Goal: Task Accomplishment & Management: Use online tool/utility

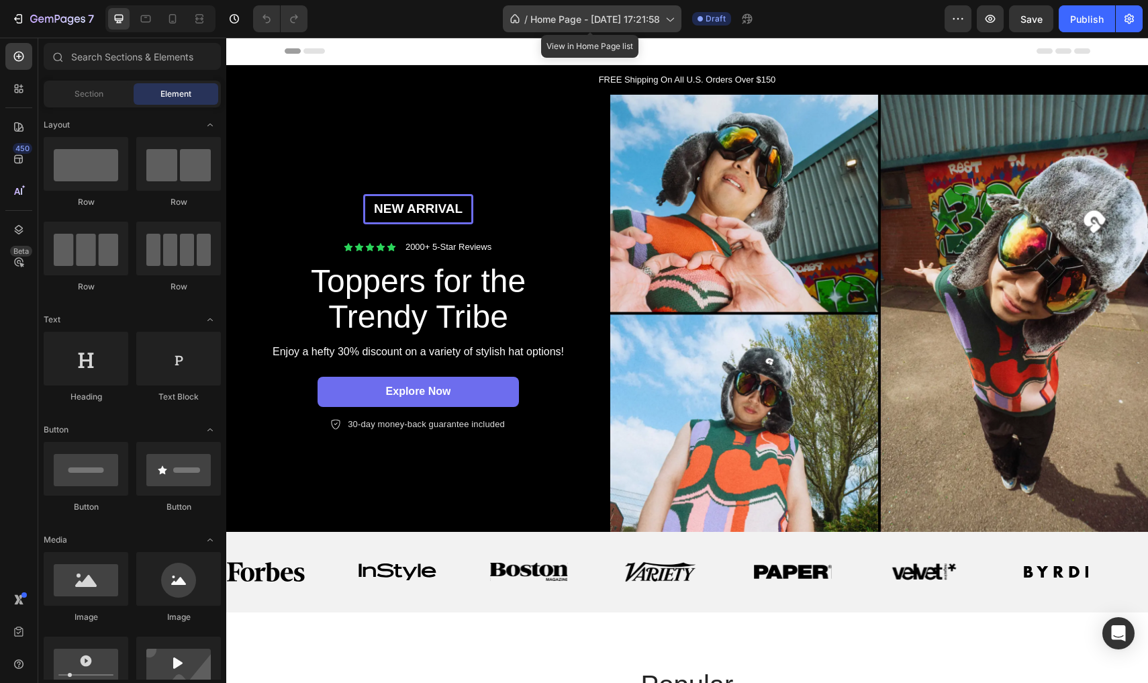
click at [623, 18] on span "Home Page - [DATE] 17:21:58" at bounding box center [595, 19] width 130 height 14
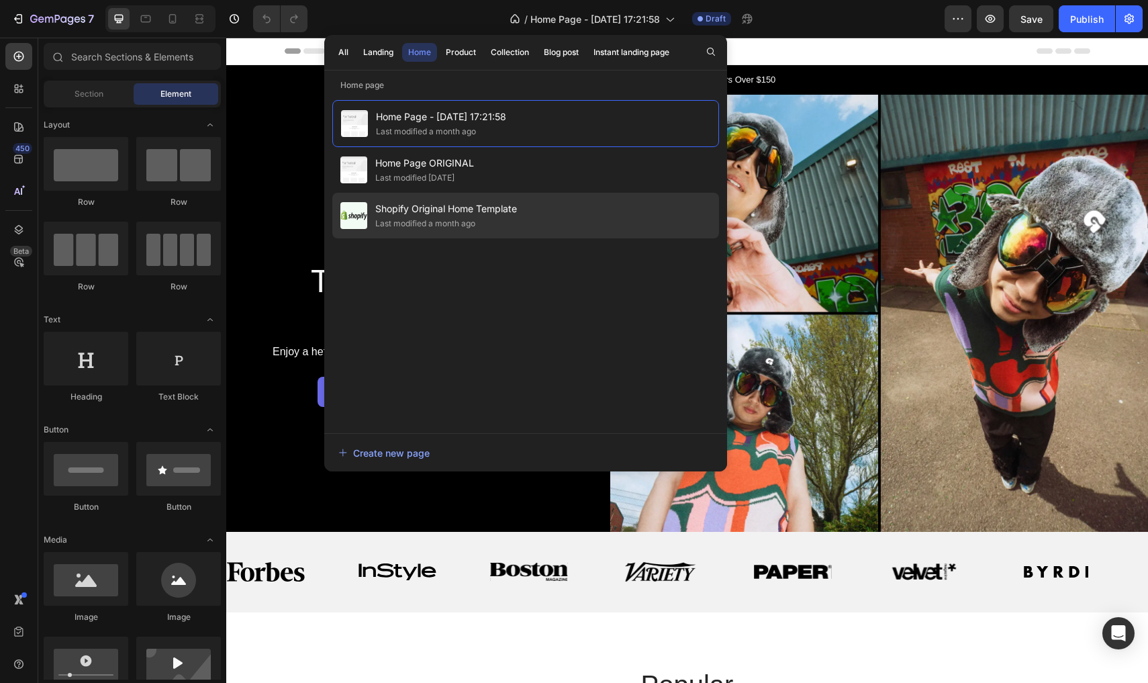
click at [442, 211] on span "Shopify Original Home Template" at bounding box center [446, 209] width 142 height 16
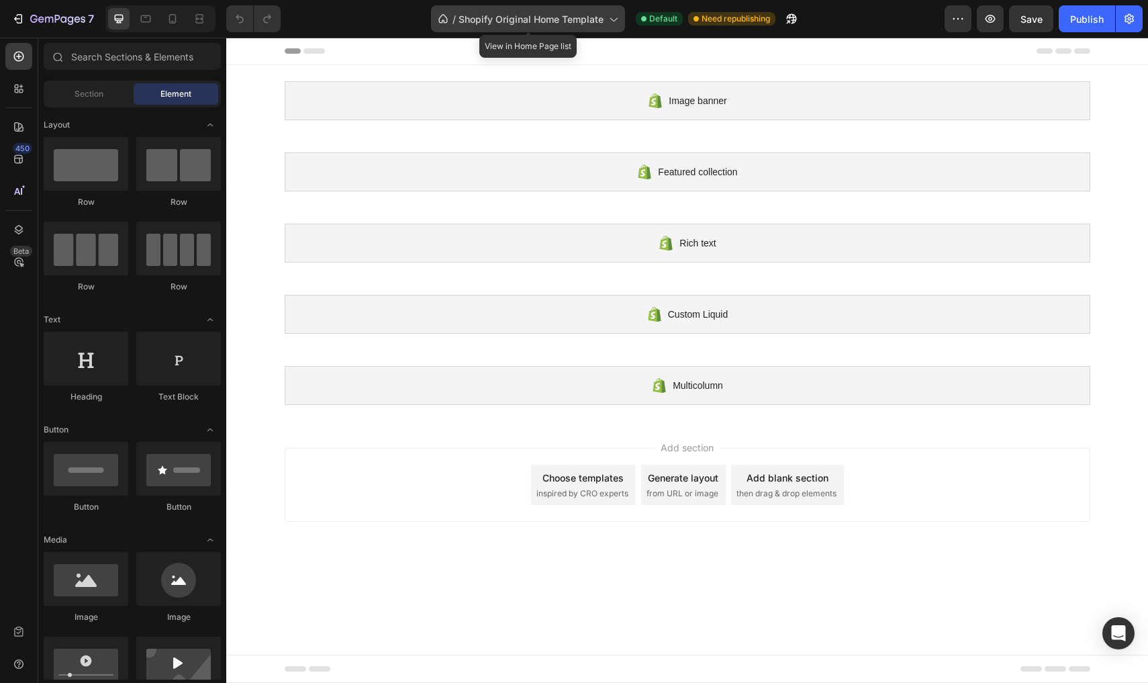
click at [543, 9] on div "/ Shopify Original Home Template" at bounding box center [528, 18] width 194 height 27
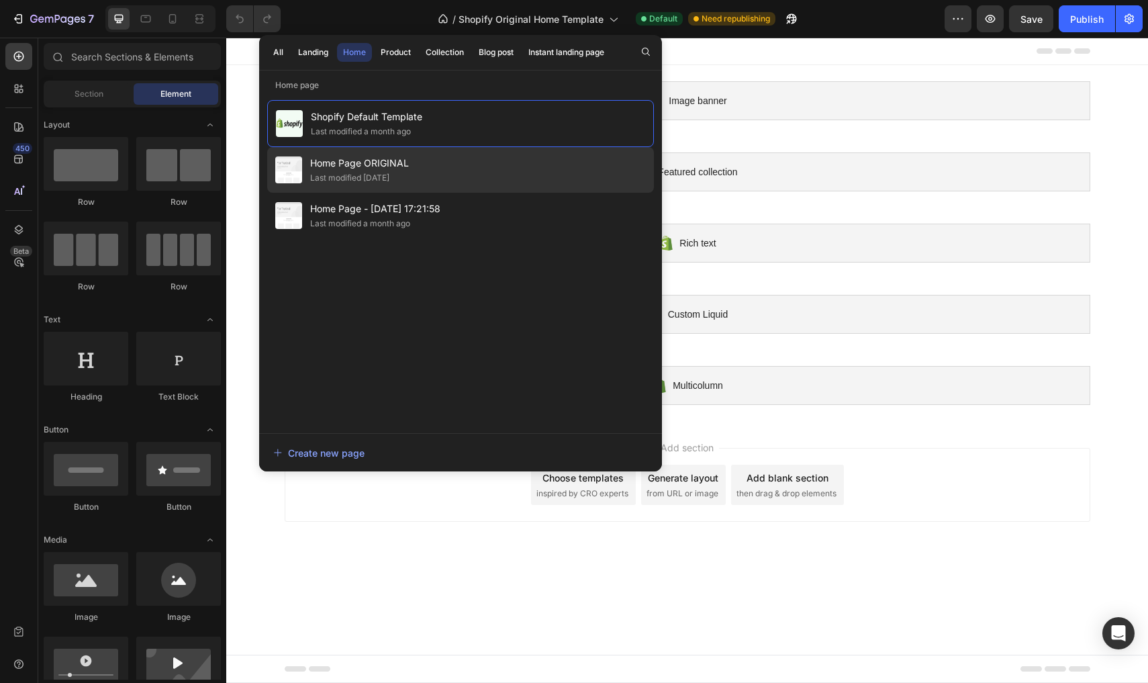
click at [384, 177] on div "Last modified [DATE]" at bounding box center [349, 177] width 79 height 13
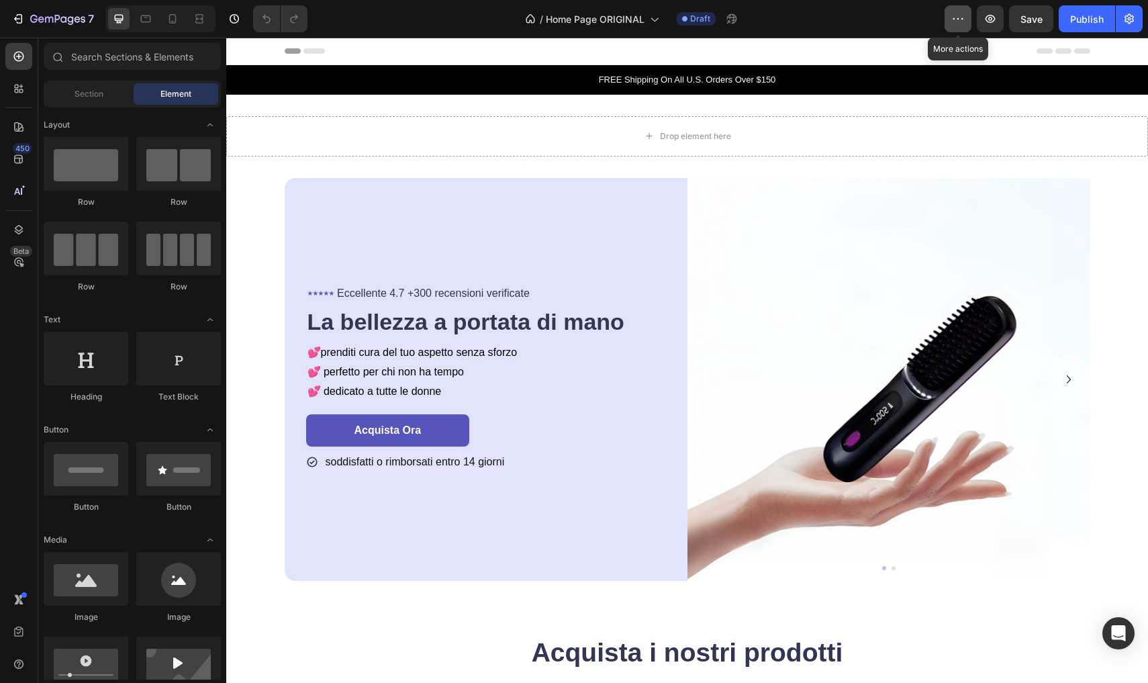
click at [951, 19] on button "button" at bounding box center [958, 18] width 27 height 27
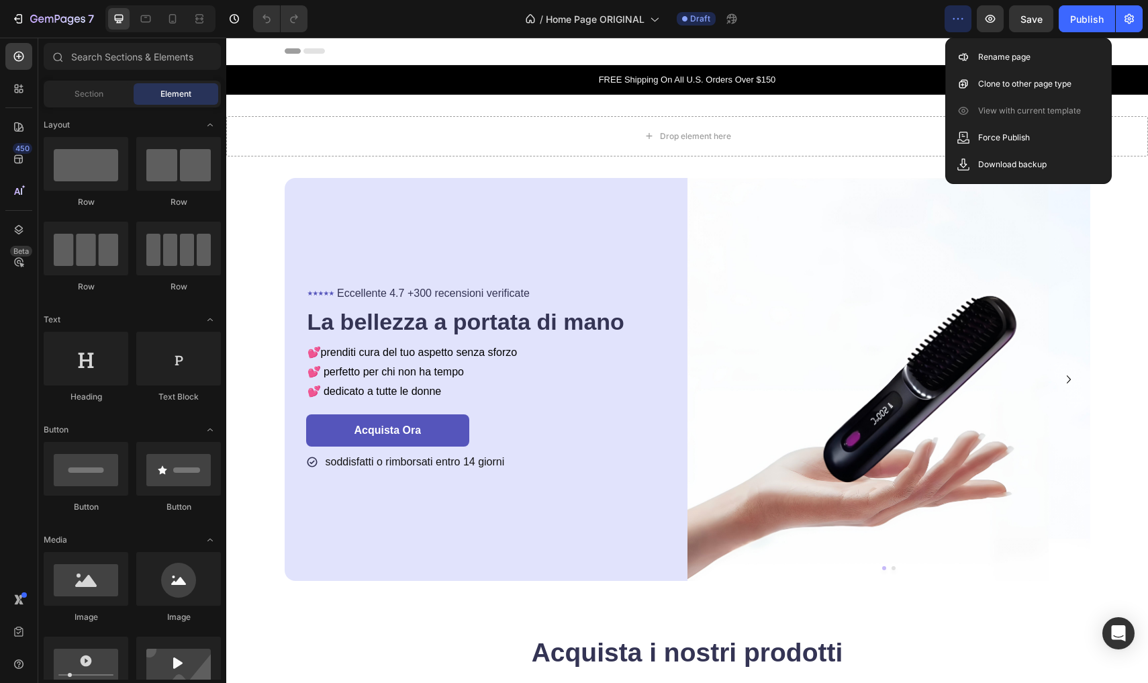
click at [839, 41] on div "Header" at bounding box center [688, 51] width 806 height 27
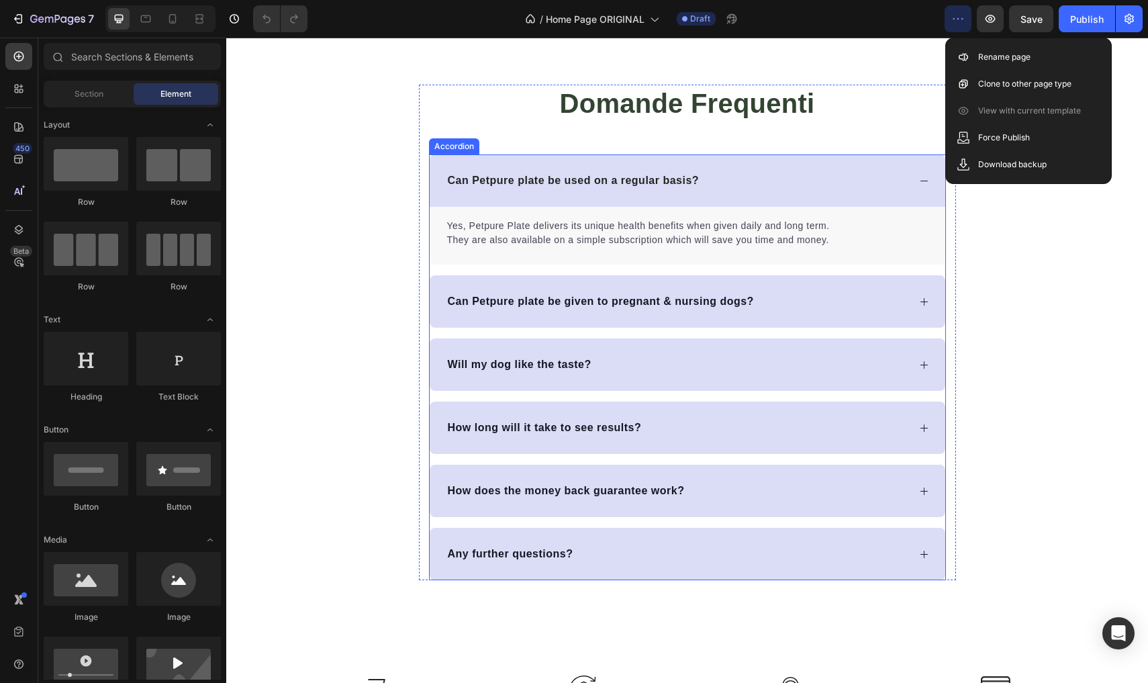
scroll to position [1278, 0]
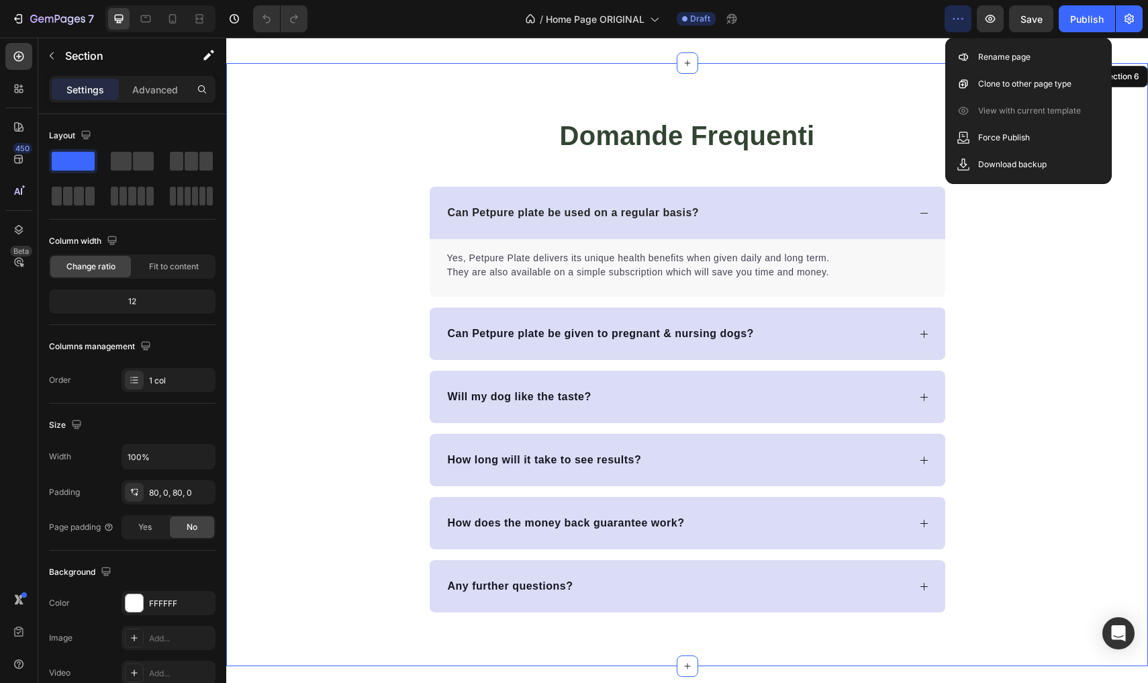
click at [1104, 266] on div "Domande Frequenti Heading Can Petpure plate be used on a regular basis? Yes, Pe…" at bounding box center [687, 364] width 922 height 495
click at [1105, 250] on div "Domande Frequenti Heading Can Petpure plate be used on a regular basis? Yes, Pe…" at bounding box center [687, 364] width 922 height 495
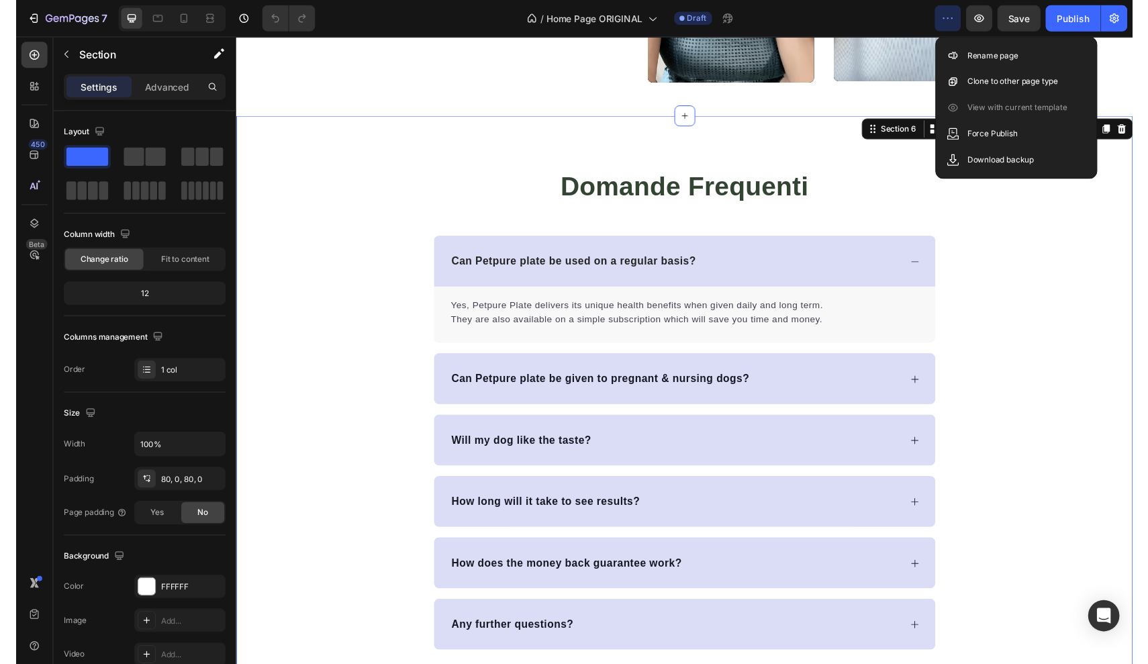
scroll to position [1197, 0]
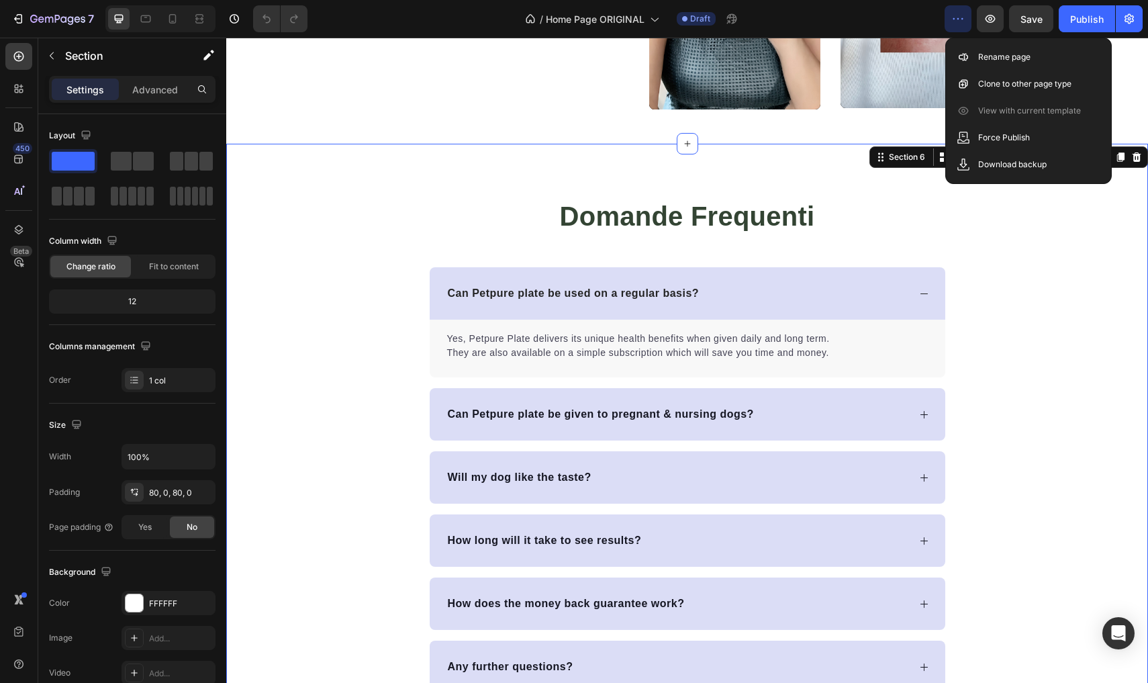
click at [987, 216] on div "Domande Frequenti Heading Can Petpure plate be used on a regular basis? Yes, Pe…" at bounding box center [687, 444] width 922 height 495
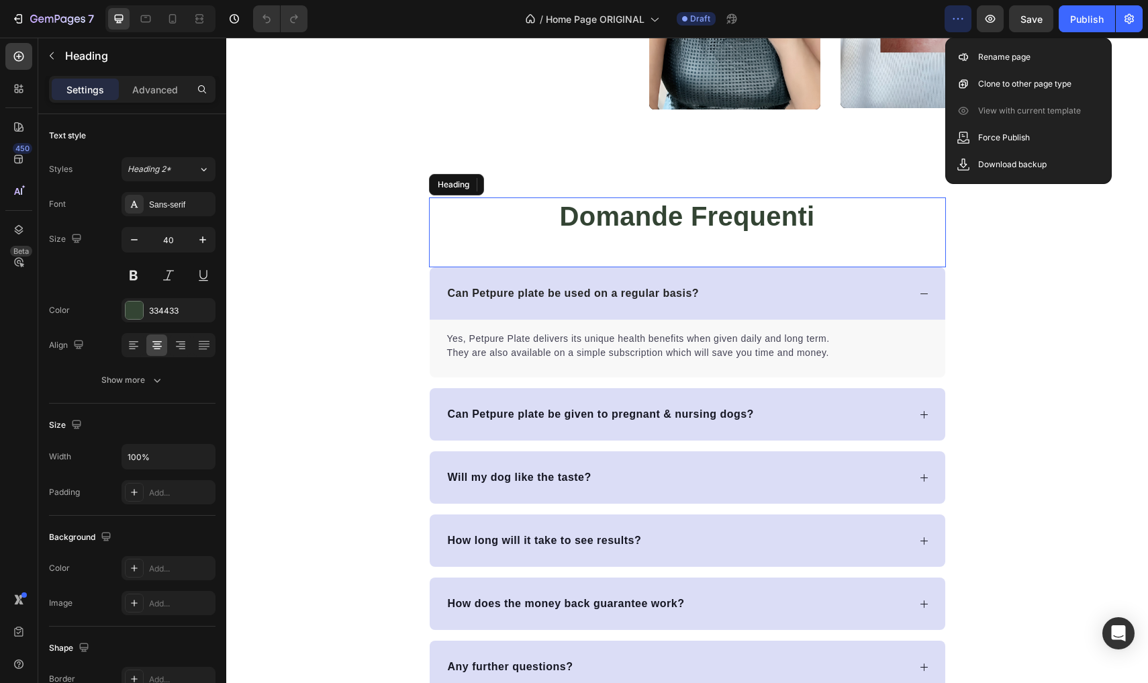
click at [929, 199] on h2 "Domande Frequenti" at bounding box center [687, 216] width 517 height 38
click at [992, 23] on icon "button" at bounding box center [990, 18] width 13 height 13
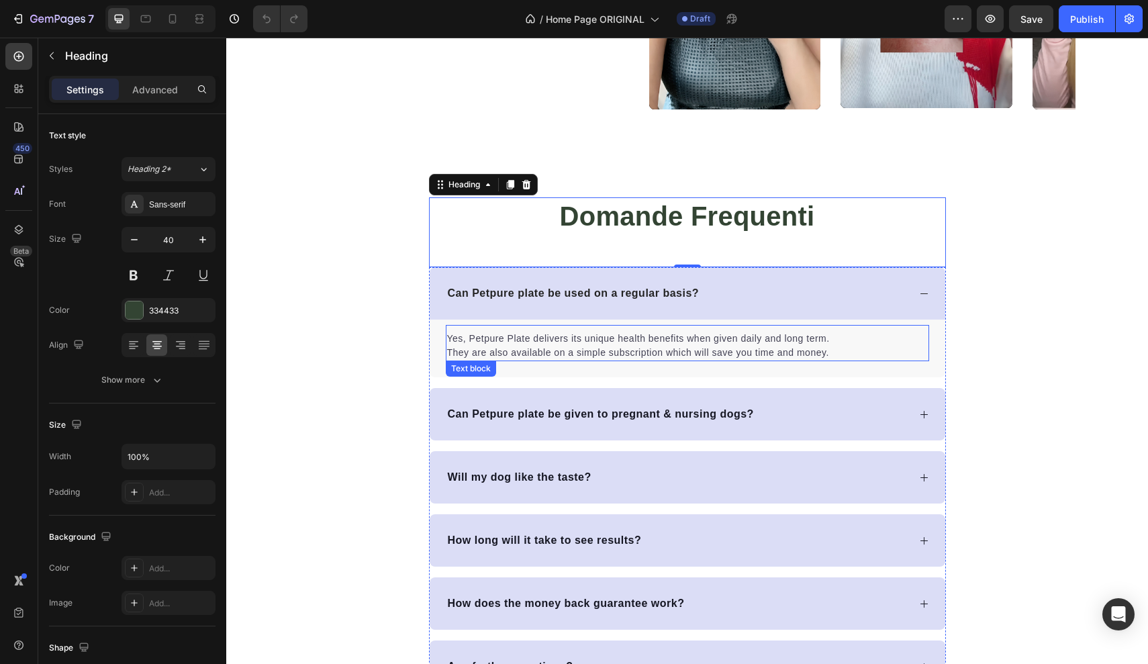
click at [1048, 373] on div "Domande Frequenti Heading 0 Can Petpure plate be used on a regular basis? Yes, …" at bounding box center [687, 444] width 922 height 495
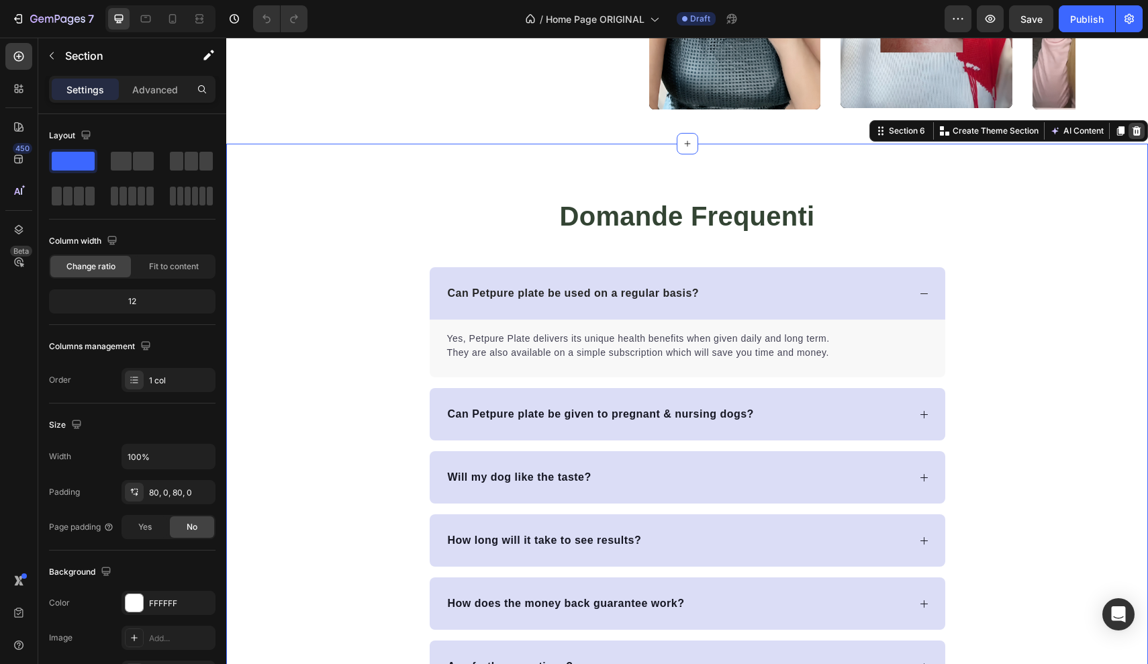
click at [1138, 130] on icon at bounding box center [1136, 131] width 11 height 11
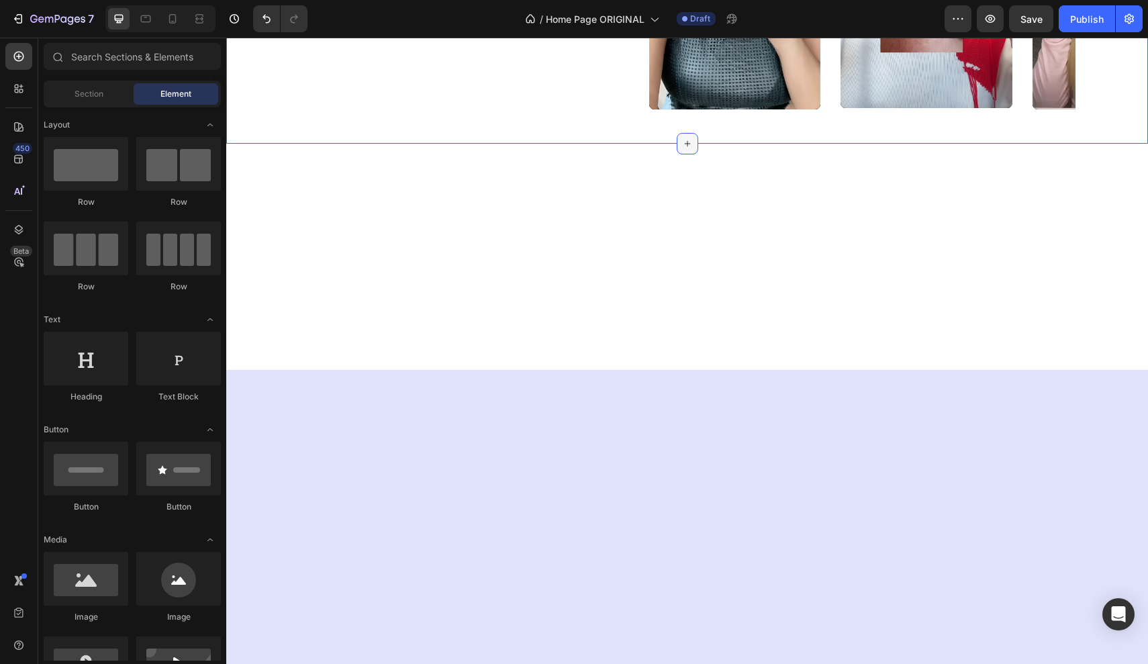
click at [687, 141] on icon at bounding box center [687, 143] width 11 height 11
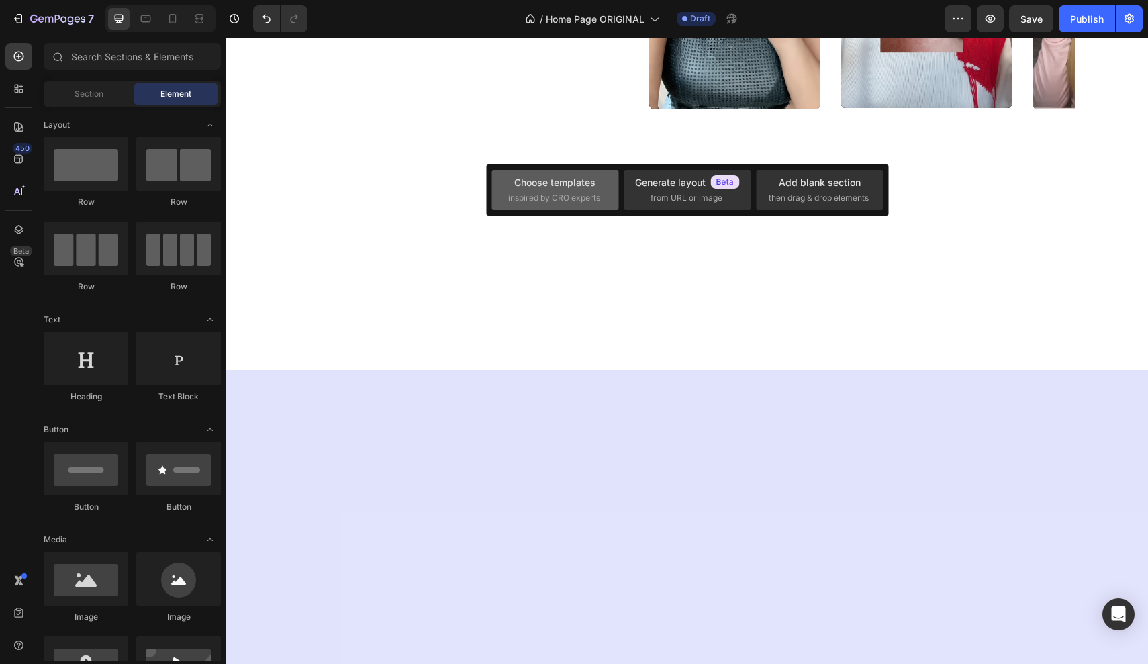
click at [600, 191] on div "Choose templates inspired by CRO experts" at bounding box center [555, 189] width 94 height 29
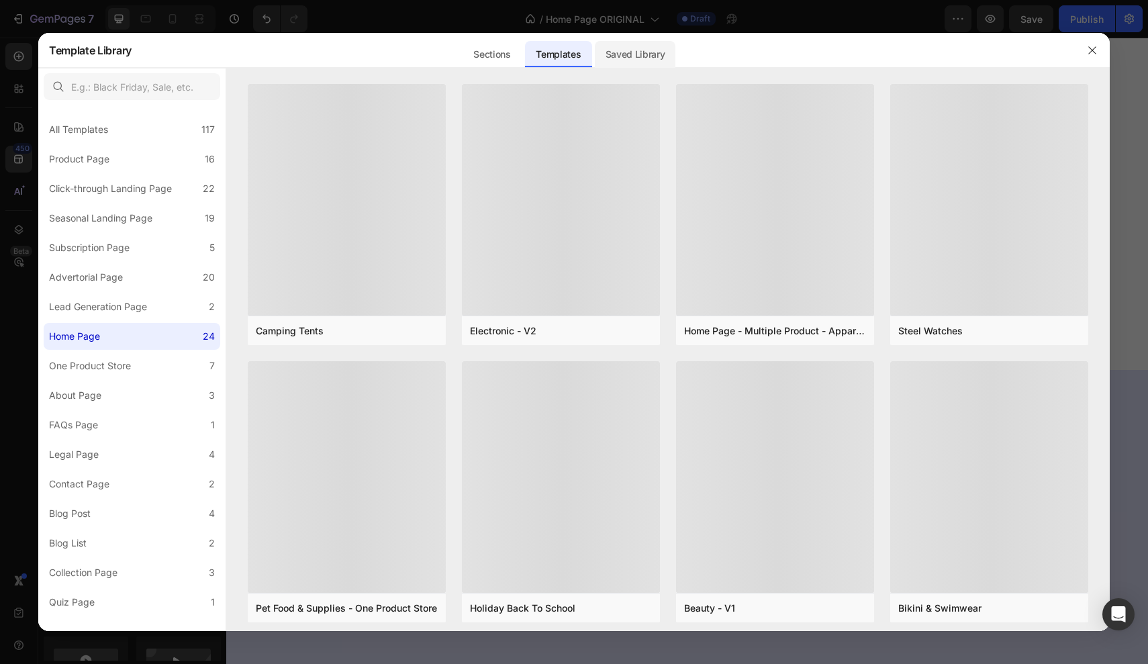
click at [630, 54] on div "Saved Library" at bounding box center [635, 54] width 81 height 27
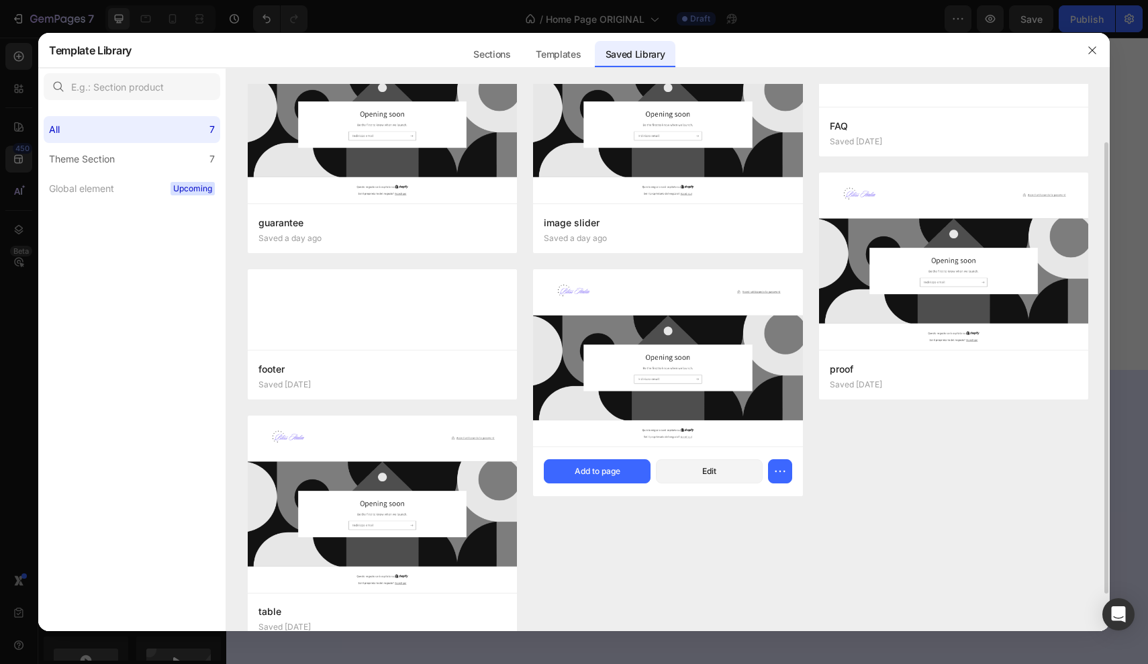
scroll to position [93, 0]
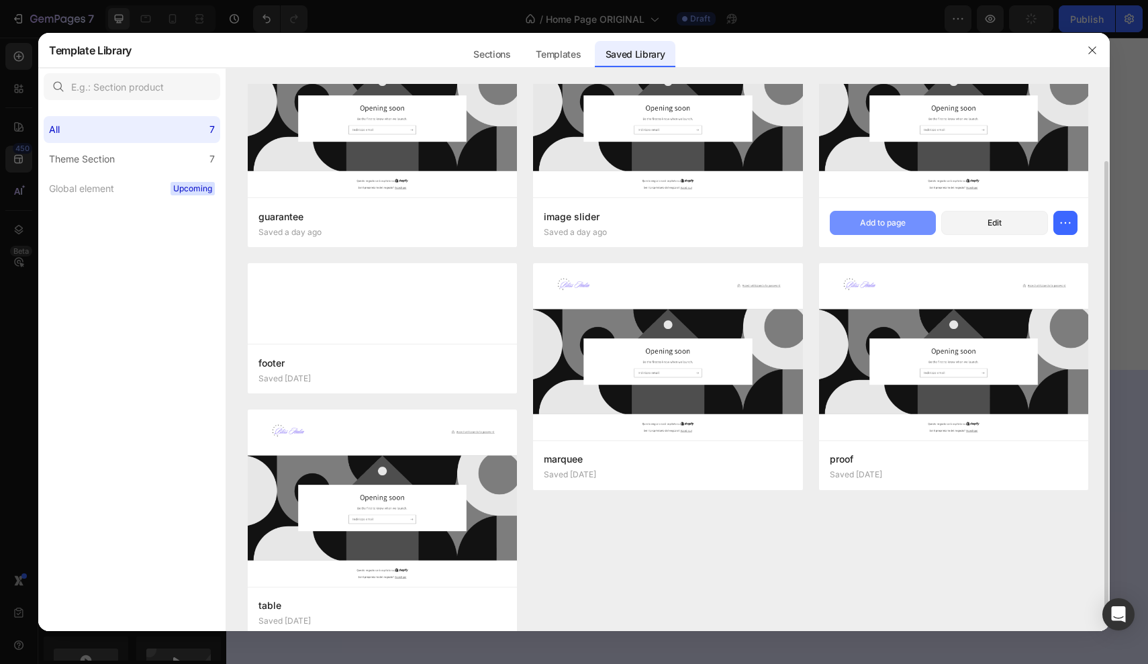
click at [889, 220] on div "Add to page" at bounding box center [883, 223] width 46 height 12
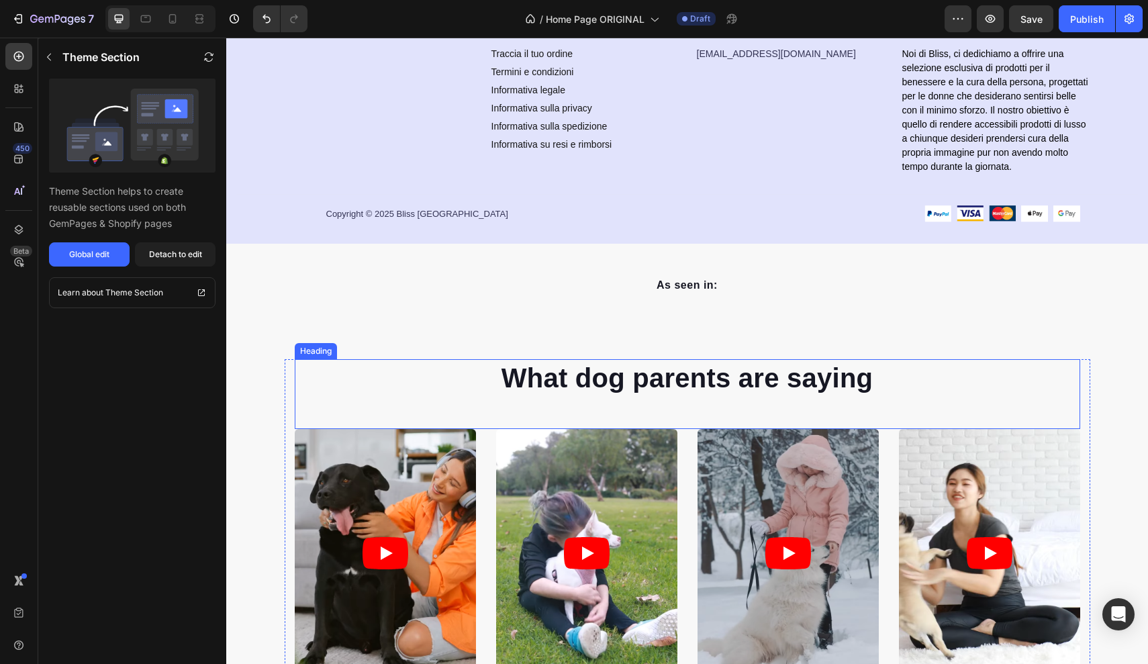
scroll to position [2209, 0]
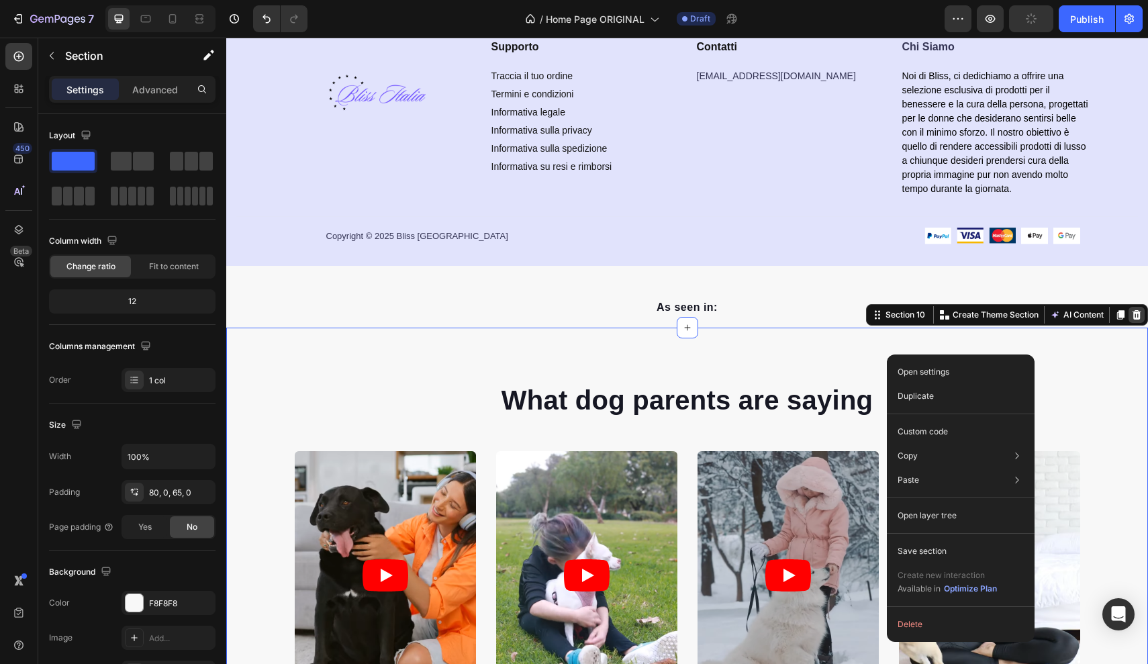
click at [1137, 316] on icon at bounding box center [1137, 314] width 9 height 9
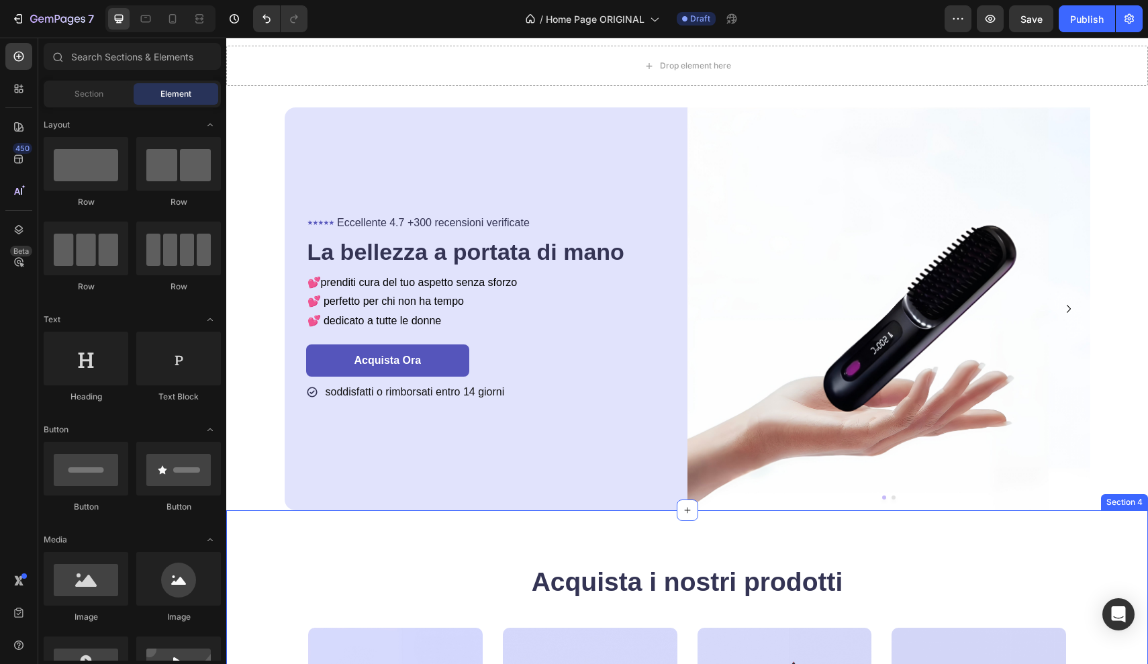
scroll to position [54, 0]
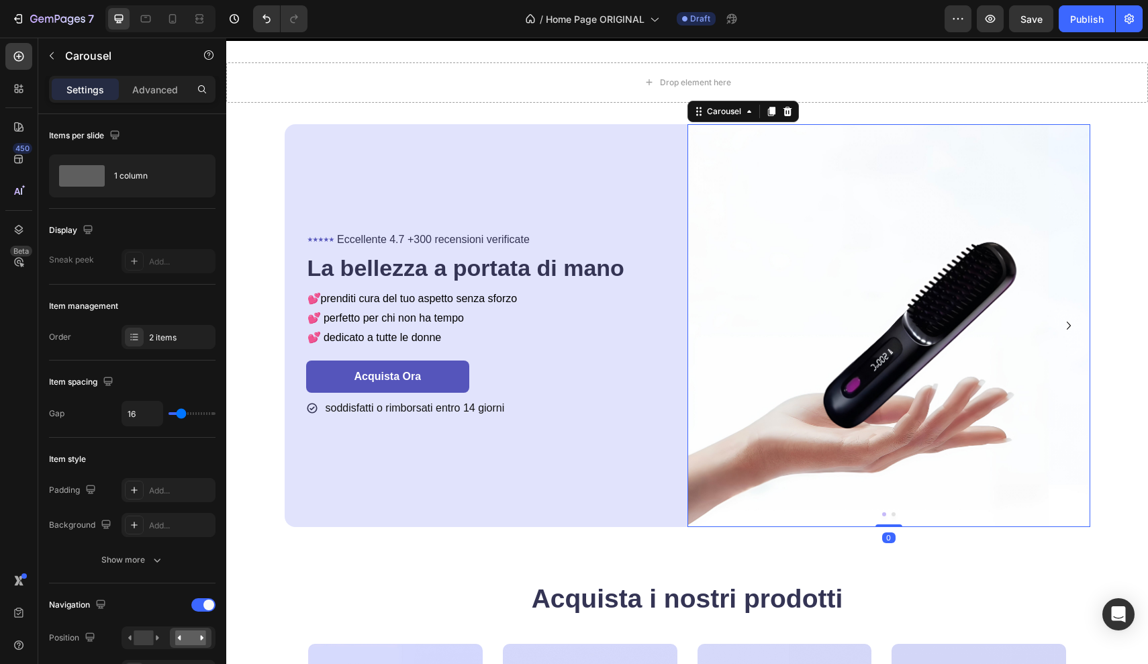
click at [1066, 323] on icon "Carousel Next Arrow" at bounding box center [1069, 326] width 16 height 16
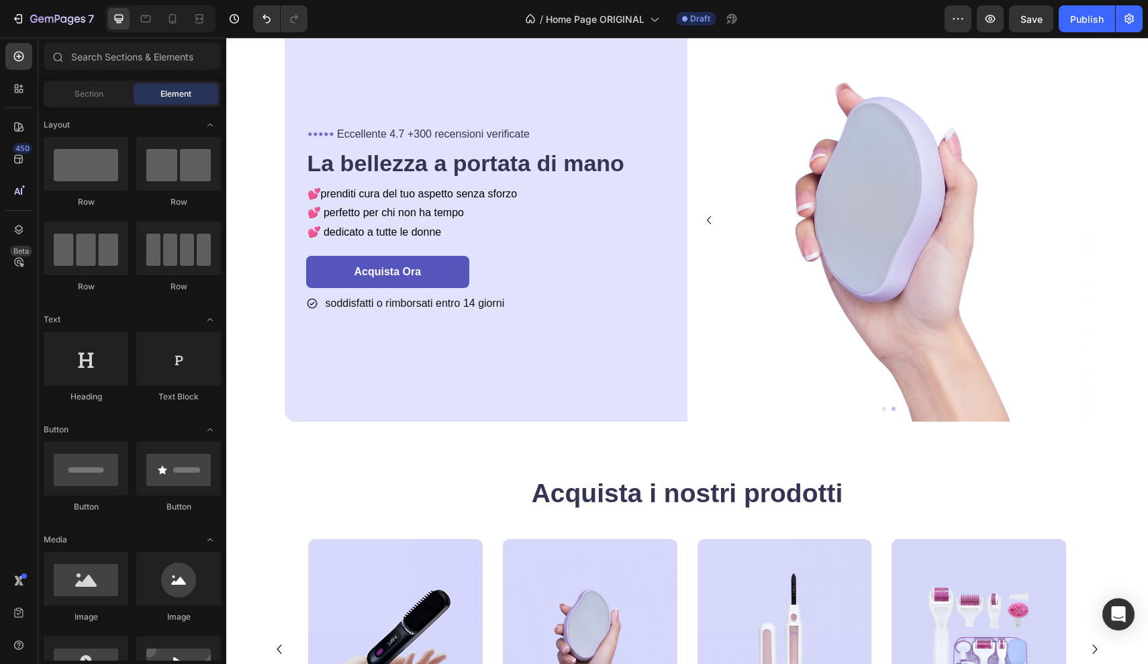
scroll to position [271, 0]
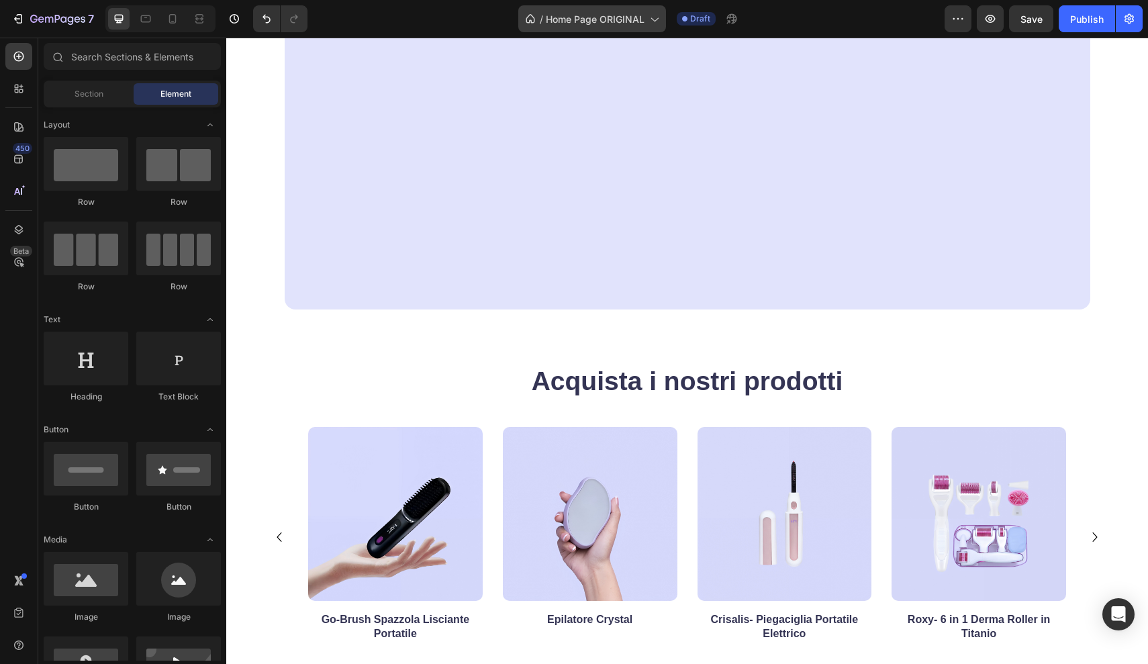
click at [578, 21] on span "Home Page ORIGINAL" at bounding box center [595, 19] width 99 height 14
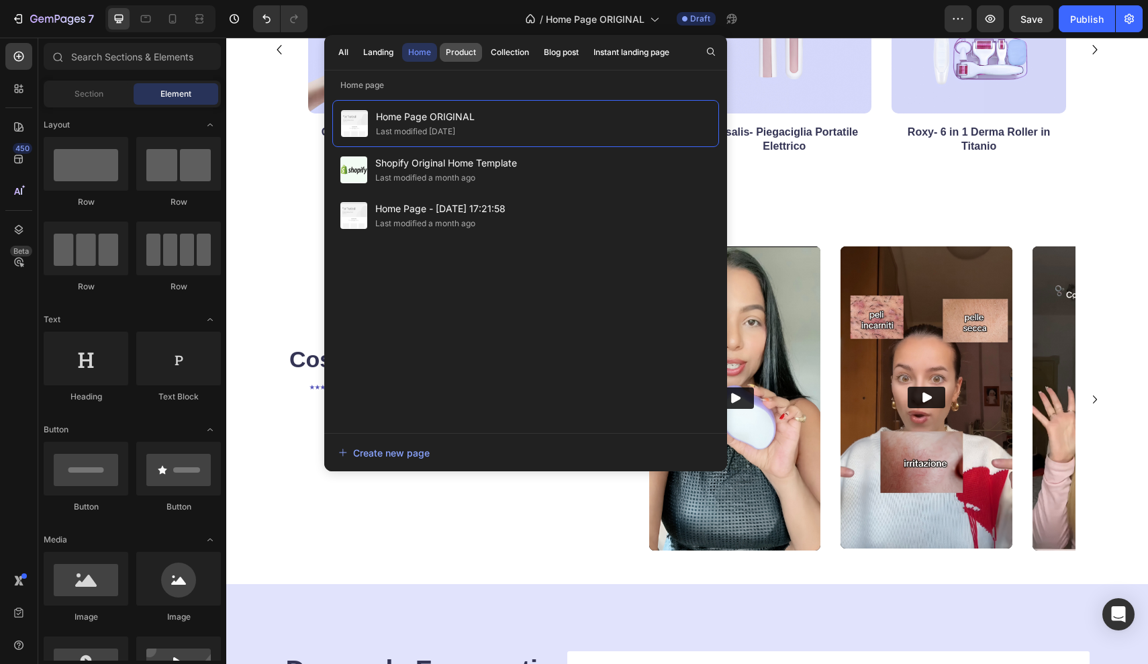
click at [471, 57] on div "Product" at bounding box center [461, 52] width 30 height 12
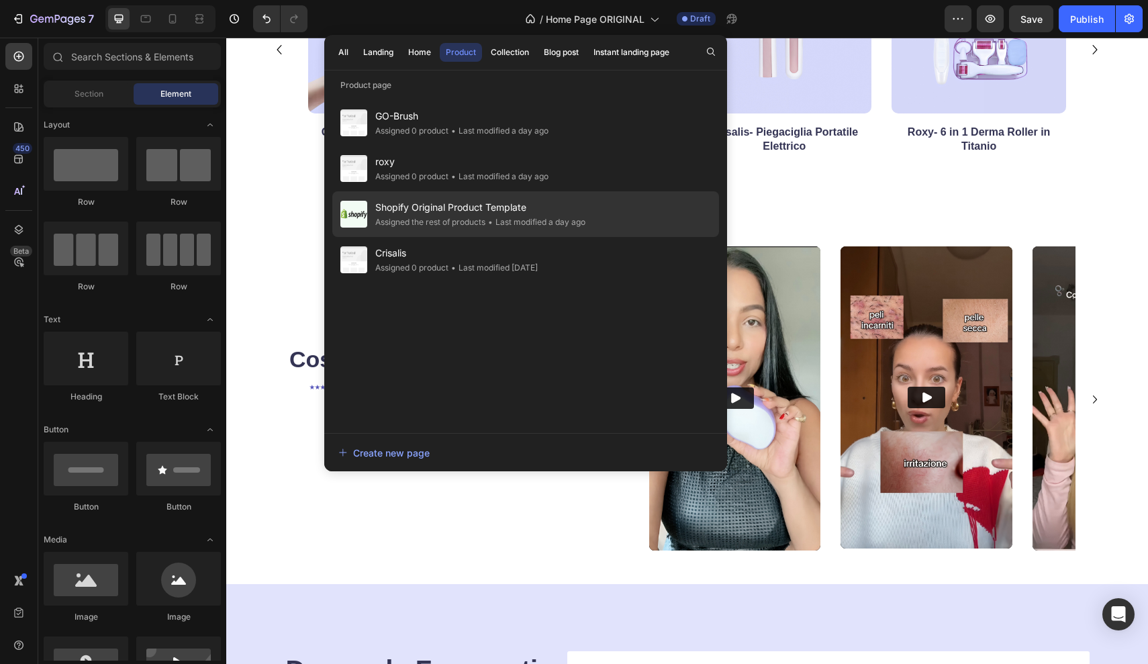
click at [561, 218] on div "• Last modified a day ago" at bounding box center [535, 222] width 100 height 13
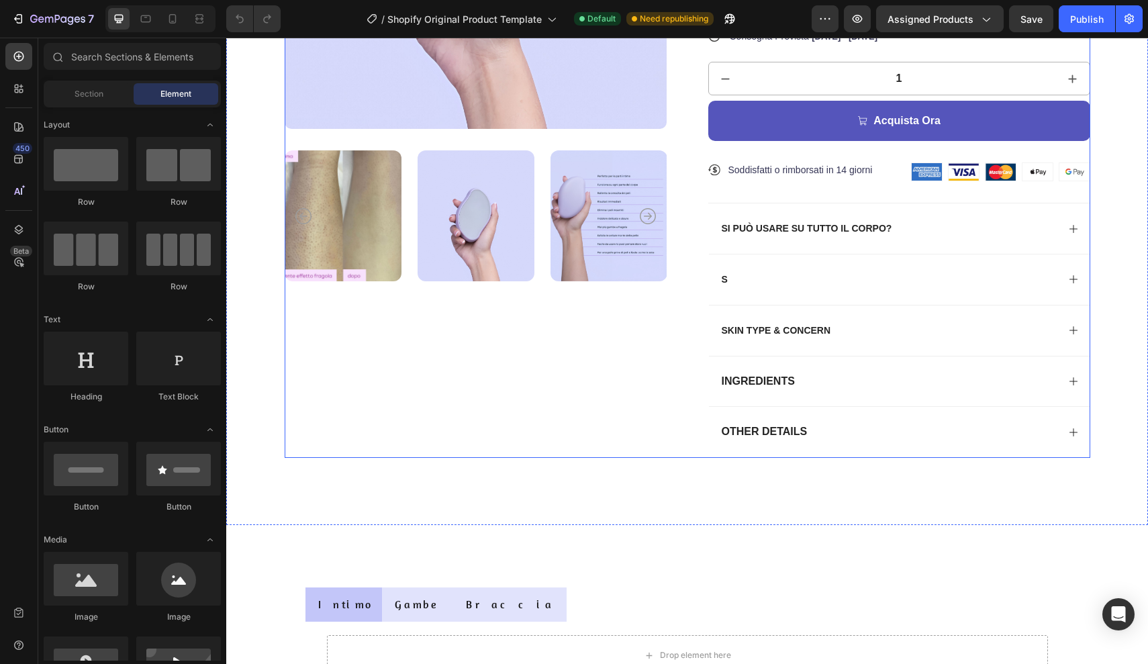
scroll to position [438, 0]
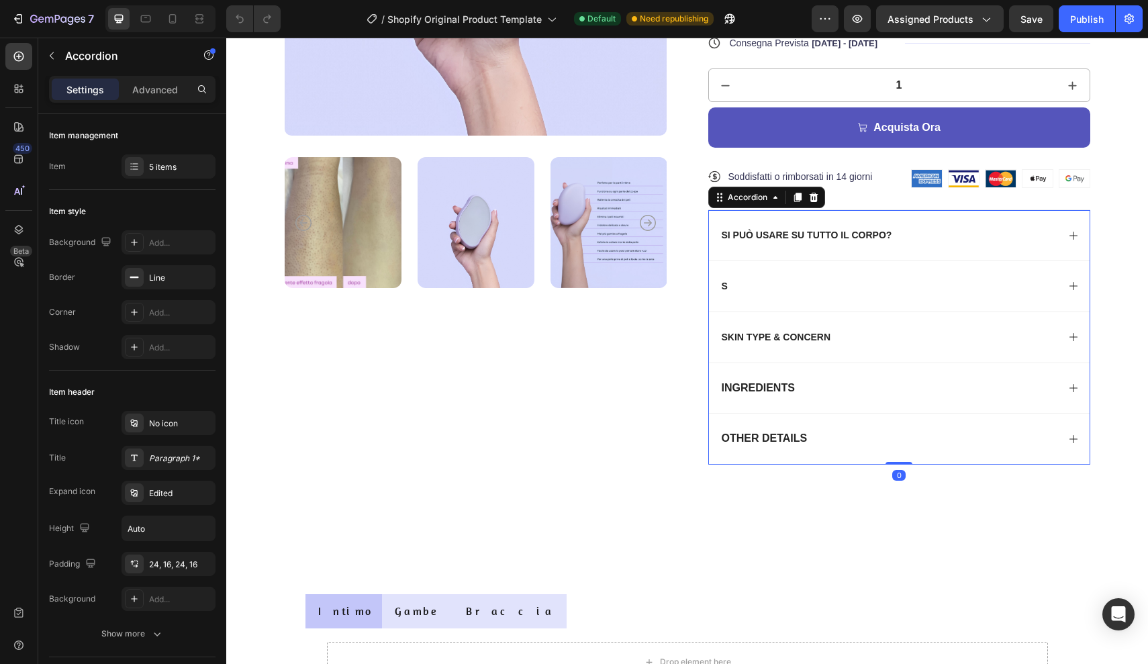
click at [1074, 234] on icon at bounding box center [1073, 236] width 8 height 8
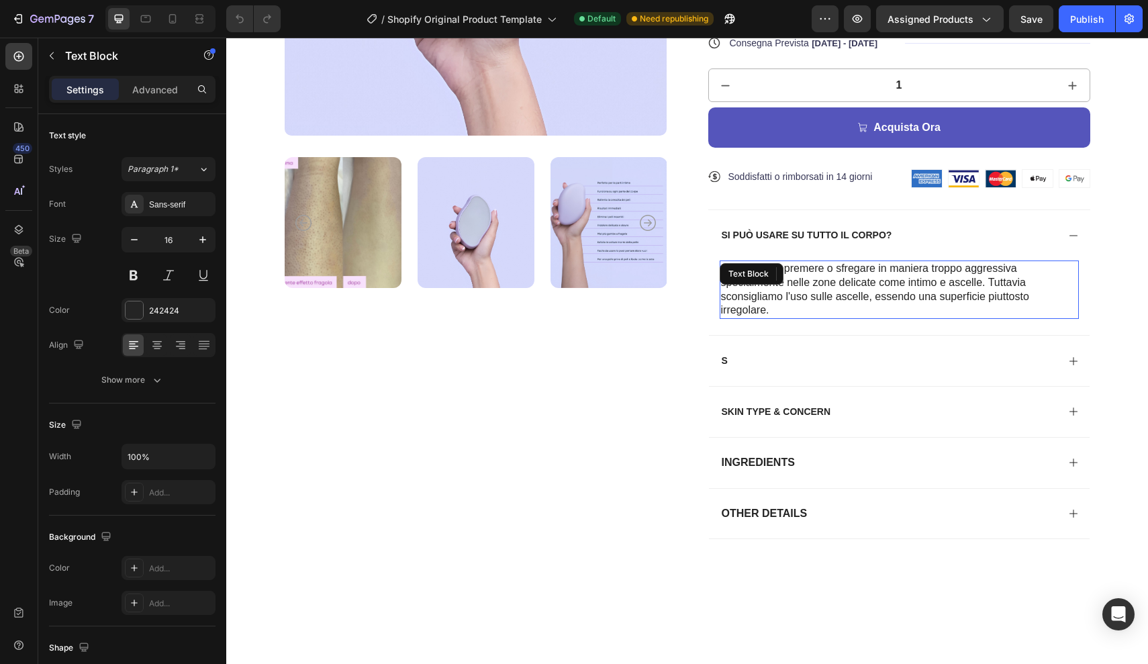
click at [768, 307] on p "Sì basta non premere o sfregare in maniera troppo aggressiva specialmente nelle…" at bounding box center [899, 290] width 356 height 56
click at [134, 243] on icon "button" at bounding box center [134, 239] width 13 height 13
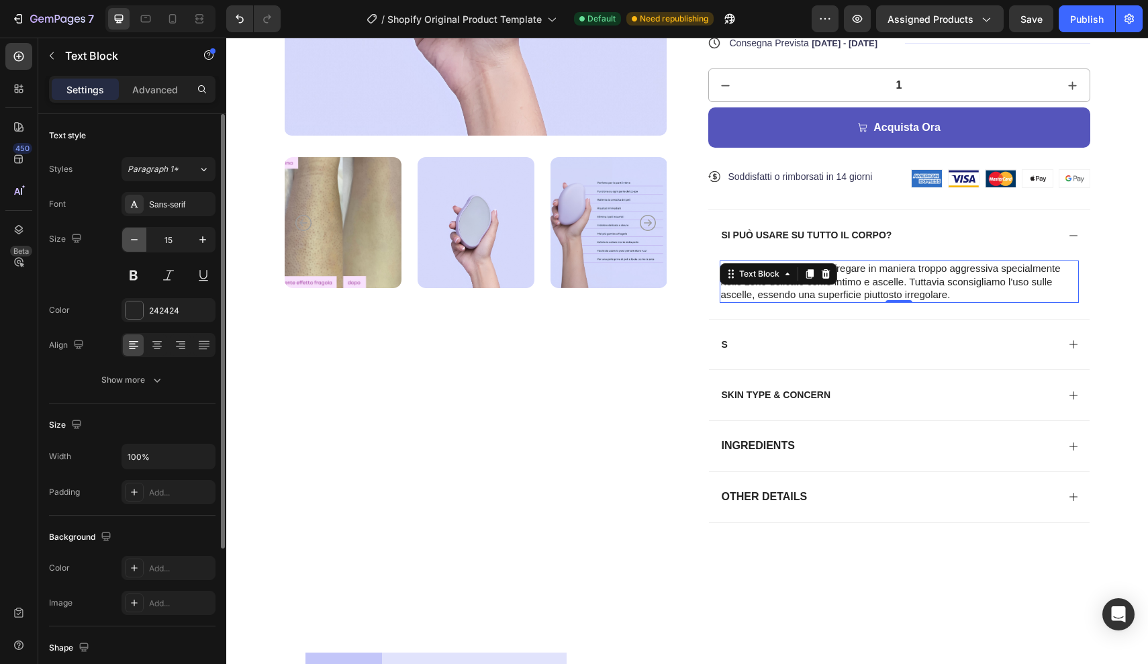
click at [134, 243] on icon "button" at bounding box center [134, 239] width 13 height 13
type input "14"
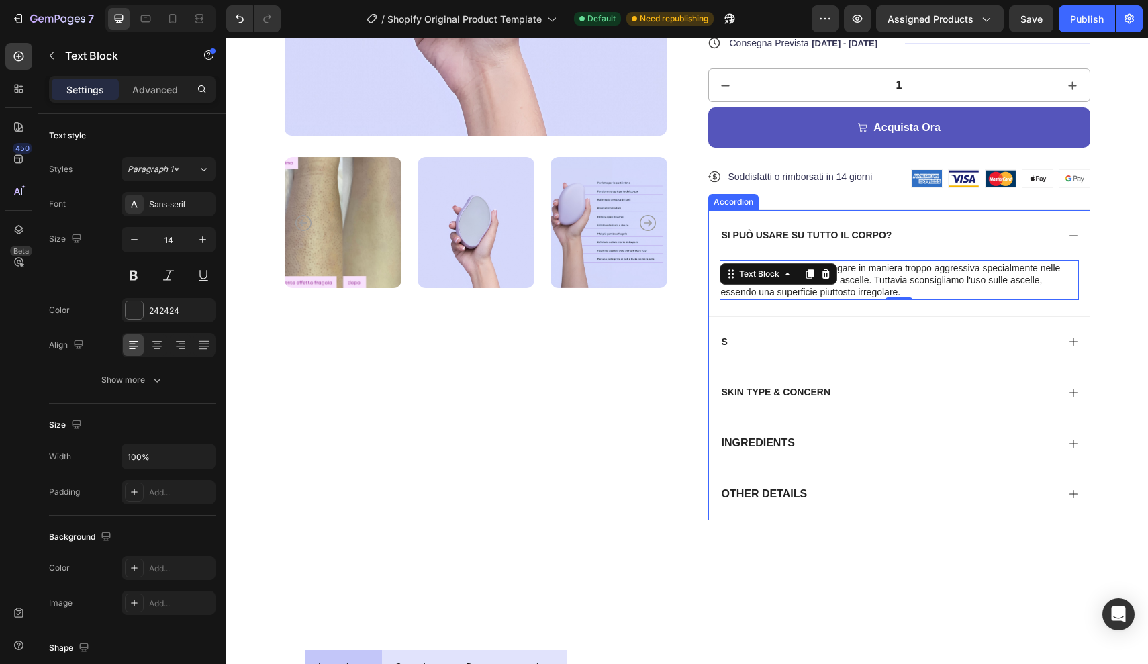
click at [741, 234] on span "si può usare su tutto il corpo?" at bounding box center [807, 235] width 171 height 11
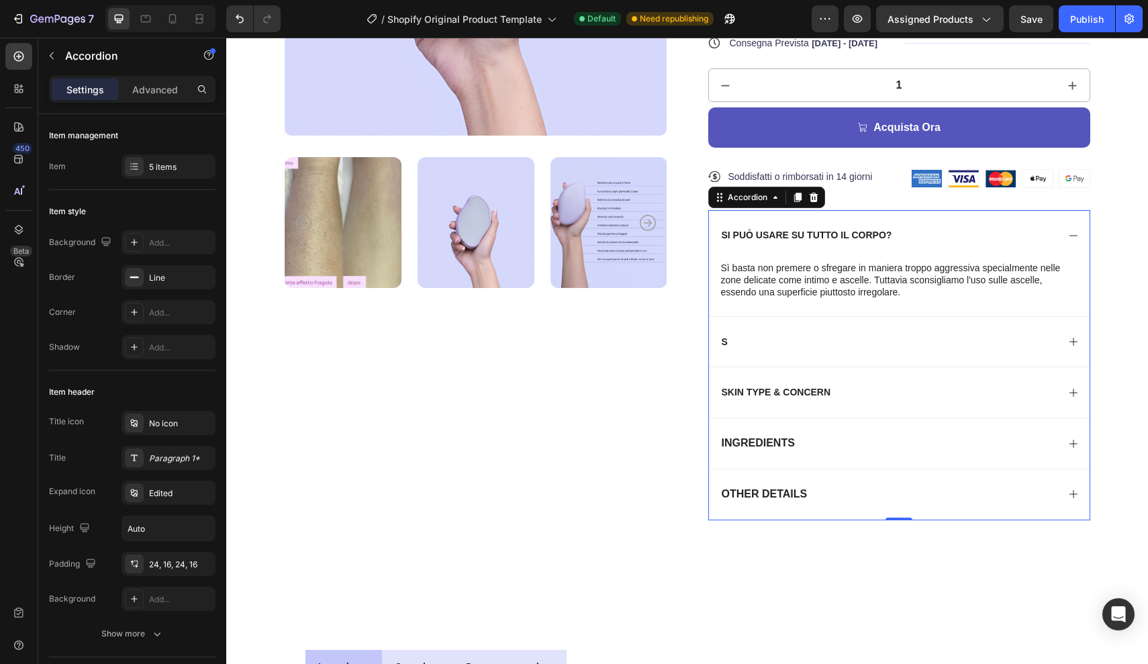
click at [882, 233] on span "si può usare su tutto il corpo?" at bounding box center [807, 235] width 171 height 11
click at [886, 234] on span "si può usare su tutto il corpo?" at bounding box center [807, 235] width 171 height 11
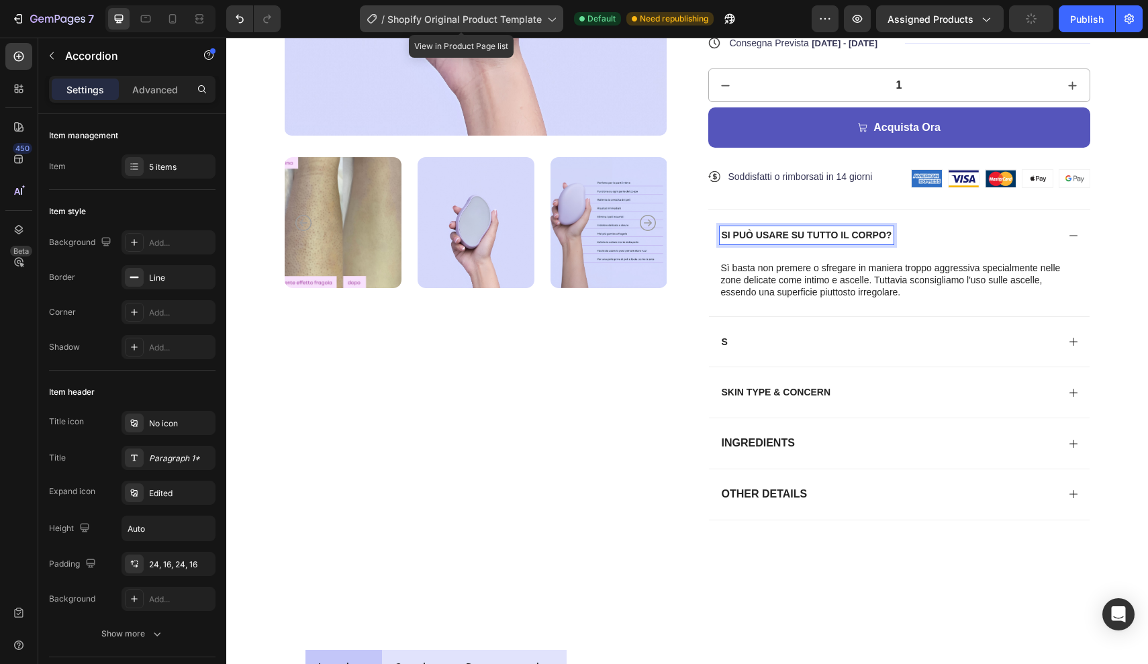
click at [492, 17] on span "Shopify Original Product Template" at bounding box center [464, 19] width 154 height 14
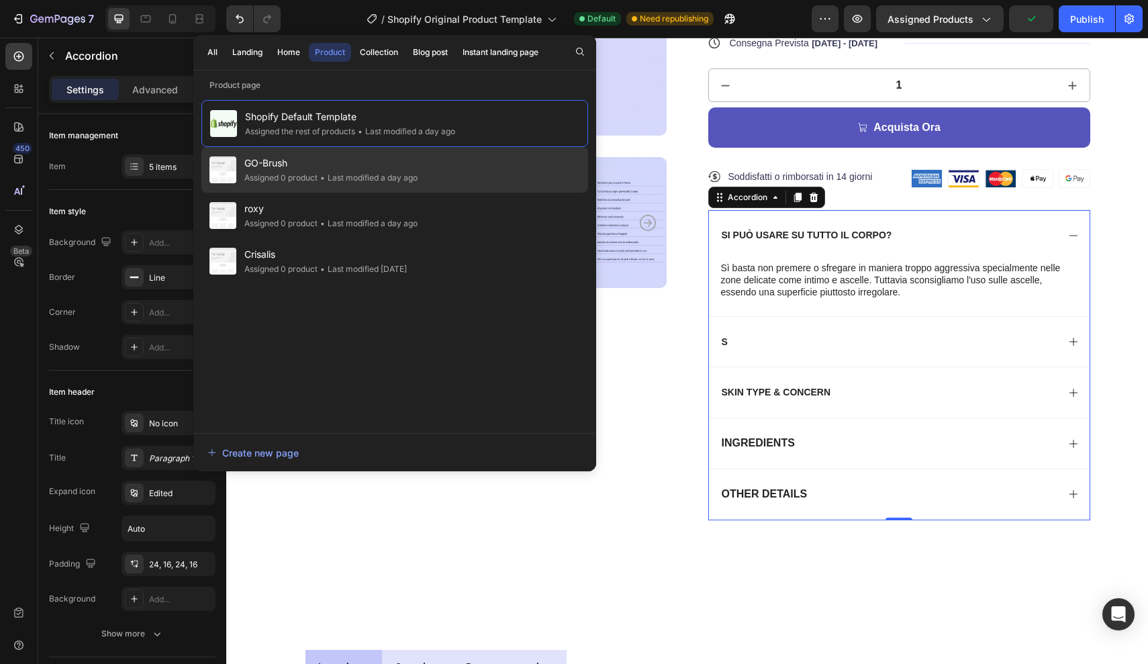
click at [451, 193] on div "GO-Brush Assigned 0 product • Last modified a day ago" at bounding box center [394, 216] width 387 height 46
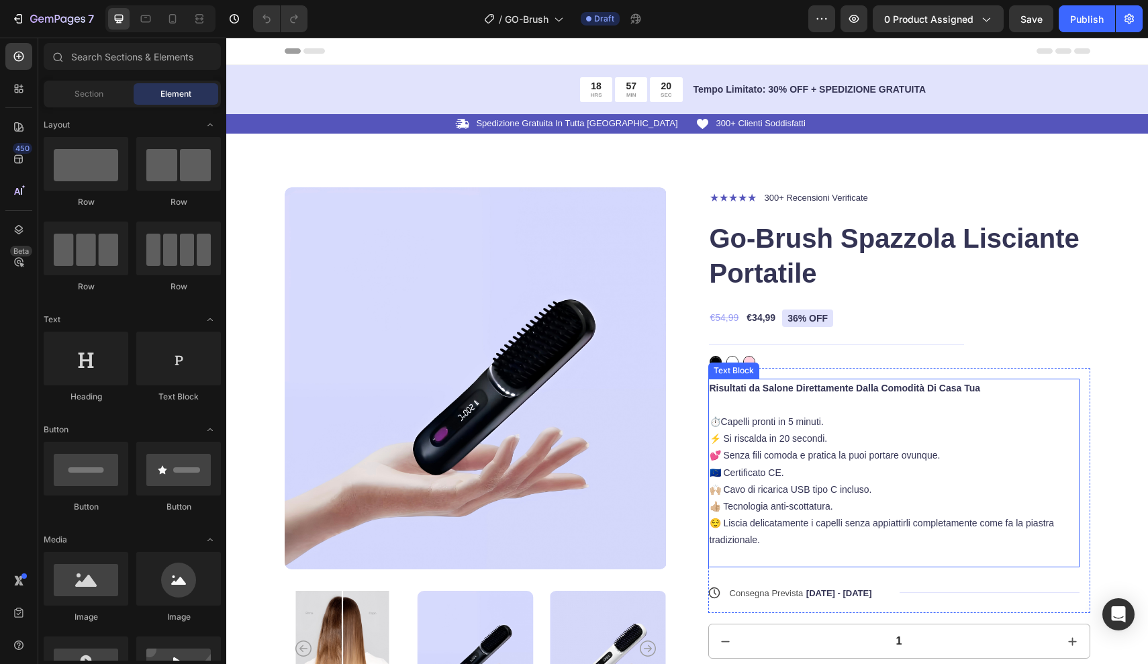
scroll to position [316, 0]
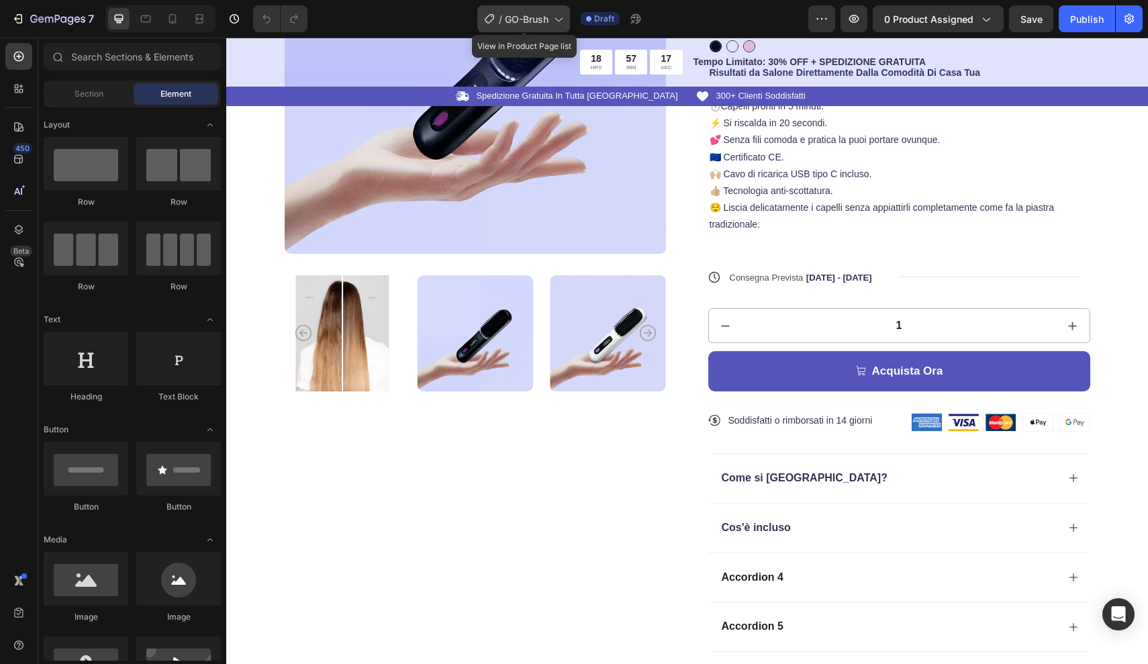
click at [512, 13] on span "GO-Brush" at bounding box center [527, 19] width 44 height 14
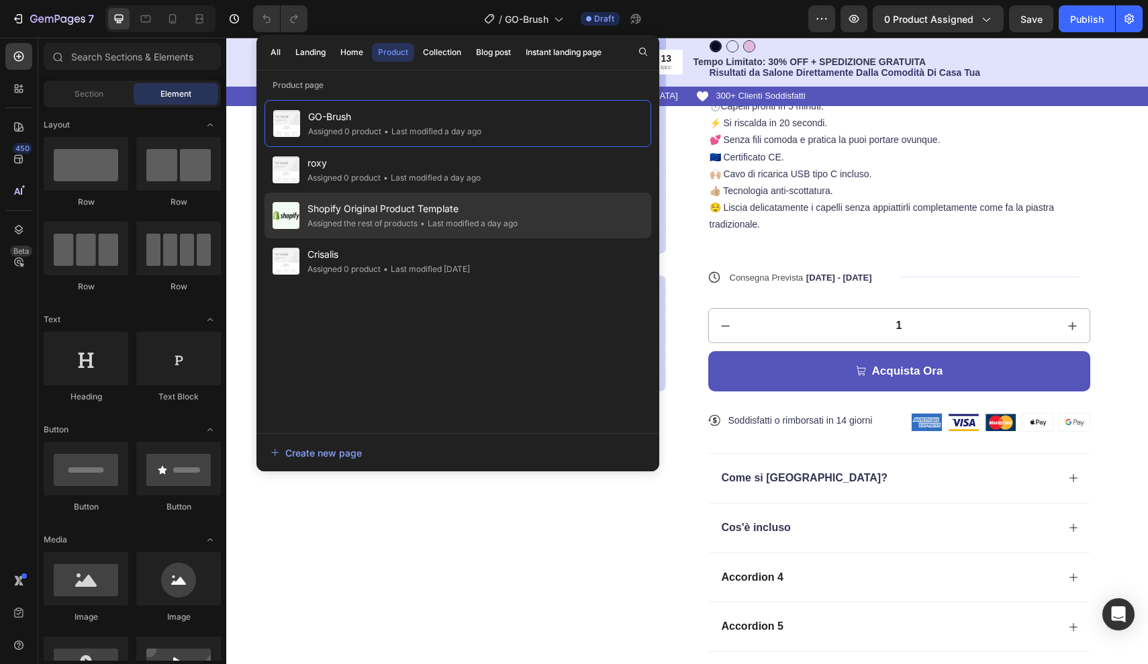
click at [0, 0] on div "• Last modified a day ago" at bounding box center [0, 0] width 0 height 0
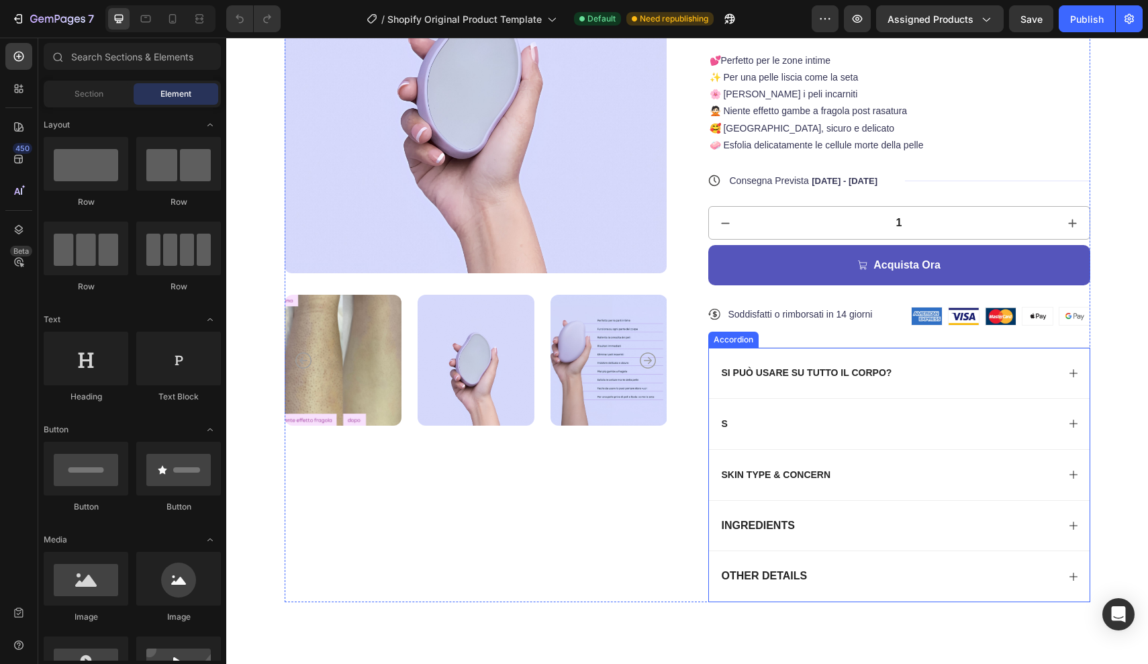
scroll to position [314, 0]
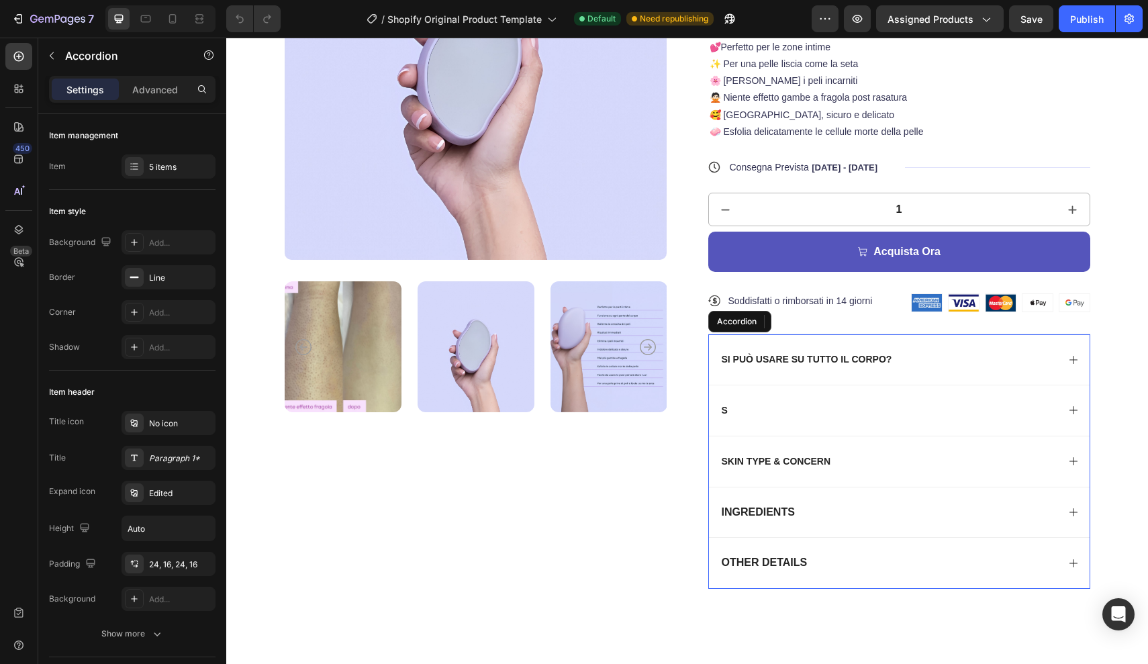
click at [881, 359] on span "si può usare su tutto il corpo?" at bounding box center [807, 359] width 171 height 11
click at [886, 358] on span "si può usare su tutto il corpo?" at bounding box center [807, 359] width 171 height 11
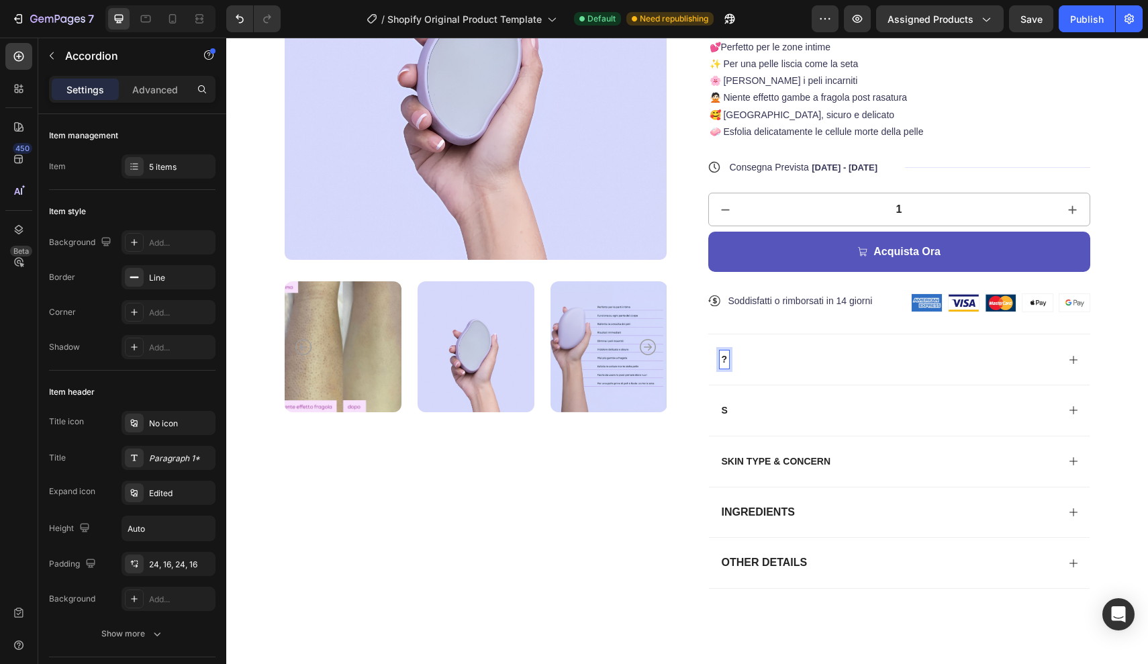
click at [726, 356] on span "?" at bounding box center [725, 359] width 6 height 11
click at [721, 355] on div "Rich Text Editor. Editing area: main" at bounding box center [722, 359] width 4 height 18
click at [738, 356] on p "kka" at bounding box center [733, 359] width 23 height 14
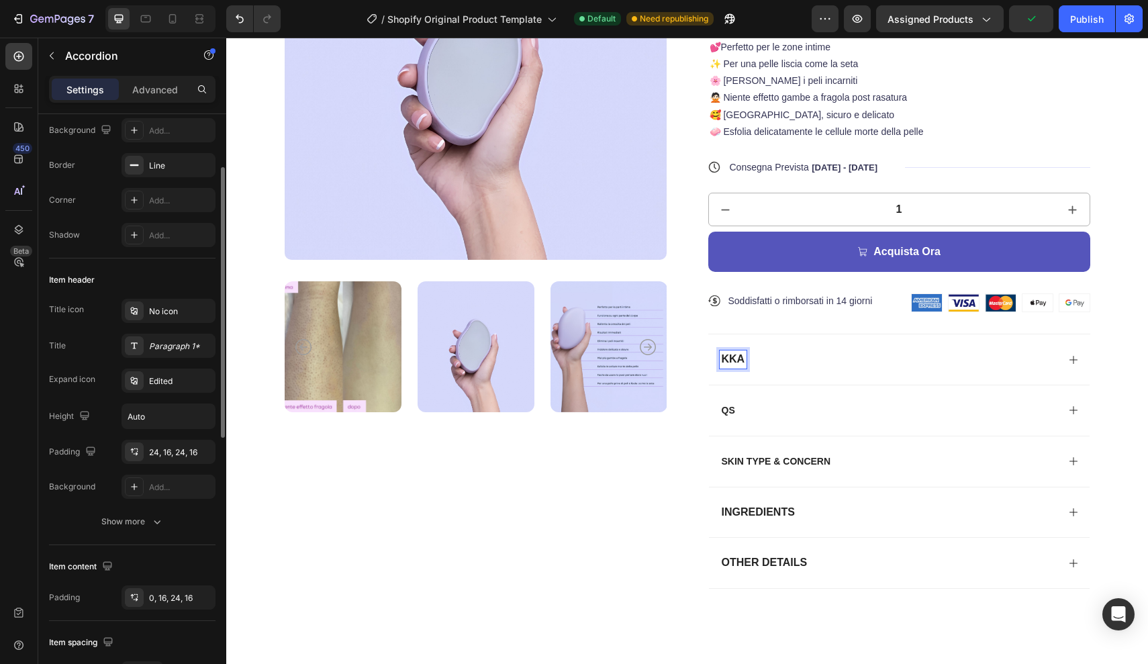
scroll to position [113, 0]
click at [746, 358] on div "kka" at bounding box center [734, 359] width 28 height 18
drag, startPoint x: 746, startPoint y: 358, endPoint x: 714, endPoint y: 358, distance: 31.6
click at [714, 358] on div "kka" at bounding box center [899, 359] width 381 height 50
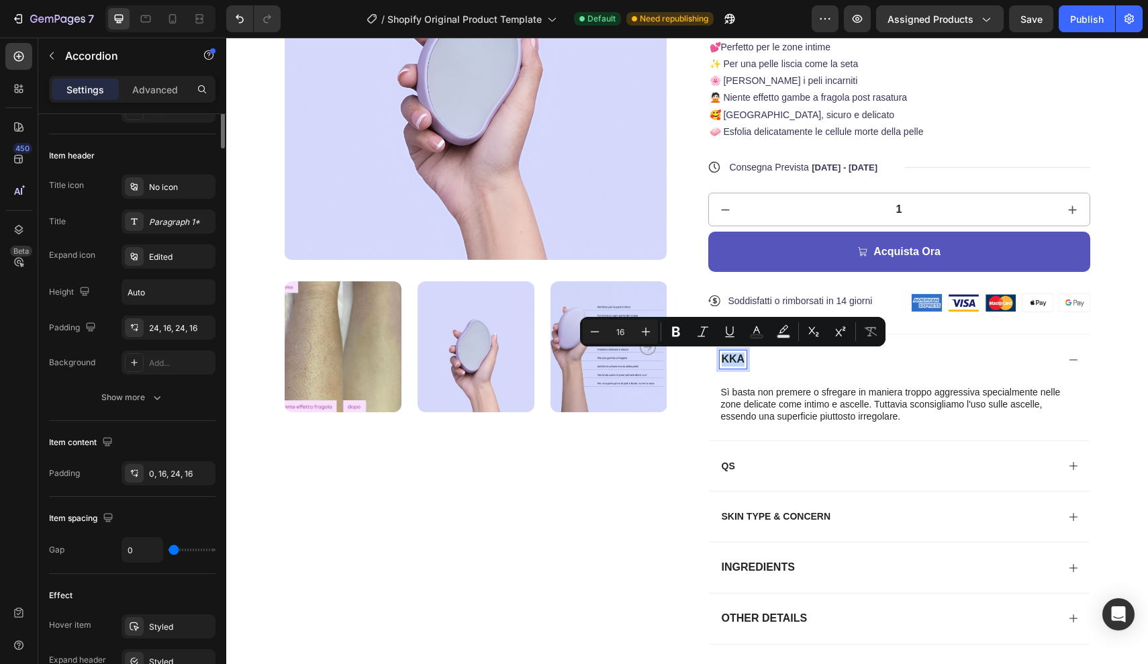
scroll to position [0, 0]
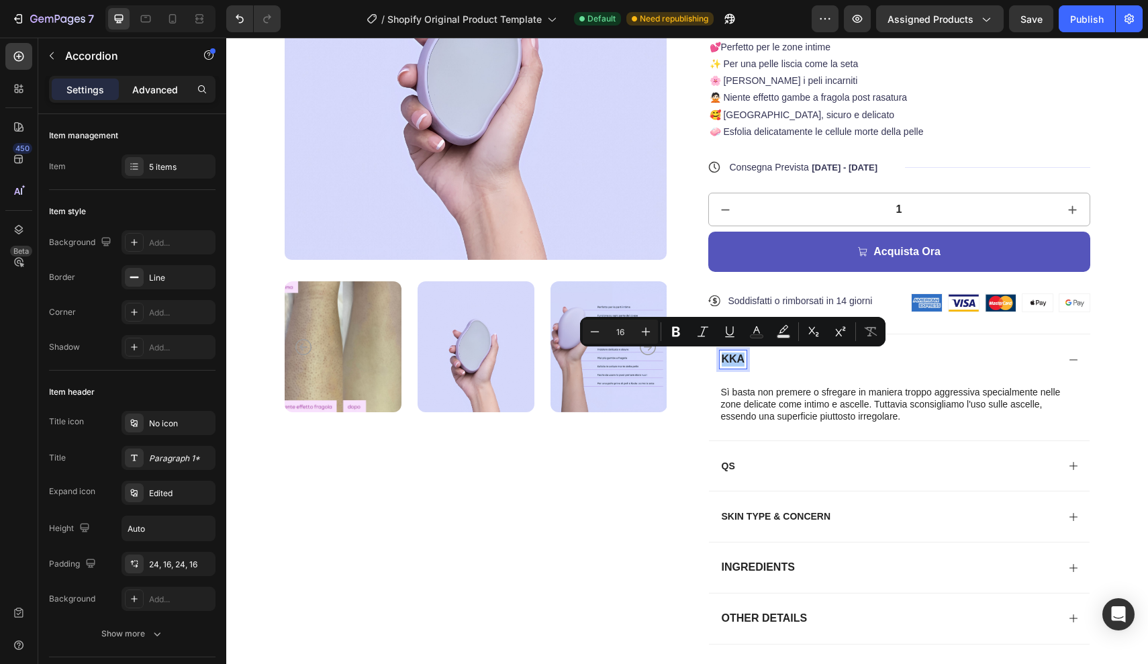
click at [171, 89] on p "Advanced" at bounding box center [155, 90] width 46 height 14
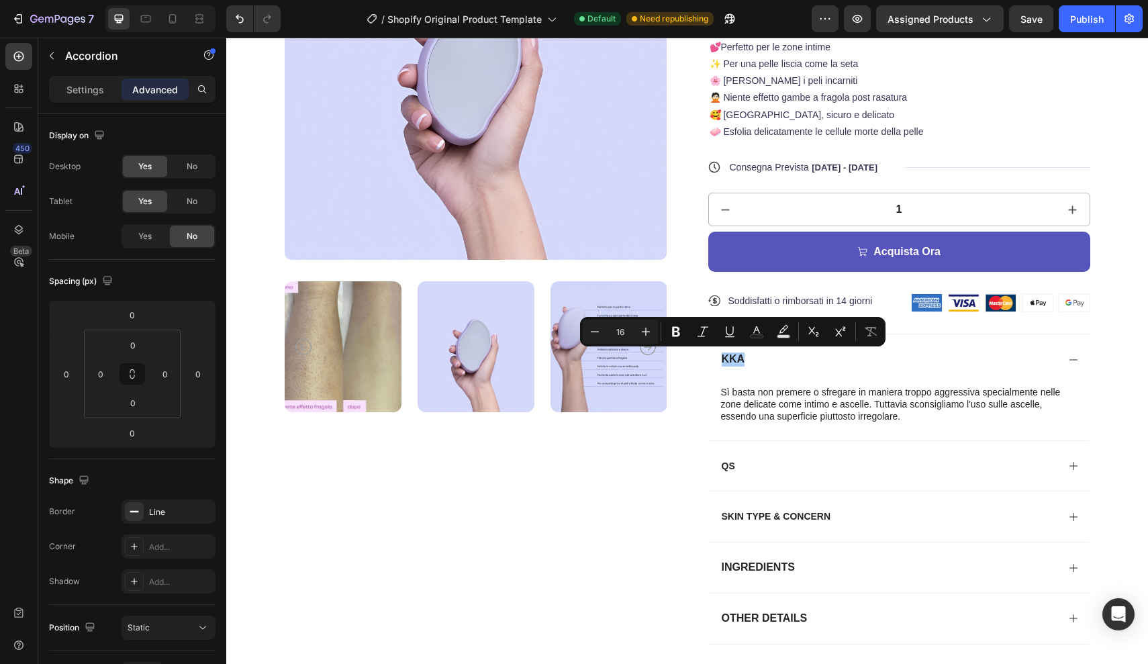
type input "100%"
type input "100"
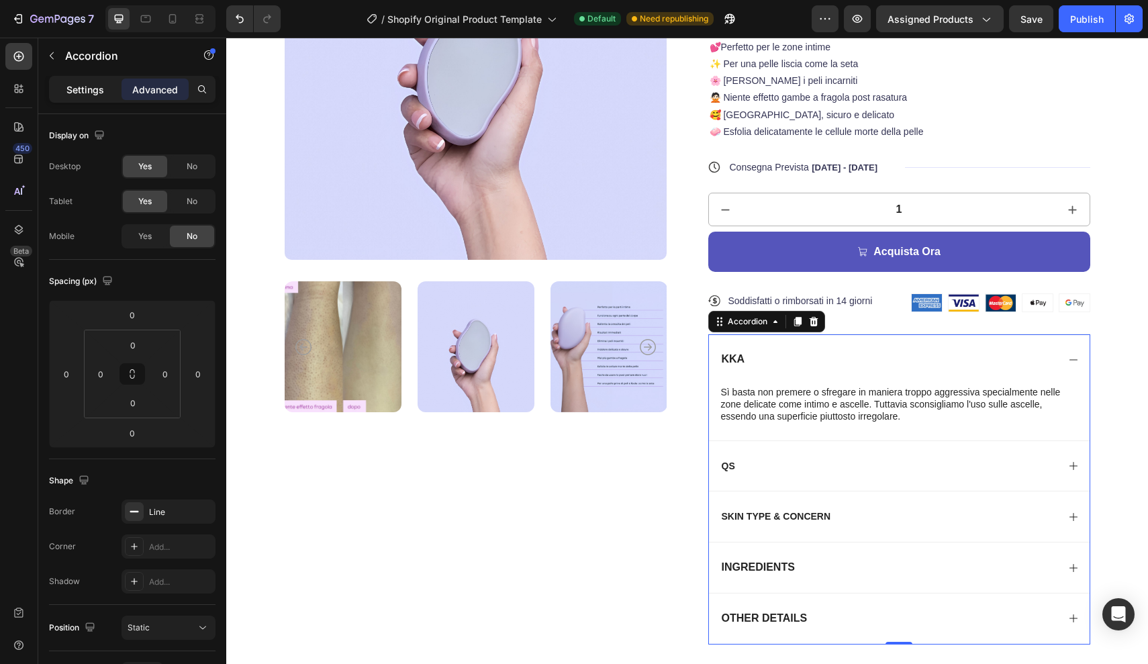
click at [97, 84] on p "Settings" at bounding box center [85, 90] width 38 height 14
type input "0"
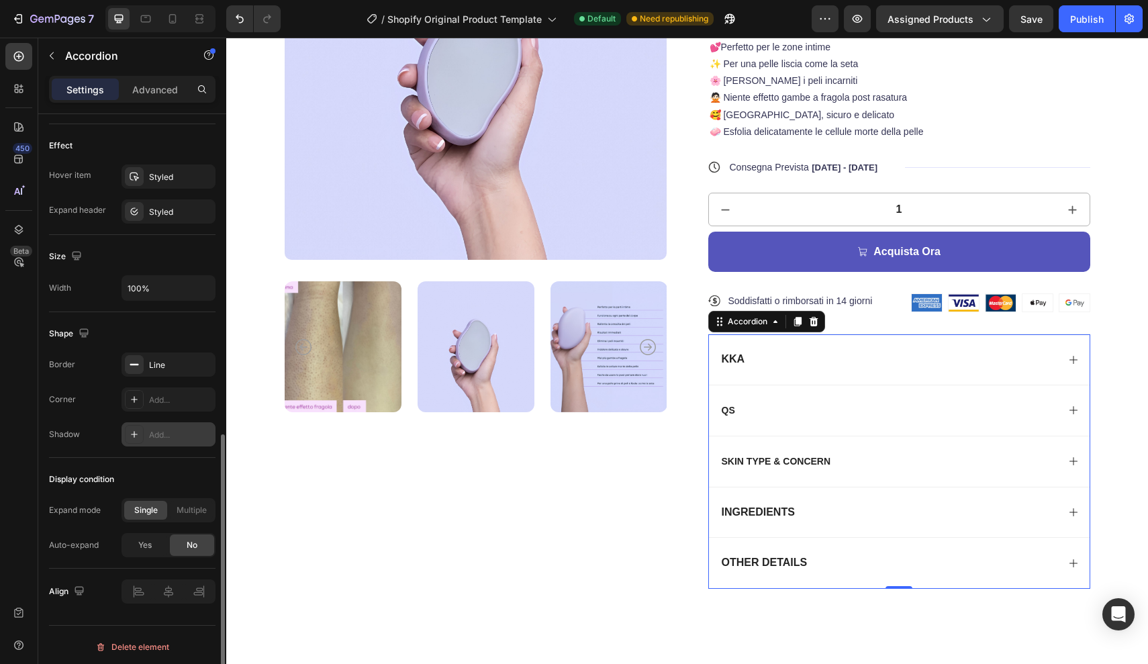
scroll to position [690, 0]
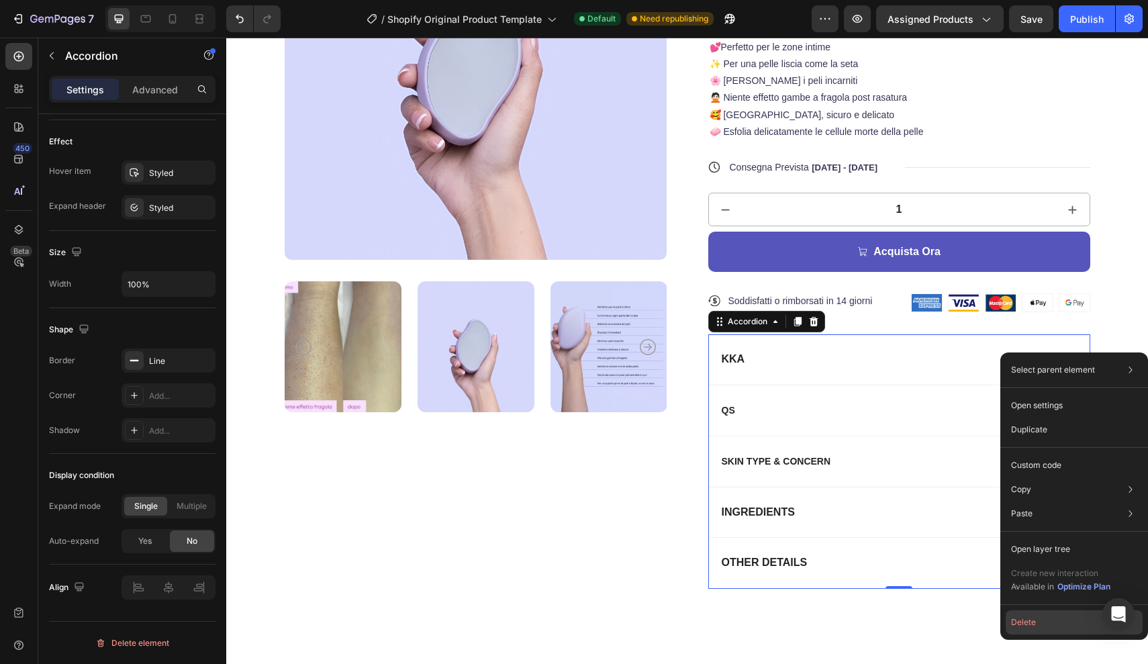
click at [1030, 624] on button "Delete" at bounding box center [1074, 622] width 137 height 24
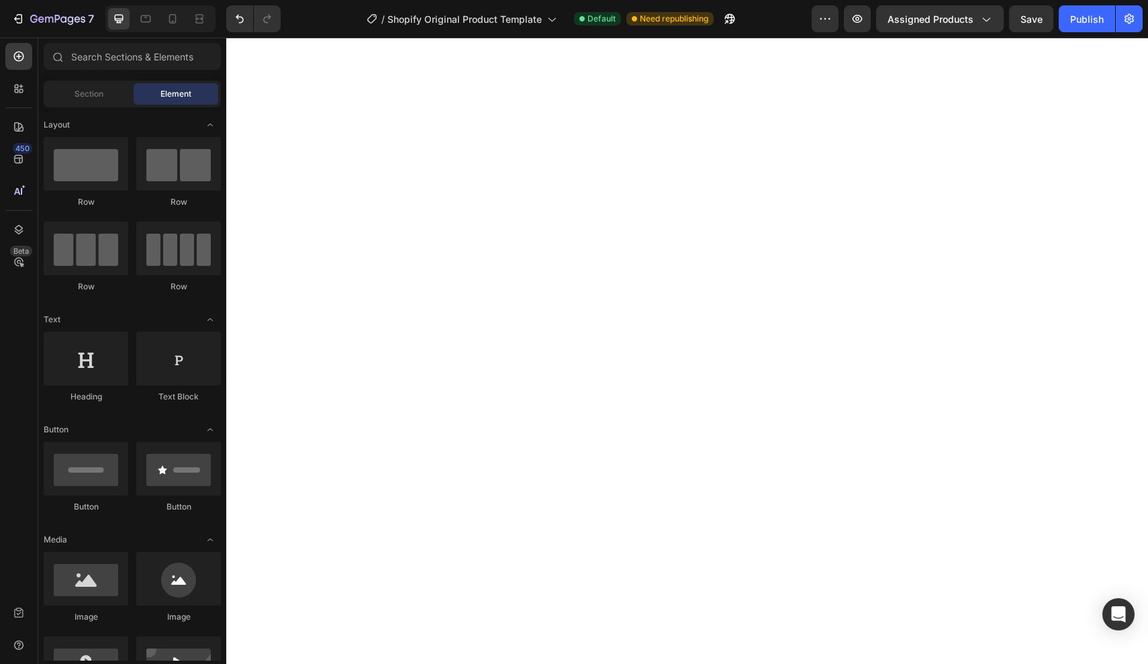
scroll to position [2732, 0]
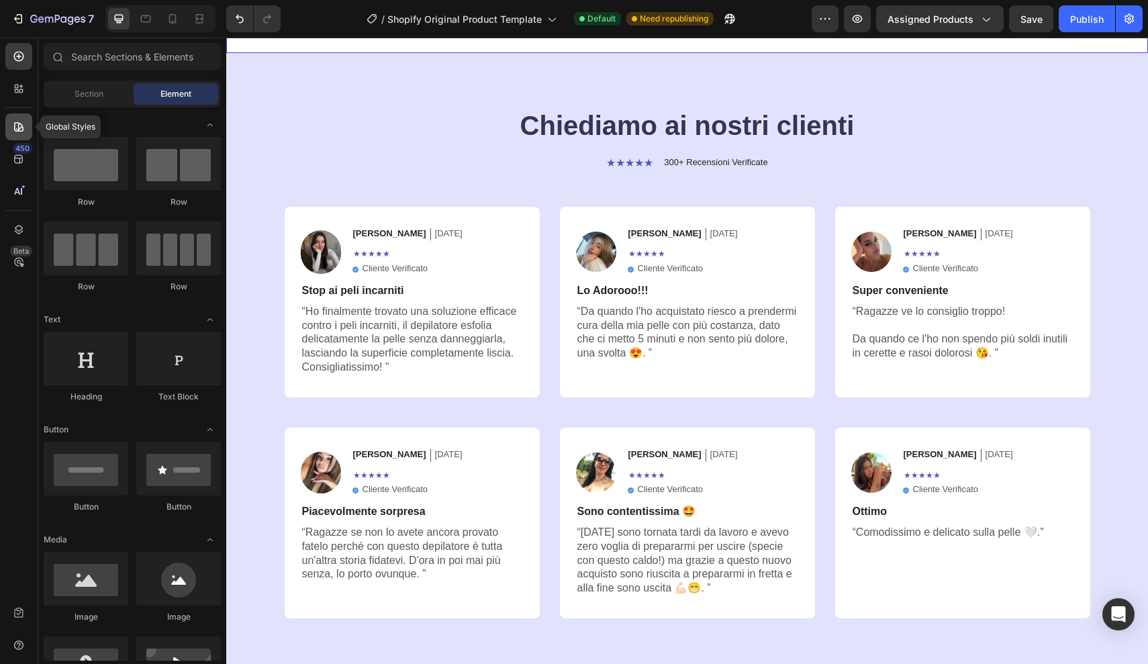
click at [13, 129] on icon at bounding box center [18, 126] width 13 height 13
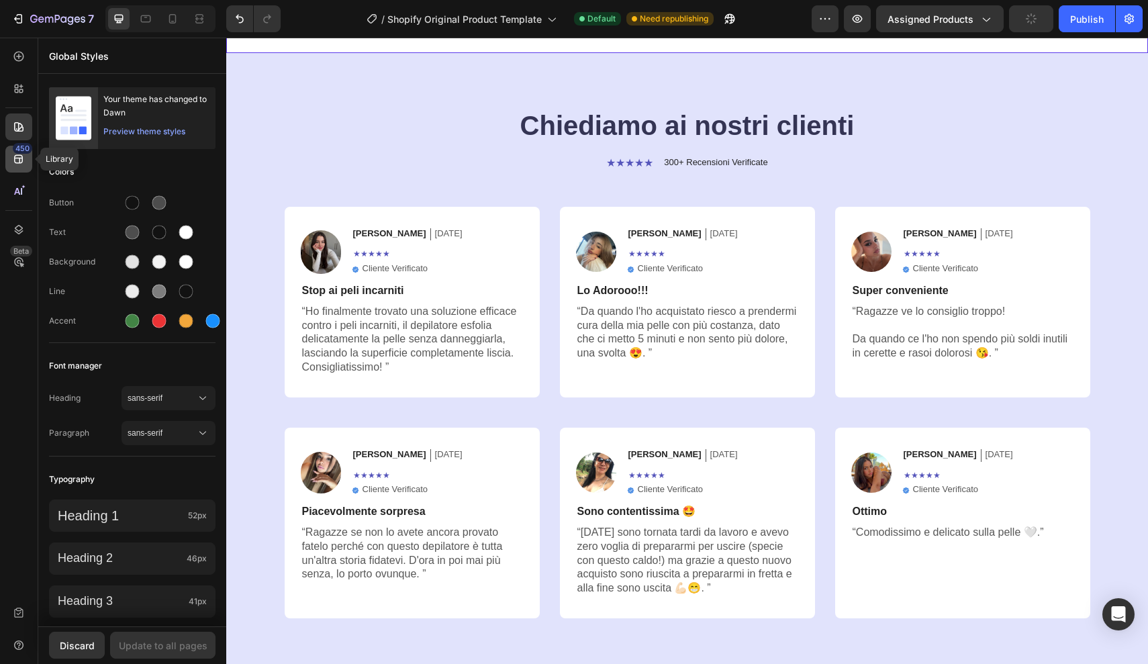
click at [13, 154] on icon at bounding box center [18, 158] width 13 height 13
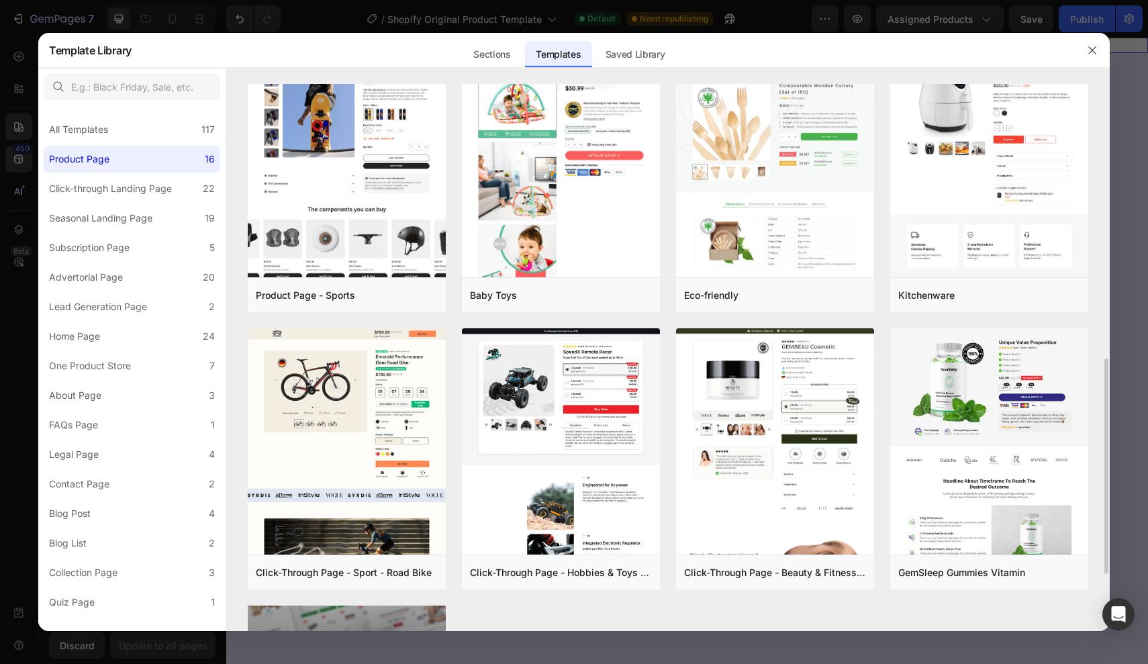
scroll to position [657, 0]
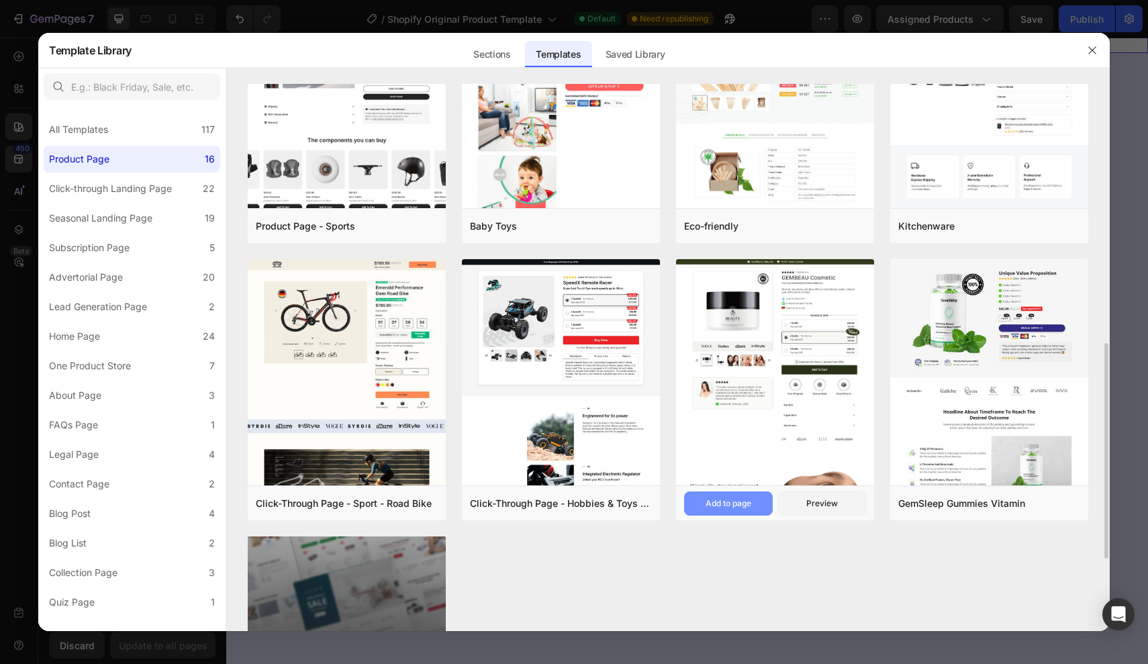
click at [747, 508] on div "Add to page" at bounding box center [729, 503] width 46 height 12
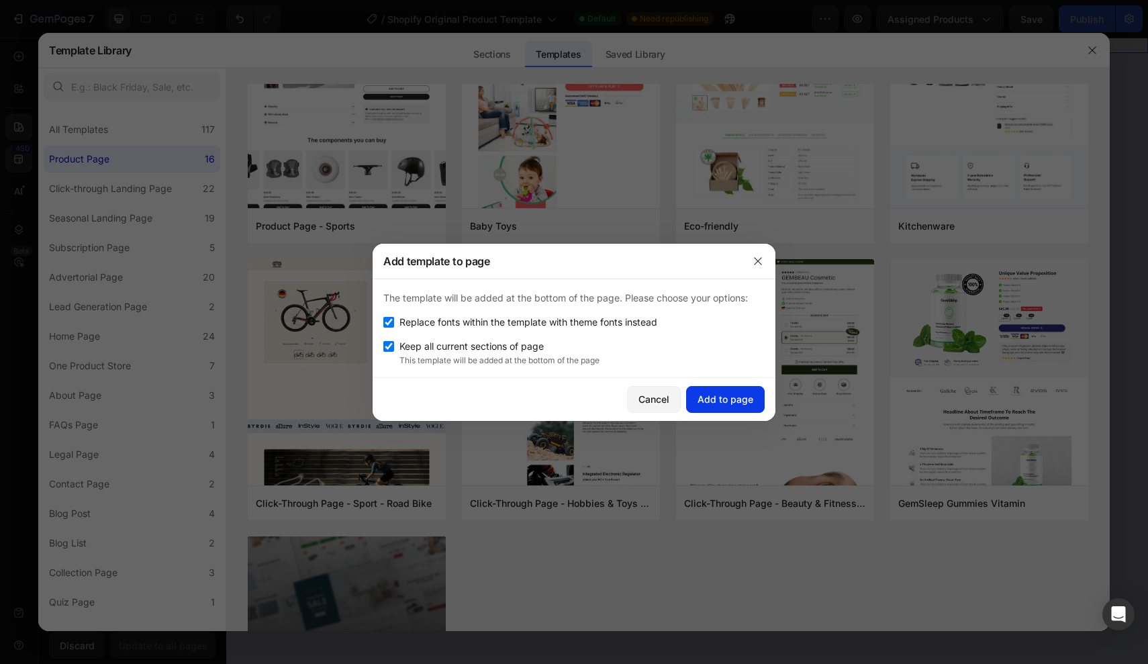
click at [743, 402] on div "Add to page" at bounding box center [726, 399] width 56 height 14
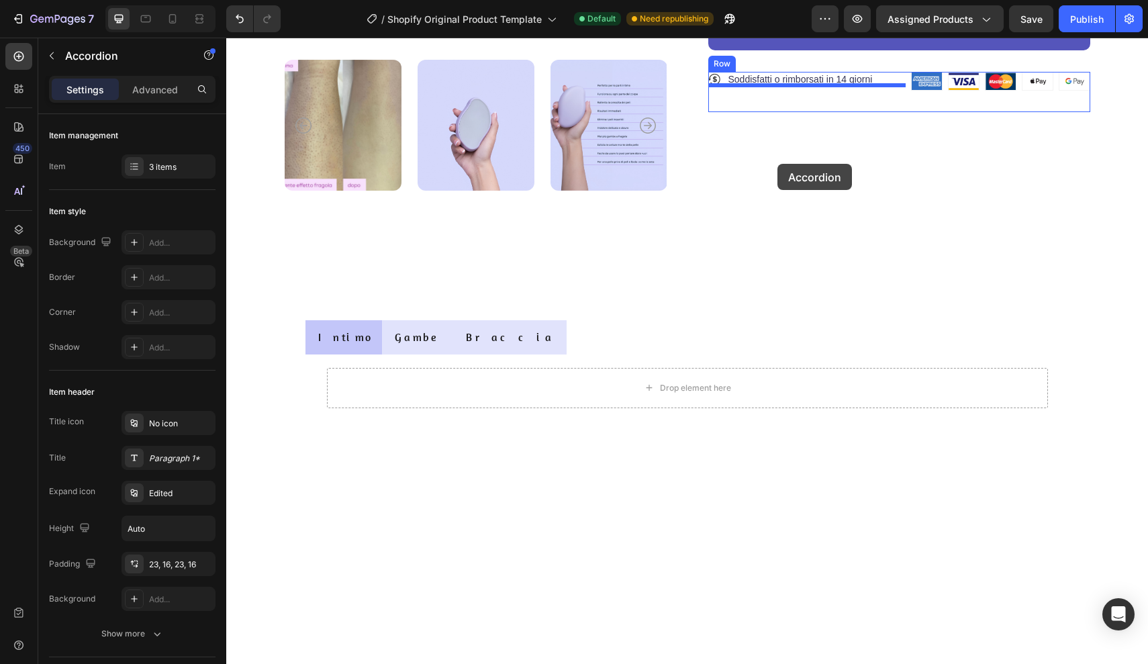
scroll to position [508, 0]
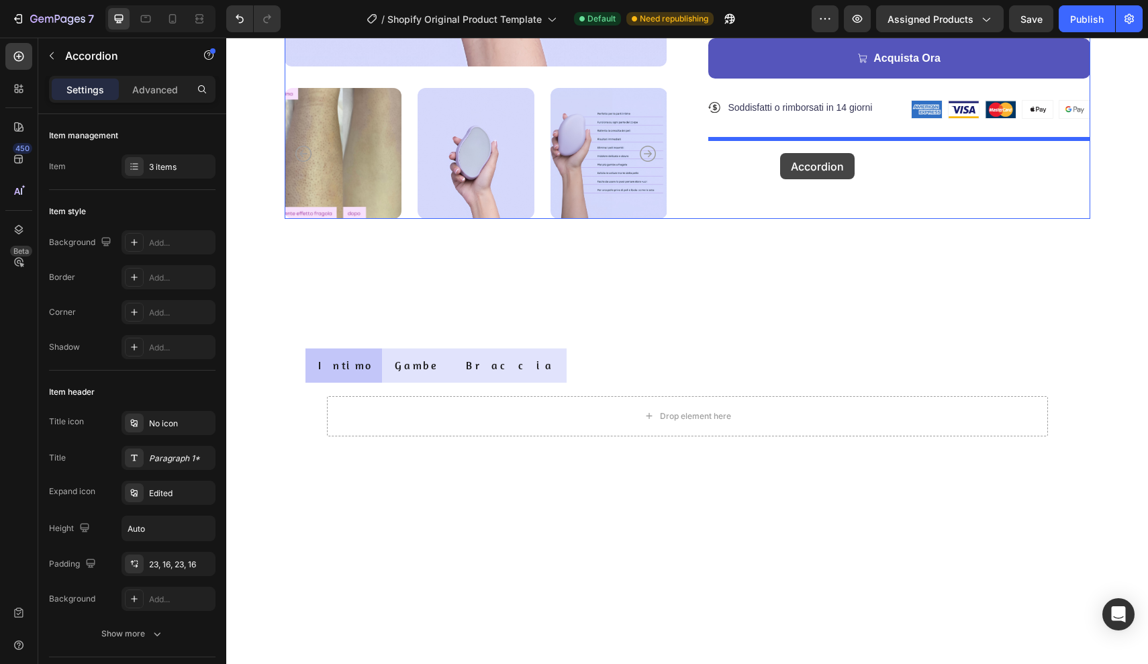
drag, startPoint x: 730, startPoint y: 289, endPoint x: 780, endPoint y: 153, distance: 145.1
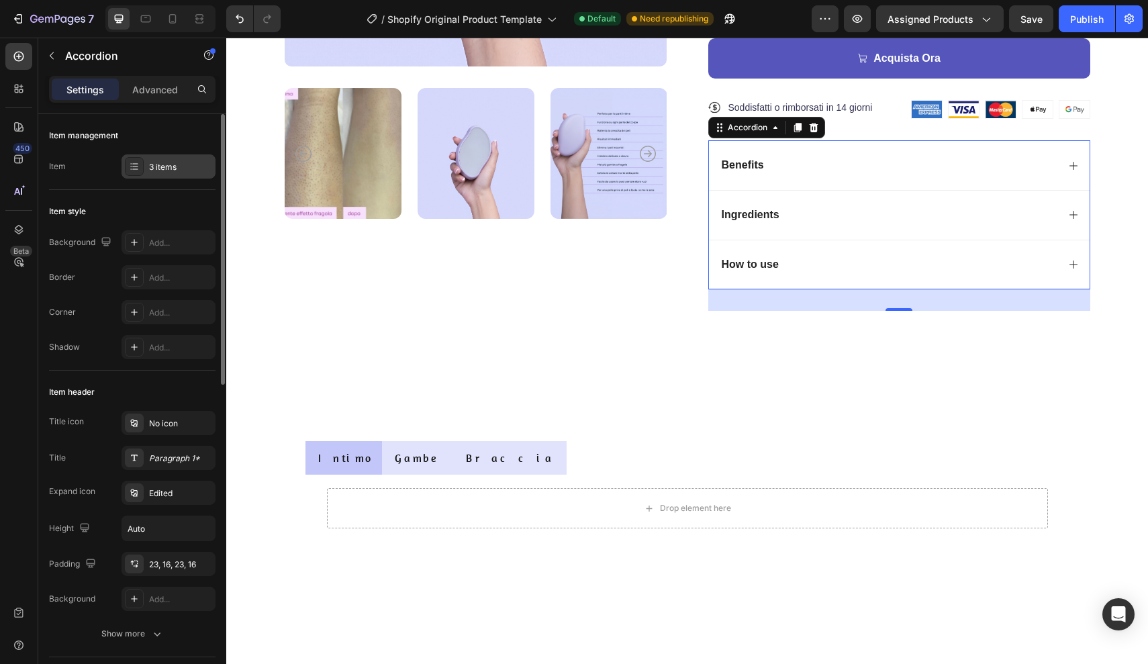
click at [142, 166] on div at bounding box center [134, 166] width 19 height 19
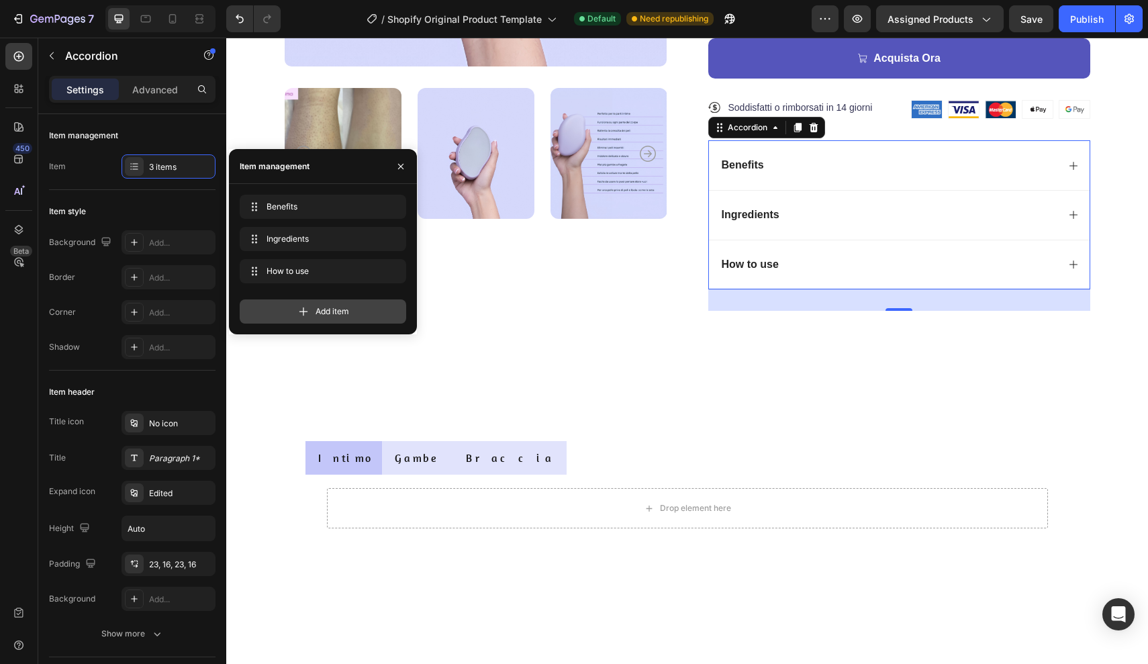
click at [299, 309] on icon at bounding box center [303, 311] width 13 height 13
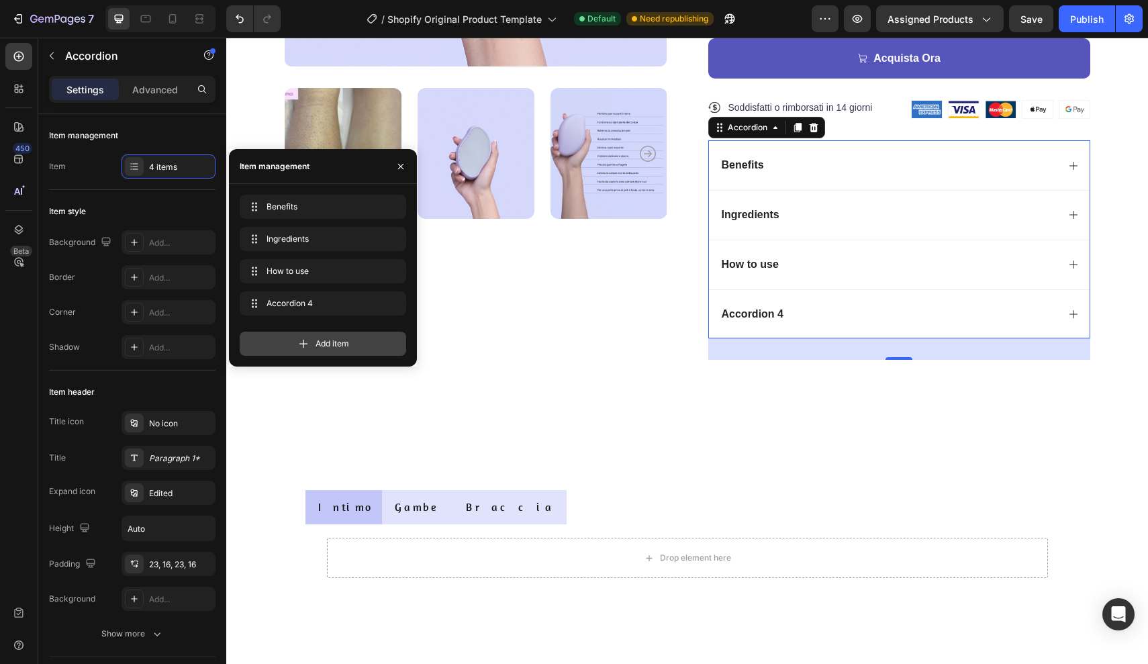
click at [307, 341] on icon at bounding box center [303, 343] width 13 height 13
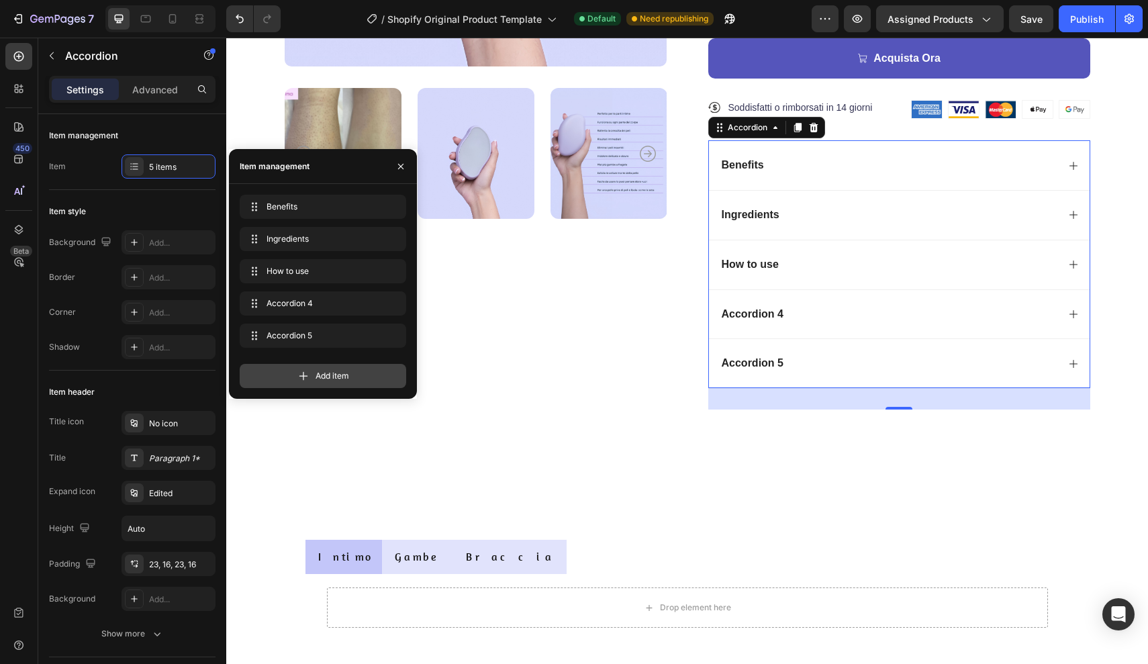
click at [316, 377] on span "Add item" at bounding box center [333, 376] width 34 height 12
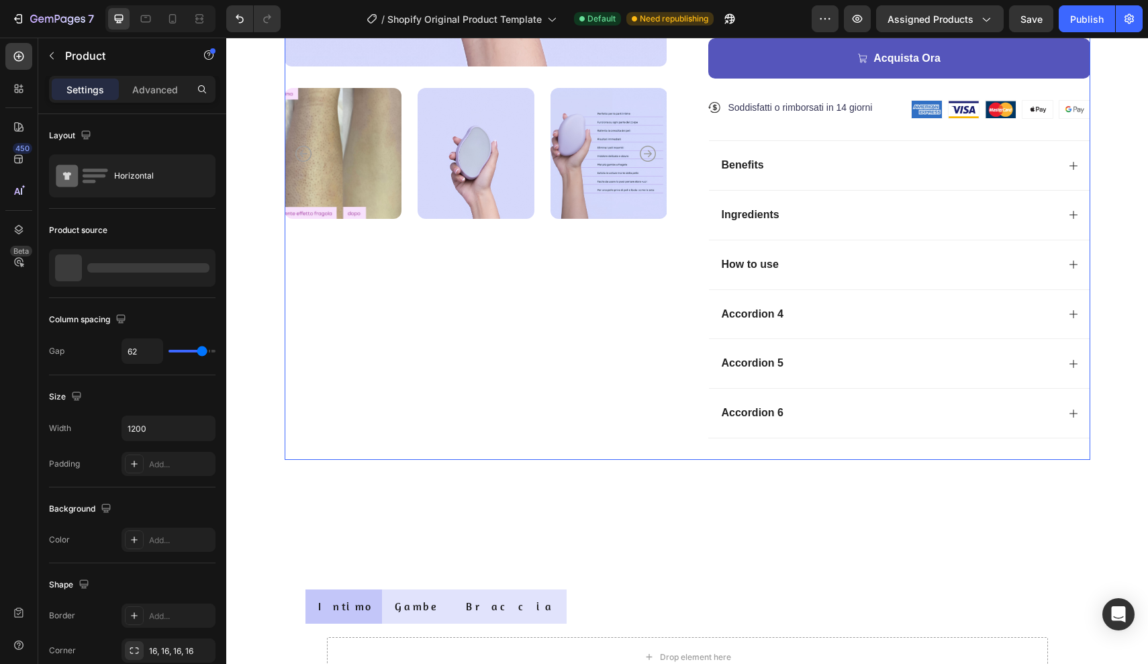
click at [638, 365] on div "Product Images" at bounding box center [476, 71] width 382 height 775
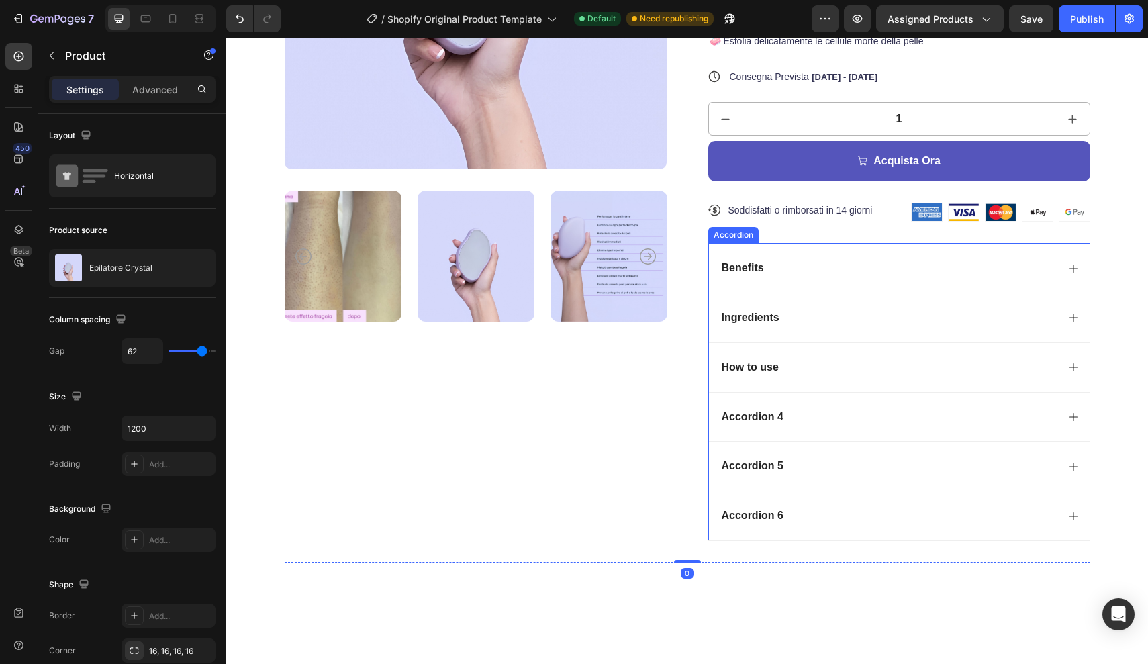
scroll to position [340, 0]
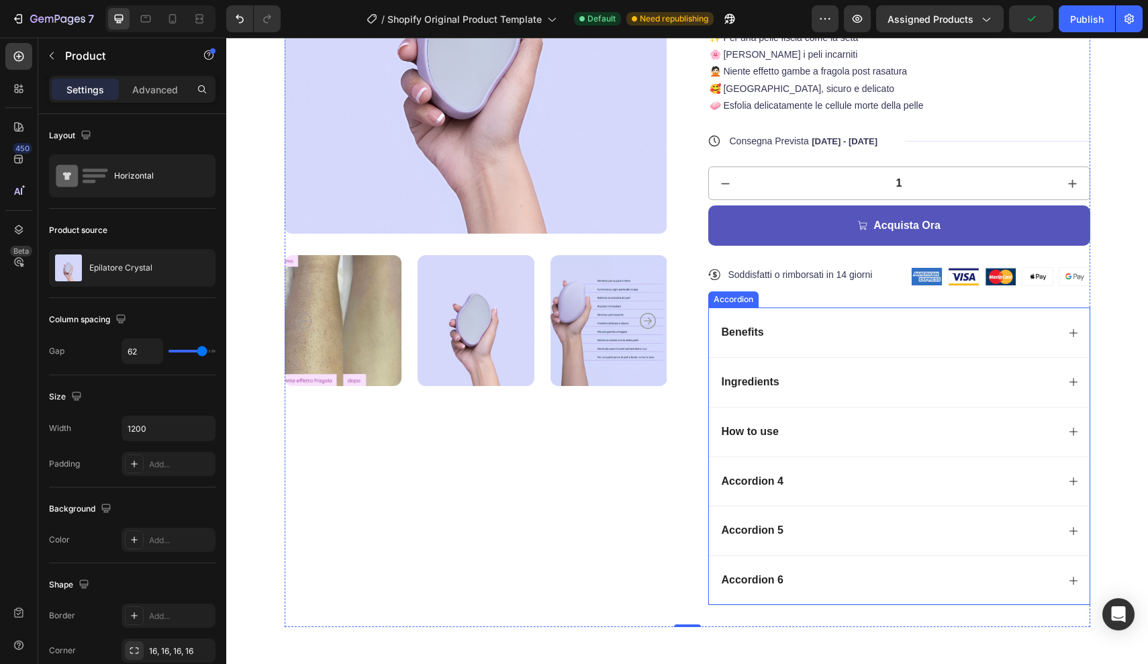
click at [763, 332] on p "Benefits" at bounding box center [743, 333] width 42 height 14
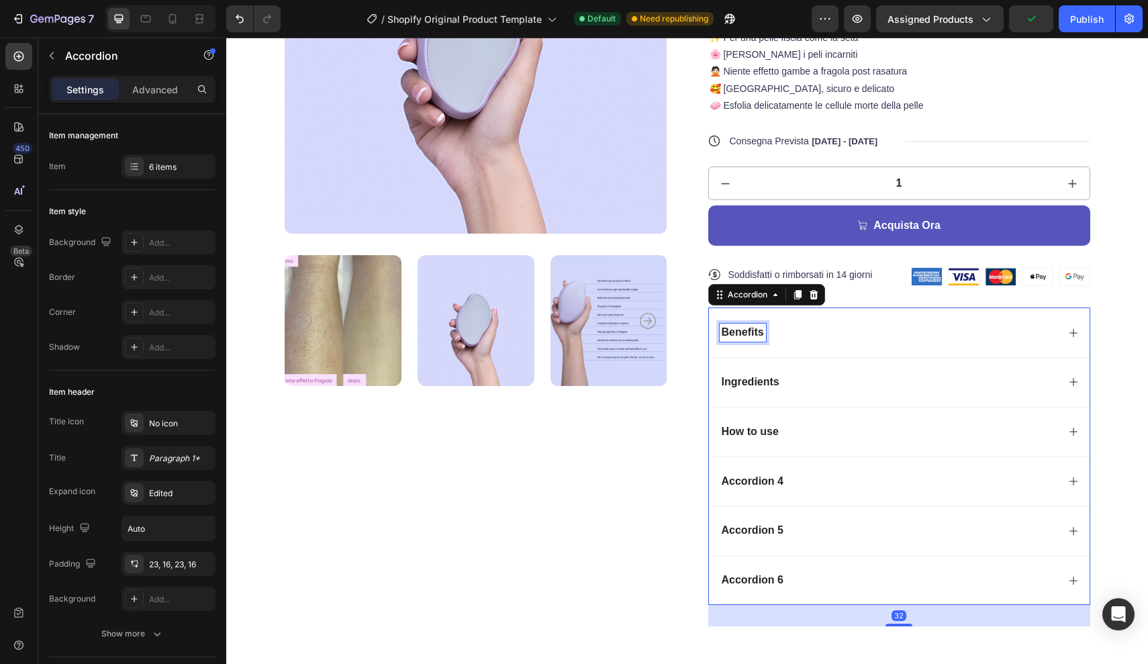
click at [763, 332] on p "Benefits" at bounding box center [743, 333] width 42 height 14
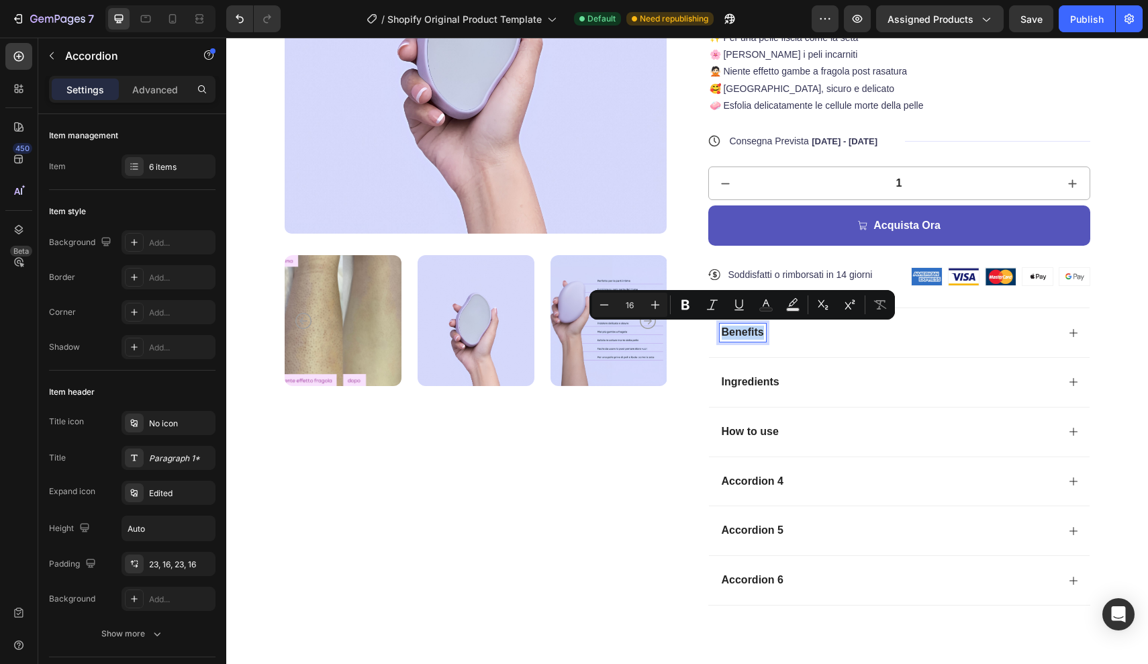
drag, startPoint x: 763, startPoint y: 332, endPoint x: 724, endPoint y: 332, distance: 38.9
click at [724, 332] on p "Benefits" at bounding box center [743, 333] width 42 height 14
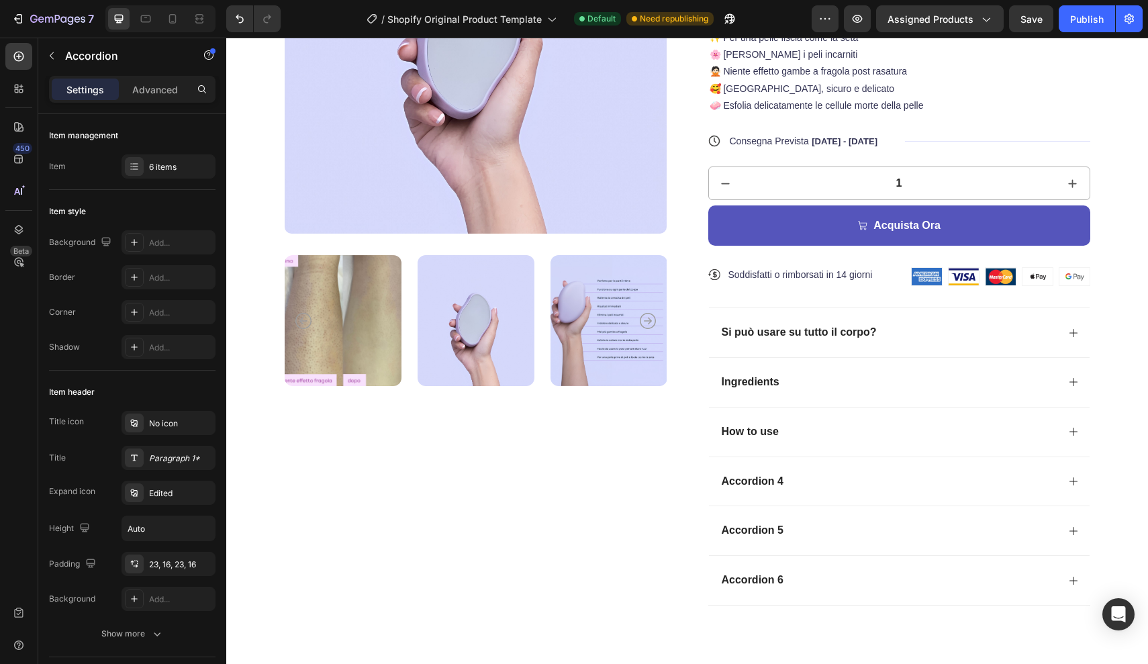
click at [1072, 332] on icon at bounding box center [1073, 333] width 11 height 11
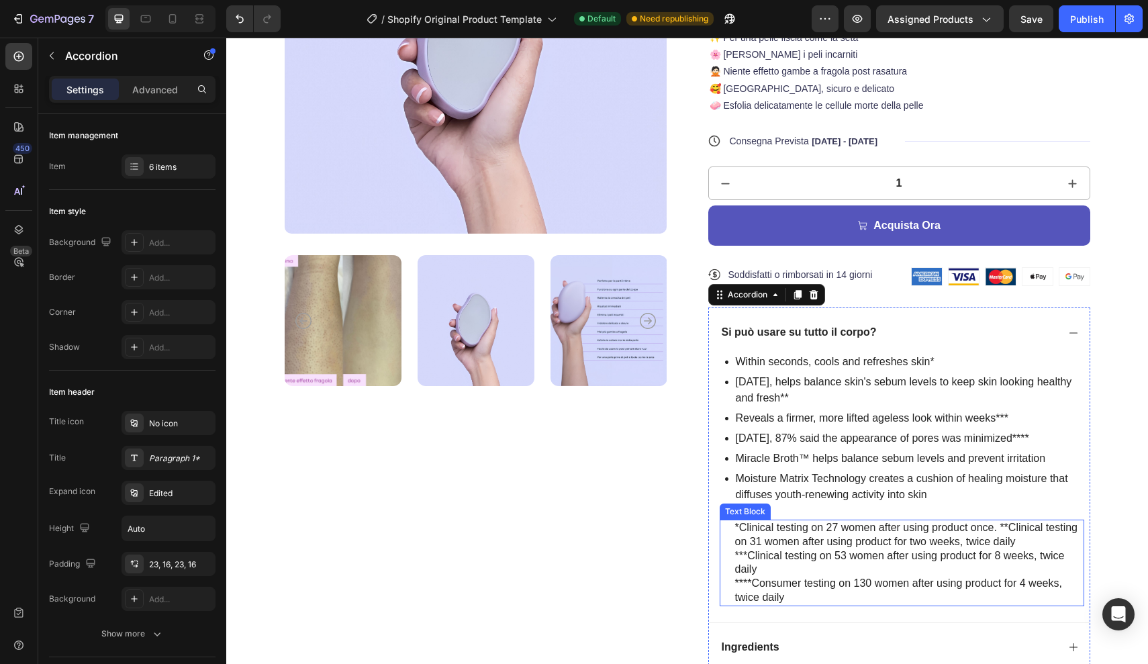
click at [788, 590] on p "****Consumer testing on 130 women after using product for 4 weeks, twice daily" at bounding box center [909, 591] width 348 height 28
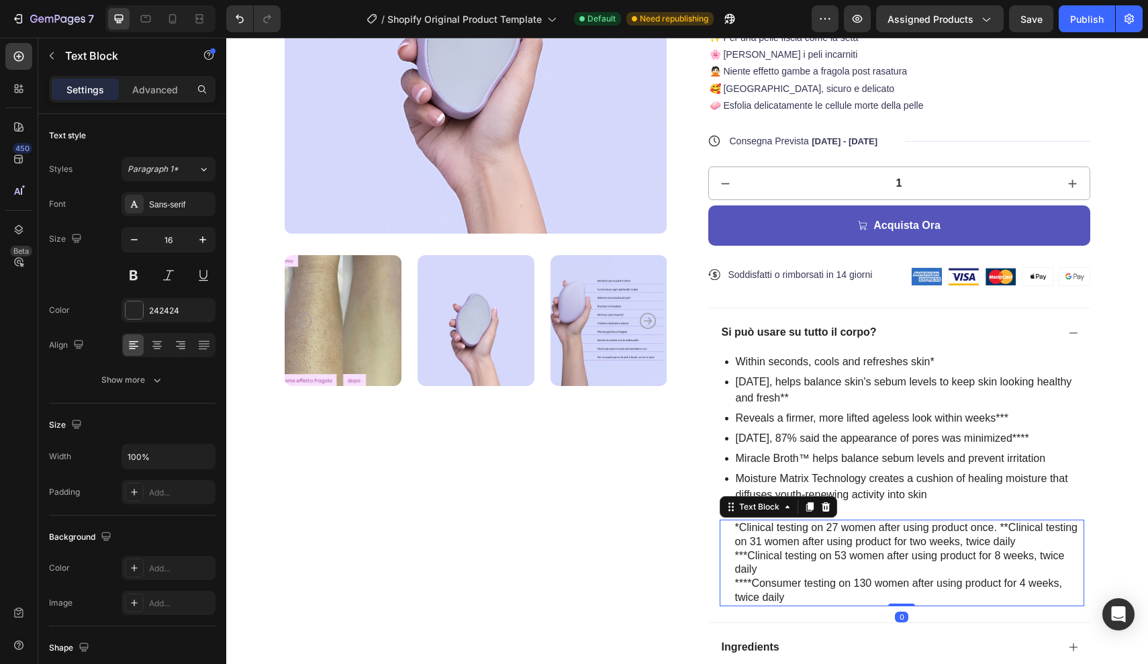
click at [783, 592] on p "****Consumer testing on 130 women after using product for 4 weeks, twice daily" at bounding box center [909, 591] width 348 height 28
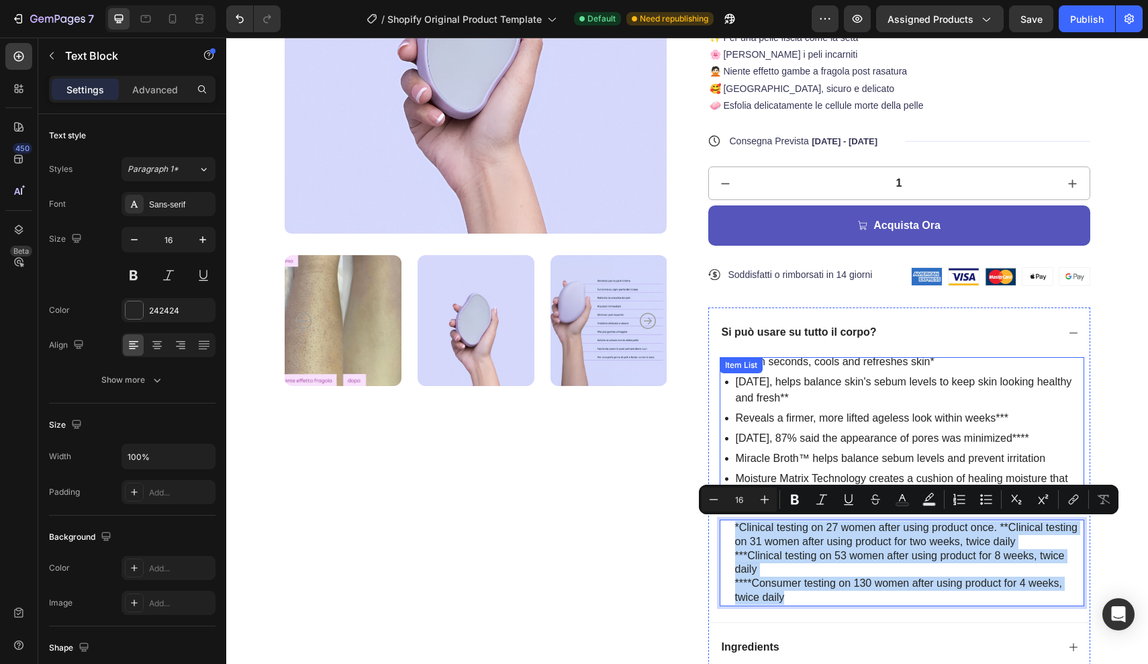
drag, startPoint x: 783, startPoint y: 592, endPoint x: 735, endPoint y: 365, distance: 232.0
click at [734, 365] on div "Within seconds, cools and refreshes skin* In 2 weeks, helps balance skin's sebu…" at bounding box center [902, 481] width 365 height 249
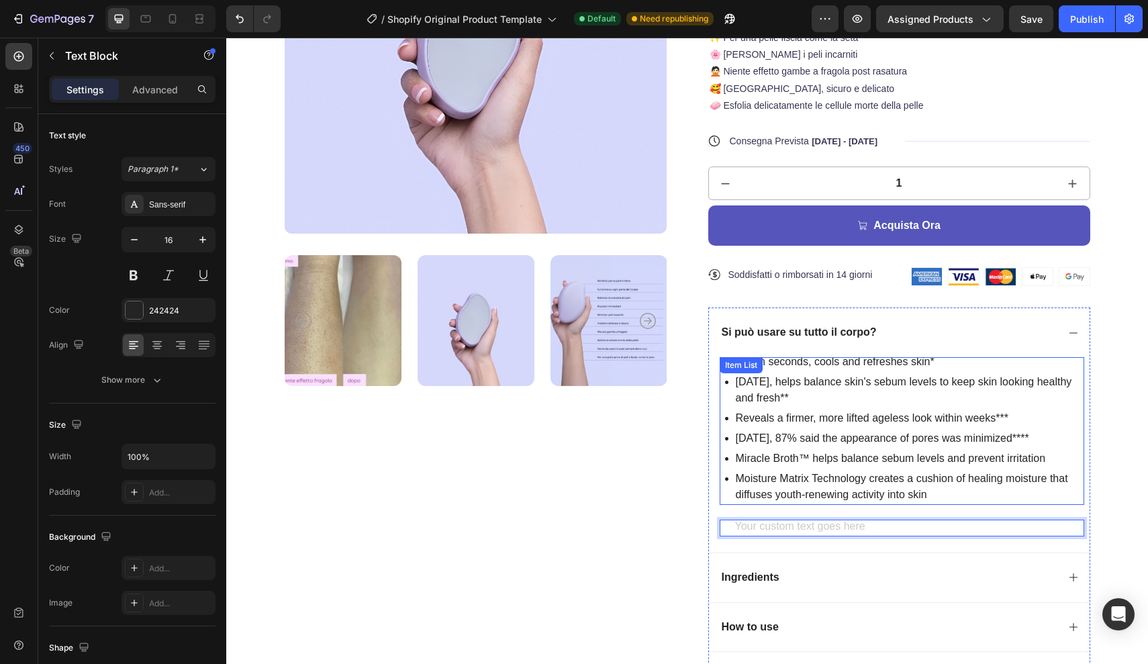
click at [844, 487] on p "Moisture Matrix Technology creates a cushion of healing moisture that diffuses …" at bounding box center [909, 487] width 346 height 32
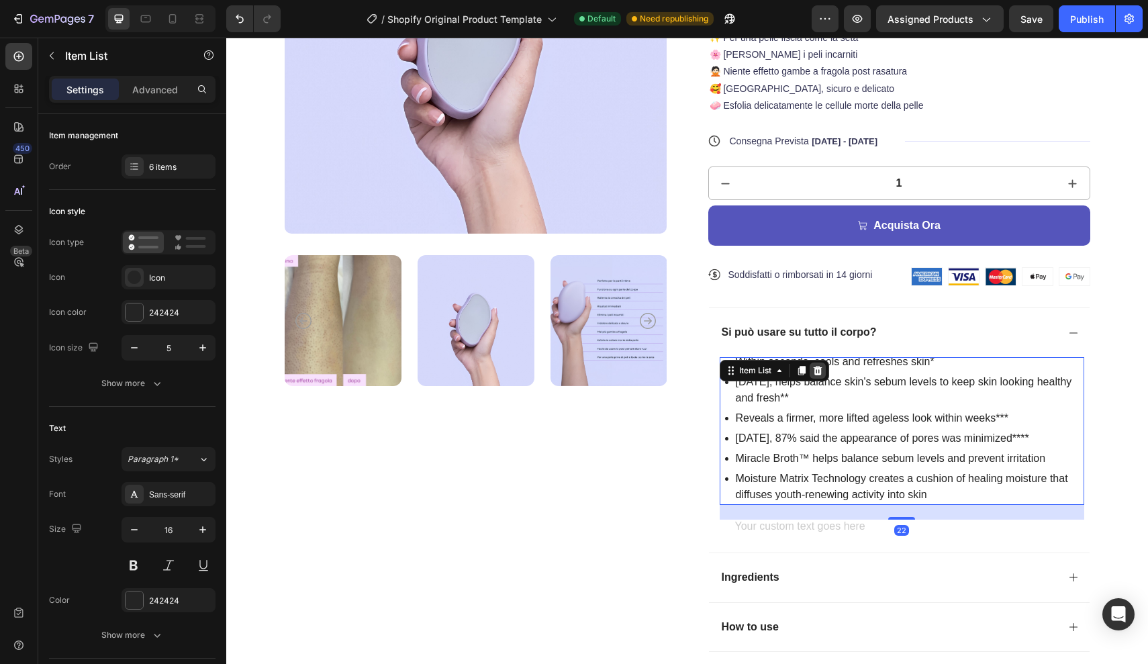
click at [819, 371] on icon at bounding box center [817, 370] width 11 height 11
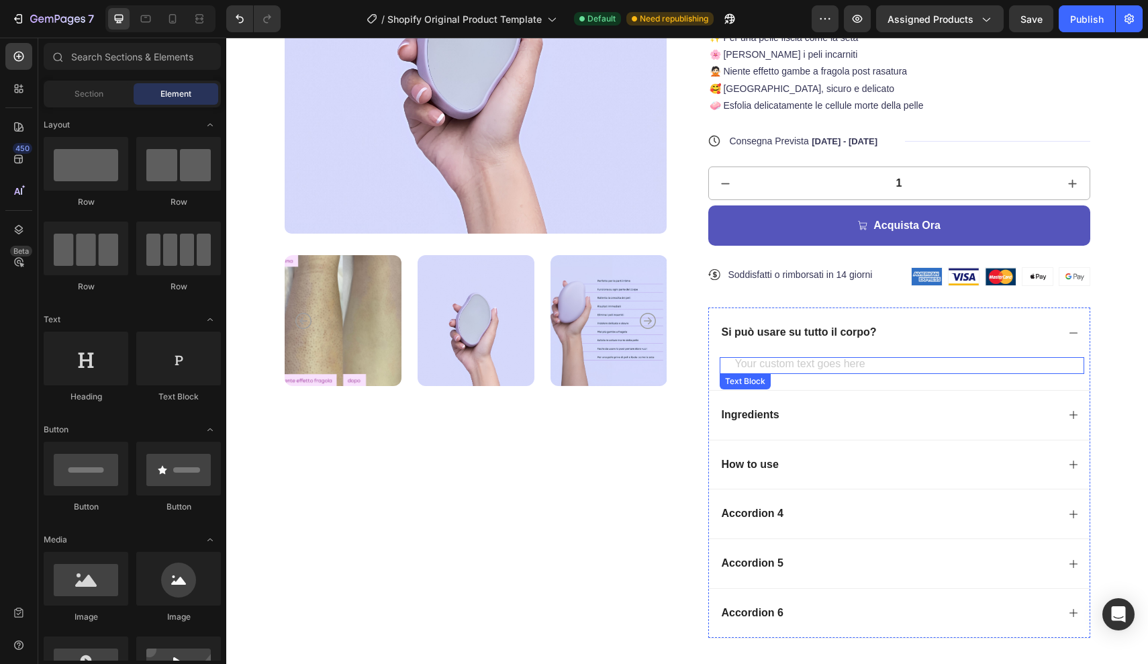
click at [788, 360] on div "Rich Text Editor. Editing area: main" at bounding box center [909, 365] width 350 height 17
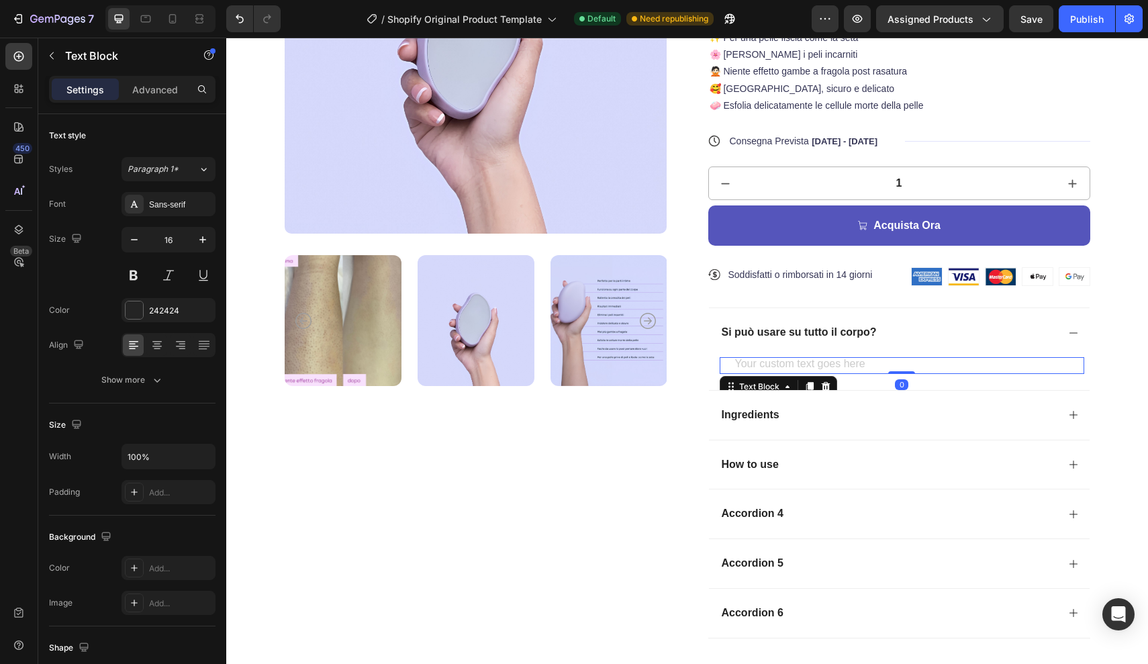
click at [742, 364] on div "Rich Text Editor. Editing area: main" at bounding box center [909, 365] width 350 height 17
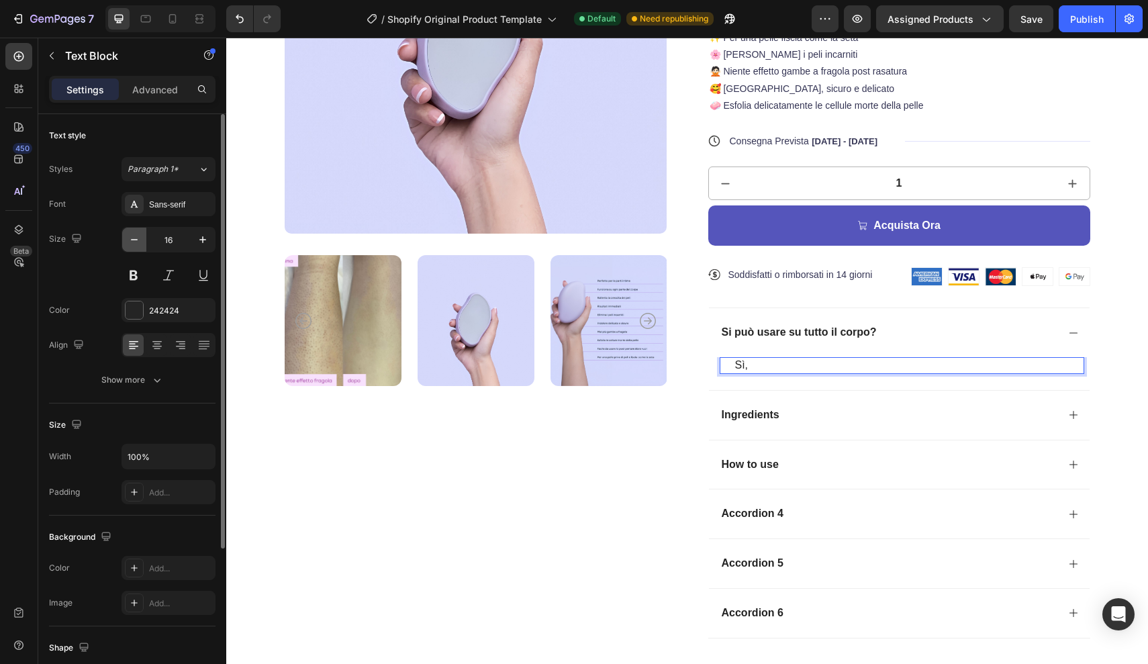
click at [135, 234] on icon "button" at bounding box center [134, 239] width 13 height 13
click at [134, 236] on icon "button" at bounding box center [134, 239] width 13 height 13
type input "14"
click at [151, 307] on div "242424" at bounding box center [168, 311] width 39 height 12
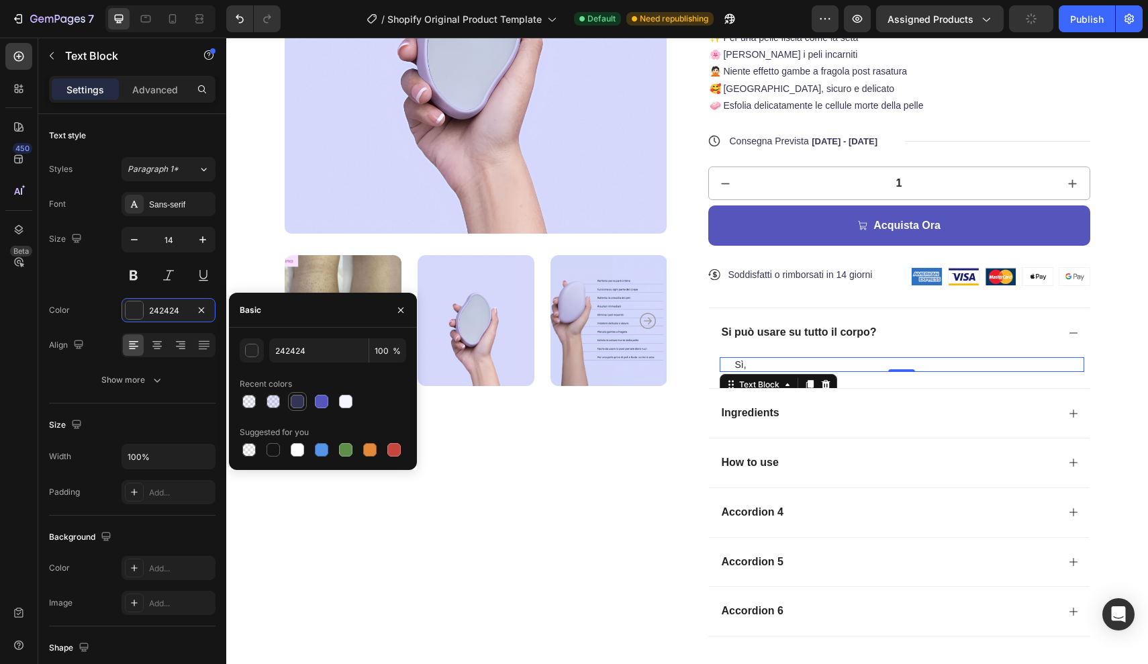
click at [299, 403] on div at bounding box center [297, 401] width 13 height 13
type input "343454"
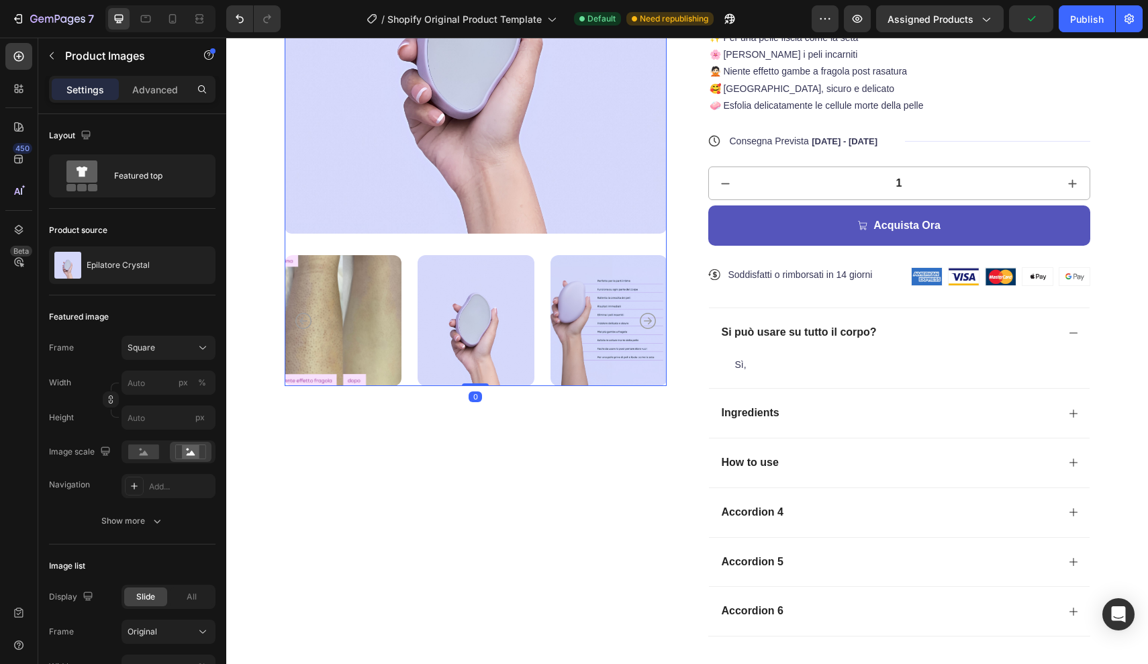
click at [647, 322] on icon "Carousel Next Arrow" at bounding box center [648, 321] width 16 height 16
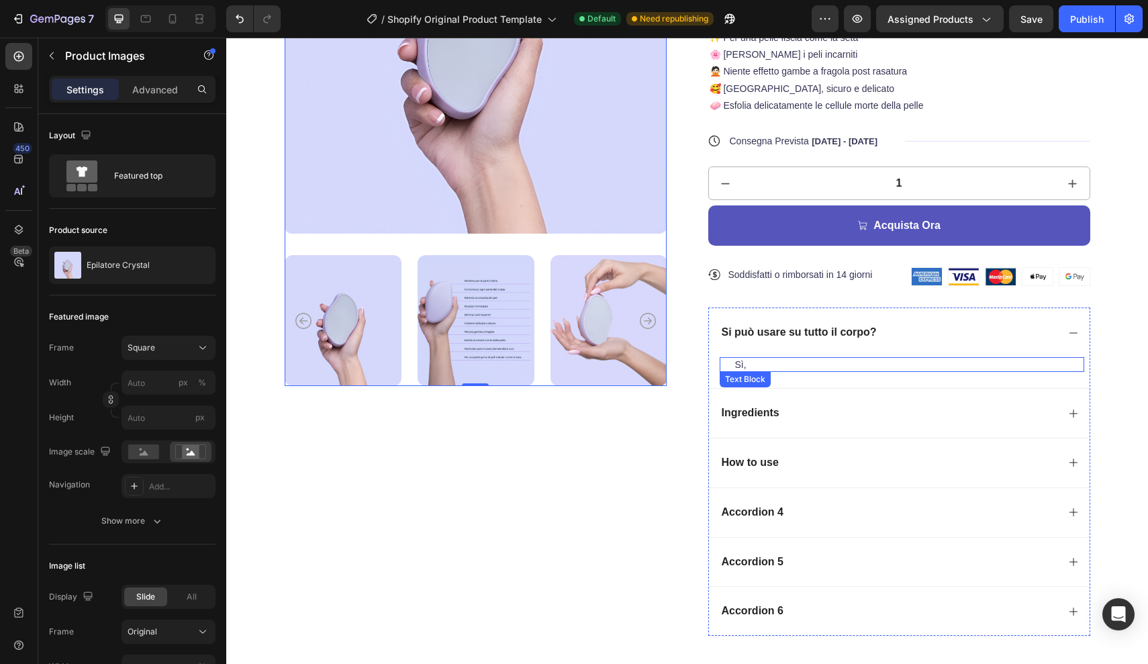
click at [754, 365] on p "Sì," at bounding box center [909, 364] width 348 height 12
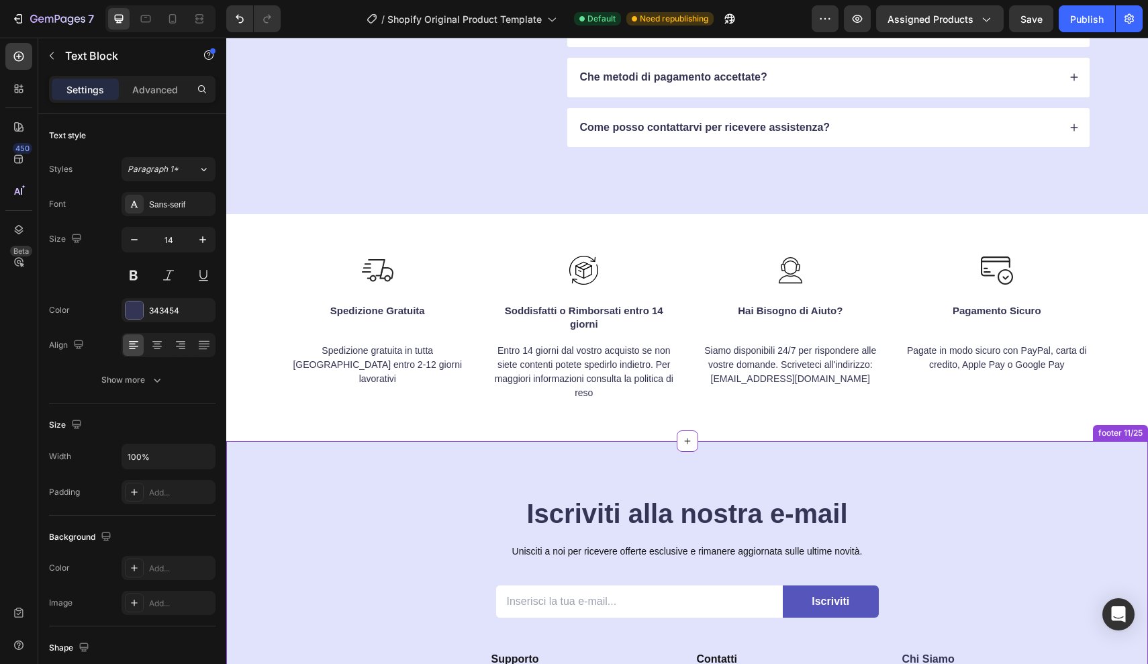
scroll to position [4005, 0]
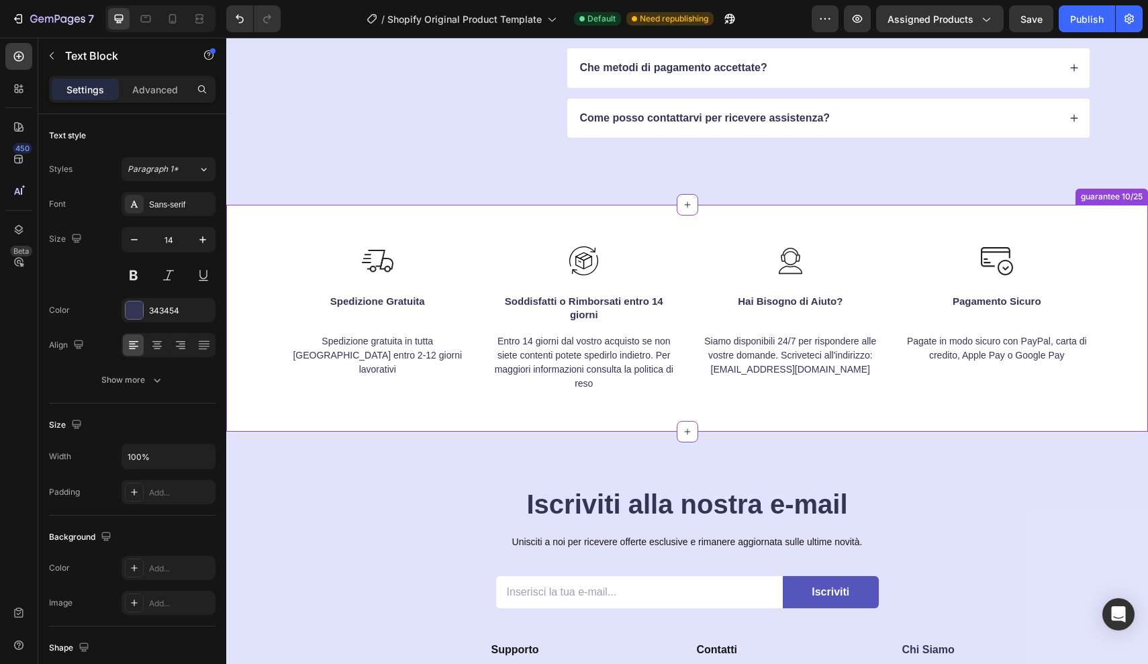
click at [248, 336] on div "Image Spedizione Gratuita Text block Spedizione gratuita in tutta Italia entro …" at bounding box center [687, 306] width 902 height 203
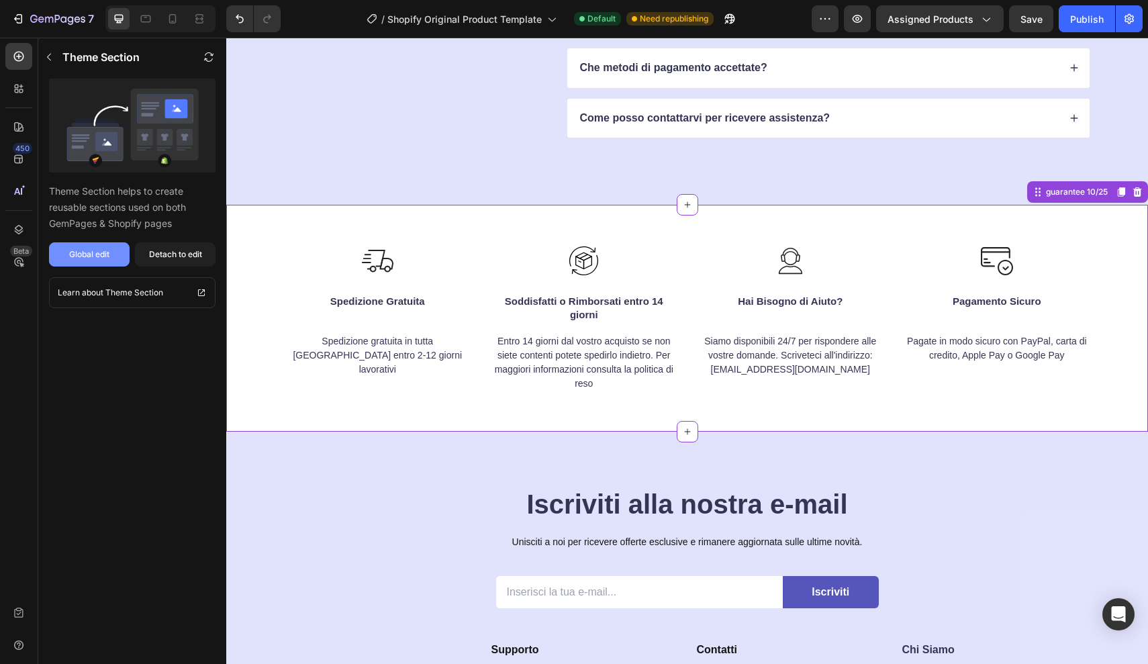
click at [111, 256] on button "Global edit" at bounding box center [89, 254] width 81 height 24
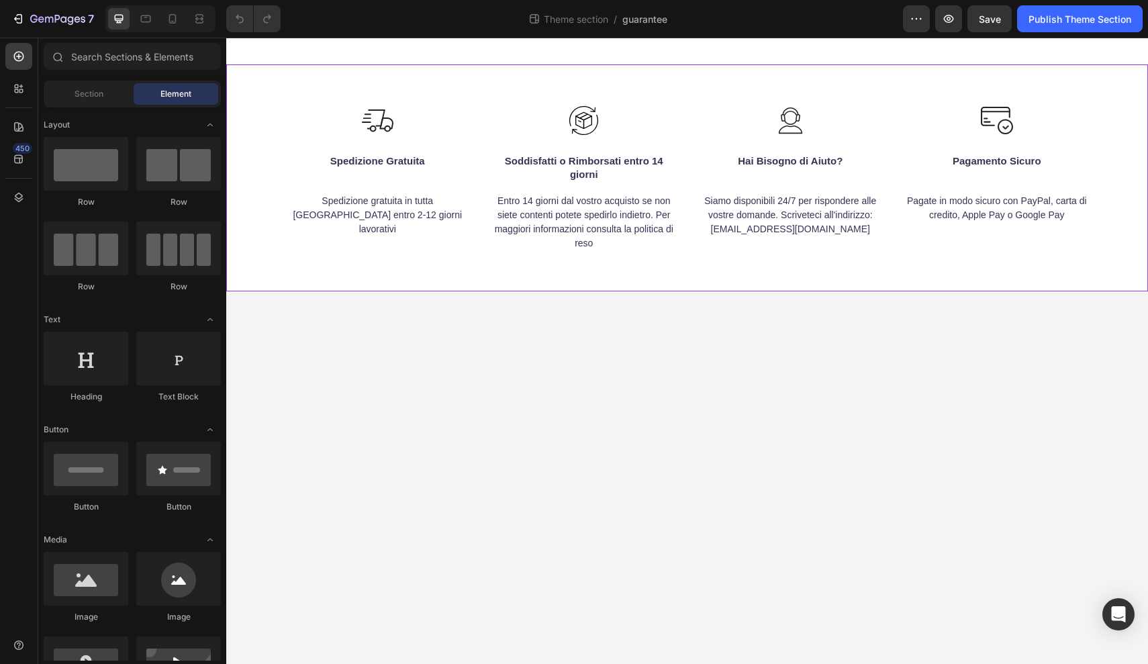
click at [271, 183] on div "Image Spedizione Gratuita Text block Spedizione gratuita in tutta [GEOGRAPHIC_D…" at bounding box center [687, 165] width 902 height 203
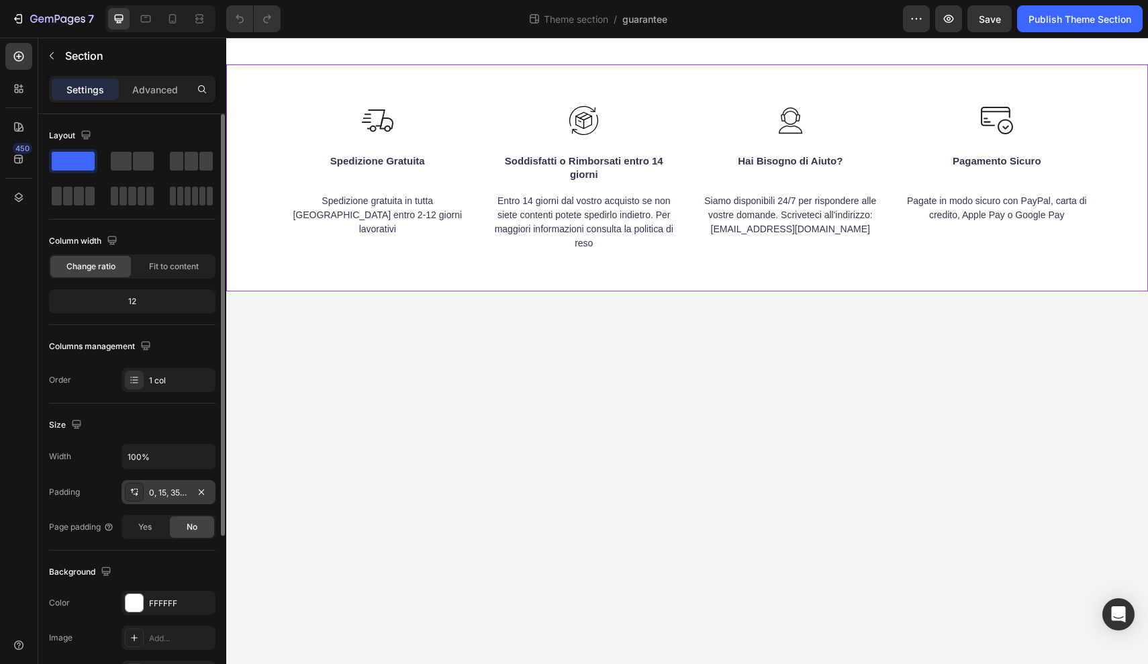
click at [142, 491] on div at bounding box center [134, 492] width 19 height 19
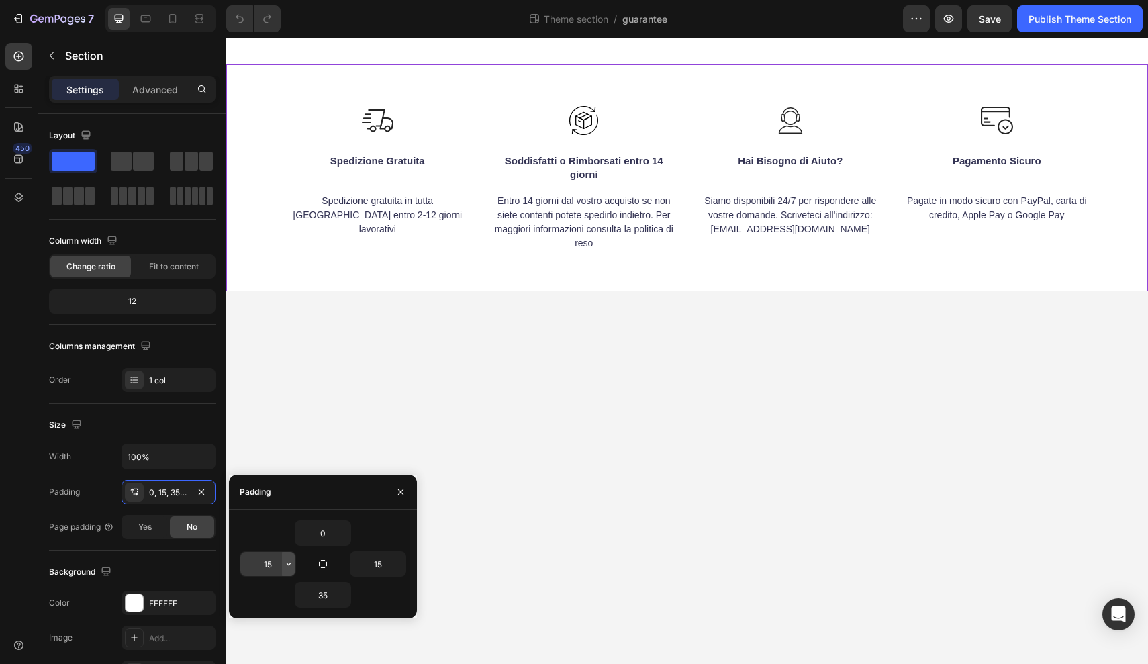
click at [285, 567] on icon "button" at bounding box center [288, 564] width 11 height 11
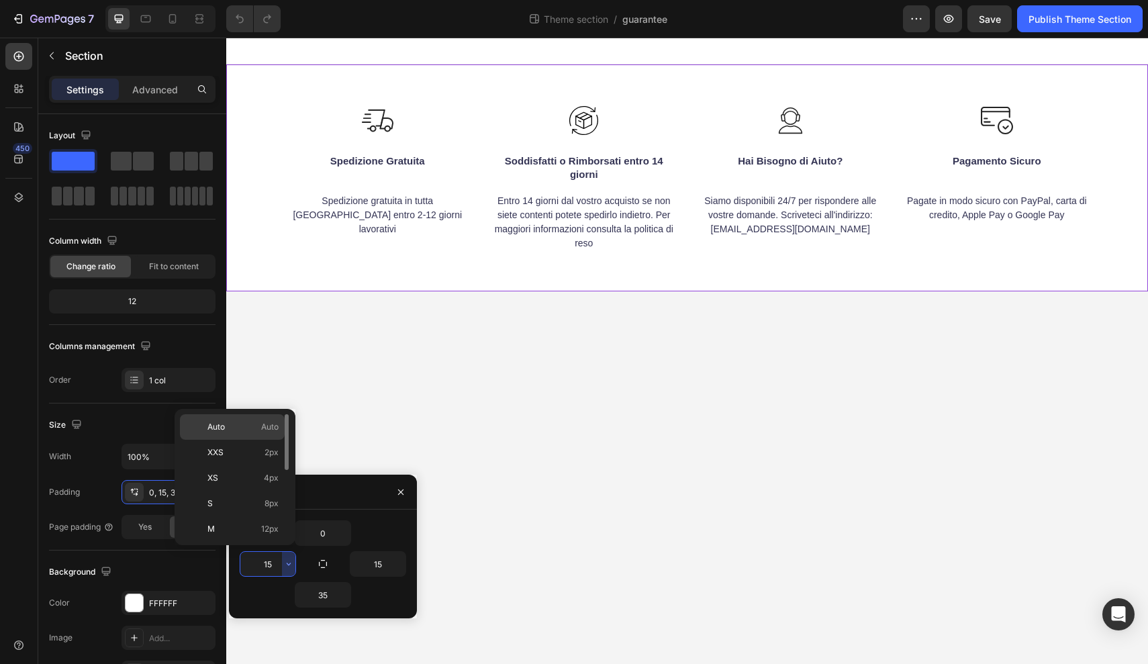
click at [261, 424] on span "Auto" at bounding box center [269, 427] width 17 height 12
type input "Auto"
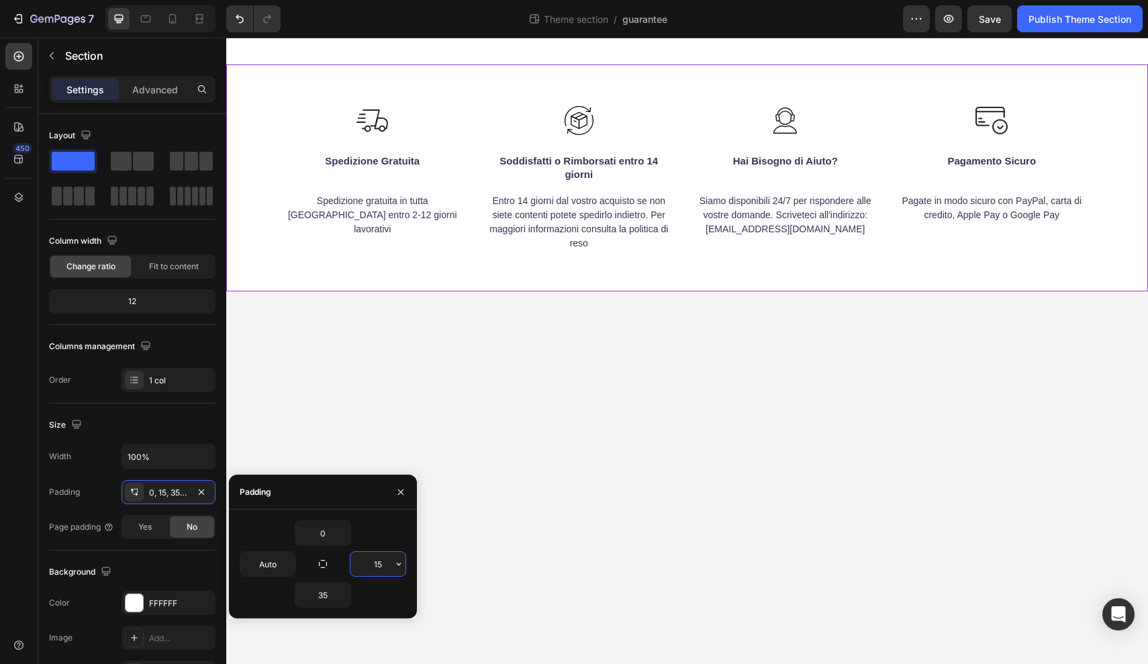
click at [381, 567] on input "15" at bounding box center [377, 564] width 55 height 24
click at [399, 564] on icon "button" at bounding box center [398, 564] width 11 height 11
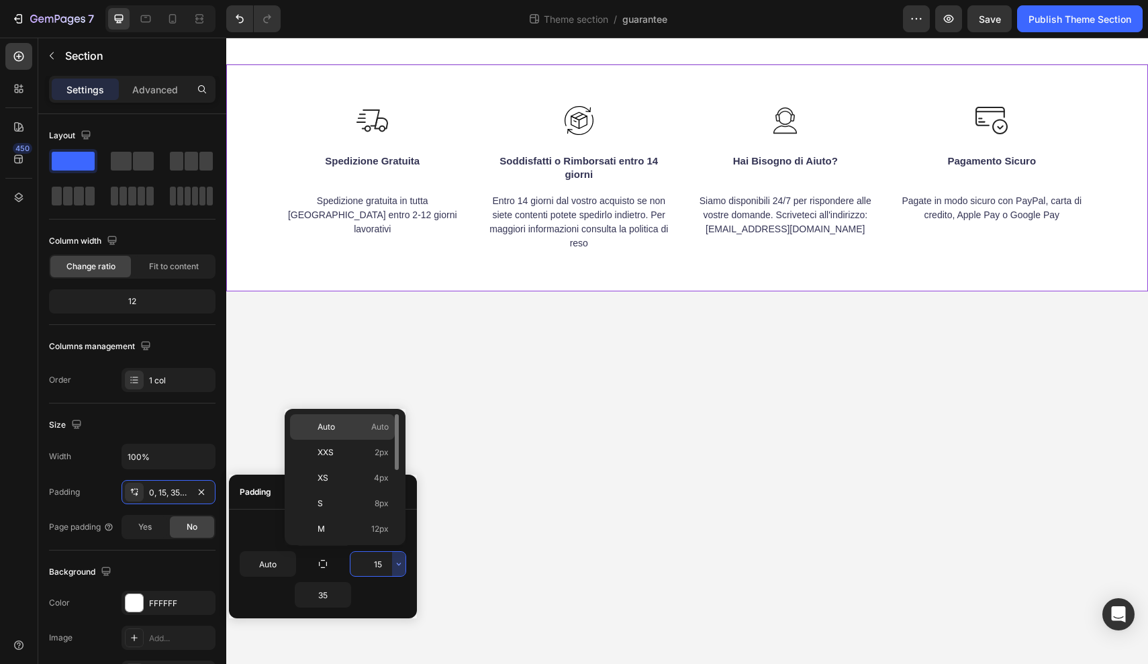
click at [383, 440] on div "Auto Auto" at bounding box center [342, 453] width 105 height 26
type input "Auto"
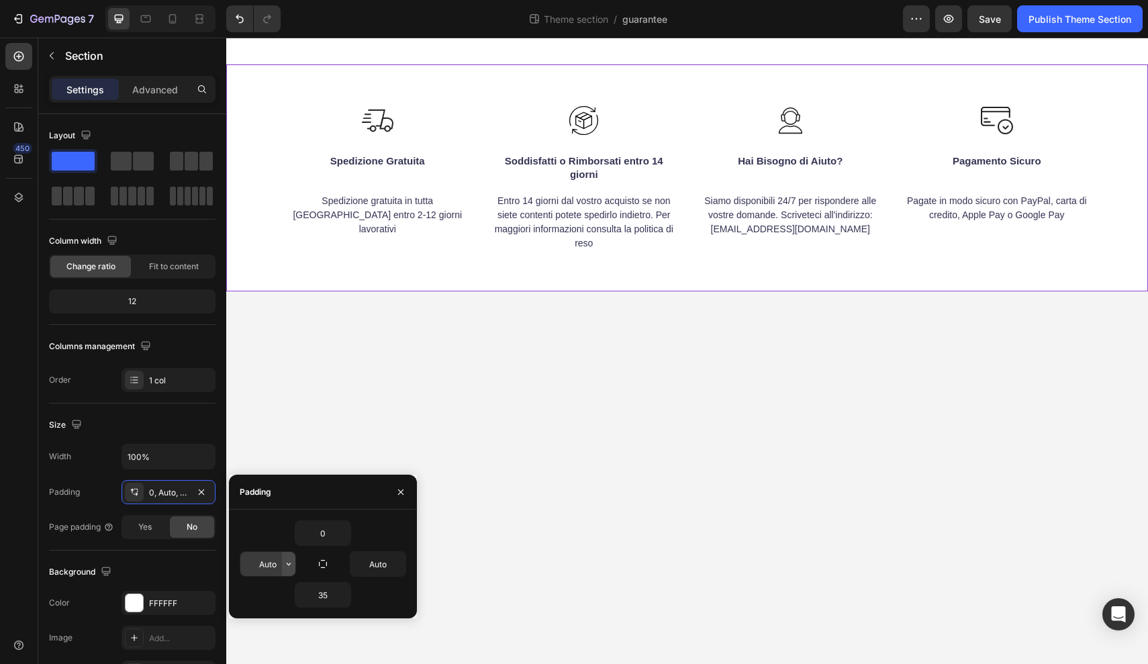
click at [285, 565] on icon "button" at bounding box center [288, 564] width 11 height 11
click at [276, 564] on input "Auto" at bounding box center [267, 564] width 55 height 24
drag, startPoint x: 276, startPoint y: 564, endPoint x: 254, endPoint y: 564, distance: 21.5
click at [254, 564] on input "Auto" at bounding box center [267, 564] width 55 height 24
type input "0"
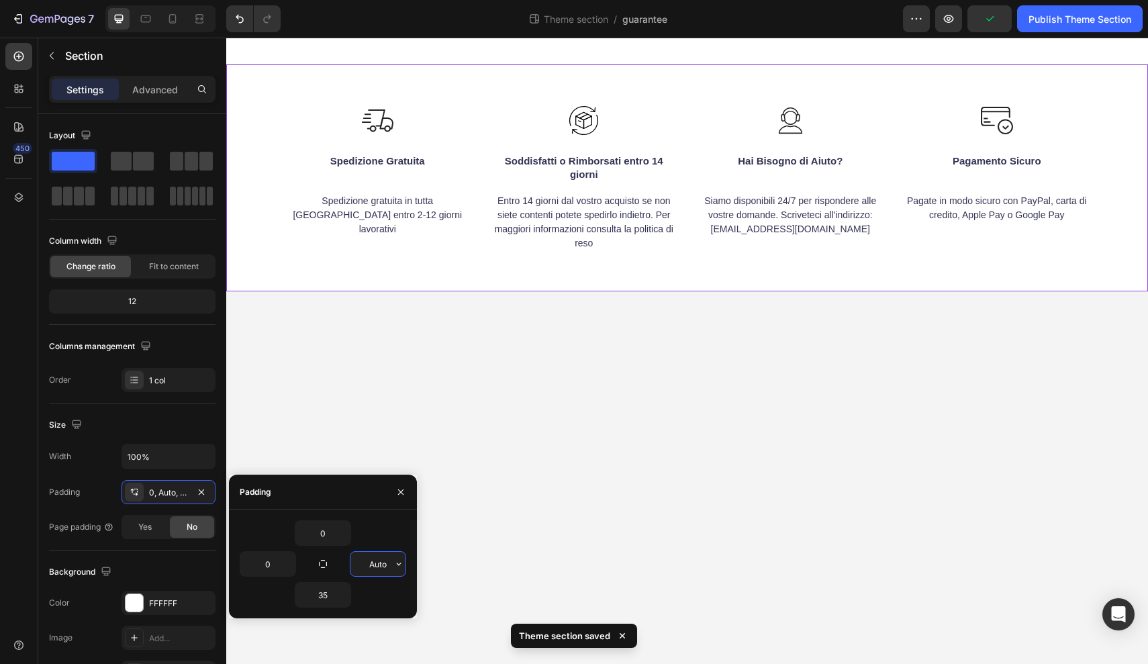
drag, startPoint x: 388, startPoint y: 565, endPoint x: 364, endPoint y: 565, distance: 24.2
click at [364, 565] on input "Auto" at bounding box center [377, 564] width 55 height 24
type input "0"
click at [1039, 21] on div "Publish Theme Section" at bounding box center [1079, 19] width 103 height 14
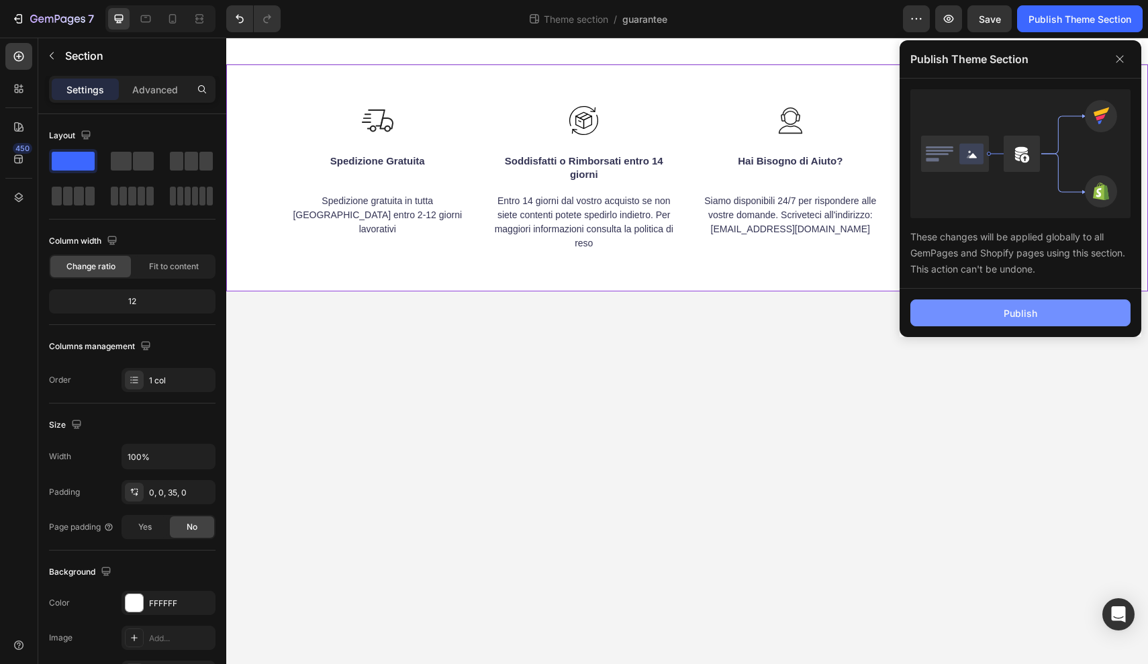
click at [994, 314] on button "Publish" at bounding box center [1020, 312] width 220 height 27
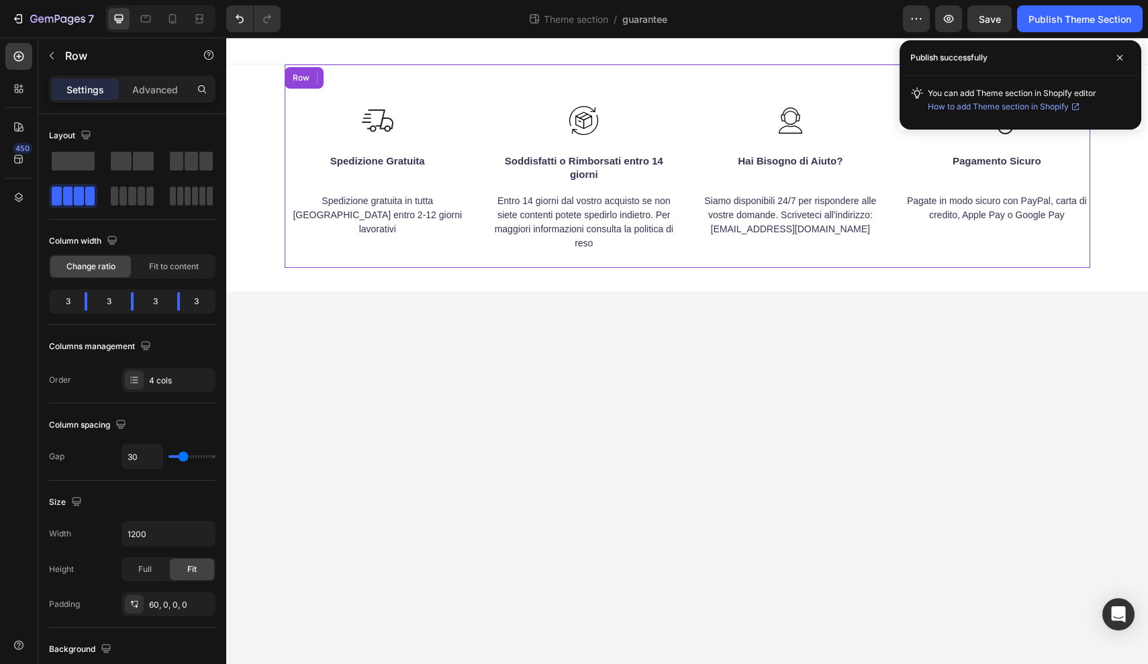
click at [481, 130] on div "Image Spedizione Gratuita Text block Spedizione gratuita in tutta Italia entro …" at bounding box center [688, 165] width 806 height 203
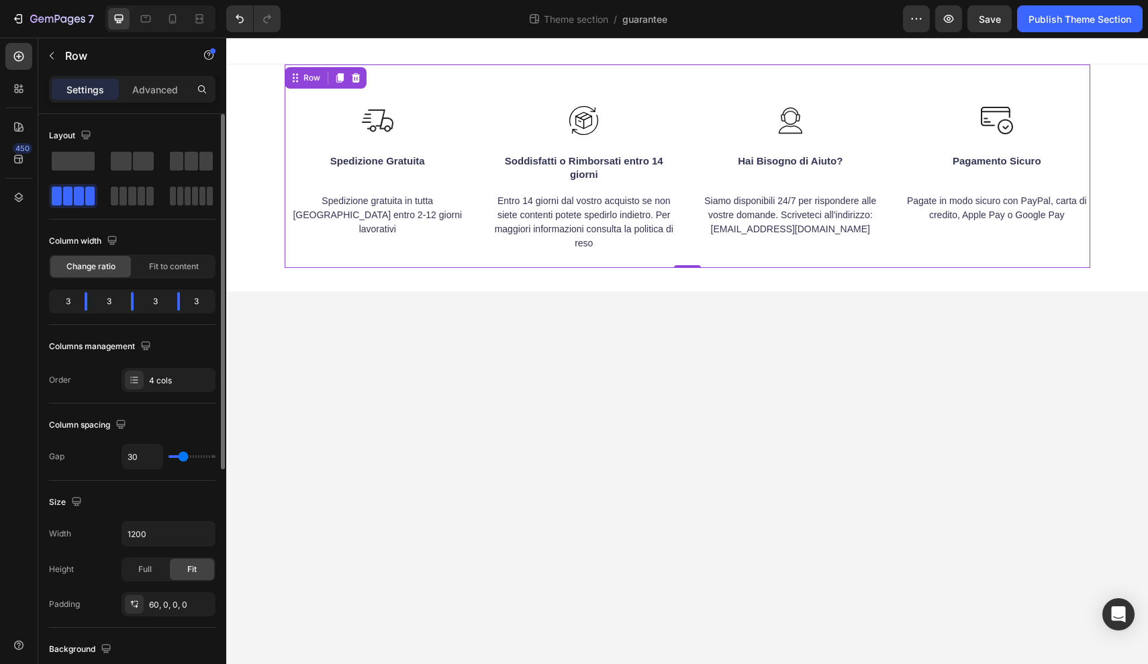
type input "24"
type input "31"
type input "35"
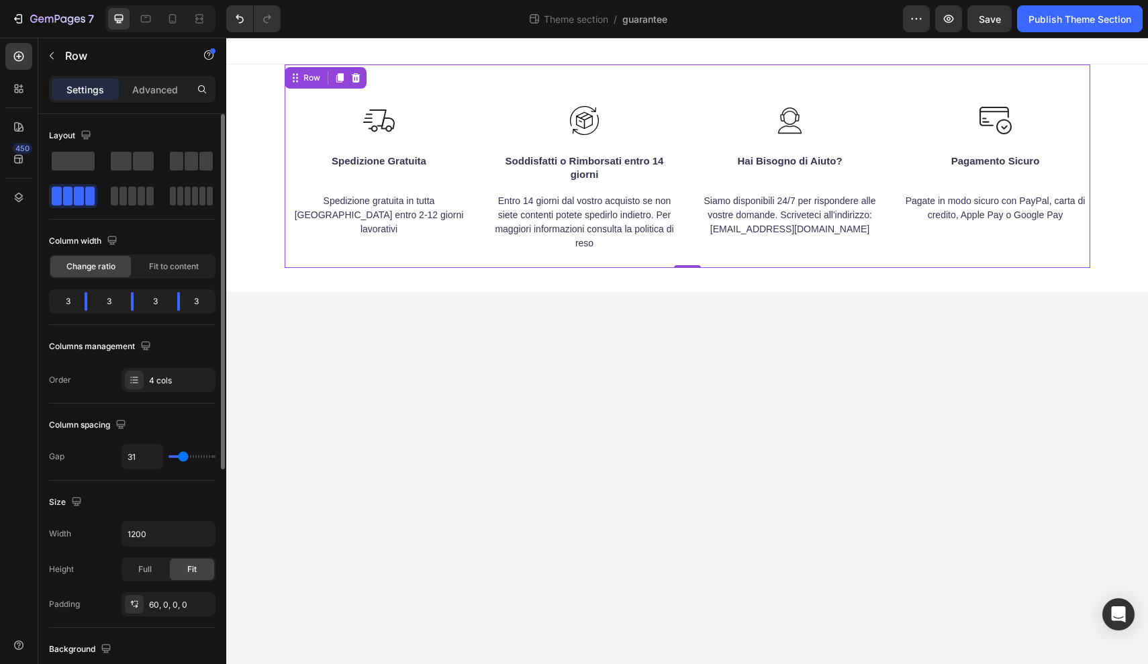
type input "35"
type input "41"
type input "45"
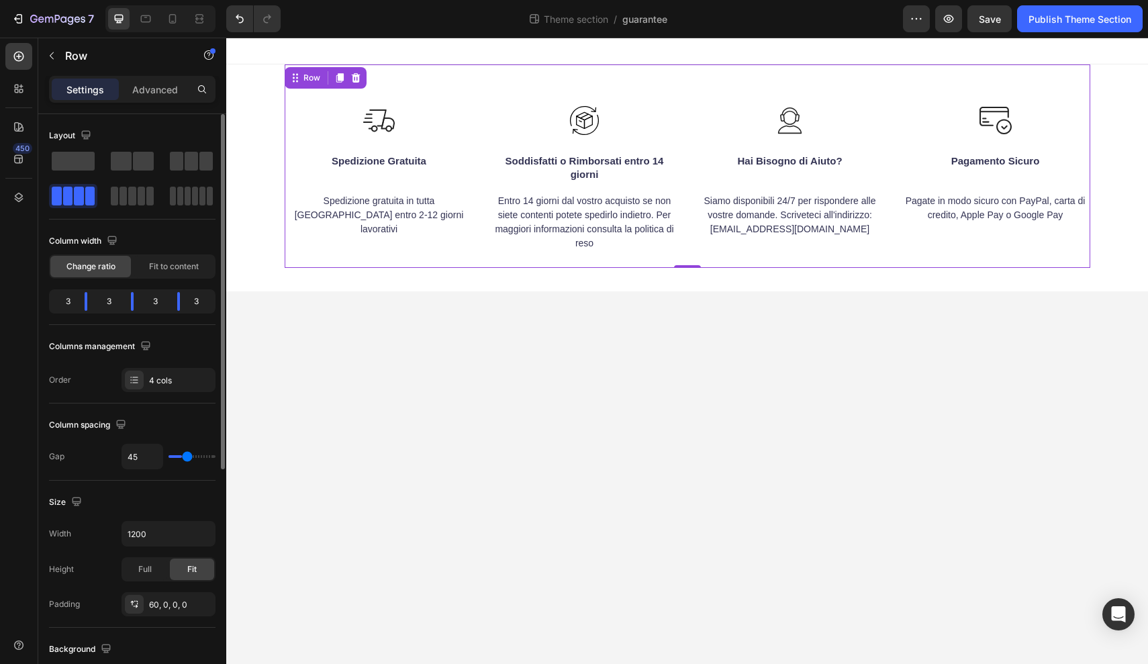
type input "49"
type input "54"
type input "56"
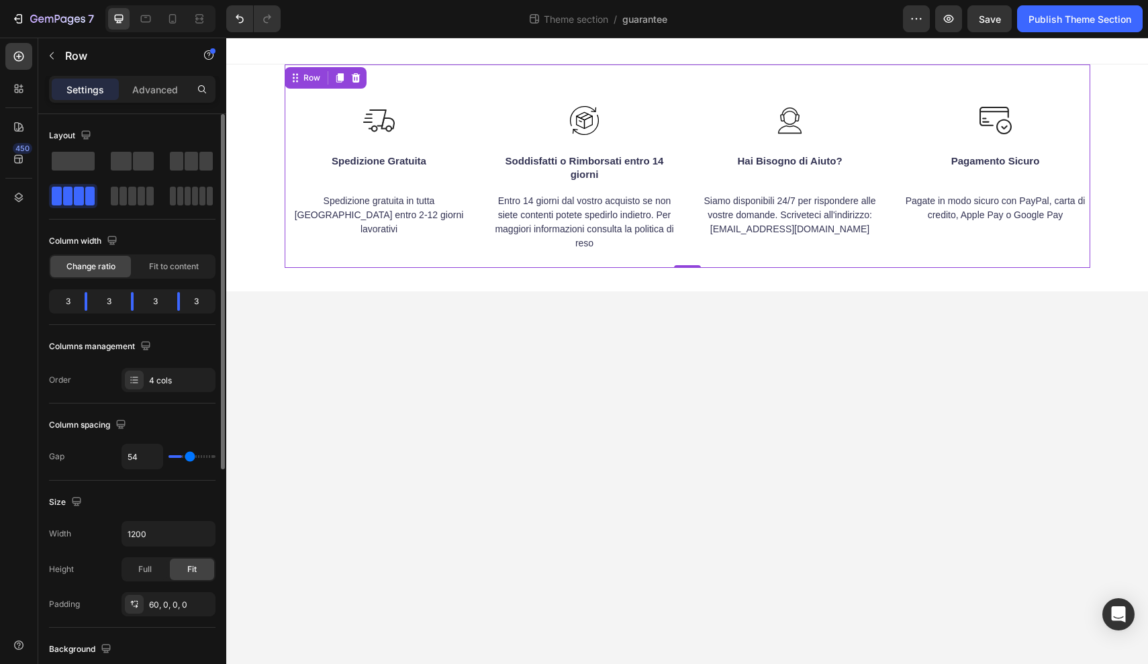
type input "56"
type input "58"
type input "60"
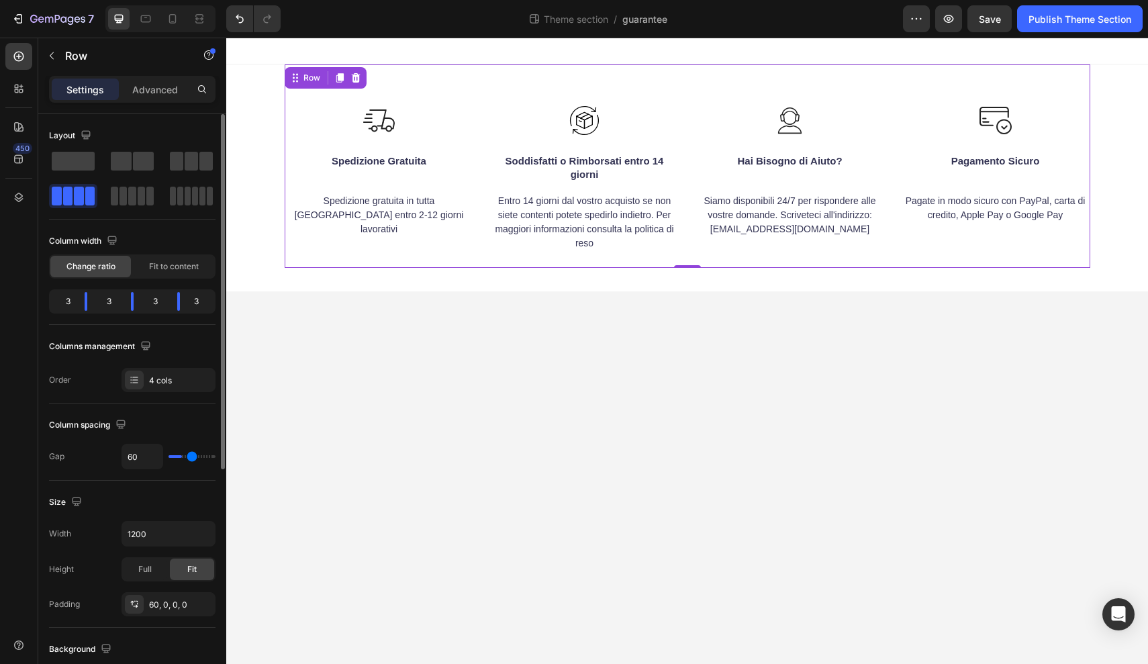
type input "62"
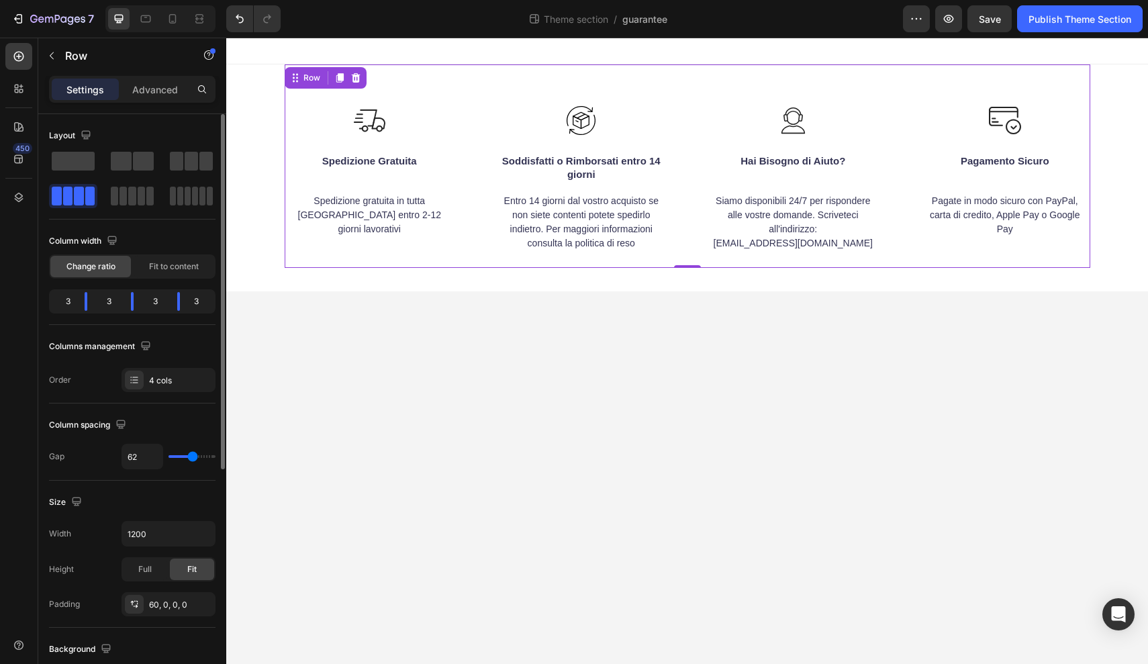
type input "64"
type input "66"
type input "68"
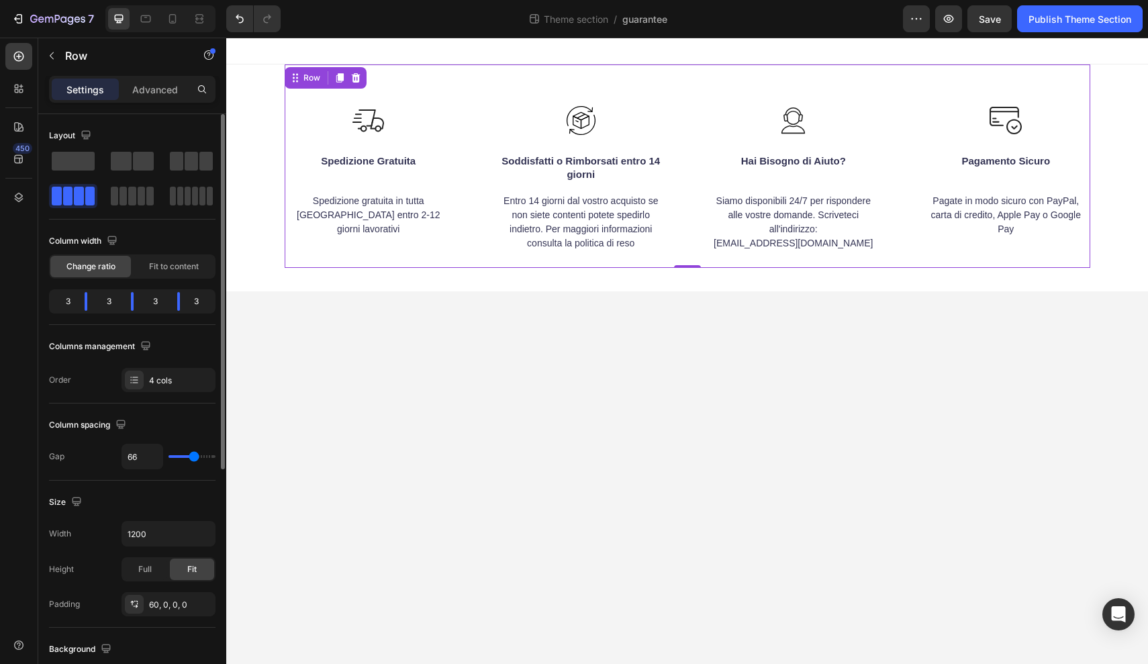
type input "68"
type input "71"
type input "73"
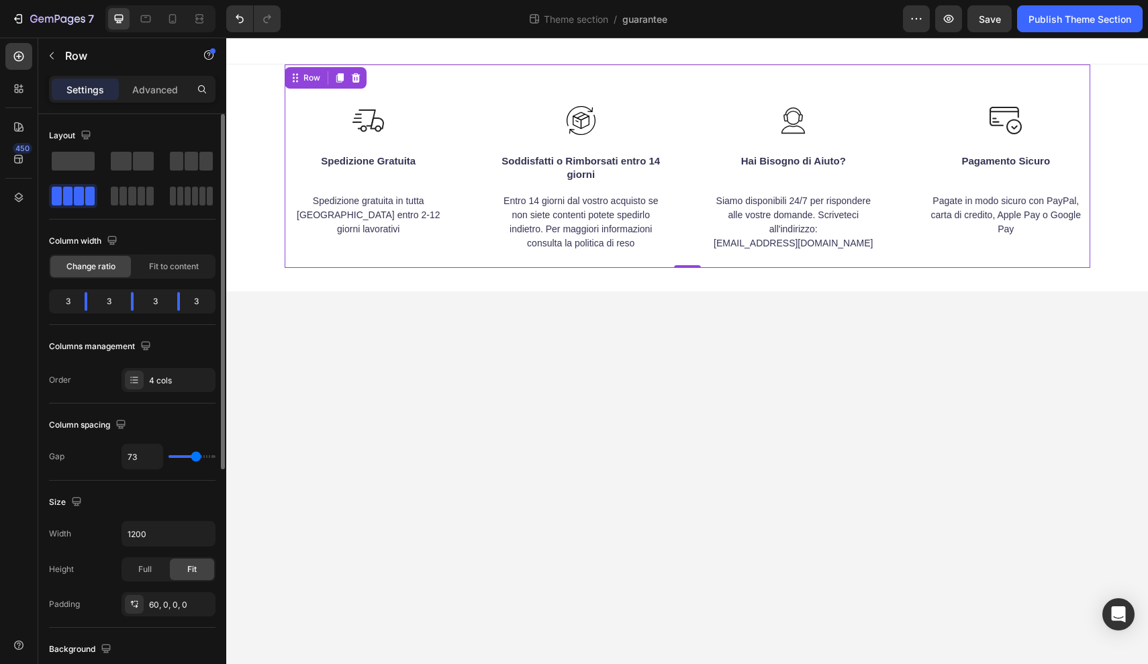
type input "75"
type input "77"
type input "79"
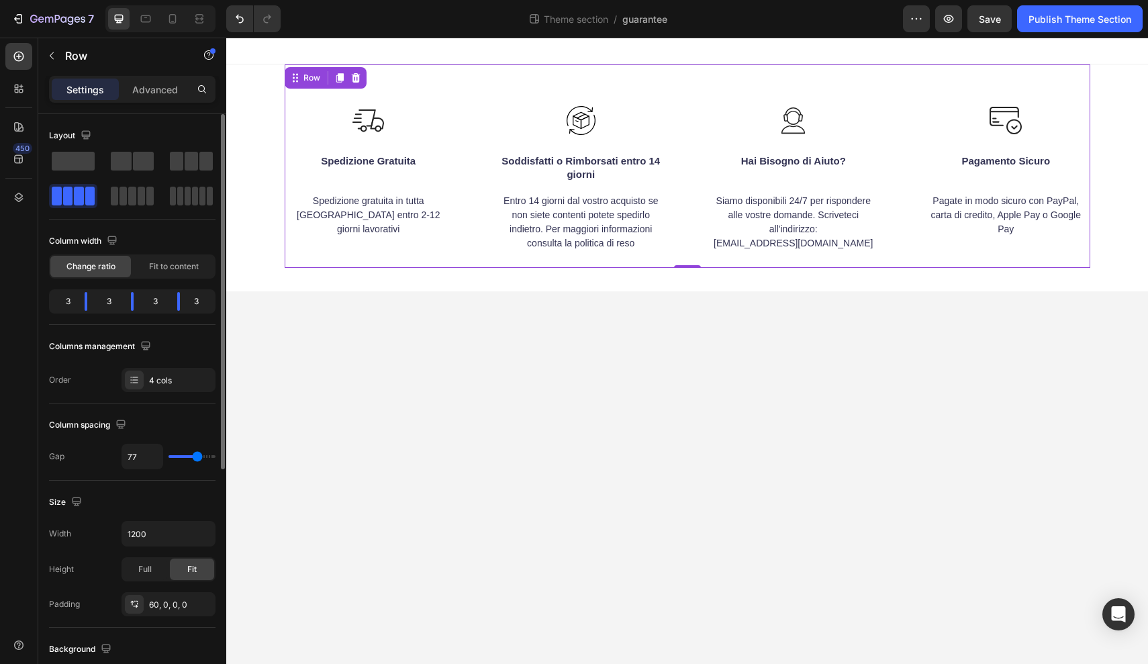
type input "79"
type input "83"
type input "87"
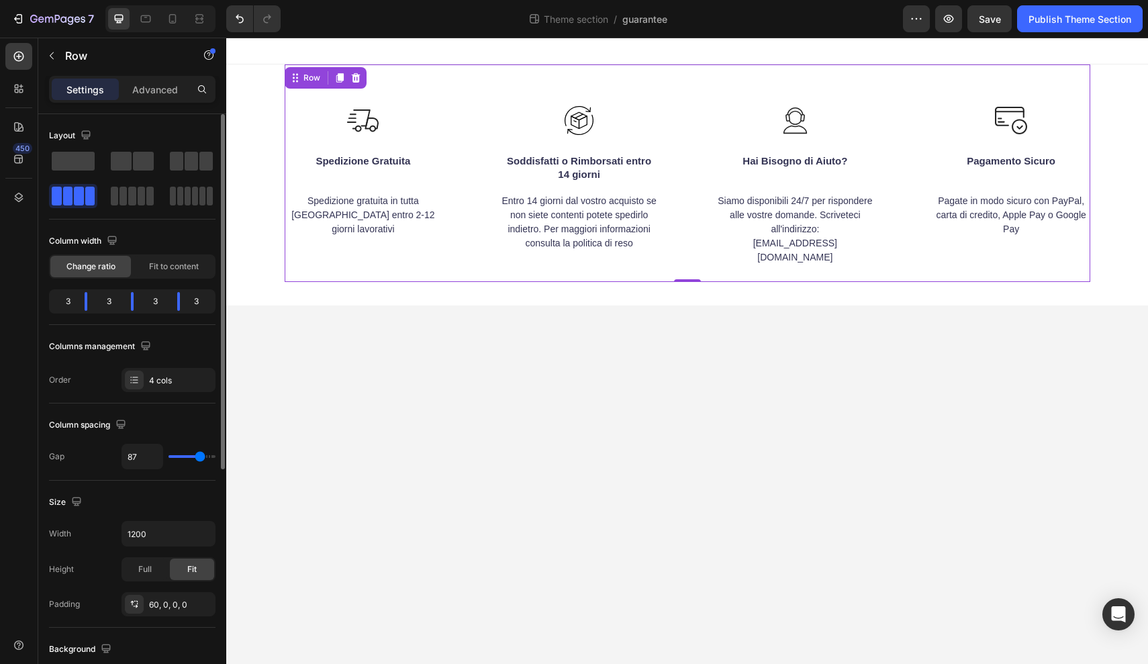
type input "92"
type input "96"
type input "98"
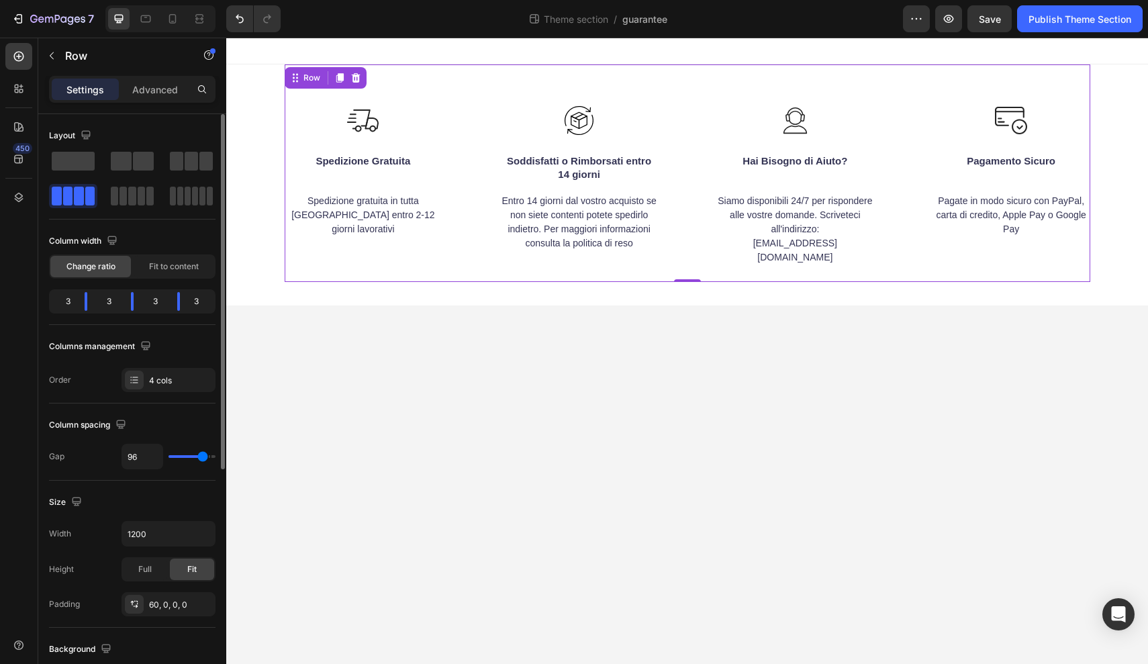
type input "98"
type input "102"
type input "104"
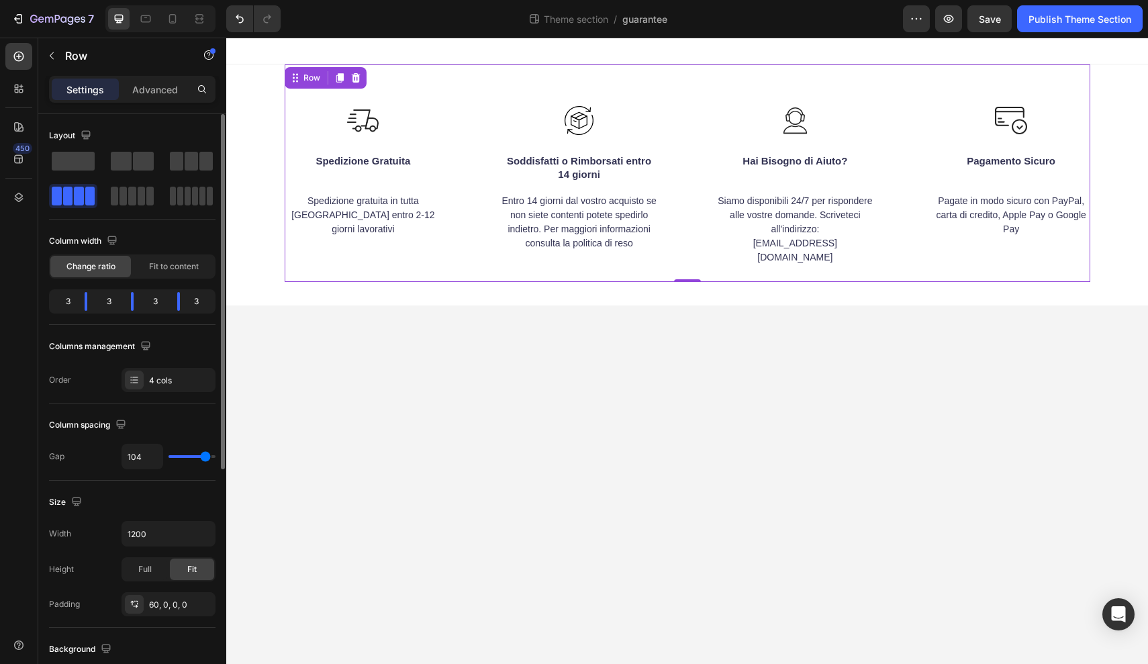
type input "106"
type input "108"
type input "111"
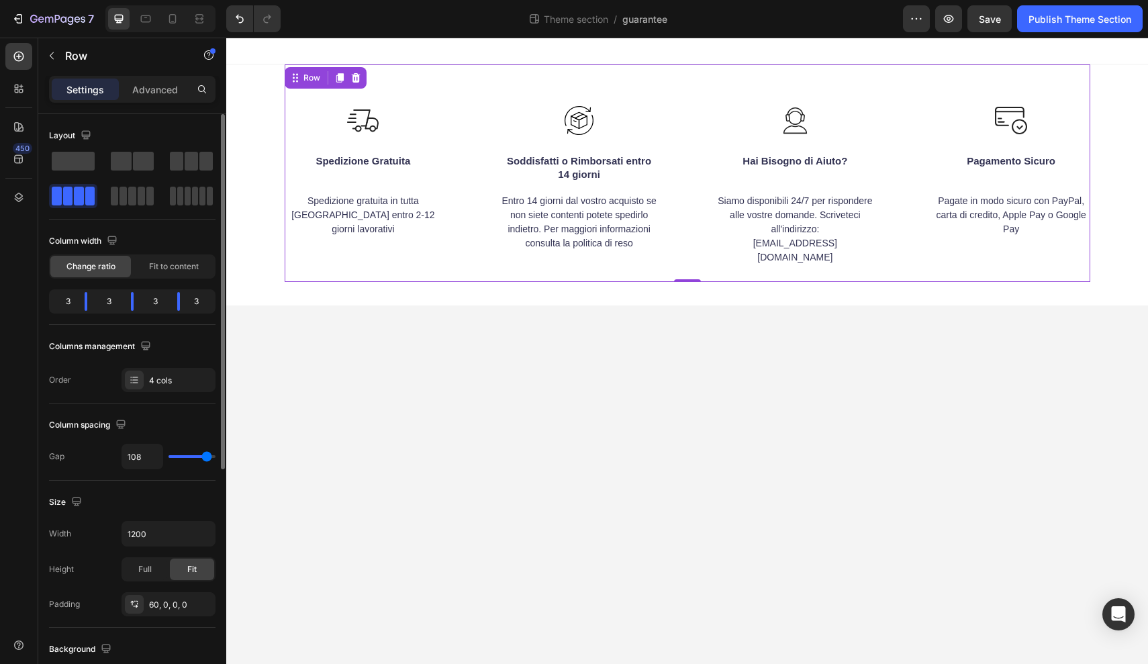
type input "111"
type input "113"
type input "115"
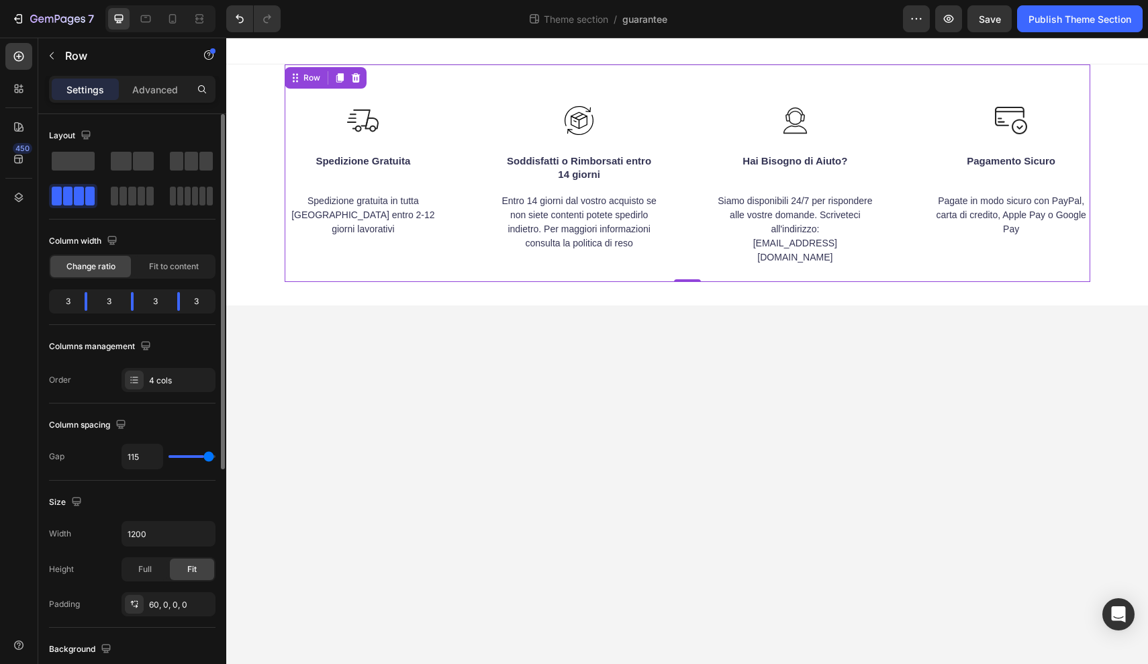
type input "117"
type input "119"
type input "120"
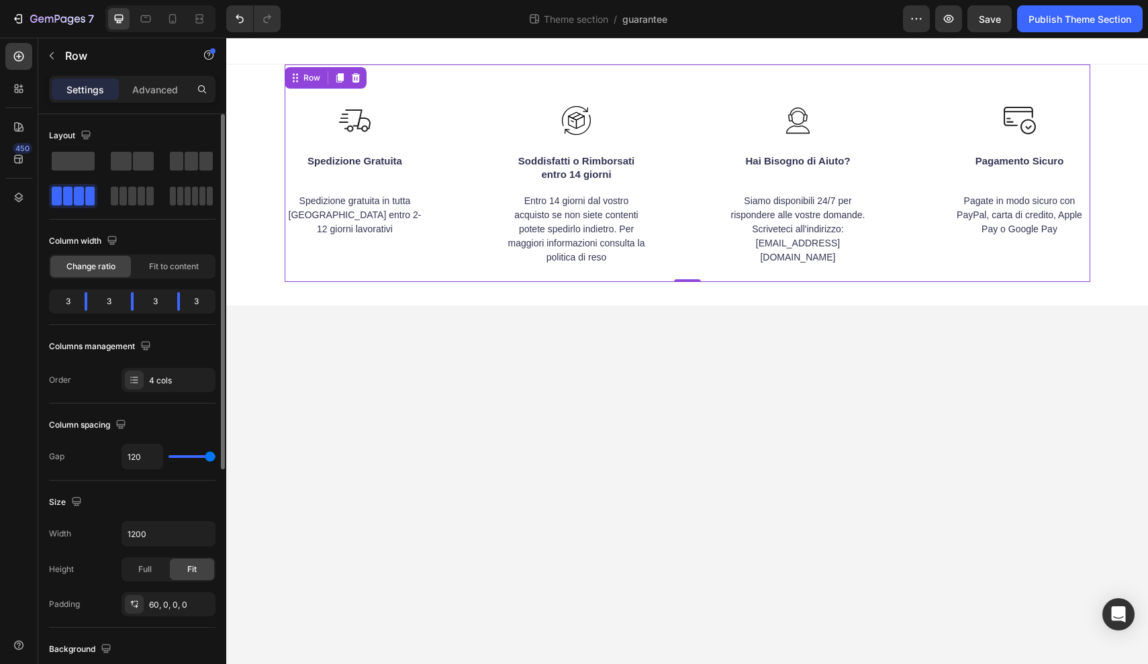
drag, startPoint x: 179, startPoint y: 458, endPoint x: 260, endPoint y: 453, distance: 80.7
type input "120"
click at [260, 0] on div "7 Theme section / guarantee Preview Save Publish Theme Section 450 Sections(18)…" at bounding box center [574, 0] width 1148 height 0
click at [552, 413] on body "Image Spedizione Gratuita Text block Spedizione gratuita in tutta Italia entro …" at bounding box center [687, 351] width 922 height 626
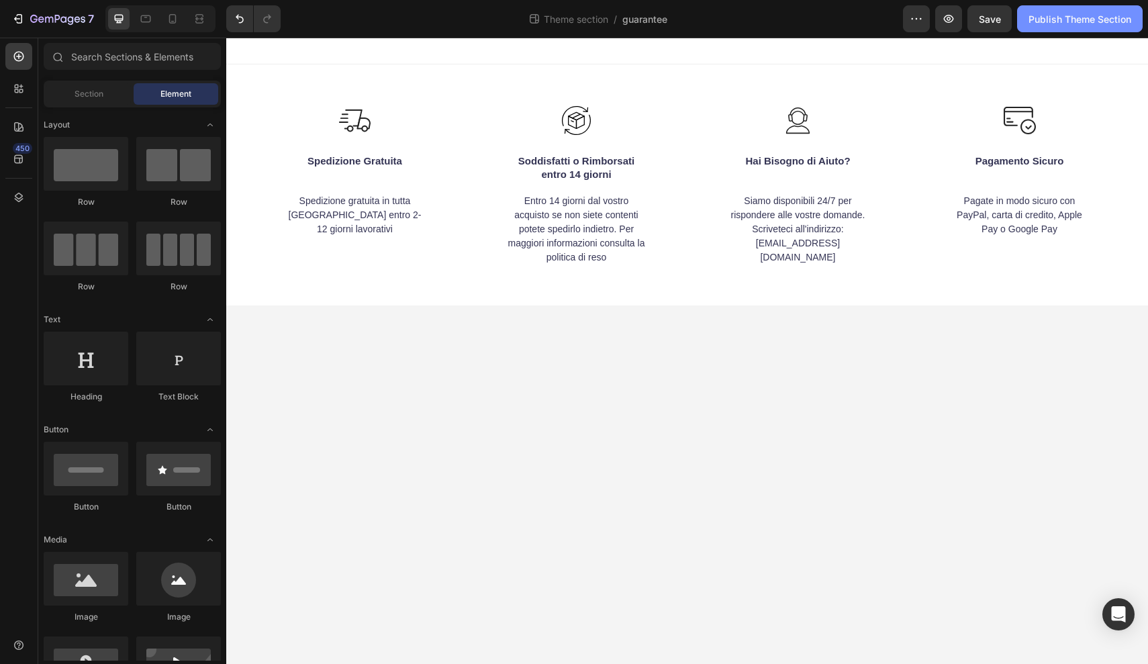
click at [1056, 19] on div "Publish Theme Section" at bounding box center [1079, 19] width 103 height 14
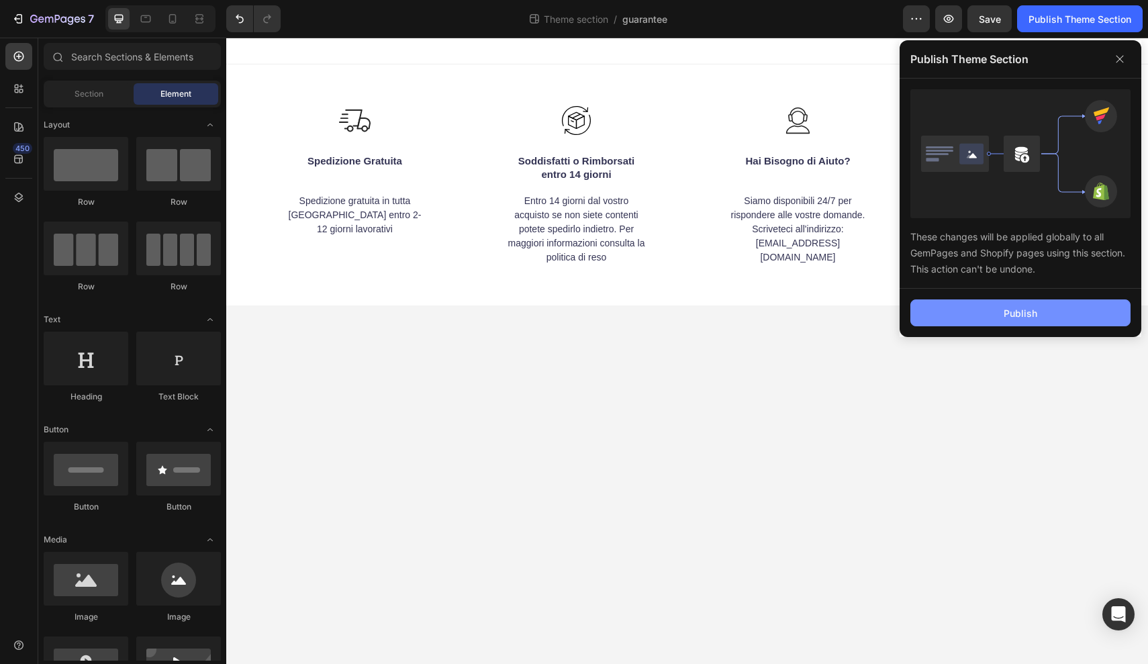
click at [1014, 311] on div "Publish" at bounding box center [1021, 313] width 34 height 14
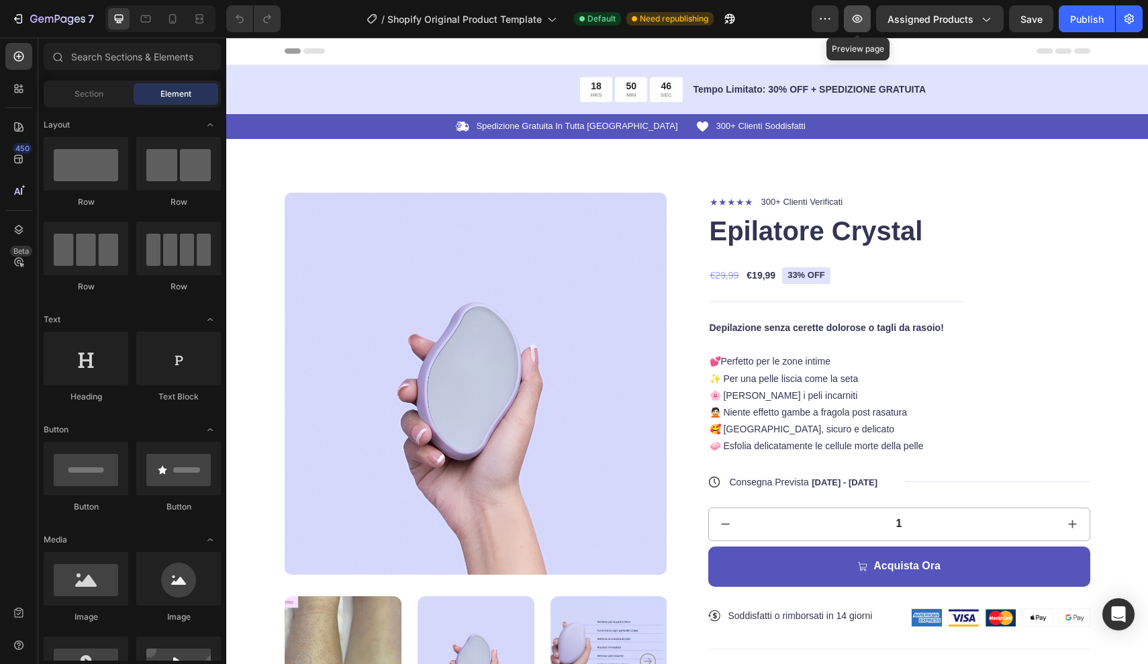
click at [860, 16] on icon "button" at bounding box center [857, 18] width 13 height 13
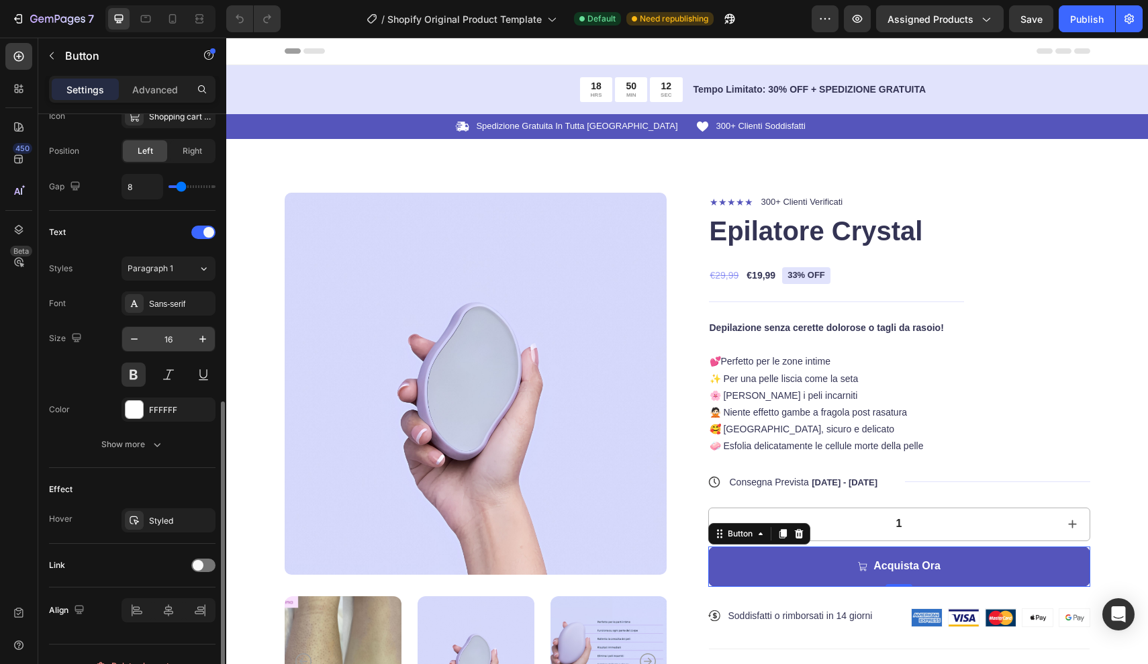
scroll to position [481, 0]
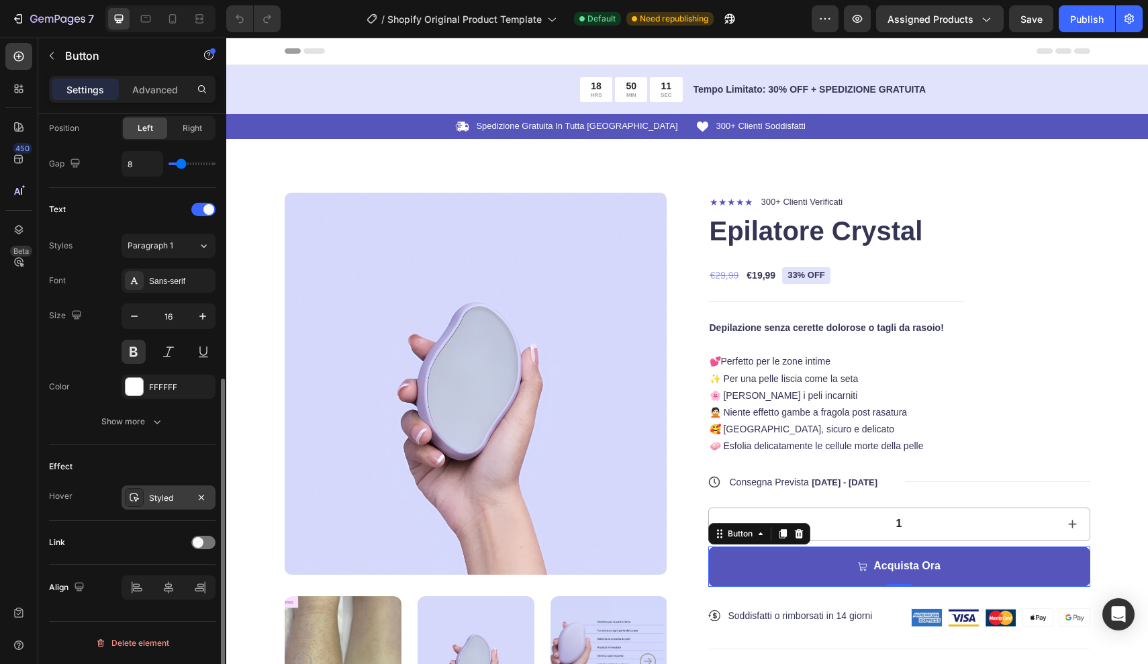
click at [164, 504] on div "Styled" at bounding box center [169, 497] width 94 height 24
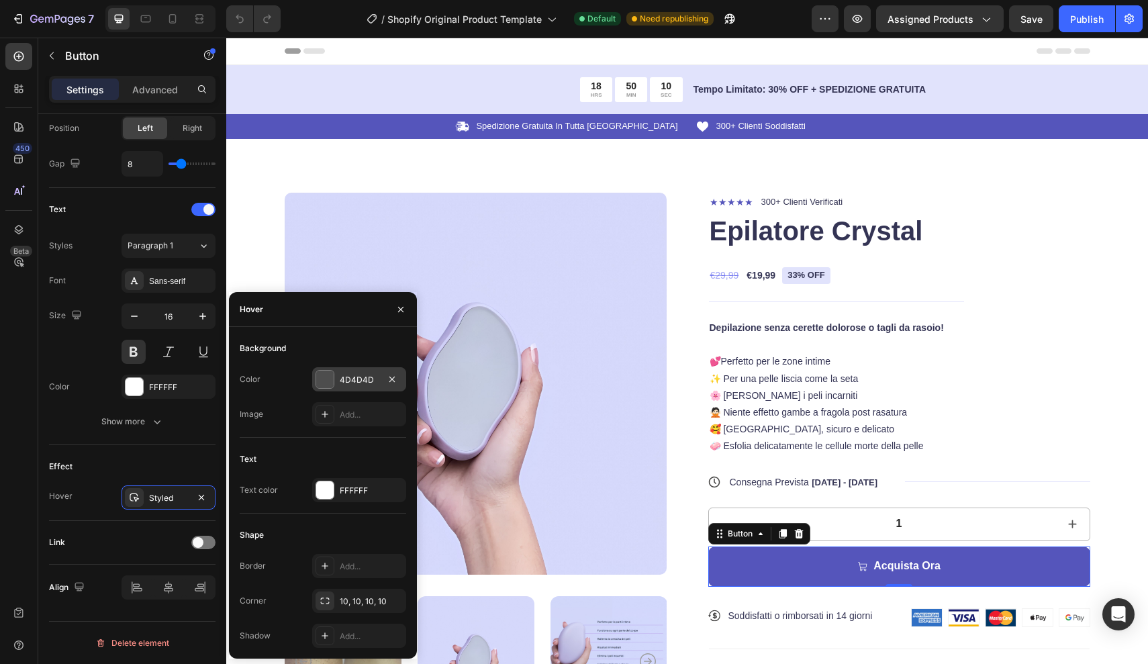
drag, startPoint x: 344, startPoint y: 374, endPoint x: 118, endPoint y: 336, distance: 229.3
click at [344, 374] on div "4D4D4D" at bounding box center [359, 380] width 39 height 12
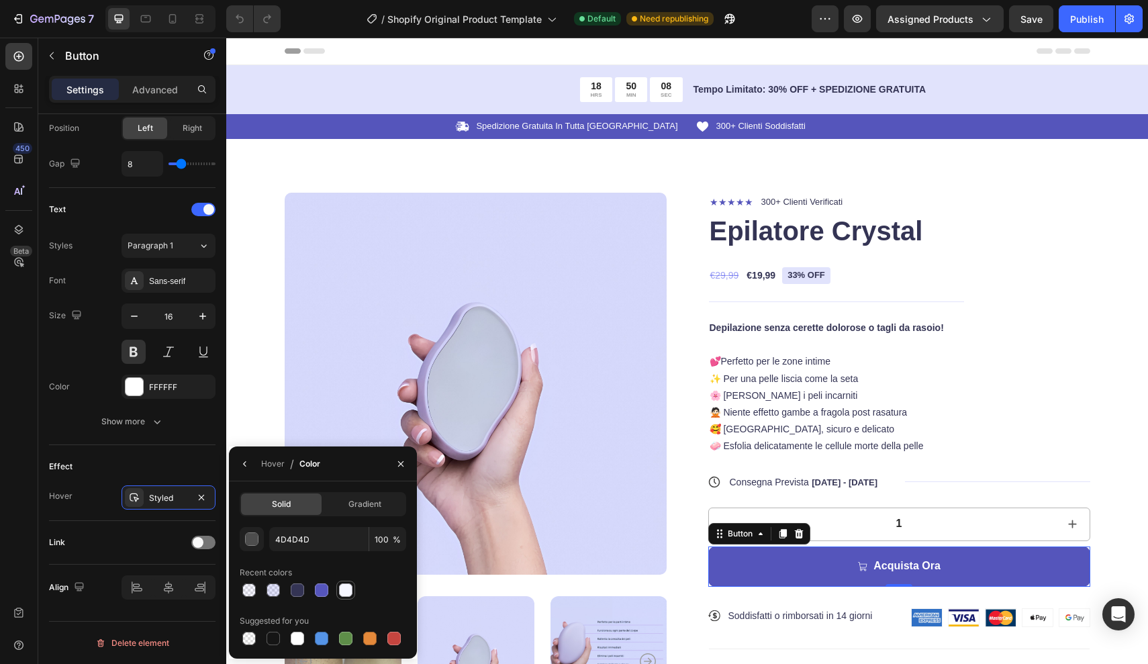
click at [344, 591] on div at bounding box center [345, 589] width 13 height 13
type input "F5F6FF"
click at [240, 465] on icon "button" at bounding box center [245, 464] width 11 height 11
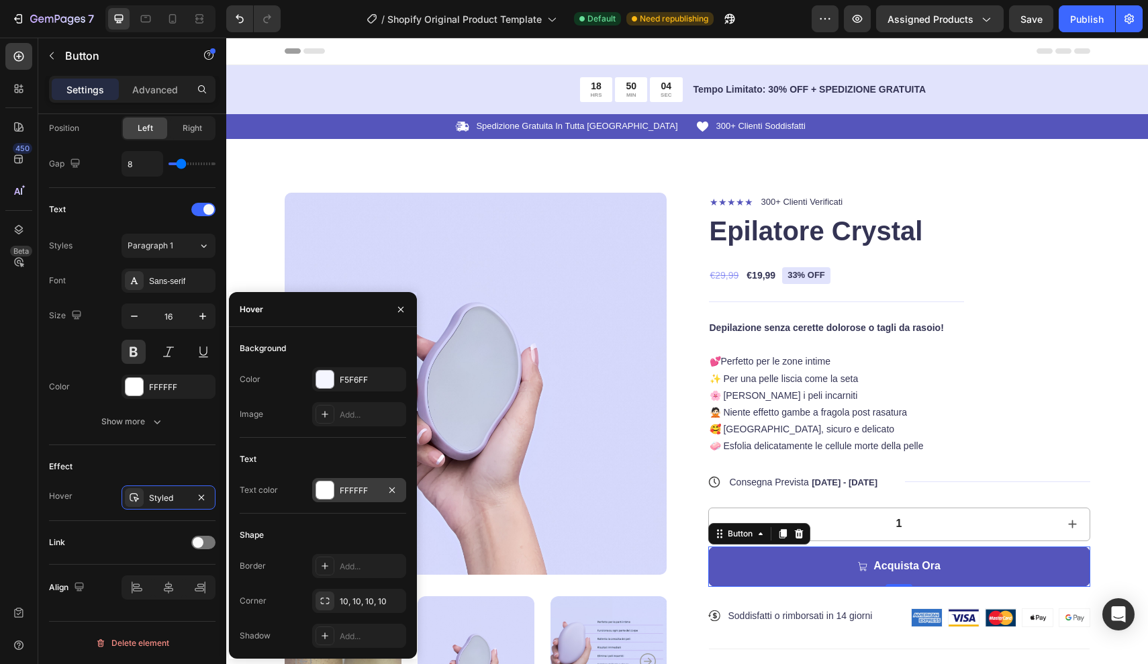
click at [340, 493] on div "FFFFFF" at bounding box center [359, 491] width 39 height 12
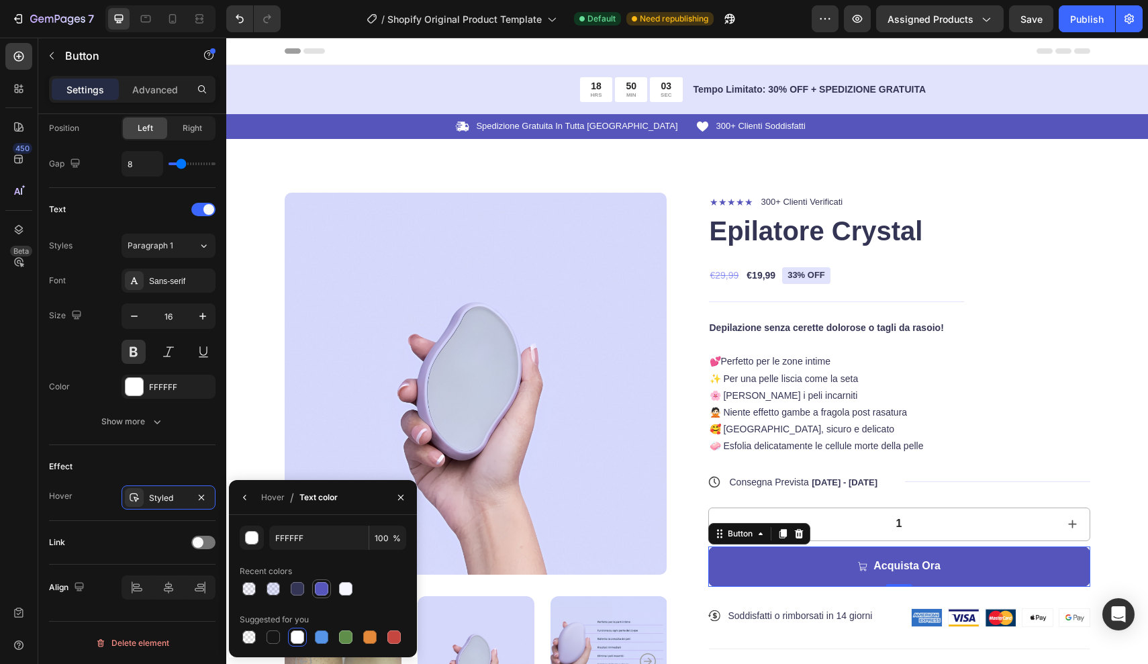
click at [322, 586] on div at bounding box center [321, 588] width 13 height 13
type input "5555BB"
click at [246, 501] on icon "button" at bounding box center [245, 497] width 11 height 11
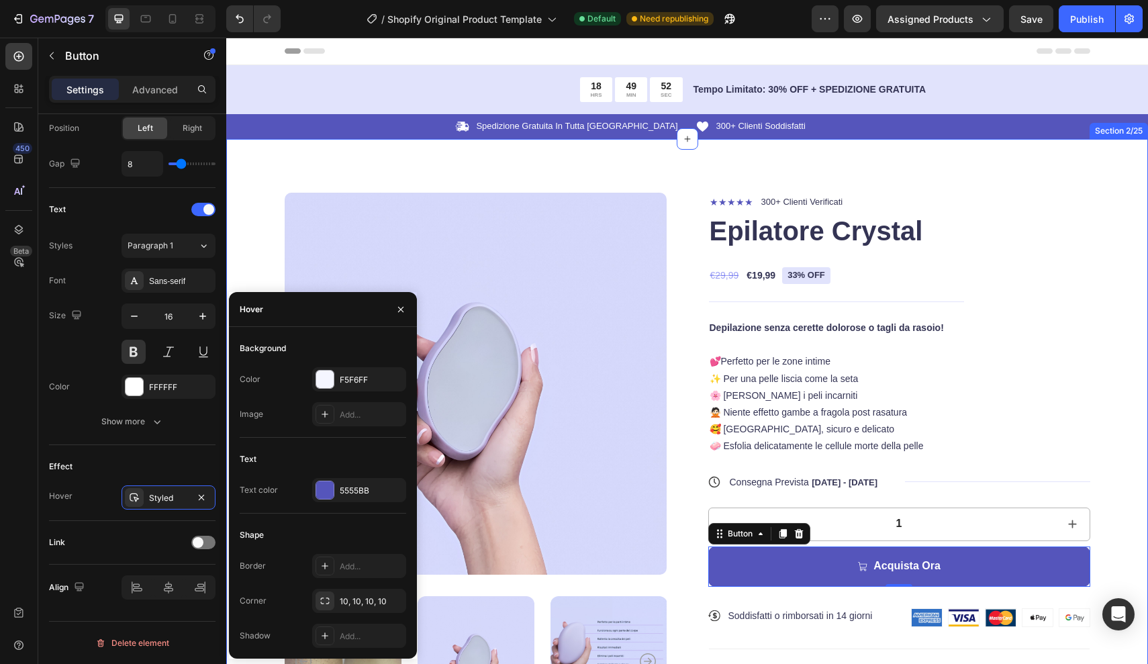
click at [1117, 379] on div "Product Images ★★★★★ Text Block 300+ Clienti Verificati Text Block Row Epilator…" at bounding box center [687, 587] width 922 height 896
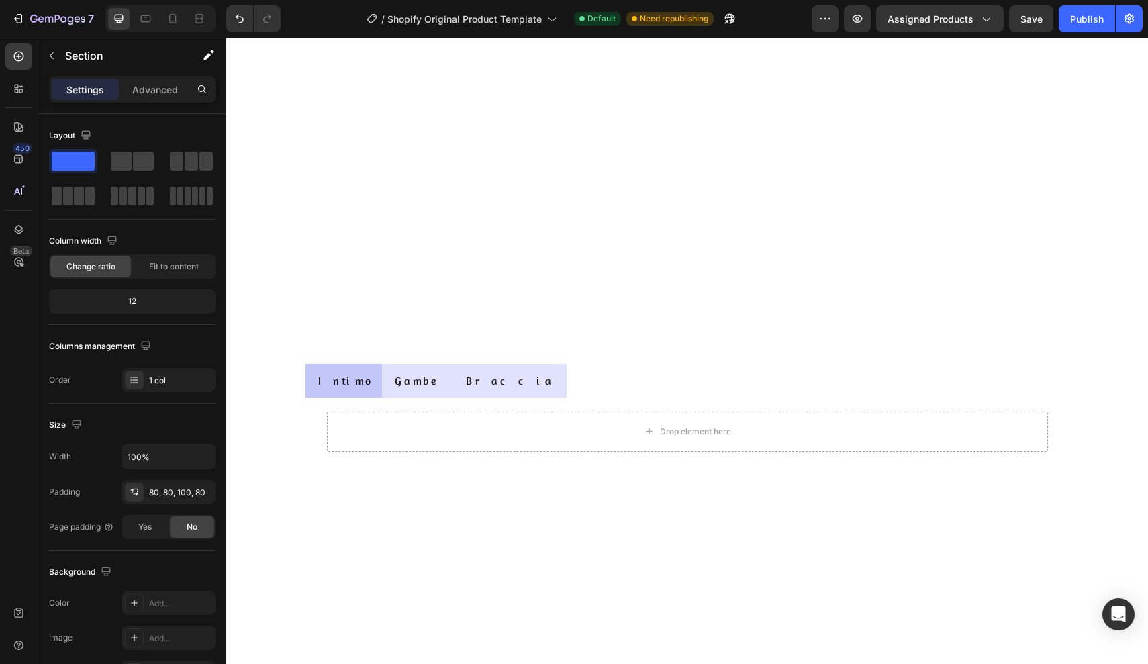
scroll to position [1881, 0]
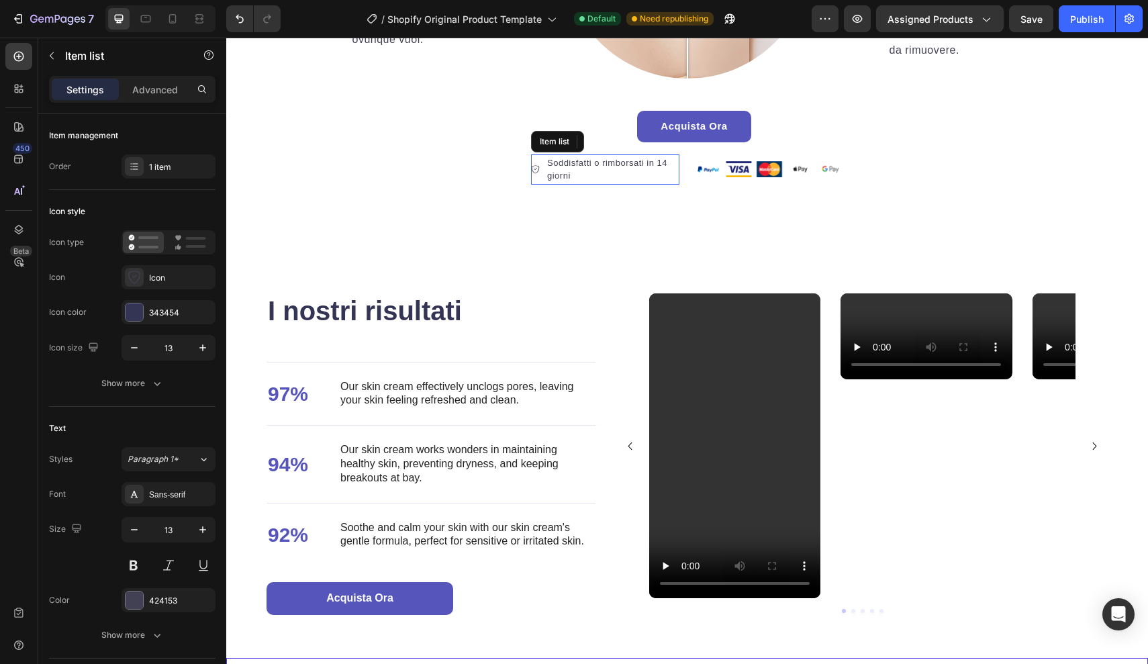
click at [572, 171] on p "Soddisfatti o rimborsati in 14 giorni" at bounding box center [612, 169] width 130 height 26
click at [572, 175] on p "Soddisfatti o rimborsati in 14 giorni" at bounding box center [612, 169] width 130 height 26
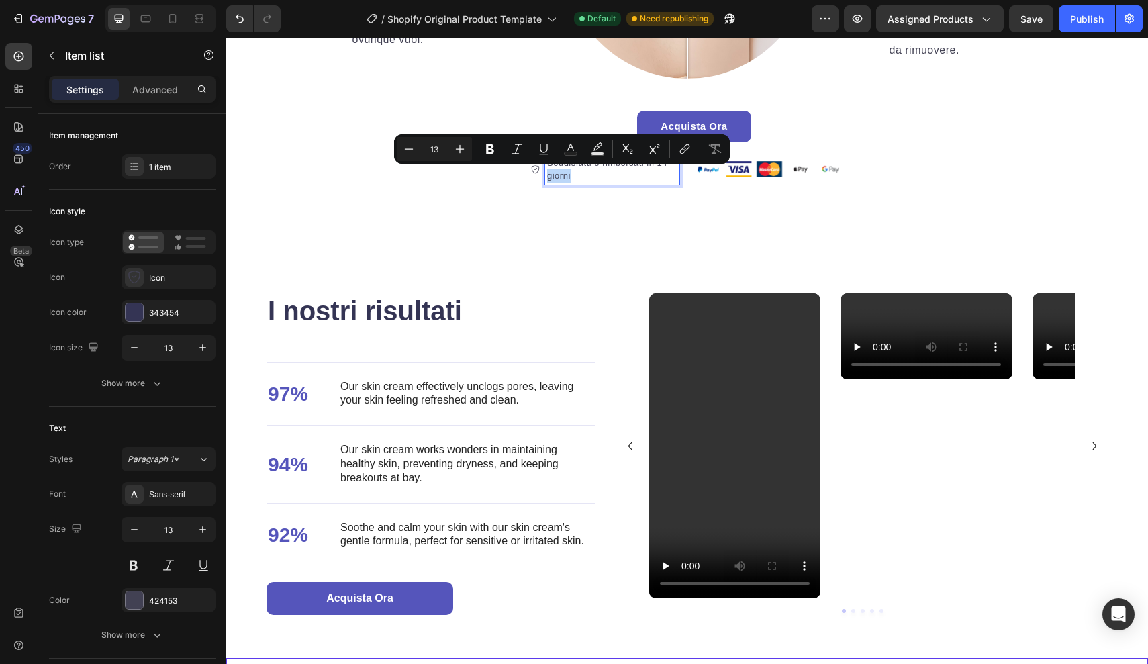
drag, startPoint x: 571, startPoint y: 175, endPoint x: 545, endPoint y: 175, distance: 26.2
click at [545, 175] on div "Soddisfatti o rimborsati in 14 giorni" at bounding box center [612, 169] width 134 height 30
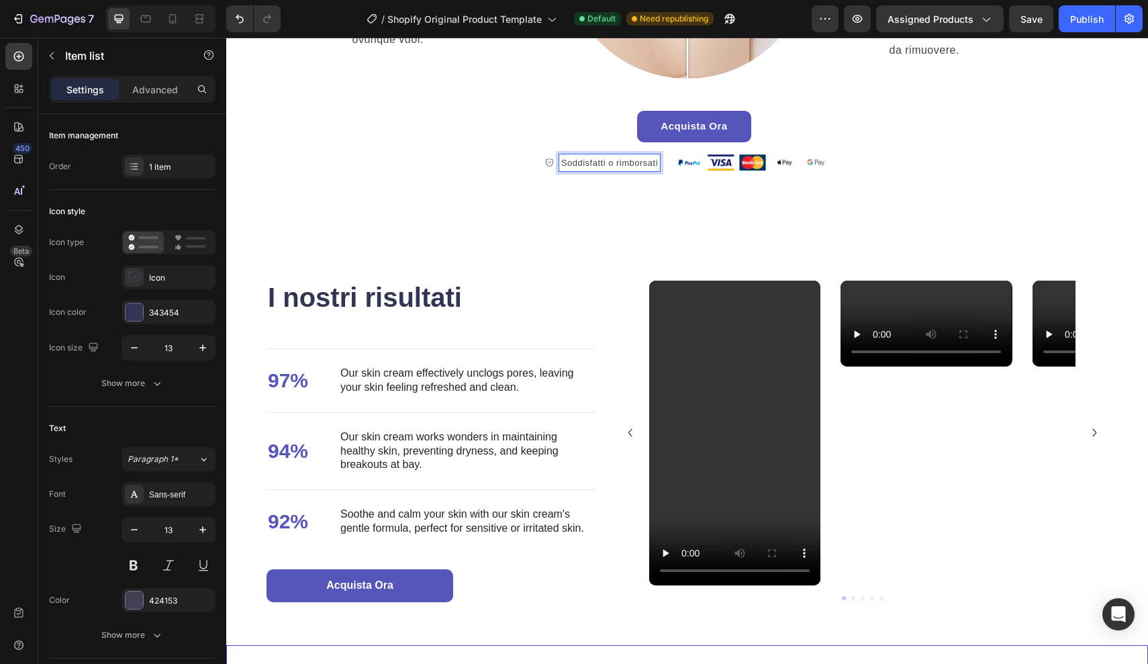
click at [547, 162] on icon at bounding box center [549, 162] width 9 height 9
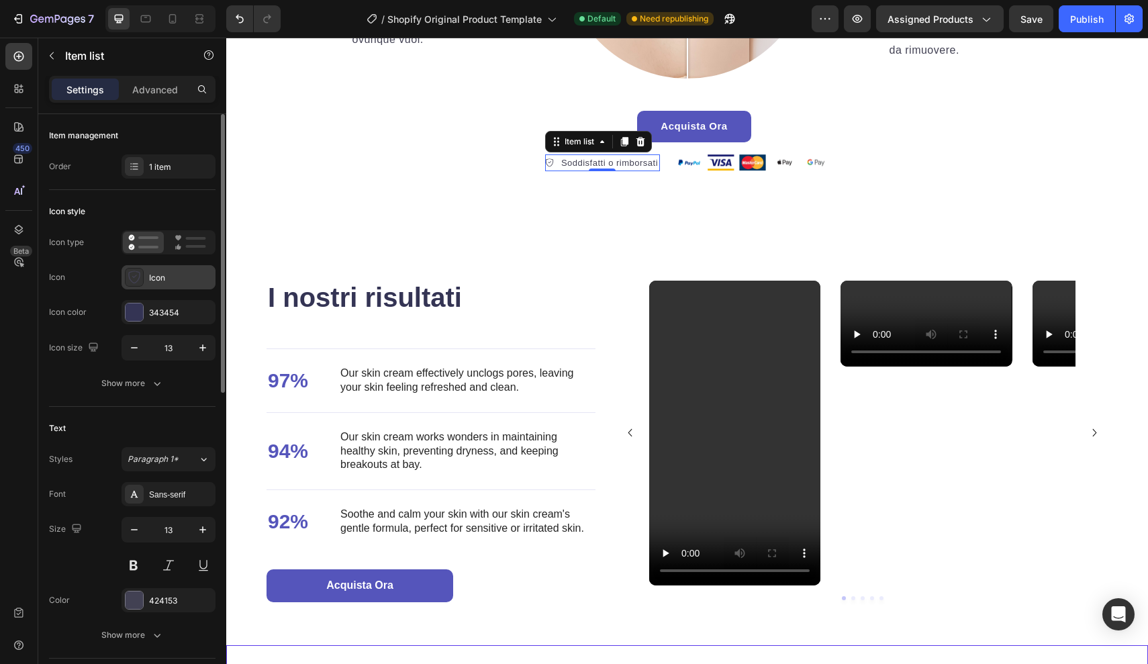
click at [151, 273] on div "Icon" at bounding box center [180, 278] width 63 height 12
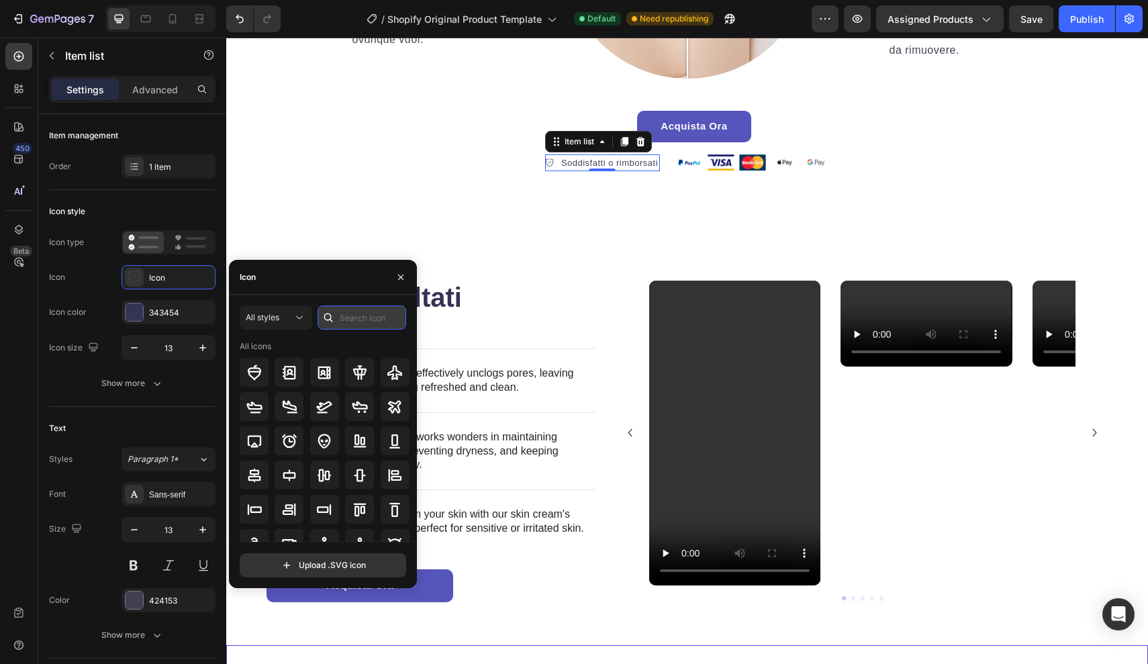
click at [343, 323] on input "text" at bounding box center [362, 317] width 89 height 24
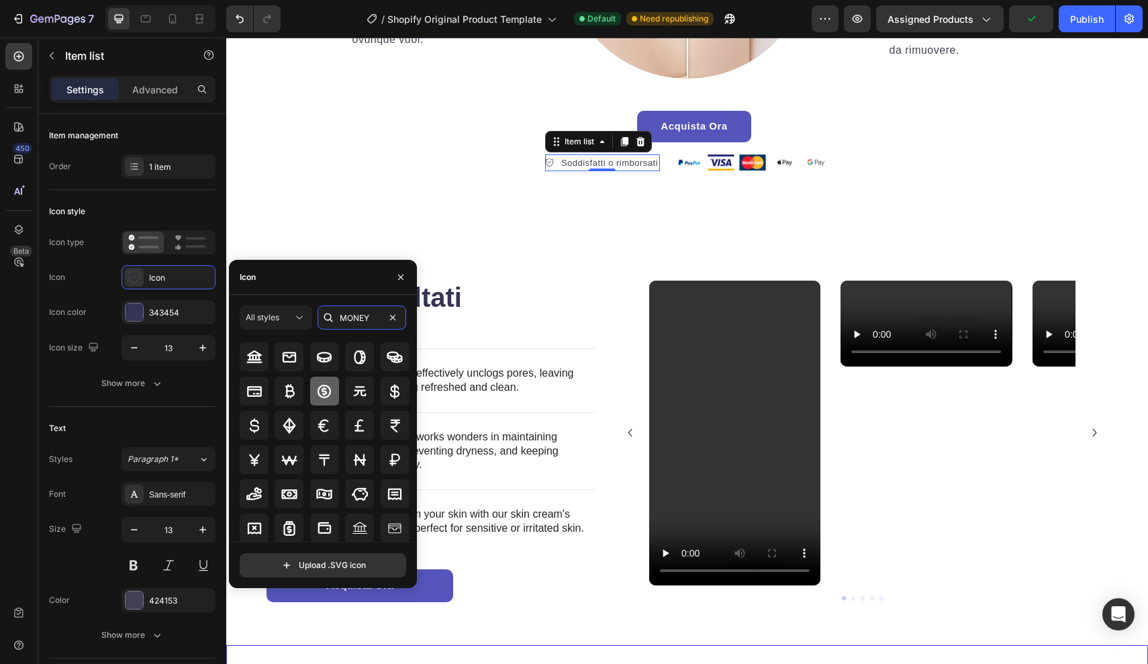
type input "MONEY"
click at [324, 390] on icon at bounding box center [324, 391] width 16 height 16
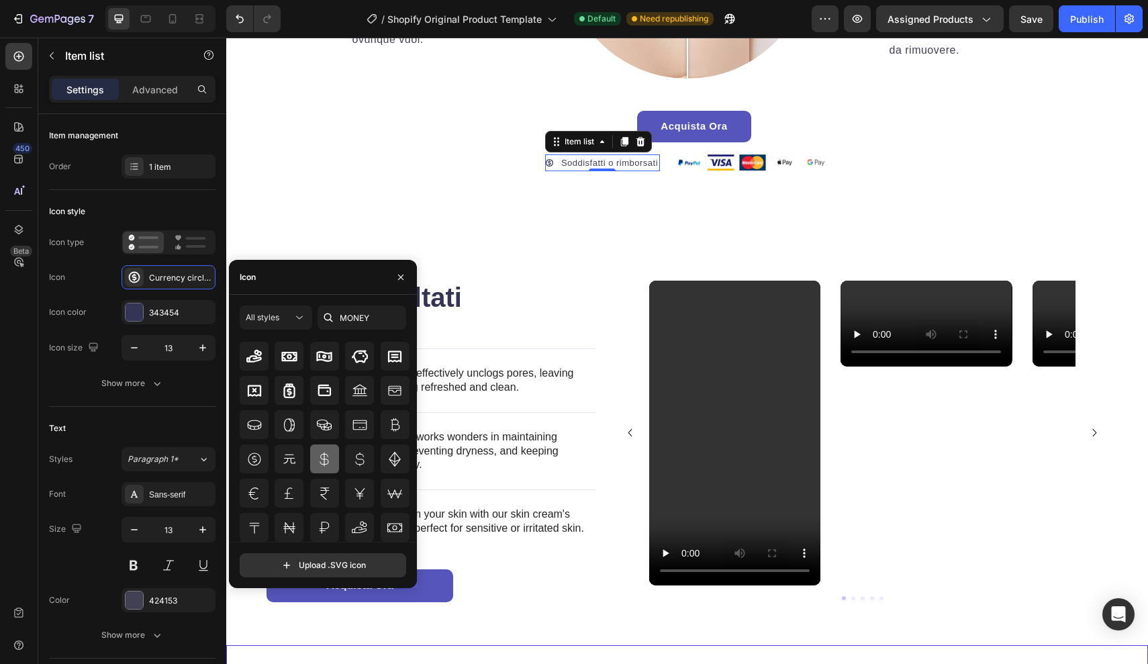
scroll to position [156, 0]
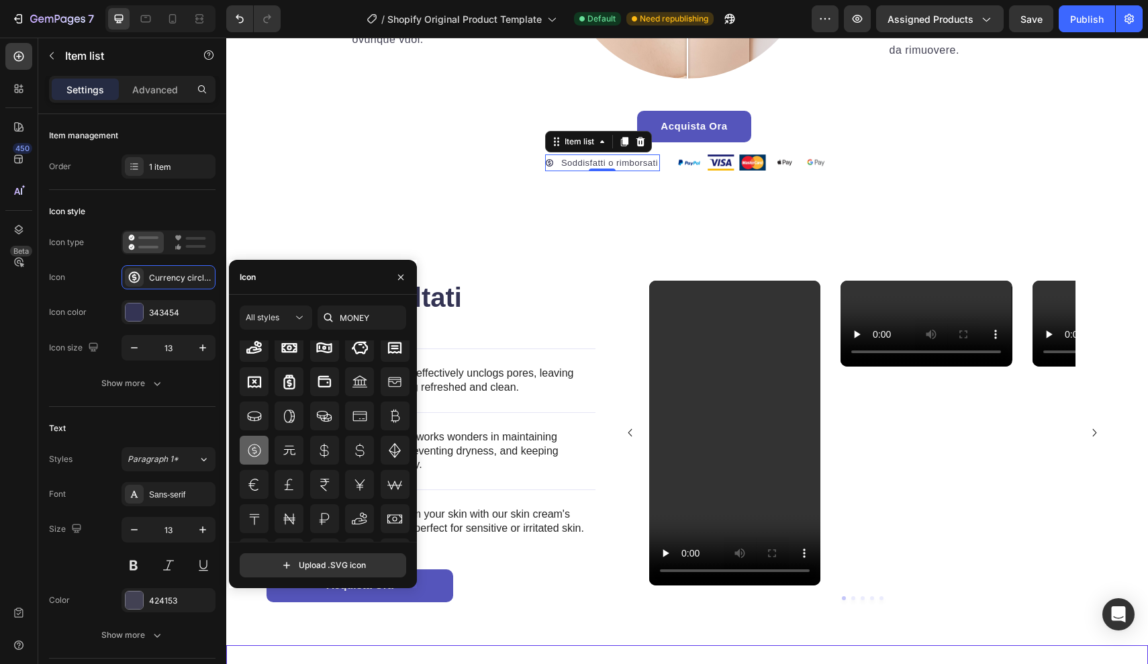
click at [254, 451] on icon at bounding box center [254, 450] width 16 height 16
click at [203, 344] on icon "button" at bounding box center [202, 347] width 13 height 13
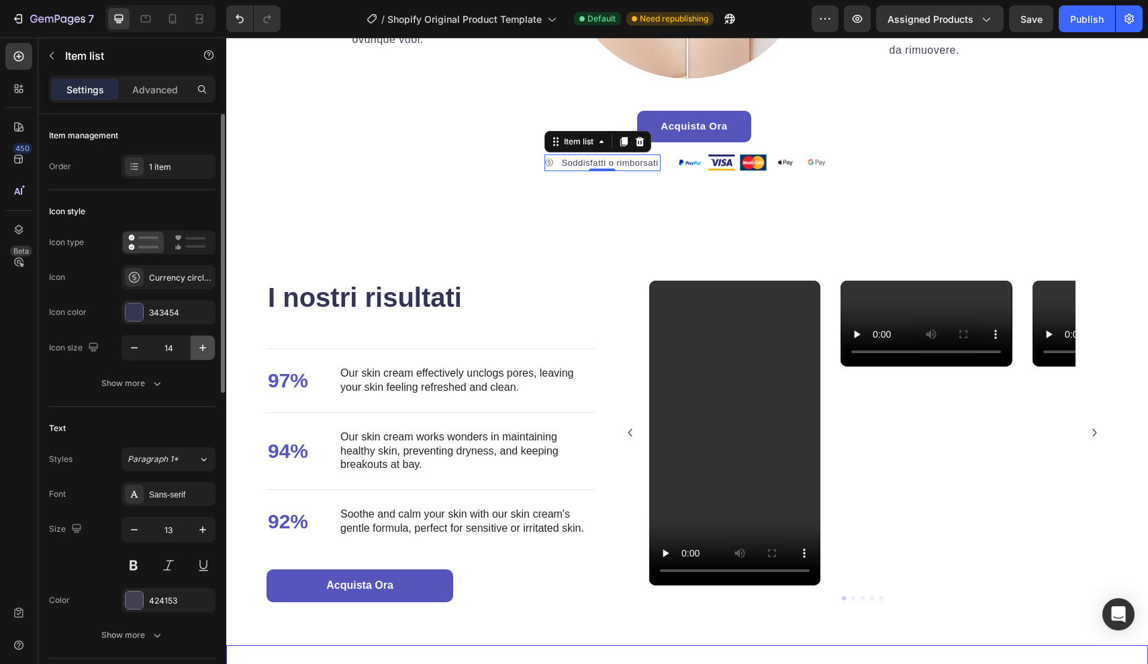
click at [203, 344] on icon "button" at bounding box center [202, 347] width 13 height 13
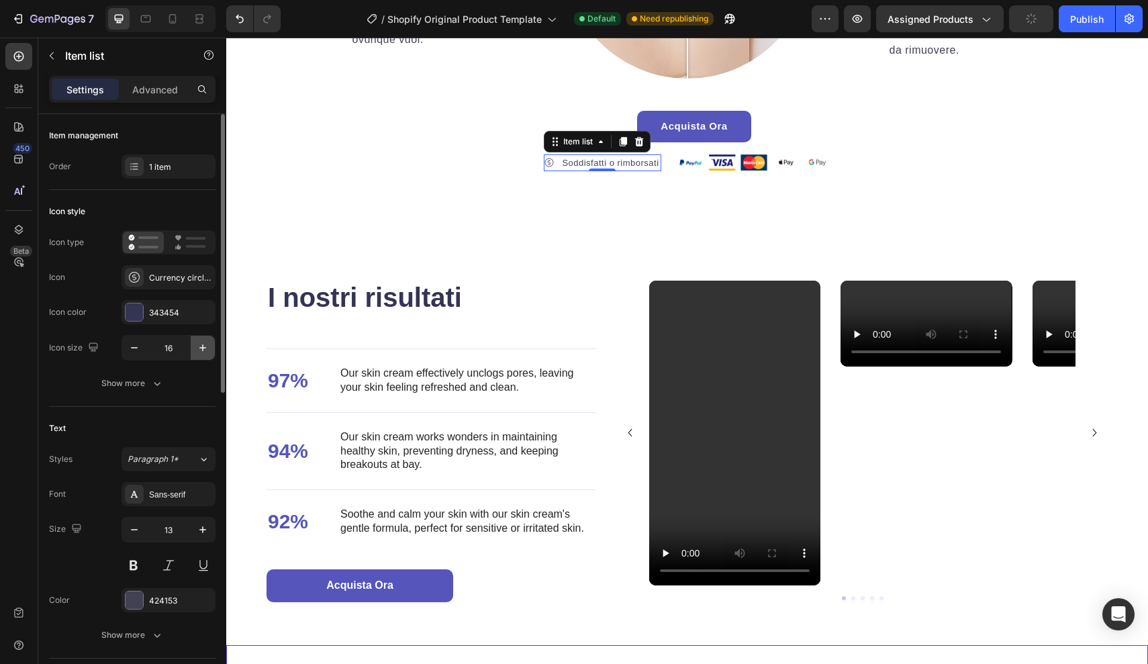
click at [203, 344] on icon "button" at bounding box center [202, 347] width 13 height 13
type input "18"
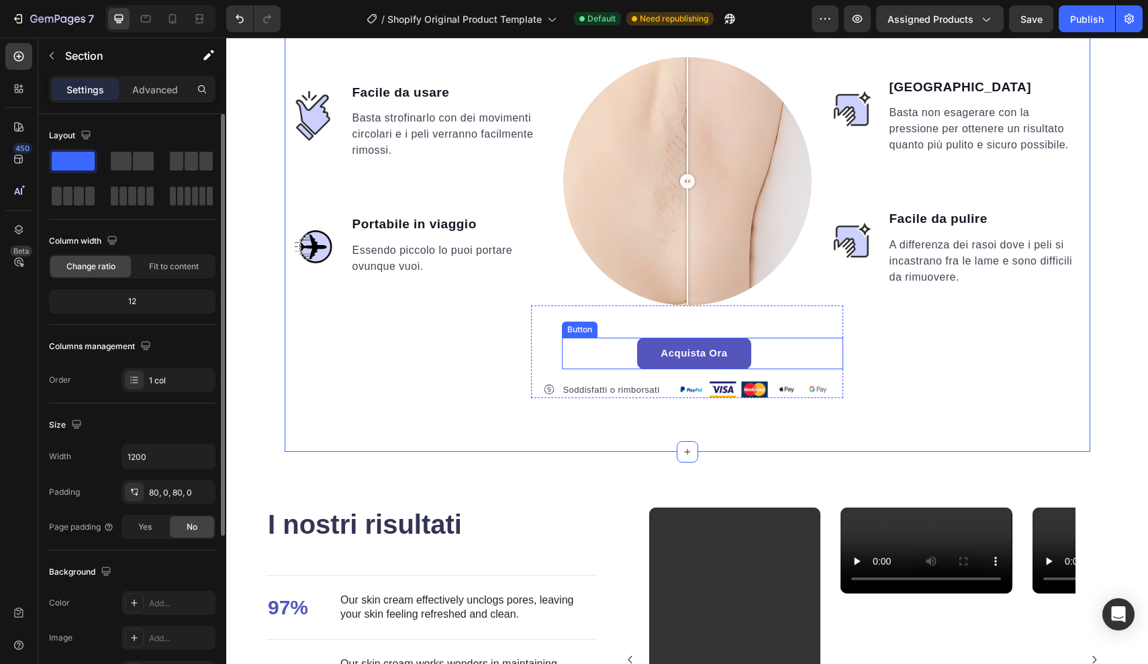
scroll to position [1580, 0]
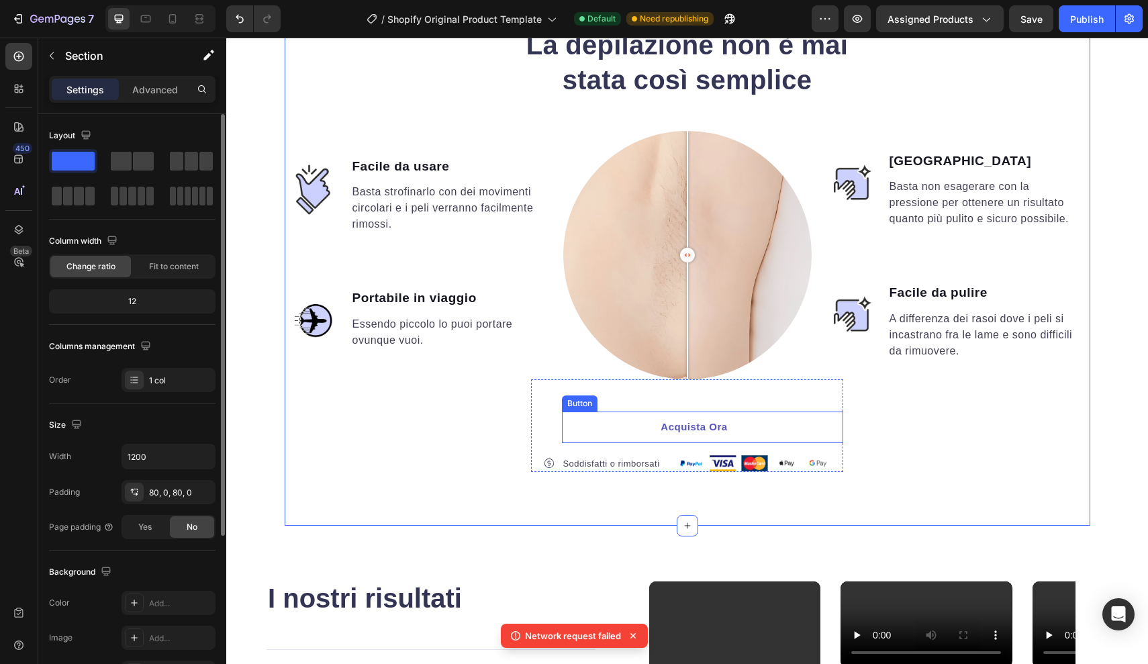
click at [743, 428] on link "Acquista Ora" at bounding box center [694, 428] width 114 height 32
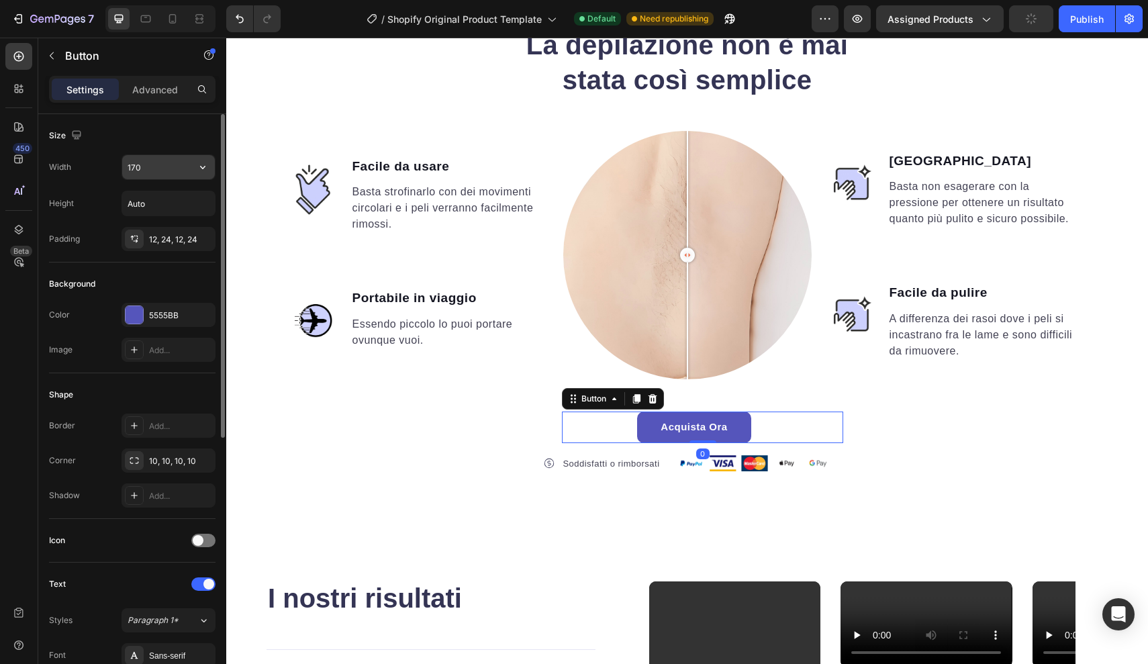
click at [170, 169] on input "170" at bounding box center [168, 167] width 93 height 24
click at [201, 166] on icon "button" at bounding box center [202, 167] width 5 height 3
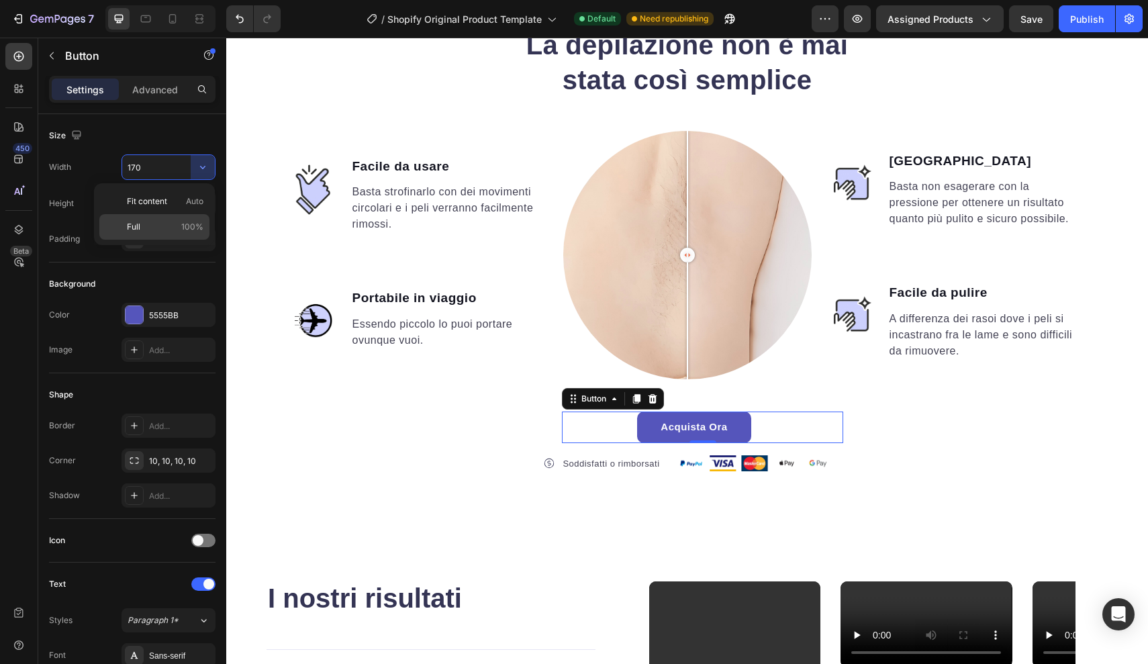
click at [183, 220] on div "Full 100%" at bounding box center [154, 227] width 110 height 26
type input "100%"
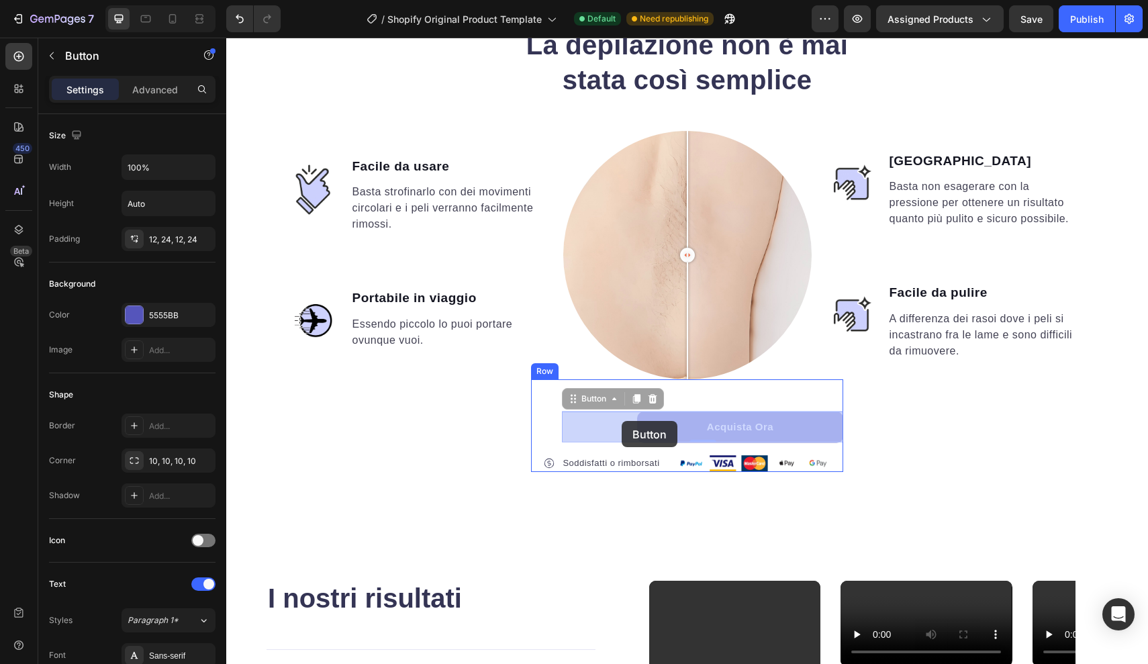
drag, startPoint x: 674, startPoint y: 426, endPoint x: 621, endPoint y: 421, distance: 53.2
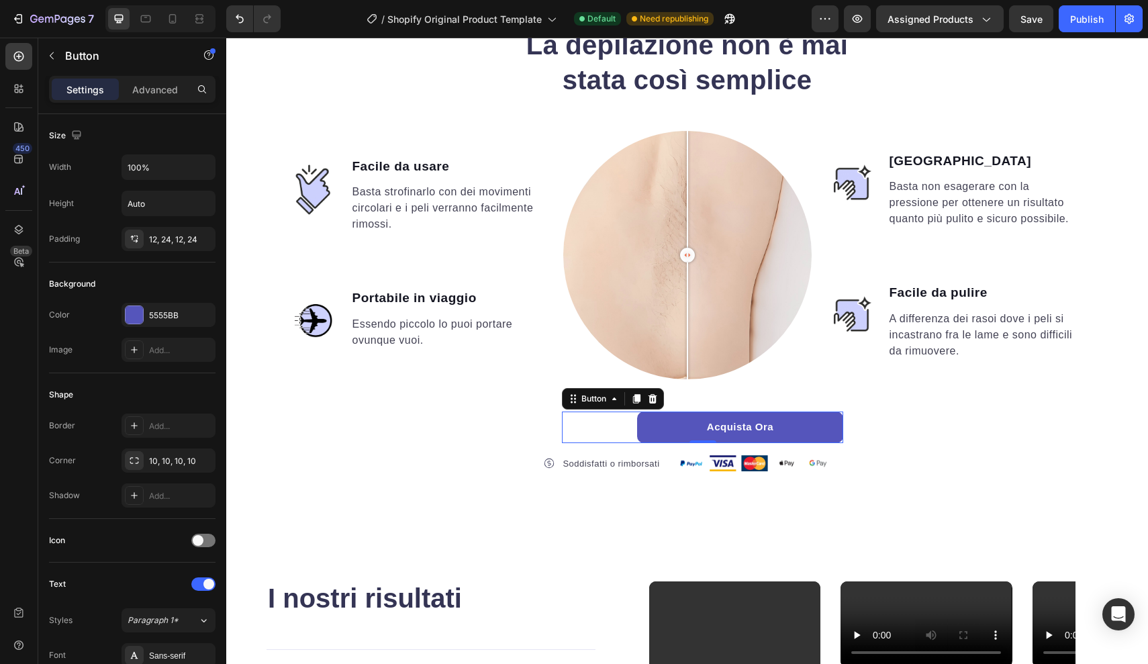
click at [621, 421] on div "Acquista Ora Button 0" at bounding box center [702, 428] width 281 height 32
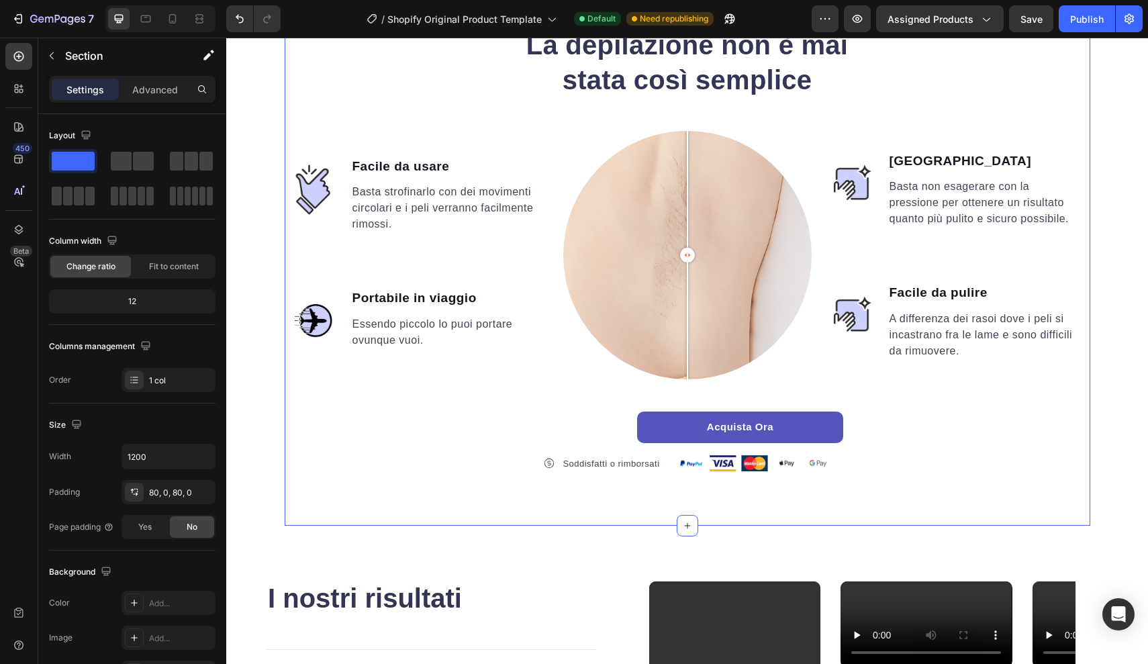
click at [236, 15] on icon "Undo/Redo" at bounding box center [239, 18] width 13 height 13
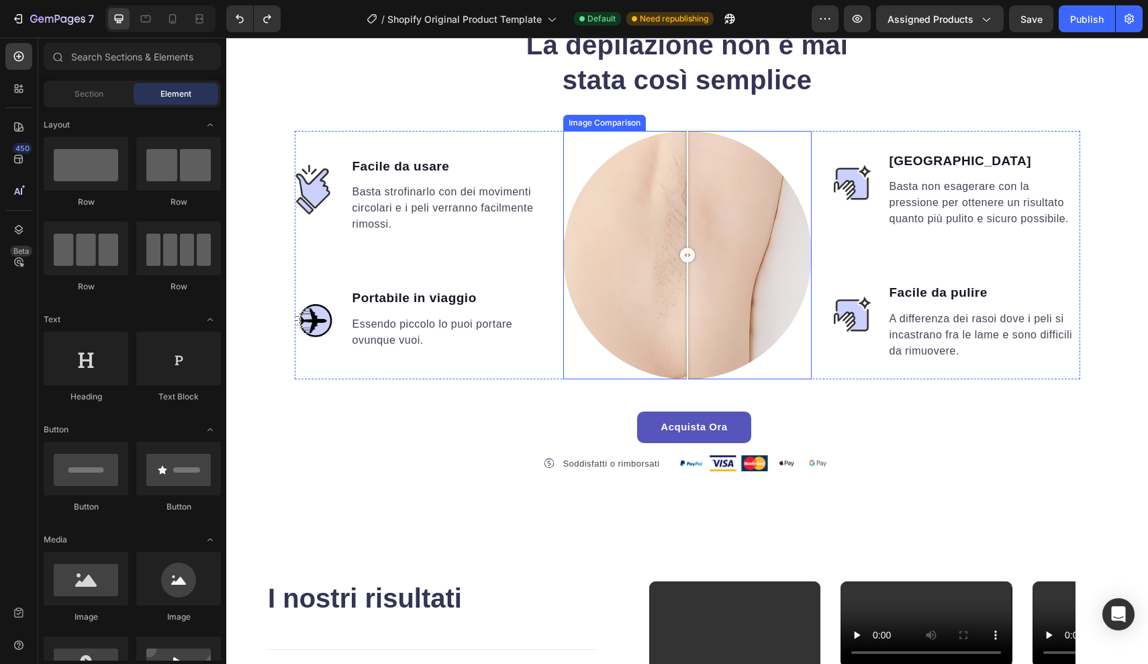
click at [689, 257] on div at bounding box center [687, 255] width 15 height 15
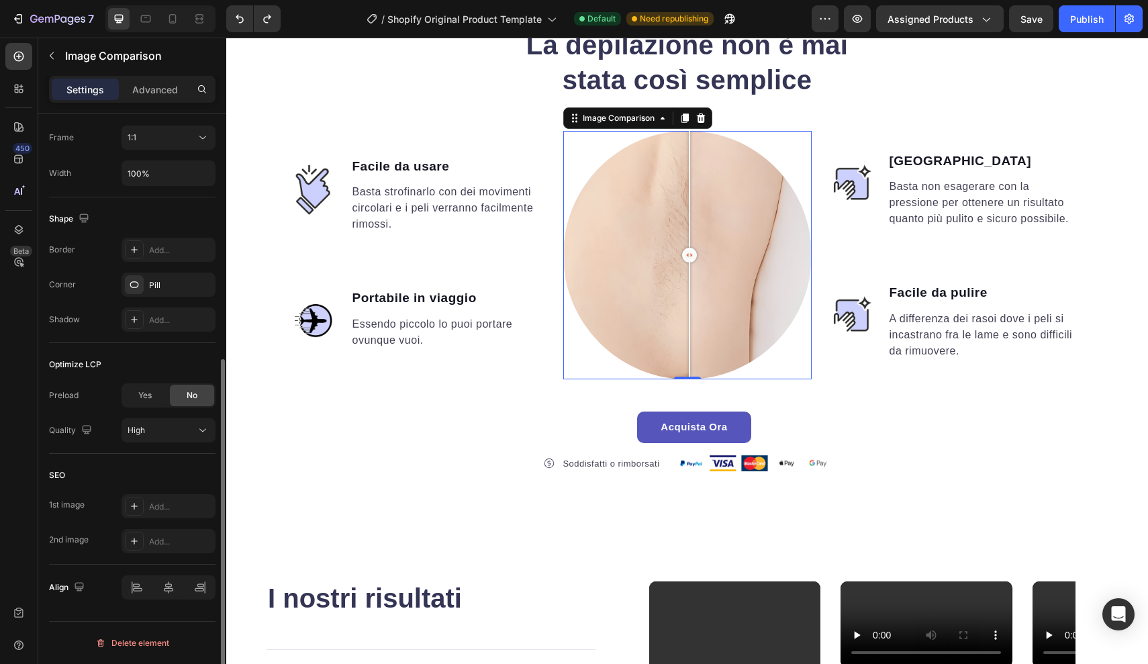
scroll to position [0, 0]
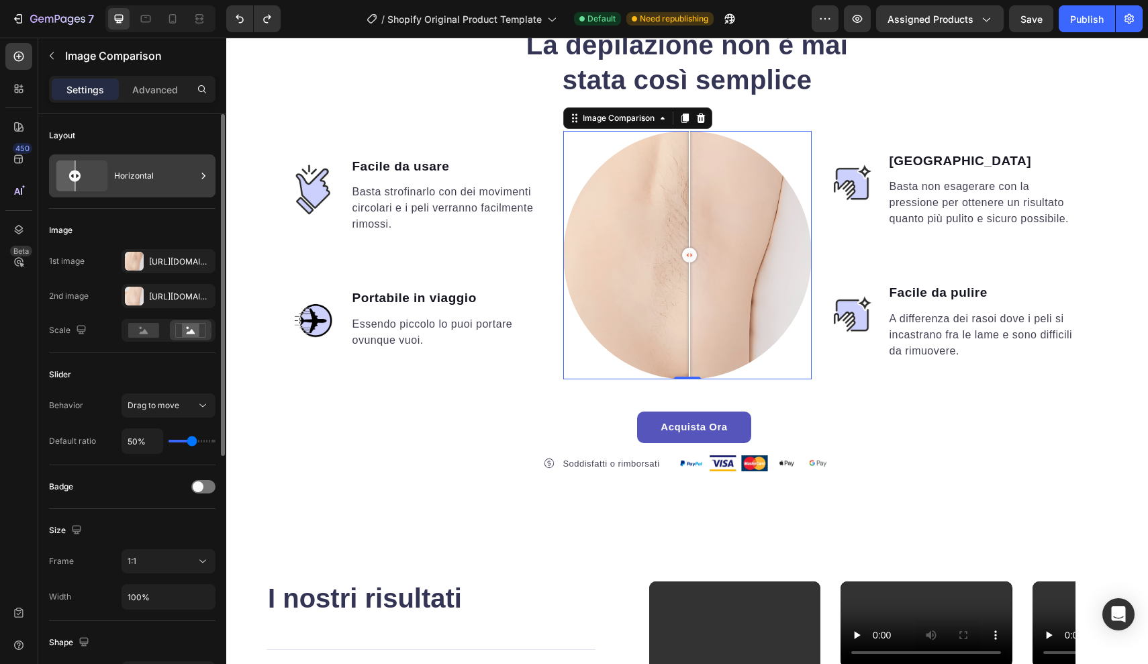
click at [147, 175] on div "Horizontal" at bounding box center [155, 175] width 82 height 31
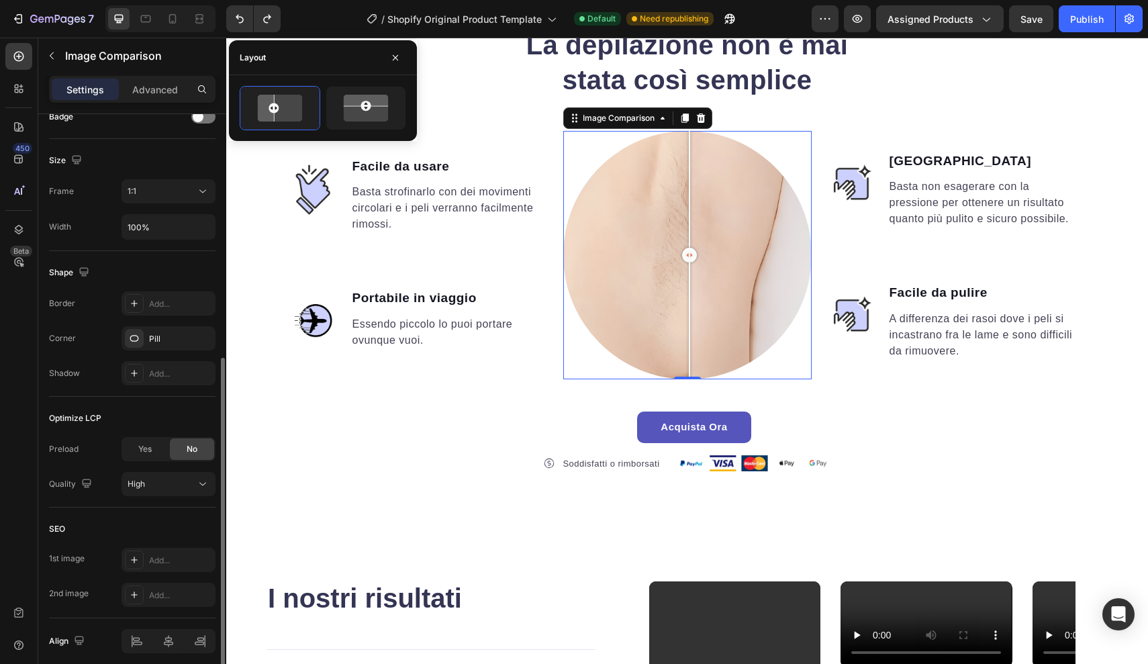
scroll to position [424, 0]
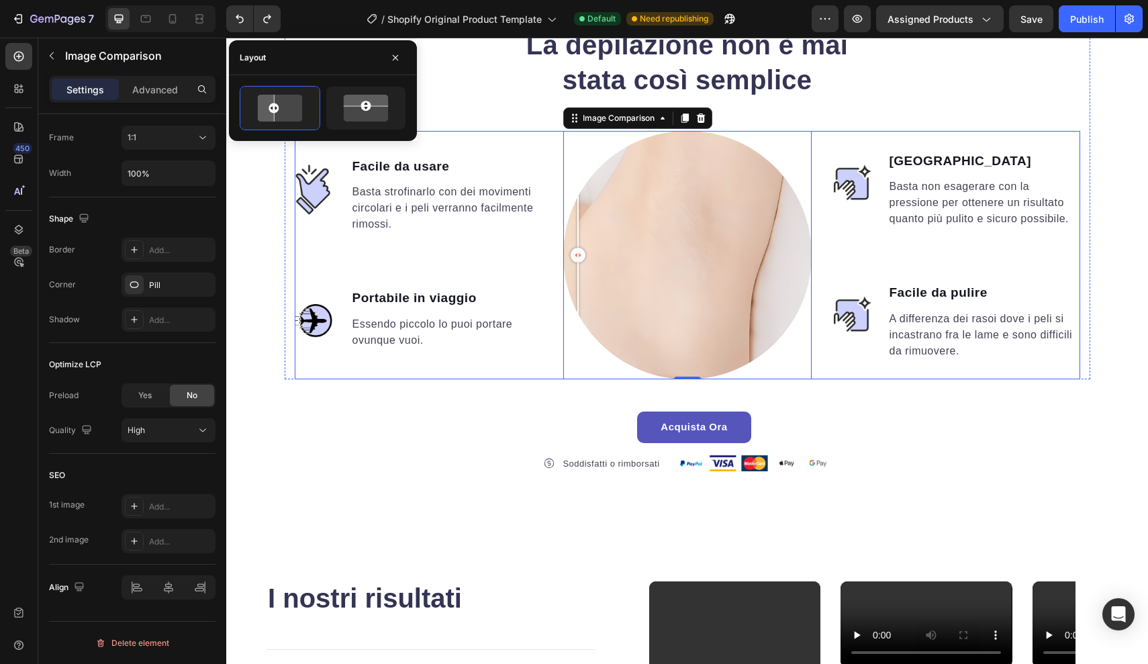
drag, startPoint x: 687, startPoint y: 258, endPoint x: 555, endPoint y: 279, distance: 133.2
click at [555, 279] on div "Image Facile da usare Text block Basta strofinarlo con dei movimenti circolari …" at bounding box center [687, 255] width 785 height 248
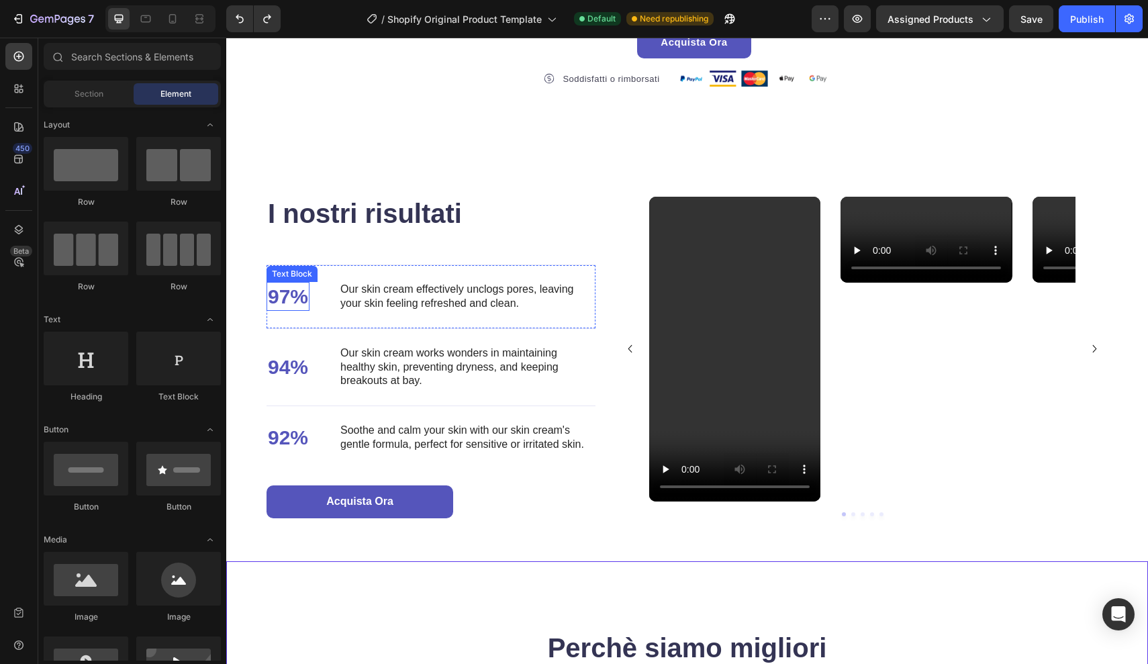
scroll to position [1717, 0]
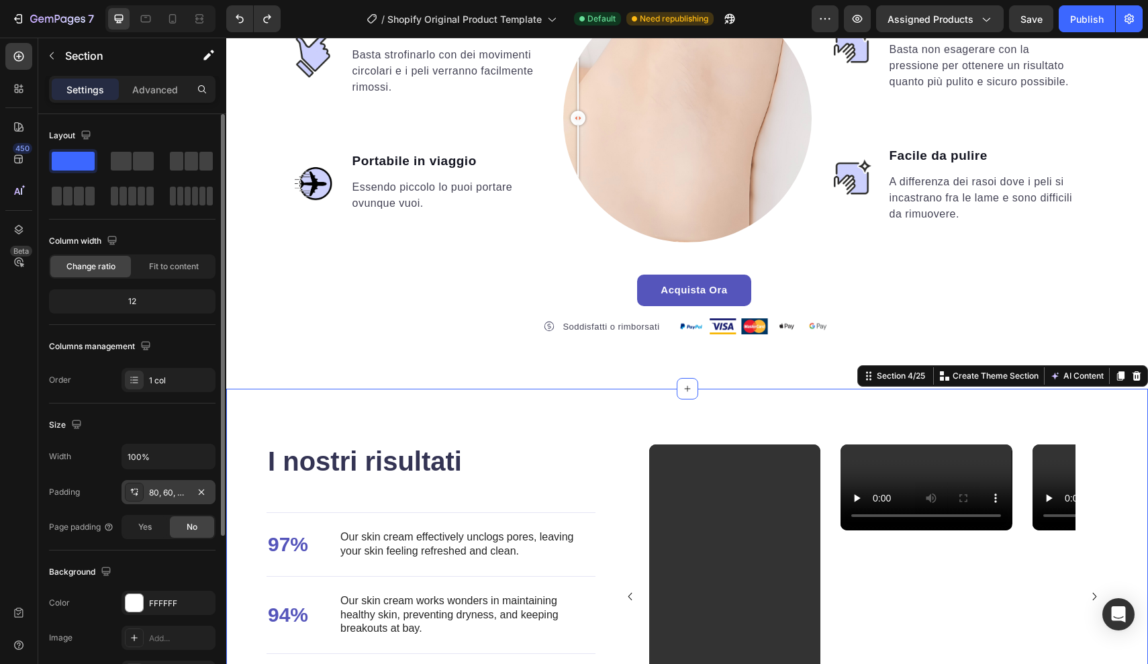
click at [175, 497] on div "80, 60, 48, 60" at bounding box center [168, 493] width 39 height 12
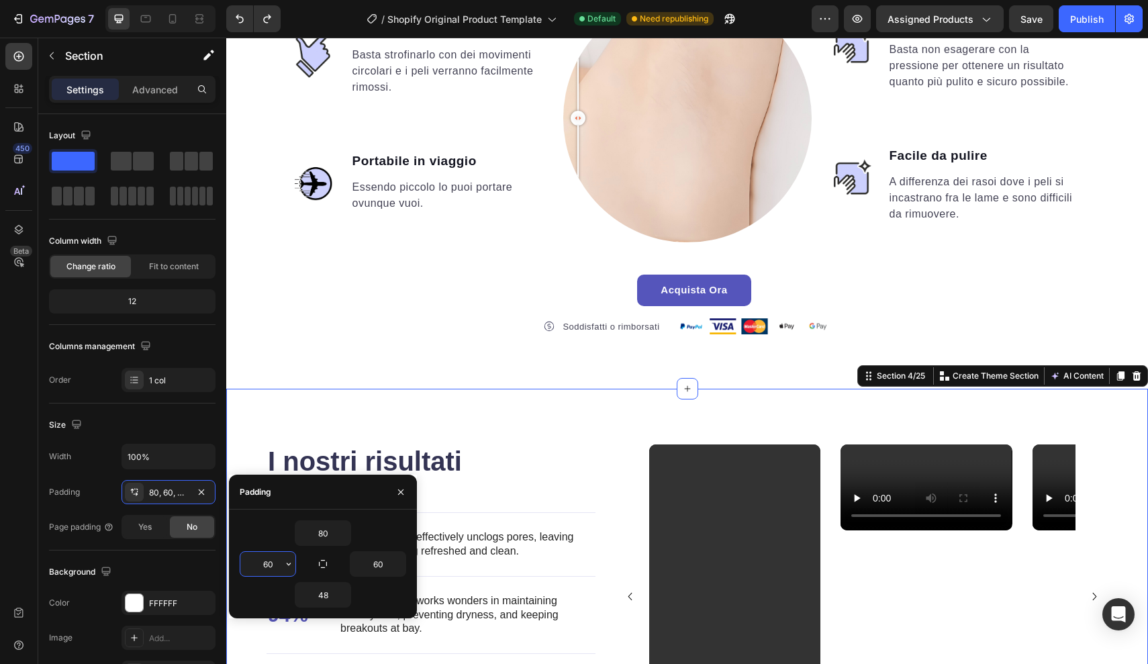
click at [280, 560] on input "60" at bounding box center [267, 564] width 55 height 24
type input "6"
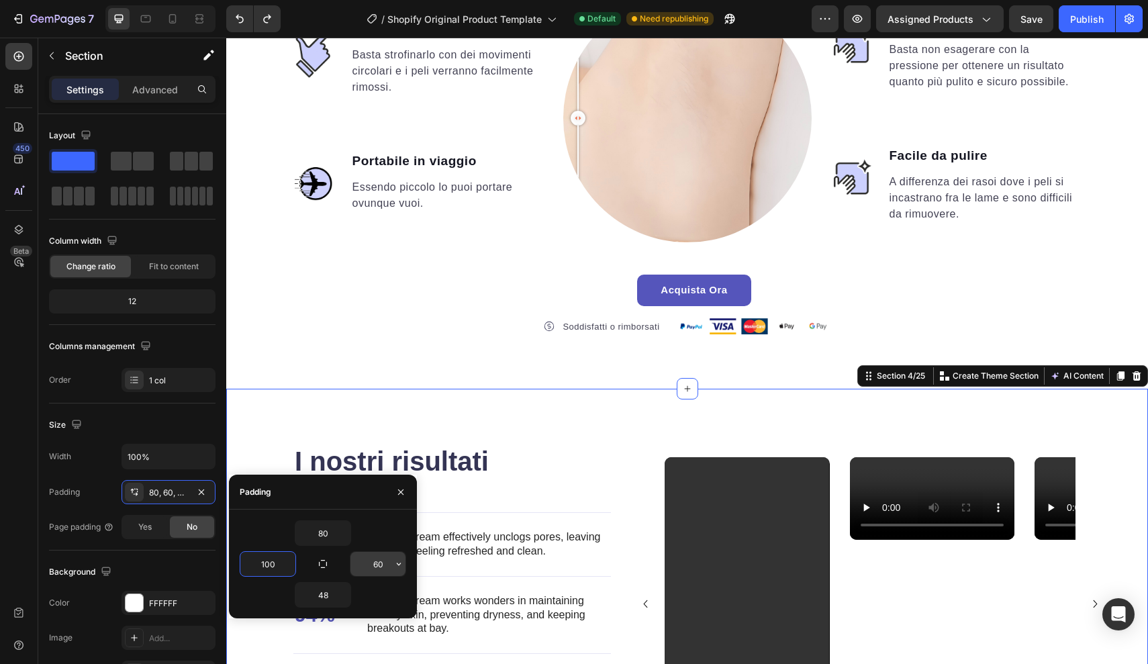
type input "100"
click at [389, 566] on input "60" at bounding box center [377, 564] width 55 height 24
type input "6"
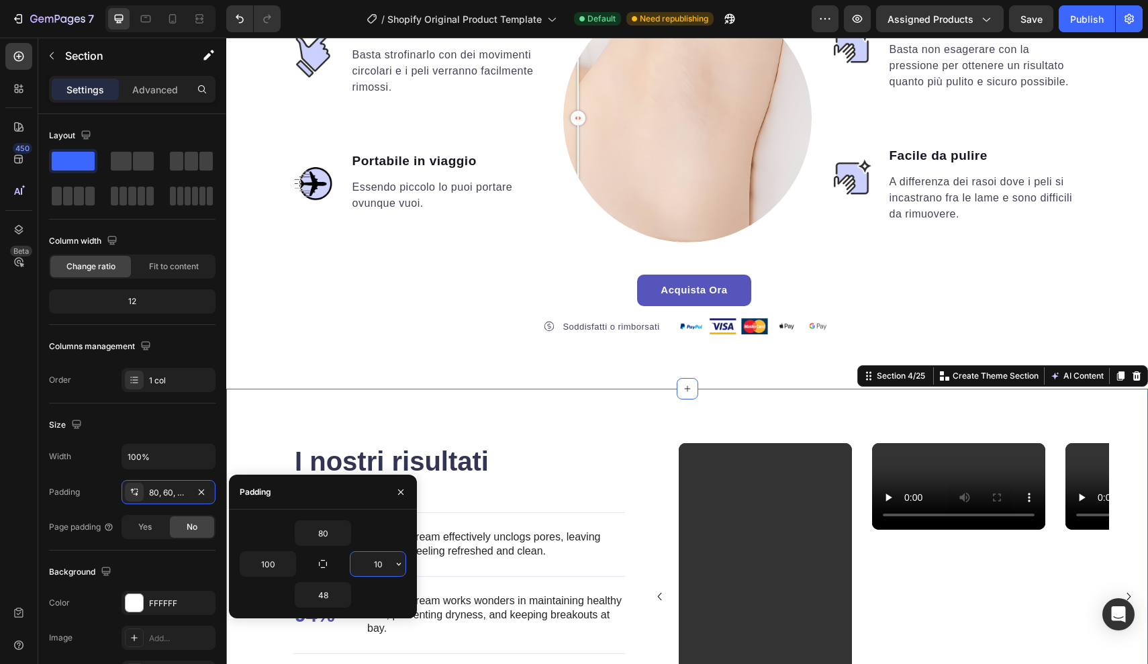
type input "100"
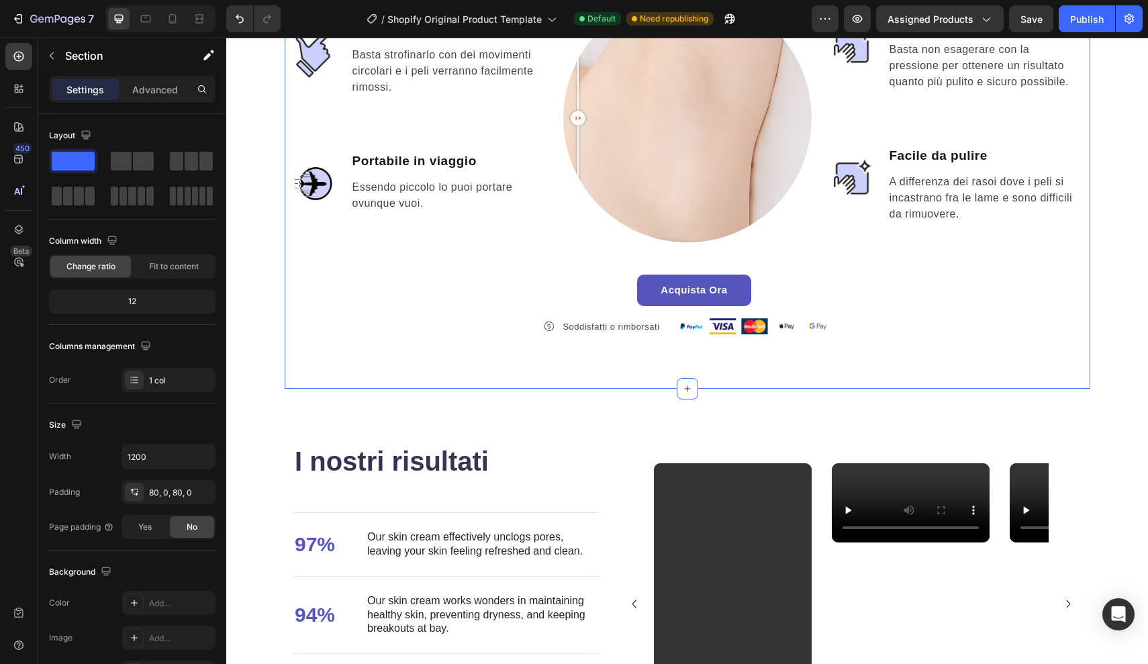
click at [270, 427] on div "I nostri risultati Heading 97% Text Block Our skin cream effectively unclogs po…" at bounding box center [687, 606] width 922 height 434
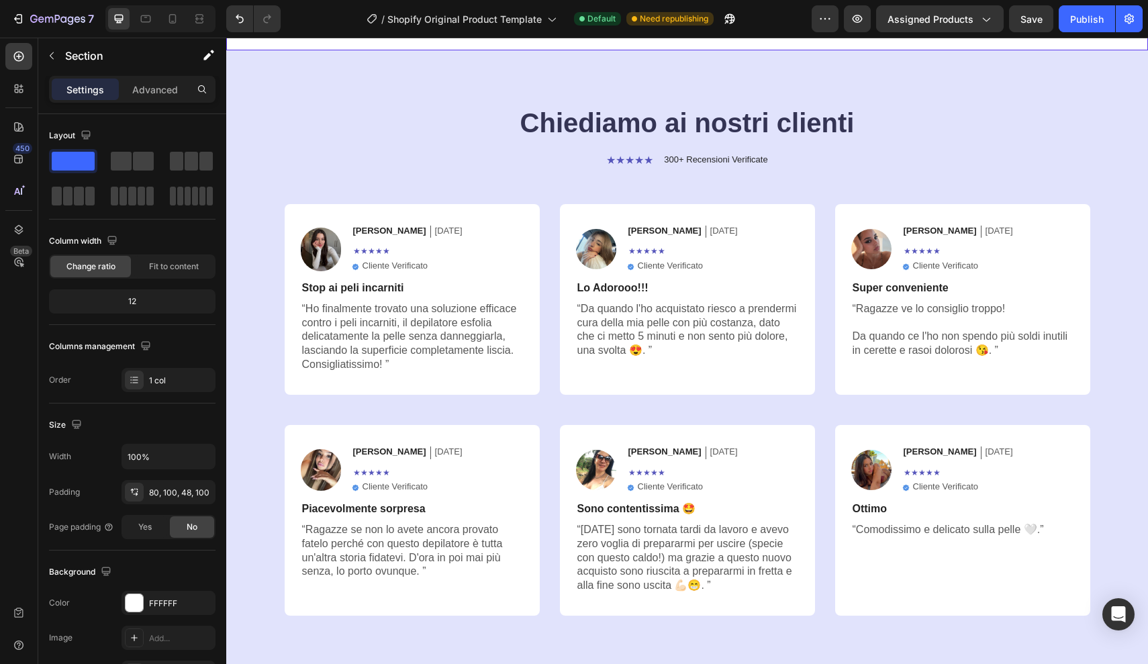
scroll to position [3010, 0]
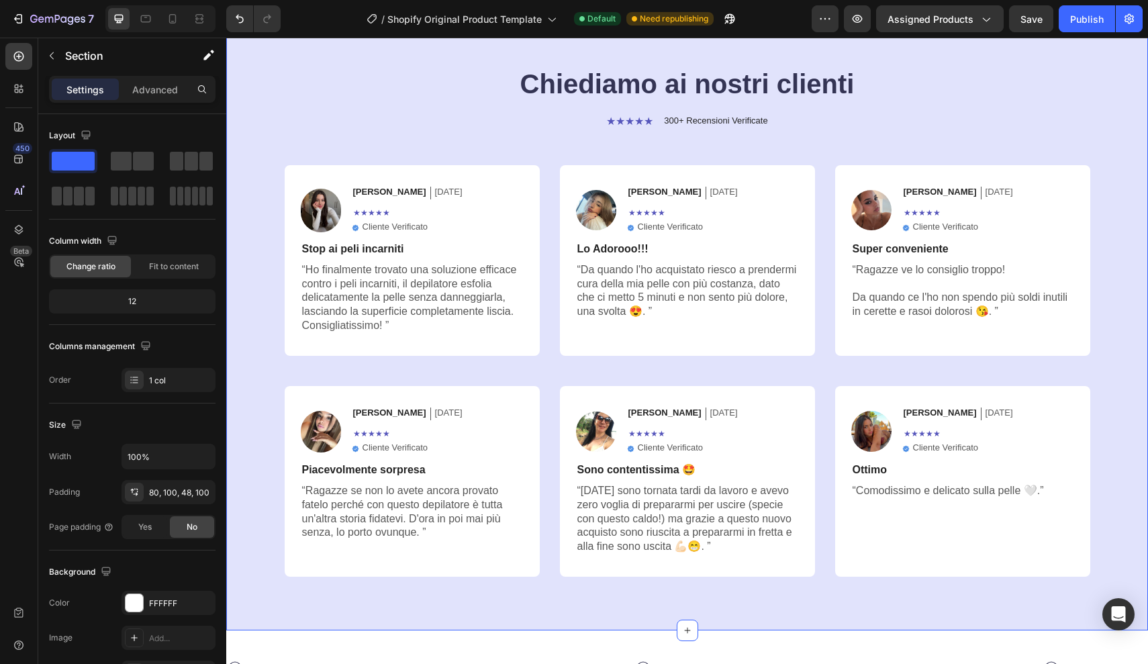
click at [236, 391] on div "Chiediamo ai nostri clienti Heading ★★★★★ Text Block 300+ Recensioni Verificate…" at bounding box center [687, 320] width 922 height 619
click at [165, 493] on div "80, 20, 80, 20" at bounding box center [168, 493] width 39 height 12
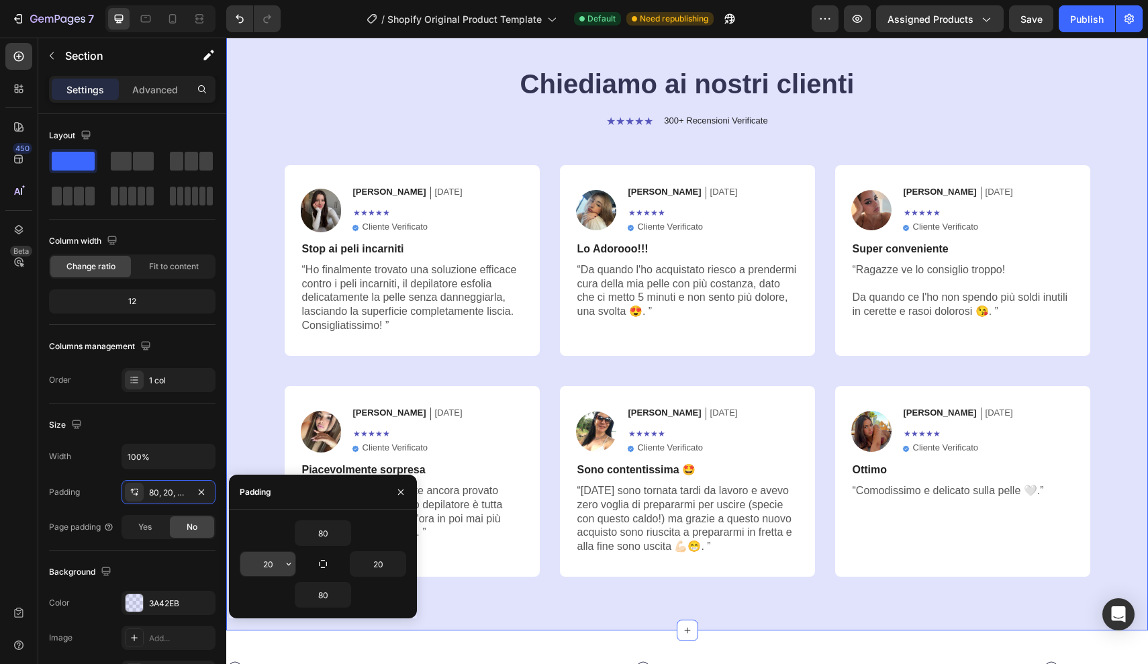
click at [276, 565] on input "20" at bounding box center [267, 564] width 55 height 24
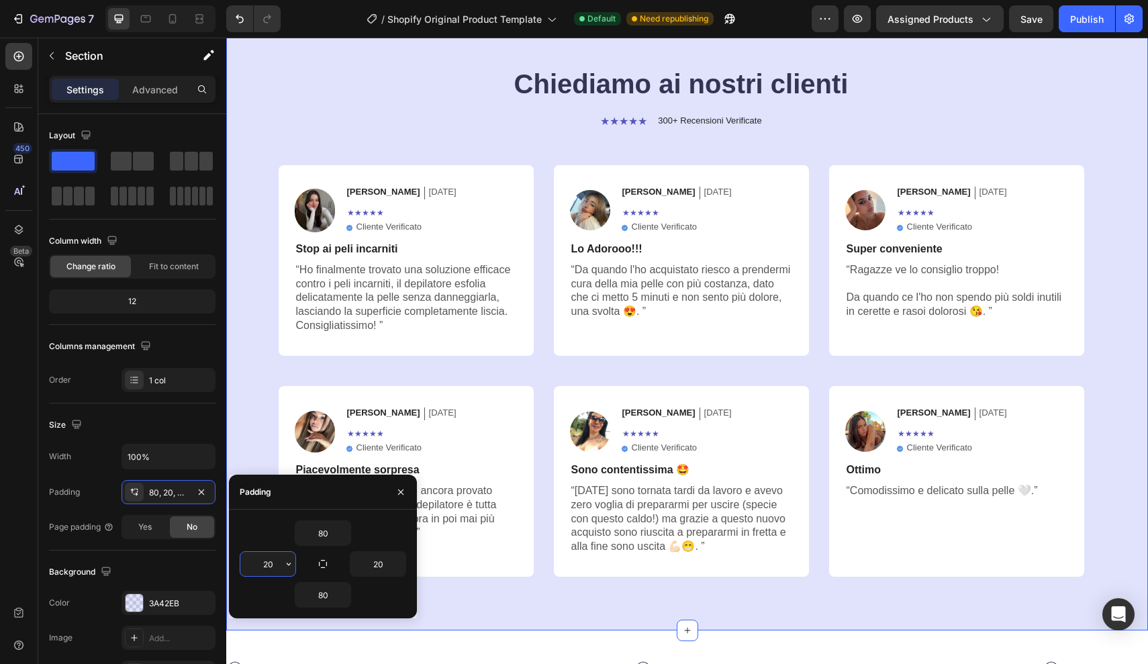
type input "2"
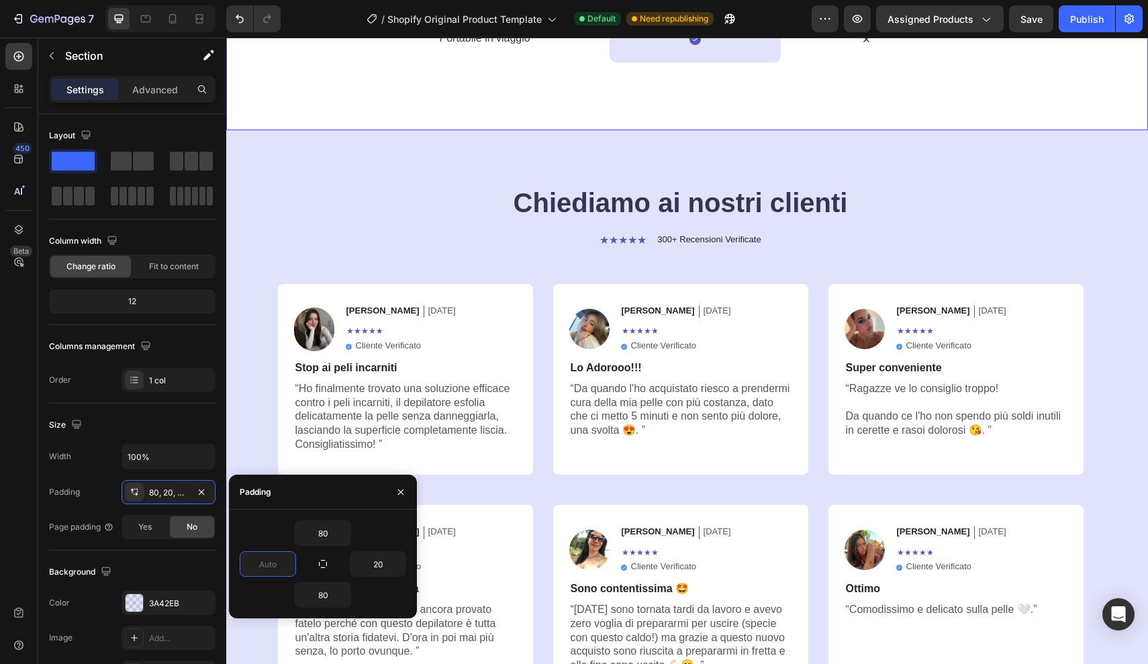
scroll to position [2925, 0]
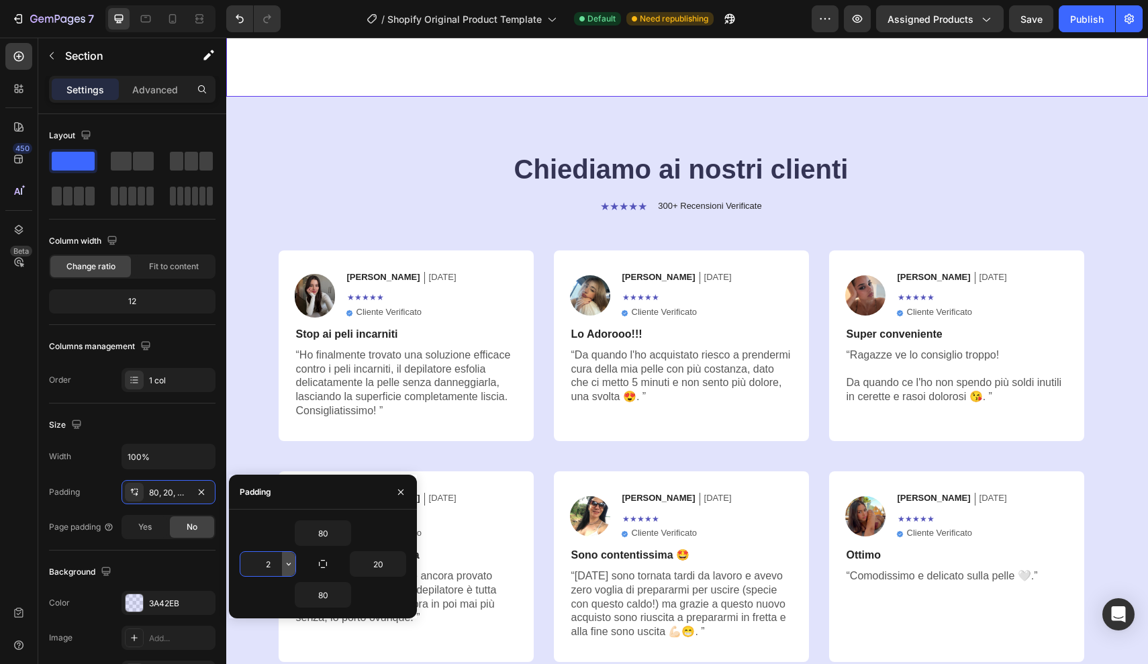
type input "20"
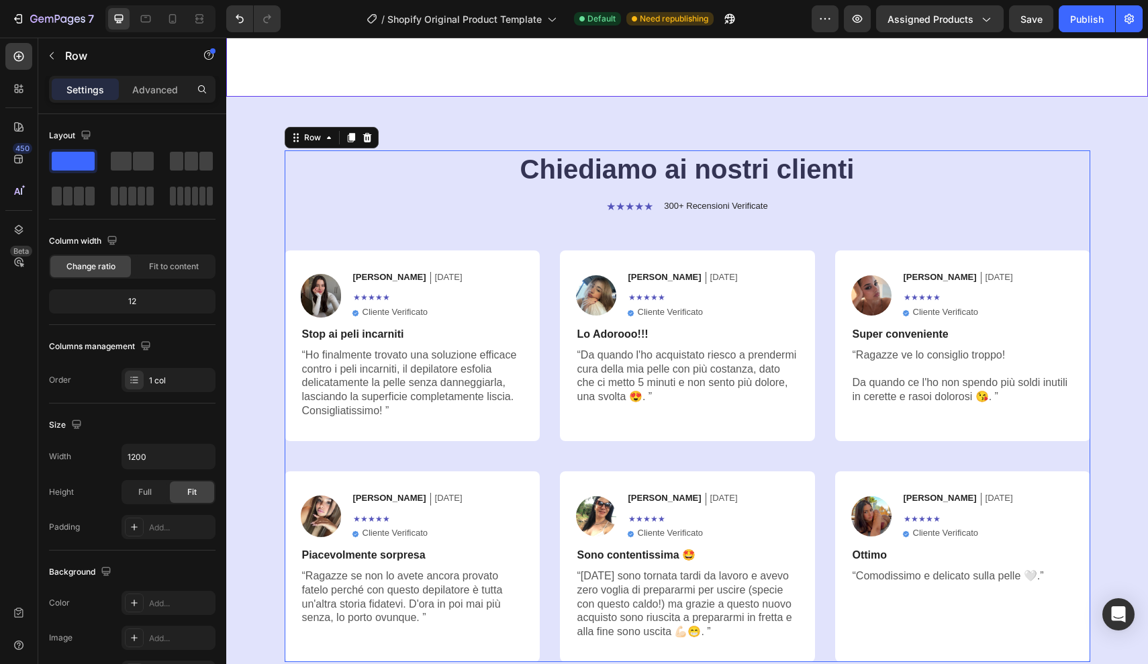
click at [299, 226] on div "Chiediamo ai nostri clienti Heading ★★★★★ Text Block 300+ Recensioni Verificate…" at bounding box center [688, 406] width 806 height 512
click at [254, 239] on div "Chiediamo ai nostri clienti Heading ★★★★★ Text Block 300+ Recensioni Verificate…" at bounding box center [687, 406] width 895 height 512
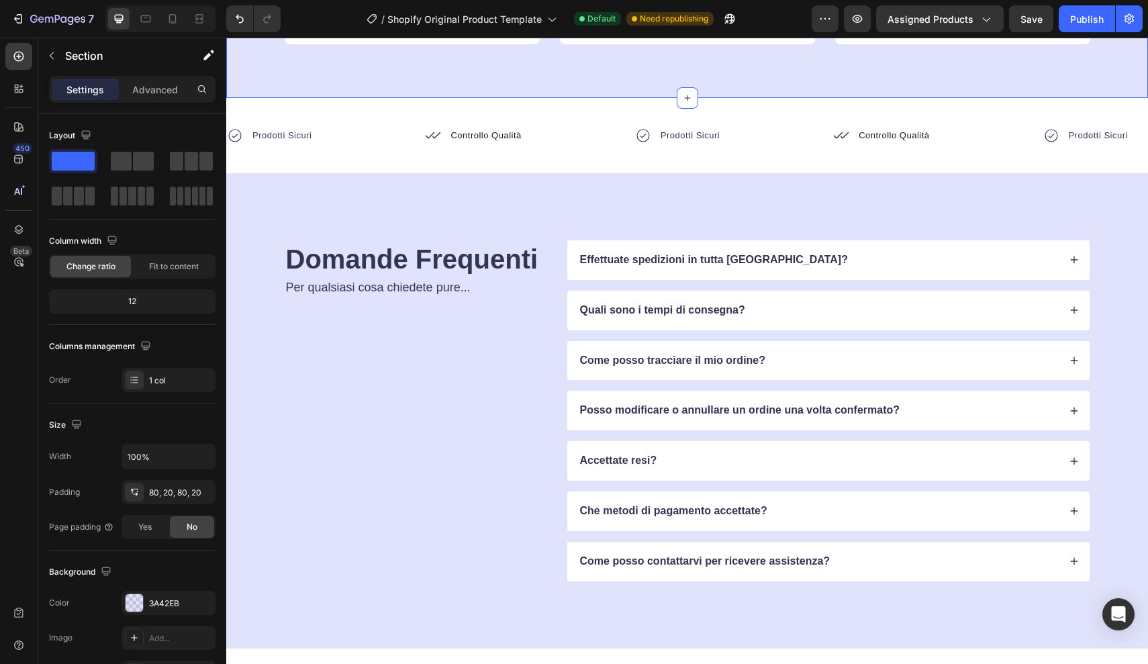
scroll to position [3560, 0]
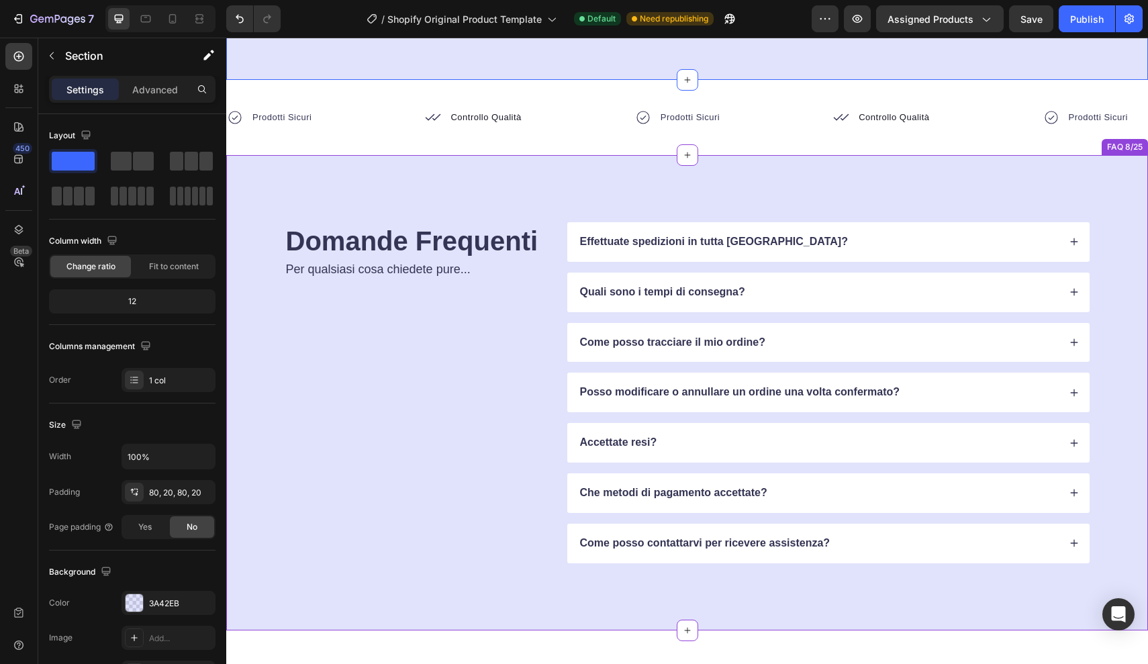
click at [542, 343] on div "Domande Frequenti Heading Per qualsiasi cosa chiedete pure... Text Block" at bounding box center [416, 392] width 262 height 341
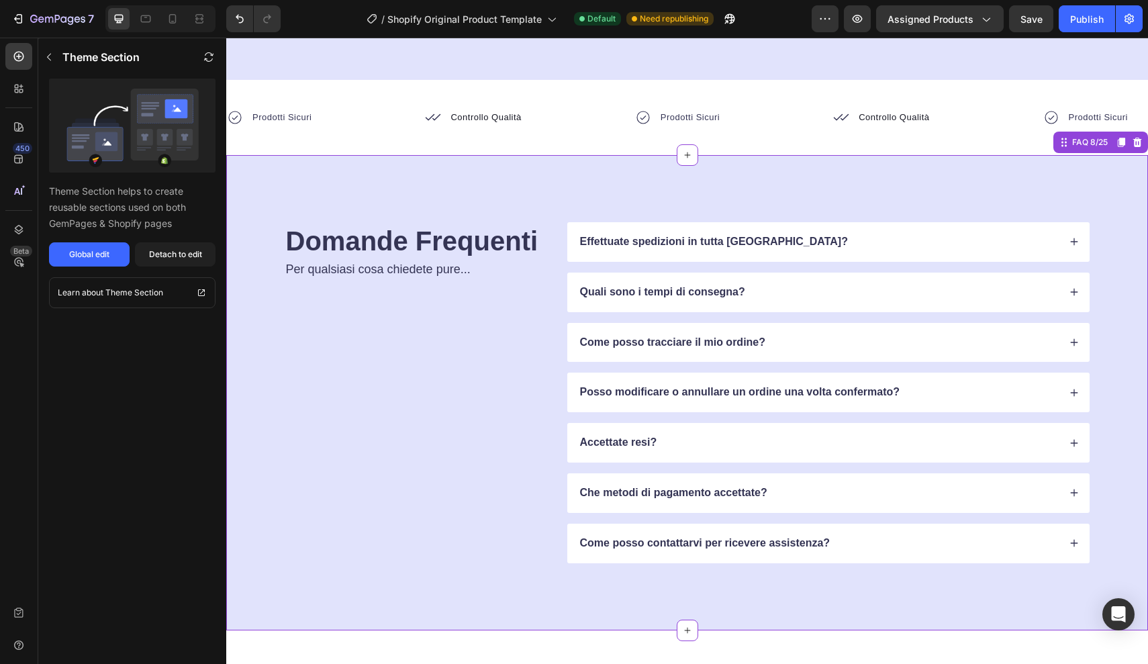
click at [545, 227] on h2 "Domande Frequenti" at bounding box center [416, 241] width 262 height 38
click at [100, 256] on div "Global edit" at bounding box center [89, 254] width 40 height 12
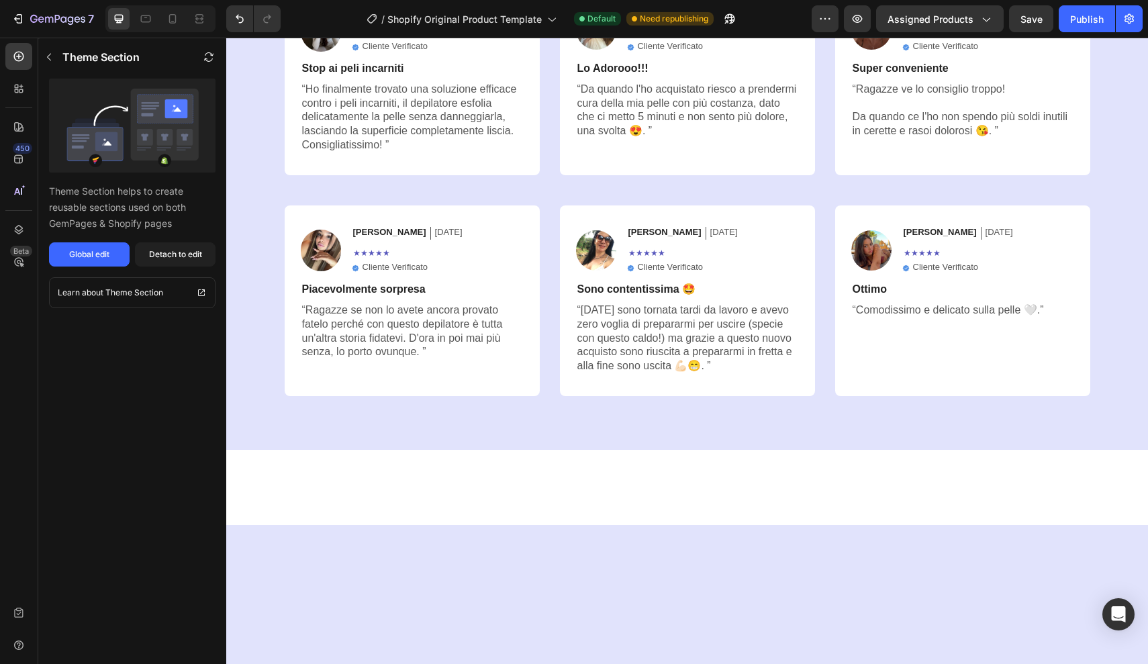
scroll to position [2254, 0]
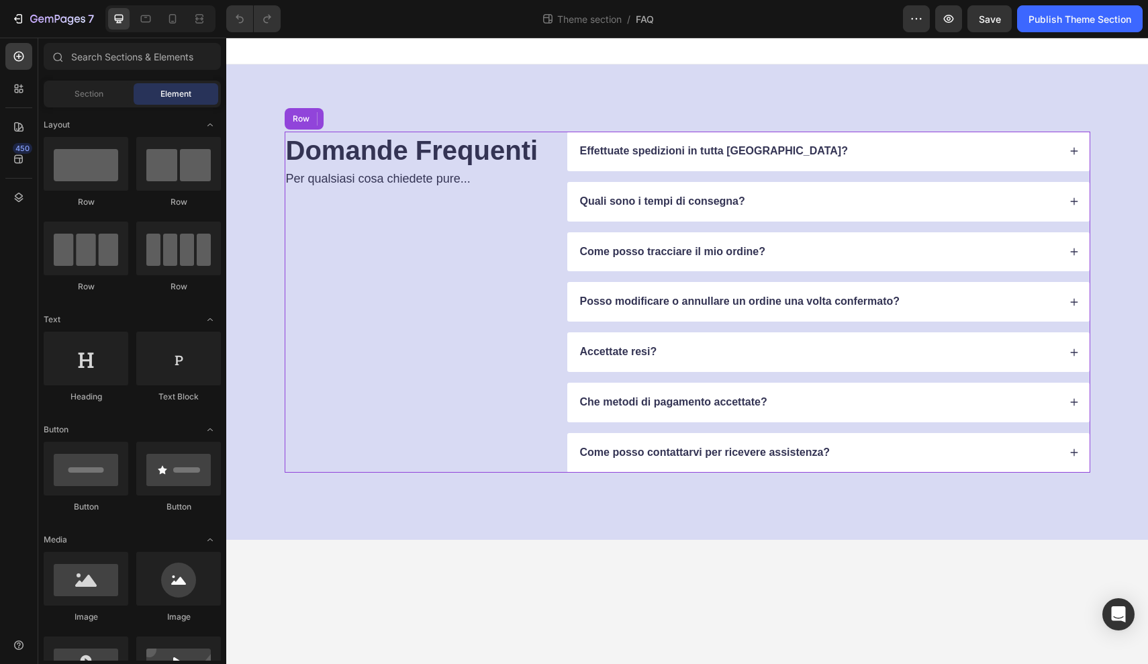
click at [552, 165] on div "Domande Frequenti Heading Per qualsiasi cosa chiedete pure... Text Block Effett…" at bounding box center [688, 302] width 806 height 341
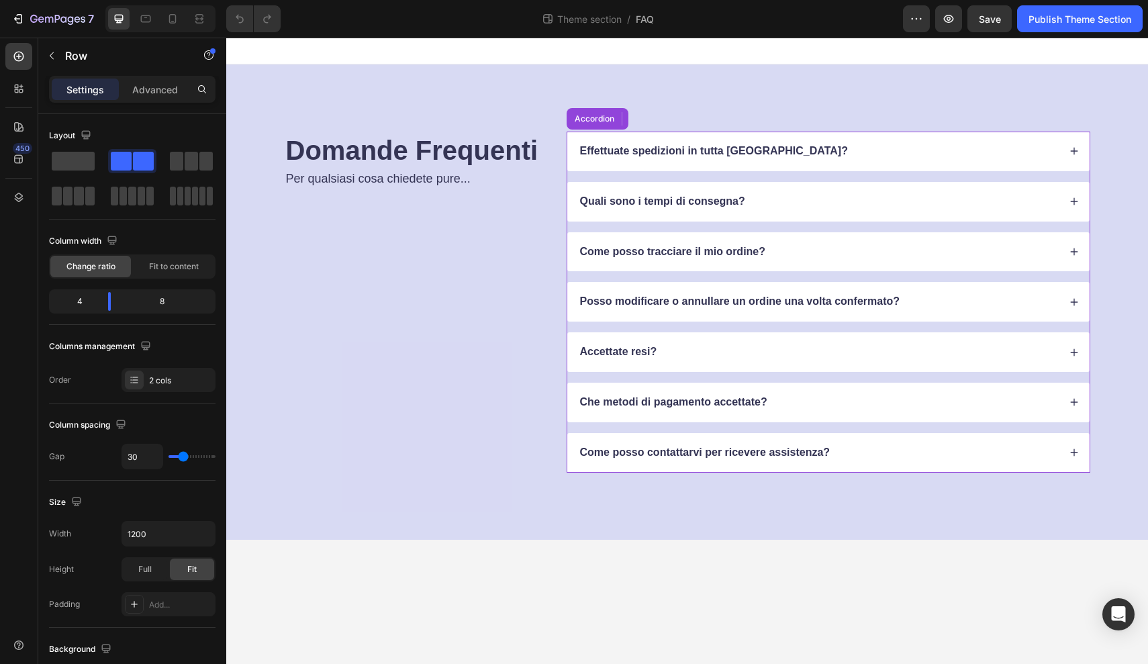
click at [575, 166] on div "Effettuate spedizioni in tutta [GEOGRAPHIC_DATA]?" at bounding box center [828, 152] width 522 height 40
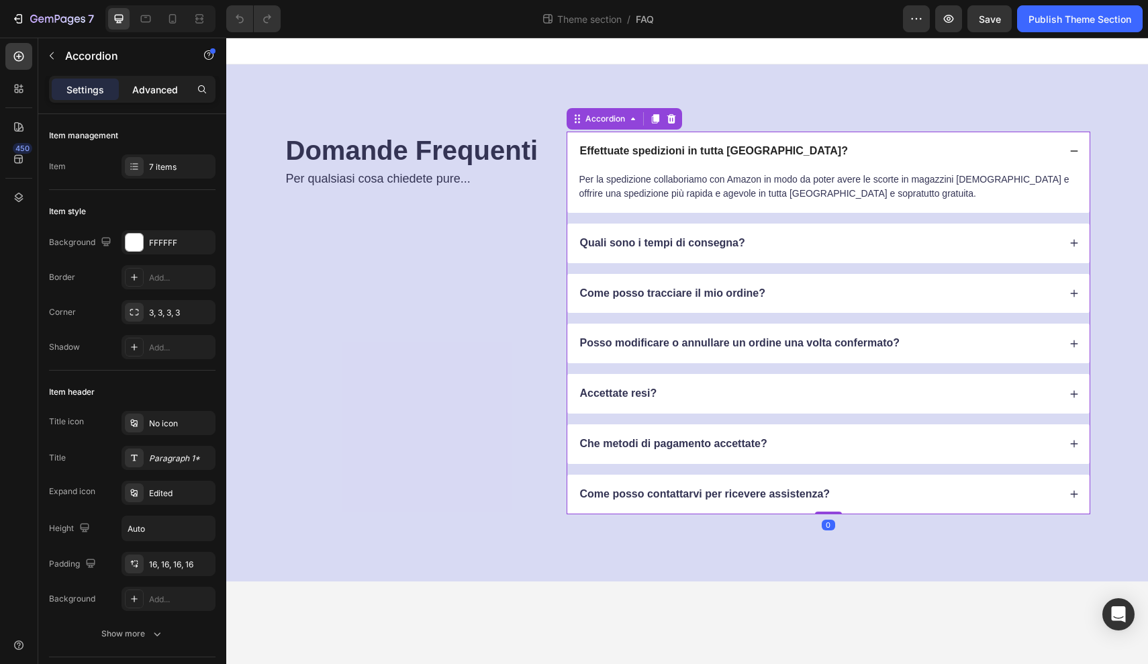
click at [156, 87] on p "Advanced" at bounding box center [155, 90] width 46 height 14
type input "100%"
type input "100"
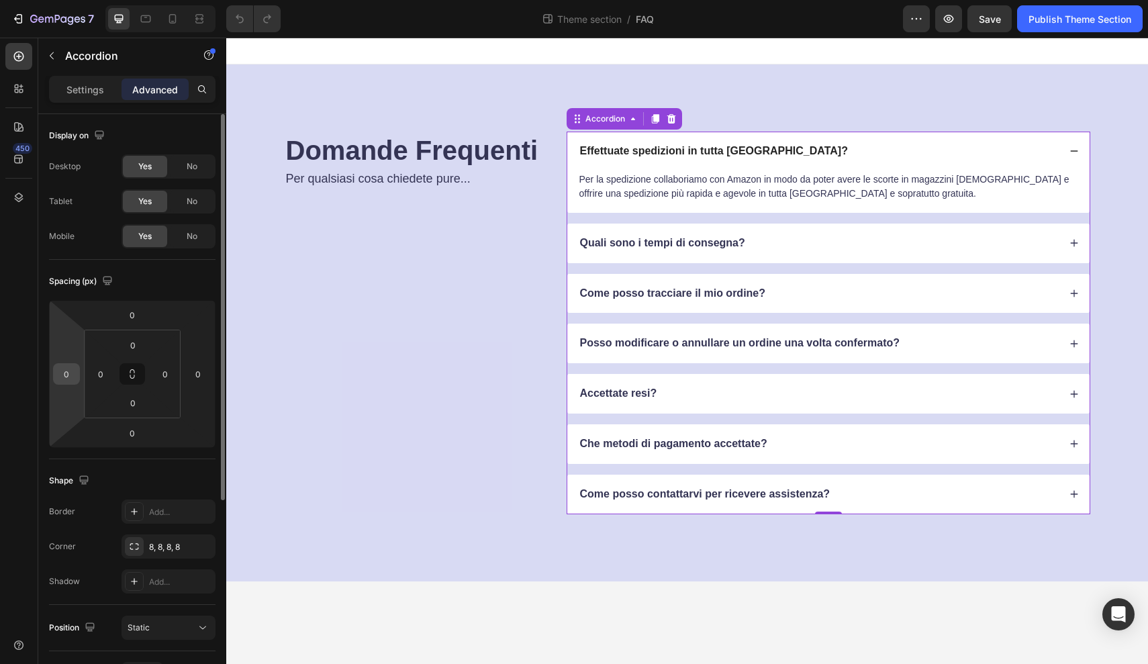
click at [73, 378] on input "0" at bounding box center [66, 374] width 20 height 20
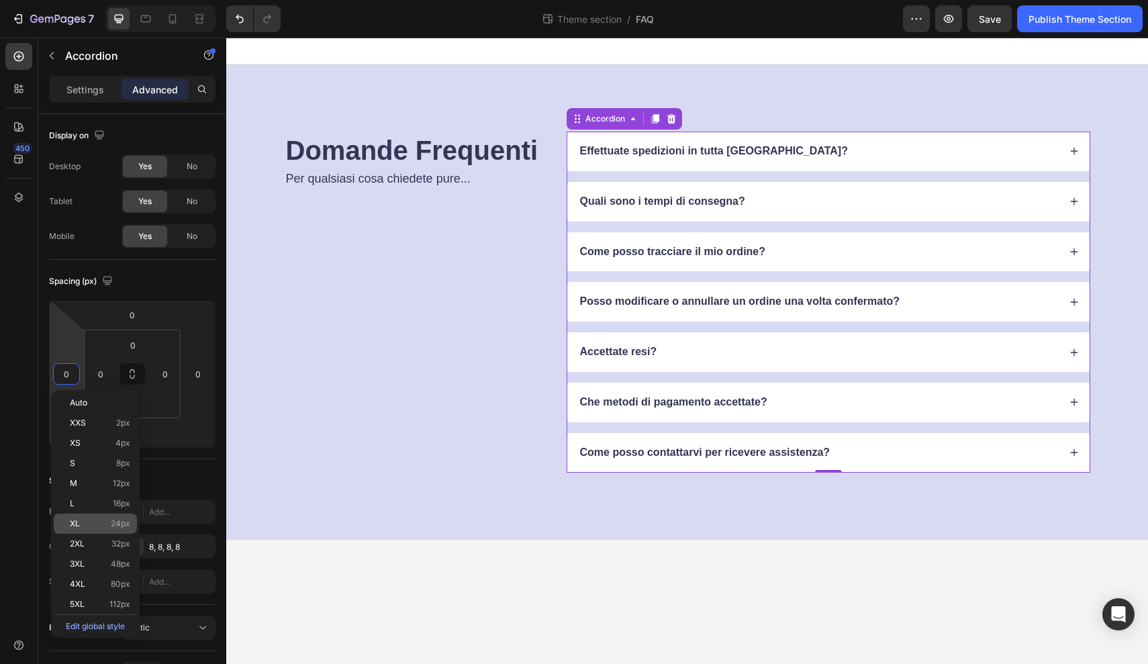
click at [111, 522] on span "24px" at bounding box center [120, 523] width 19 height 9
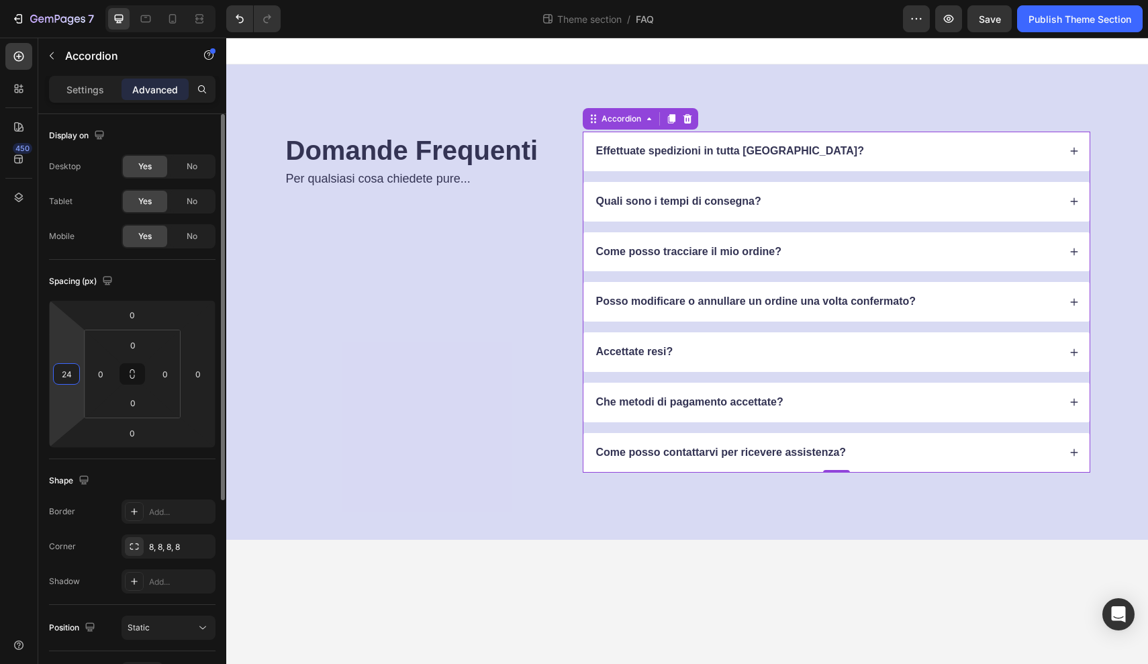
click at [69, 381] on input "24" at bounding box center [66, 374] width 20 height 20
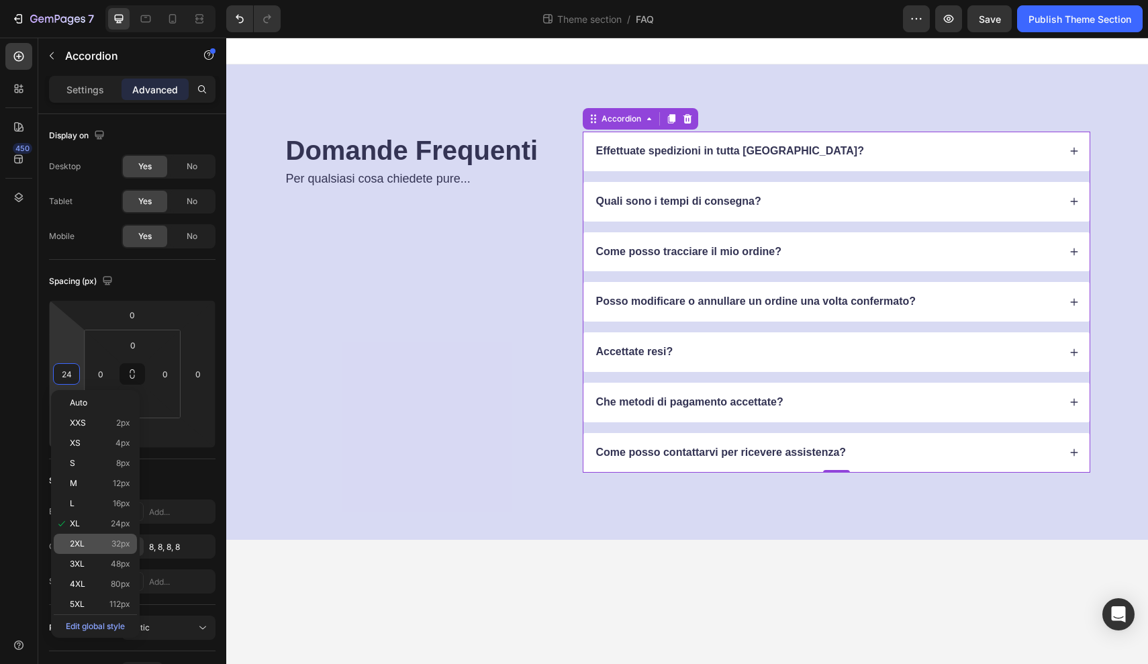
click at [91, 547] on p "2XL 32px" at bounding box center [100, 543] width 60 height 9
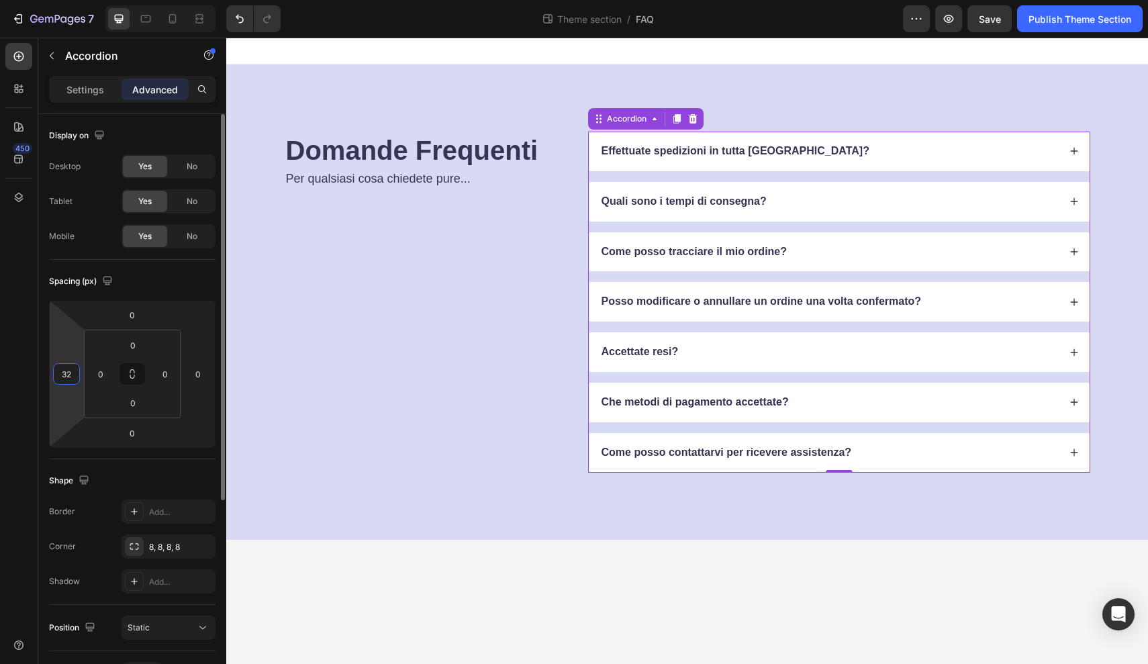
click at [69, 377] on input "32" at bounding box center [66, 374] width 20 height 20
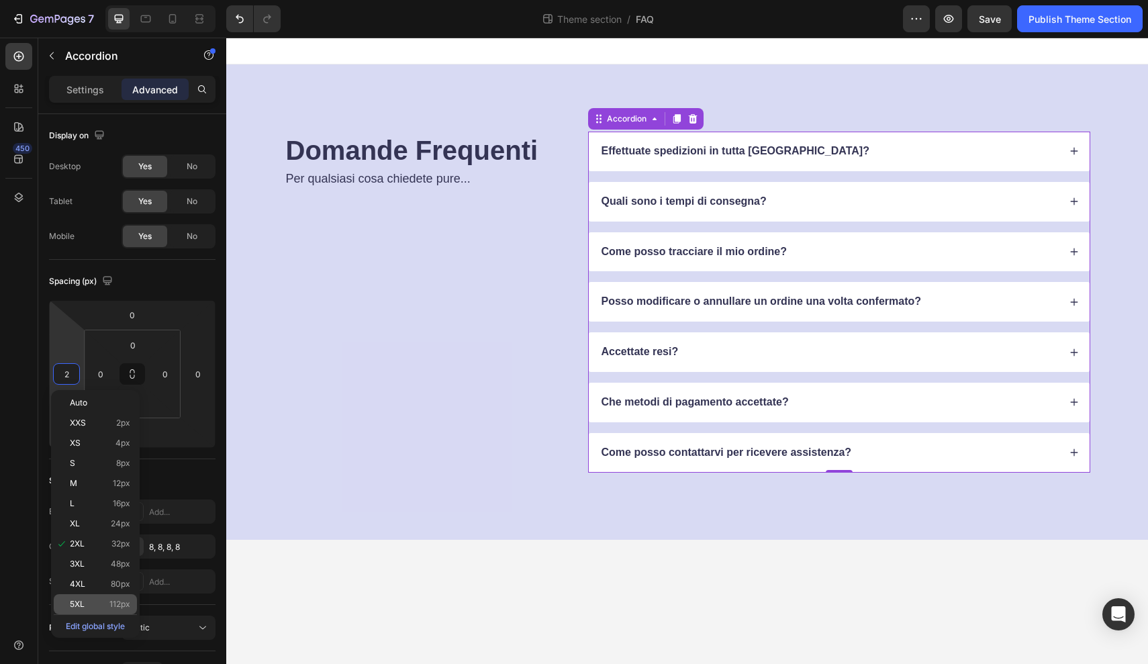
click at [98, 605] on p "5XL 112px" at bounding box center [100, 604] width 60 height 9
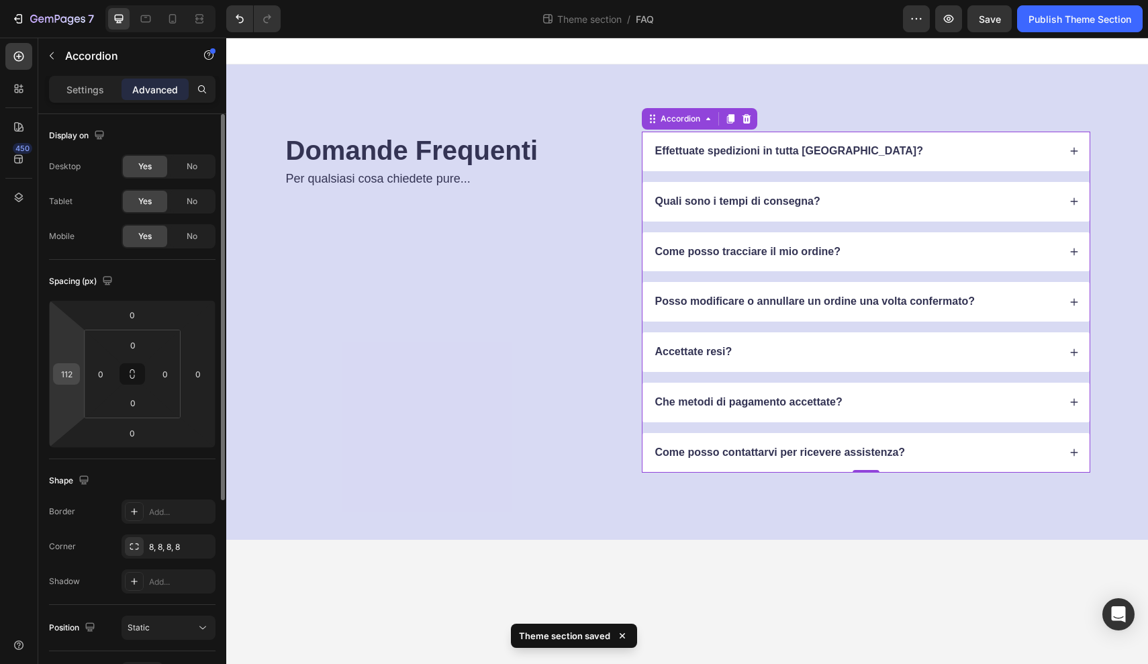
click at [74, 380] on input "112" at bounding box center [66, 374] width 20 height 20
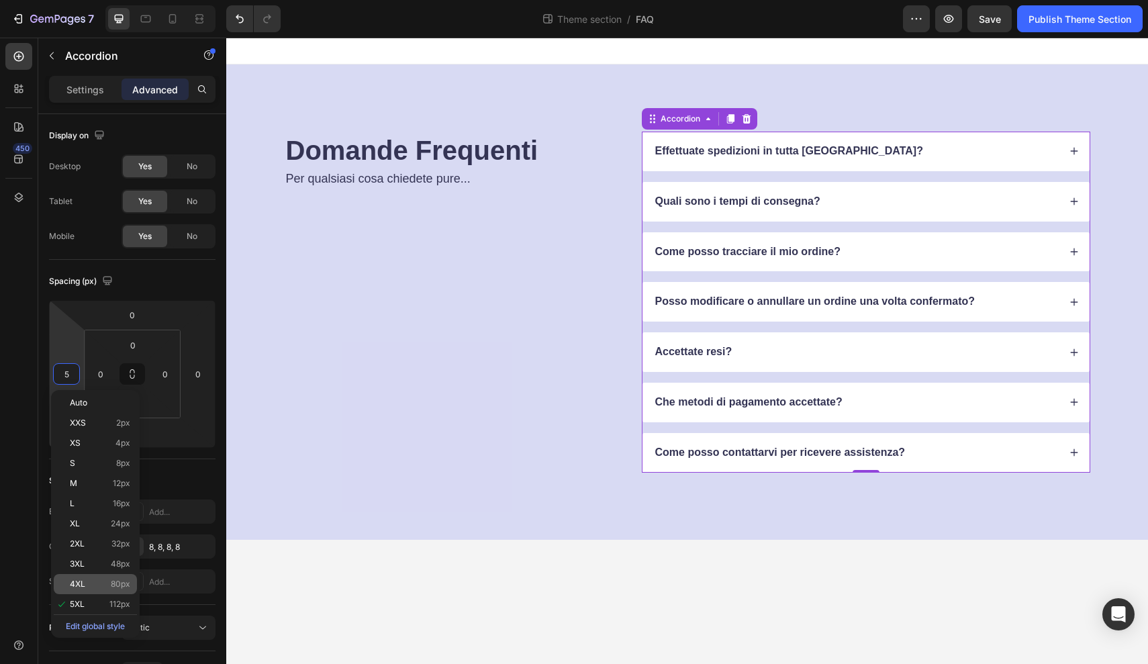
click at [87, 579] on div "4XL 80px" at bounding box center [95, 584] width 83 height 20
type input "80"
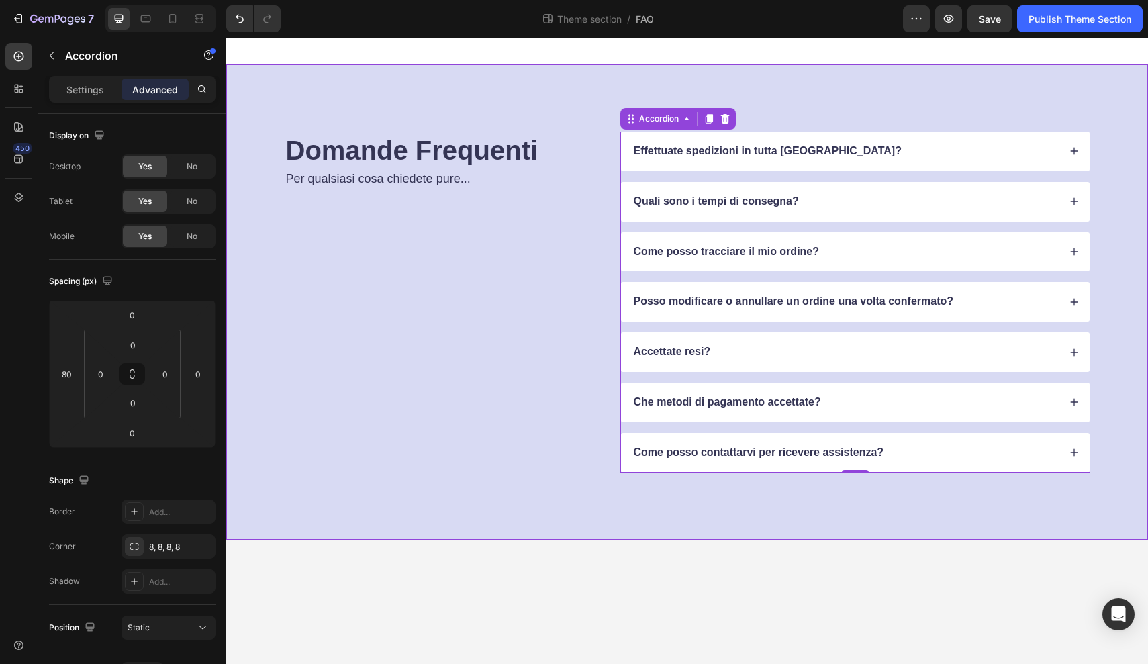
click at [1125, 307] on div "Domande Frequenti Heading Per qualsiasi cosa chiedete pure... Text Block Effett…" at bounding box center [687, 301] width 922 height 475
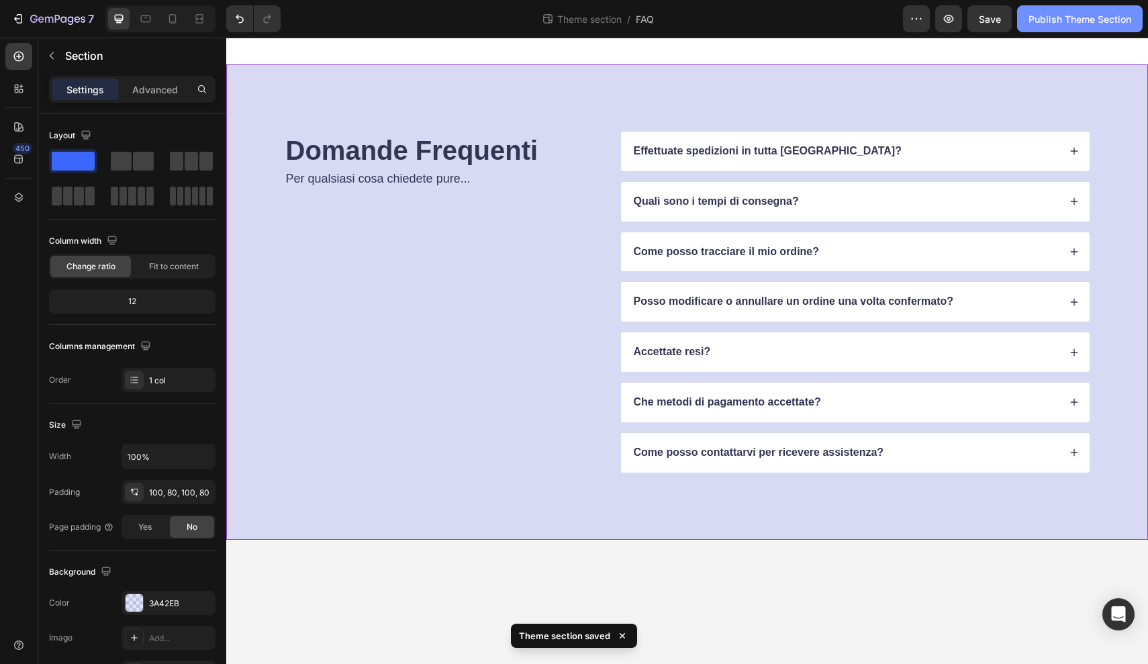
click at [1056, 15] on div "Publish Theme Section" at bounding box center [1079, 19] width 103 height 14
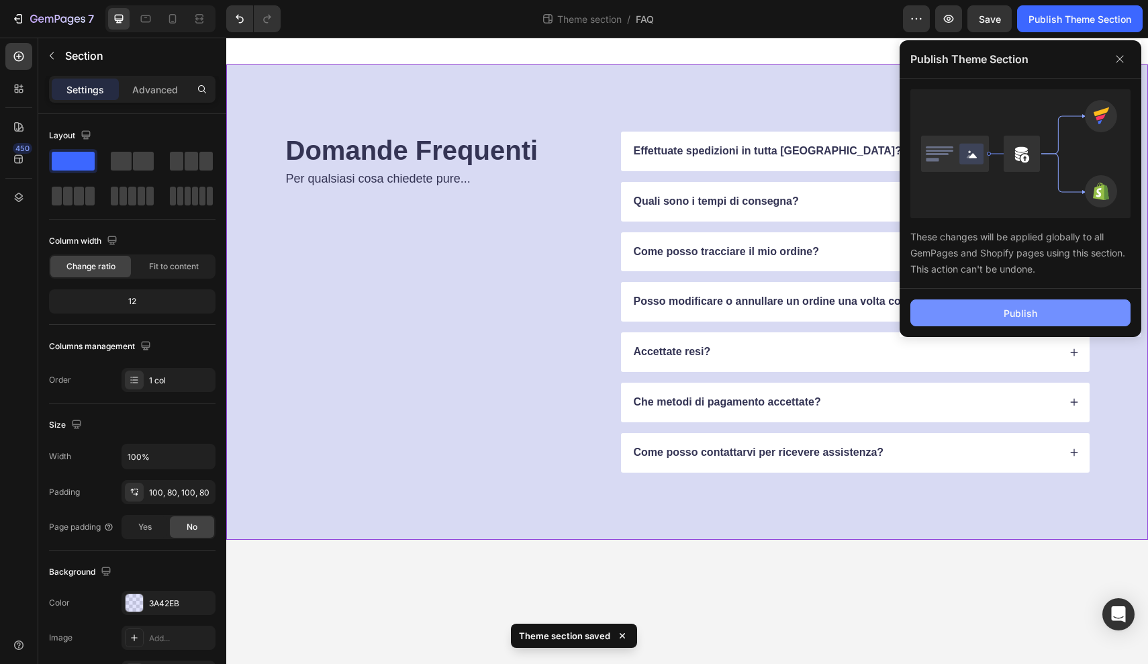
click at [1018, 314] on div "Publish" at bounding box center [1021, 313] width 34 height 14
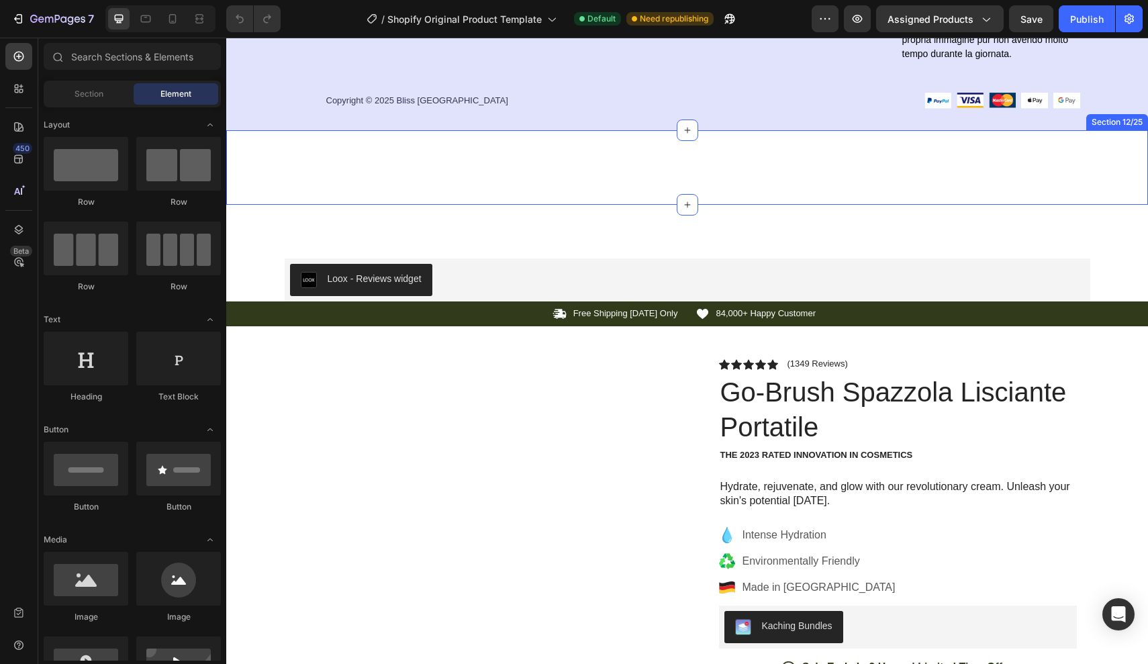
scroll to position [4728, 0]
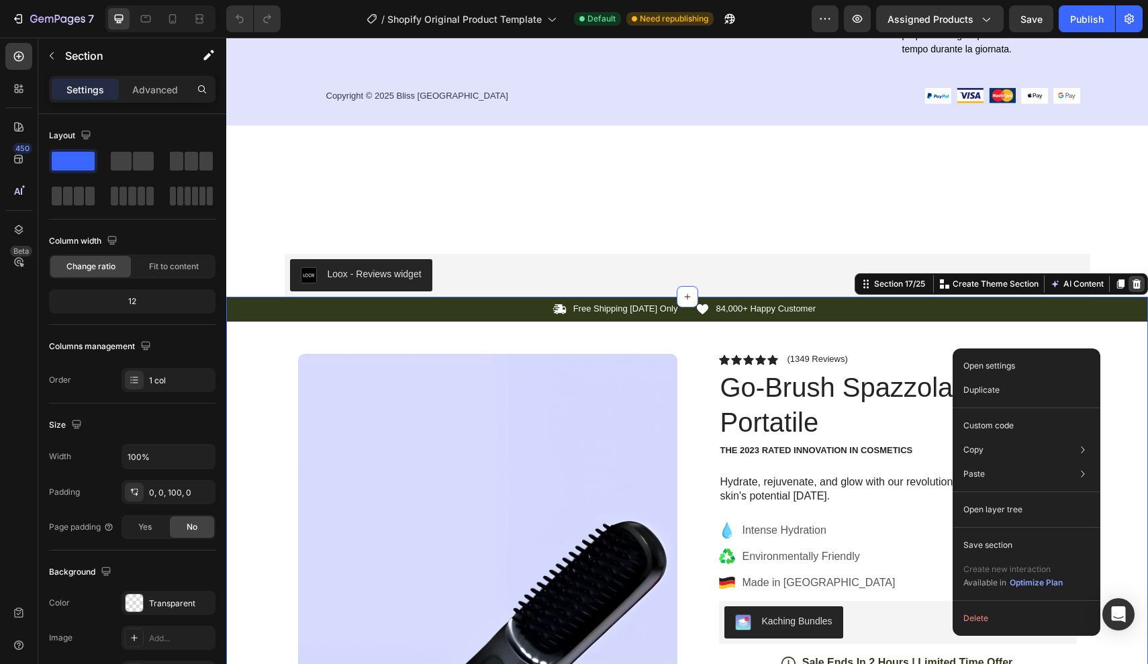
click at [1137, 281] on icon at bounding box center [1137, 283] width 9 height 9
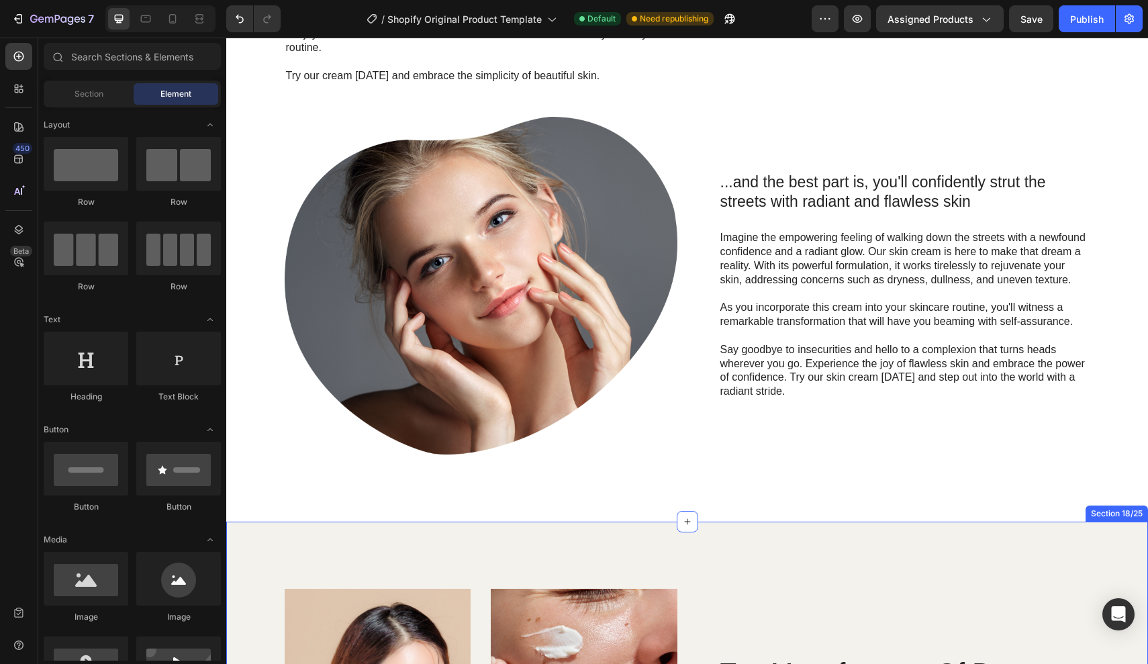
scroll to position [4879, 0]
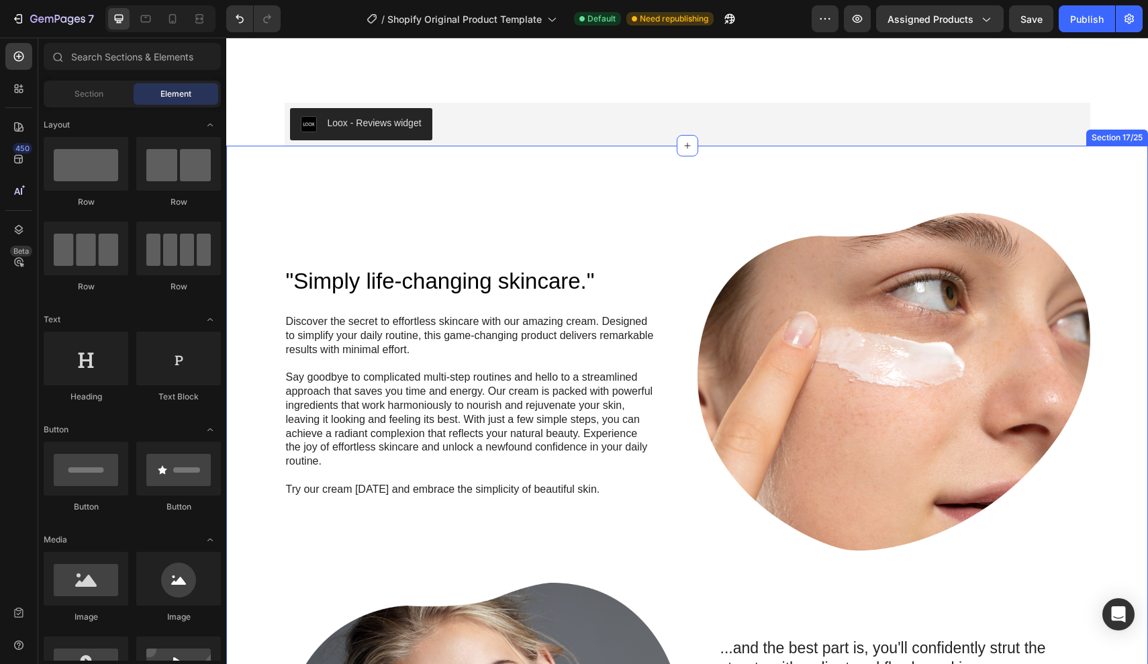
click at [1104, 188] on div ""Simply life-changing skincare." Heading Discover the secret to effortless skin…" at bounding box center [687, 567] width 922 height 842
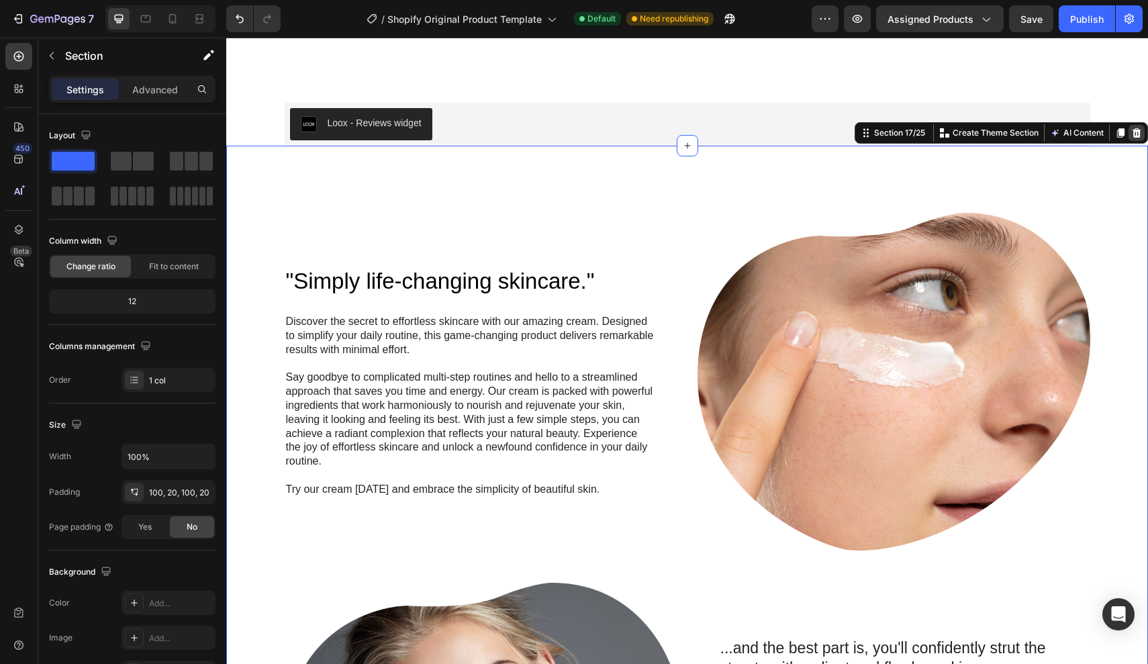
click at [1136, 132] on icon at bounding box center [1137, 132] width 9 height 9
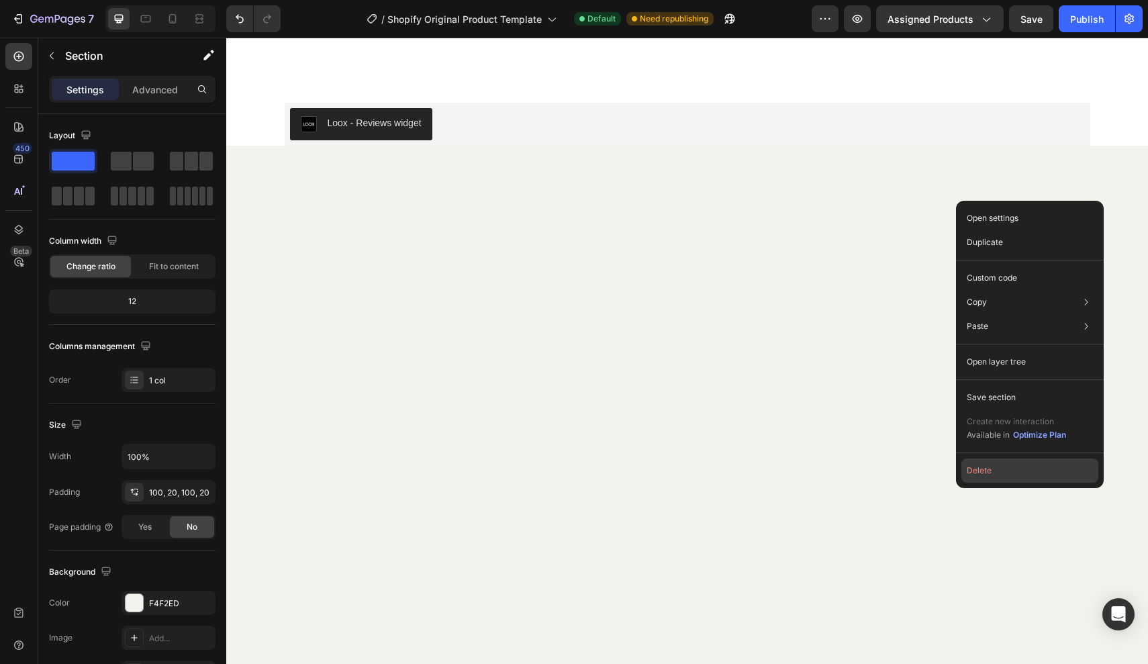
click at [993, 463] on button "Delete" at bounding box center [1029, 471] width 137 height 24
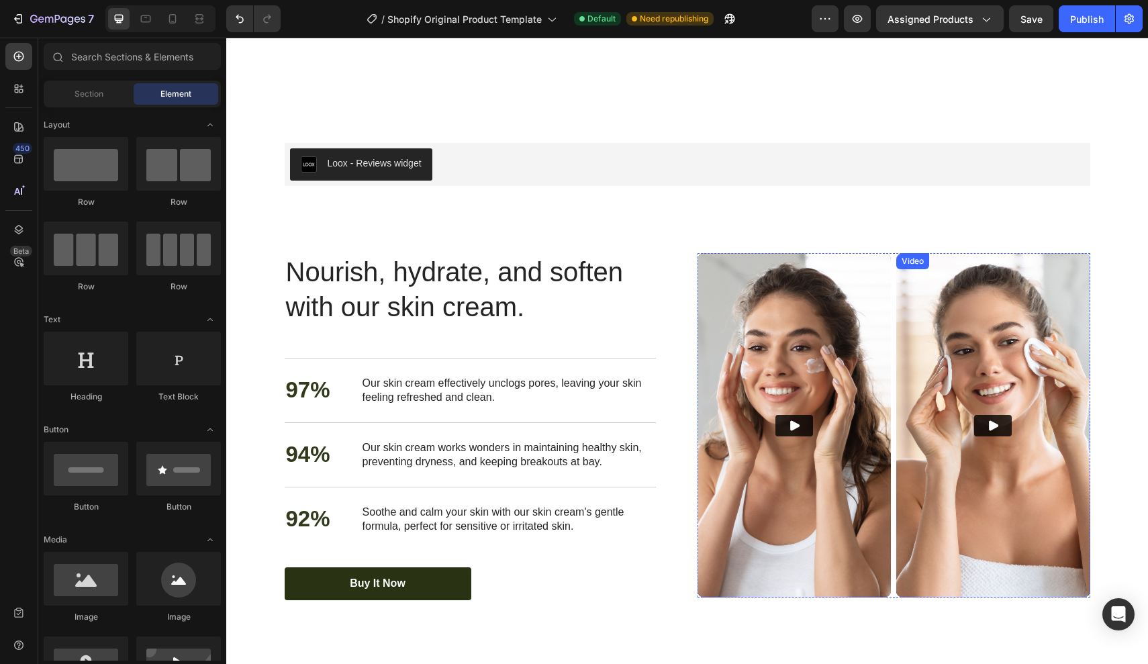
scroll to position [4721, 0]
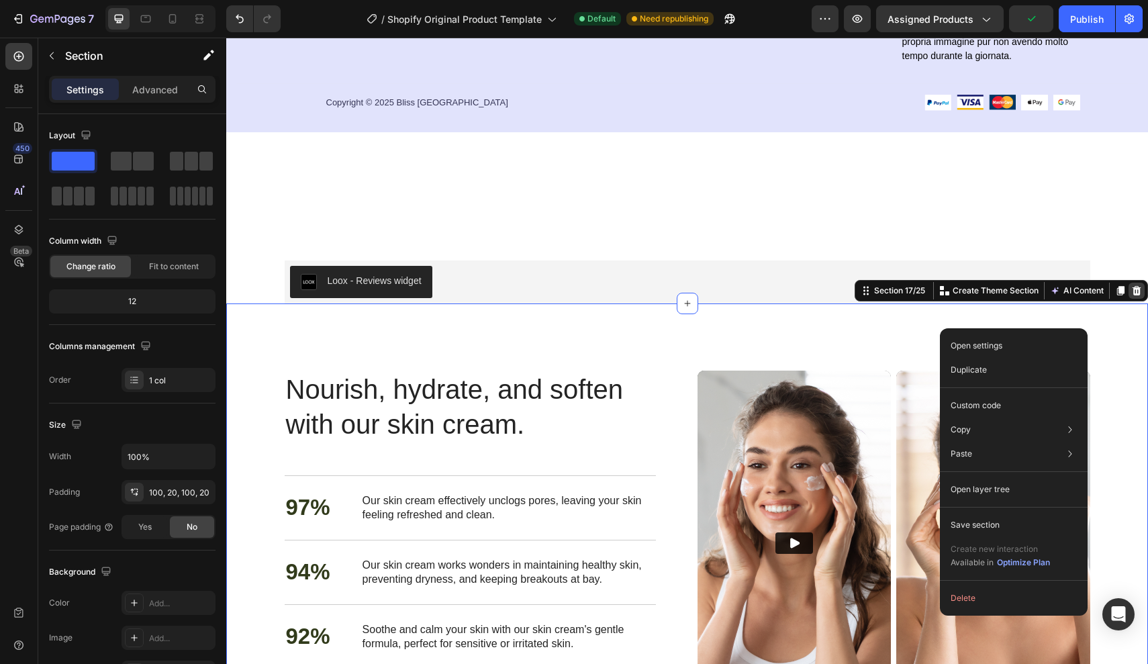
click at [1133, 291] on icon at bounding box center [1136, 290] width 11 height 11
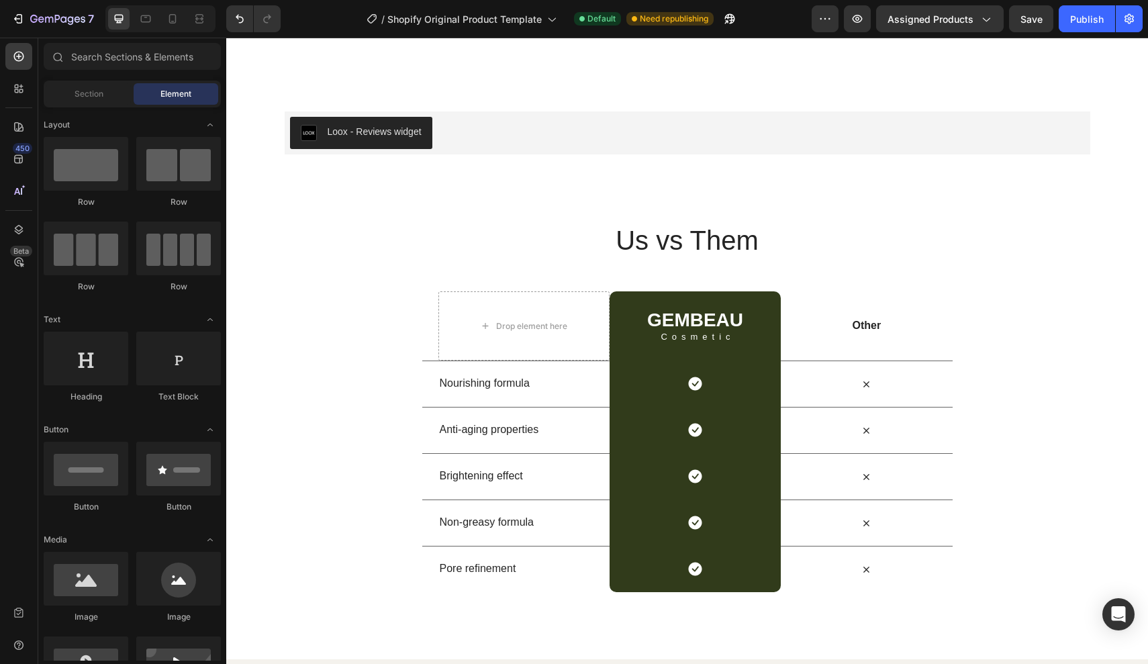
scroll to position [5034, 0]
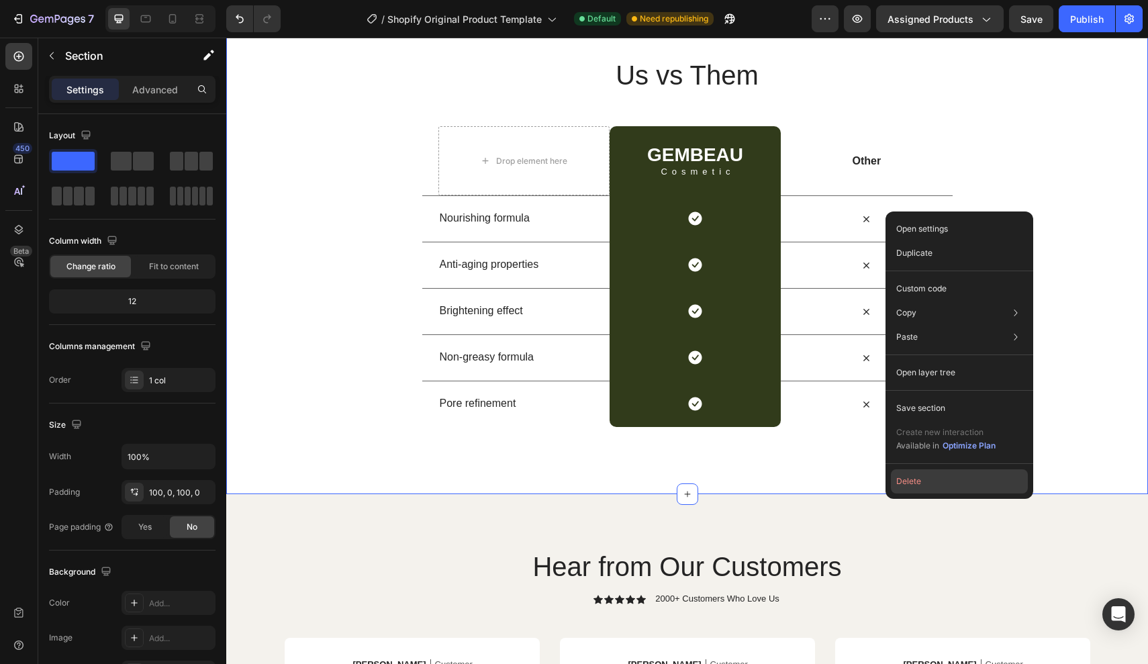
click at [0, 0] on button "Delete" at bounding box center [0, 0] width 0 height 0
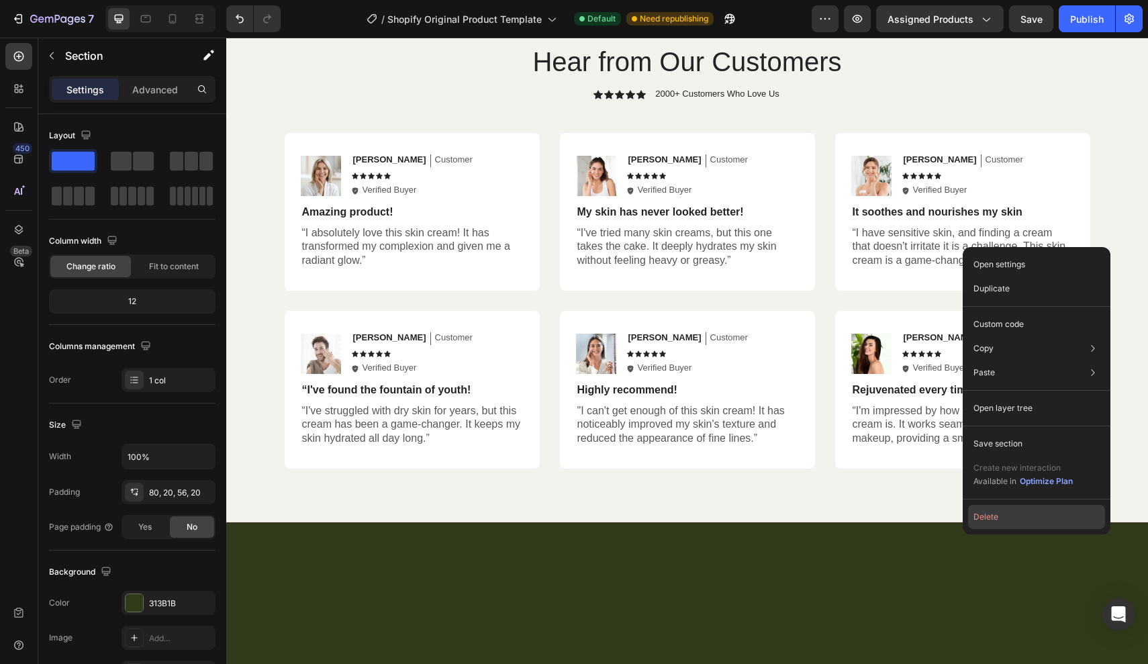
click at [986, 520] on button "Delete" at bounding box center [1036, 517] width 137 height 24
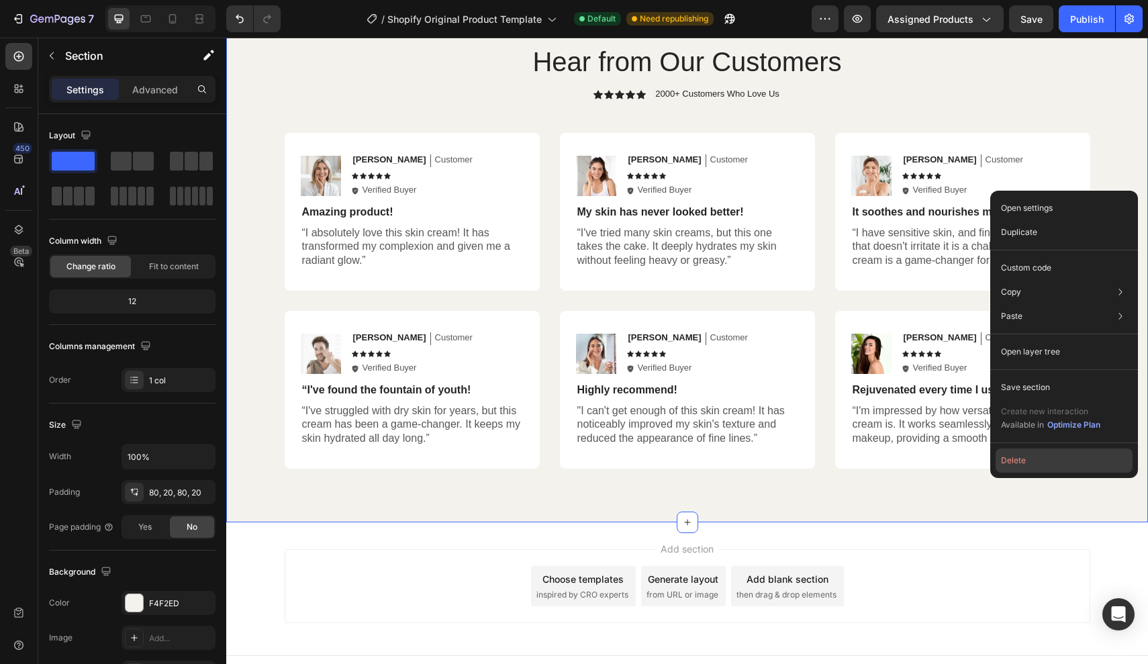
click at [1014, 467] on button "Delete" at bounding box center [1064, 460] width 137 height 24
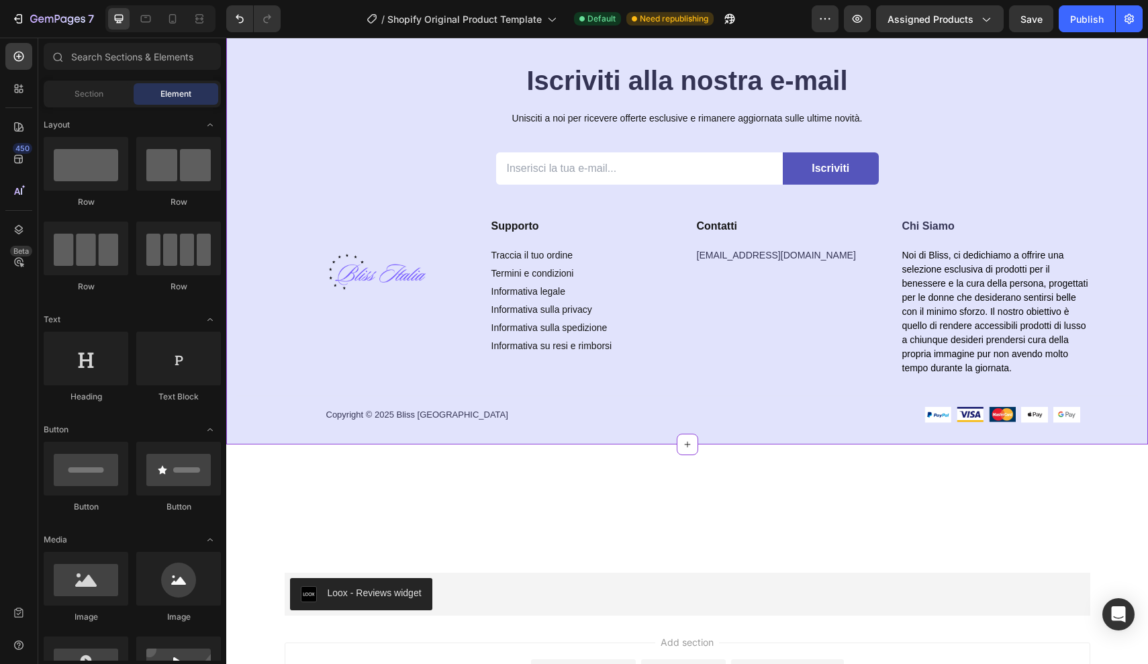
scroll to position [4412, 0]
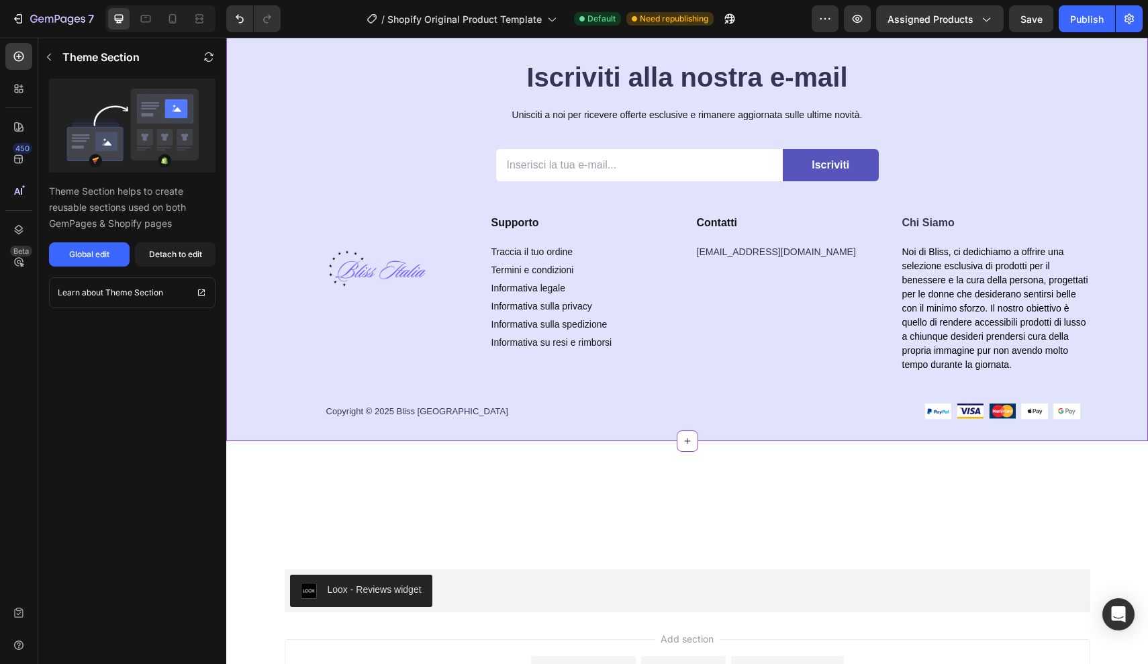
click at [998, 177] on div "Iscriviti alla nostra e-mail Heading Unisciti a noi per ricevere offerte esclus…" at bounding box center [687, 249] width 902 height 383
click at [111, 258] on button "Global edit" at bounding box center [89, 254] width 81 height 24
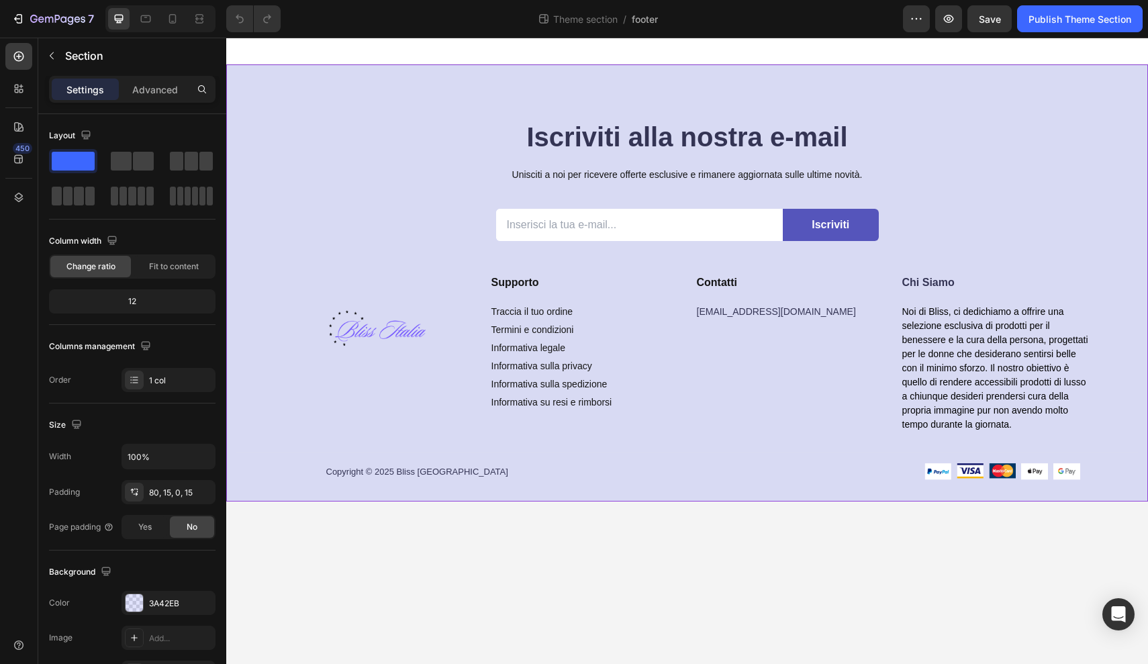
click at [400, 204] on div "Iscriviti alla nostra e-mail Heading Unisciti a noi per ricevere offerte esclus…" at bounding box center [687, 309] width 902 height 383
click at [158, 489] on div "80, 15, 0, 15" at bounding box center [168, 493] width 39 height 12
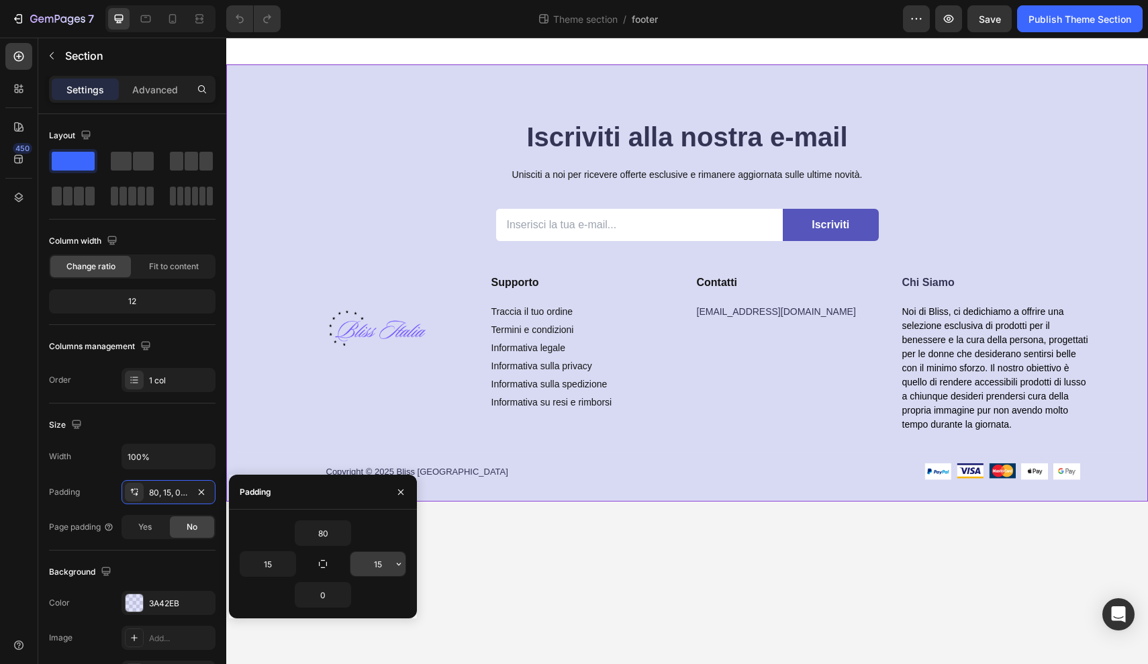
click at [381, 562] on input "15" at bounding box center [377, 564] width 55 height 24
click at [399, 561] on icon "button" at bounding box center [398, 564] width 11 height 11
click at [381, 564] on input "15" at bounding box center [377, 564] width 55 height 24
click at [383, 563] on input "15" at bounding box center [377, 564] width 55 height 24
click at [389, 565] on input "15" at bounding box center [377, 564] width 55 height 24
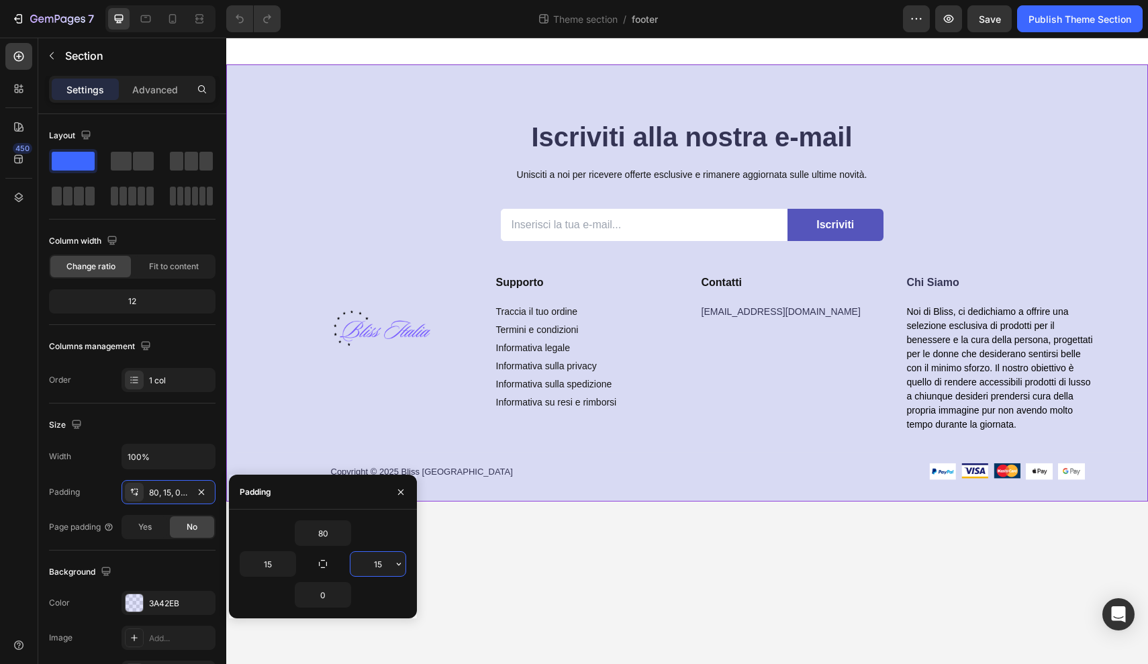
type input "1"
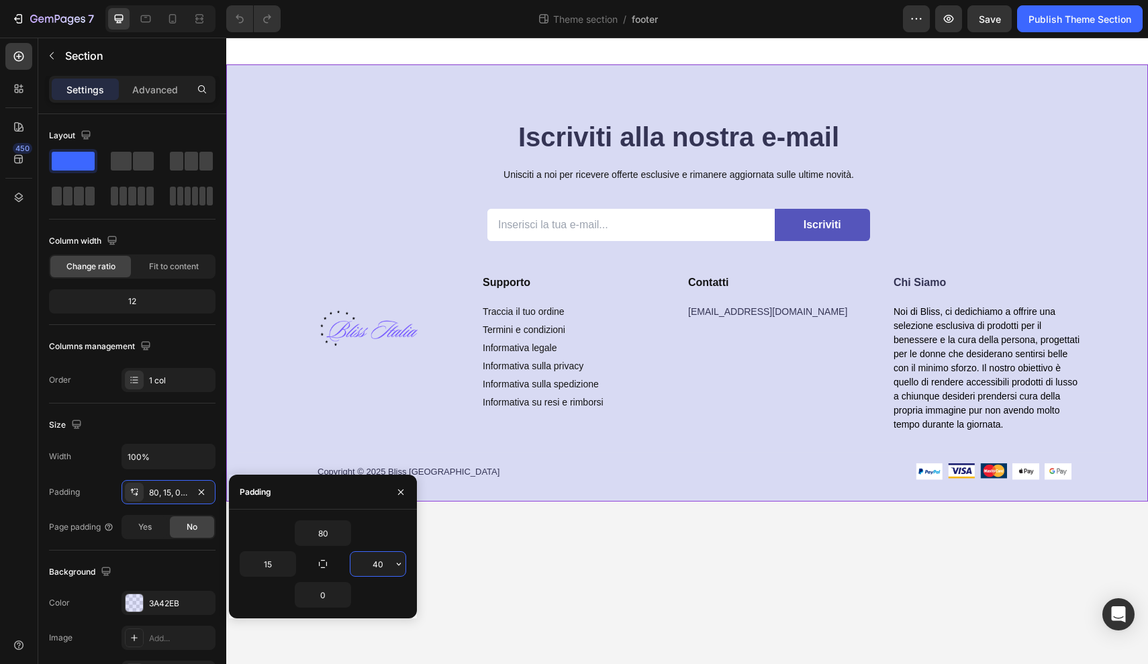
type input "4"
type input "5"
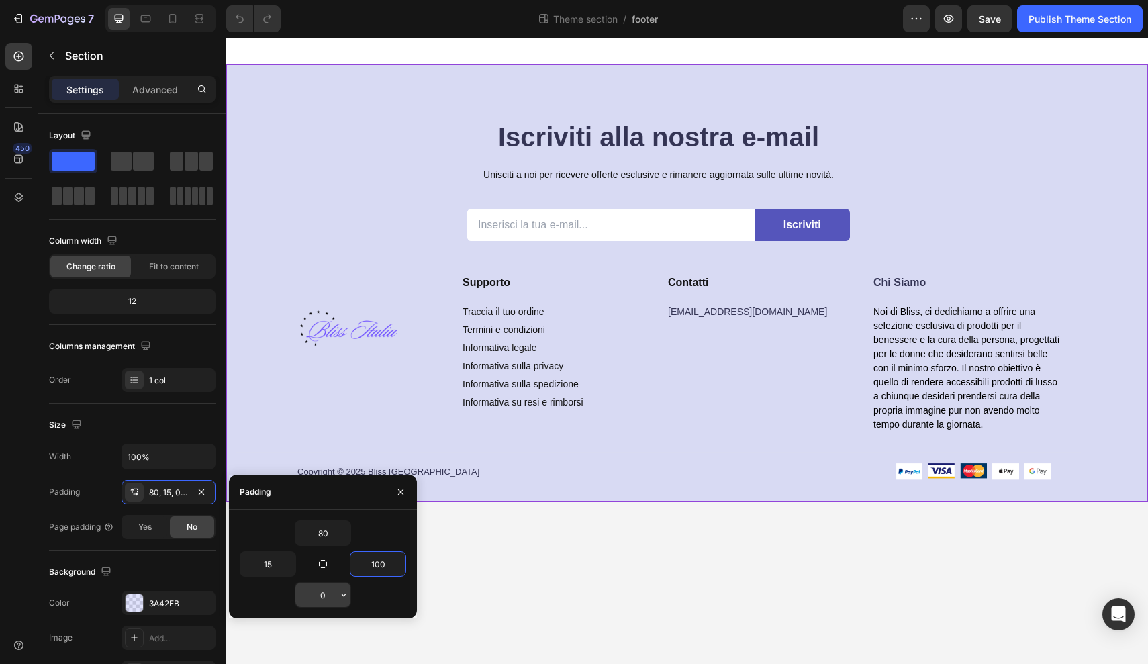
type input "100"
click at [330, 595] on input "0" at bounding box center [322, 595] width 55 height 24
click at [343, 594] on icon "button" at bounding box center [343, 594] width 11 height 11
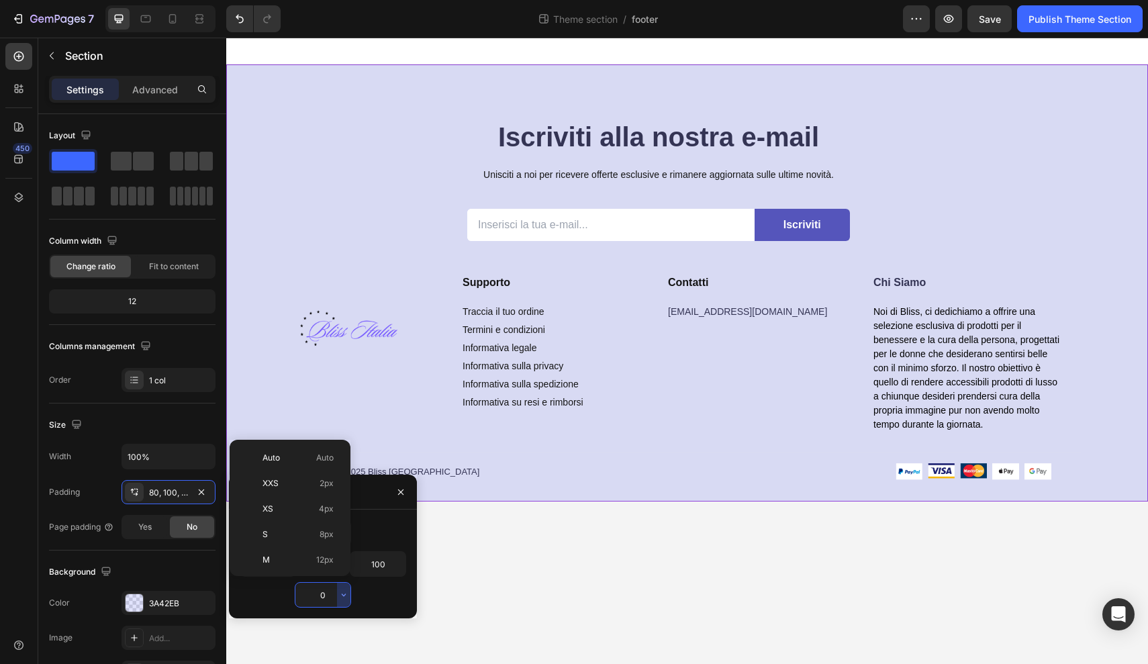
click at [328, 593] on input "0" at bounding box center [322, 595] width 55 height 24
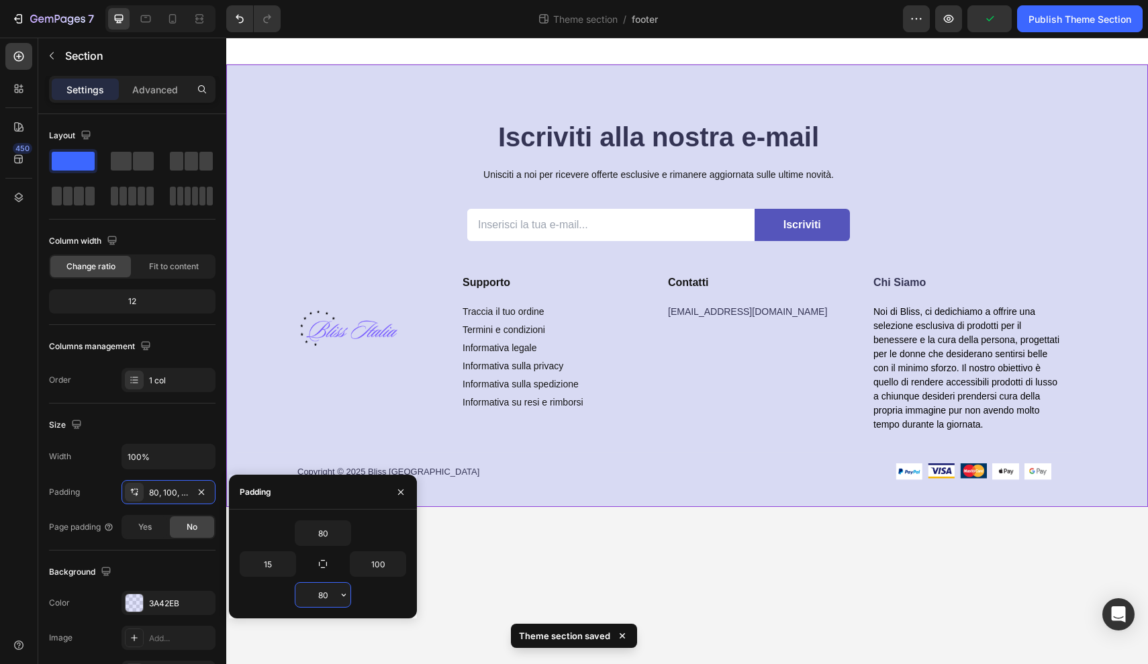
type input "8"
type input "20"
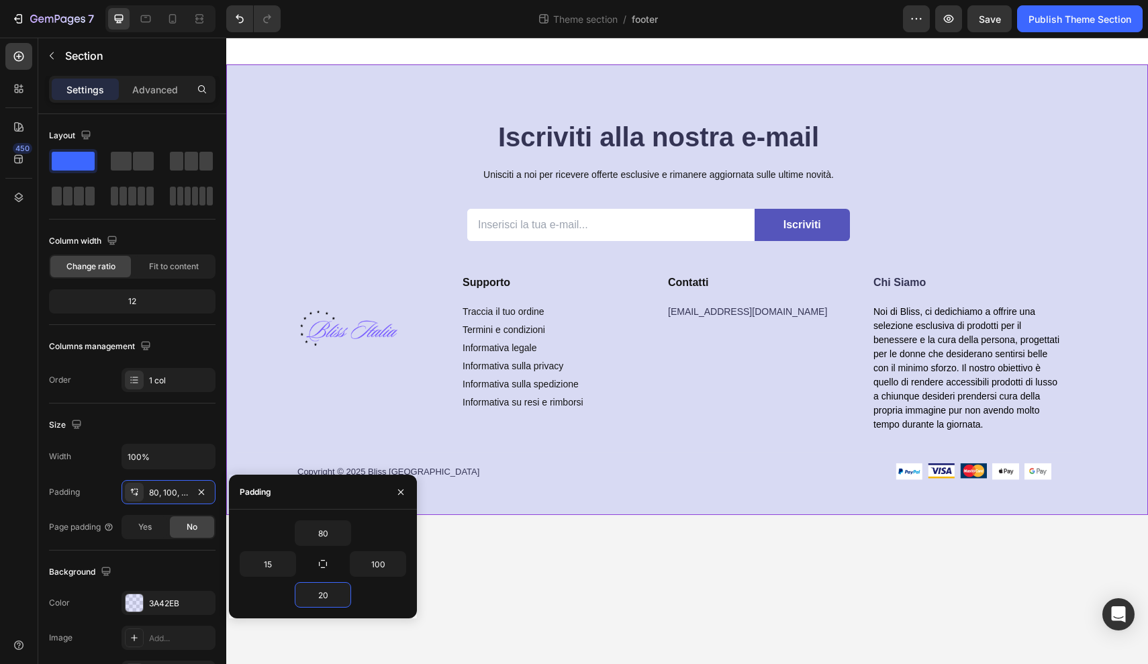
click at [640, 501] on div "Iscriviti alla nostra e-mail Heading Unisciti a noi per ricevere offerte esclus…" at bounding box center [687, 289] width 922 height 450
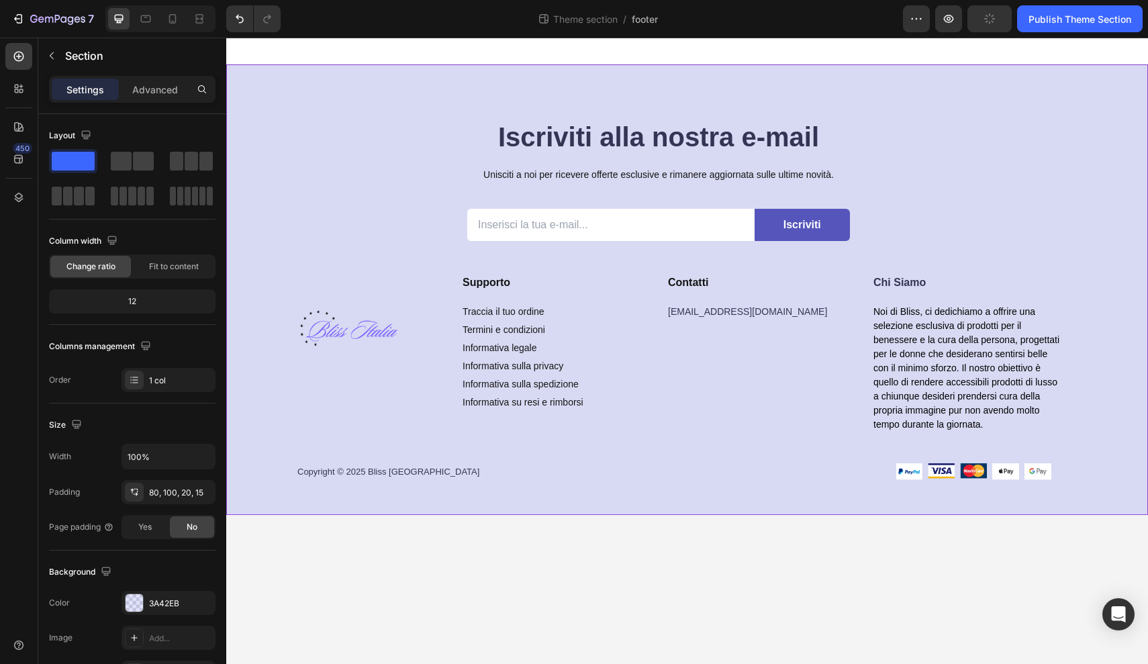
click at [1069, 353] on div "Iscriviti alla nostra e-mail Heading Unisciti a noi per ricevere offerte esclus…" at bounding box center [658, 309] width 845 height 383
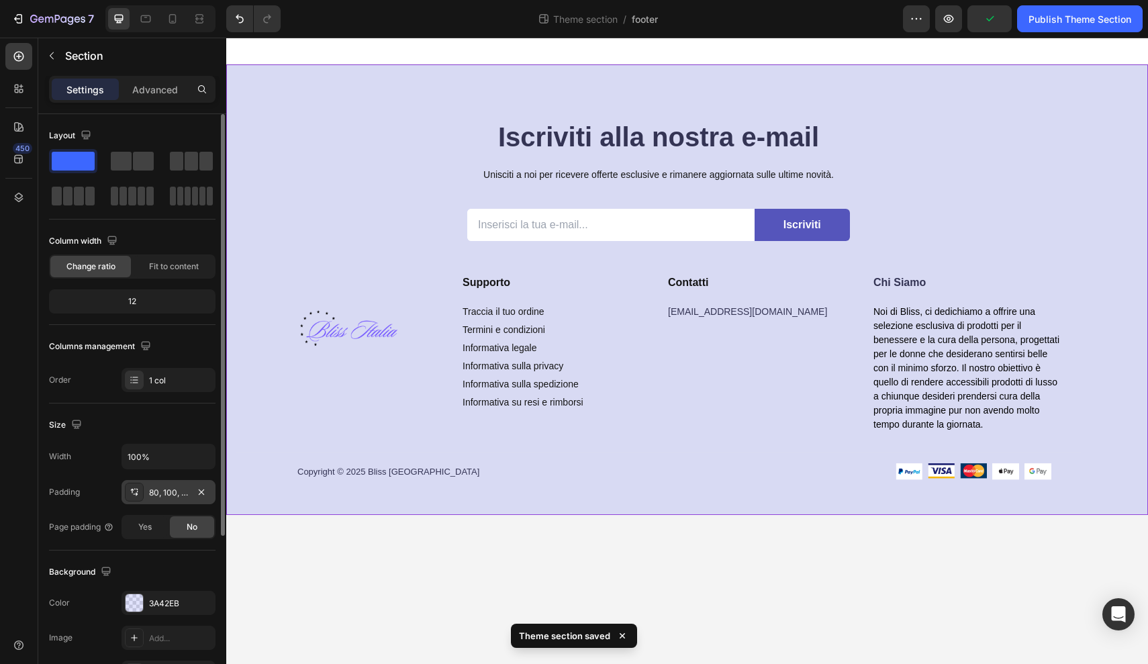
click at [156, 492] on div "80, 100, 20, 15" at bounding box center [168, 493] width 39 height 12
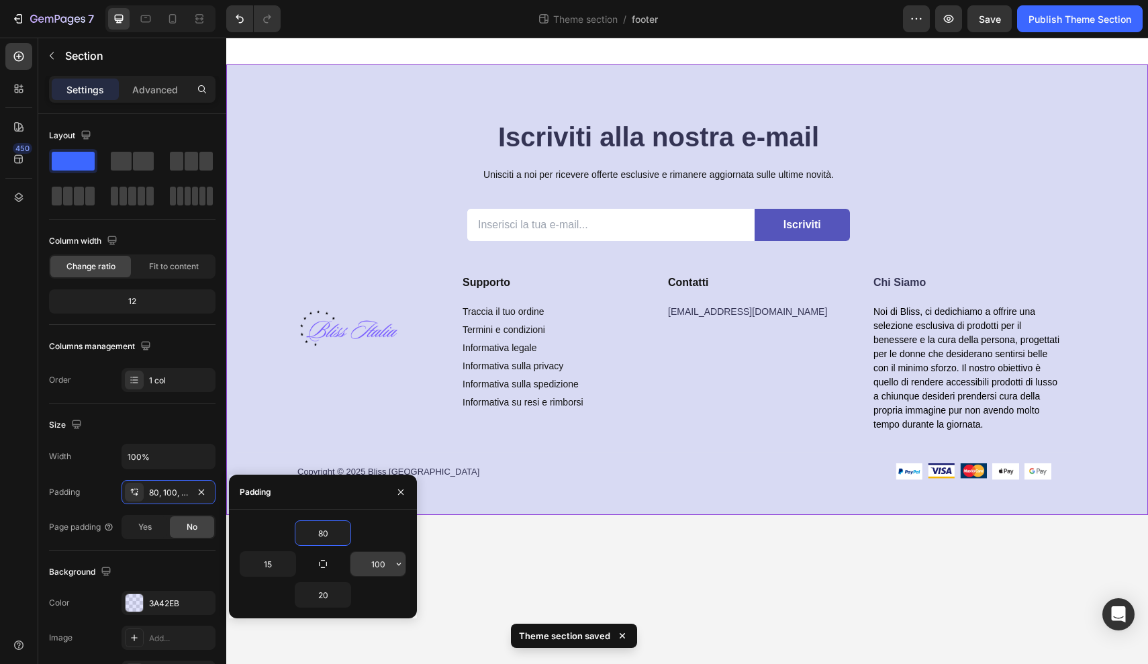
drag, startPoint x: 160, startPoint y: 528, endPoint x: 386, endPoint y: 565, distance: 229.2
click at [386, 565] on input "100" at bounding box center [377, 564] width 55 height 24
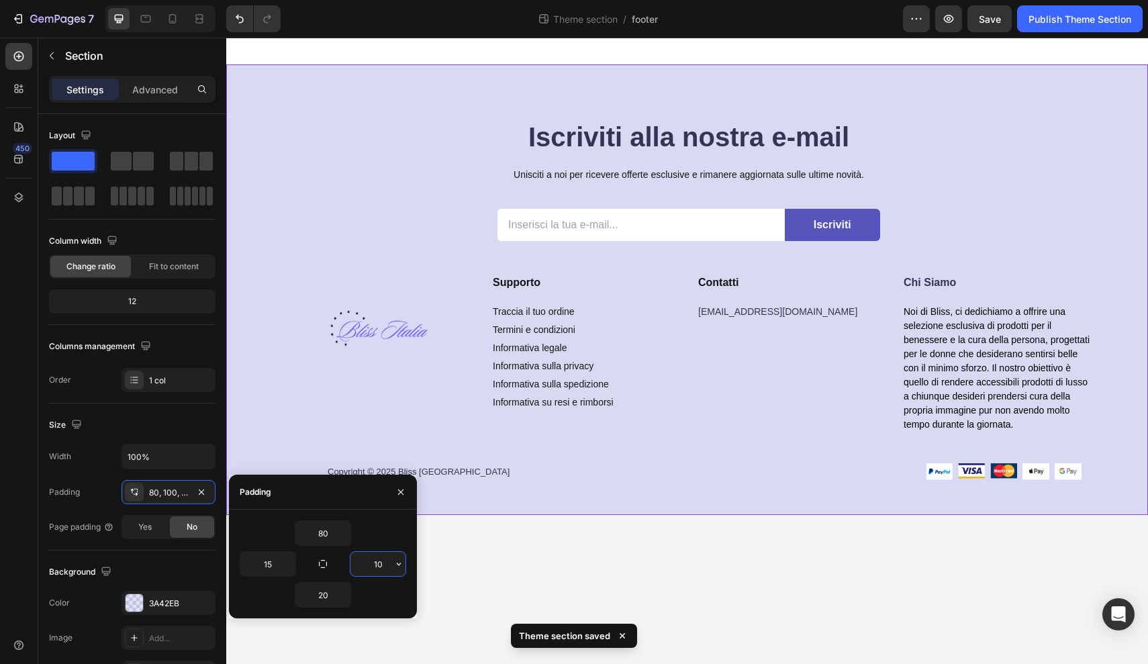
type input "1"
type input "99"
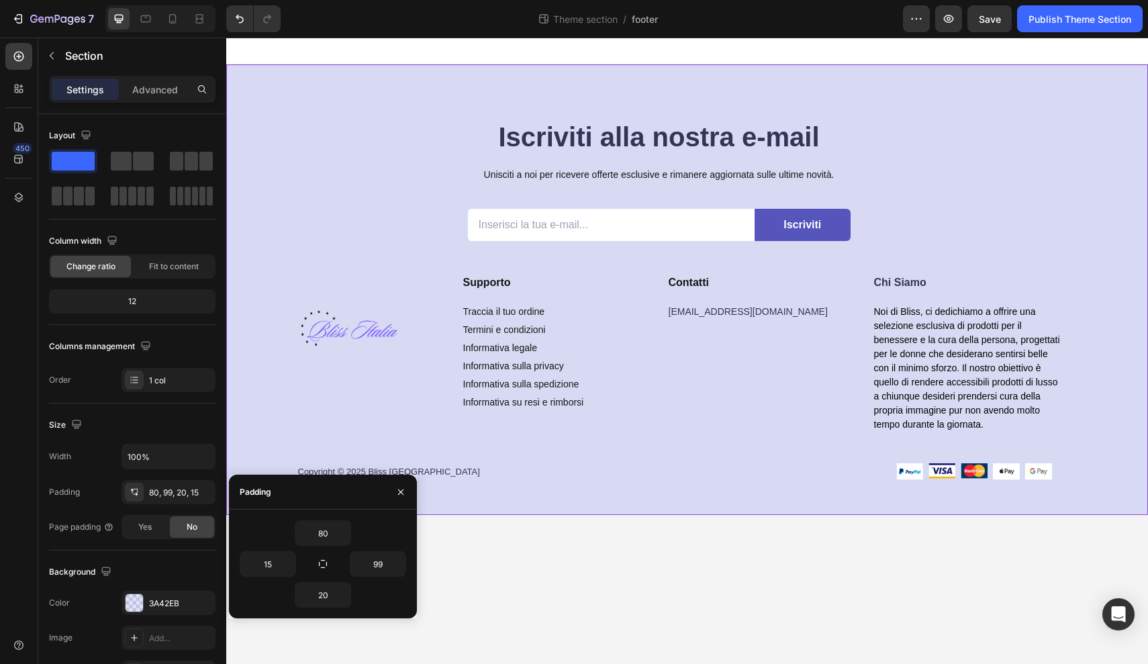
click at [1071, 154] on div "Iscriviti alla nostra e-mail Heading Unisciti a noi per ricevere offerte esclus…" at bounding box center [658, 309] width 845 height 383
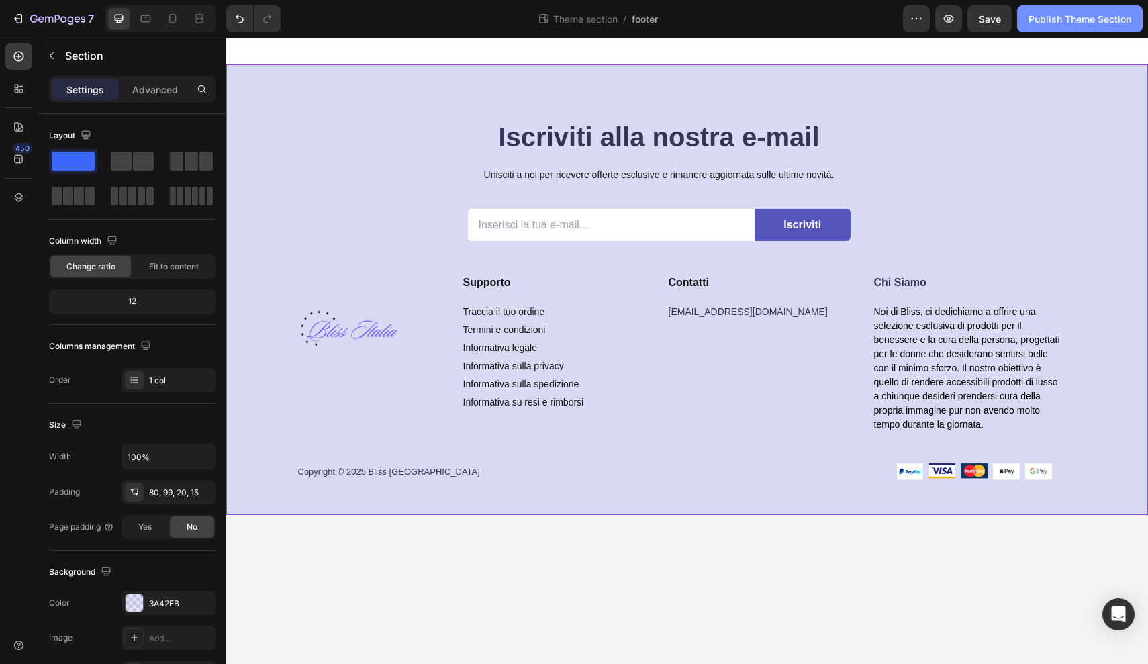
click at [1055, 19] on div "Publish Theme Section" at bounding box center [1079, 19] width 103 height 14
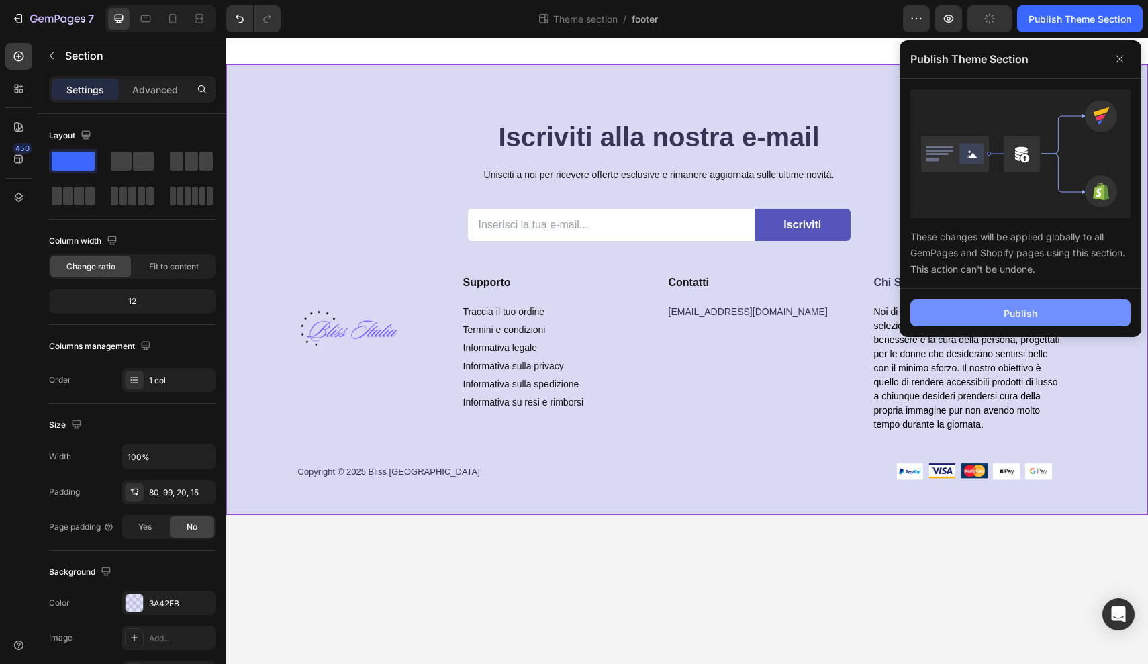
click at [988, 318] on button "Publish" at bounding box center [1020, 312] width 220 height 27
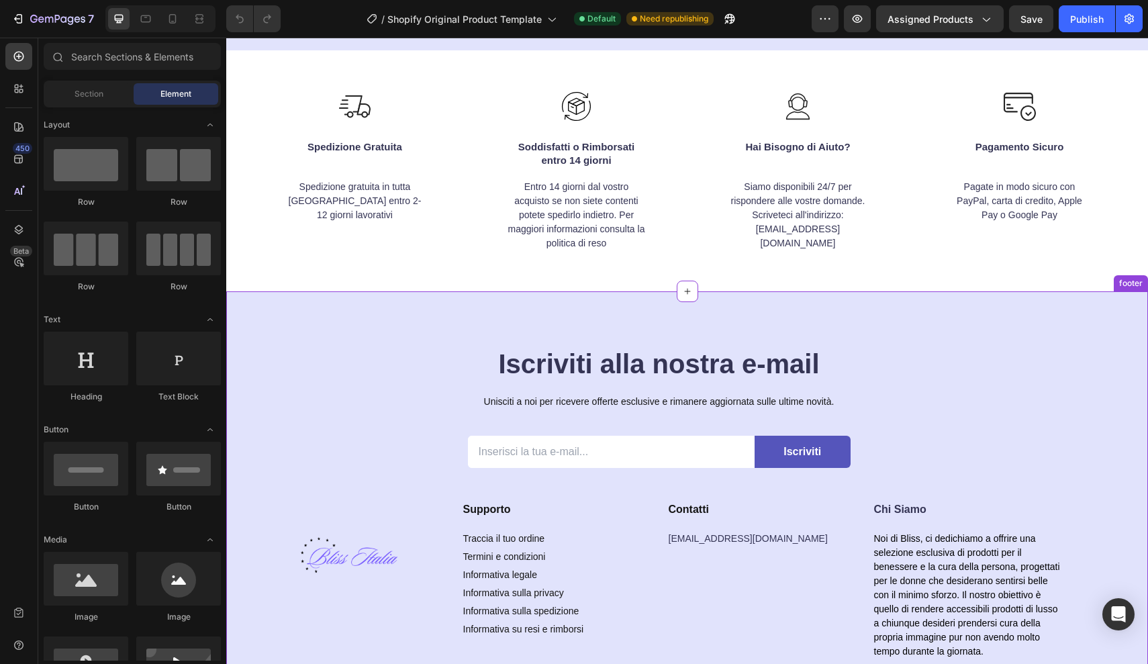
scroll to position [4083, 0]
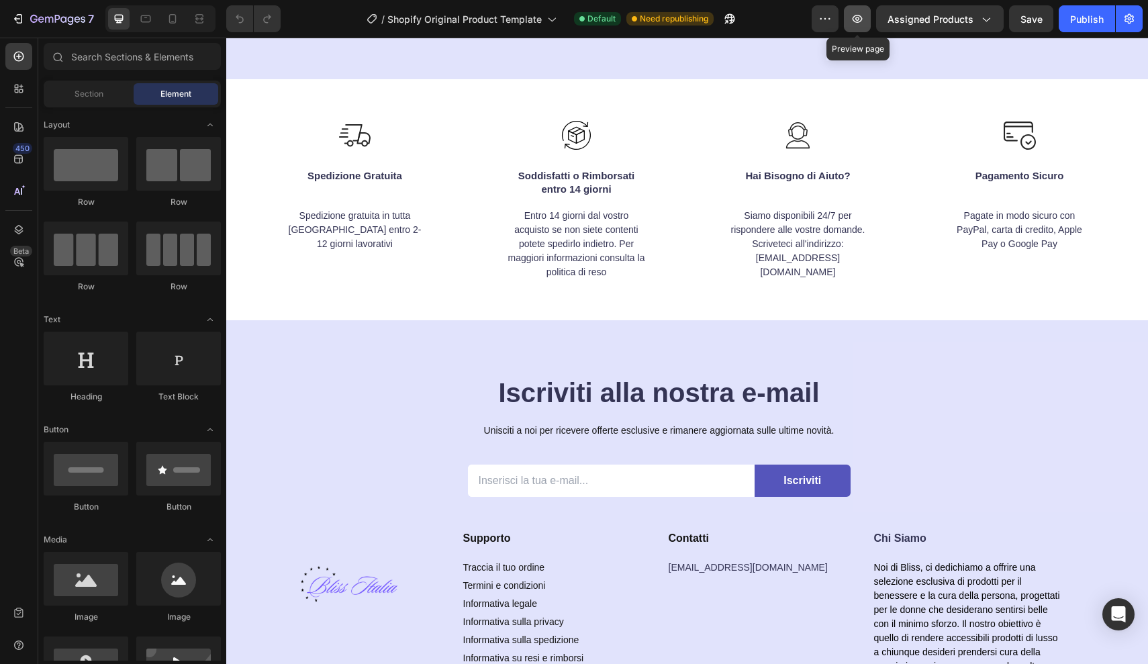
click at [863, 20] on icon "button" at bounding box center [858, 19] width 10 height 8
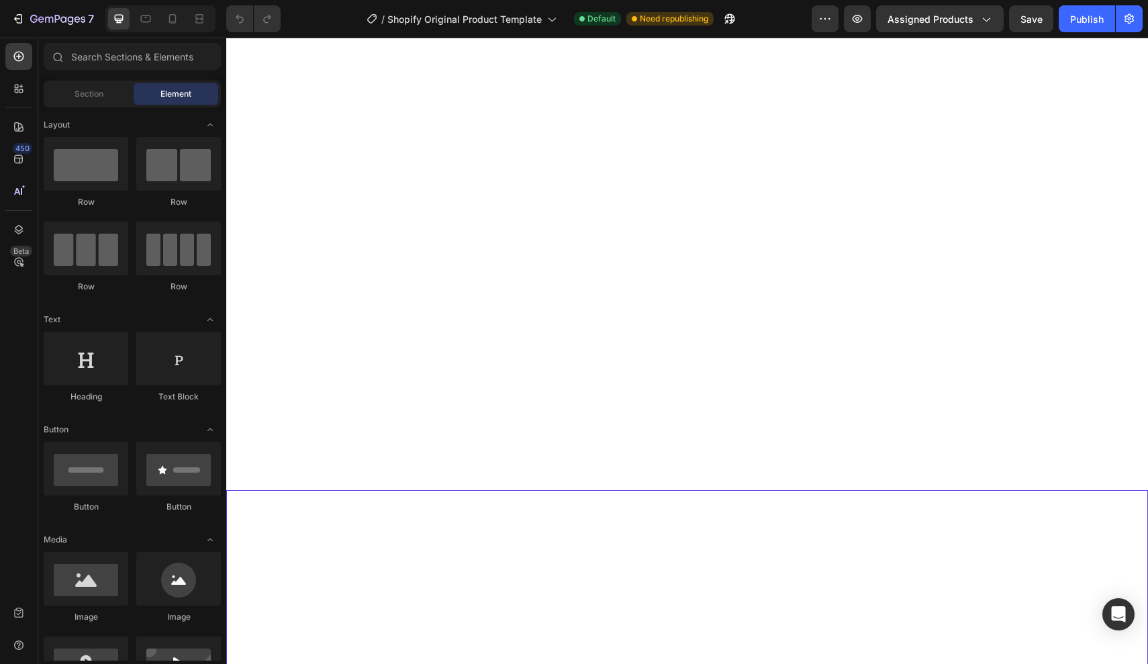
scroll to position [0, 0]
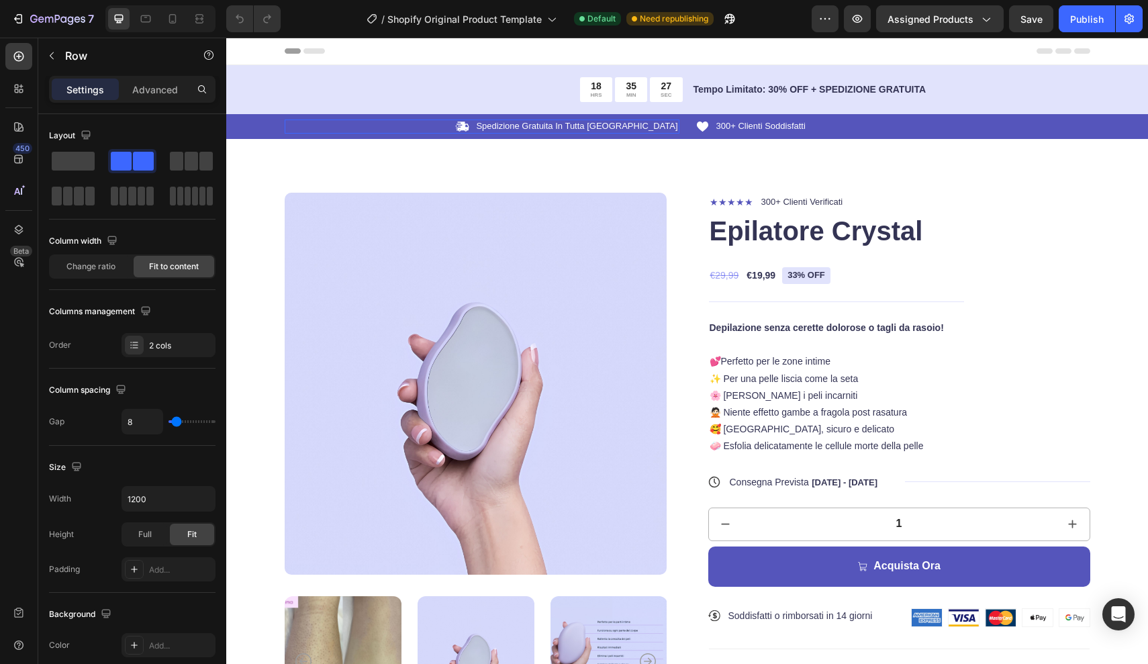
click at [520, 126] on div "Icon Spedizione Gratuita In Tutta Italia Text Block Row" at bounding box center [482, 126] width 395 height 14
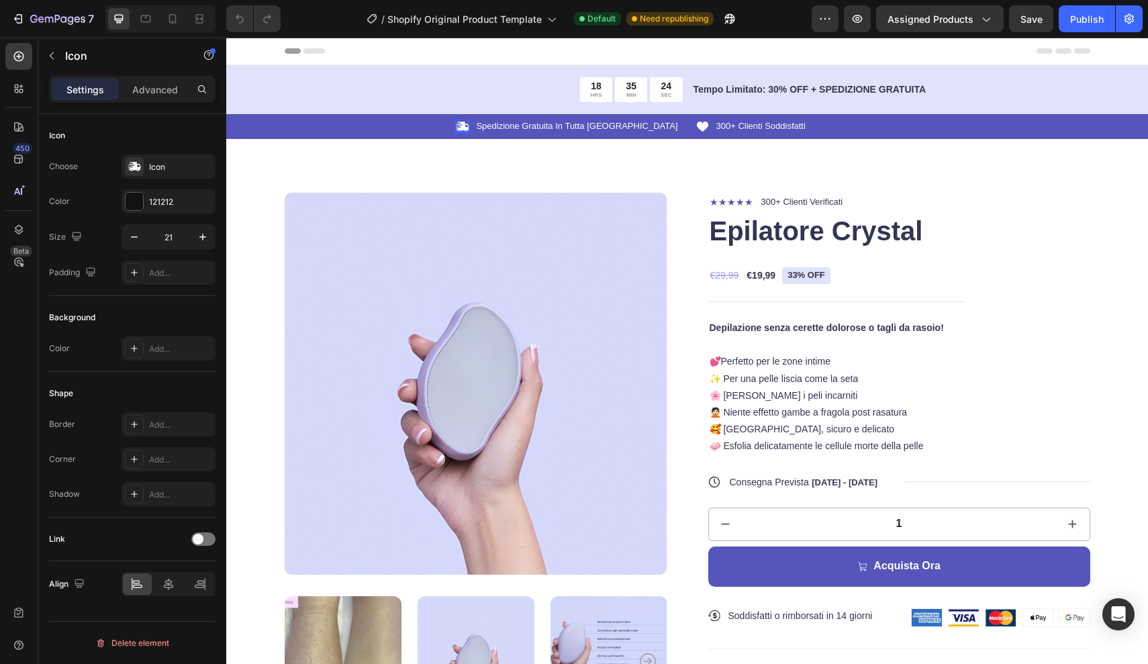
click at [469, 126] on div at bounding box center [462, 126] width 14 height 14
click at [536, 136] on div "Icon 0 Spedizione Gratuita In Tutta Italia Text Block Row Icon 300+ Clienti Sod…" at bounding box center [687, 126] width 922 height 25
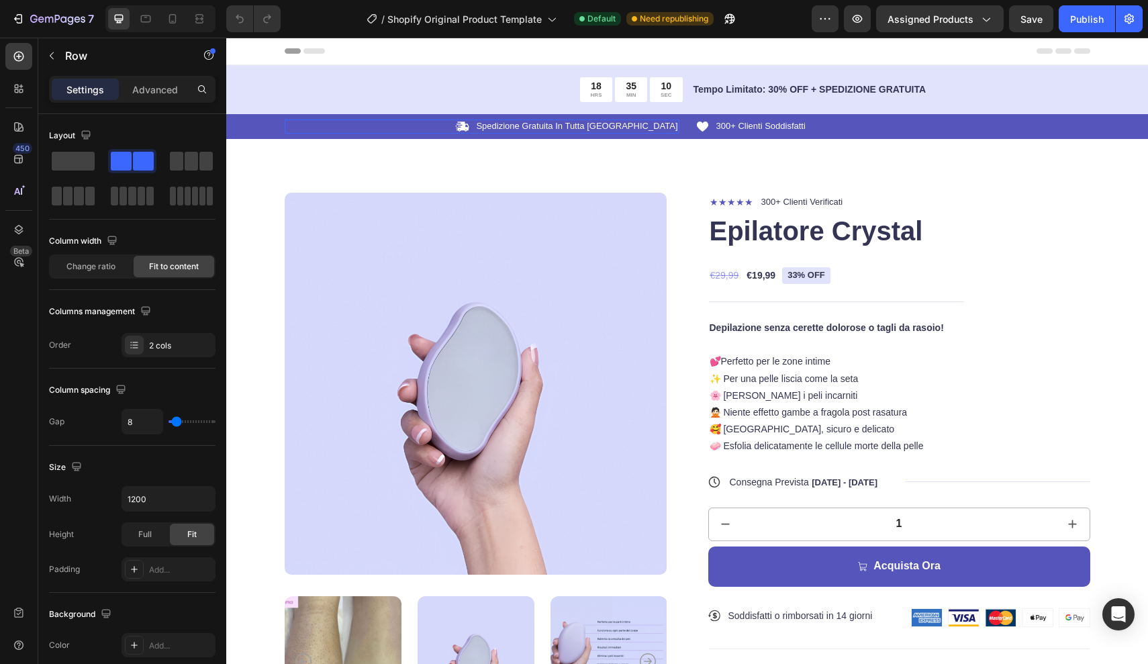
click at [514, 123] on div "Icon Spedizione Gratuita In Tutta Italia Text Block Row 0" at bounding box center [482, 126] width 395 height 14
click at [523, 125] on div "Icon Spedizione Gratuita In Tutta Italia Text Block Row 0" at bounding box center [482, 126] width 395 height 14
click at [473, 121] on div "Icon Spedizione Gratuita In Tutta Italia Text Block Row 0" at bounding box center [482, 126] width 395 height 14
click at [483, 129] on div "Icon Spedizione Gratuita In Tutta Italia Text Block Row 0" at bounding box center [482, 126] width 395 height 14
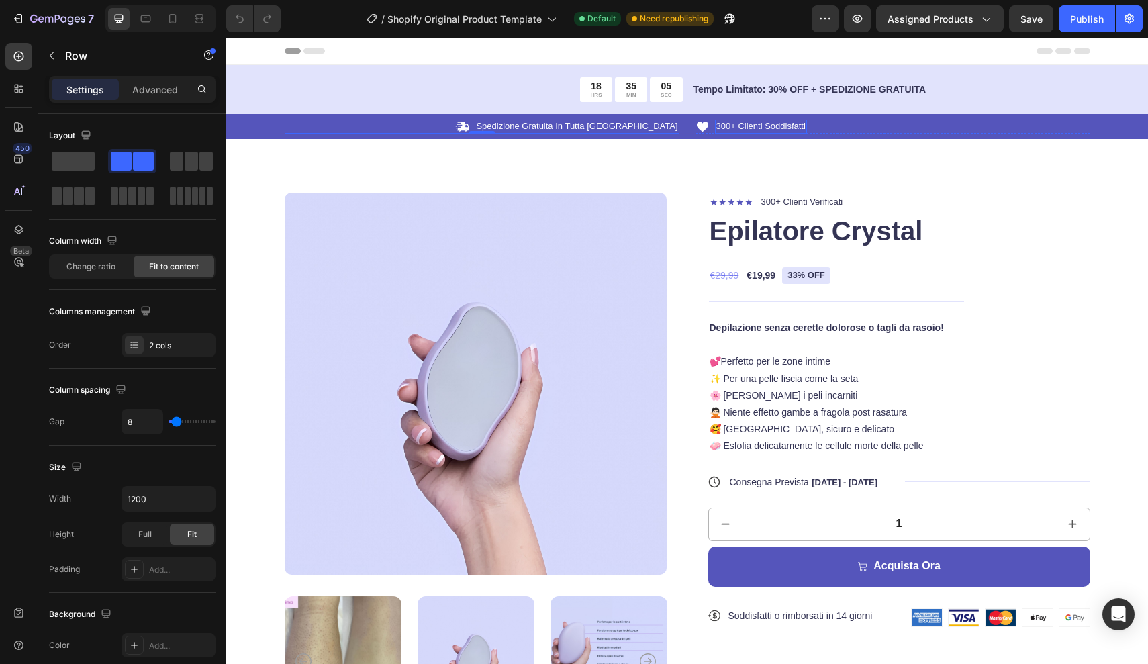
click at [755, 126] on p "300+ Clienti Soddisfatti" at bounding box center [760, 126] width 89 height 11
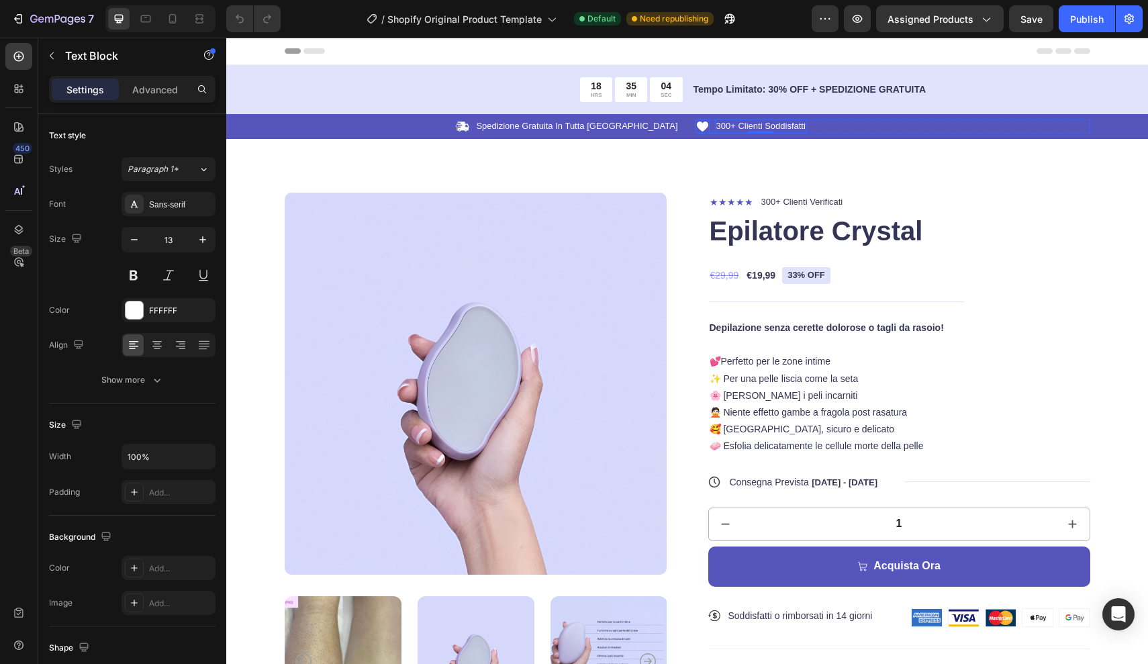
click at [706, 126] on icon at bounding box center [701, 127] width 11 height 10
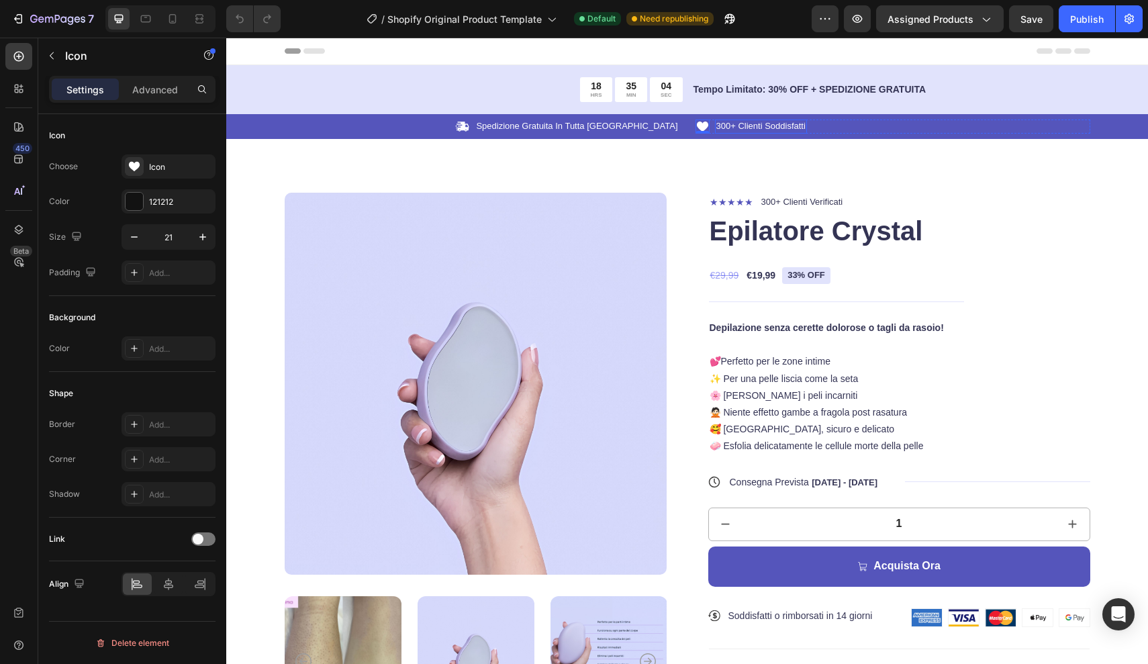
click at [764, 130] on p "300+ Clienti Soddisfatti" at bounding box center [760, 126] width 89 height 11
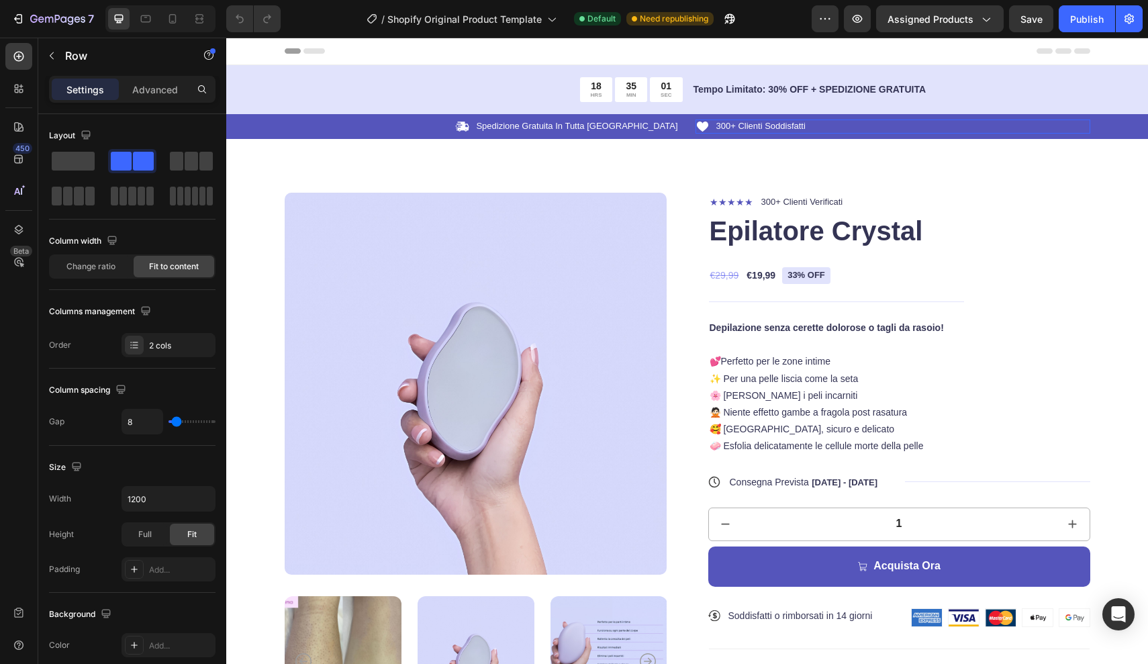
click at [863, 129] on div "Icon 300+ Clienti Soddisfatti Text Block 0 Row" at bounding box center [893, 126] width 395 height 14
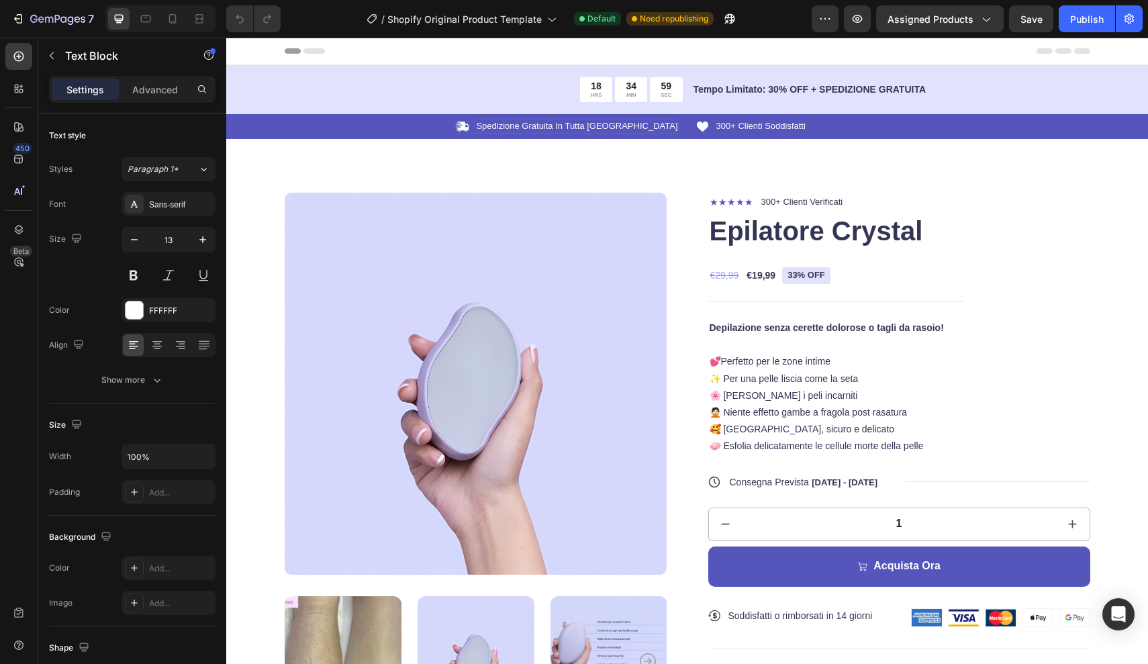
click at [553, 123] on p "Spedizione Gratuita In Tutta [GEOGRAPHIC_DATA]" at bounding box center [576, 126] width 201 height 11
click at [154, 381] on icon "button" at bounding box center [156, 379] width 13 height 13
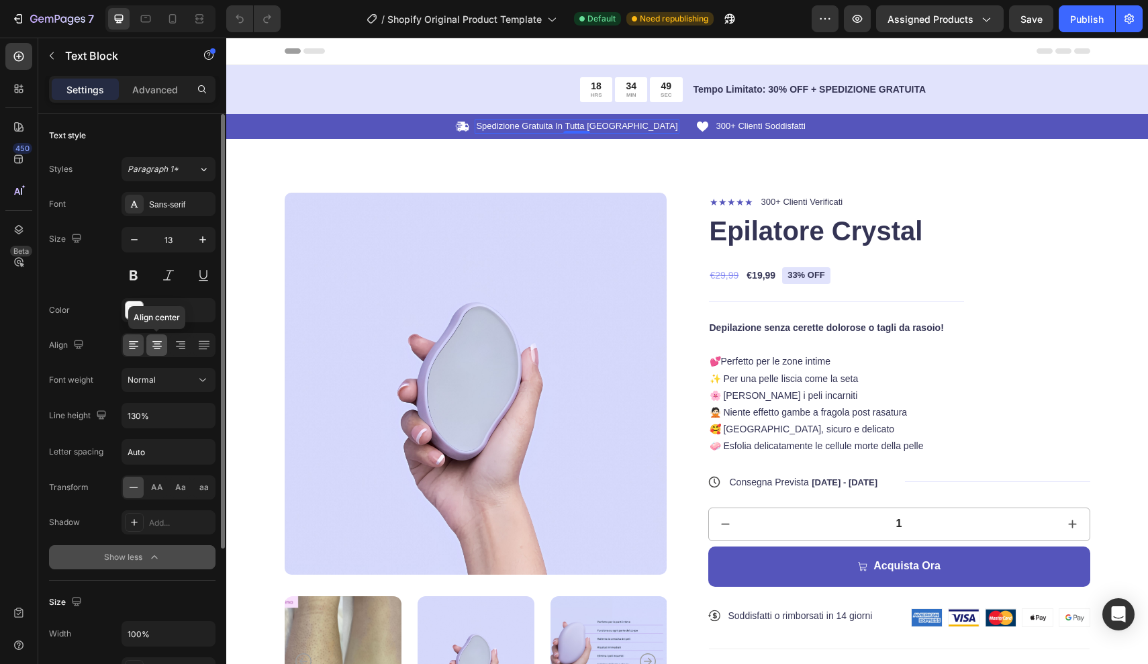
click at [155, 346] on icon at bounding box center [156, 346] width 9 height 1
click at [183, 350] on icon at bounding box center [180, 344] width 13 height 13
click at [203, 348] on icon at bounding box center [203, 344] width 13 height 13
click at [134, 348] on icon at bounding box center [133, 344] width 13 height 13
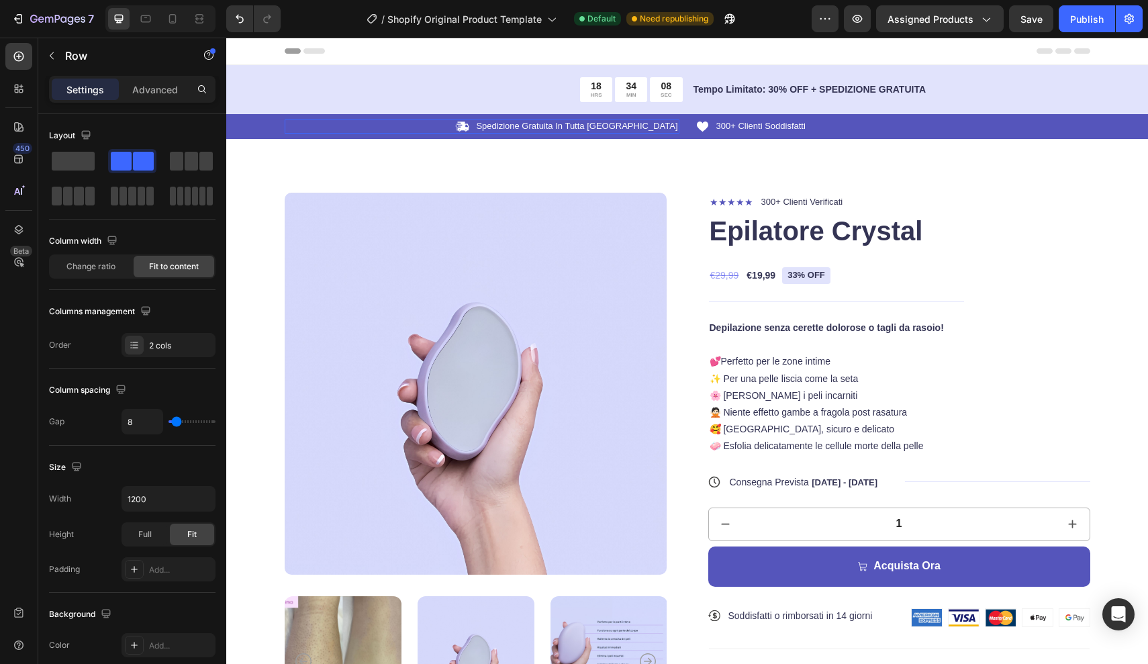
click at [522, 128] on div "Icon Spedizione Gratuita In Tutta Italia Text Block 0 Row" at bounding box center [482, 126] width 395 height 14
click at [94, 268] on span "Change ratio" at bounding box center [90, 266] width 49 height 12
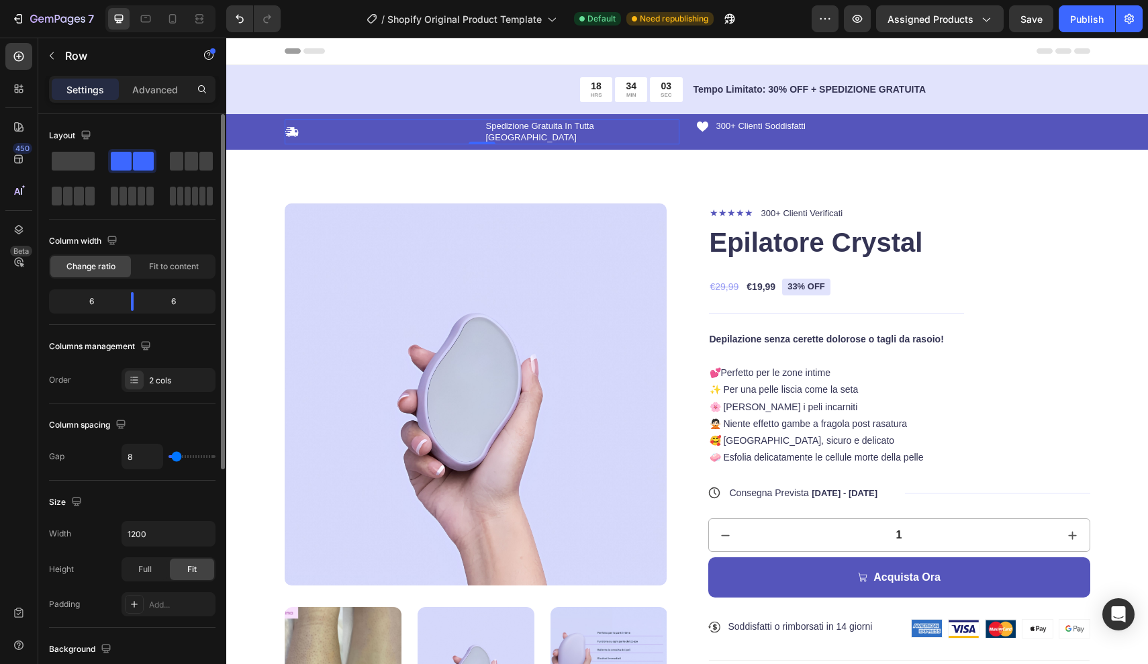
click at [107, 305] on div "6" at bounding box center [86, 301] width 68 height 19
drag, startPoint x: 132, startPoint y: 302, endPoint x: 150, endPoint y: 306, distance: 18.6
click at [150, 0] on body "7 / Shopify Original Product Template Default Need republishing Preview Assigne…" at bounding box center [574, 0] width 1148 height 0
click at [165, 265] on span "Fit to content" at bounding box center [174, 266] width 50 height 12
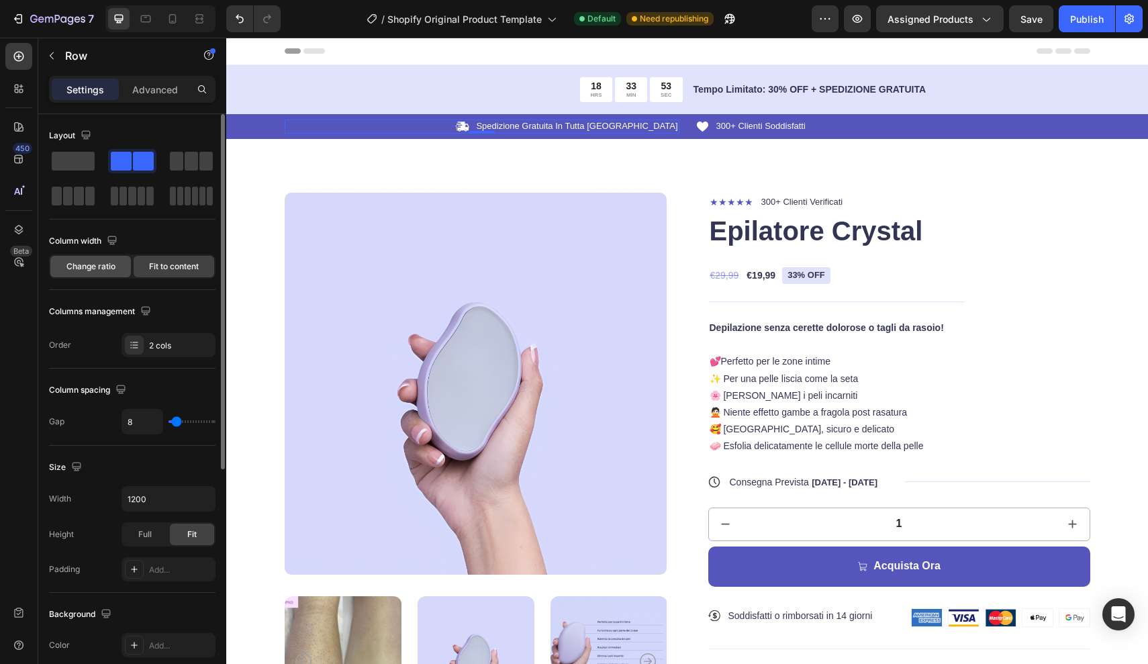
click at [111, 269] on span "Change ratio" at bounding box center [90, 266] width 49 height 12
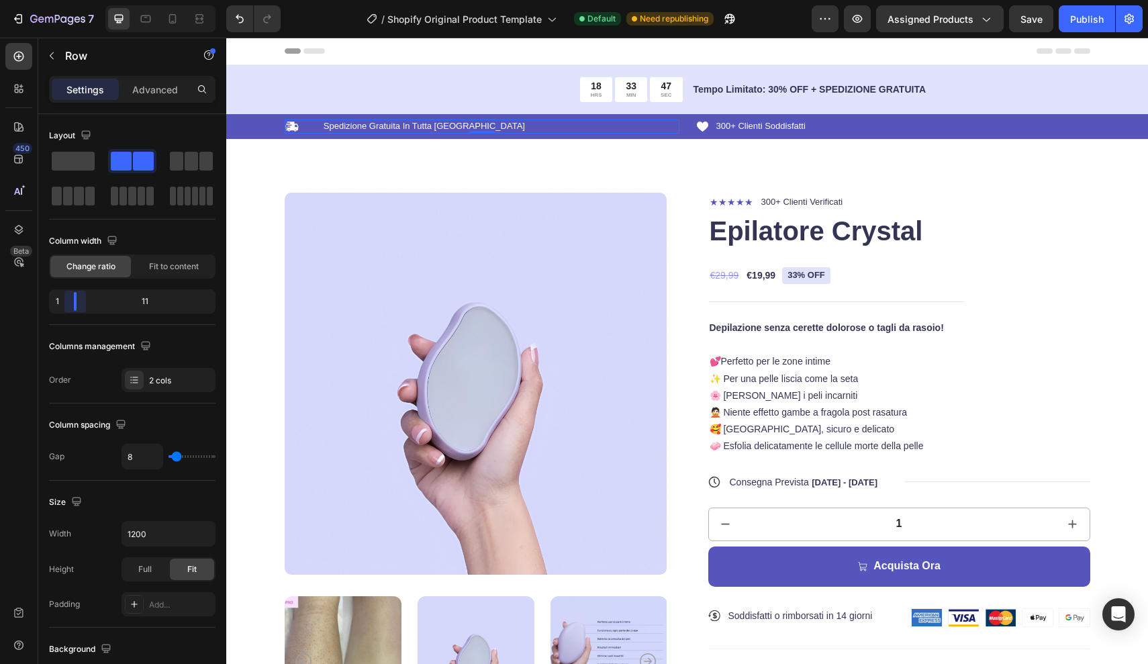
drag, startPoint x: 146, startPoint y: 299, endPoint x: 48, endPoint y: 299, distance: 98.0
click at [48, 0] on body "7 / Shopify Original Product Template Default Need republishing Preview Assigne…" at bounding box center [574, 0] width 1148 height 0
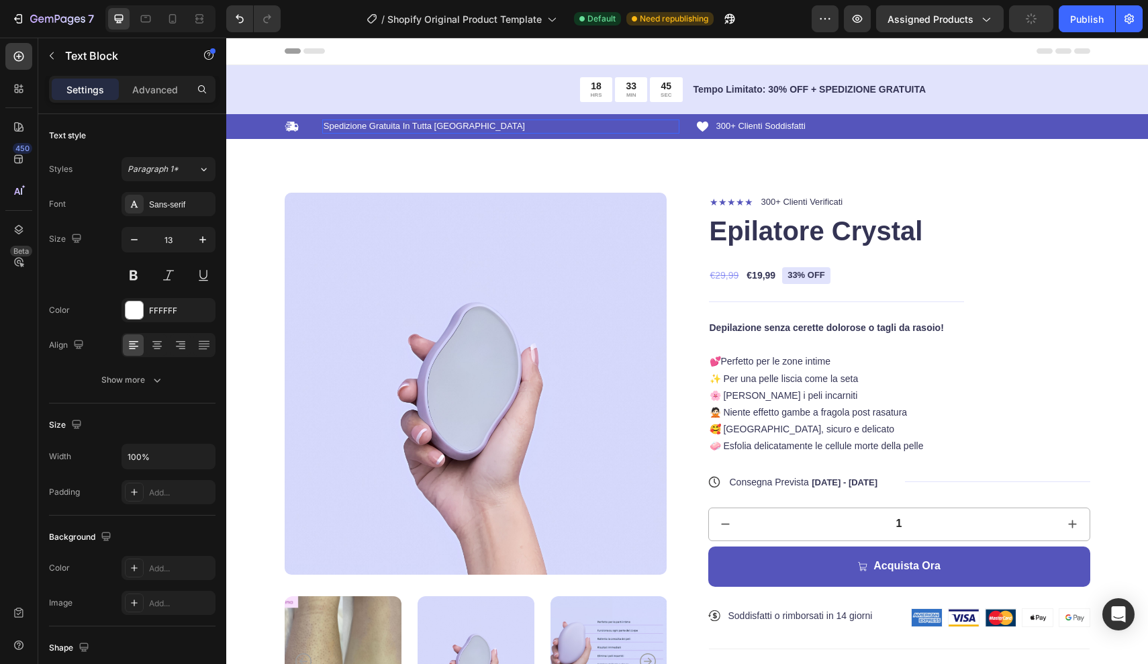
click at [513, 128] on p "Spedizione Gratuita In Tutta [GEOGRAPHIC_DATA]" at bounding box center [501, 126] width 354 height 11
click at [52, 58] on icon "button" at bounding box center [52, 55] width 4 height 7
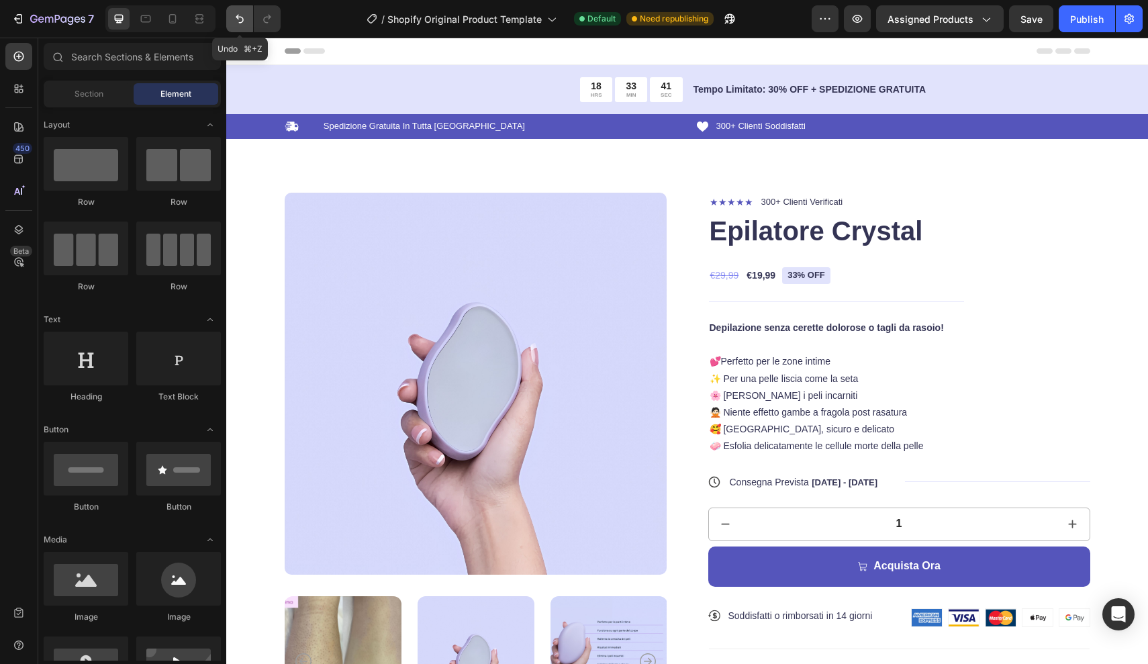
click at [236, 23] on icon "Undo/Redo" at bounding box center [239, 18] width 13 height 13
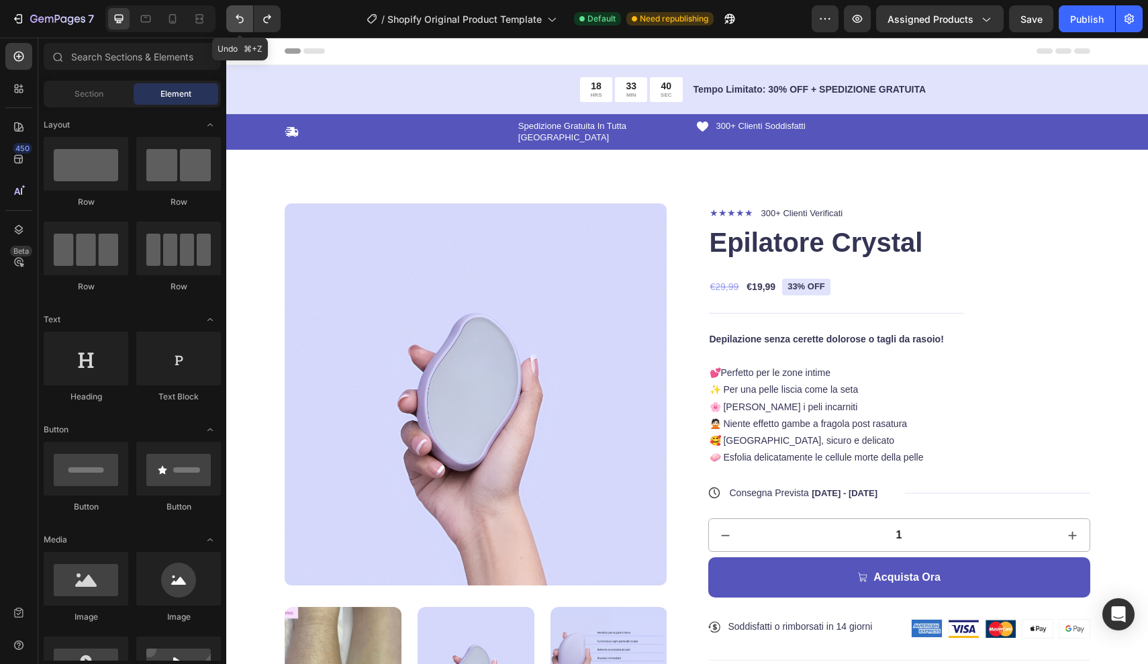
click at [238, 22] on icon "Undo/Redo" at bounding box center [239, 18] width 13 height 13
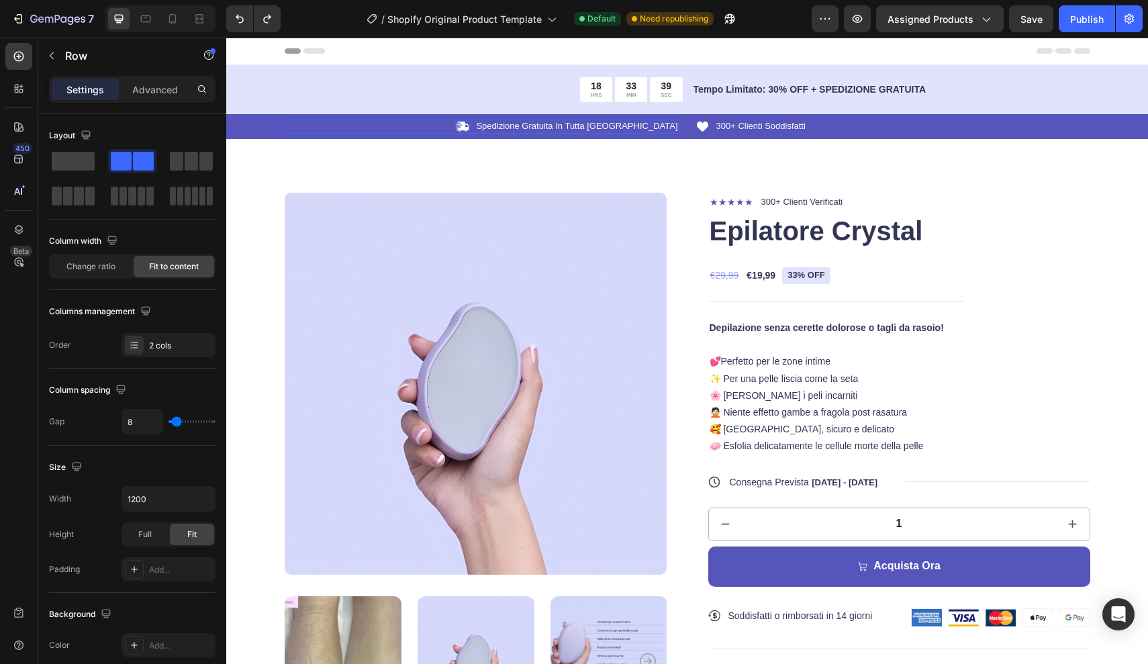
click at [323, 129] on div "Icon Spedizione Gratuita In Tutta Italia Text Block Row" at bounding box center [482, 126] width 395 height 14
click at [188, 164] on span at bounding box center [191, 161] width 13 height 19
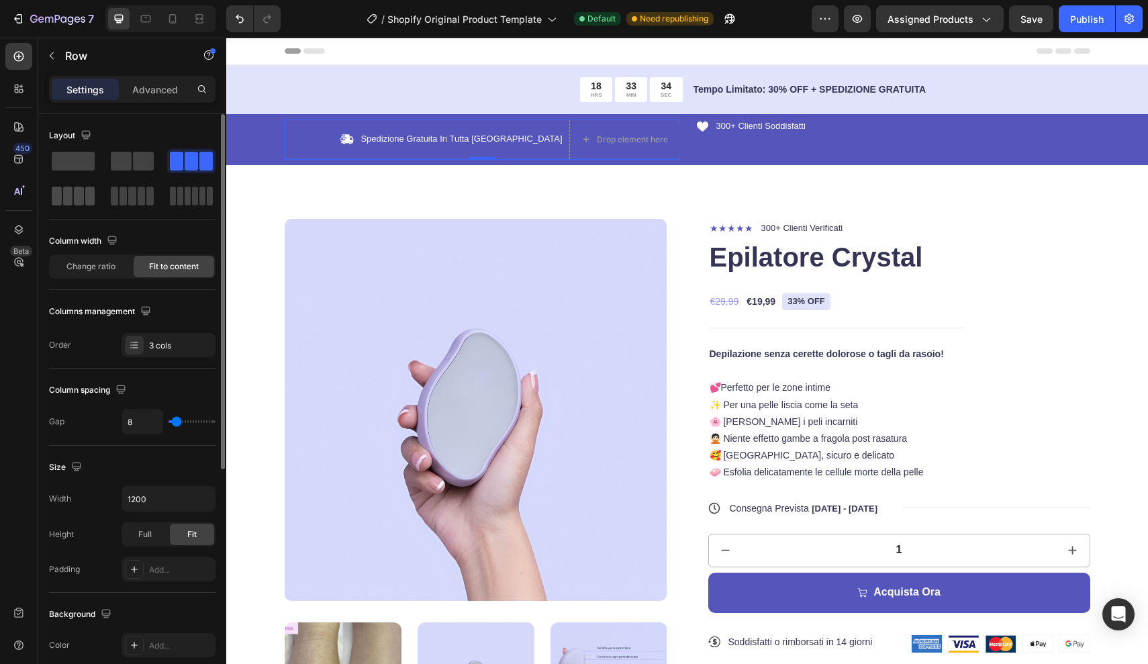
click at [73, 205] on div at bounding box center [73, 196] width 43 height 19
click at [75, 166] on span at bounding box center [73, 161] width 43 height 19
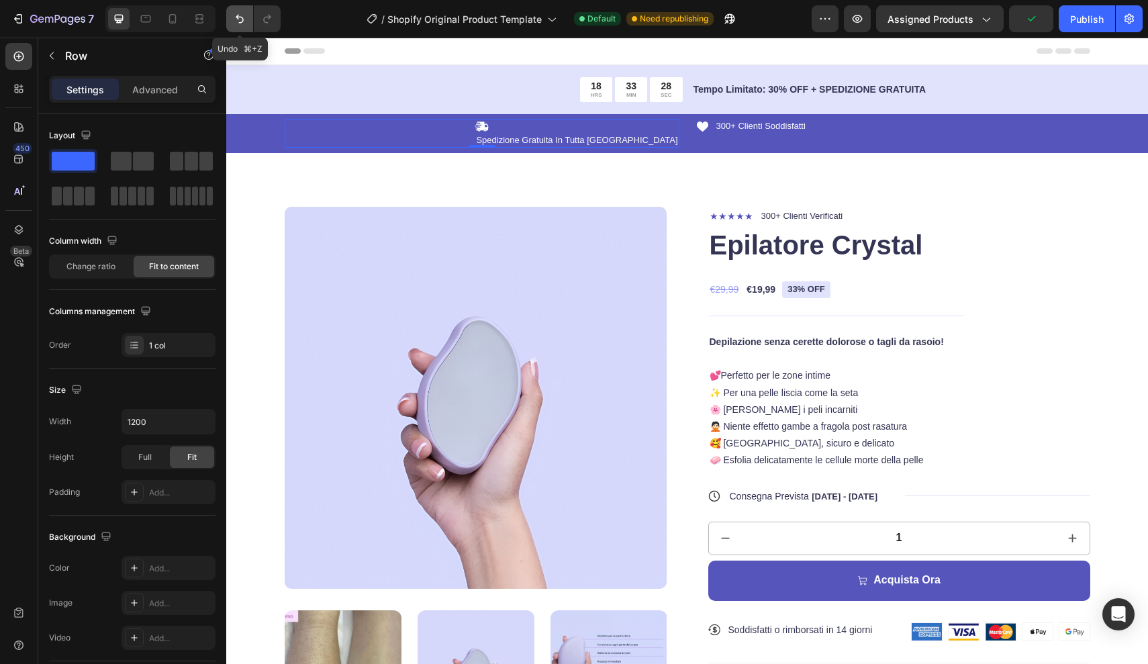
click at [240, 23] on icon "Undo/Redo" at bounding box center [240, 19] width 8 height 9
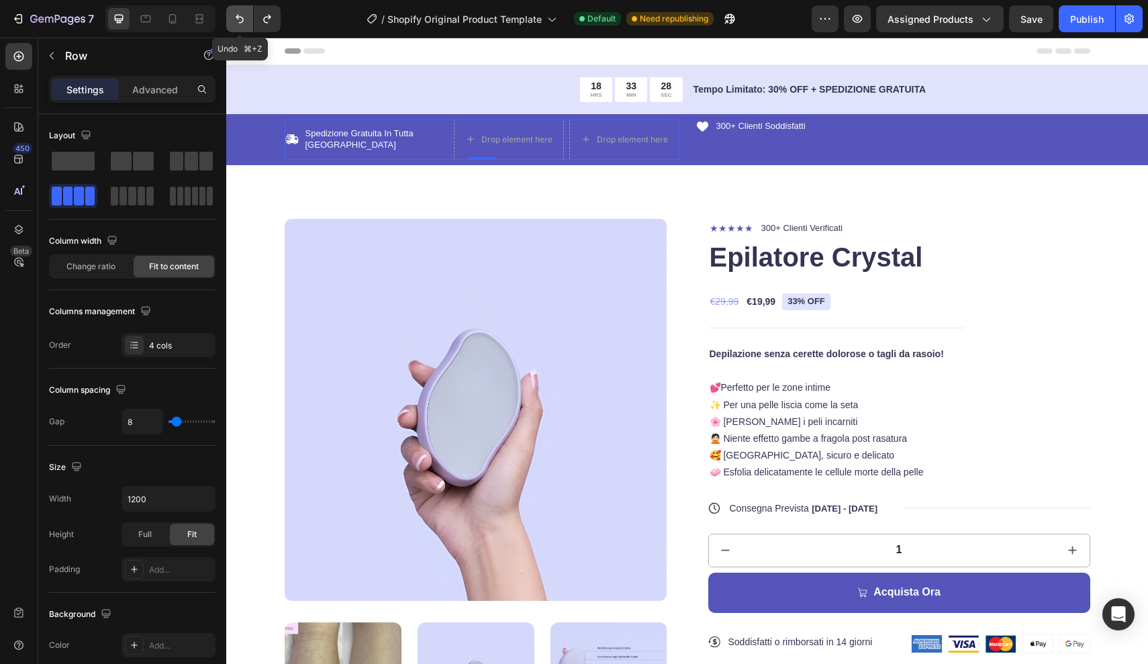
click at [240, 23] on icon "Undo/Redo" at bounding box center [240, 19] width 8 height 9
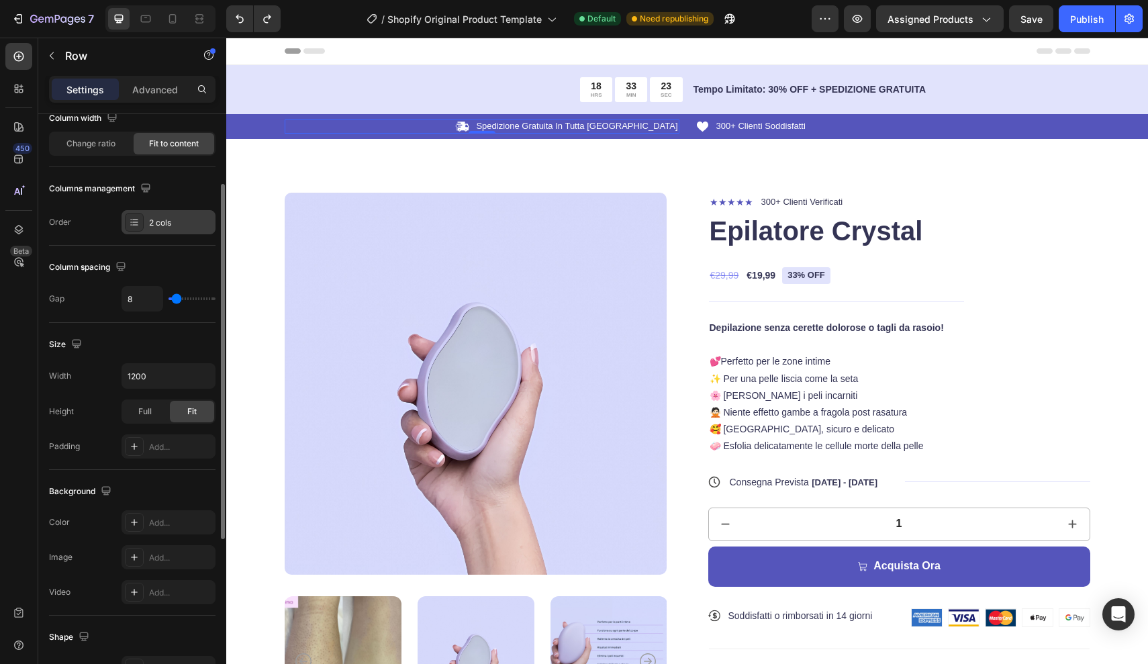
scroll to position [124, 0]
type input "12"
type input "18"
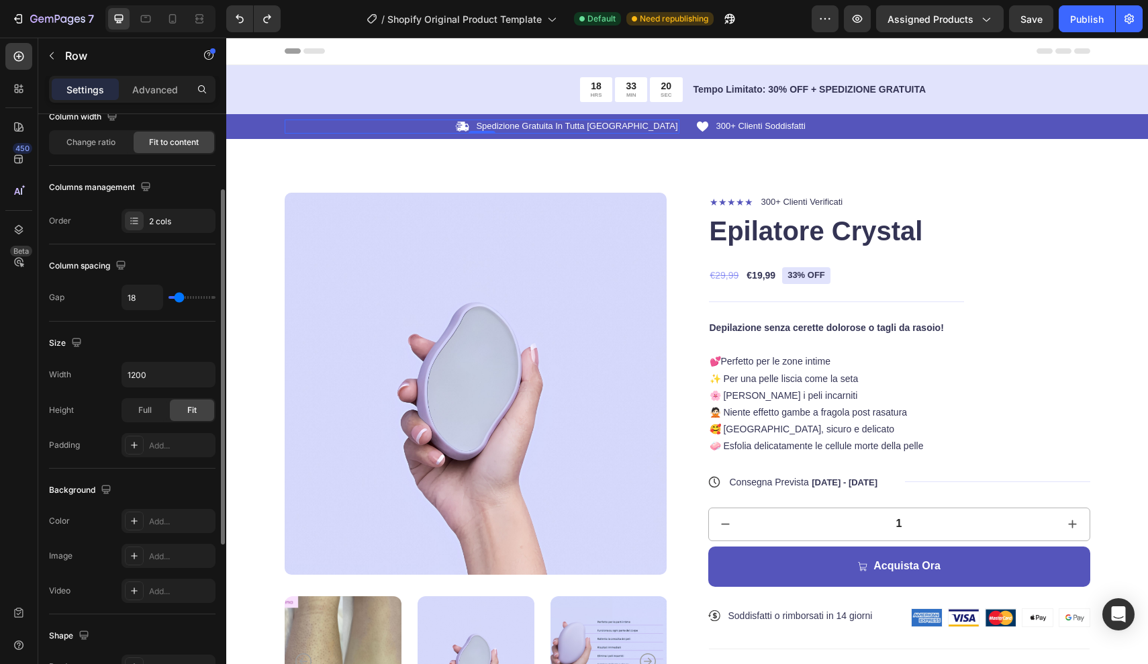
type input "24"
type input "31"
type input "39"
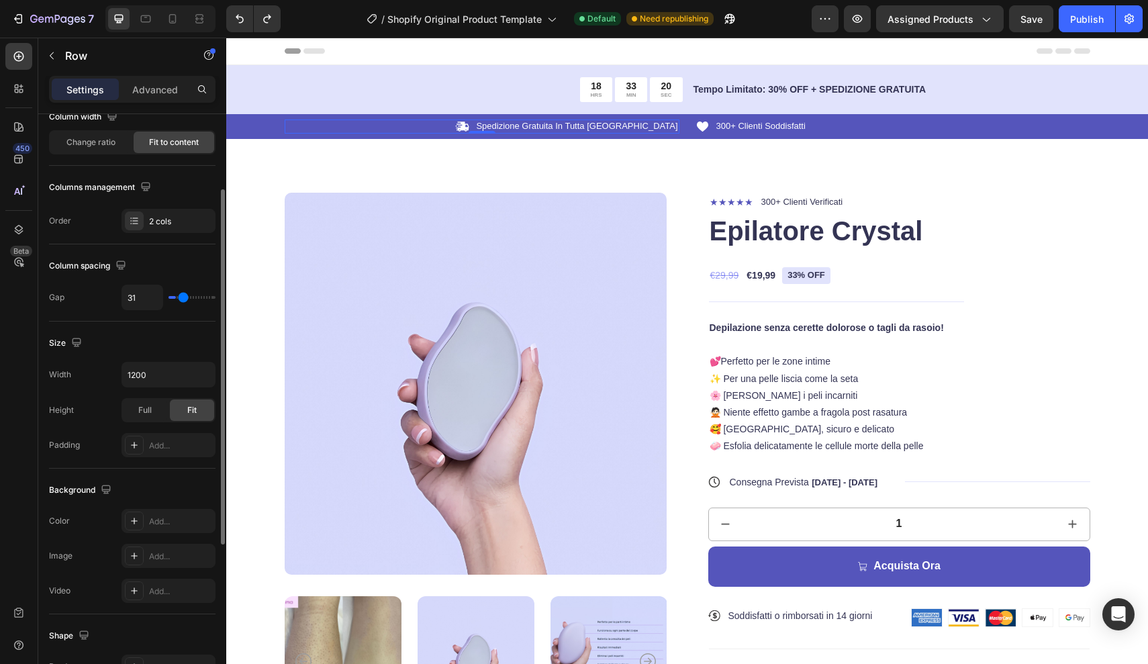
type input "39"
type input "45"
type input "49"
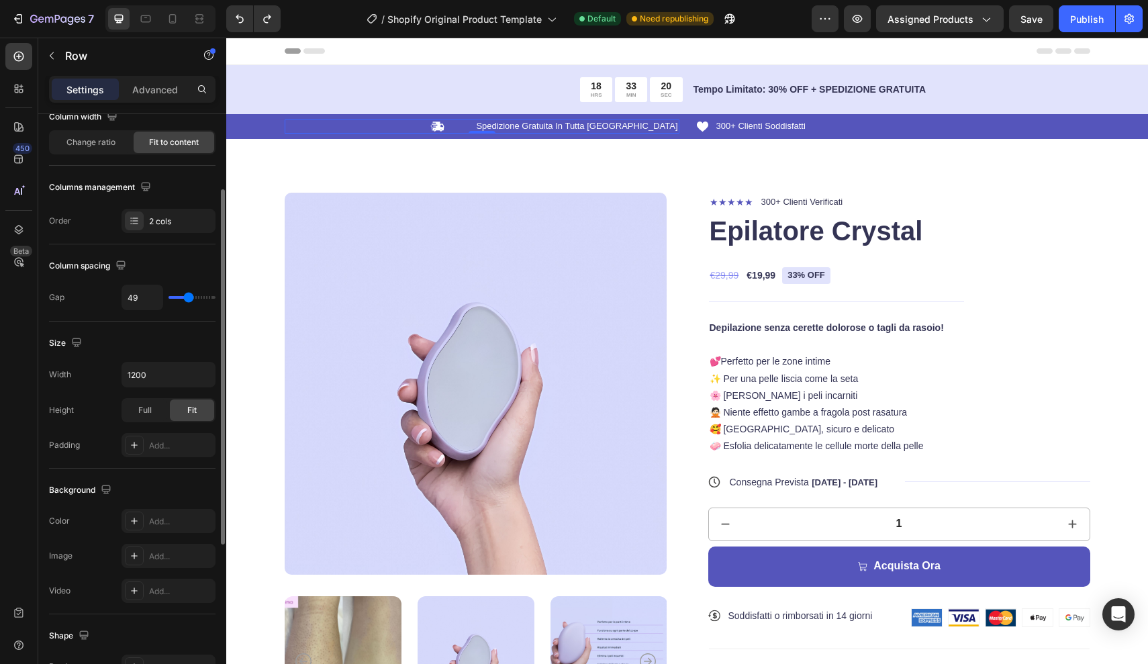
type input "56"
type input "60"
type input "62"
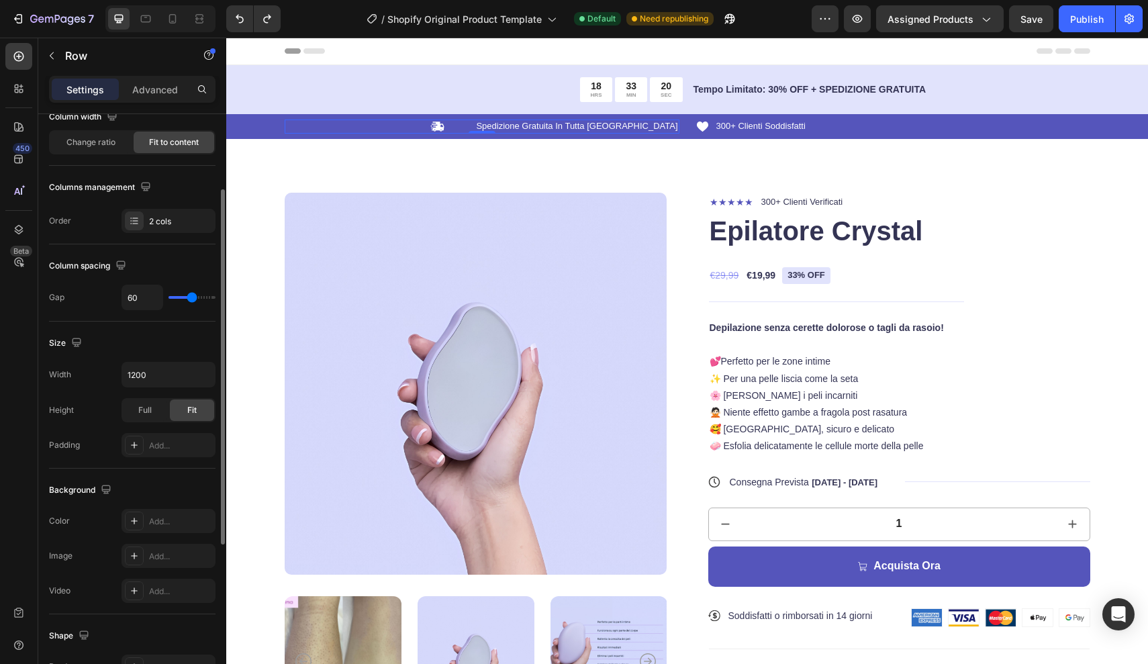
type input "62"
type input "64"
type input "68"
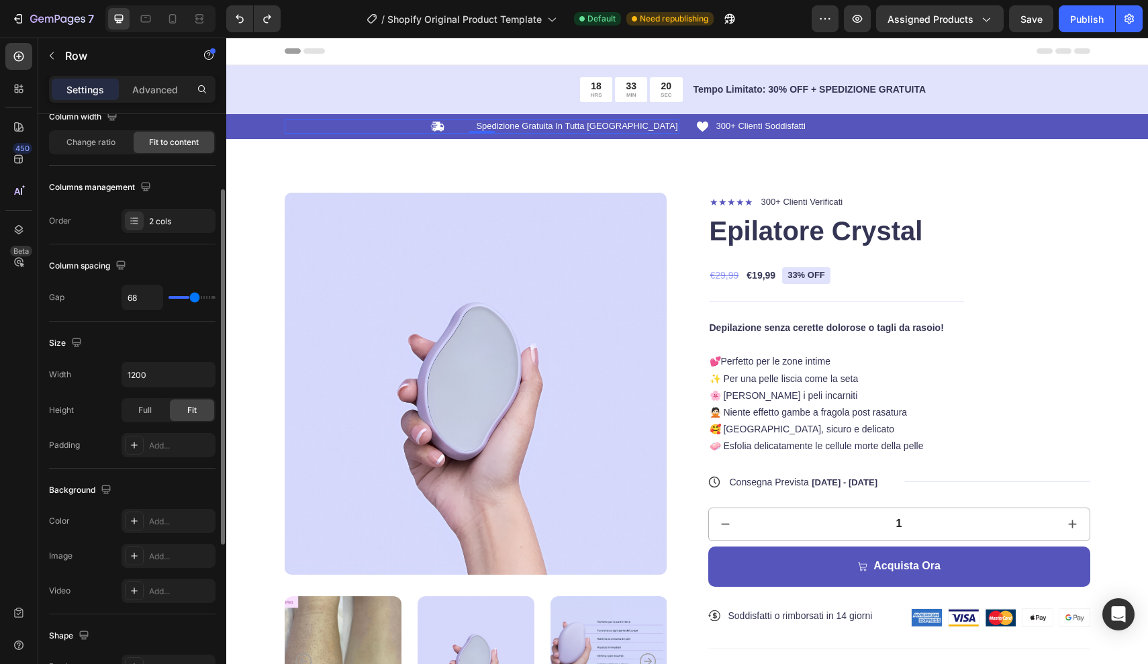
type input "71"
type input "73"
type input "75"
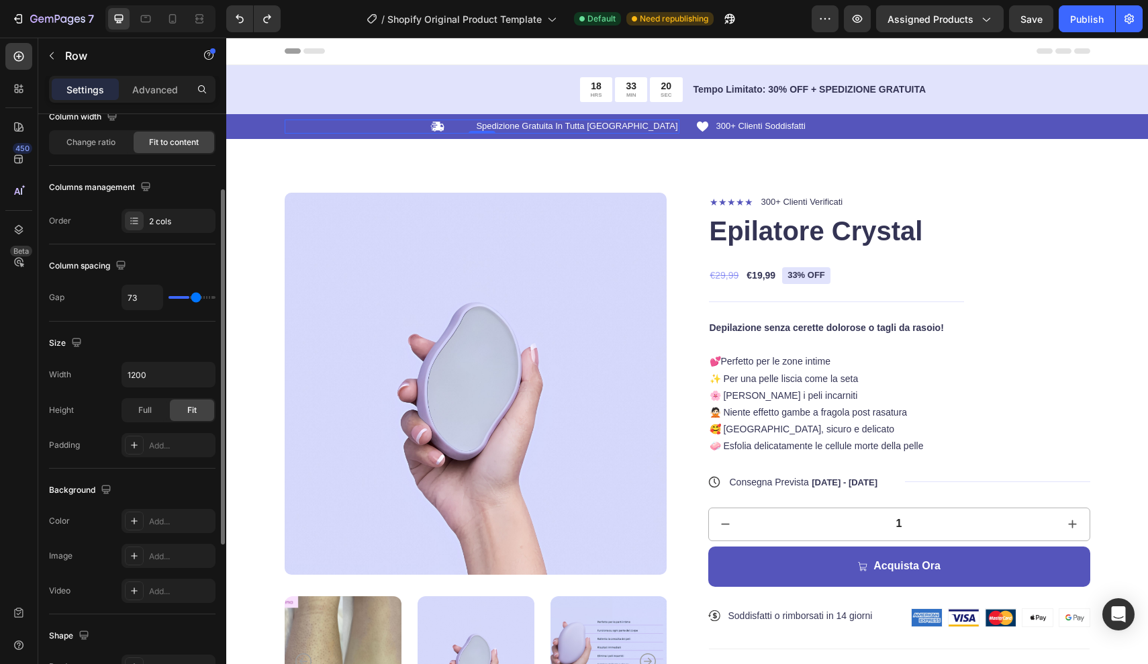
type input "75"
type input "77"
type input "79"
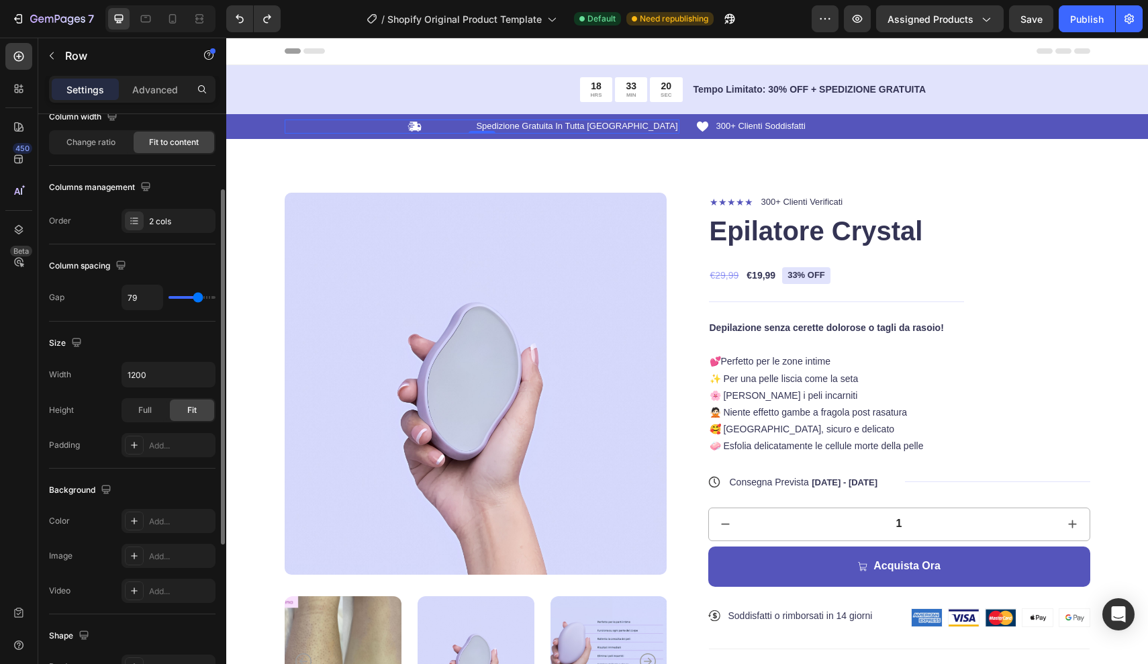
type input "81"
type input "83"
type input "85"
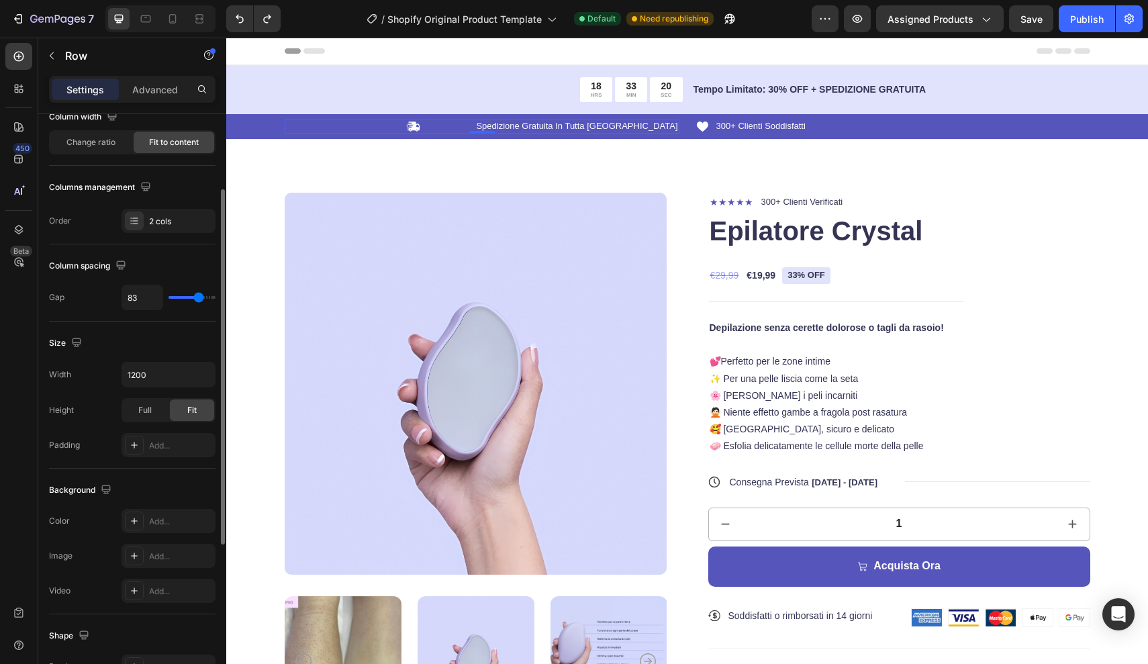
type input "85"
type input "87"
type input "85"
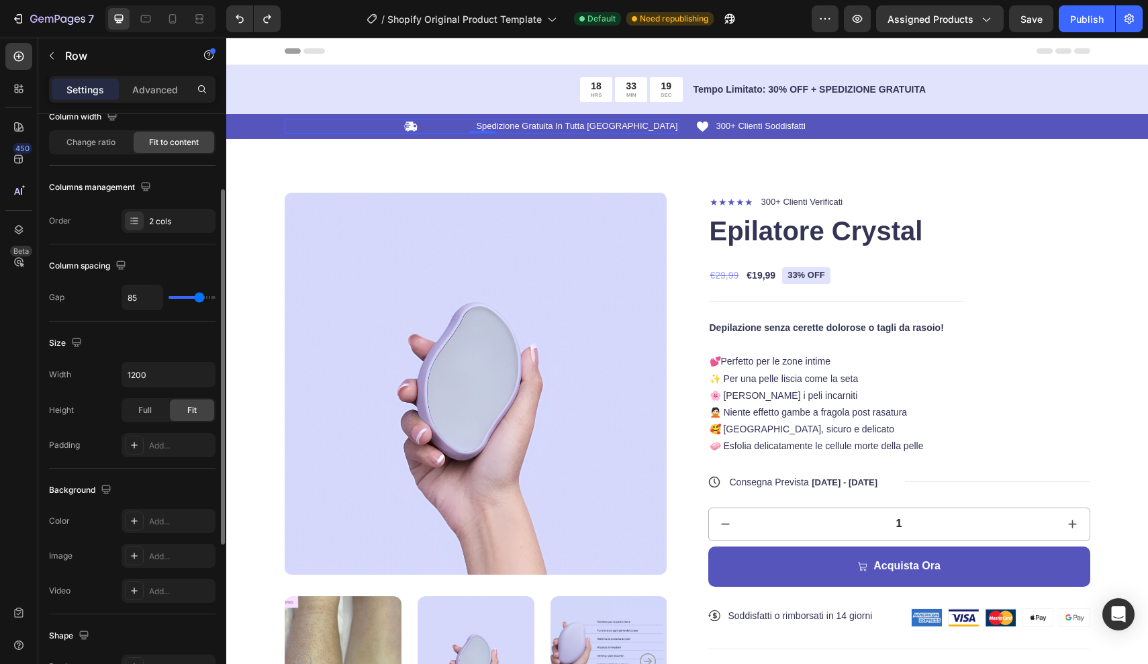
type input "83"
type input "81"
type input "79"
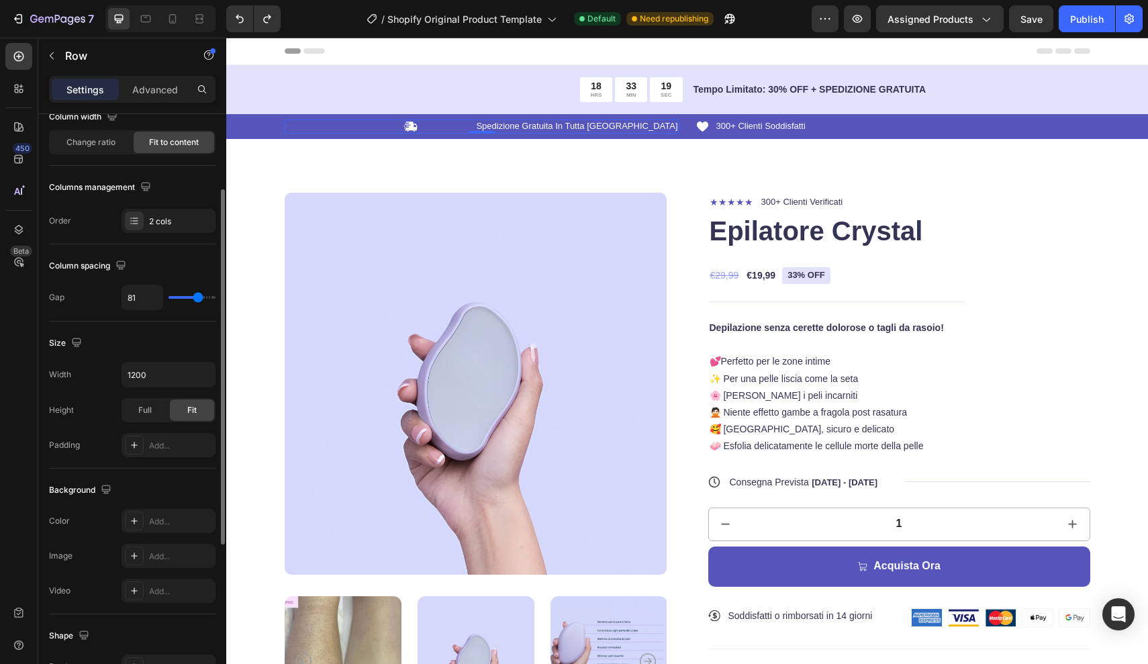
type input "79"
type input "77"
type input "75"
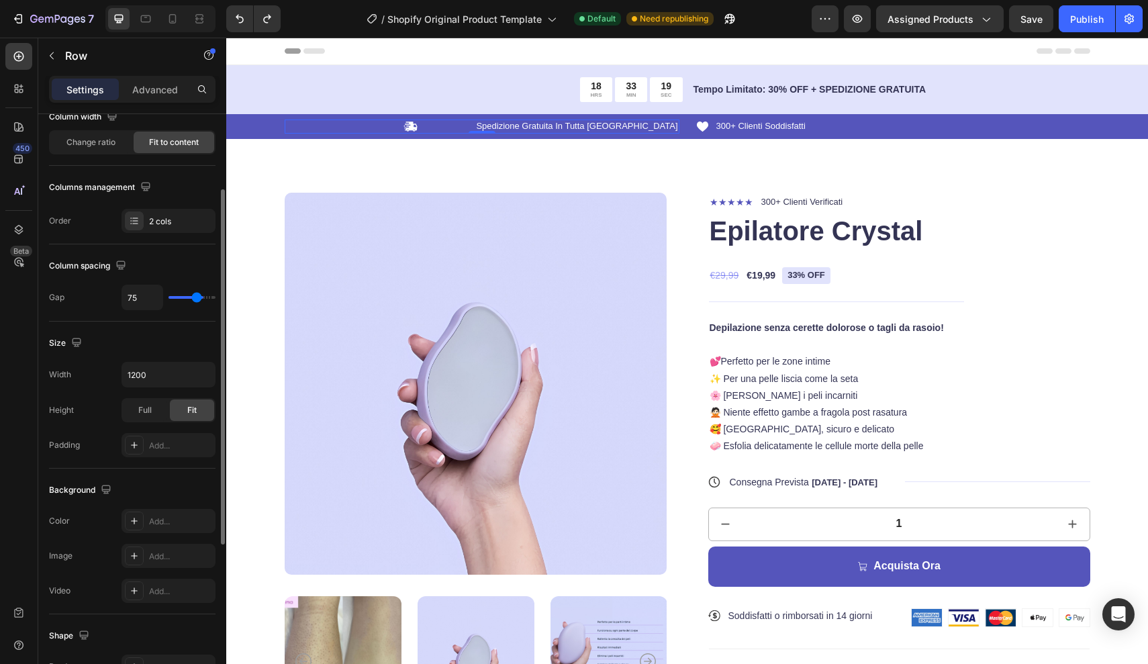
type input "71"
type input "64"
type input "49"
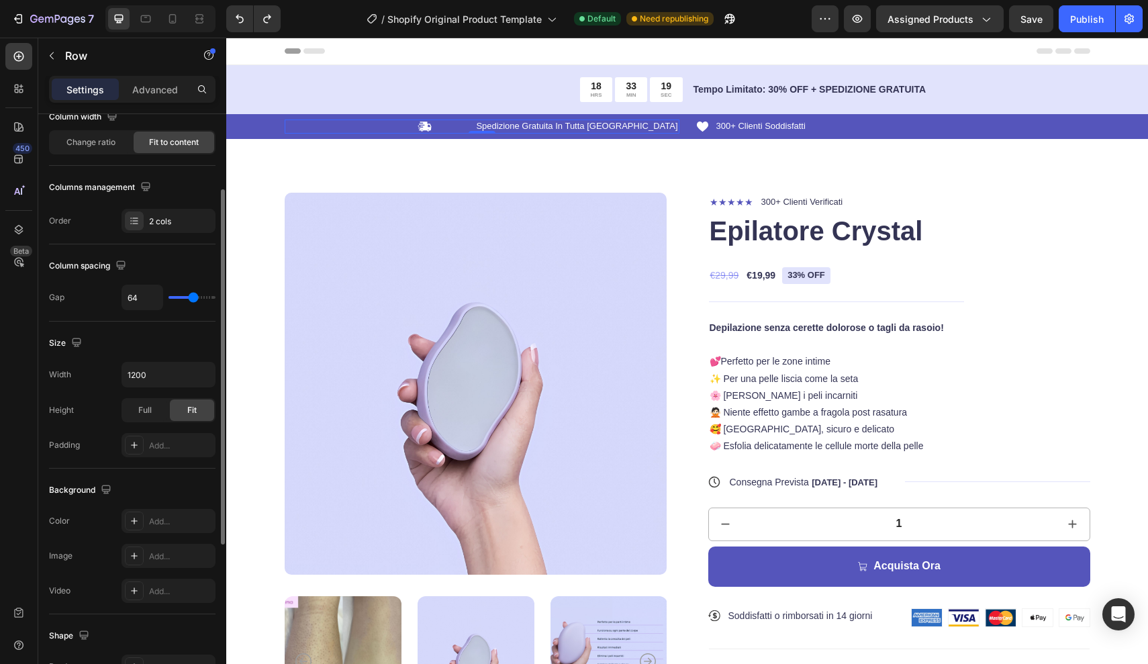
type input "49"
type input "24"
type input "0"
drag, startPoint x: 175, startPoint y: 296, endPoint x: 119, endPoint y: 299, distance: 56.5
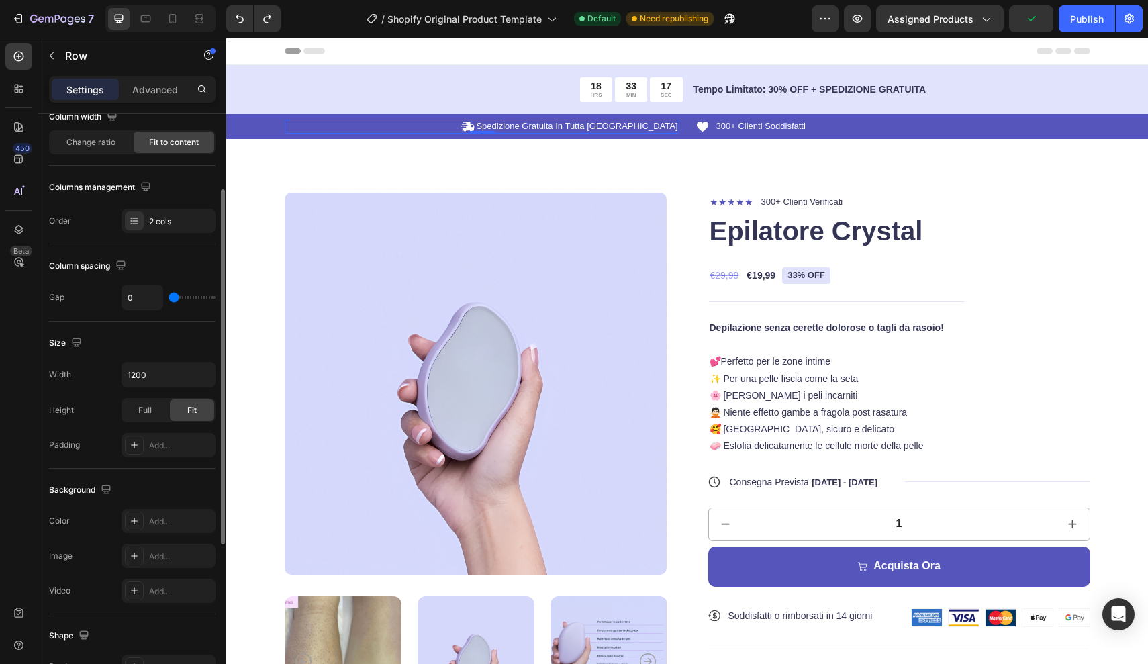
type input "0"
click at [119, 299] on div "Gap 0" at bounding box center [132, 298] width 166 height 26
click at [244, 18] on icon "Undo/Redo" at bounding box center [239, 18] width 13 height 13
type input "8"
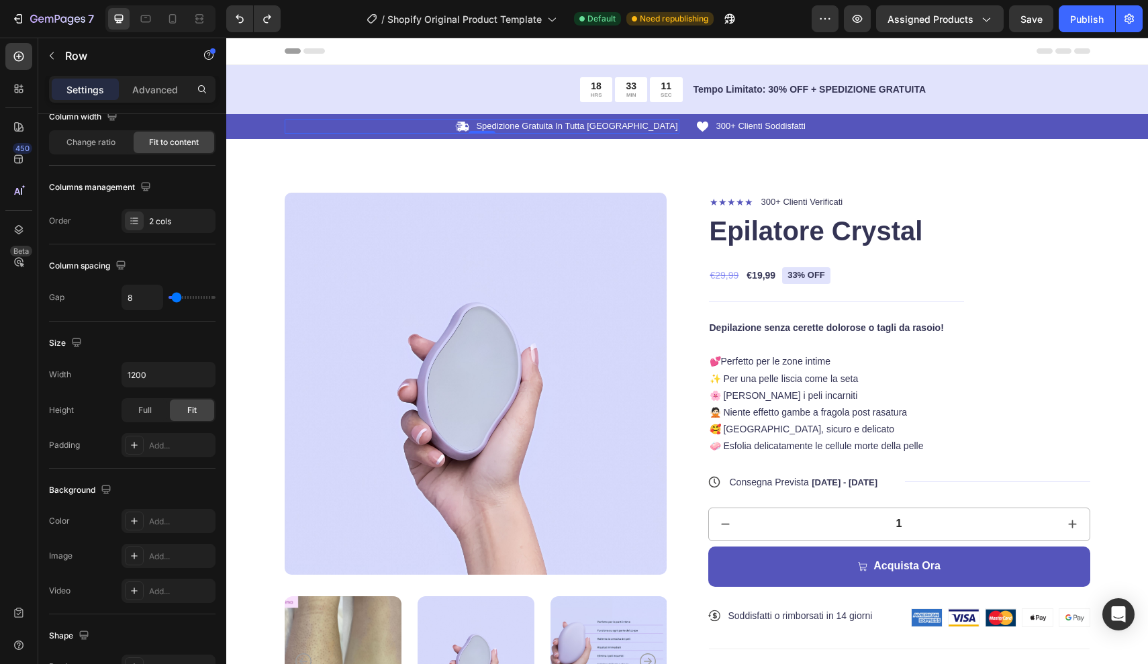
click at [514, 126] on div "Icon Spedizione Gratuita In Tutta Italia Text Block Row 0" at bounding box center [482, 126] width 395 height 14
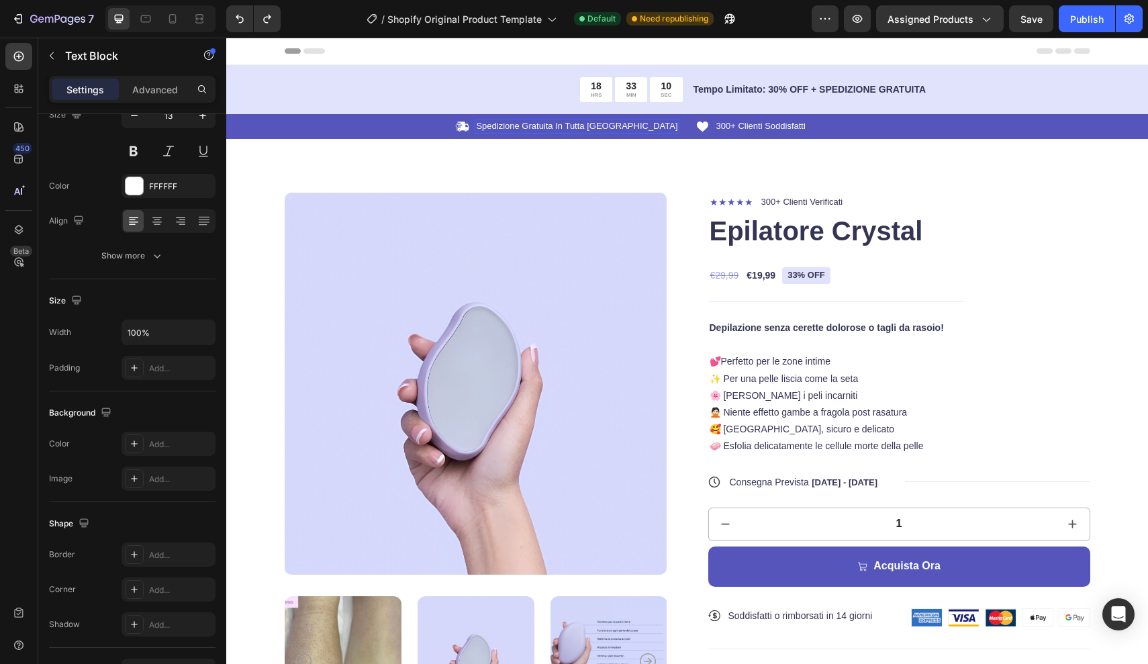
click at [617, 127] on p "Spedizione Gratuita In Tutta [GEOGRAPHIC_DATA]" at bounding box center [576, 126] width 201 height 11
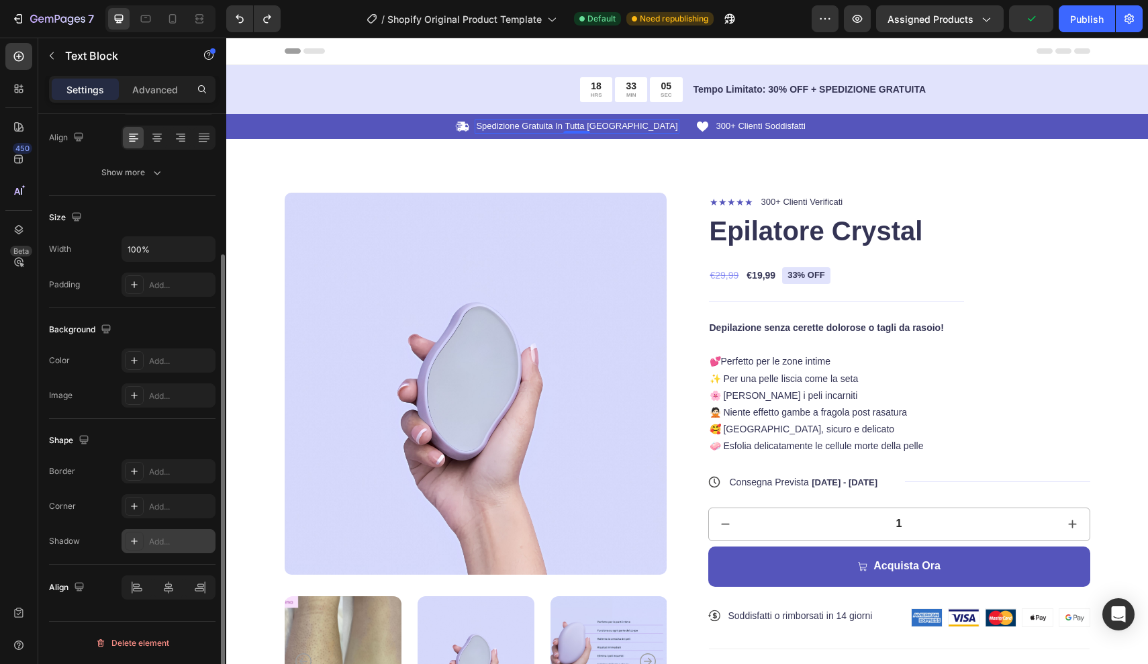
scroll to position [0, 0]
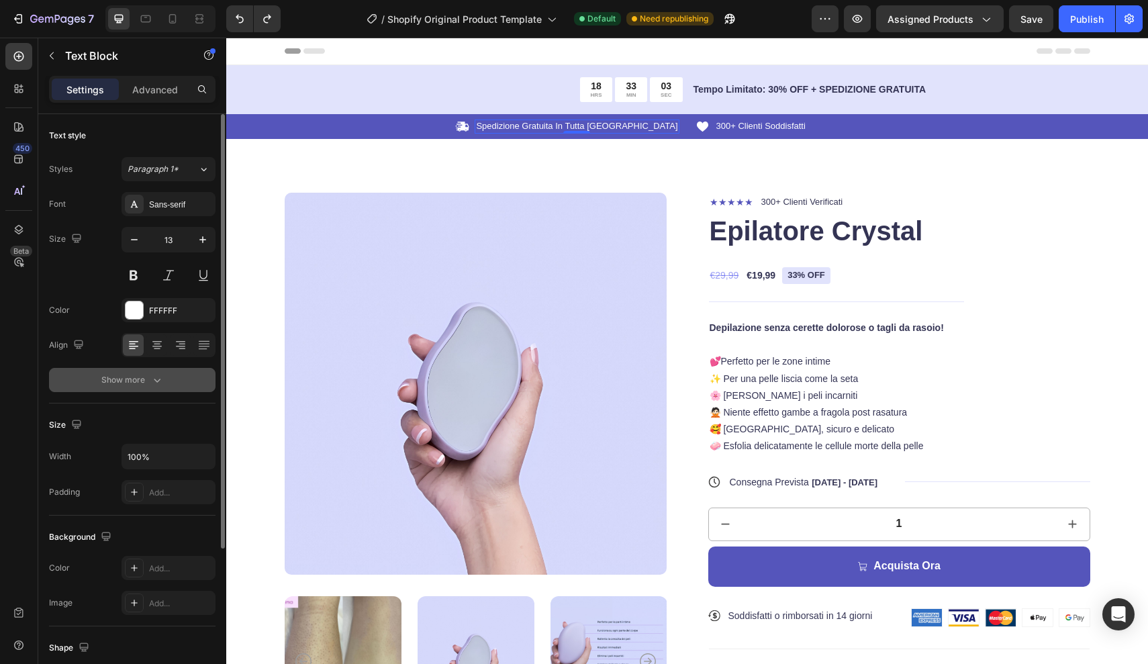
click at [145, 373] on div "Show more" at bounding box center [132, 379] width 62 height 13
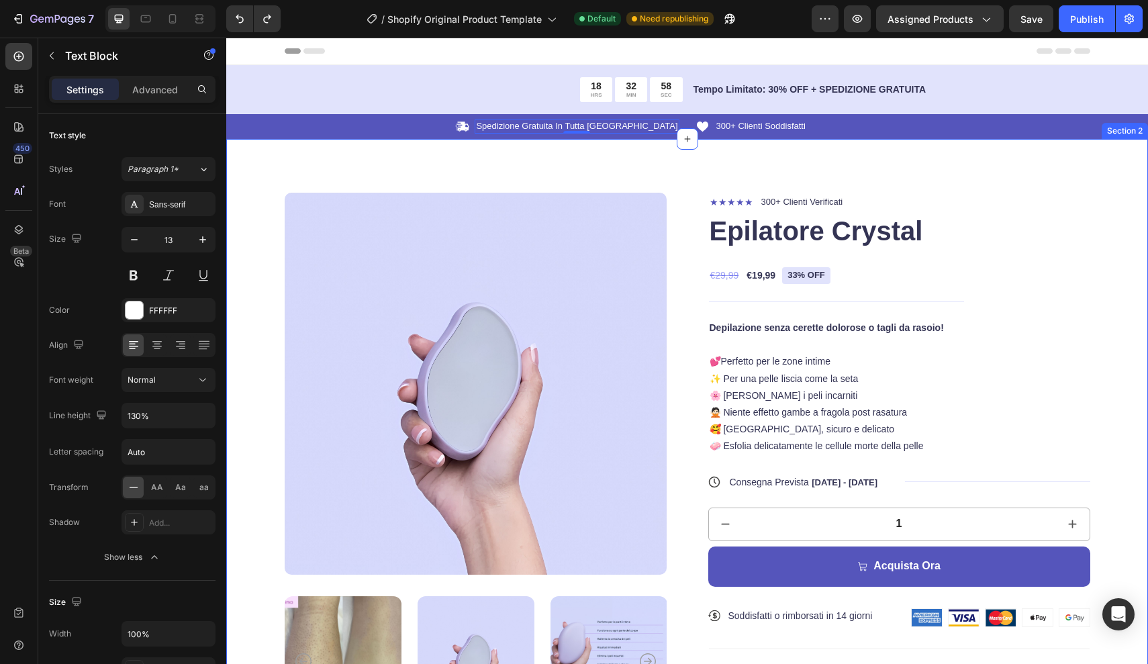
click at [620, 175] on div "Product Images ★★★★★ Text Block 300+ Clienti Verificati Text Block Row Epilator…" at bounding box center [687, 587] width 922 height 896
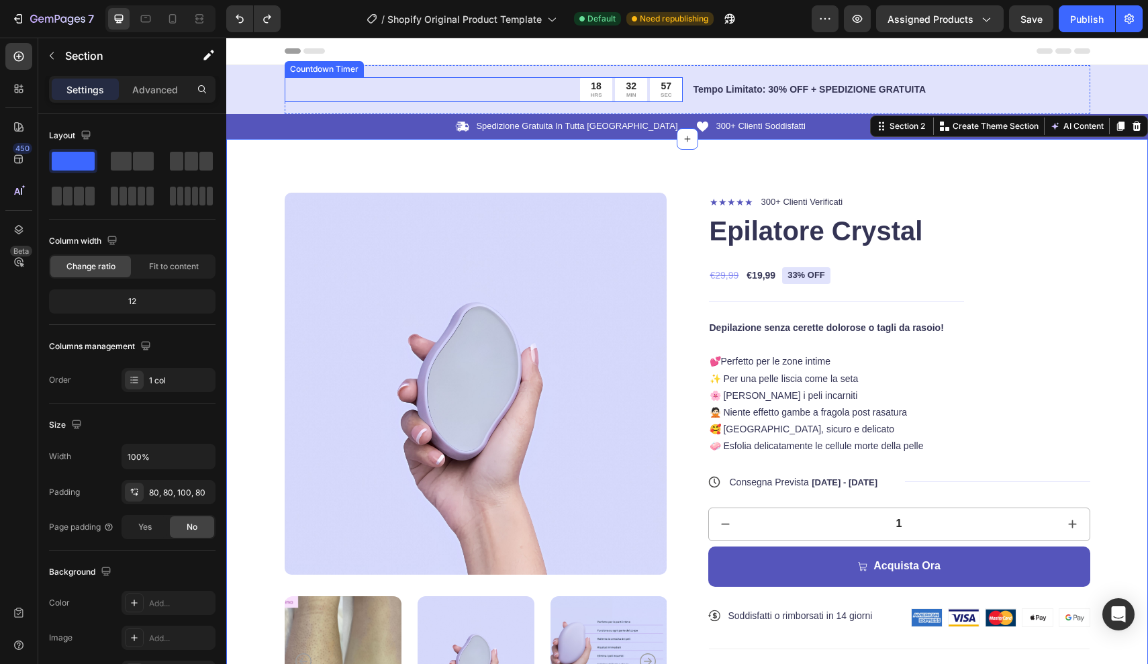
click at [569, 91] on div "18 HRS 32 MIN 57 SEC" at bounding box center [484, 89] width 398 height 25
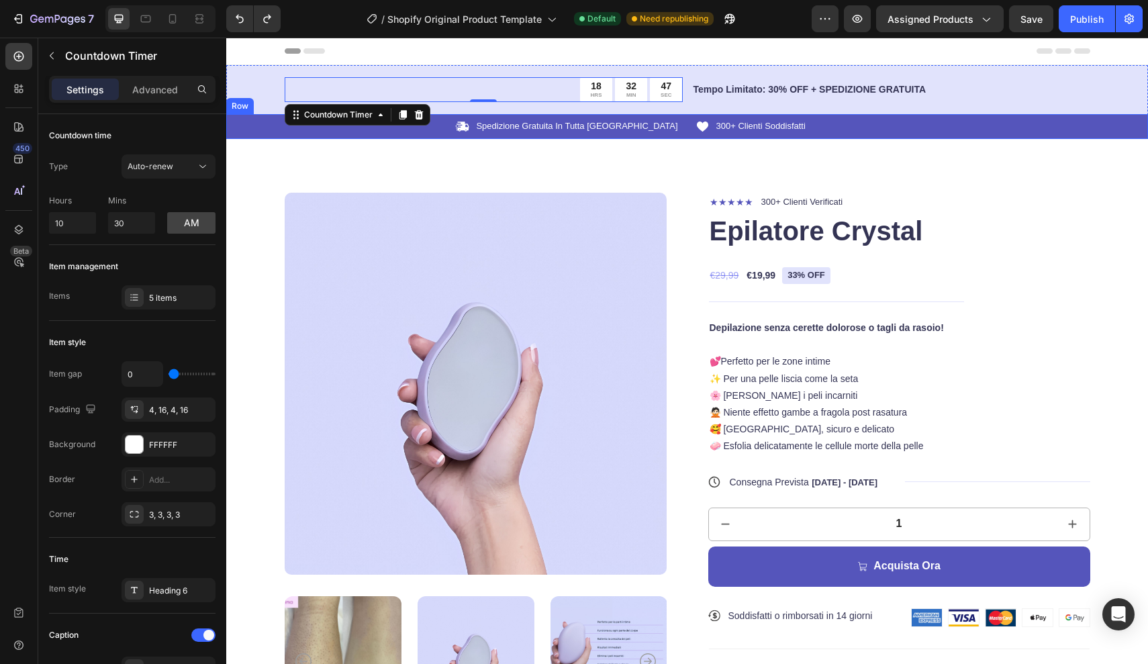
click at [261, 134] on div "Icon Spedizione Gratuita In Tutta Italia Text Block Row Icon 300+ Clienti Soddi…" at bounding box center [687, 126] width 922 height 25
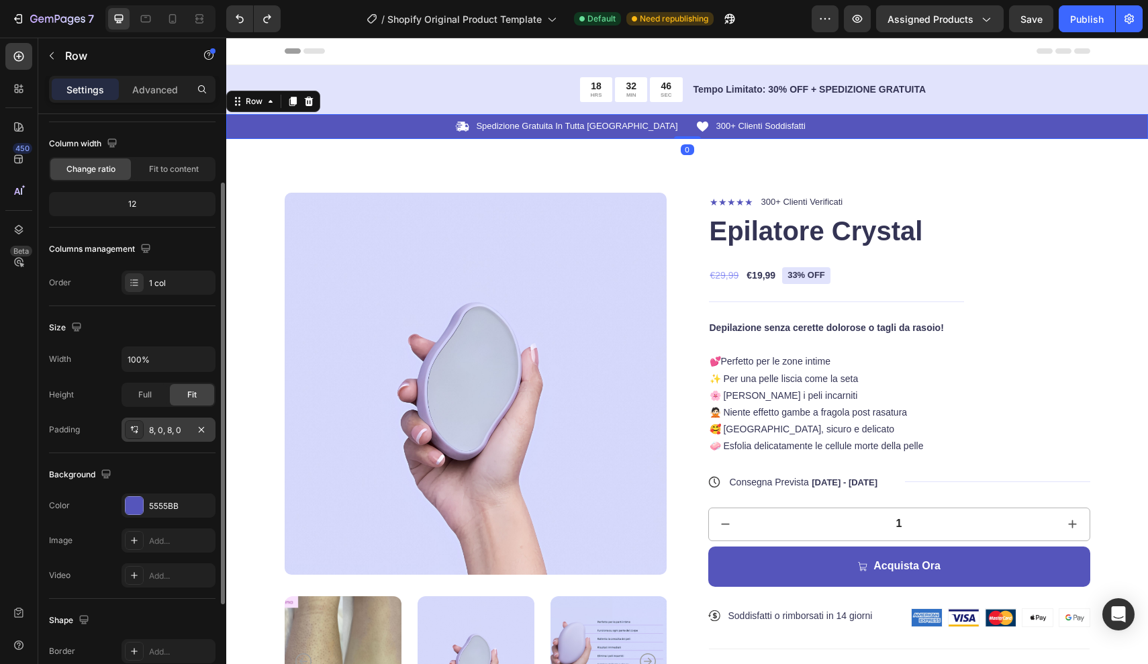
scroll to position [96, 0]
click at [175, 432] on div "8, 0, 8, 0" at bounding box center [168, 432] width 39 height 12
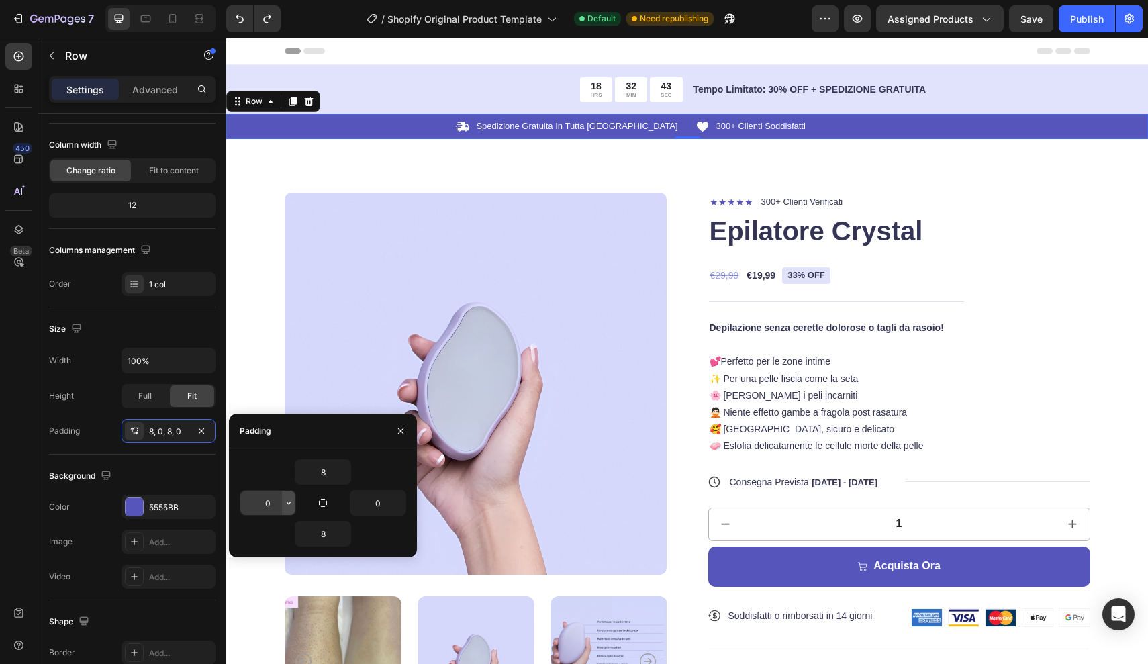
click at [283, 501] on button "button" at bounding box center [288, 503] width 13 height 24
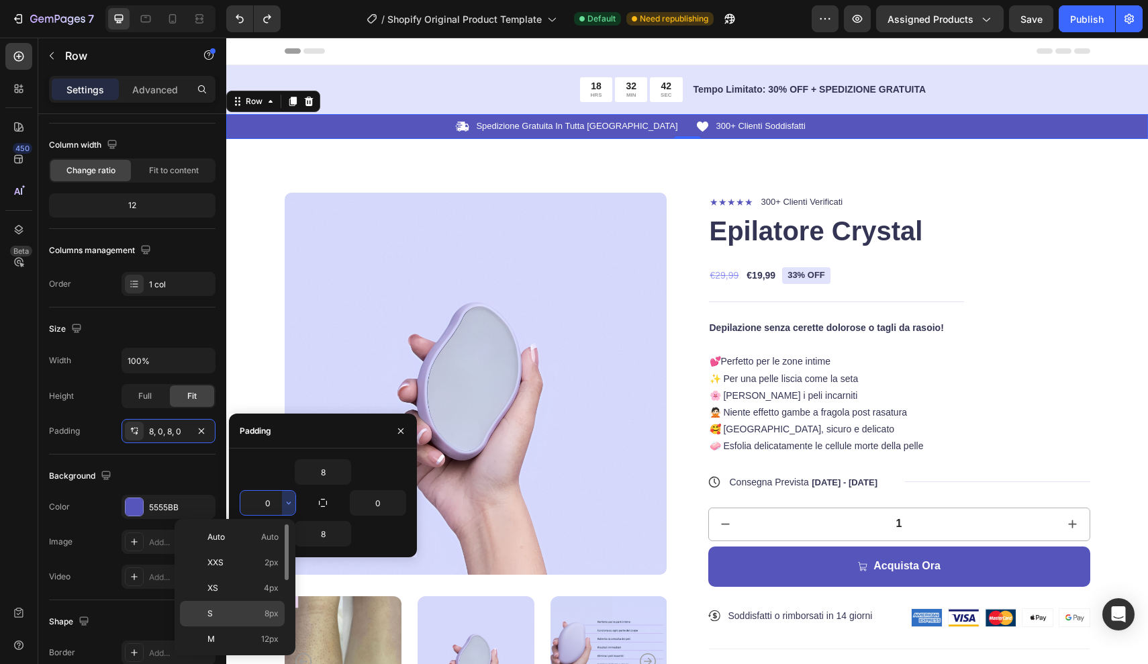
click at [256, 613] on p "S 8px" at bounding box center [242, 614] width 71 height 12
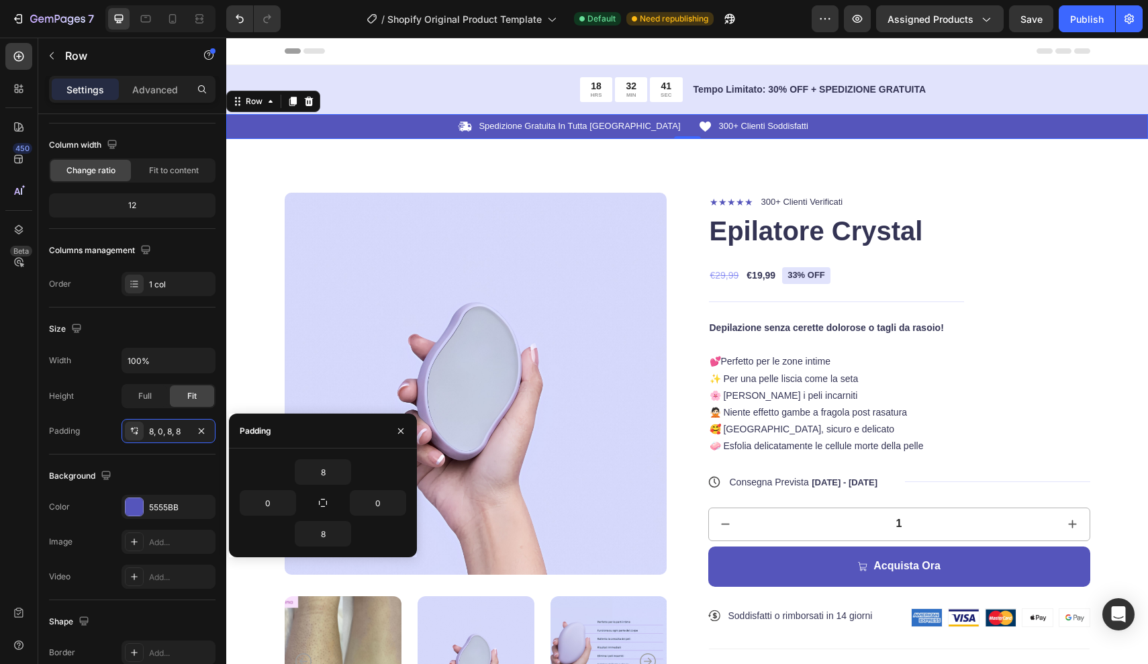
type input "8"
click at [281, 501] on input "8" at bounding box center [267, 503] width 55 height 24
drag, startPoint x: 281, startPoint y: 501, endPoint x: 249, endPoint y: 501, distance: 31.6
click at [249, 501] on input "8" at bounding box center [267, 503] width 55 height 24
type input "2"
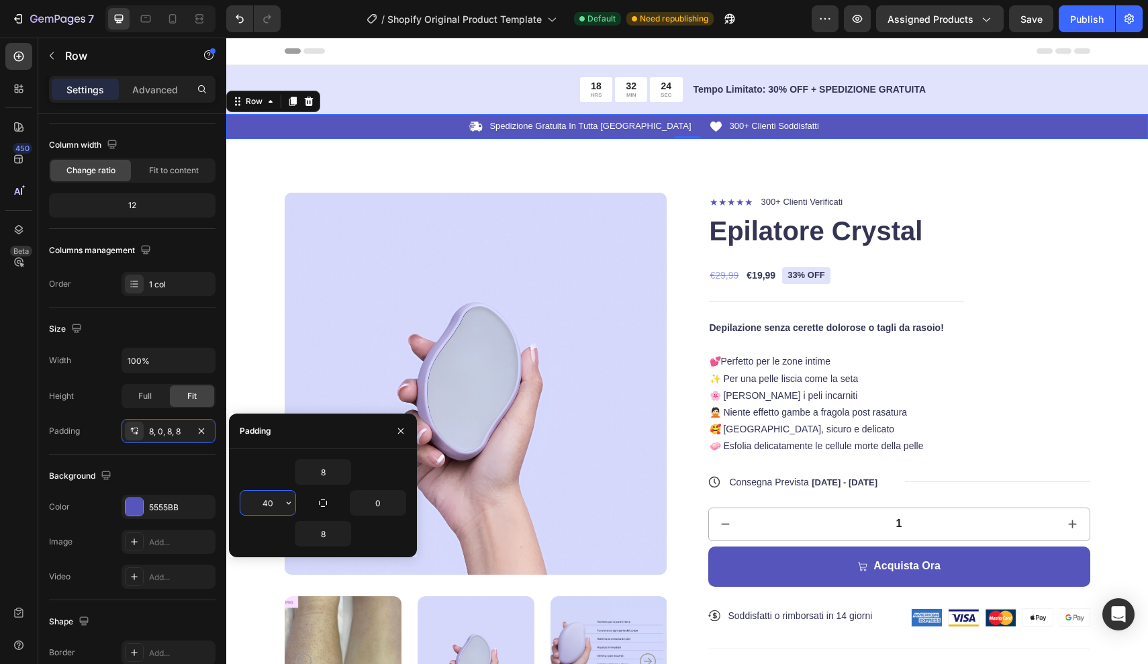
type input "4"
type input "100"
click at [391, 505] on input "0" at bounding box center [377, 503] width 55 height 24
type input "1"
type input "0"
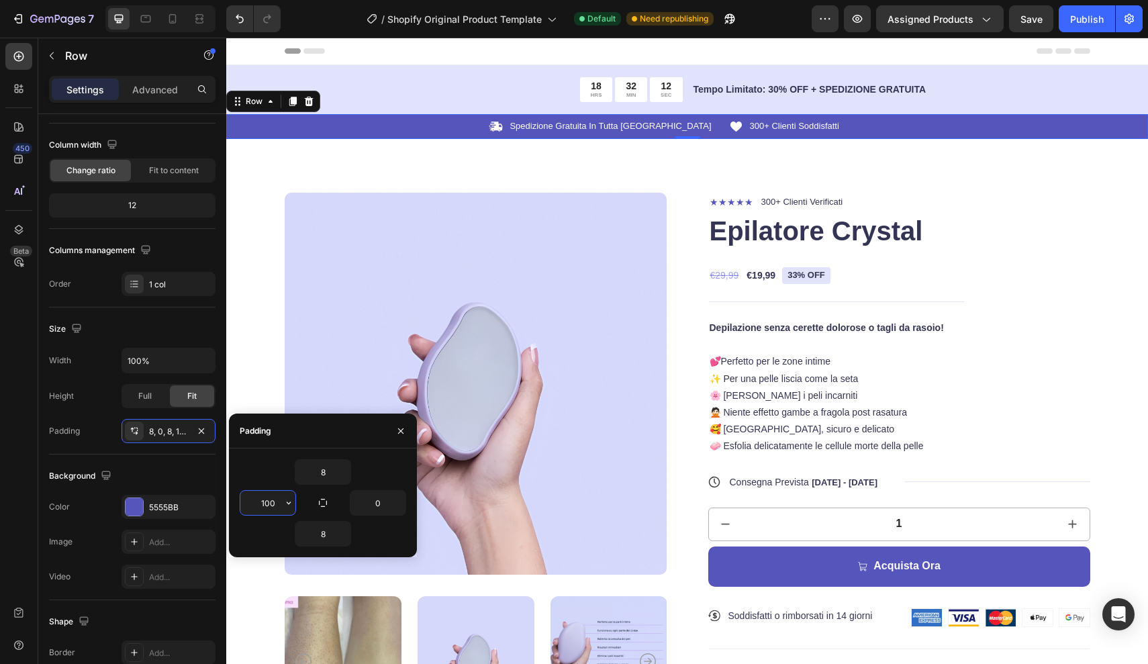
click at [279, 504] on input "100" at bounding box center [267, 503] width 55 height 24
type input "1"
type input "220"
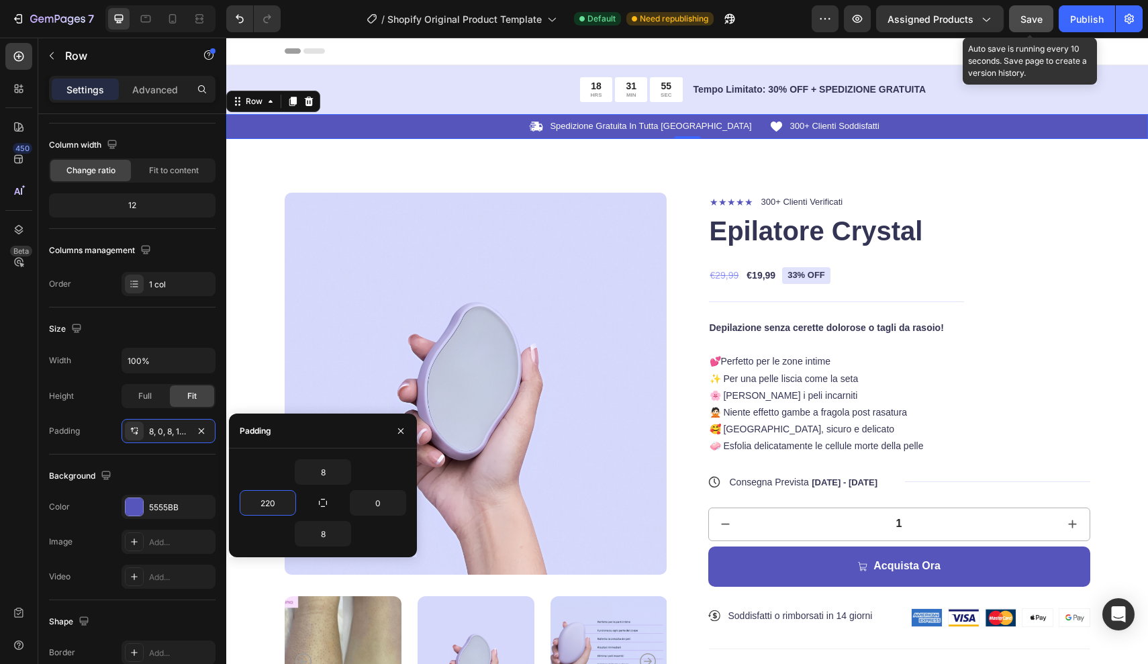
click at [1037, 24] on span "Save" at bounding box center [1031, 18] width 22 height 11
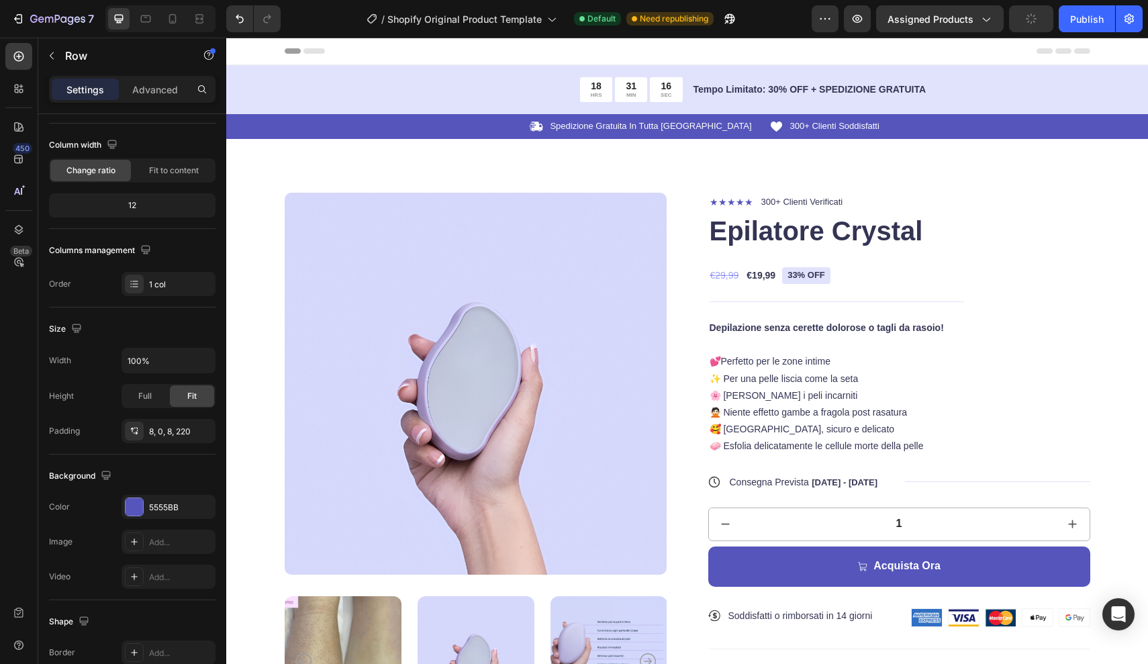
scroll to position [0, 0]
click at [866, 24] on button "button" at bounding box center [857, 18] width 27 height 27
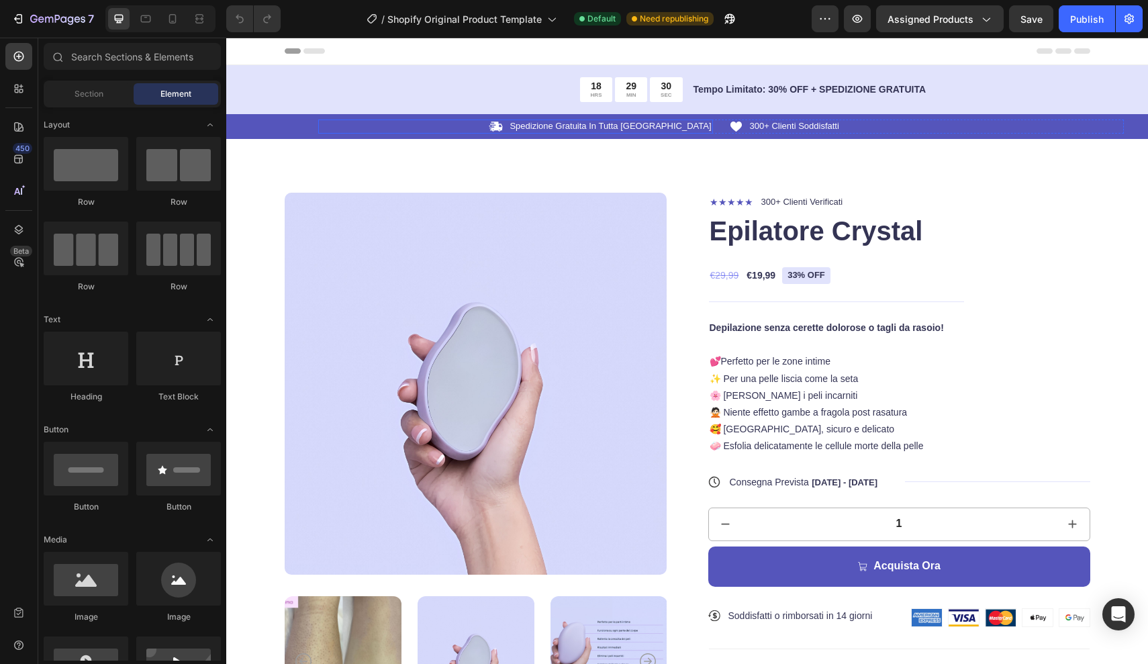
click at [560, 124] on div "Icon Spedizione Gratuita In Tutta Italia Text Block Row" at bounding box center [515, 126] width 395 height 14
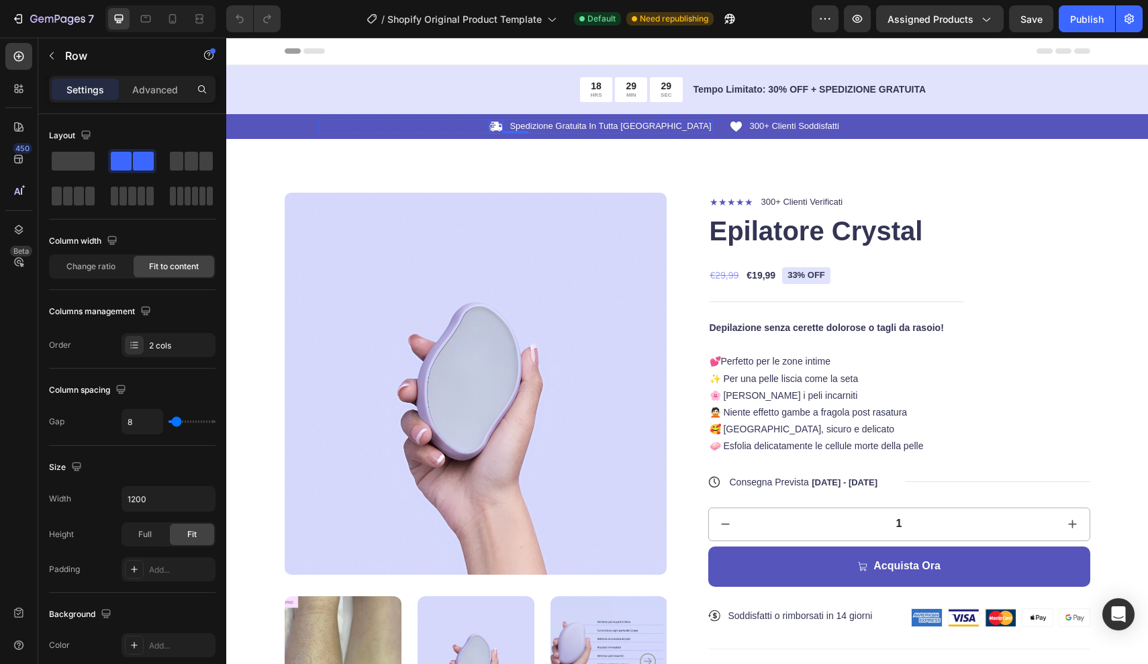
click at [503, 126] on icon at bounding box center [496, 126] width 14 height 14
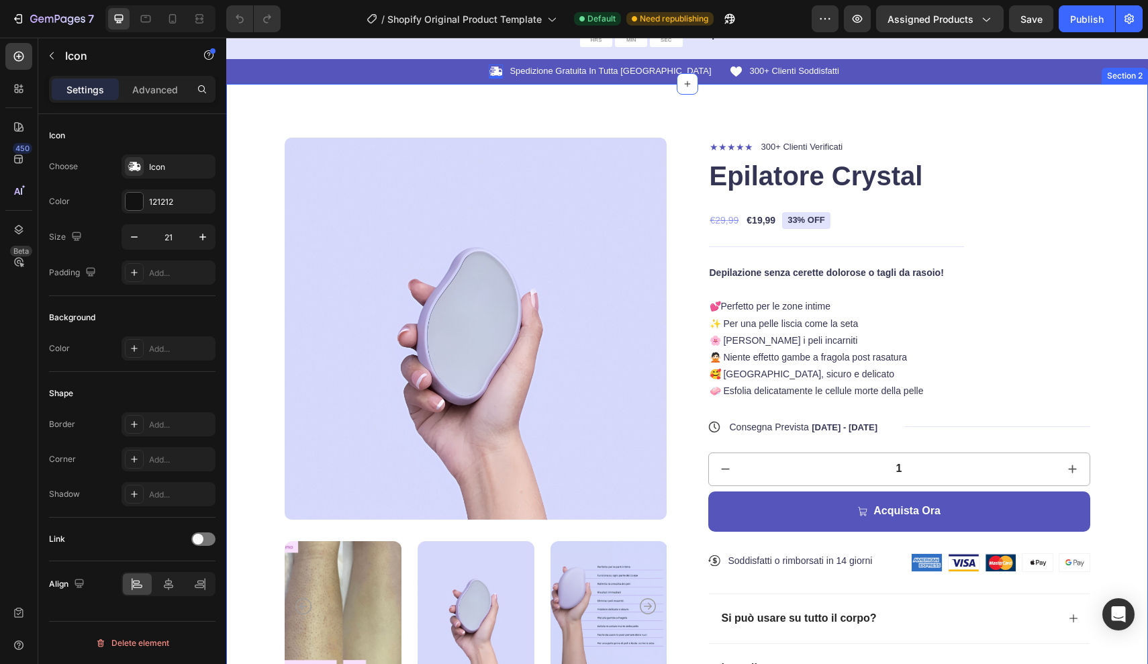
scroll to position [57, 0]
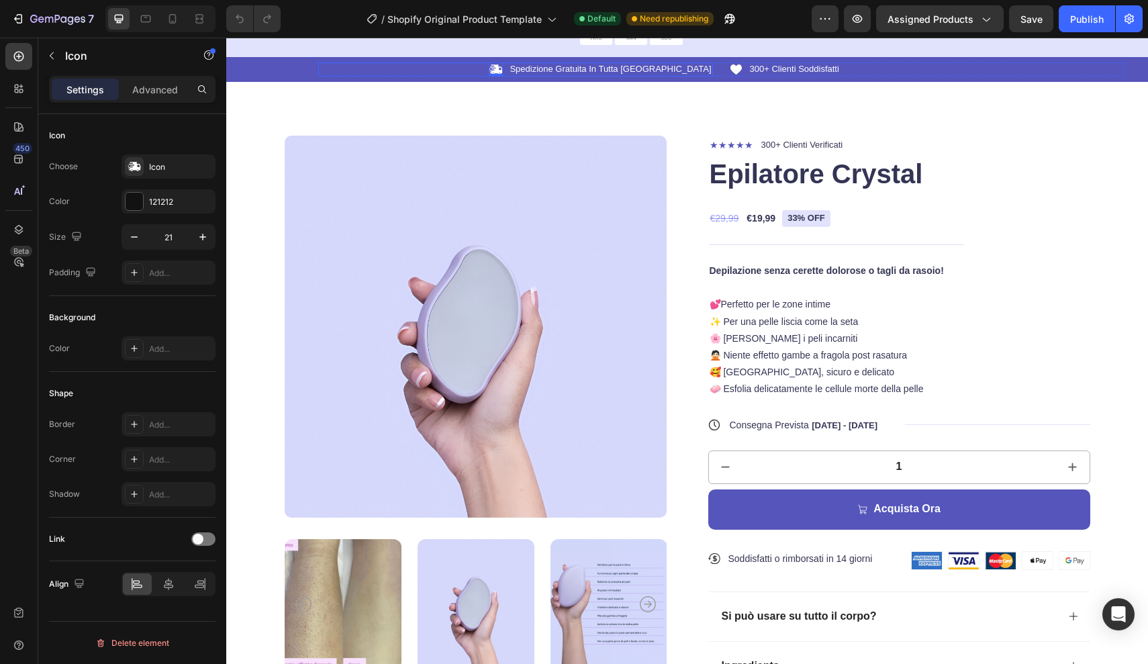
click at [552, 69] on div "Icon 0 Spedizione Gratuita In Tutta Italia Text Block Row" at bounding box center [515, 69] width 395 height 14
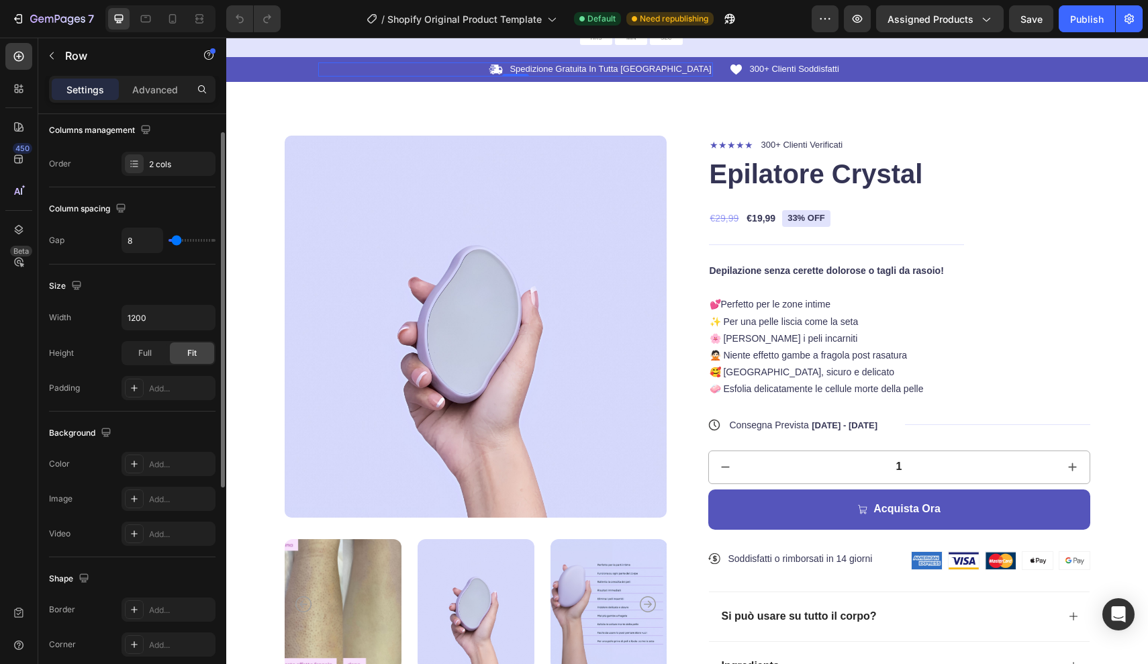
scroll to position [124, 0]
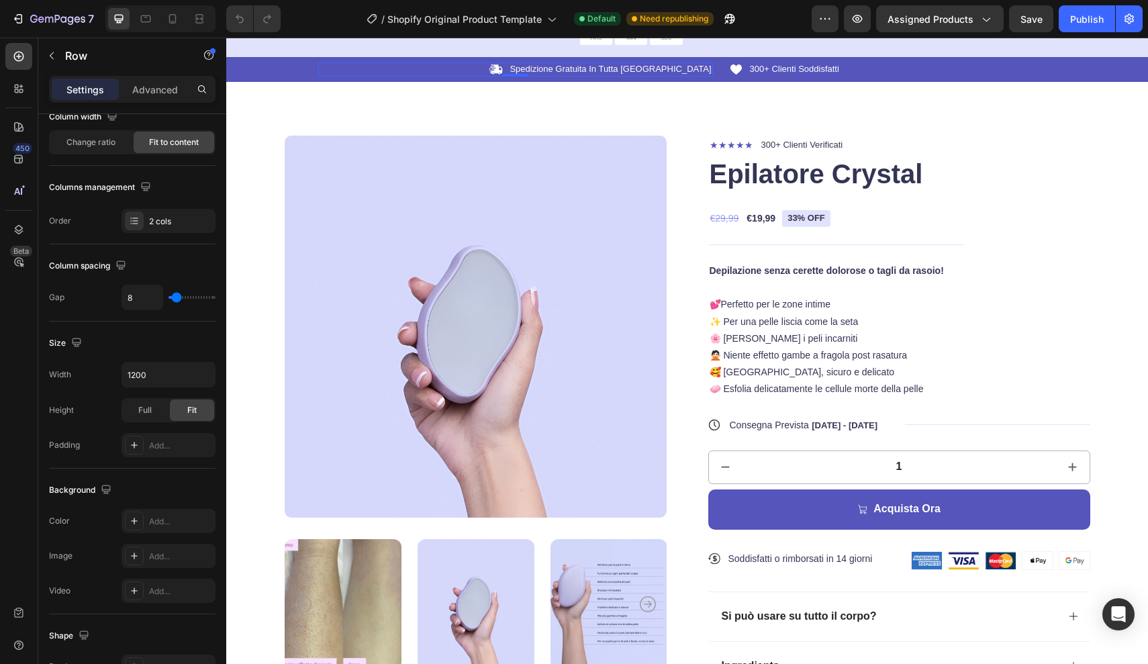
click at [549, 73] on div "Icon Spedizione Gratuita In Tutta Italia Text Block Row 0" at bounding box center [515, 69] width 395 height 14
click at [895, 73] on div "Icon 300+ Clienti Soddisfatti Text Block Row" at bounding box center [926, 69] width 395 height 14
click at [238, 68] on div "Icon Spedizione Gratuita In Tutta Italia Text Block Row Icon 300+ Clienti Soddi…" at bounding box center [687, 69] width 922 height 25
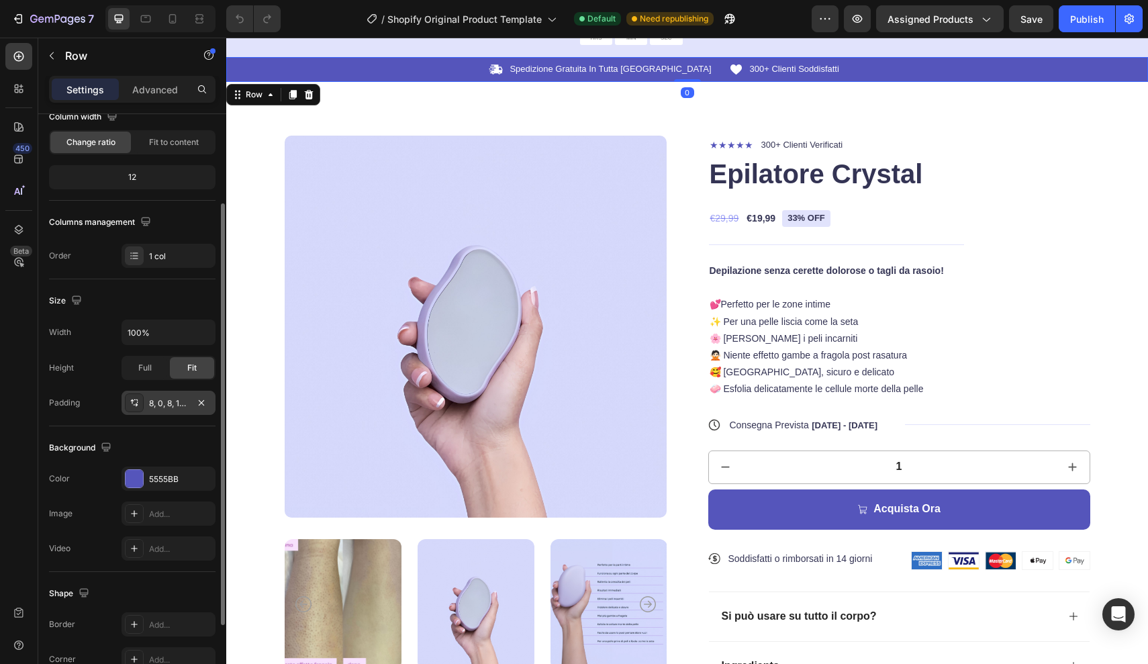
click at [171, 404] on div "8, 0, 8, 100" at bounding box center [168, 403] width 39 height 12
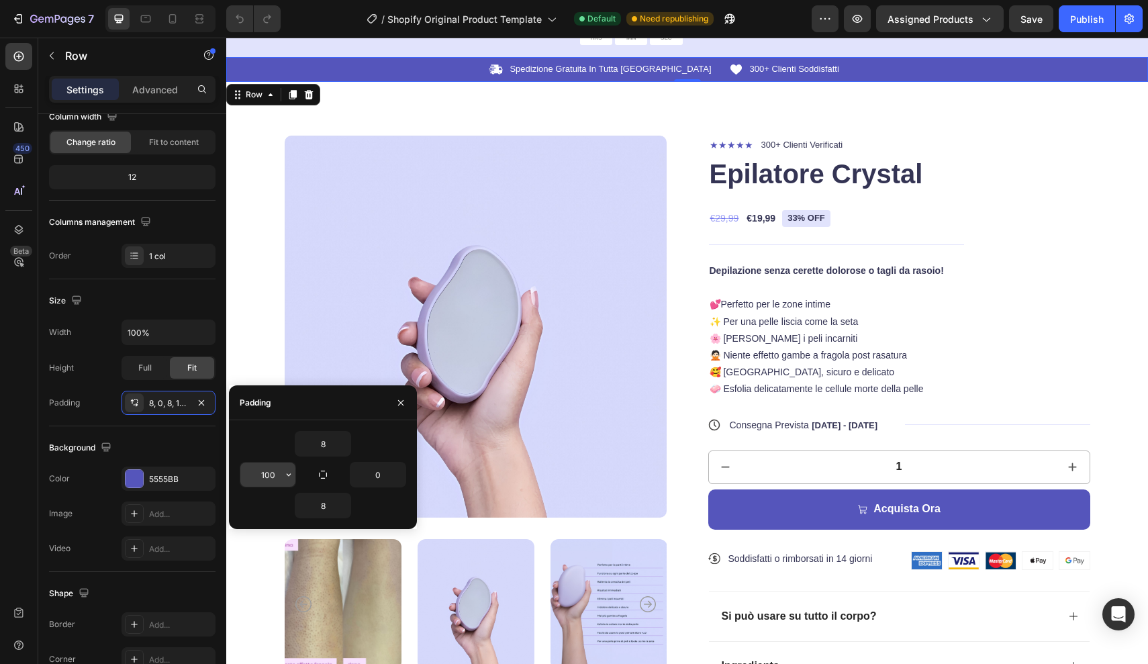
click at [277, 475] on input "100" at bounding box center [267, 475] width 55 height 24
type input "1"
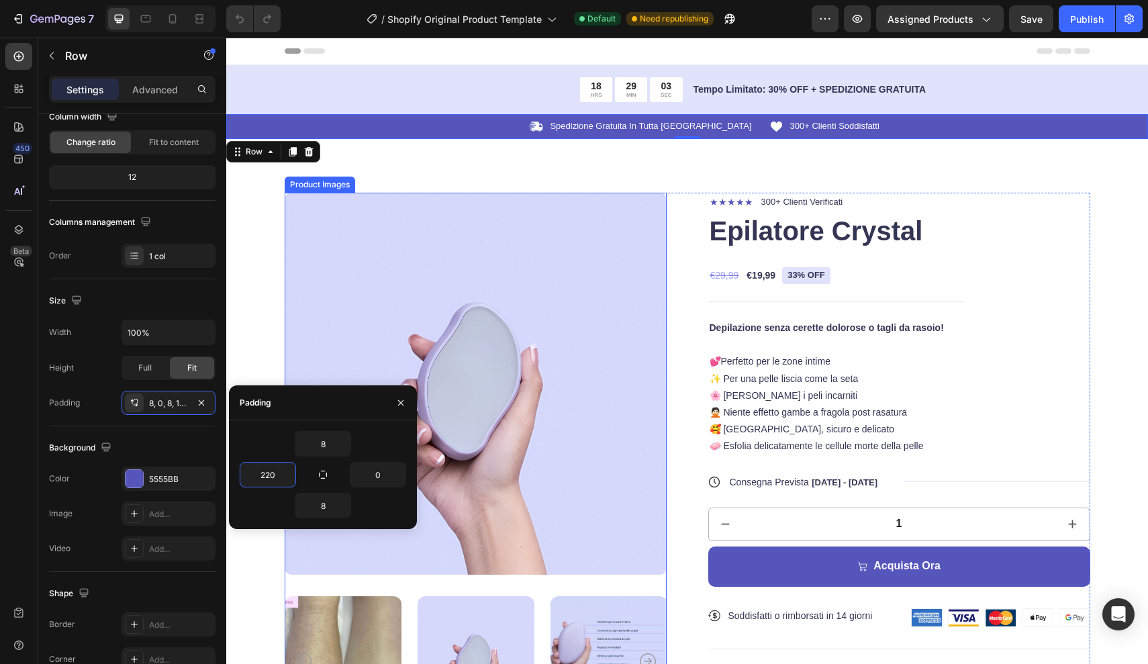
scroll to position [0, 0]
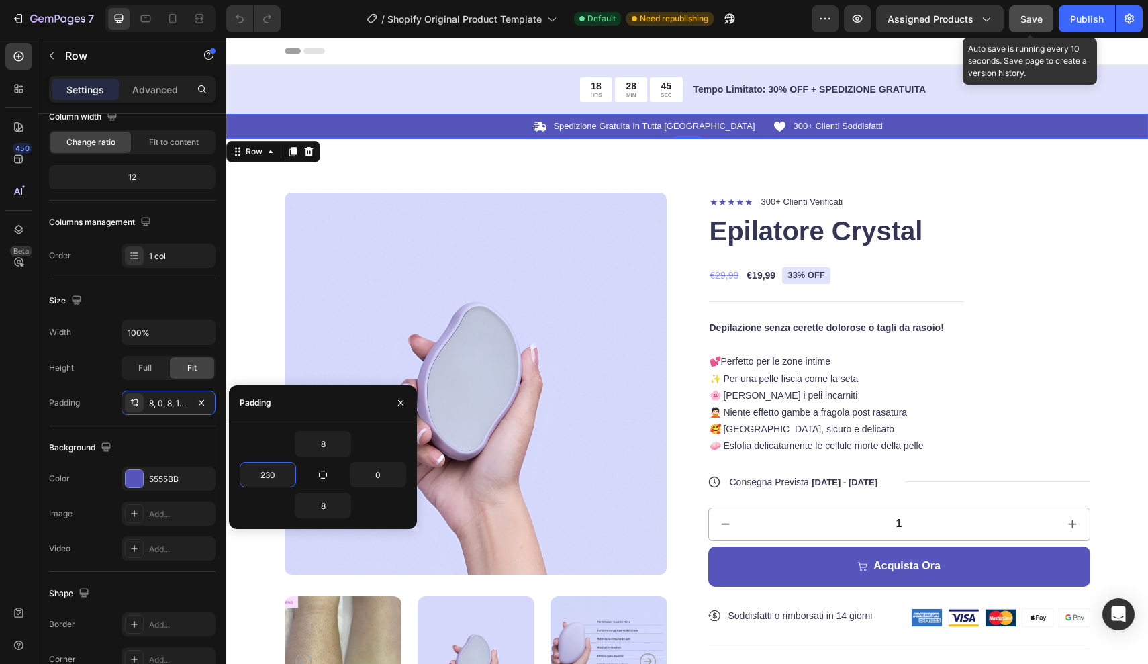
type input "230"
click at [1028, 21] on span "Save" at bounding box center [1031, 18] width 22 height 11
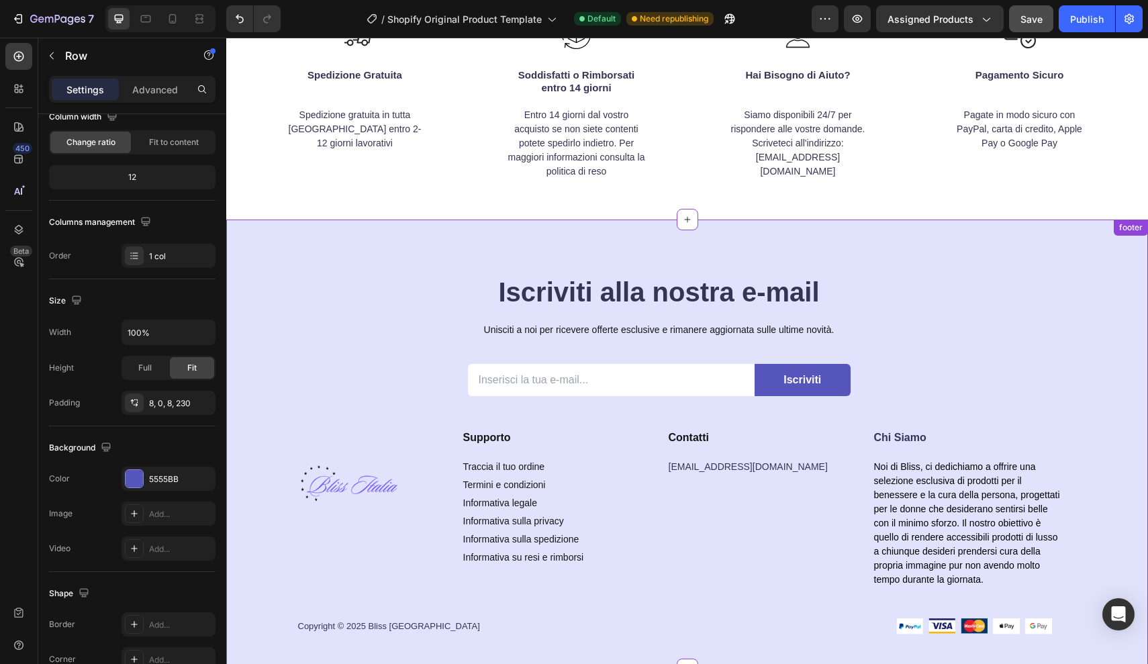
scroll to position [4199, 0]
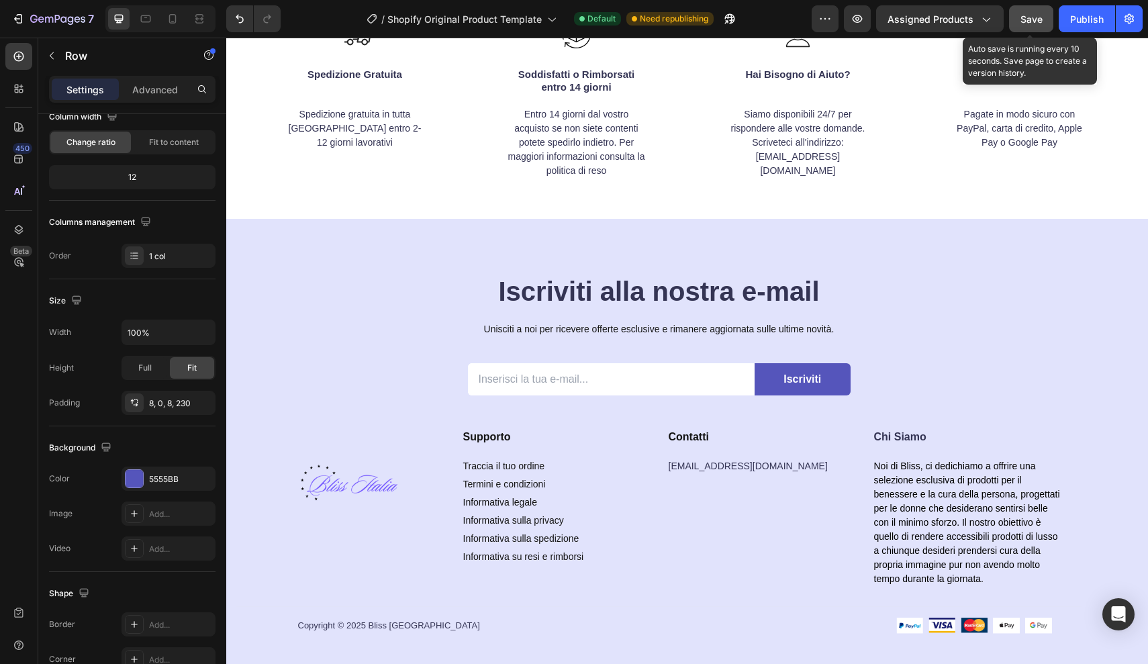
click at [1026, 27] on button "Save" at bounding box center [1031, 18] width 44 height 27
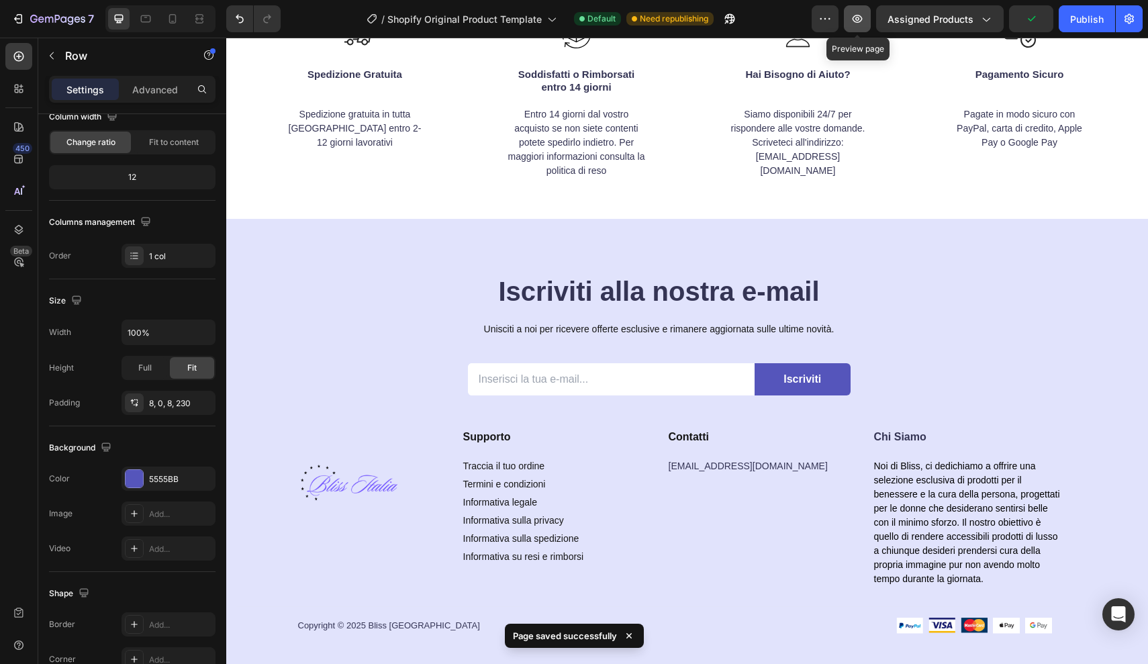
click at [860, 17] on icon "button" at bounding box center [857, 18] width 13 height 13
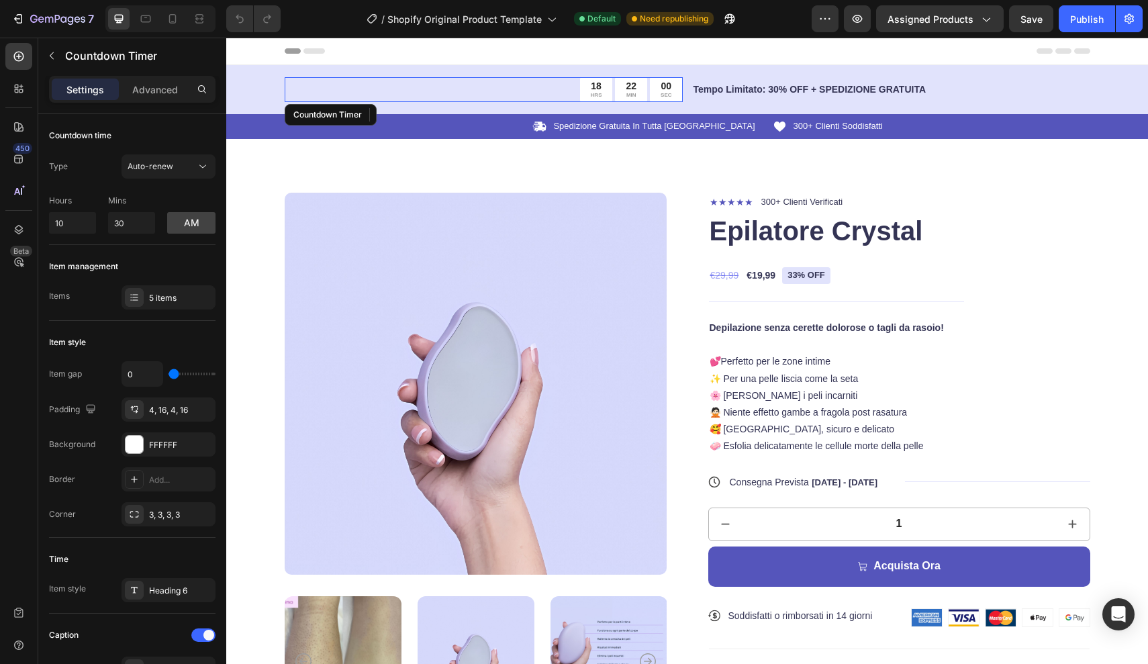
click at [569, 84] on div "18 HRS 22 MIN 00 SEC" at bounding box center [484, 89] width 398 height 25
click at [238, 105] on div "18 HRS 21 MIN 59 SEC Countdown Timer 0 Tempo Limitato: 30% OFF + SPEDIZIONE GRA…" at bounding box center [687, 102] width 922 height 74
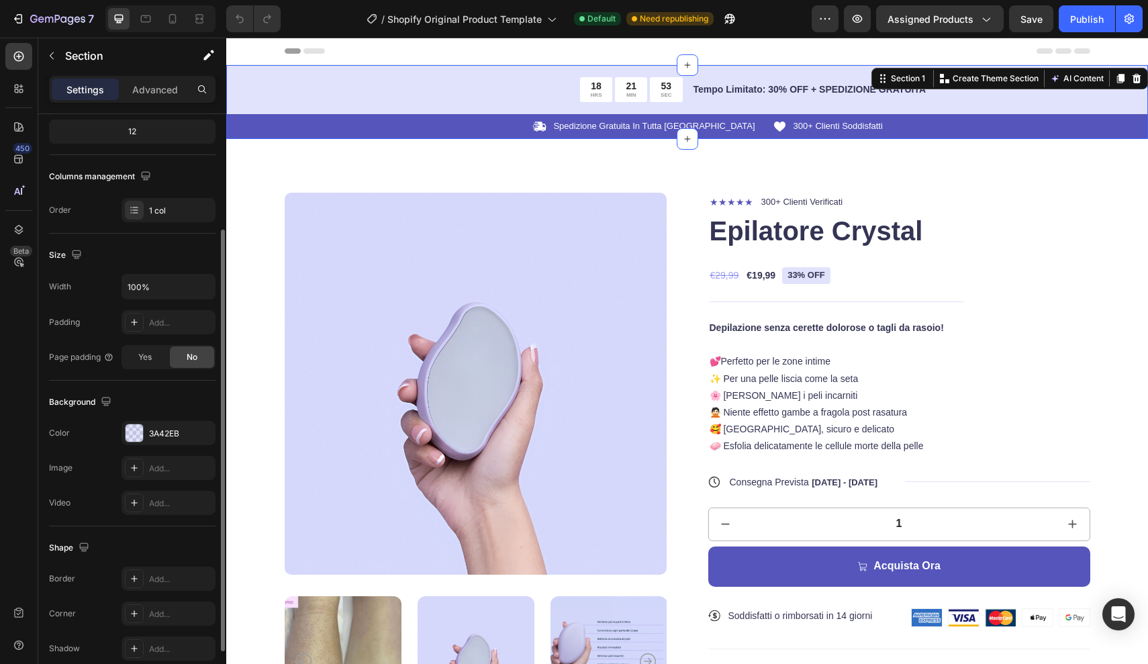
scroll to position [166, 0]
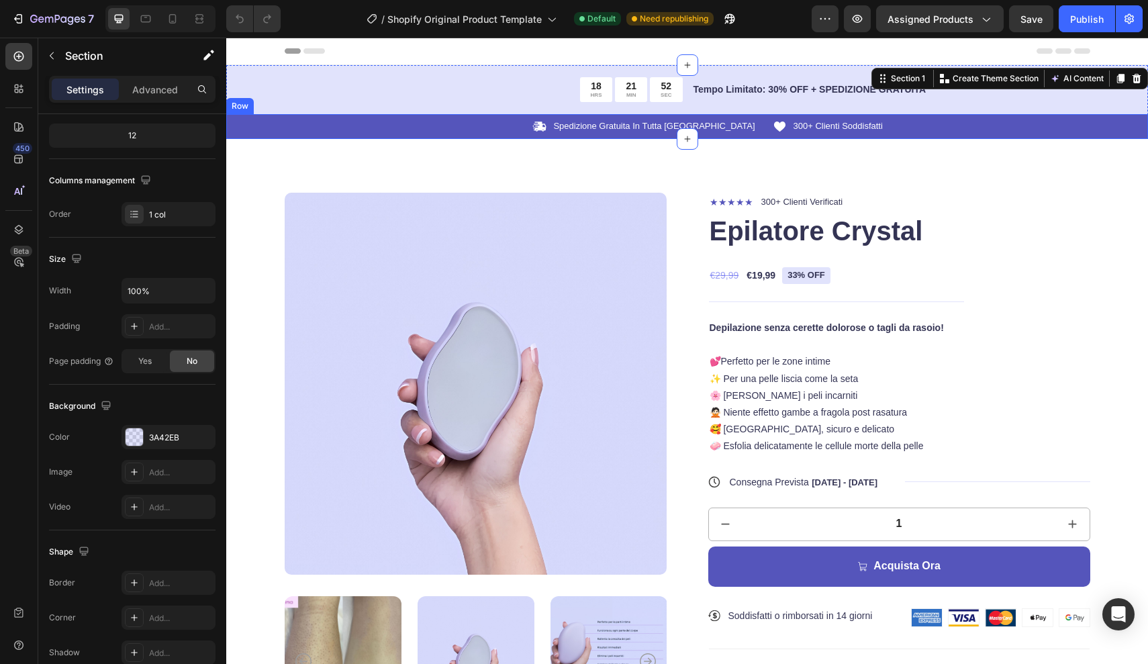
click at [255, 130] on div "Icon Spedizione Gratuita In Tutta Italia Text Block Row Icon 300+ Clienti Soddi…" at bounding box center [687, 126] width 922 height 25
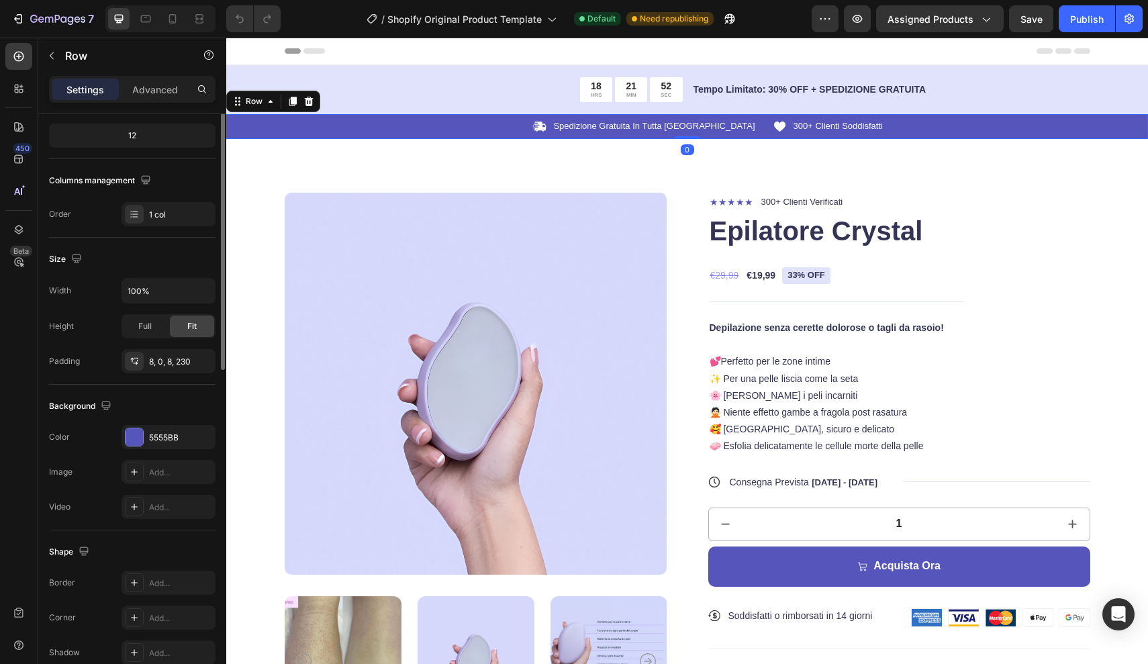
scroll to position [0, 0]
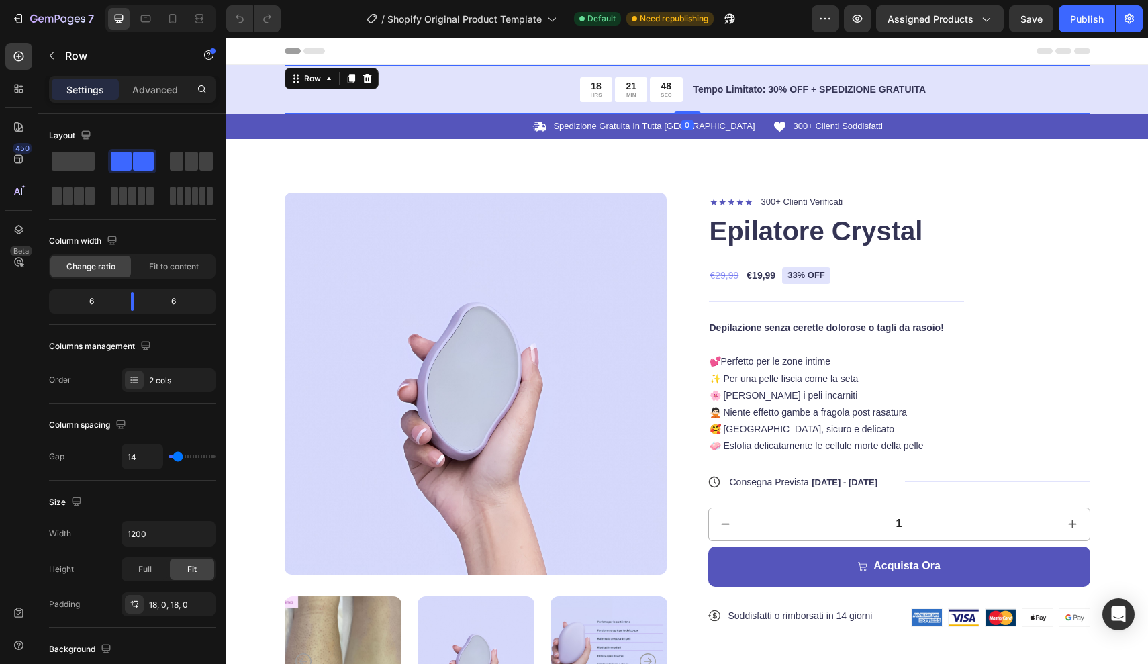
click at [375, 107] on div "18 HRS 21 MIN 48 SEC Countdown Timer Tempo Limitato: 30% OFF + SPEDIZIONE GRATU…" at bounding box center [688, 89] width 806 height 49
click at [179, 601] on div "18, 0, 18, 0" at bounding box center [168, 605] width 39 height 12
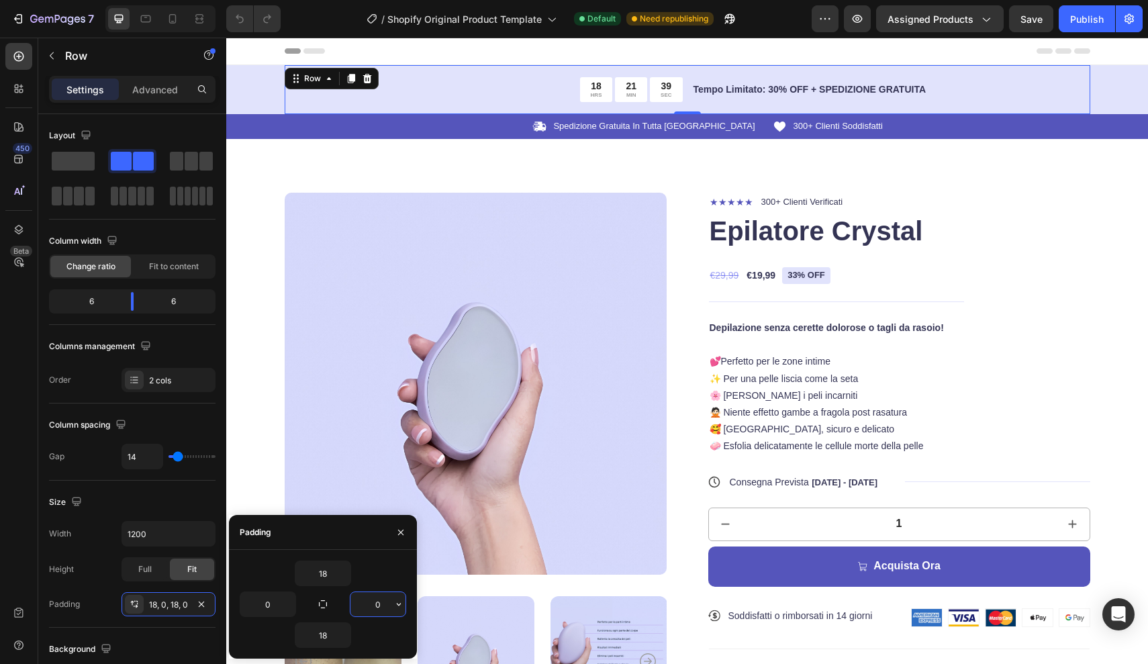
click at [359, 606] on input "0" at bounding box center [377, 604] width 55 height 24
click at [387, 606] on input "0" at bounding box center [377, 604] width 55 height 24
type input "1"
type input "220"
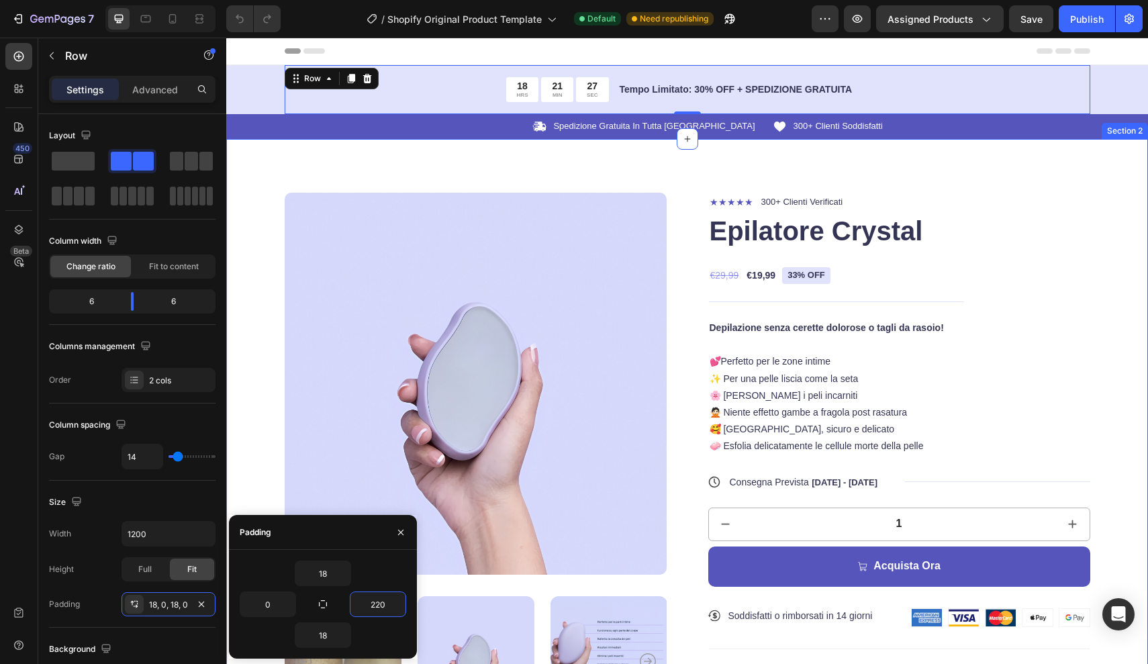
click at [1053, 164] on div "Product Images ★★★★★ Text Block 300+ Clienti Verificati Text Block Row Epilator…" at bounding box center [687, 587] width 922 height 896
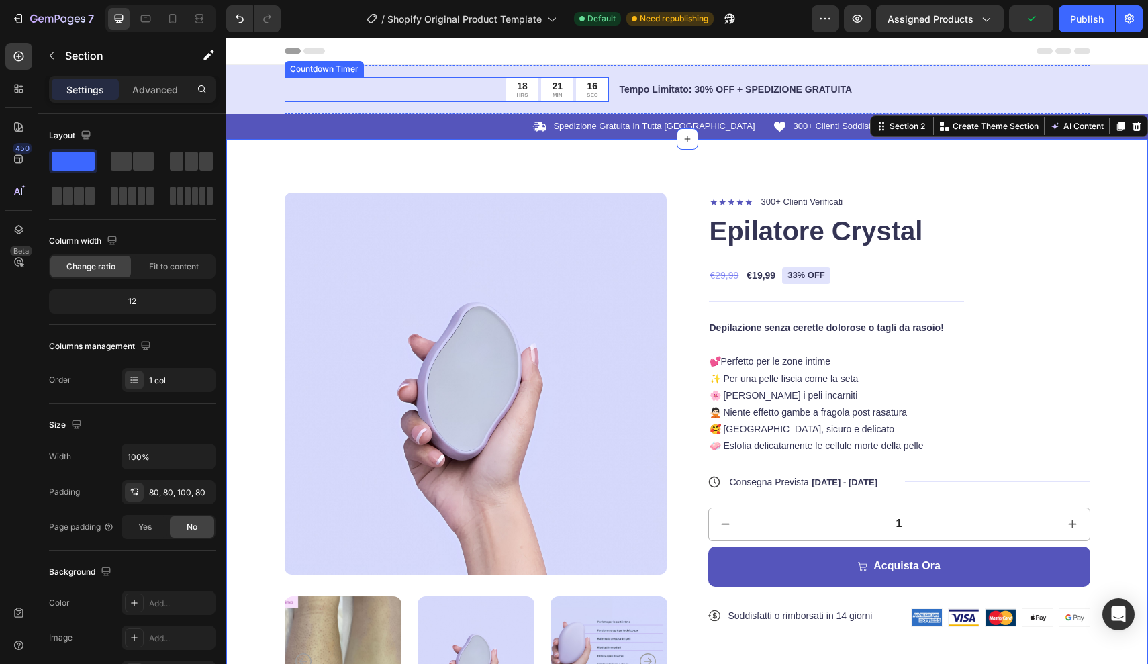
click at [363, 83] on div "18 HRS 21 MIN 16 SEC" at bounding box center [447, 89] width 324 height 25
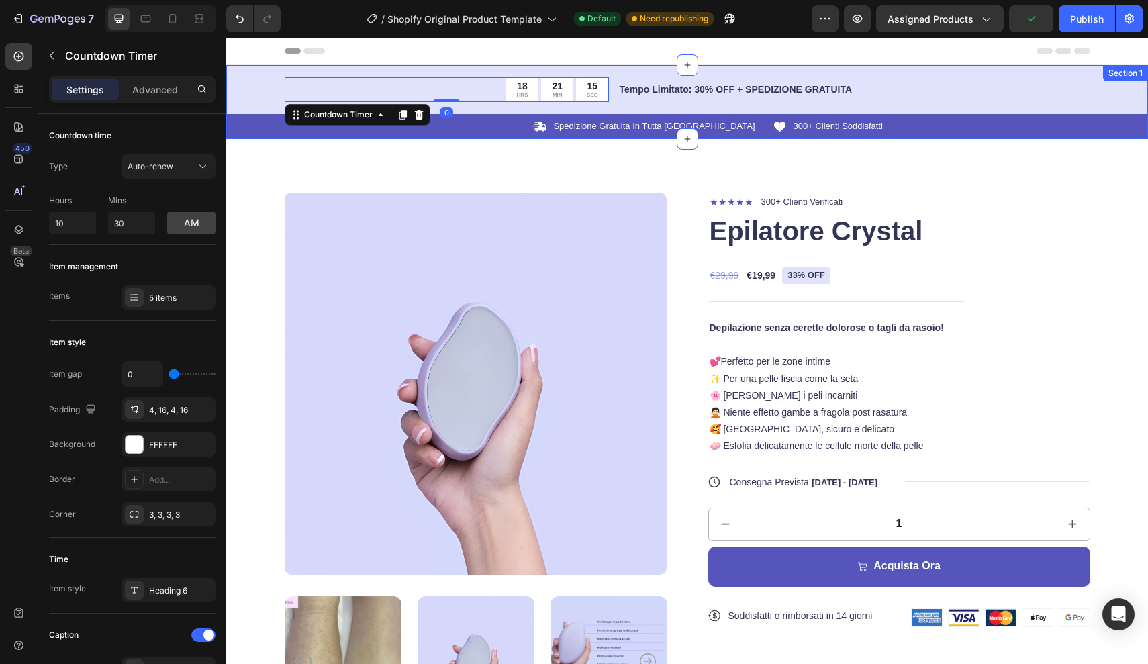
click at [266, 93] on div "18 HRS 21 MIN 15 SEC Countdown Timer 0 Tempo Limitato: 30% OFF + SPEDIZIONE GRA…" at bounding box center [687, 102] width 922 height 74
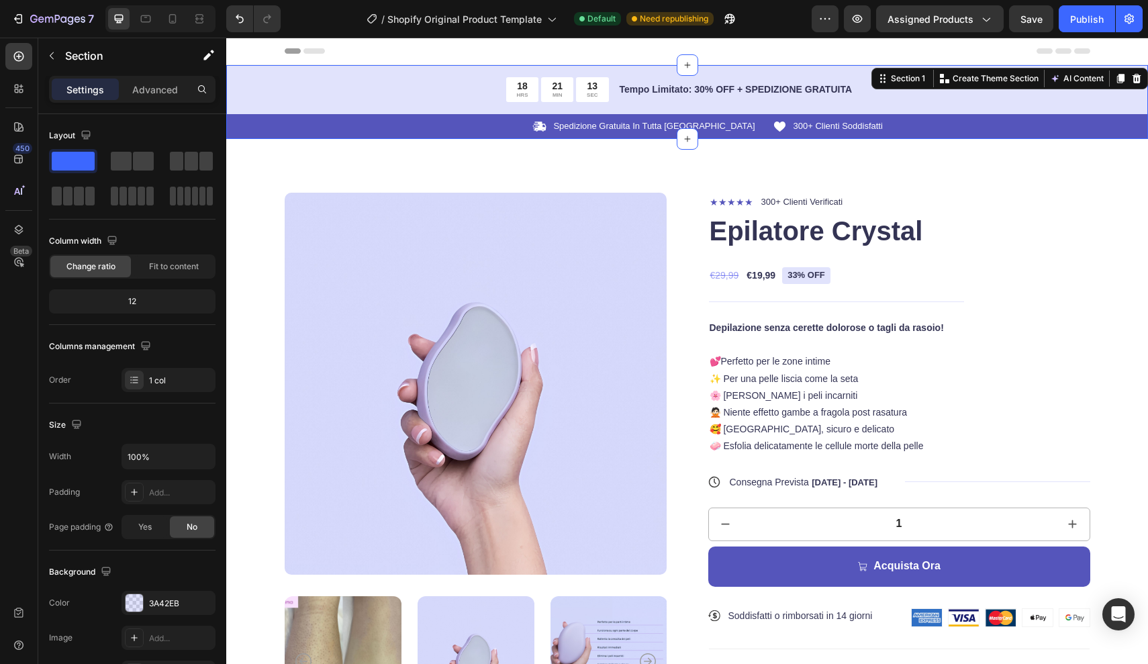
click at [252, 101] on div "18 HRS 21 MIN 13 SEC Countdown Timer Tempo Limitato: 30% OFF + SPEDIZIONE GRATU…" at bounding box center [687, 102] width 922 height 74
click at [453, 93] on div "18 HRS 21 MIN 12 SEC" at bounding box center [447, 89] width 324 height 25
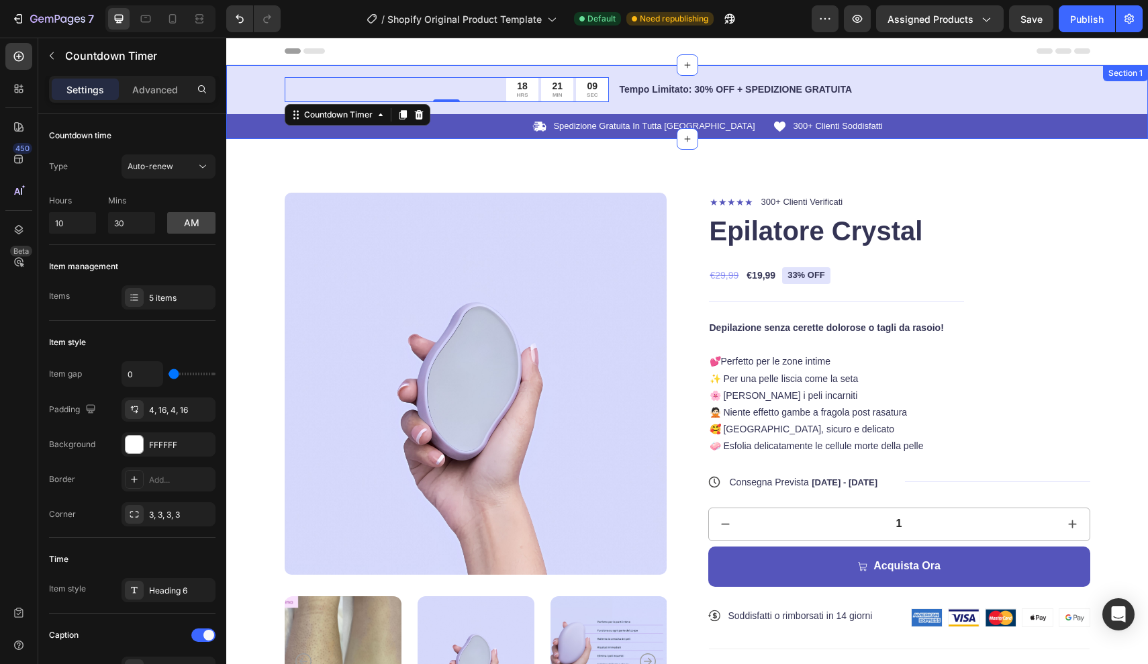
click at [265, 97] on div "18 HRS 21 MIN 09 SEC Countdown Timer 0 Tempo Limitato: 30% OFF + SPEDIZIONE GRA…" at bounding box center [687, 102] width 922 height 74
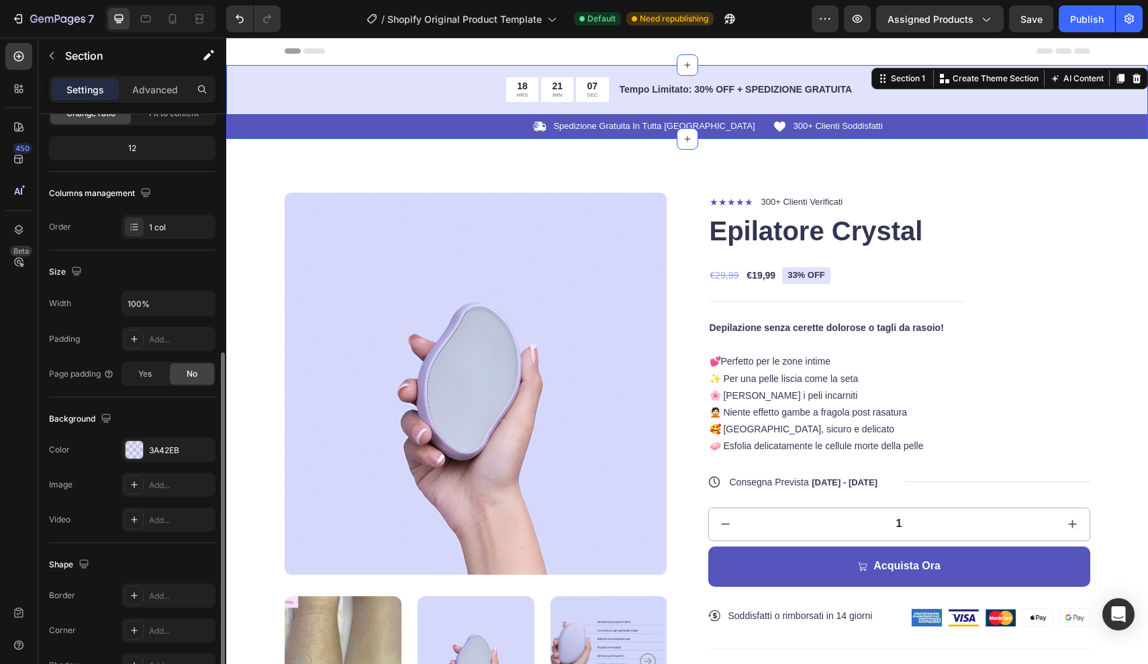
scroll to position [231, 0]
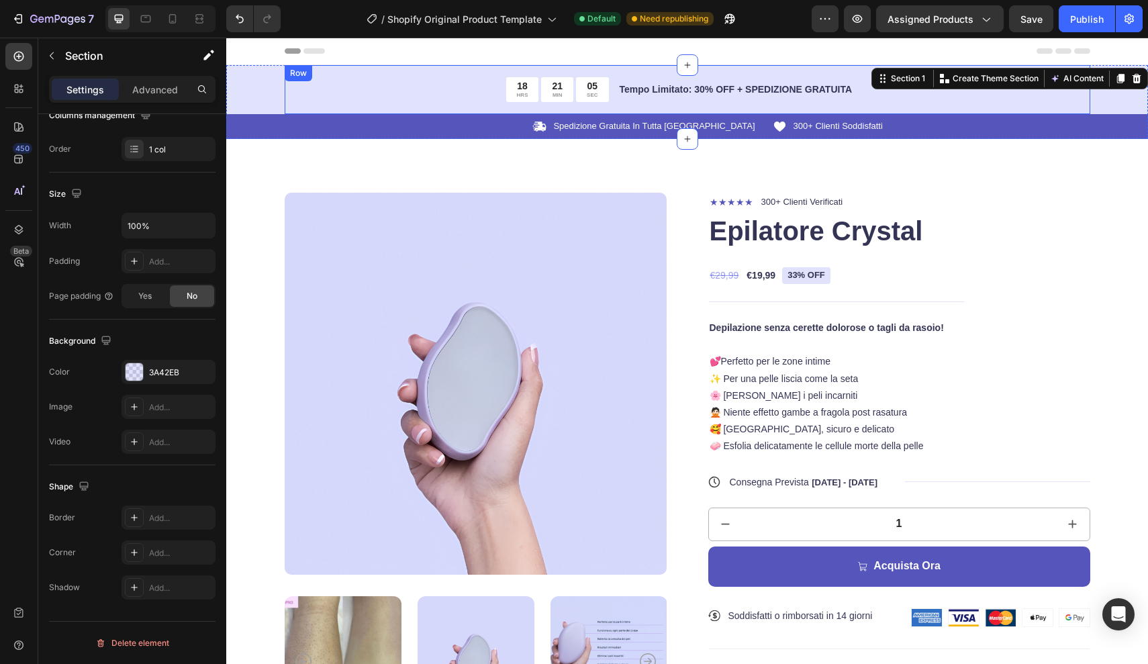
click at [971, 100] on div "18 HRS 21 MIN 05 SEC Countdown Timer Tempo Limitato: 30% OFF + SPEDIZIONE GRATU…" at bounding box center [688, 89] width 806 height 49
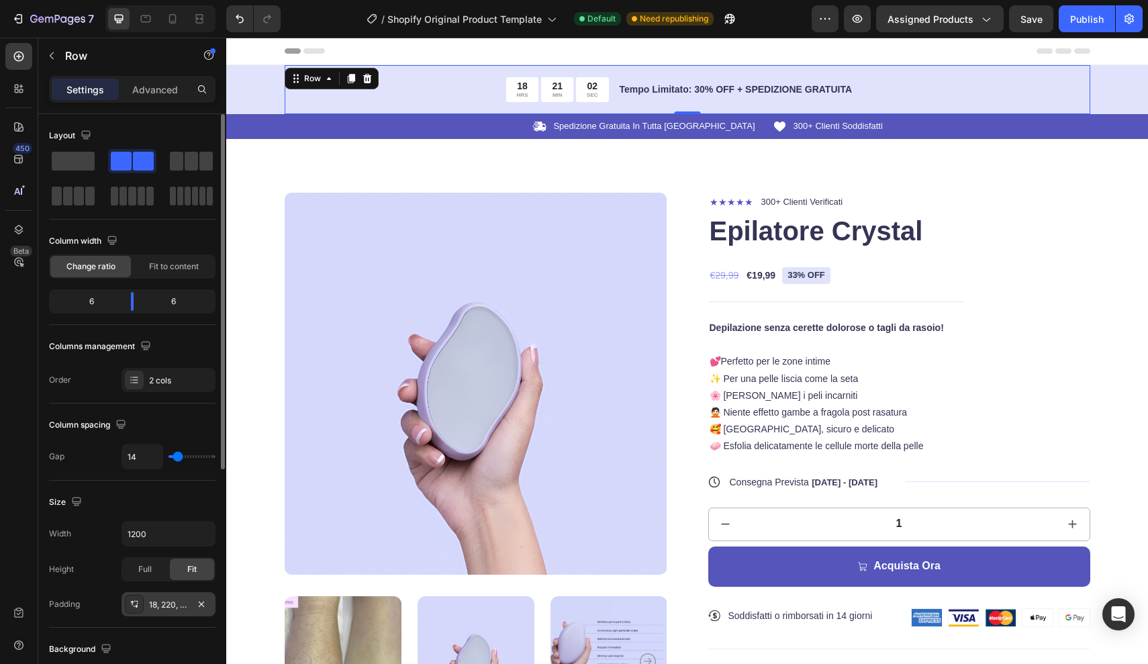
click at [171, 602] on div "18, 220, 18, 0" at bounding box center [168, 605] width 39 height 12
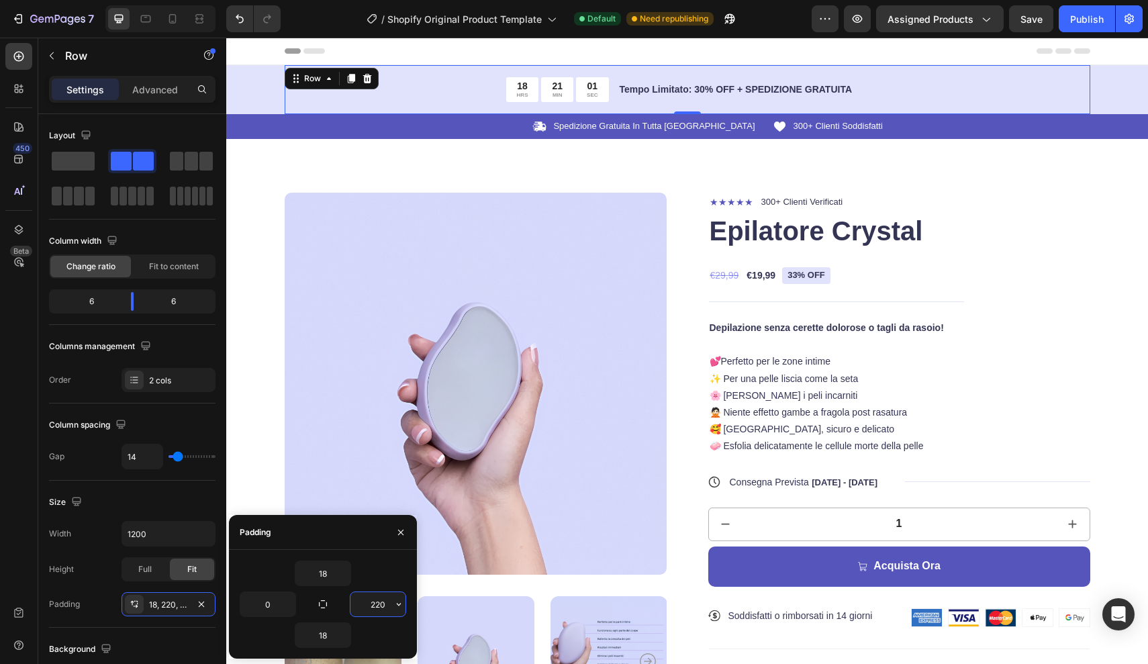
click at [380, 604] on input "220" at bounding box center [377, 604] width 55 height 24
click at [389, 603] on input "220" at bounding box center [377, 604] width 55 height 24
type input "215"
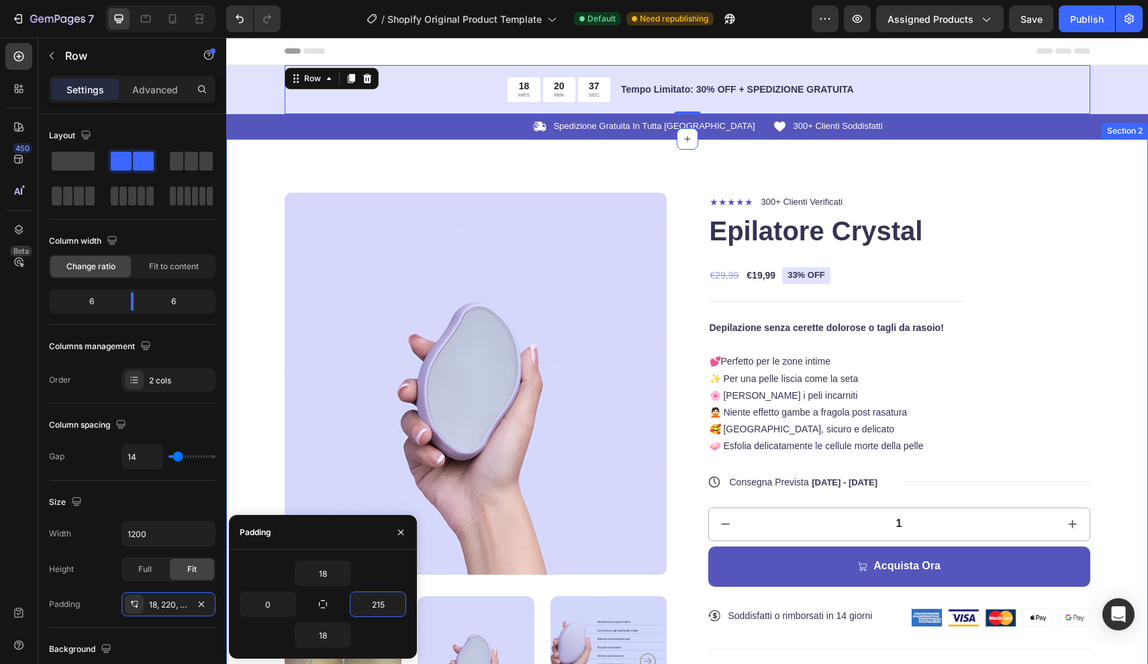
click at [1111, 228] on div "Product Images ★★★★★ Text Block 300+ Clienti Verificati Text Block Row Epilator…" at bounding box center [687, 587] width 922 height 896
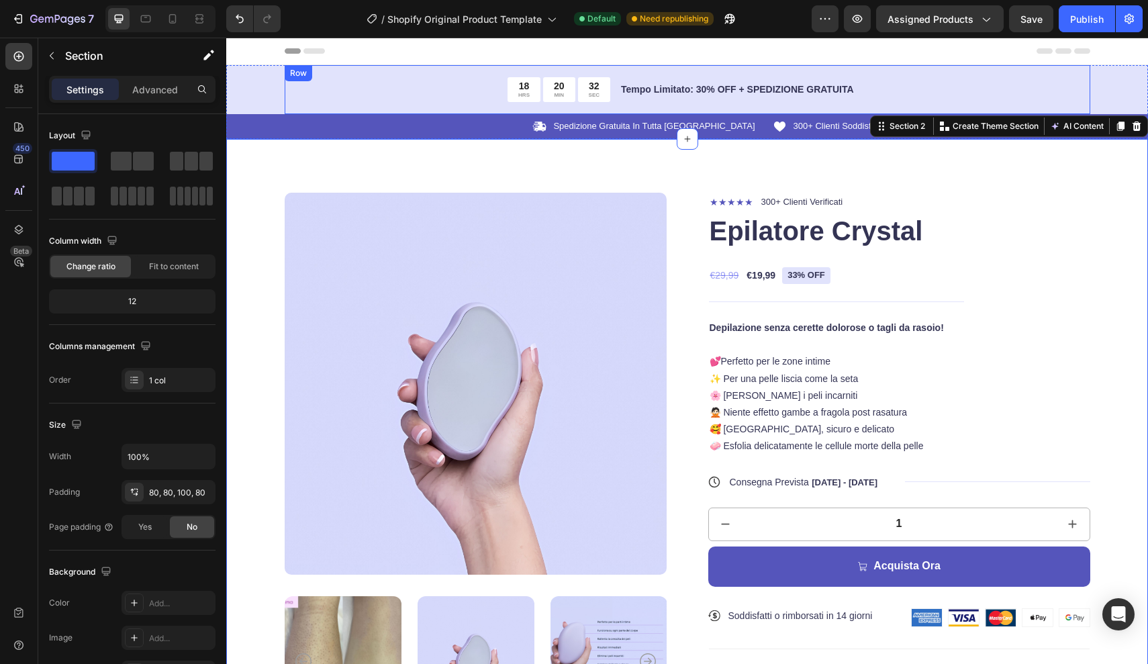
click at [1025, 89] on div "18 HRS 20 MIN 32 SEC Countdown Timer Tempo Limitato: 30% OFF + SPEDIZIONE GRATU…" at bounding box center [688, 89] width 806 height 49
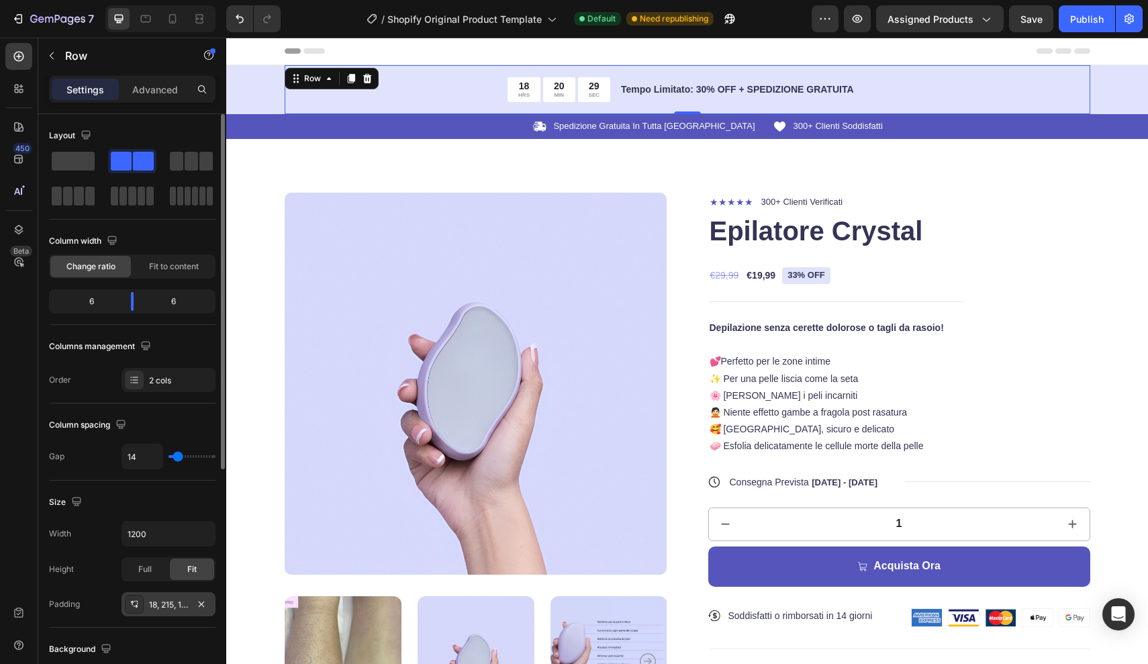
click at [177, 610] on div "18, 215, 18, 0" at bounding box center [168, 605] width 39 height 12
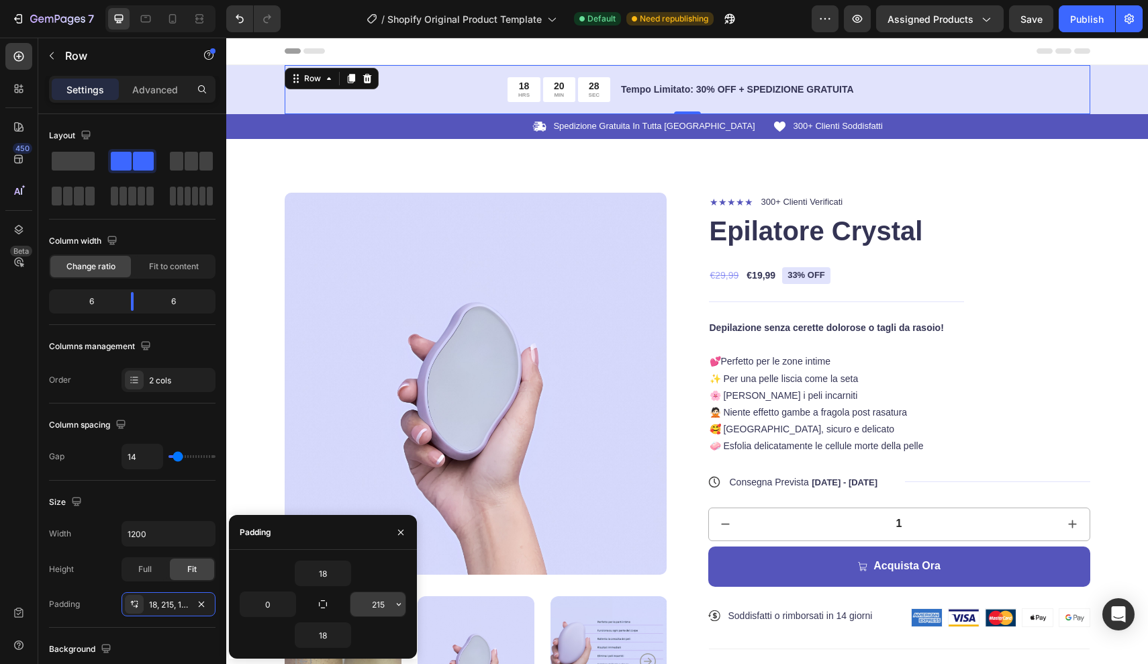
click at [388, 604] on input "215" at bounding box center [377, 604] width 55 height 24
type input "212"
click at [485, 124] on div "Icon Spedizione Gratuita In Tutta Italia Text Block Row" at bounding box center [569, 126] width 376 height 14
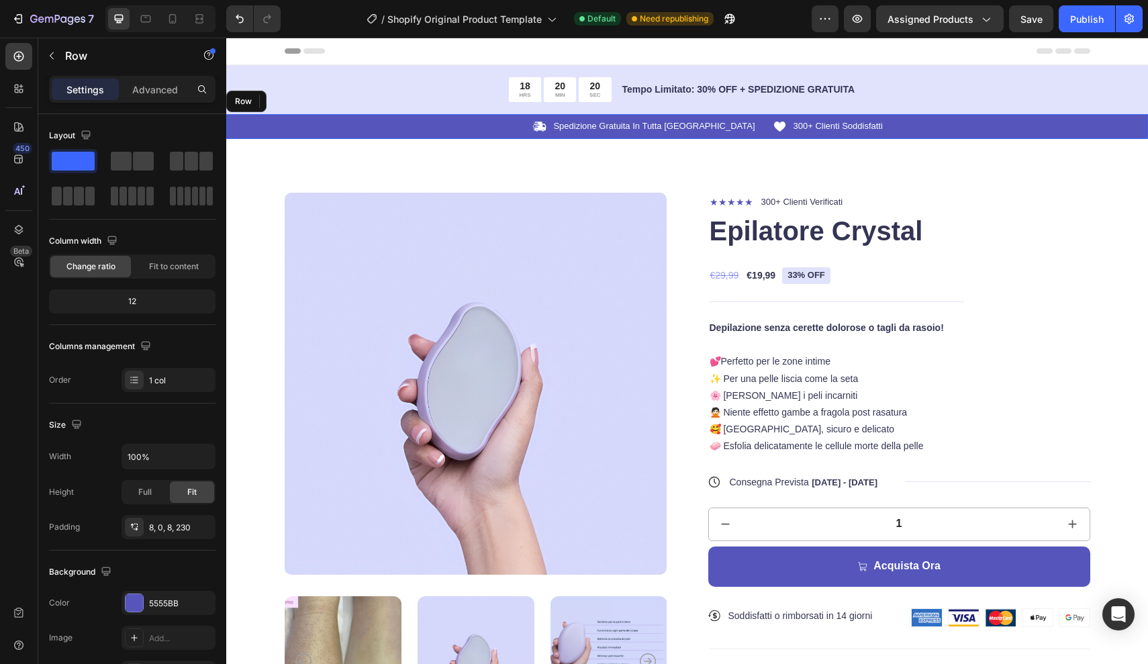
click at [356, 130] on div "Icon Spedizione Gratuita In Tutta Italia Text Block Row 0 Icon 300+ Clienti Sod…" at bounding box center [687, 126] width 922 height 25
click at [168, 531] on div "8, 0, 8, 230" at bounding box center [168, 528] width 39 height 12
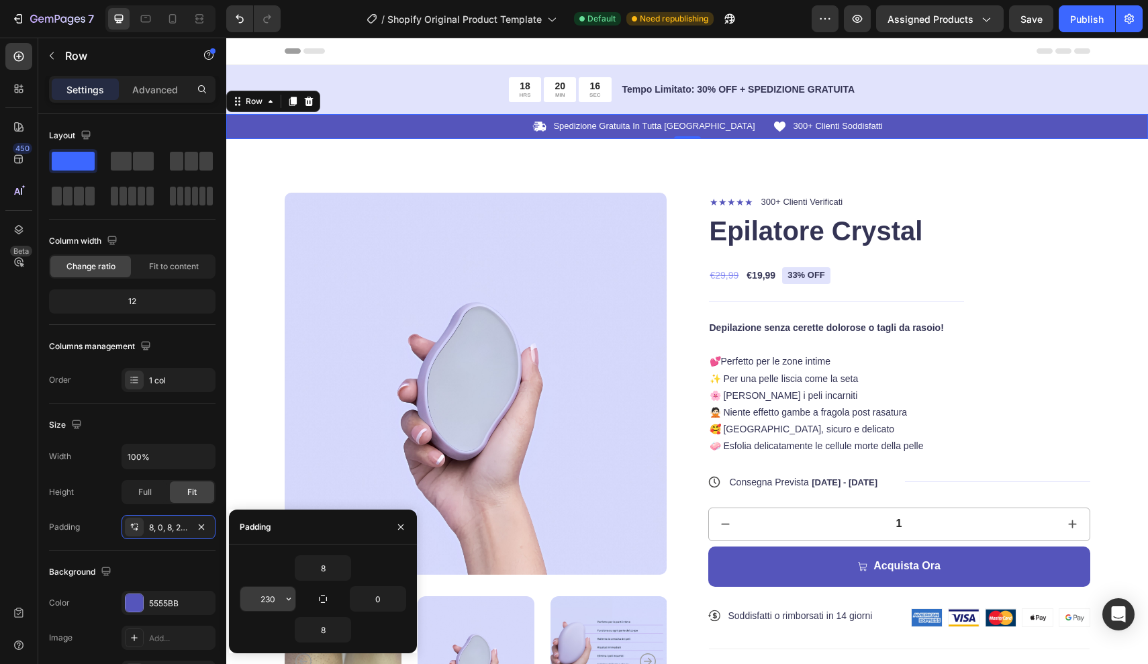
click at [277, 599] on input "230" at bounding box center [267, 599] width 55 height 24
type input "2"
type input "44"
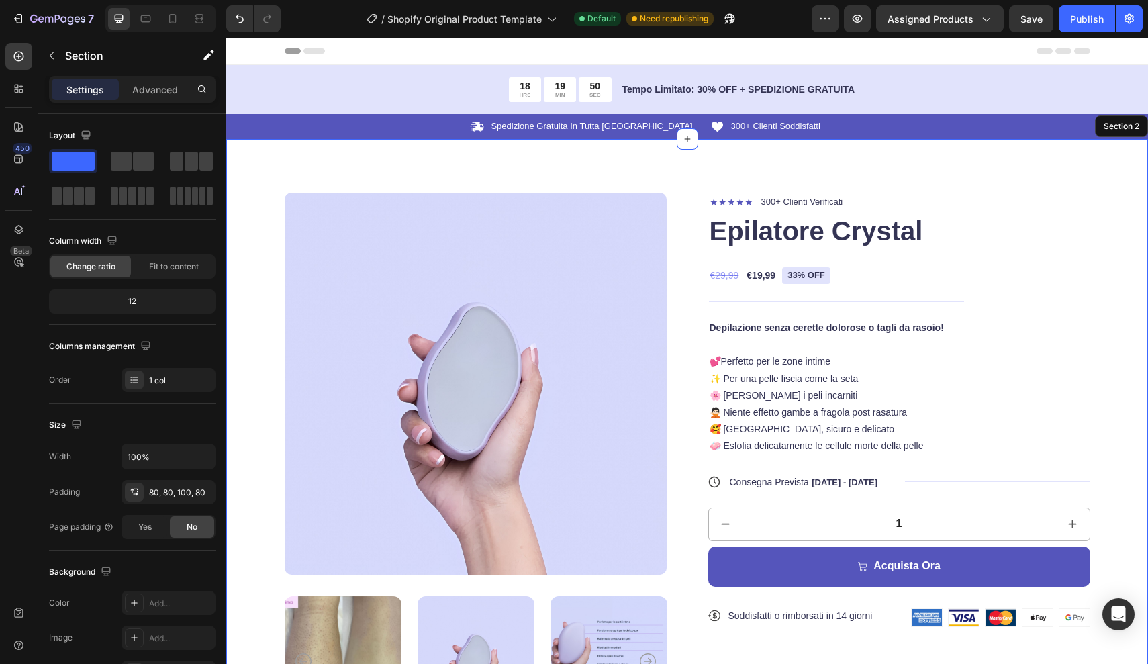
click at [252, 188] on div "Product Images ★★★★★ Text Block 300+ Clienti Verificati Text Block Row Epilator…" at bounding box center [687, 587] width 922 height 896
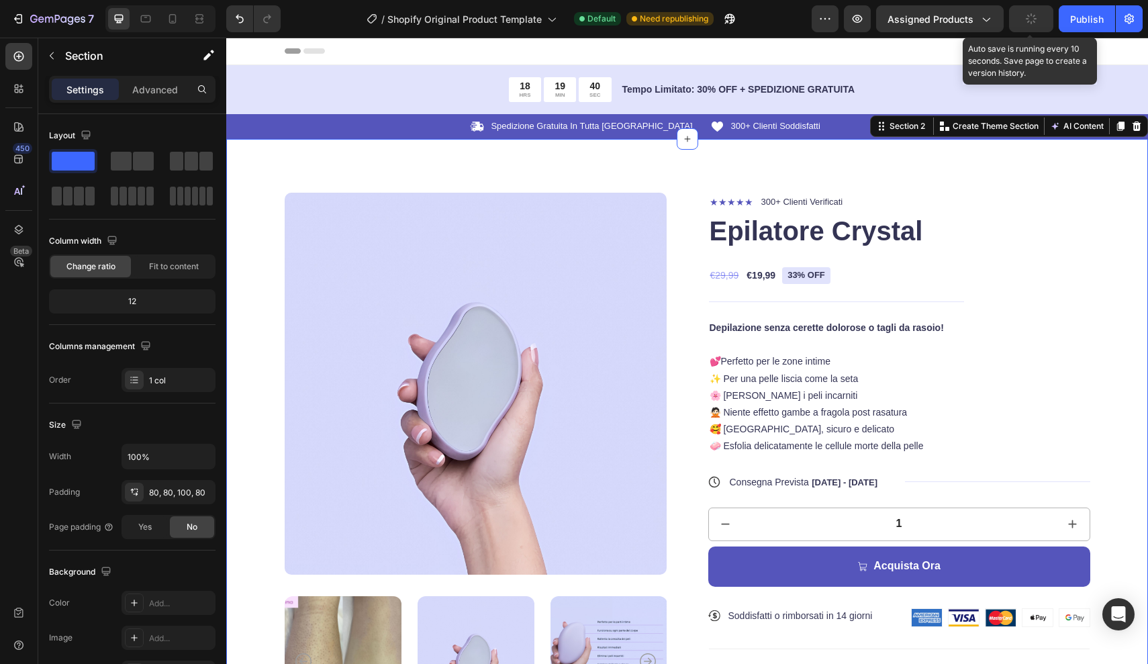
click at [1038, 20] on button "button" at bounding box center [1031, 18] width 44 height 27
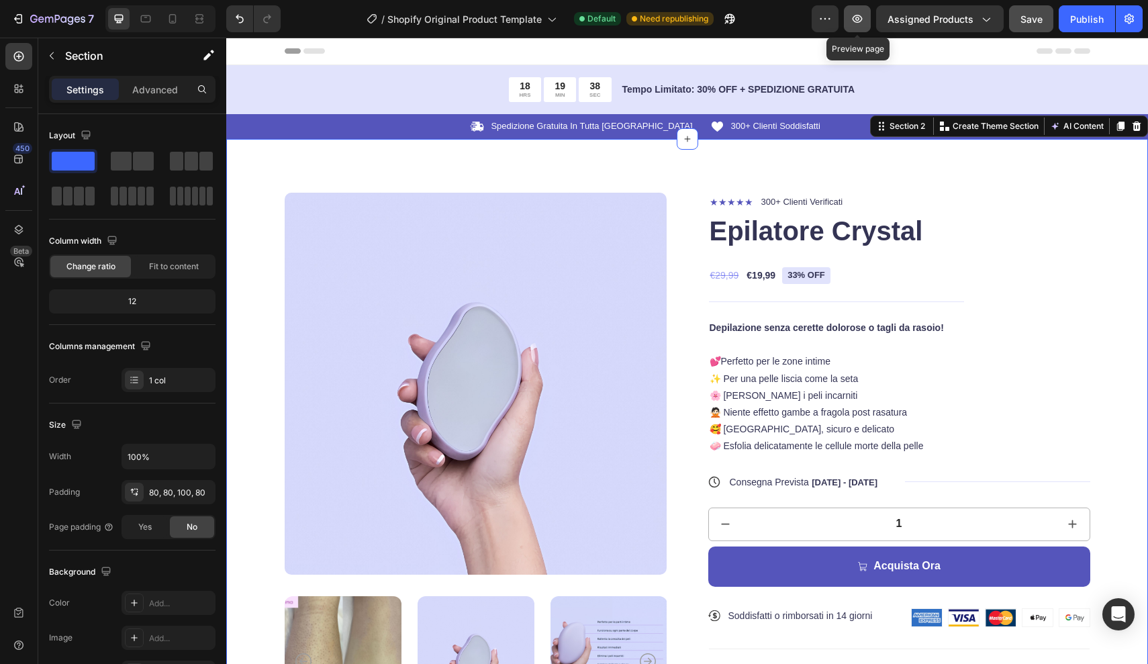
click at [859, 21] on icon "button" at bounding box center [857, 18] width 13 height 13
click at [857, 18] on icon "button" at bounding box center [857, 18] width 13 height 13
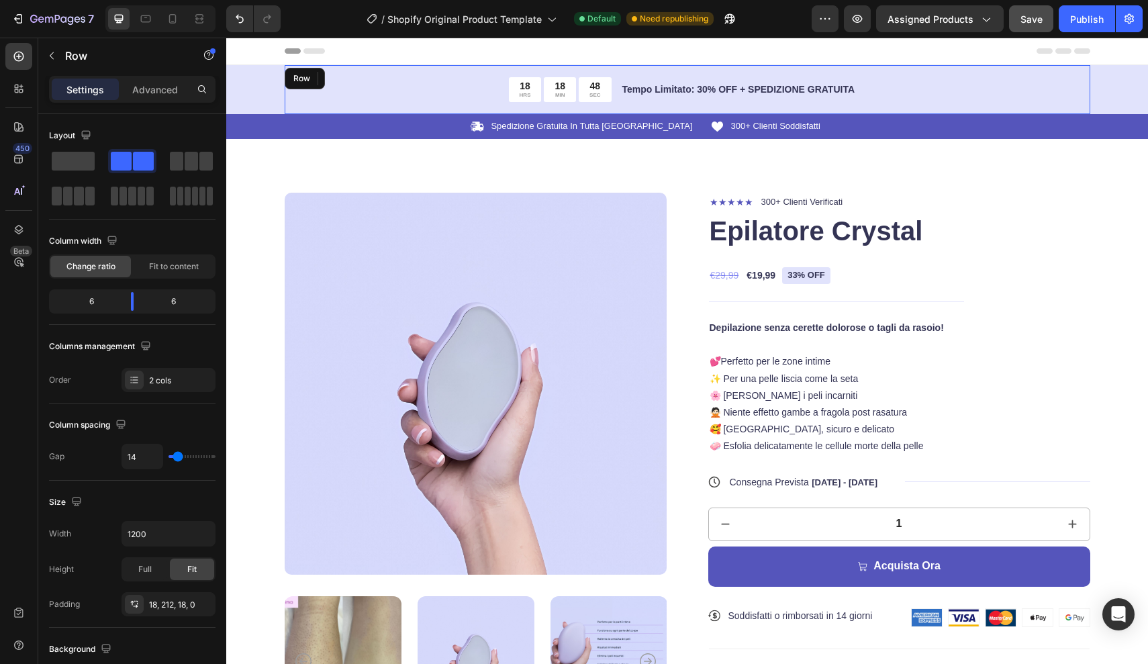
click at [956, 86] on div "18 HRS 18 MIN 48 SEC Countdown Timer Tempo Limitato: 30% OFF + SPEDIZIONE GRATU…" at bounding box center [688, 89] width 806 height 49
click at [171, 604] on div "18, 212, 18, 0" at bounding box center [168, 605] width 39 height 12
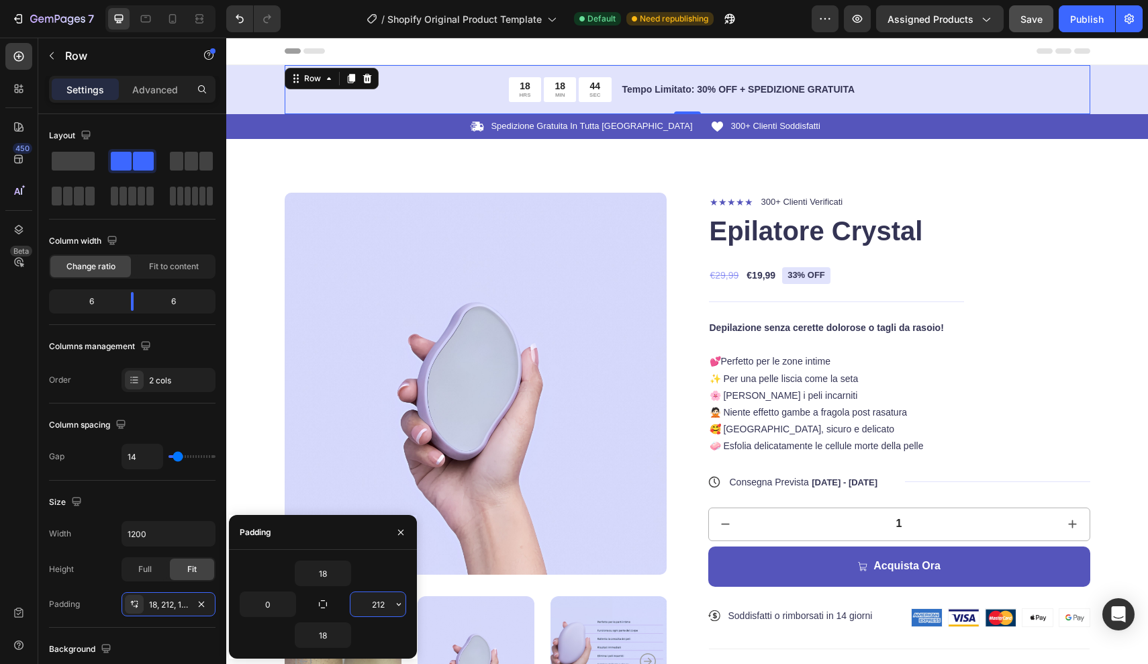
click at [385, 606] on input "212" at bounding box center [377, 604] width 55 height 24
type input "200"
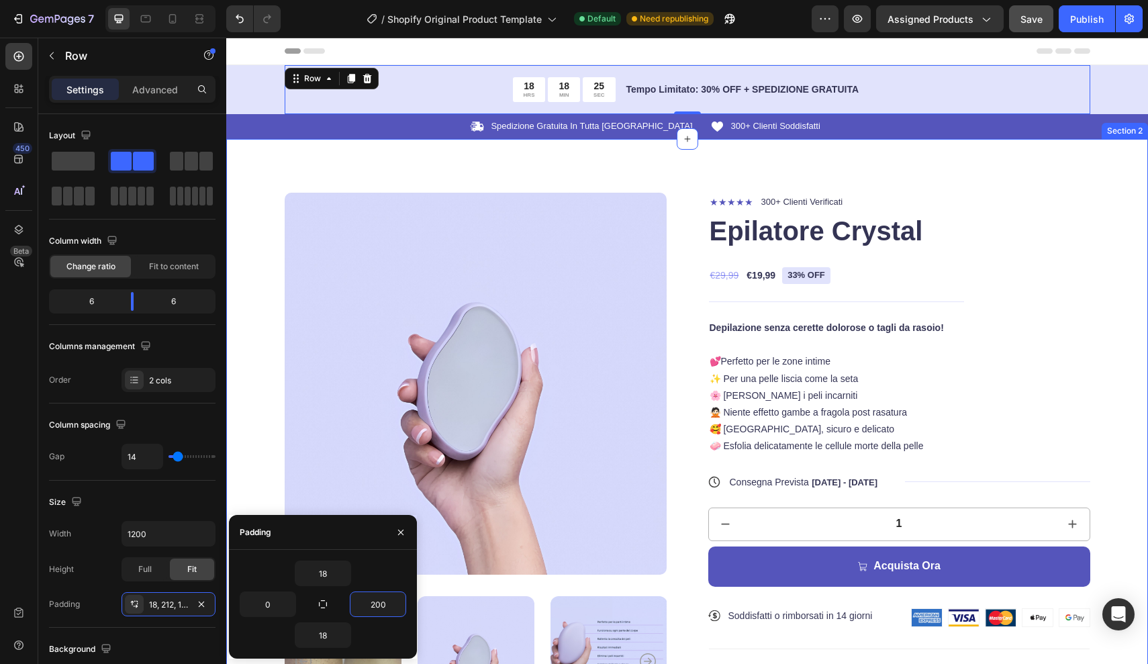
click at [249, 176] on div "Product Images ★★★★★ Text Block 300+ Clienti Verificati Text Block Row Epilator…" at bounding box center [687, 587] width 922 height 896
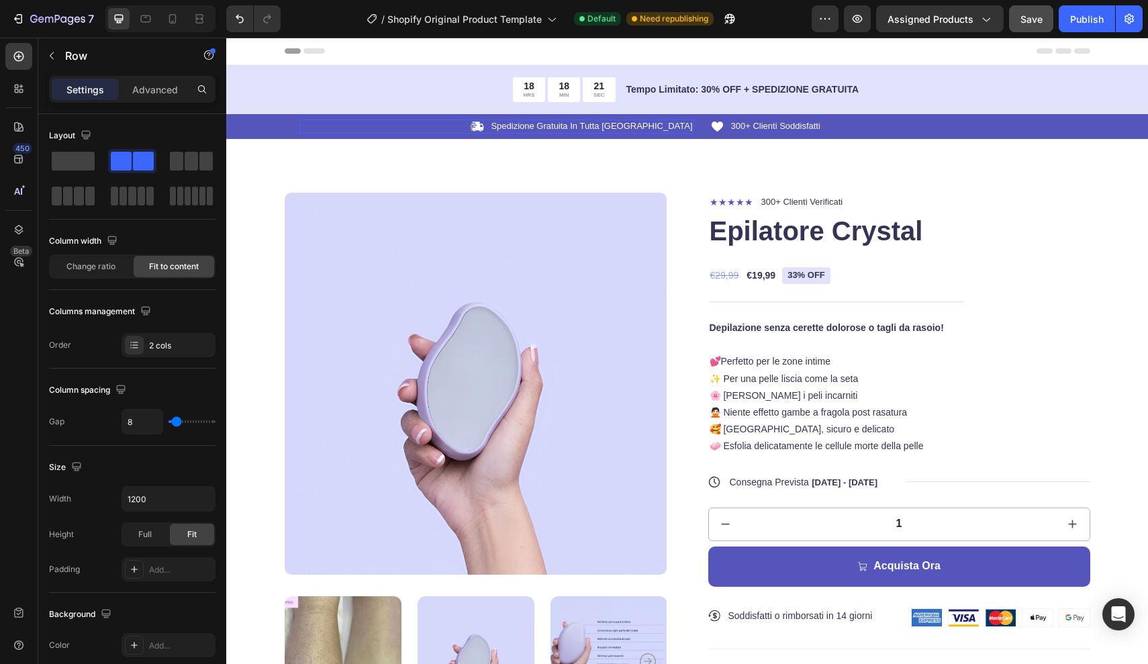
click at [542, 124] on div "Icon Spedizione Gratuita In Tutta Italia Text Block Row" at bounding box center [496, 126] width 395 height 14
click at [440, 136] on div "Icon Spedizione Gratuita In Tutta Italia Text Block Row 0 Icon 300+ Clienti Sod…" at bounding box center [687, 126] width 922 height 25
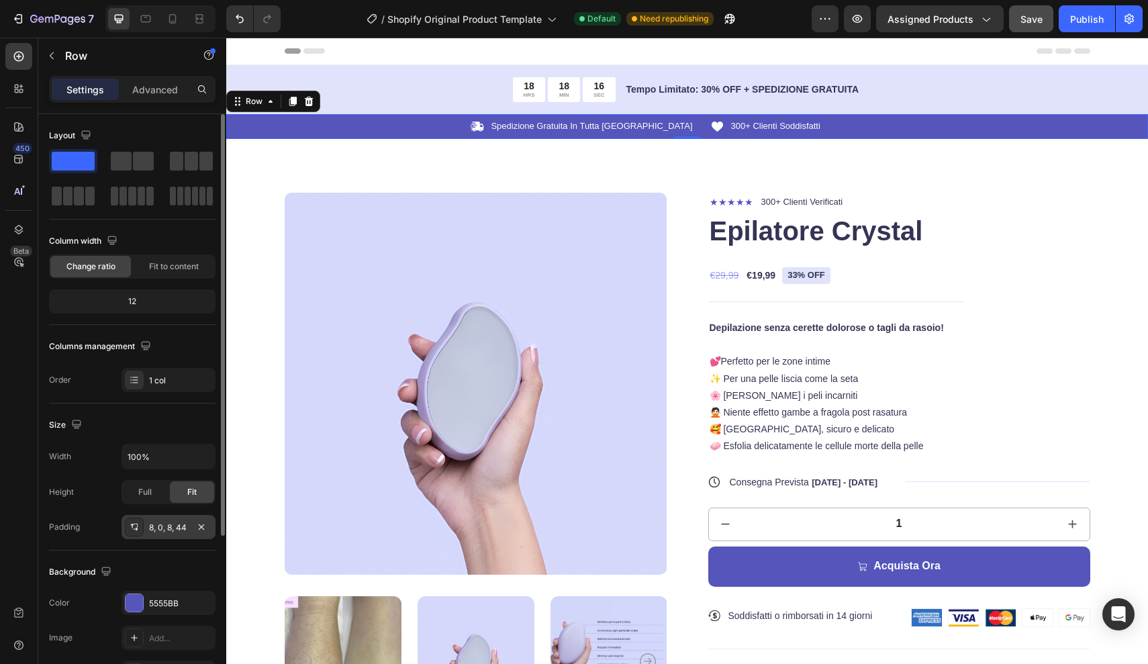
click at [166, 525] on div "8, 0, 8, 44" at bounding box center [168, 528] width 39 height 12
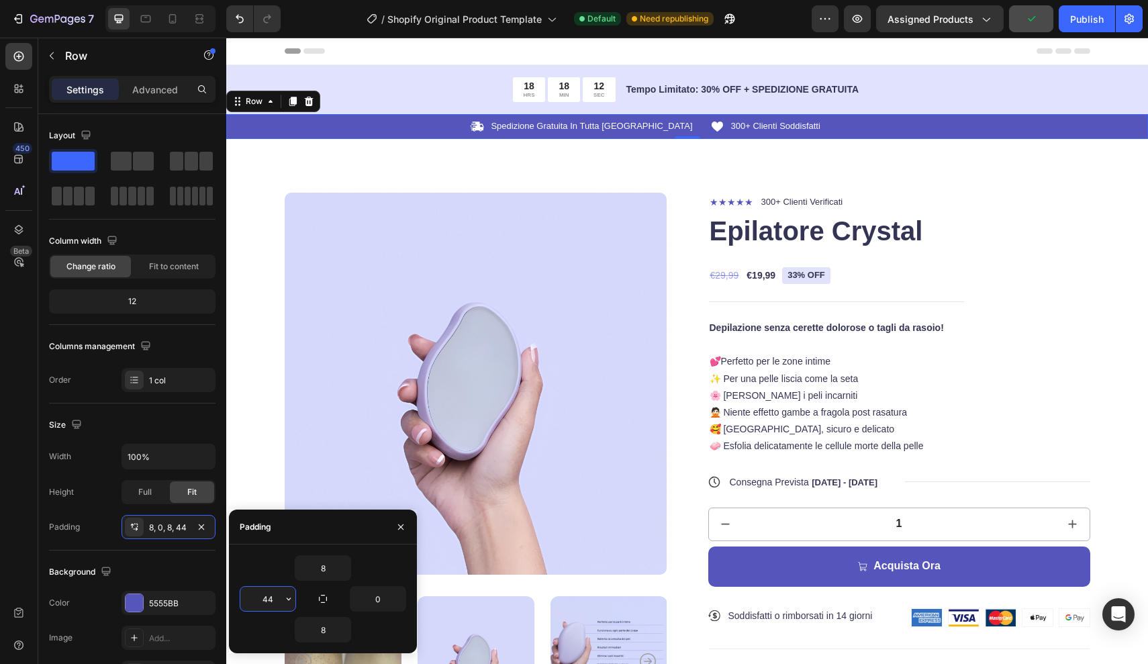
click at [275, 598] on input "44" at bounding box center [267, 599] width 55 height 24
type input "4"
type input "50"
click at [1039, 23] on span "Save" at bounding box center [1031, 18] width 22 height 11
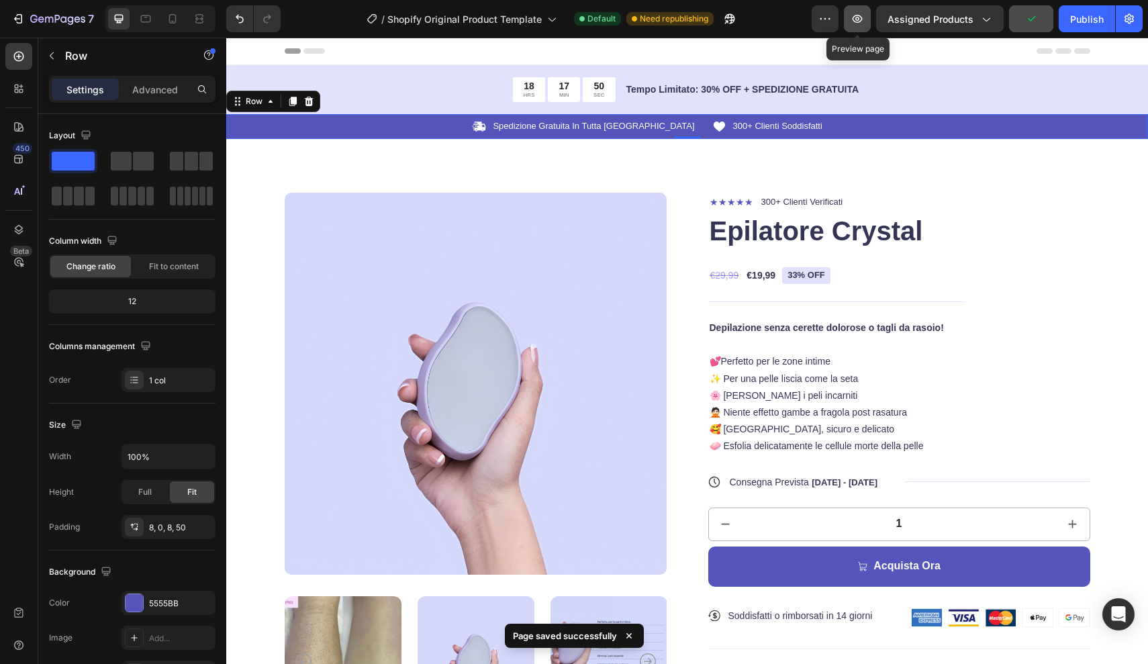
click at [858, 21] on icon "button" at bounding box center [857, 18] width 13 height 13
click at [860, 17] on icon "button" at bounding box center [858, 19] width 10 height 8
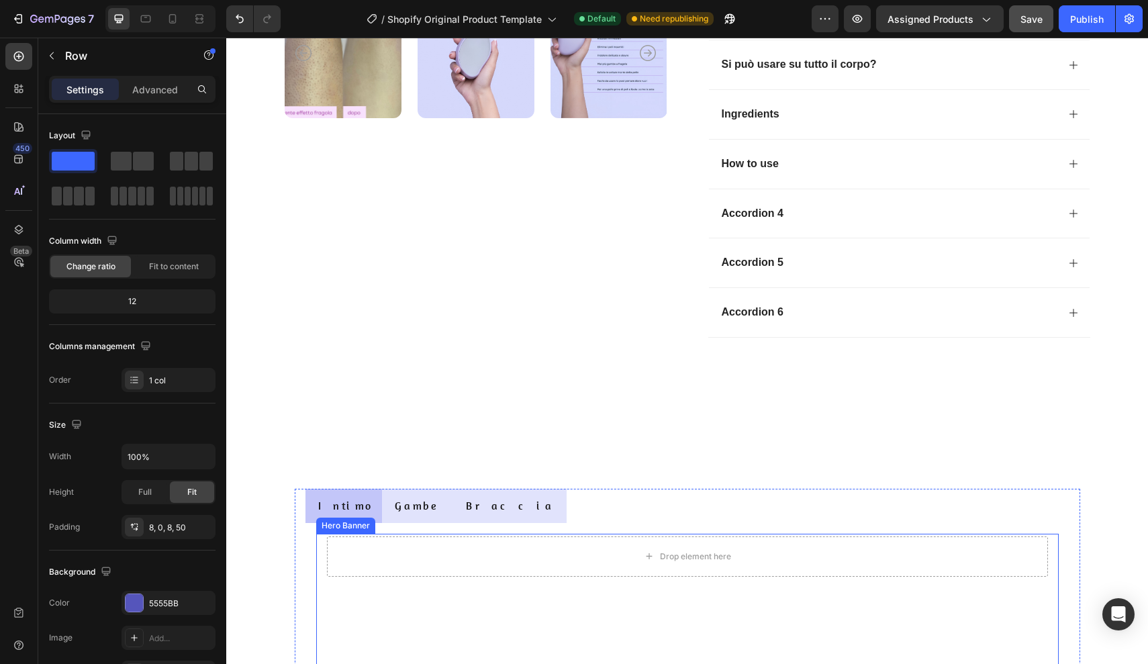
scroll to position [589, 0]
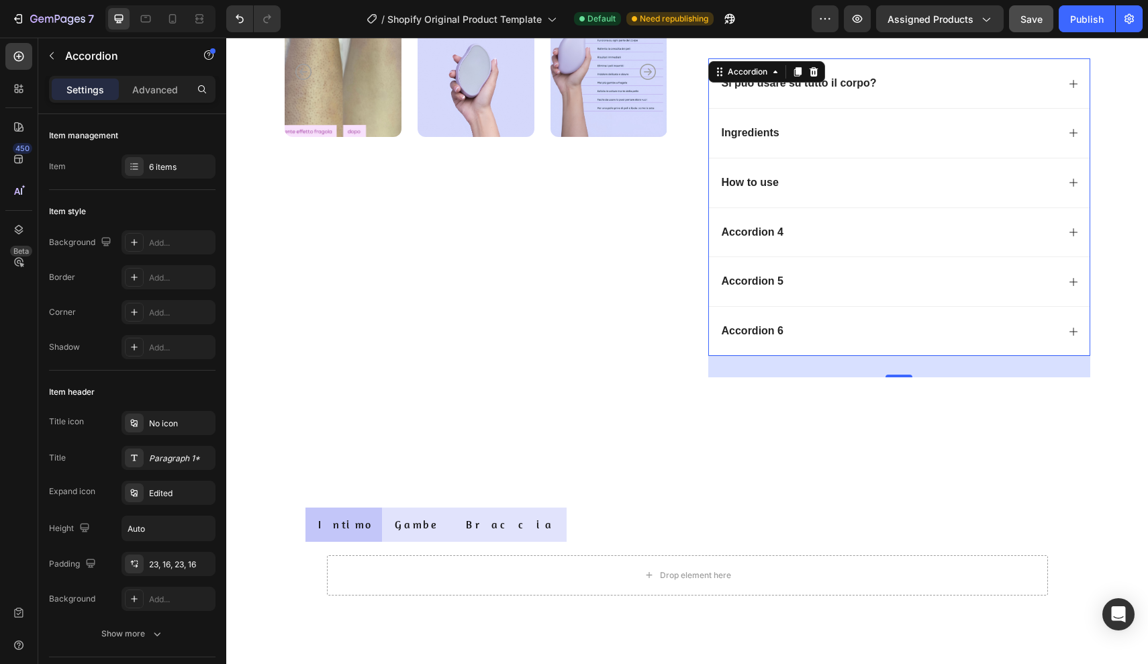
click at [1070, 83] on icon at bounding box center [1073, 84] width 11 height 11
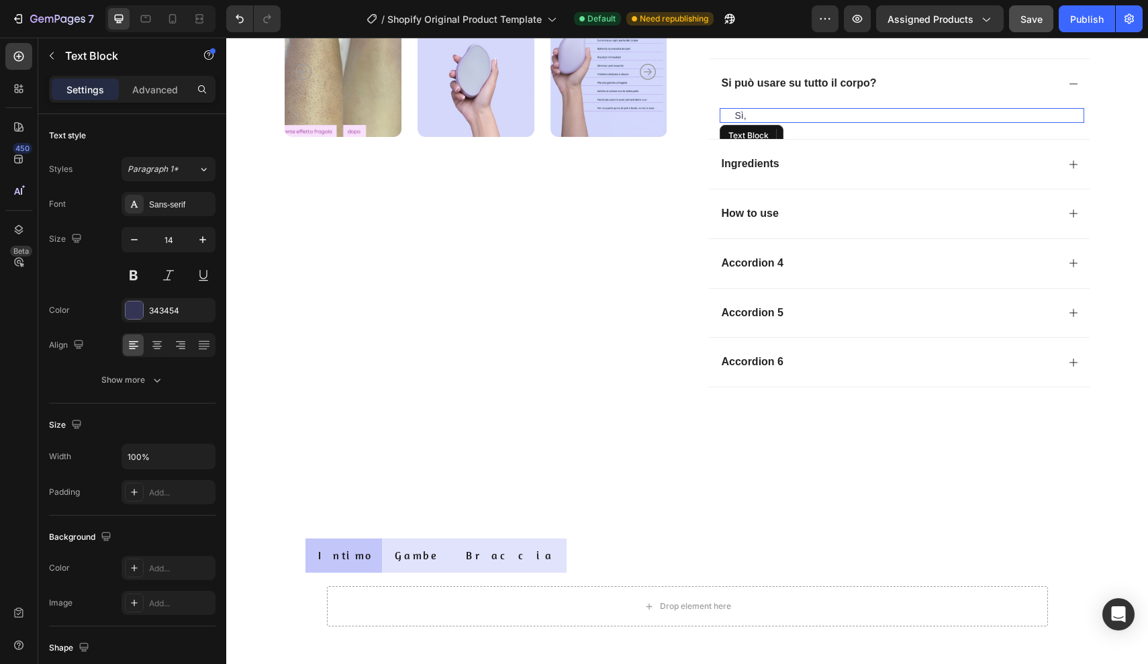
click at [754, 112] on p "Sì," at bounding box center [909, 115] width 348 height 12
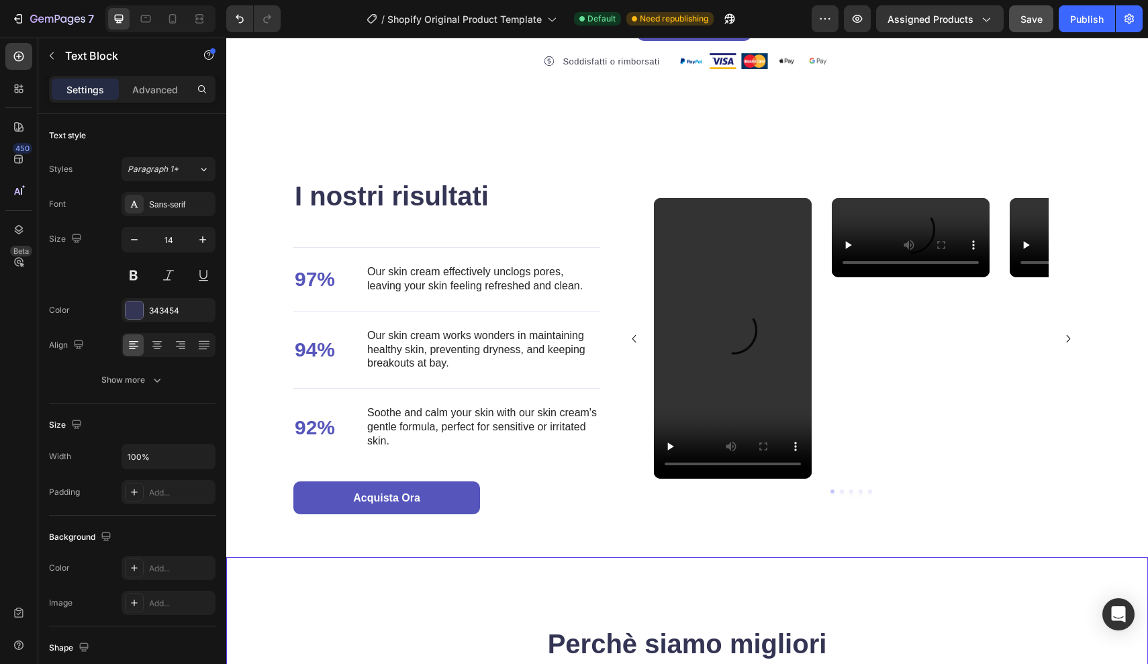
scroll to position [2019, 0]
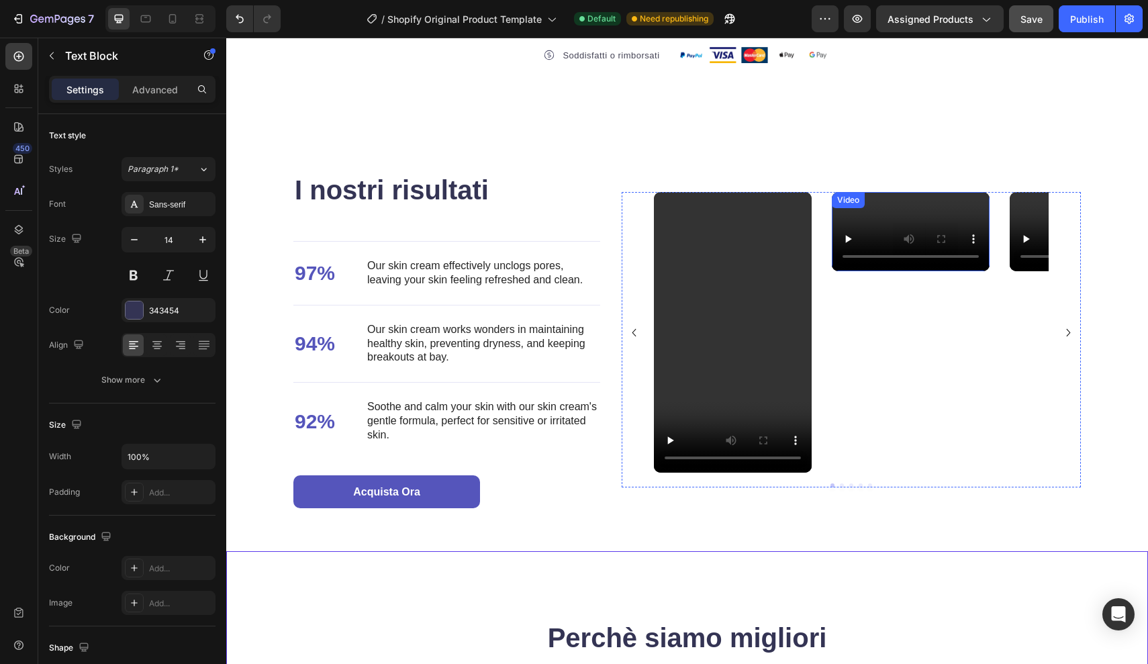
click at [920, 271] on video at bounding box center [911, 231] width 158 height 79
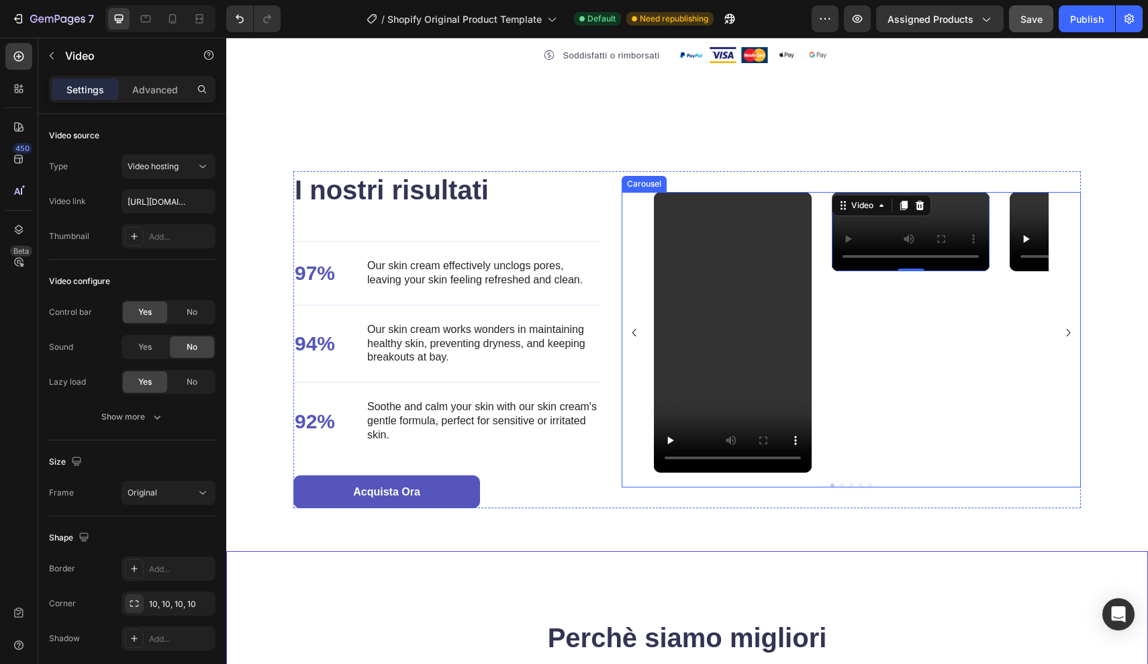
click at [1069, 328] on icon "Carousel Next Arrow" at bounding box center [1068, 332] width 15 height 15
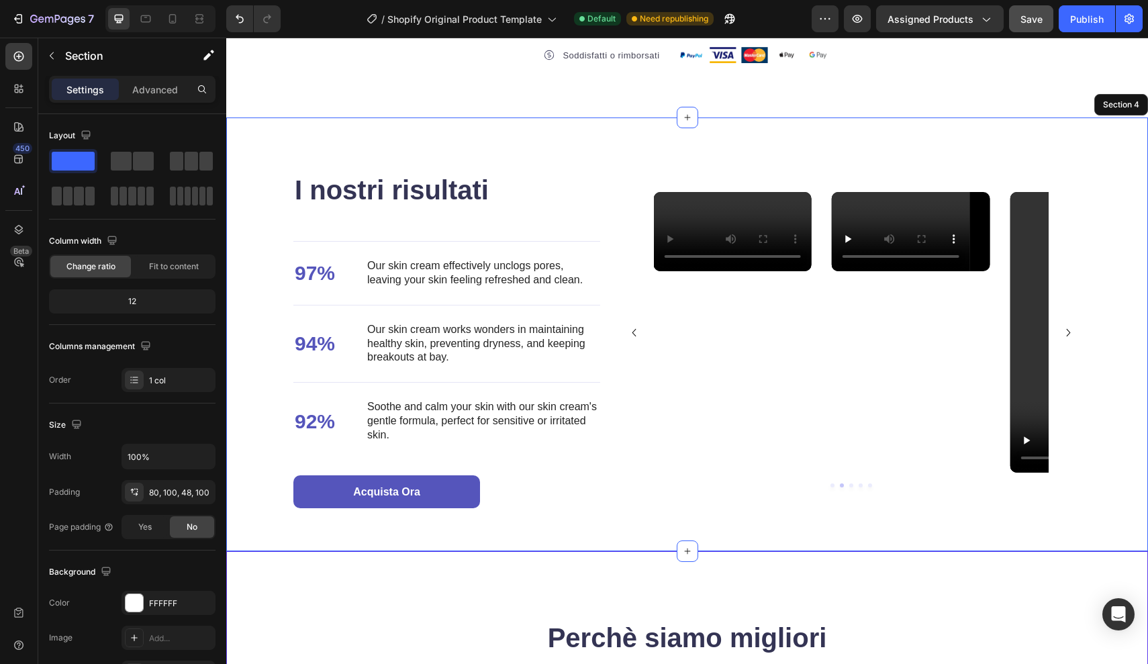
click at [1129, 351] on div "I nostri risultati Heading 97% Text Block Our skin cream effectively unclogs po…" at bounding box center [687, 334] width 922 height 434
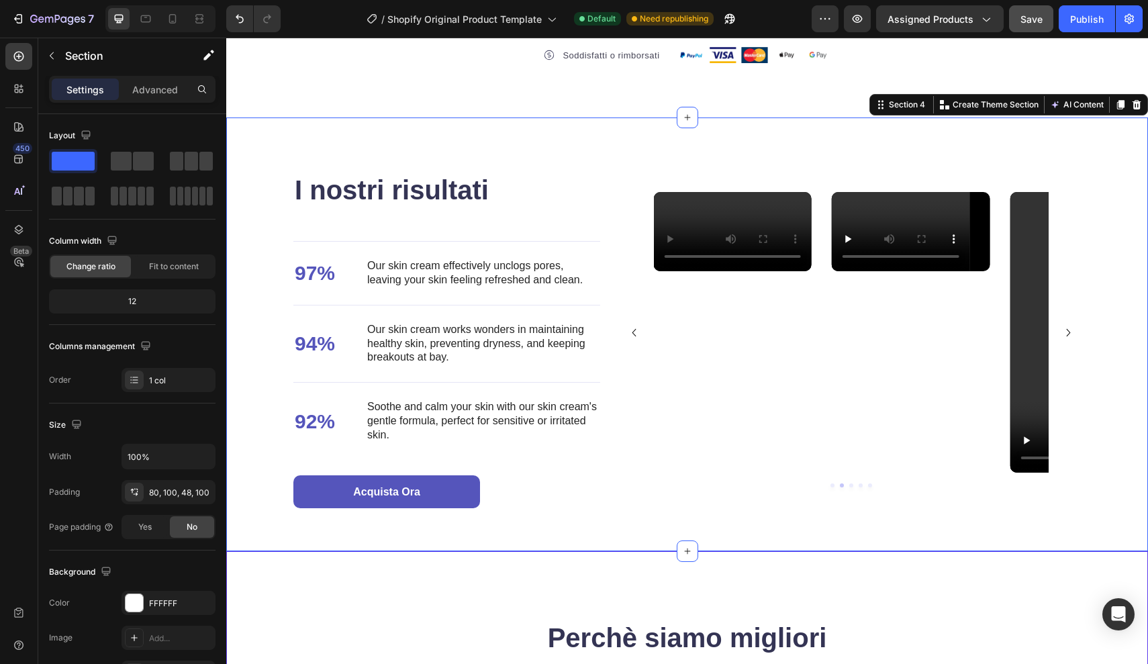
drag, startPoint x: 1374, startPoint y: 44, endPoint x: 1105, endPoint y: 279, distance: 357.3
click at [1105, 279] on div "I nostri risultati Heading 97% Text Block Our skin cream effectively unclogs po…" at bounding box center [687, 334] width 922 height 434
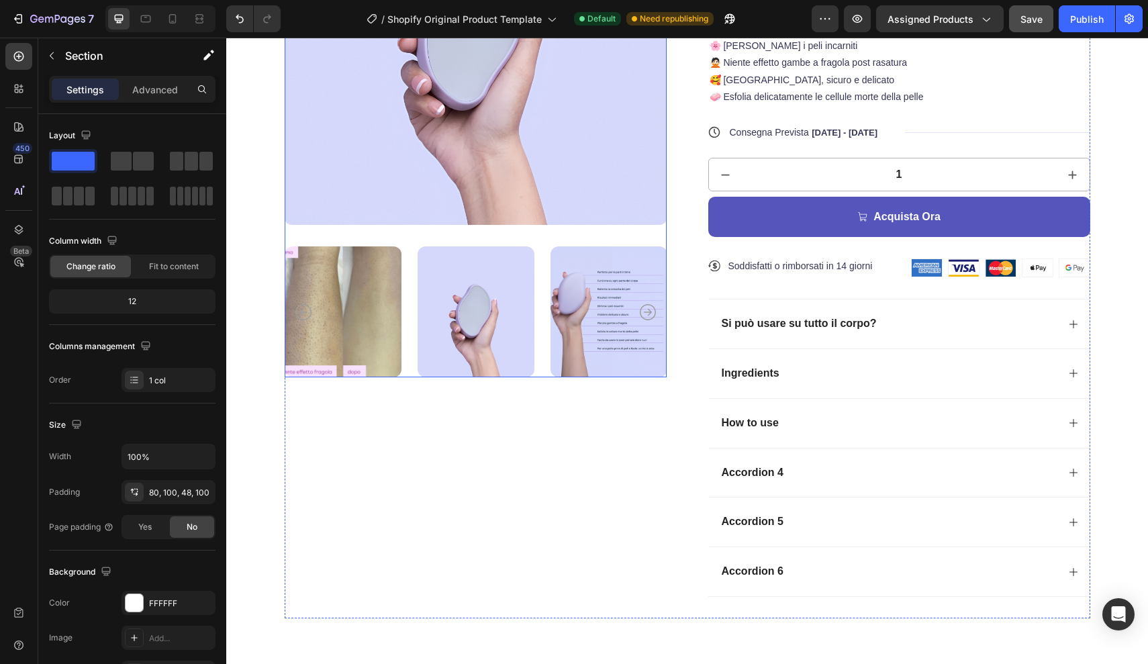
scroll to position [340, 0]
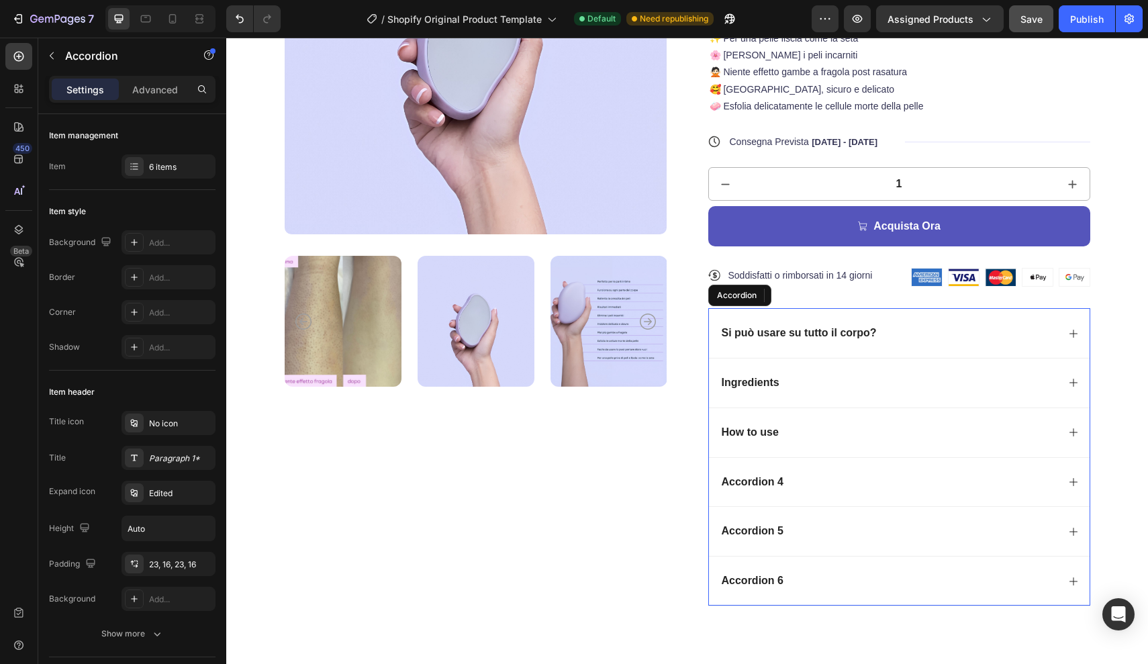
click at [904, 324] on div "Si può usare su tutto il corpo?" at bounding box center [889, 333] width 338 height 18
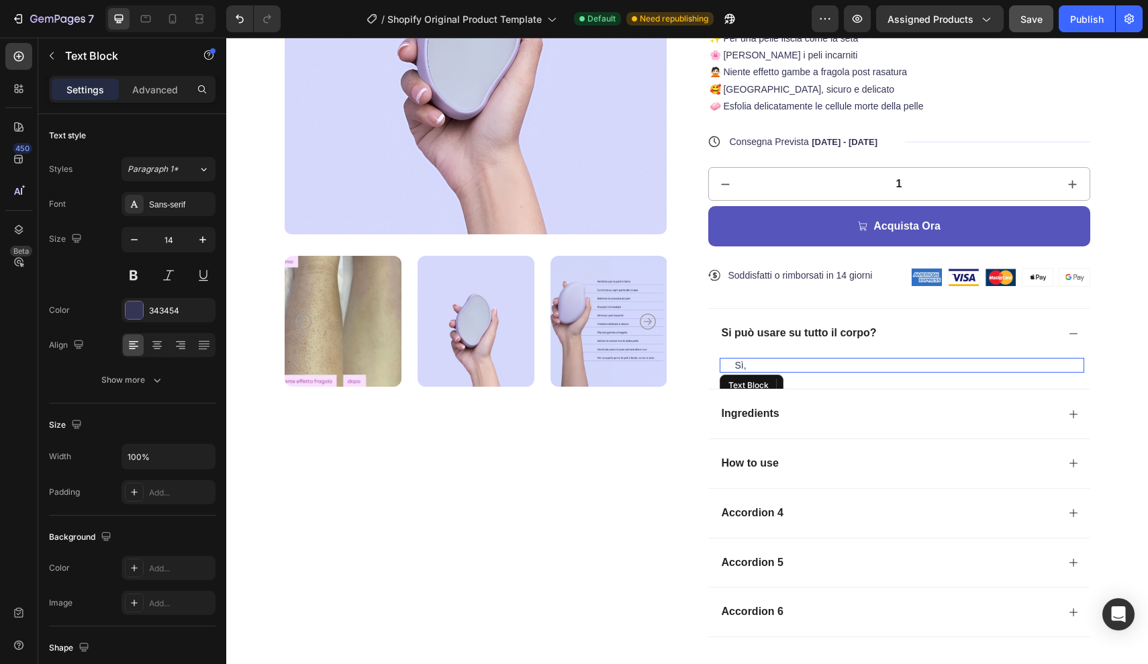
click at [759, 366] on p "Sì," at bounding box center [909, 365] width 348 height 12
click at [759, 361] on p "Sì," at bounding box center [909, 365] width 348 height 12
click at [829, 365] on p "Sì, basta eseguire dei movimenti" at bounding box center [909, 365] width 348 height 12
click at [939, 362] on p "Sì, basta eseguire dei semplici movimenti" at bounding box center [909, 365] width 348 height 12
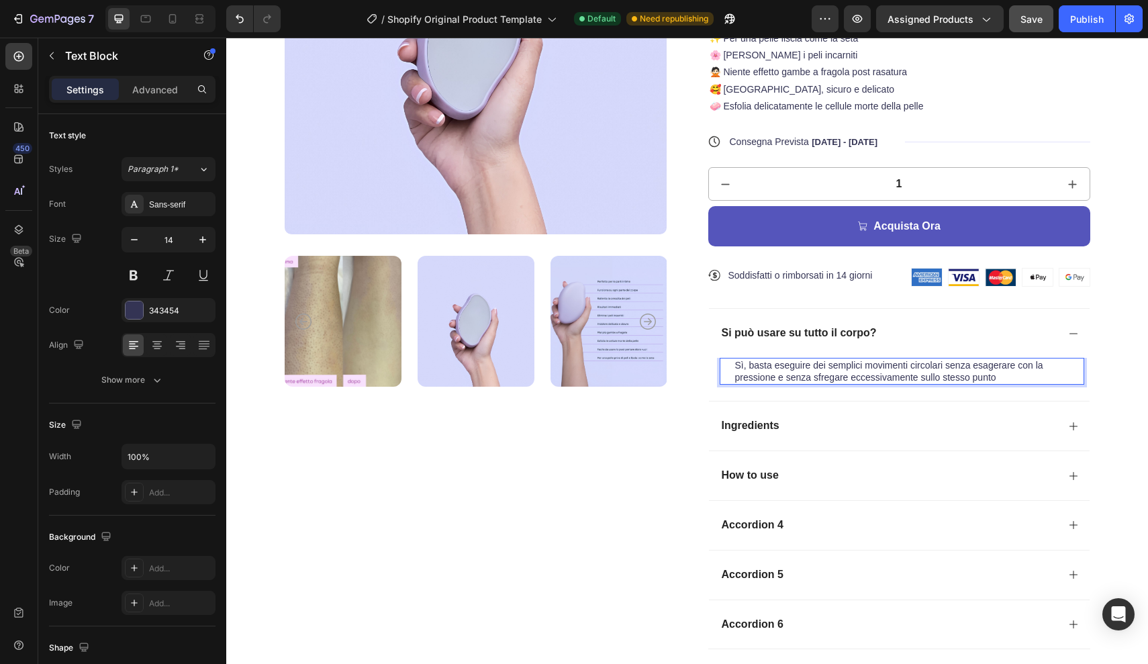
click at [744, 365] on p "Sì, basta eseguire dei semplici movimenti circolari senza esagerare con la pres…" at bounding box center [909, 371] width 348 height 24
click at [996, 377] on p "Sì, basta eseguire dei semplici movimenti circolari senza esagerare con la pres…" at bounding box center [909, 371] width 348 height 24
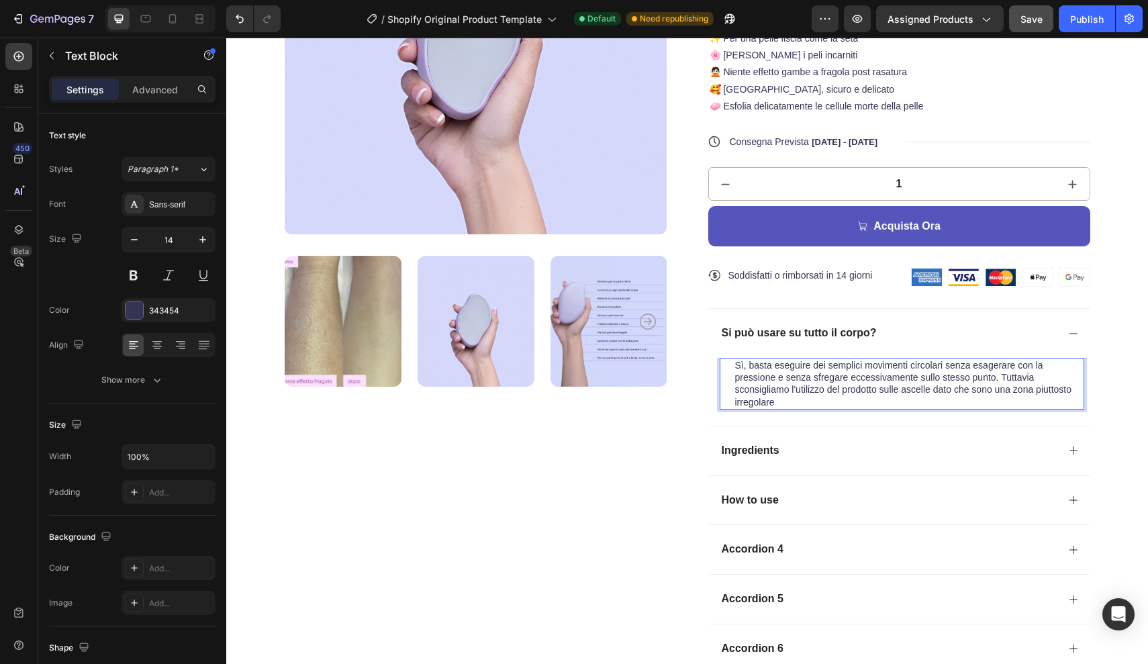
click at [993, 389] on p "Sì, basta eseguire dei semplici movimenti circolari senza esagerare con la pres…" at bounding box center [909, 383] width 348 height 49
click at [785, 399] on p "Sì, basta eseguire dei semplici movimenti circolari senza esagerare con la pres…" at bounding box center [909, 383] width 348 height 49
click at [918, 379] on p "Sì, basta eseguire dei semplici movimenti circolari senza esagerare con la pres…" at bounding box center [909, 383] width 348 height 49
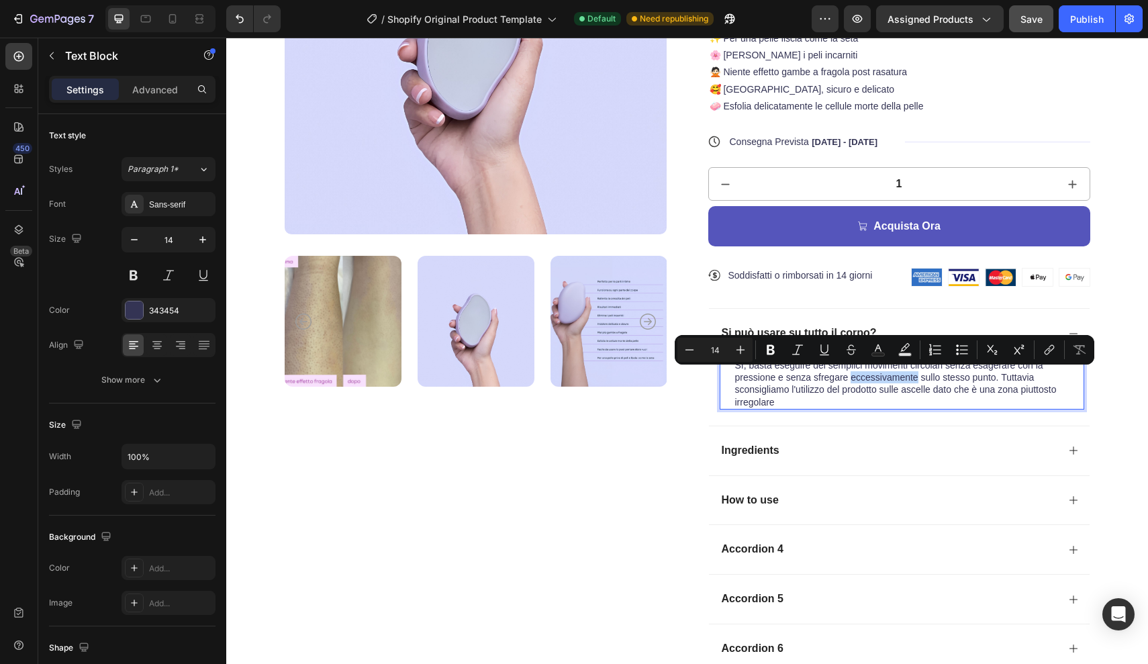
drag, startPoint x: 918, startPoint y: 379, endPoint x: 851, endPoint y: 379, distance: 66.5
click at [851, 379] on p "Sì, basta eseguire dei semplici movimenti circolari senza esagerare con la pres…" at bounding box center [909, 383] width 348 height 49
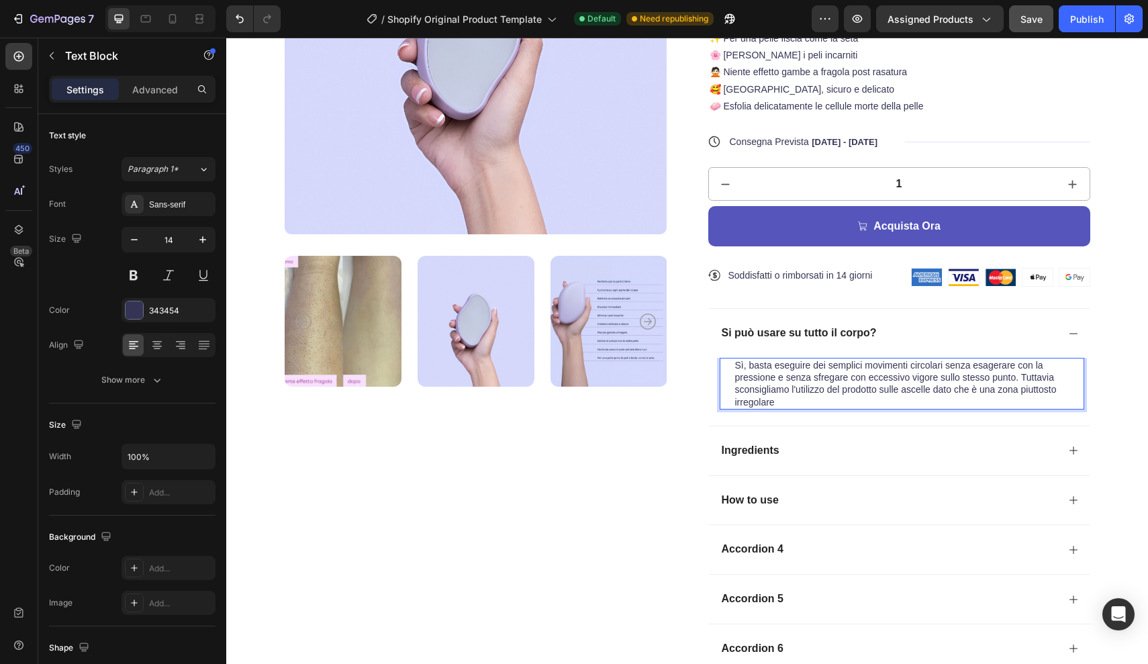
click at [801, 402] on p "Sì, basta eseguire dei semplici movimenti circolari senza esagerare con la pres…" at bounding box center [909, 383] width 348 height 49
click at [742, 390] on p "Sì, basta eseguire dei semplici movimenti circolari senza esagerare con la pres…" at bounding box center [909, 383] width 348 height 49
click at [788, 401] on p "Sì, basta eseguire dei semplici movimenti circolari senza esagerare con la pres…" at bounding box center [909, 383] width 348 height 49
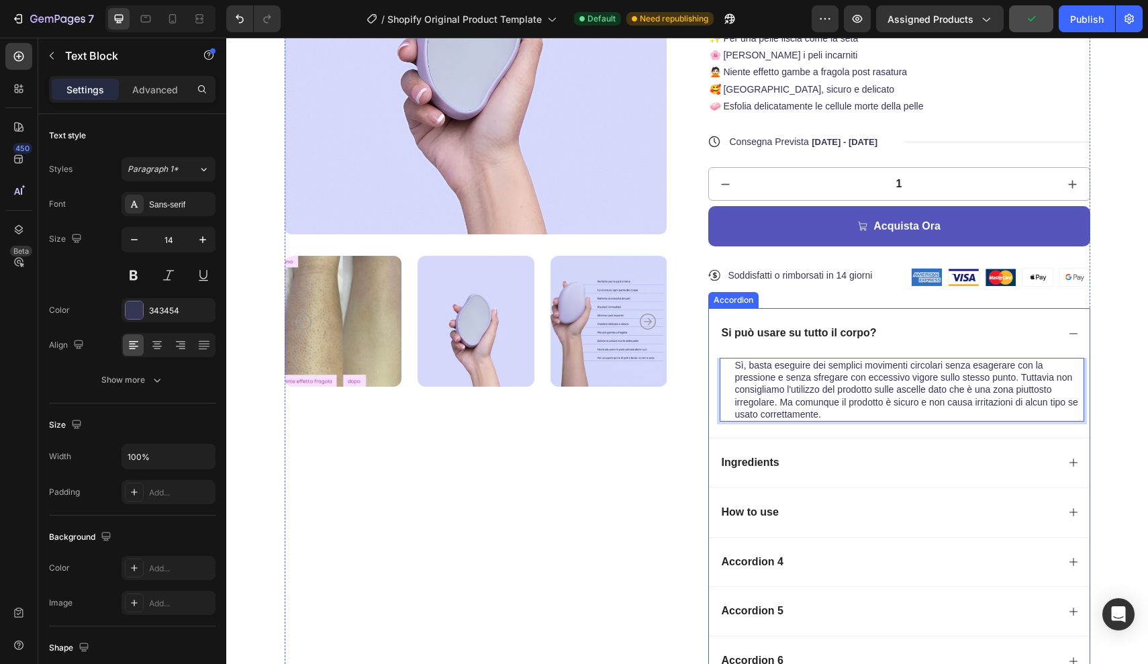
click at [826, 459] on div "Ingredients" at bounding box center [889, 463] width 338 height 18
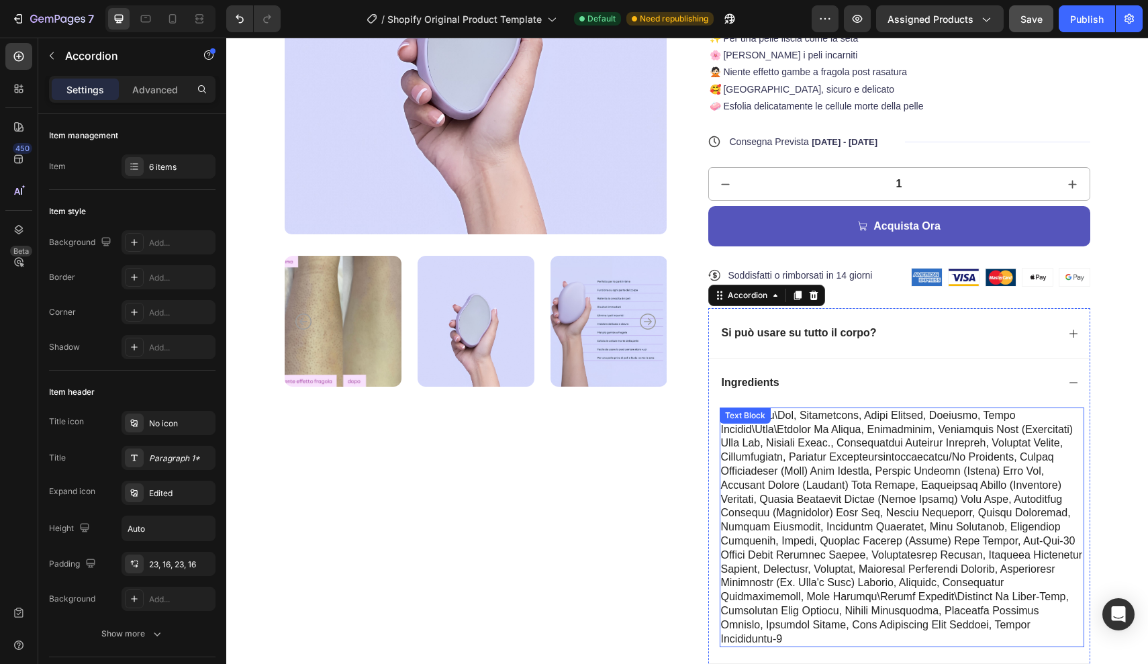
click at [792, 626] on p at bounding box center [902, 528] width 362 height 238
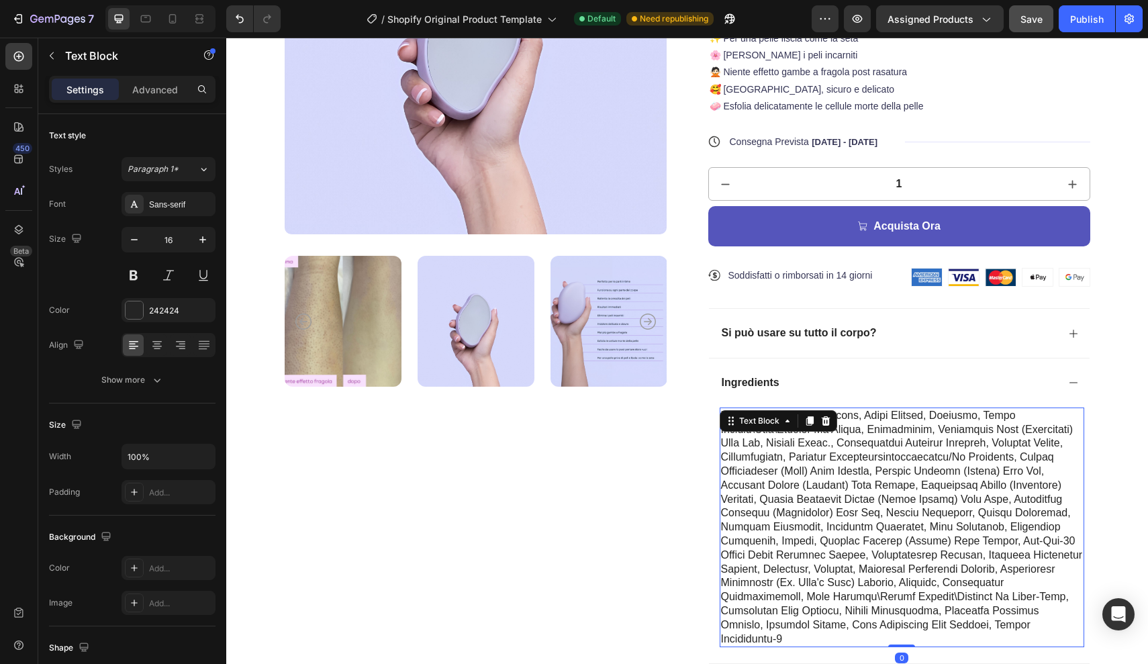
click at [792, 626] on p at bounding box center [902, 528] width 362 height 238
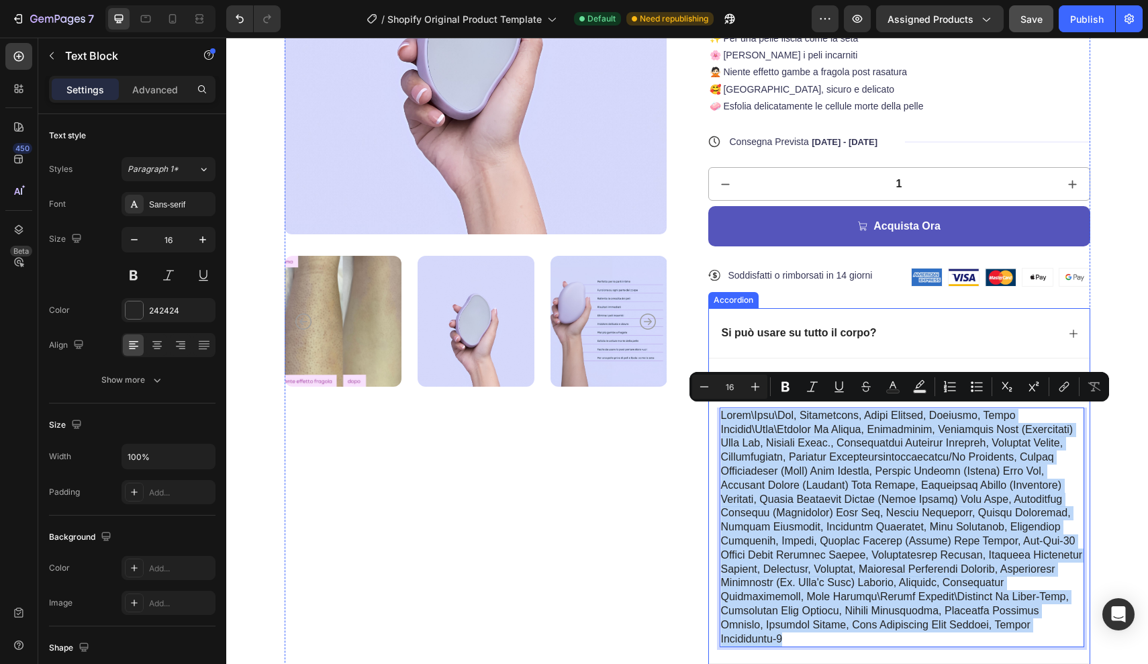
drag, startPoint x: 792, startPoint y: 626, endPoint x: 728, endPoint y: 349, distance: 284.5
click at [728, 349] on div "Si può usare su tutto il corpo? Ingredients Text Block 0 How to use Accordion 4…" at bounding box center [899, 584] width 382 height 553
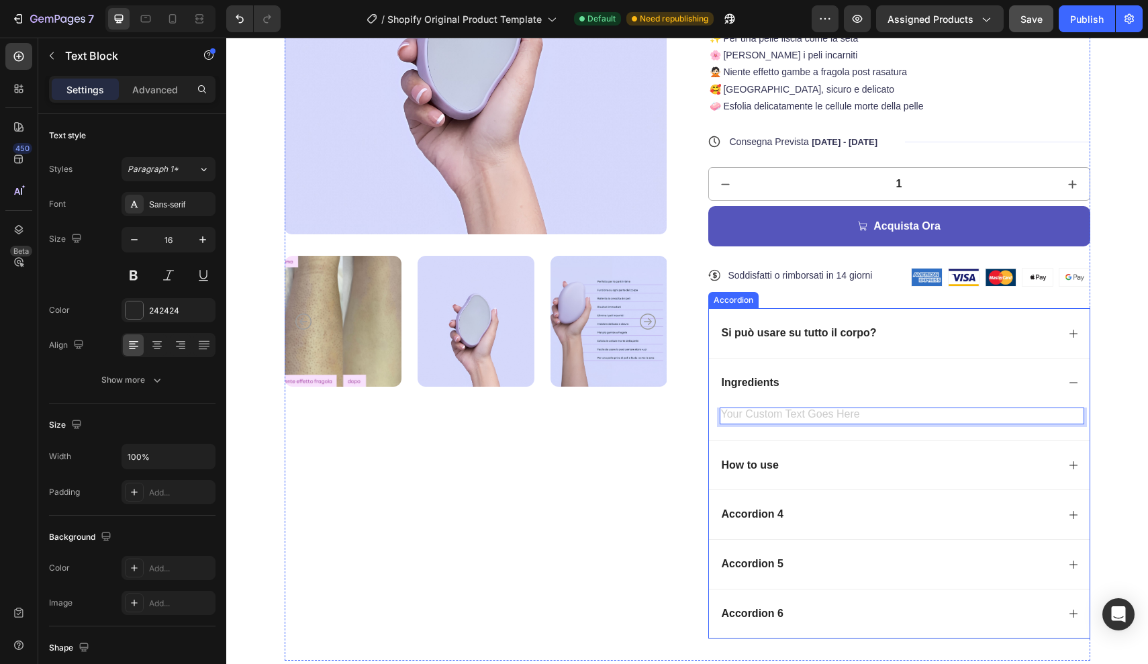
click at [773, 329] on p "Si può usare su tutto il corpo?" at bounding box center [799, 333] width 155 height 14
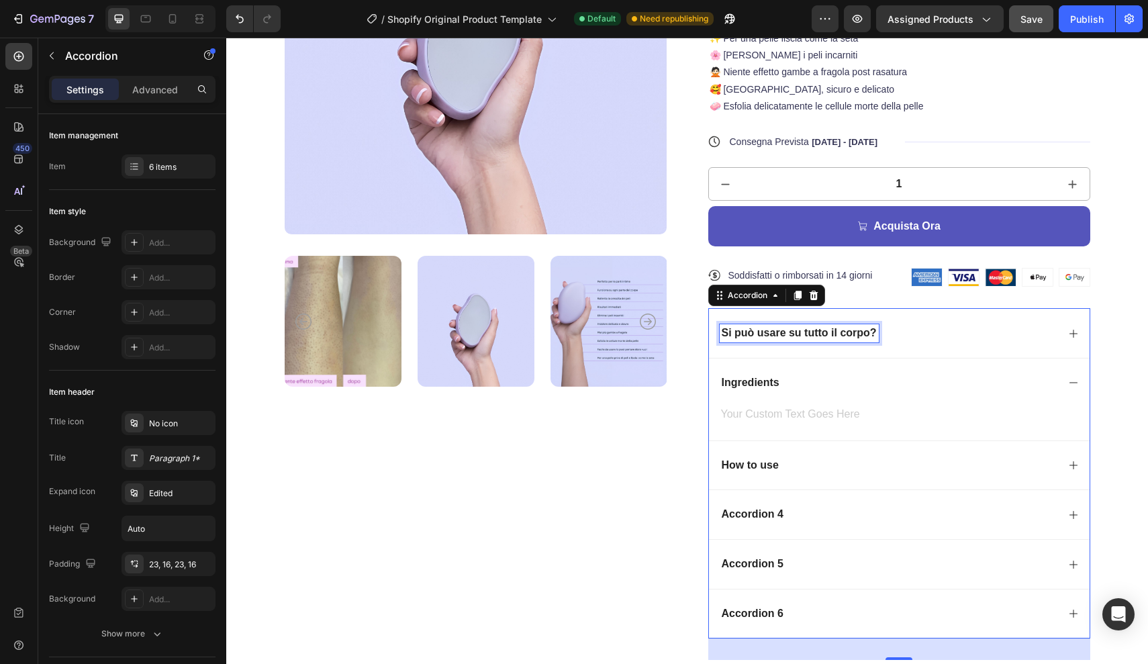
click at [849, 332] on p "Si può usare su tutto il corpo?" at bounding box center [799, 333] width 155 height 14
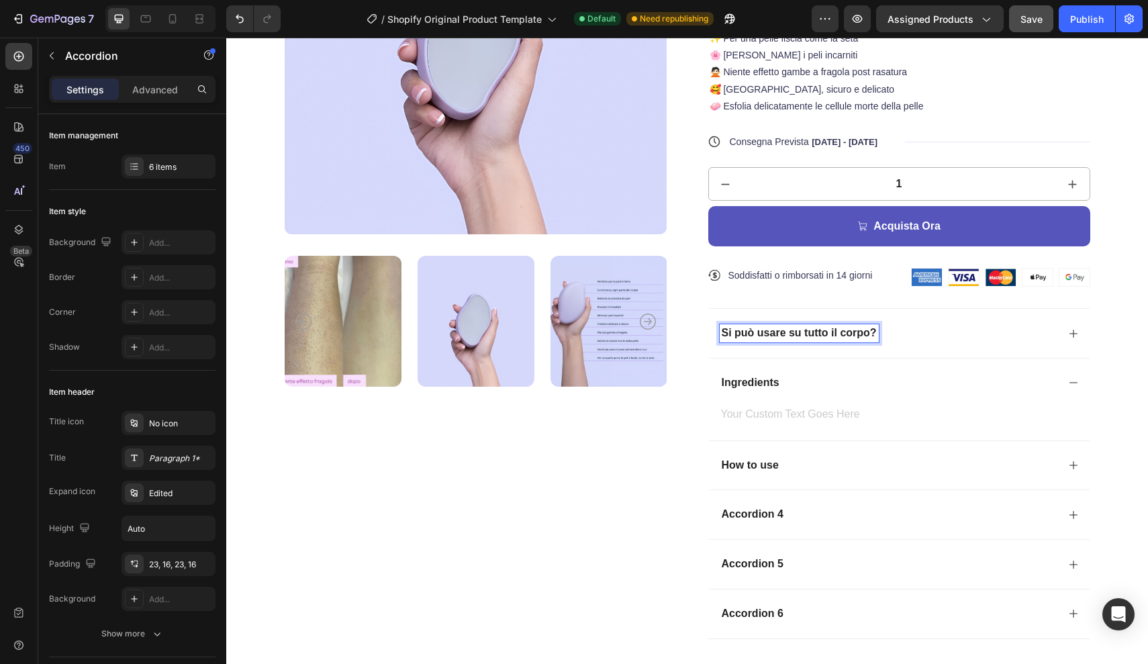
click at [875, 330] on p "Si può usare su tutto il corpo?" at bounding box center [799, 333] width 155 height 14
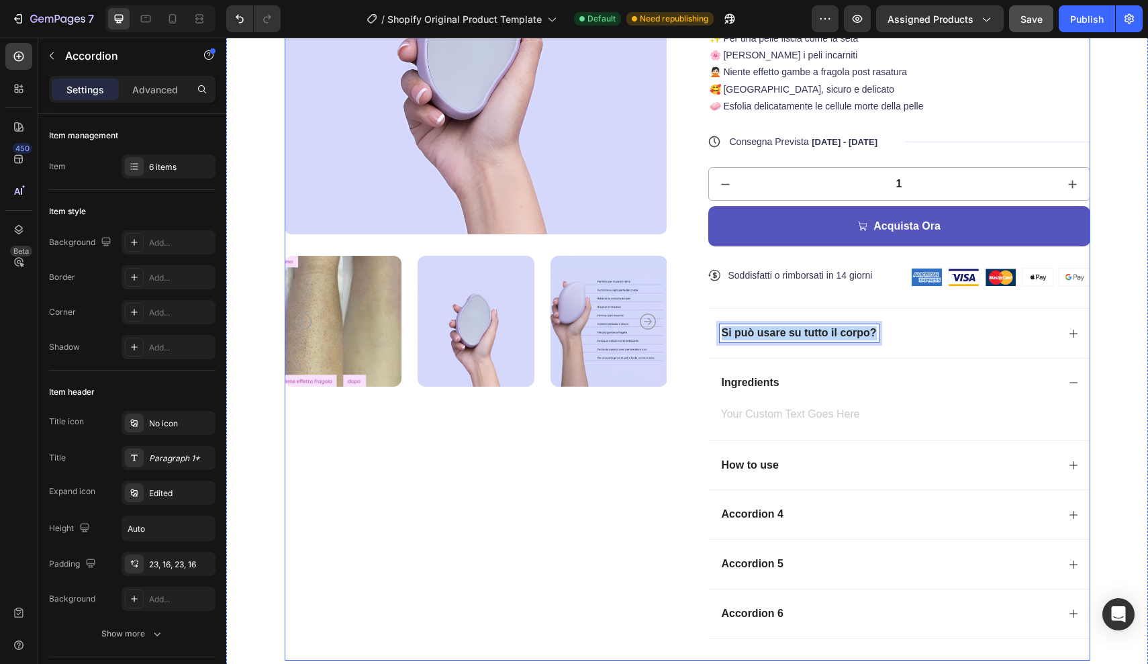
drag, startPoint x: 875, startPoint y: 330, endPoint x: 691, endPoint y: 330, distance: 183.9
click at [691, 330] on div "Product Images ★★★★★ Text Block 300+ Clienti Verificati Text Block Row Epilator…" at bounding box center [688, 256] width 806 height 808
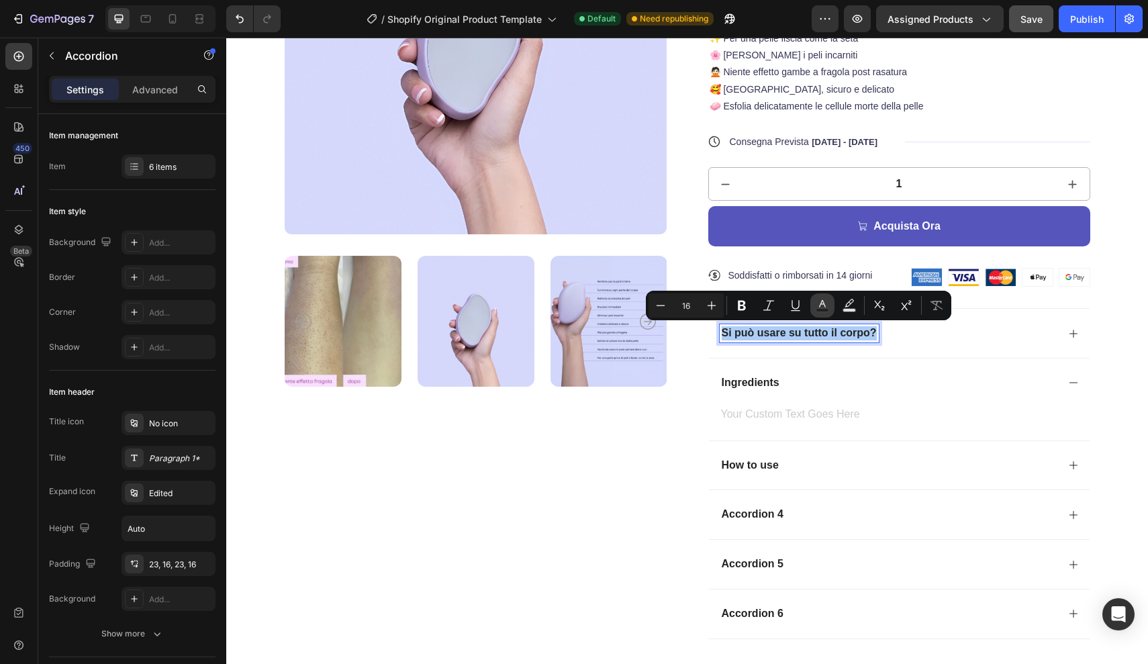
click at [829, 307] on button "Text Color" at bounding box center [822, 305] width 24 height 24
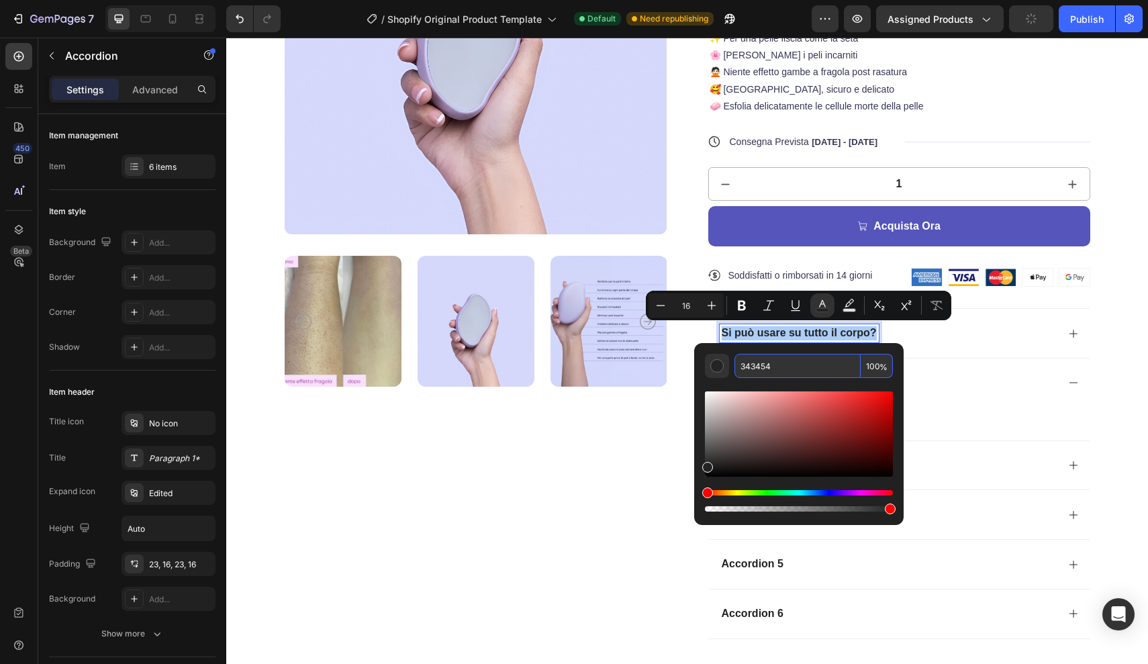
type input "343454"
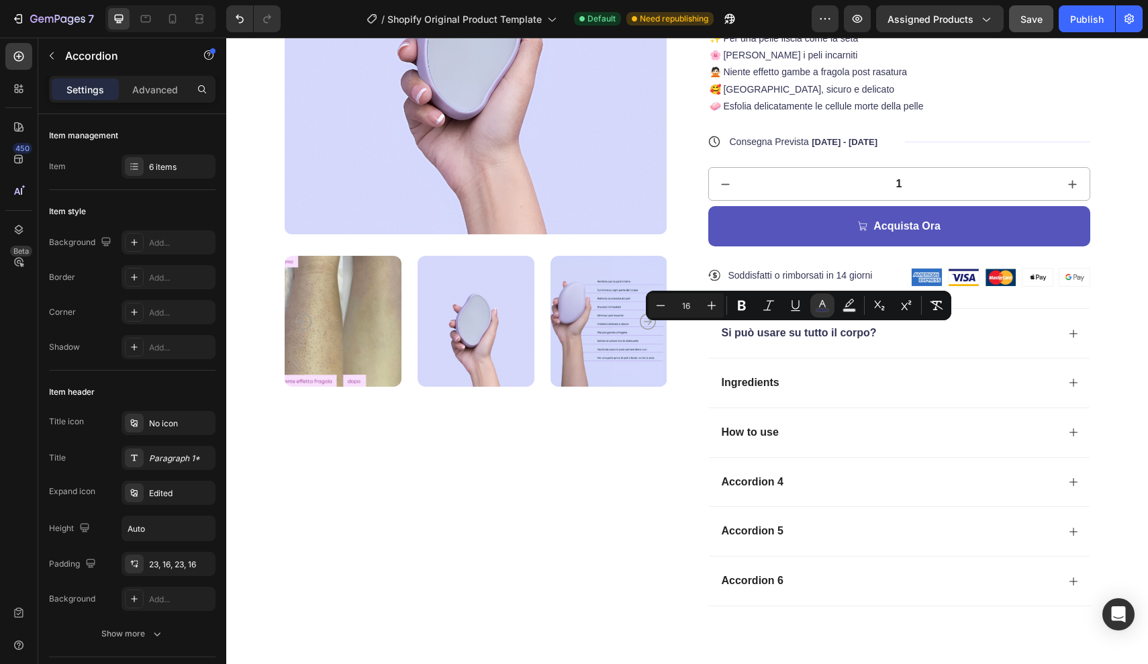
click at [1067, 338] on div "Si può usare su tutto il corpo?" at bounding box center [899, 333] width 381 height 50
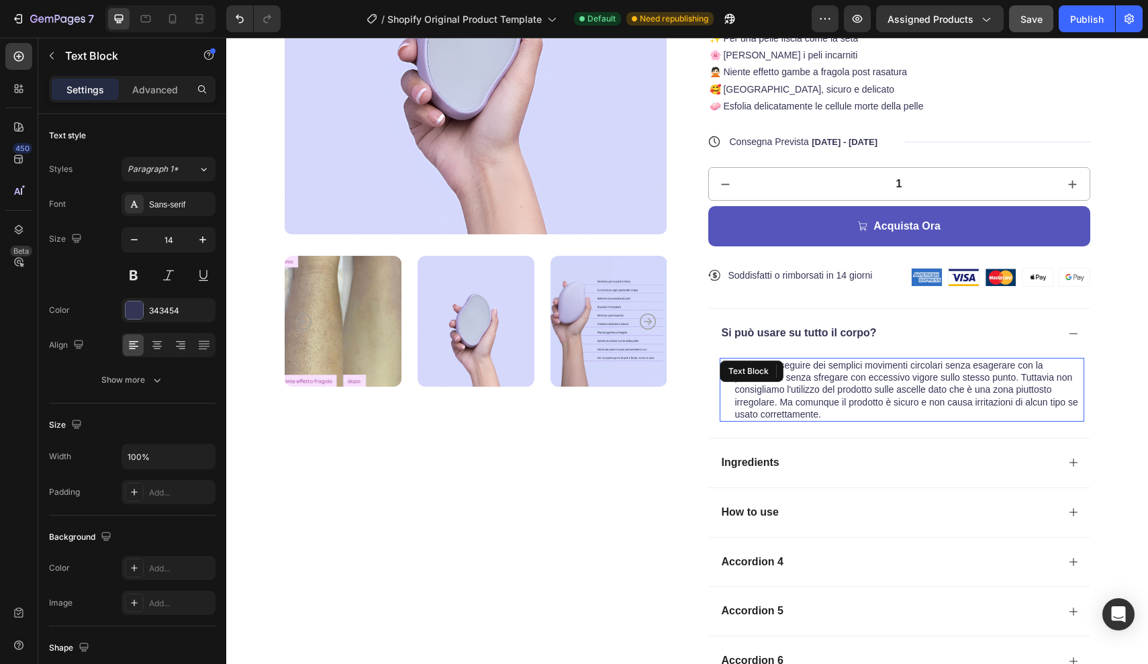
click at [821, 410] on p "Sì, basta eseguire dei semplici movimenti circolari senza esagerare con la pres…" at bounding box center [909, 389] width 348 height 61
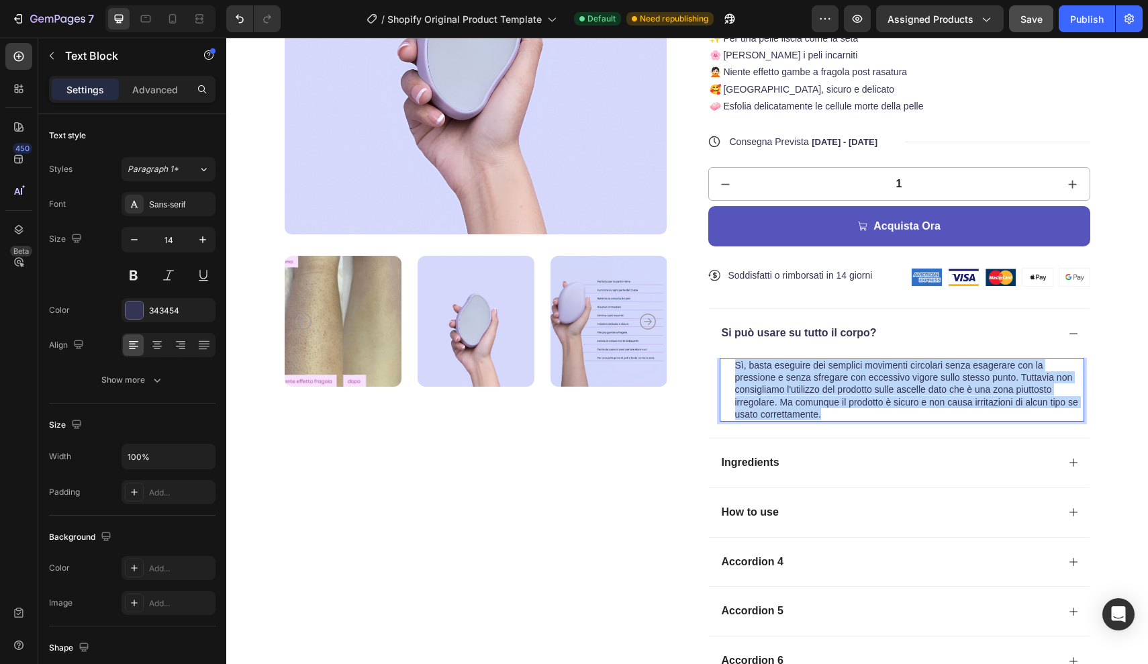
drag, startPoint x: 821, startPoint y: 410, endPoint x: 733, endPoint y: 363, distance: 99.7
click at [734, 363] on div "Sì, basta eseguire dei semplici movimenti circolari senza esagerare con la pres…" at bounding box center [909, 390] width 350 height 64
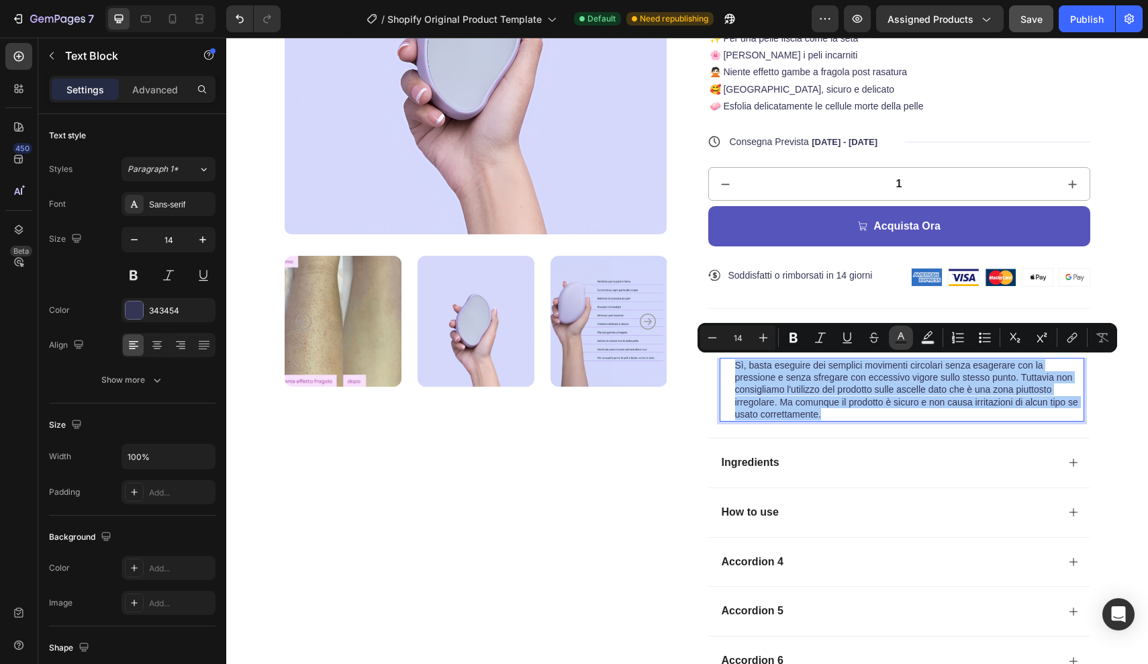
click at [905, 342] on rect "Editor contextual toolbar" at bounding box center [901, 342] width 13 height 3
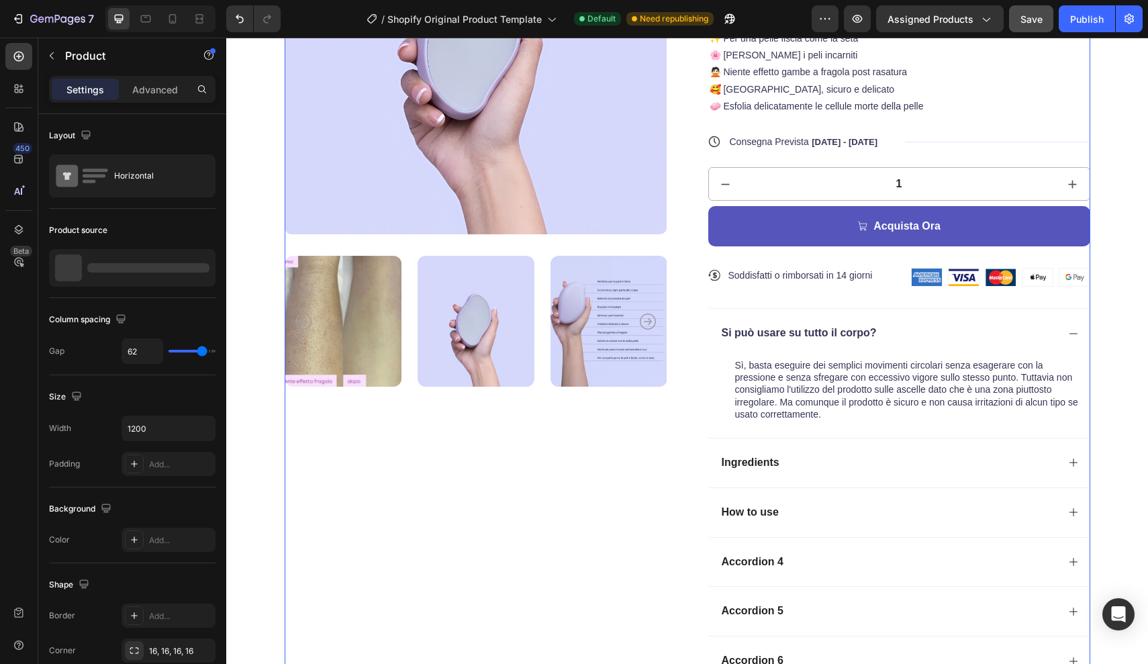
click at [660, 442] on div "Product Images" at bounding box center [476, 279] width 382 height 855
click at [821, 460] on div "Ingredients" at bounding box center [889, 463] width 338 height 18
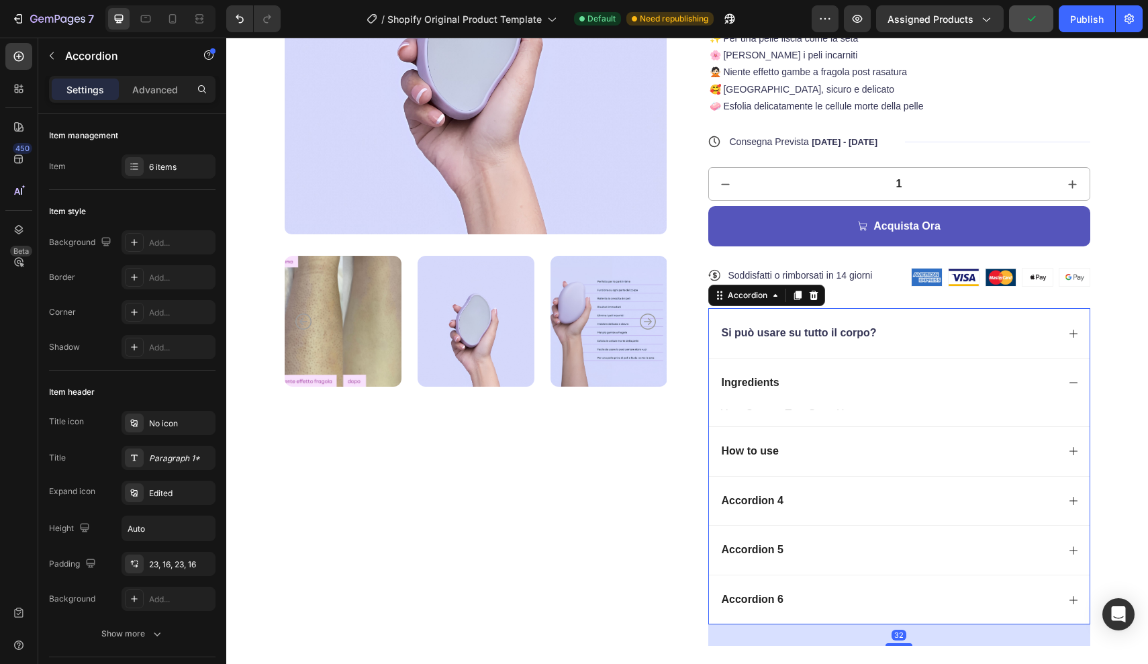
click at [749, 402] on div "Ingredients" at bounding box center [899, 383] width 381 height 50
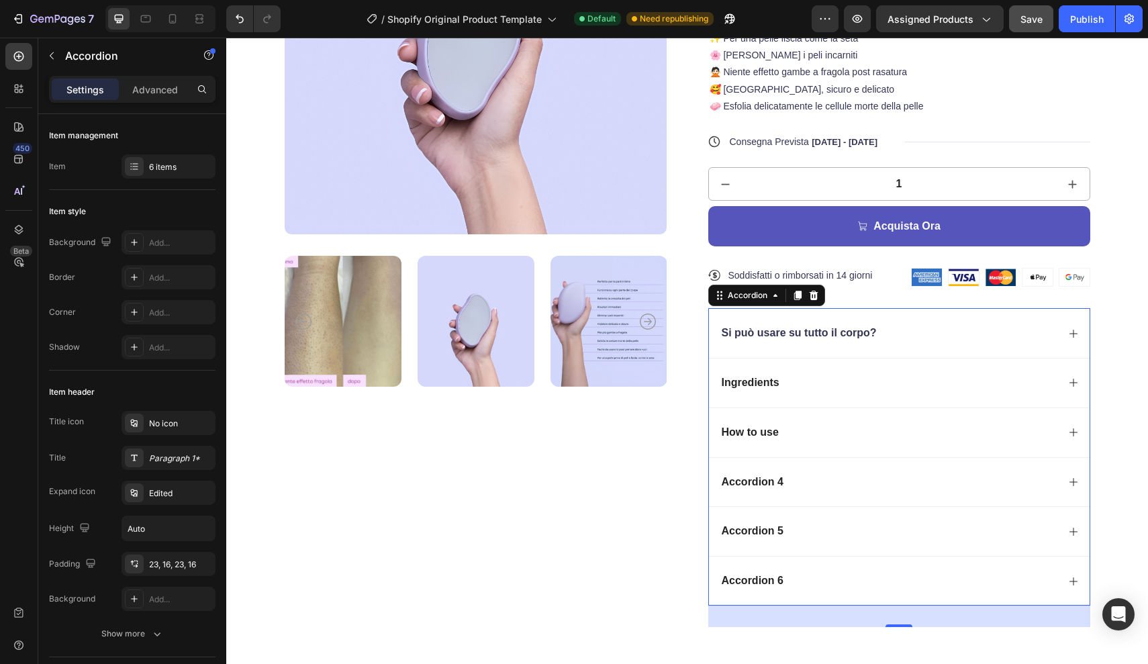
click at [859, 384] on div "Ingredients" at bounding box center [889, 383] width 338 height 18
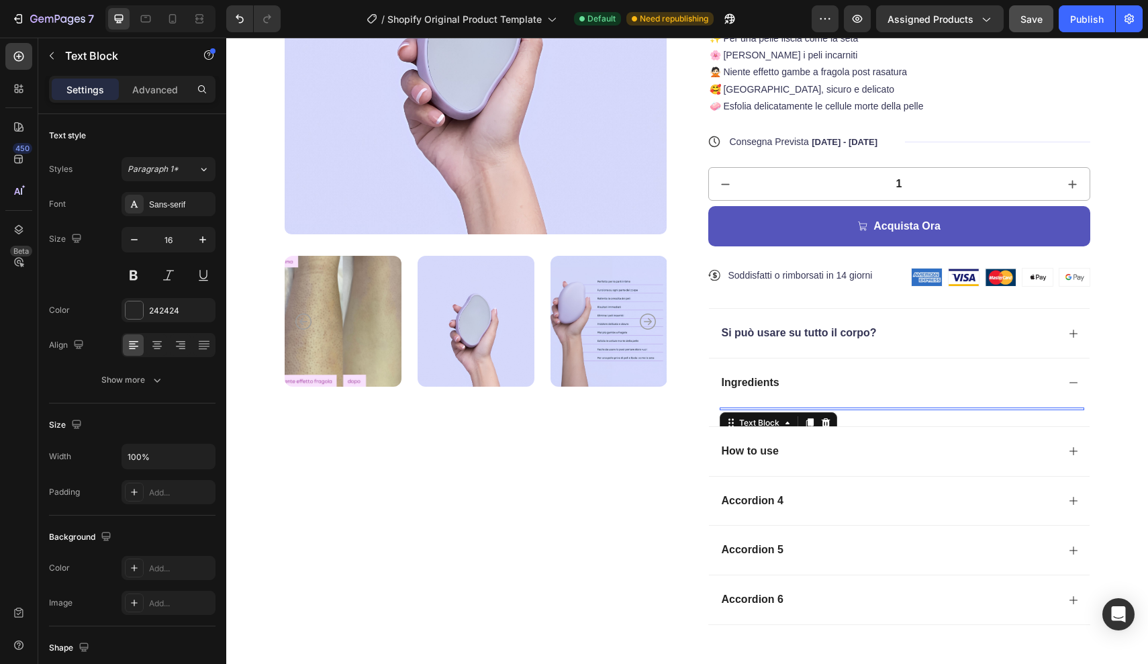
click at [750, 408] on div "Text Block 0" at bounding box center [902, 409] width 365 height 3
click at [750, 408] on div at bounding box center [902, 409] width 365 height 3
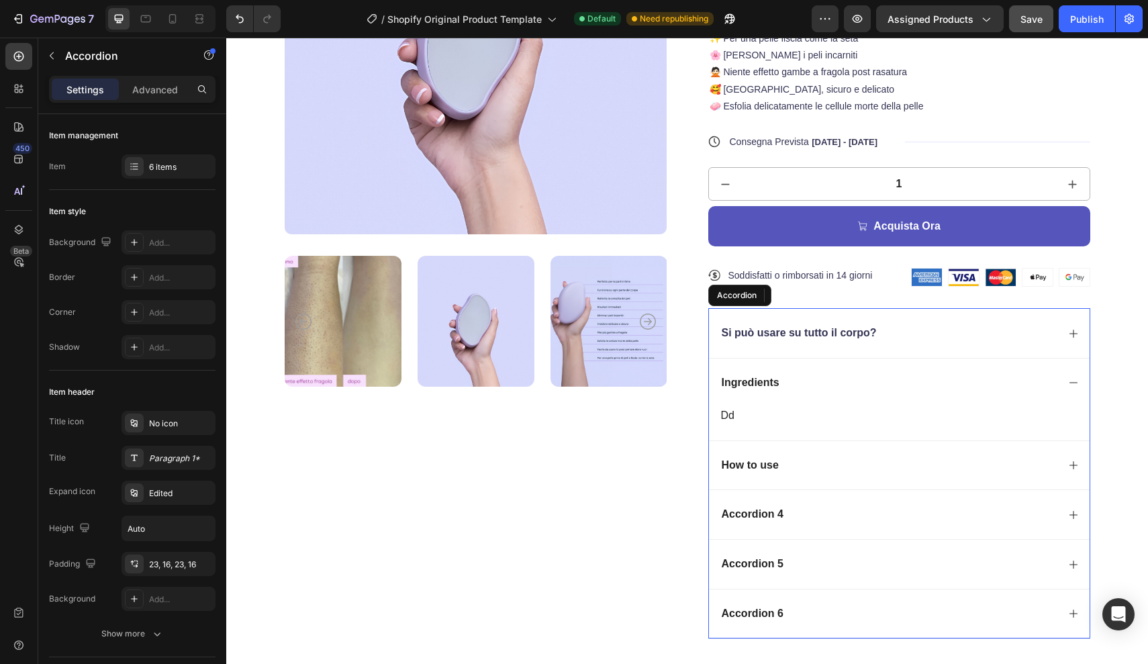
click at [777, 380] on p "Ingredients" at bounding box center [751, 383] width 58 height 14
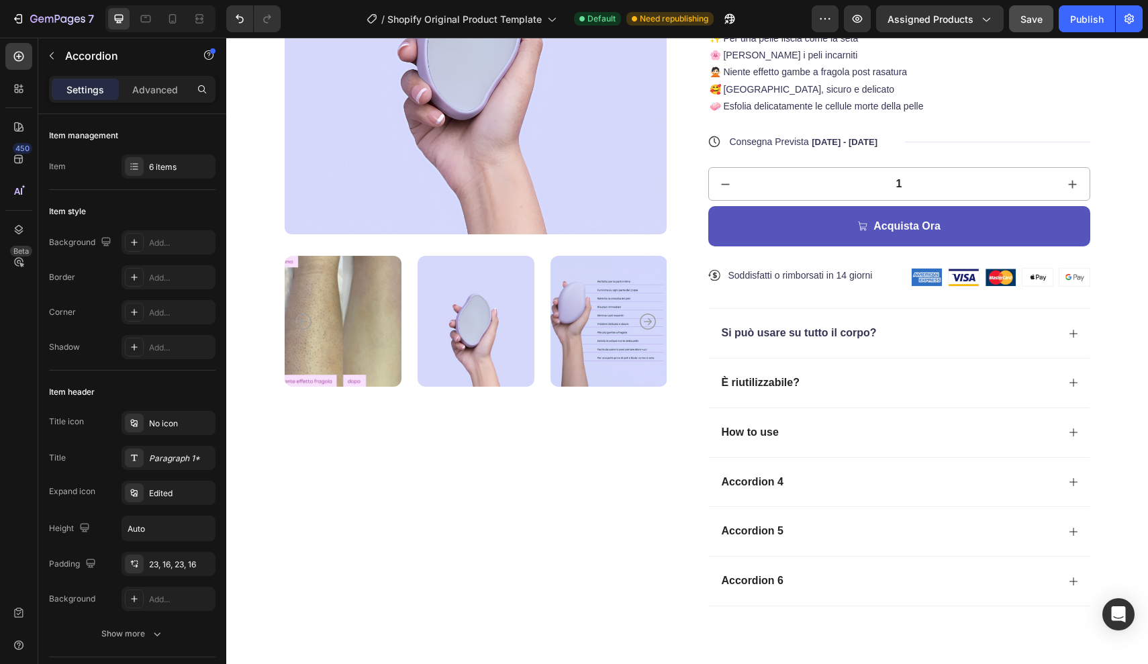
click at [1067, 379] on div "È riutilizzabile?" at bounding box center [899, 383] width 381 height 50
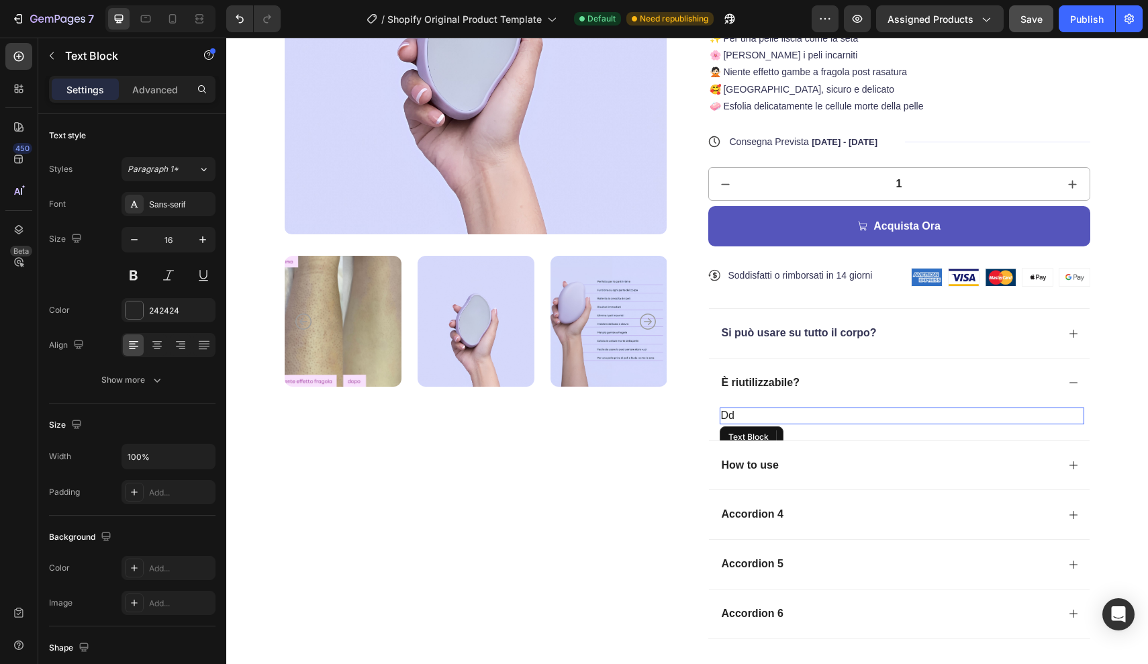
click at [749, 414] on p "dd" at bounding box center [902, 416] width 362 height 14
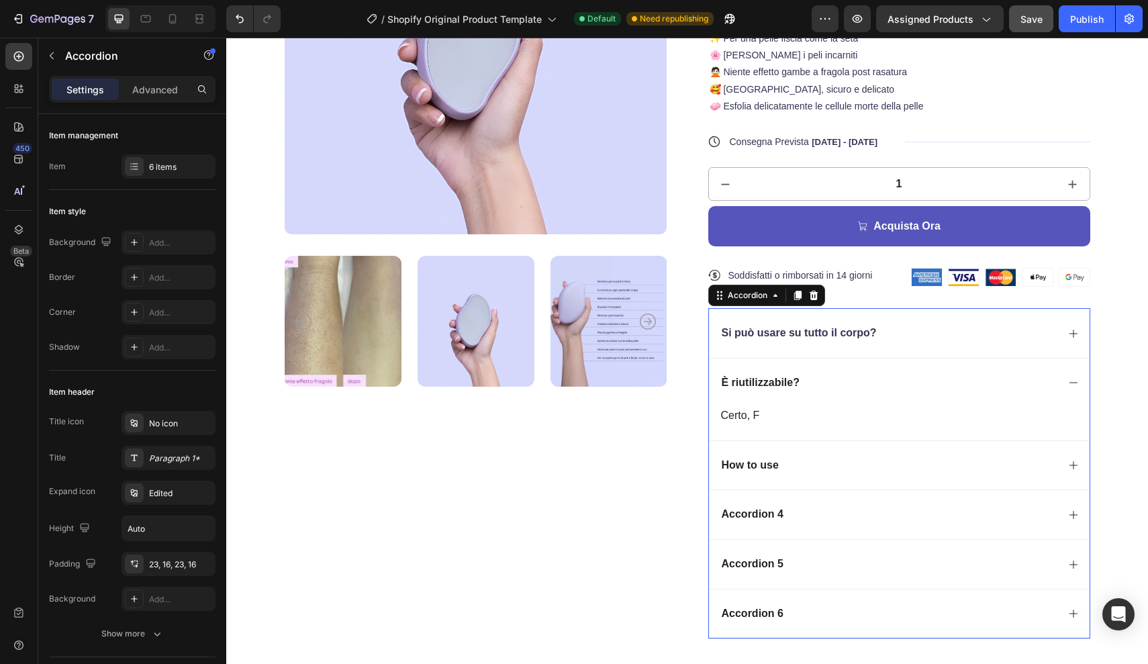
click at [774, 404] on div "È riutilizzabile?" at bounding box center [899, 383] width 381 height 50
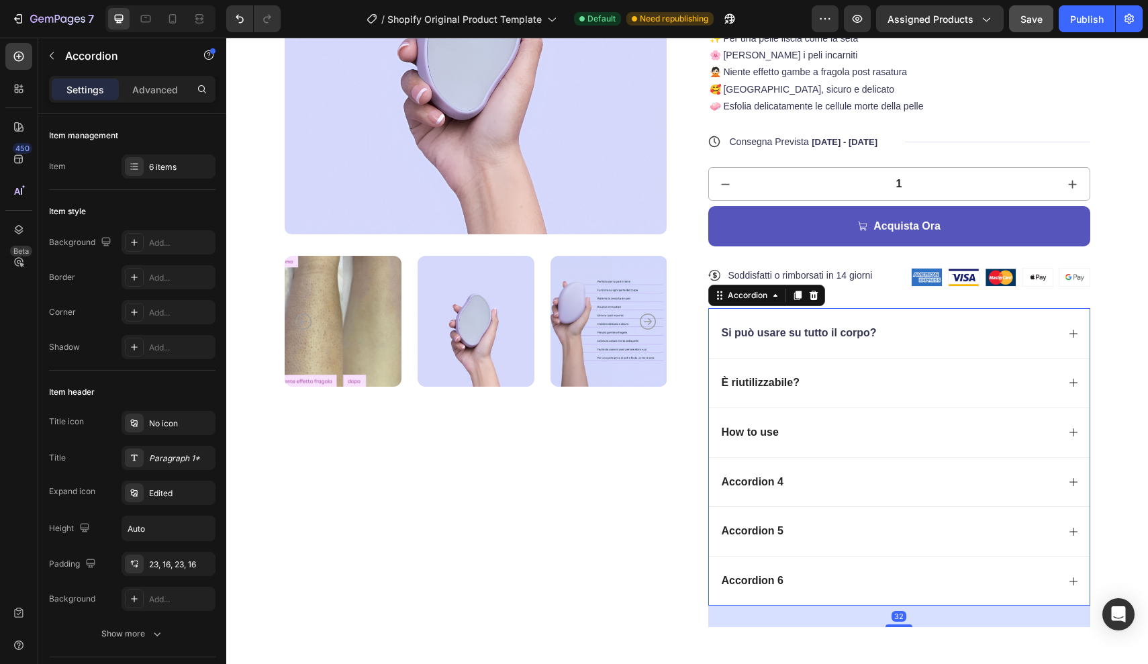
click at [745, 396] on div "È riutilizzabile?" at bounding box center [899, 383] width 381 height 50
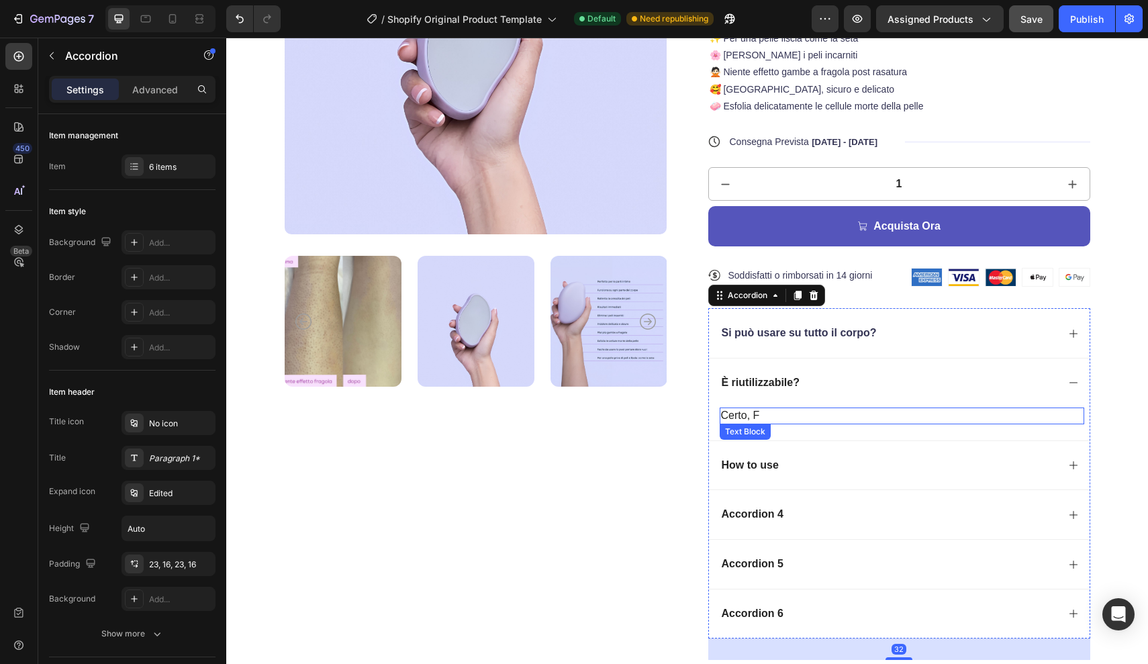
click at [742, 414] on p "certo, f" at bounding box center [902, 416] width 362 height 14
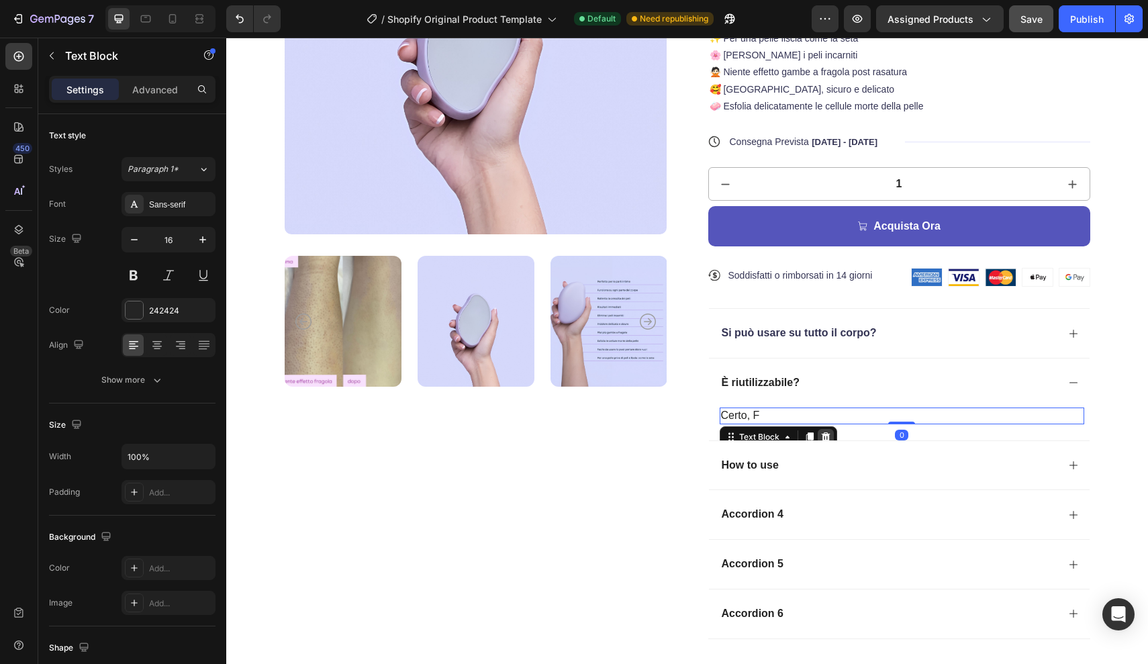
click at [826, 432] on icon at bounding box center [825, 436] width 9 height 9
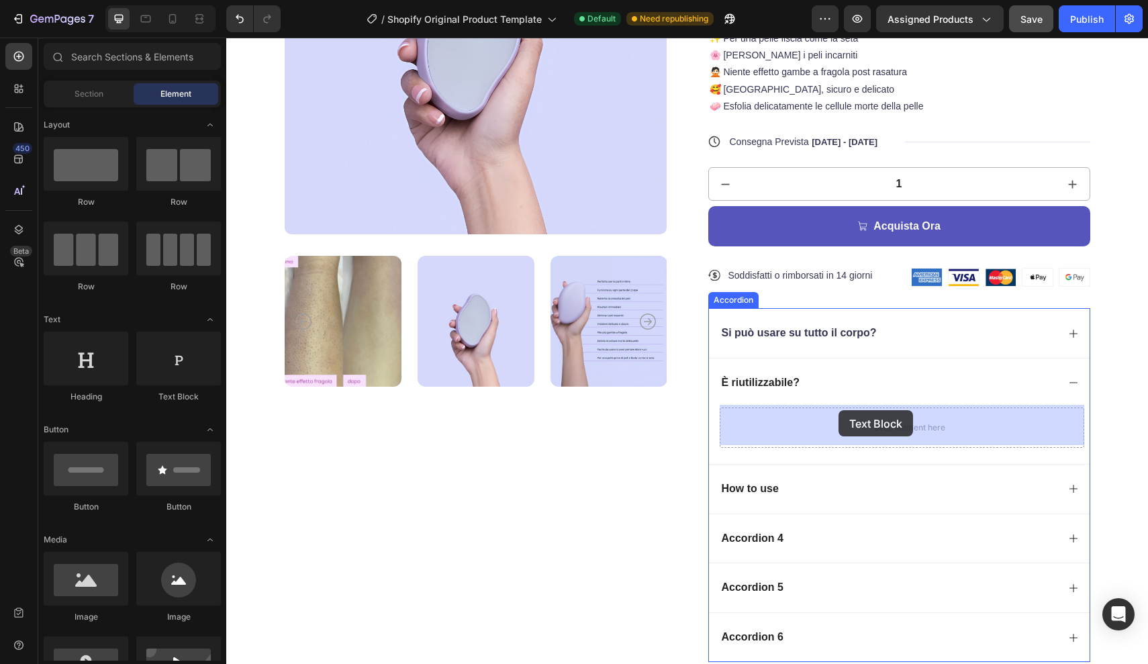
drag, startPoint x: 412, startPoint y: 410, endPoint x: 837, endPoint y: 411, distance: 425.0
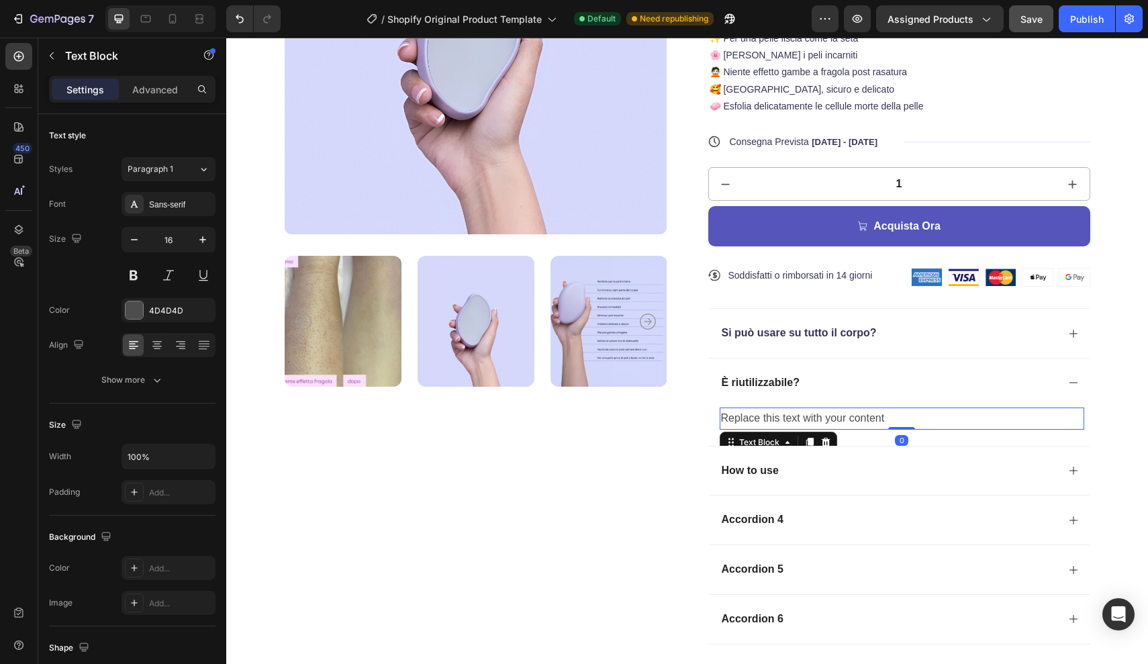
click at [887, 412] on div "Replace this text with your content" at bounding box center [902, 419] width 365 height 22
drag, startPoint x: 885, startPoint y: 412, endPoint x: 683, endPoint y: 414, distance: 201.4
click at [683, 414] on div "Product Images ★★★★★ Text Block 300+ Clienti Verificati Text Block Row Epilator…" at bounding box center [688, 259] width 806 height 814
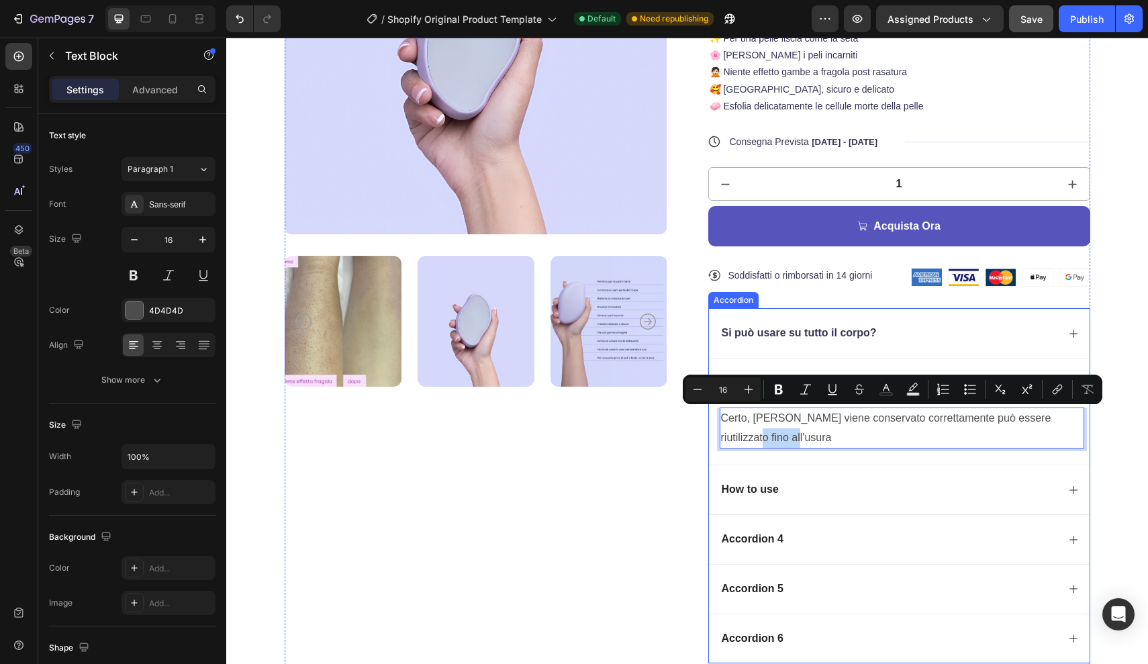
drag, startPoint x: 762, startPoint y: 435, endPoint x: 716, endPoint y: 435, distance: 45.7
click at [716, 435] on div "Certo, finchè viene conservato correttamente può essere riutilizzato fino all'u…" at bounding box center [899, 437] width 381 height 58
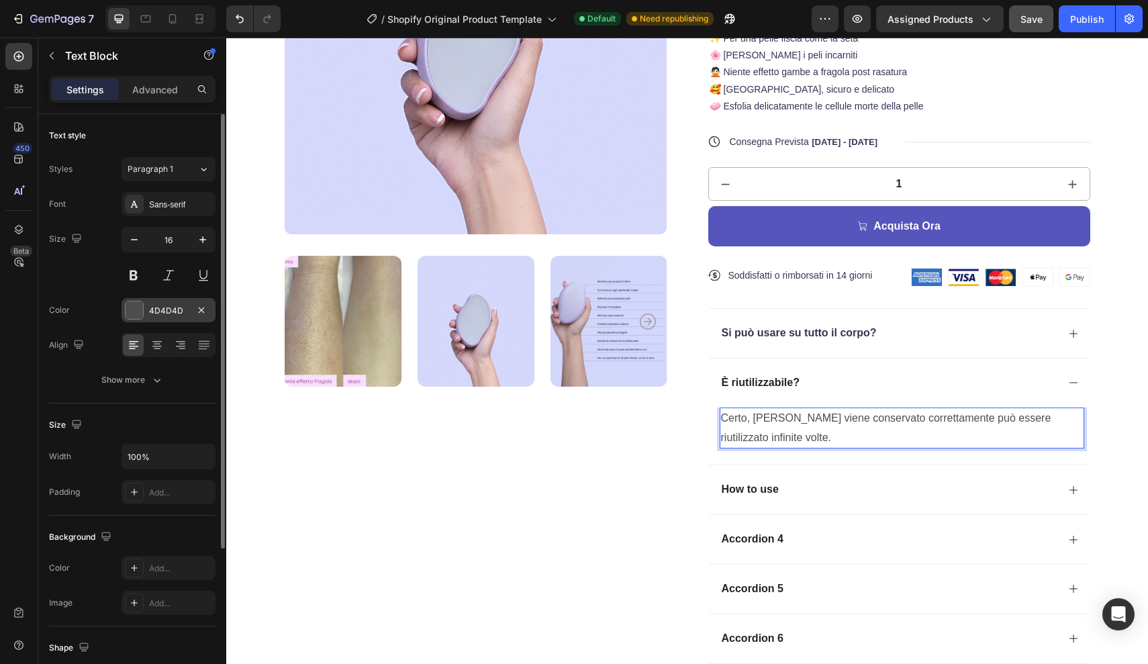
click at [155, 312] on div "4D4D4D" at bounding box center [168, 311] width 39 height 12
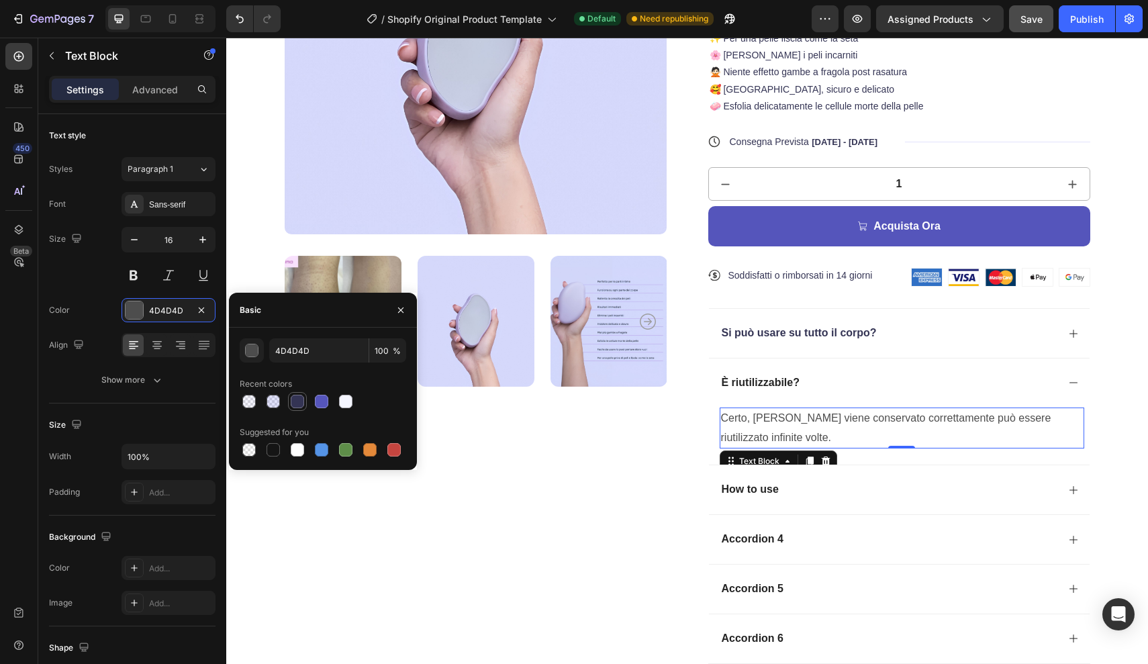
click at [297, 400] on div at bounding box center [297, 401] width 13 height 13
type input "343454"
click at [779, 379] on p "È riutilizzabile?" at bounding box center [761, 383] width 78 height 14
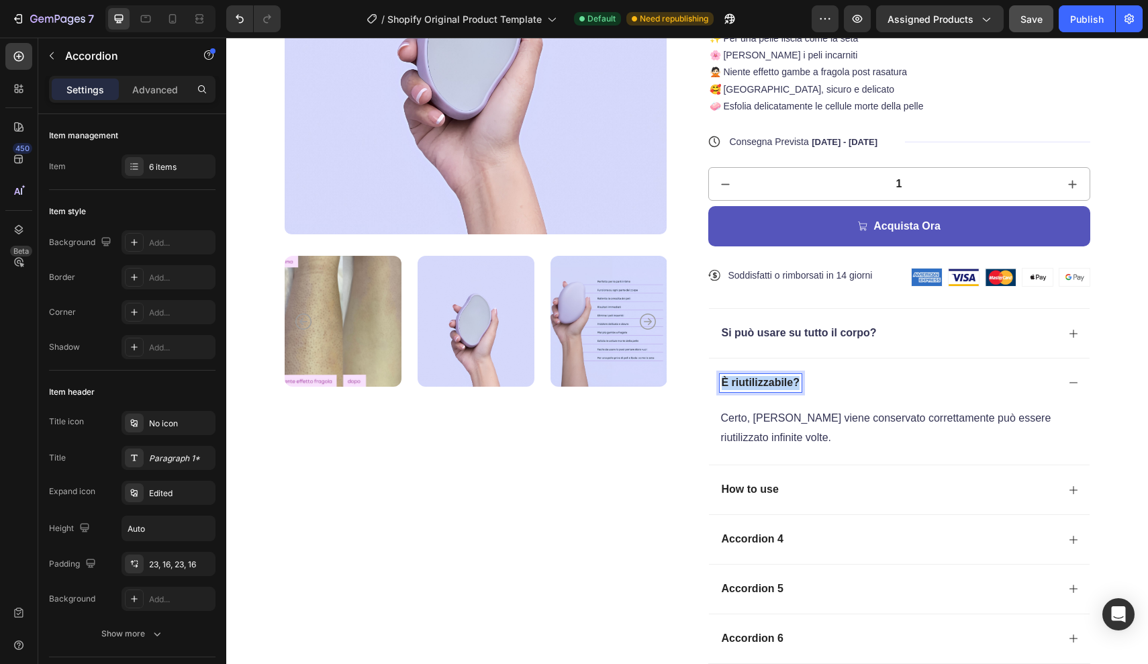
drag, startPoint x: 797, startPoint y: 379, endPoint x: 704, endPoint y: 379, distance: 92.6
click at [704, 379] on div "Product Images ★★★★★ Text Block 300+ Clienti Verificati Text Block Row Epilator…" at bounding box center [688, 268] width 806 height 833
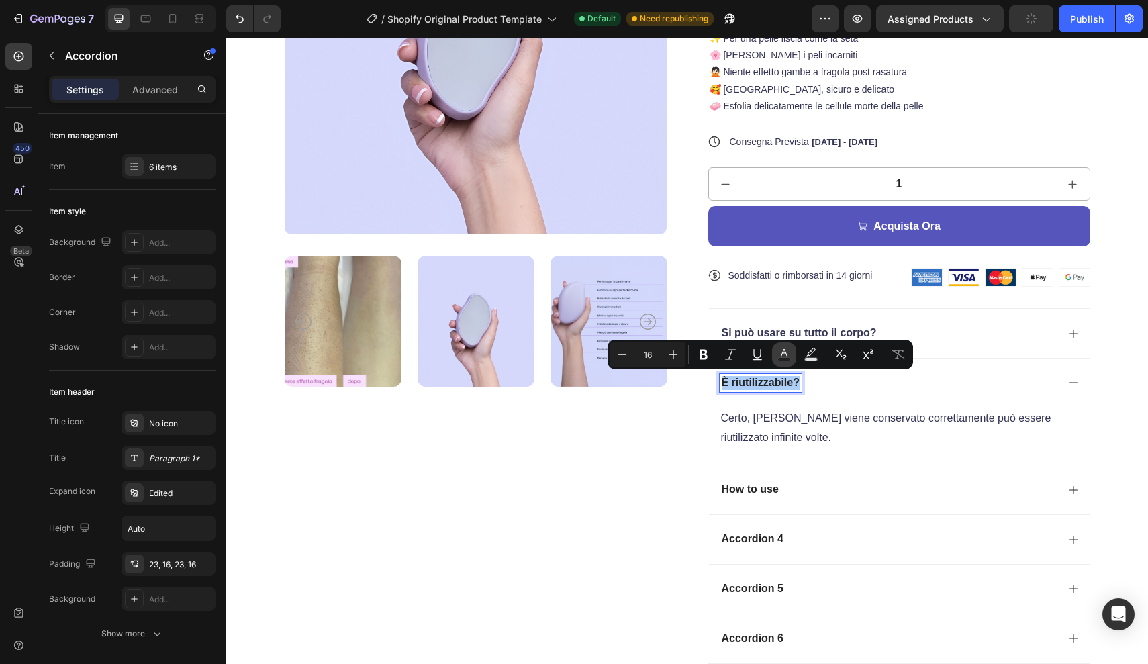
click at [789, 356] on icon "Editor contextual toolbar" at bounding box center [783, 354] width 13 height 13
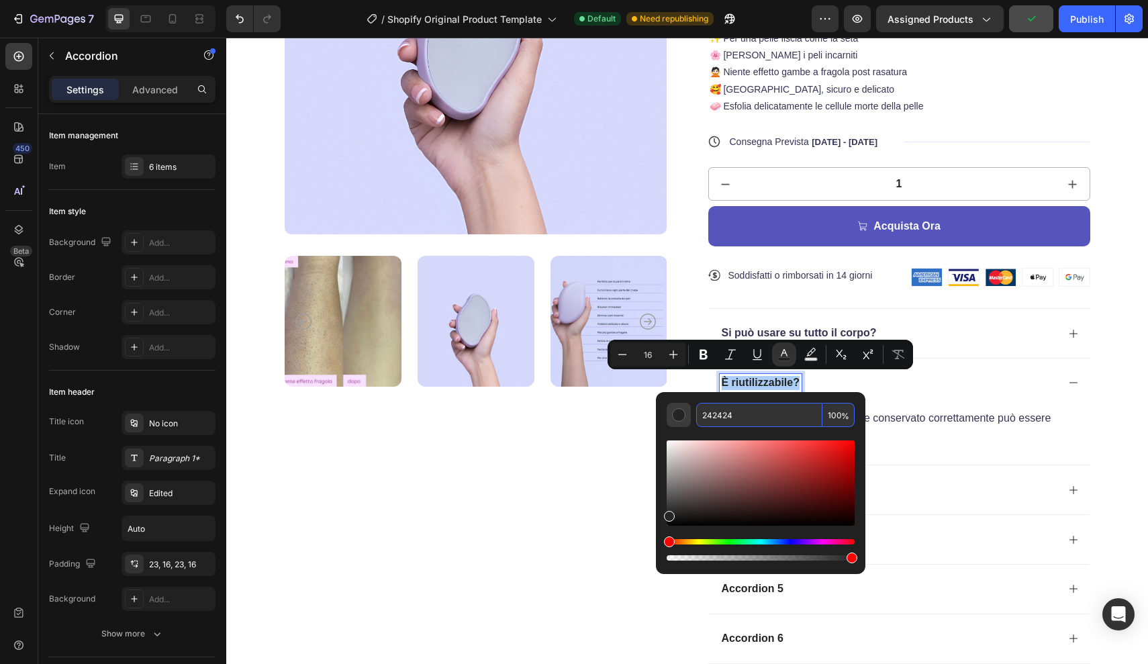
drag, startPoint x: 740, startPoint y: 416, endPoint x: 685, endPoint y: 416, distance: 55.1
click at [685, 416] on div "242424 100 %" at bounding box center [761, 415] width 188 height 24
type input "343454"
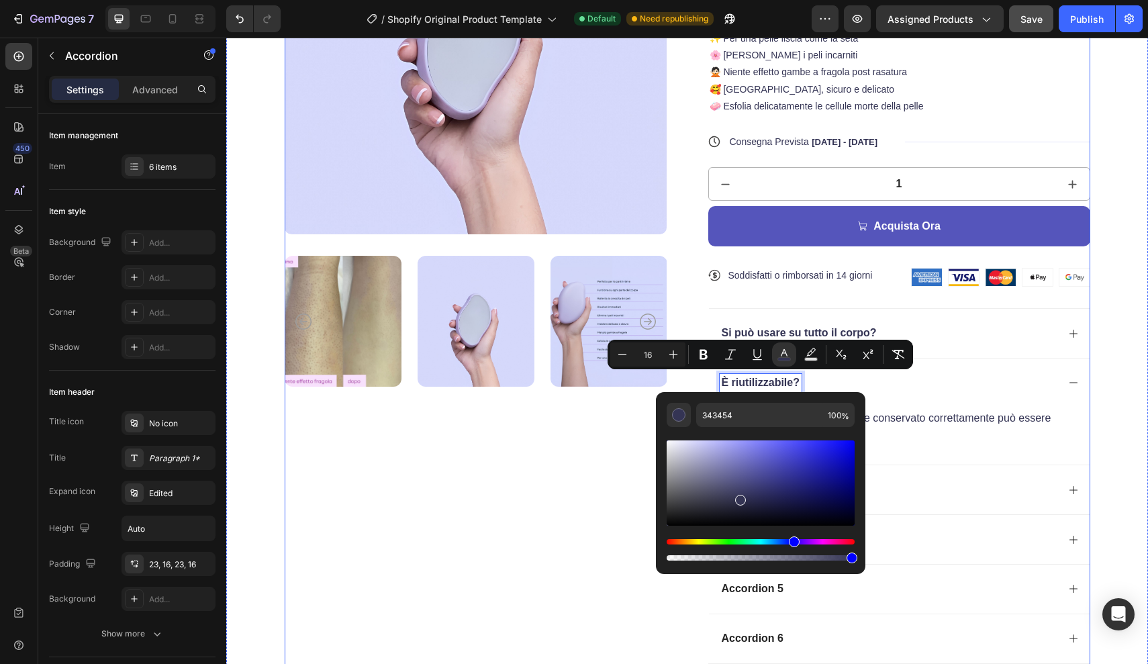
click at [548, 538] on div "Product Images" at bounding box center [476, 268] width 382 height 833
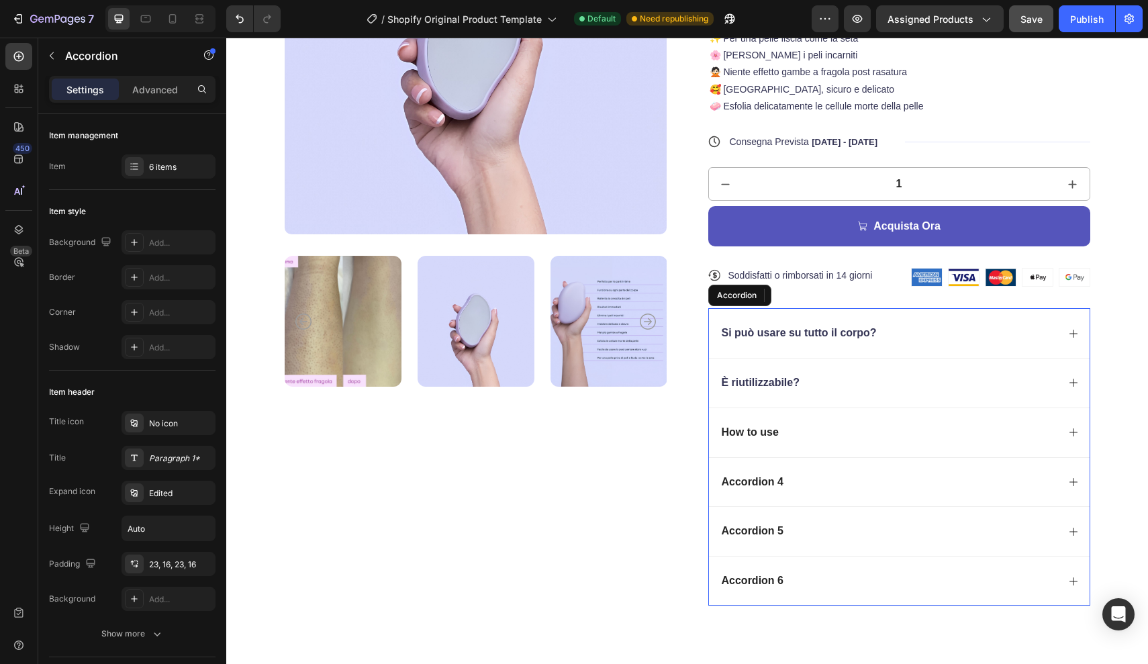
click at [824, 387] on div "È riutilizzabile?" at bounding box center [889, 383] width 338 height 18
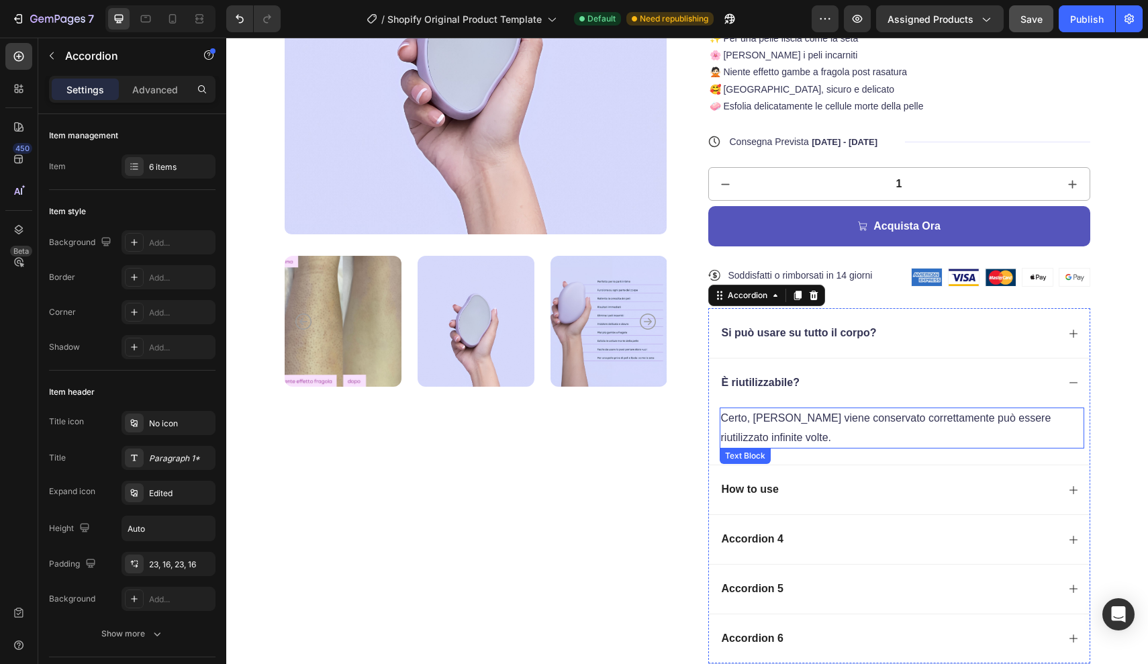
click at [787, 418] on p "Certo, finchè viene conservato correttamente può essere riutilizzato infinite v…" at bounding box center [902, 428] width 362 height 39
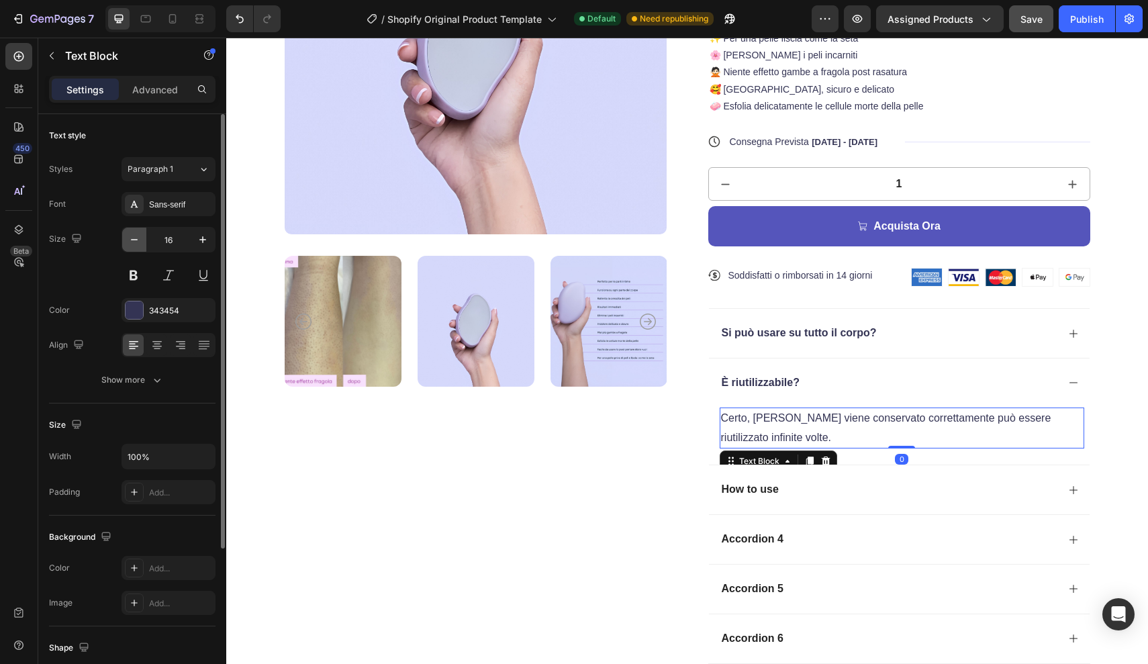
click at [136, 236] on icon "button" at bounding box center [134, 239] width 13 height 13
click at [136, 237] on icon "button" at bounding box center [134, 239] width 13 height 13
type input "14"
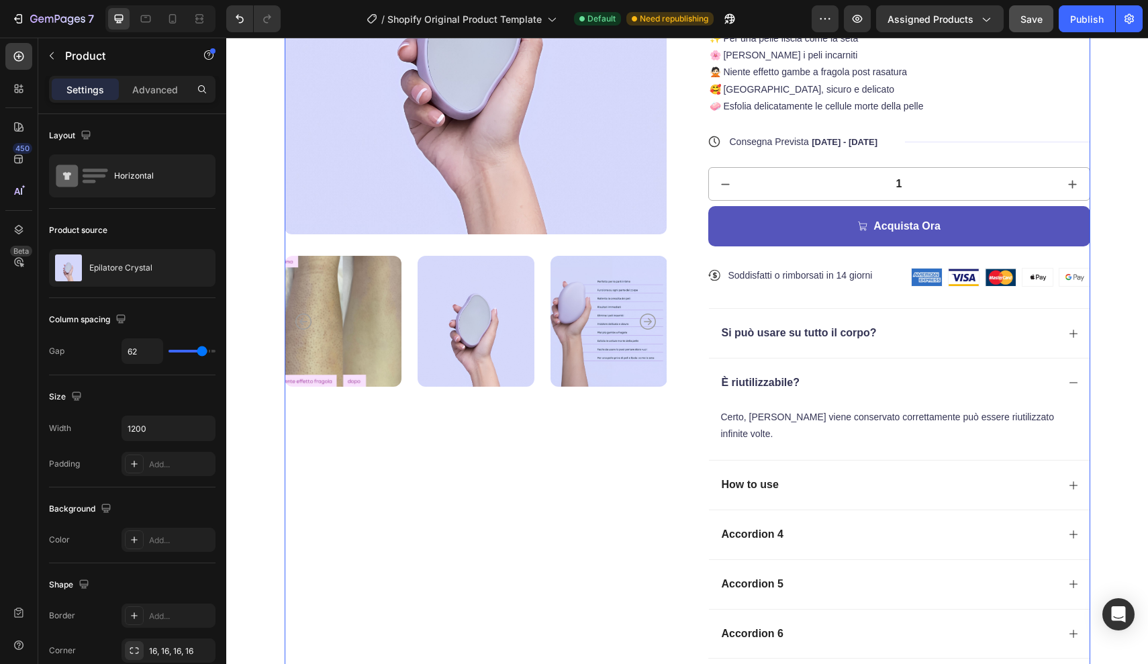
click at [560, 530] on div "Product Images" at bounding box center [476, 266] width 382 height 828
click at [843, 344] on div "Si può usare su tutto il corpo?" at bounding box center [899, 333] width 381 height 50
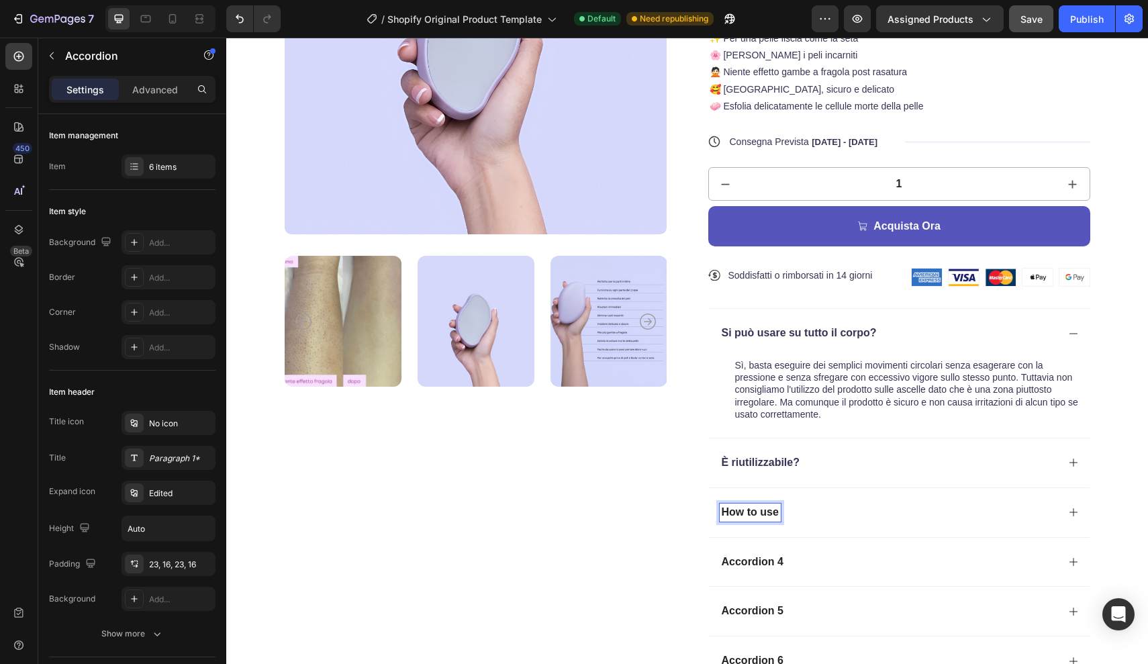
click at [834, 461] on div "È riutilizzabile?" at bounding box center [889, 463] width 338 height 18
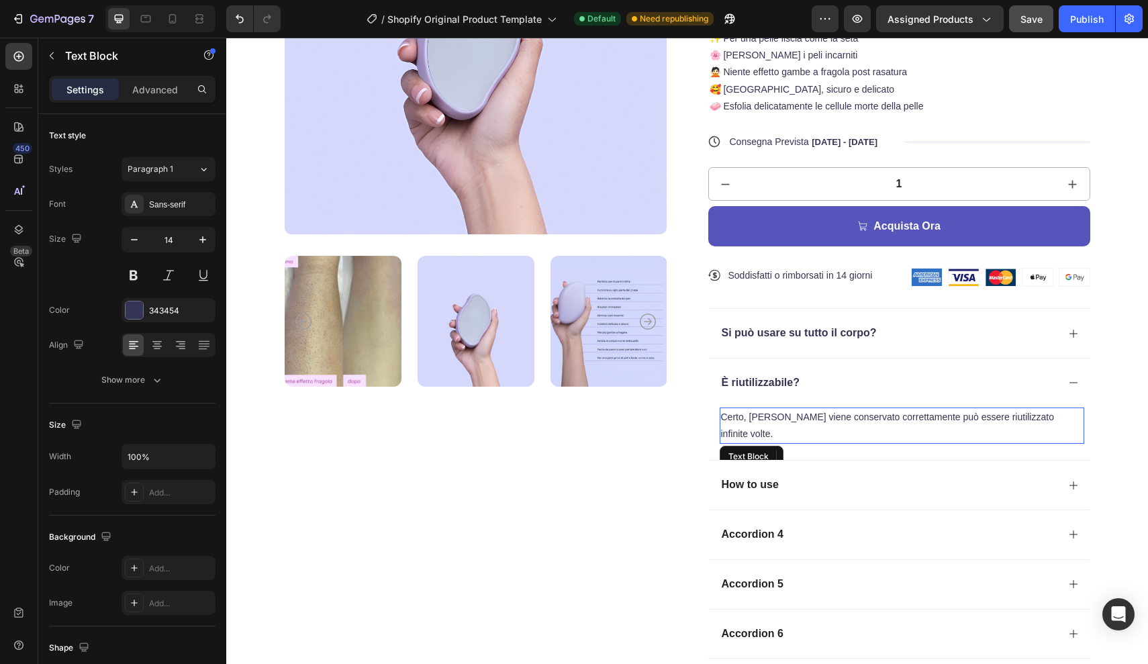
click at [906, 415] on p "Certo, finchè viene conservato correttamente può essere riutilizzato infinite v…" at bounding box center [902, 426] width 362 height 34
click at [906, 414] on p "Certo, finchè viene conservato correttamente può essere riutilizzato infinite v…" at bounding box center [902, 426] width 362 height 34
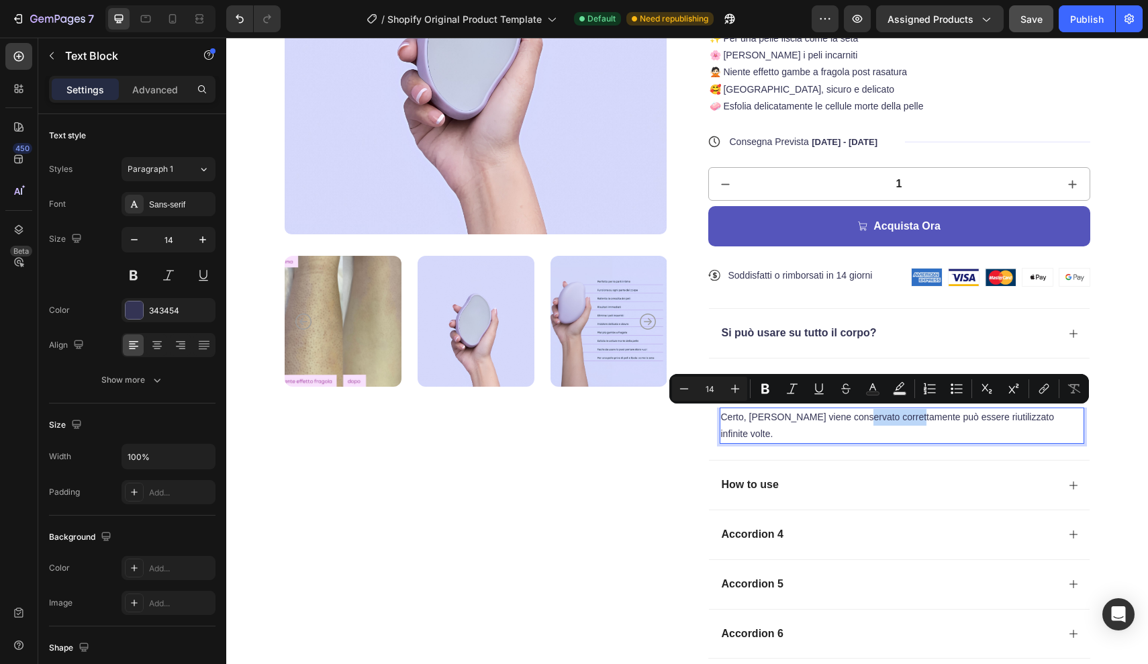
drag, startPoint x: 906, startPoint y: 414, endPoint x: 849, endPoint y: 418, distance: 57.2
click at [849, 418] on p "Certo, finchè viene conservato correttamente può essere riutilizzato infinite v…" at bounding box center [902, 426] width 362 height 34
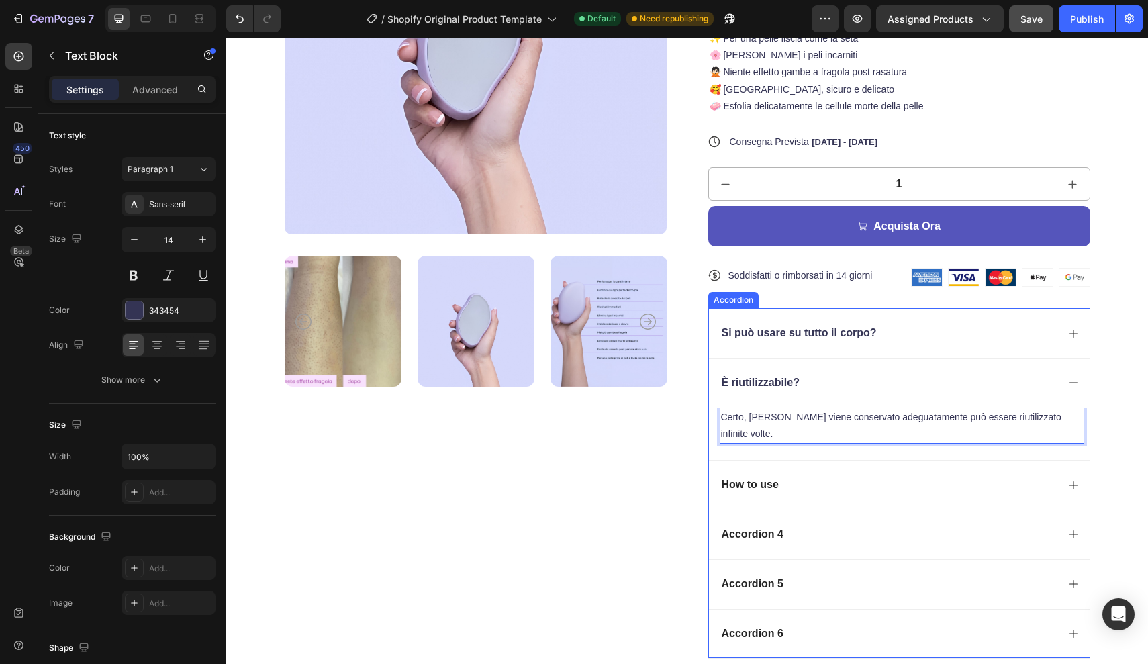
click at [763, 478] on p "How to use" at bounding box center [750, 485] width 57 height 14
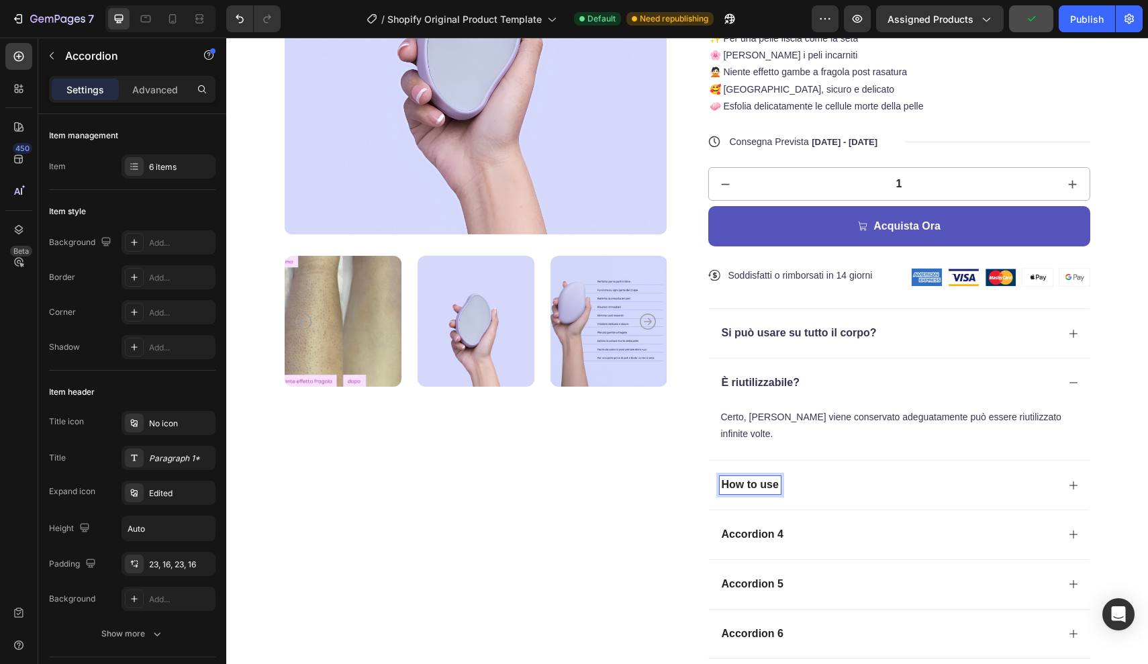
click at [777, 478] on p "How to use" at bounding box center [750, 485] width 57 height 14
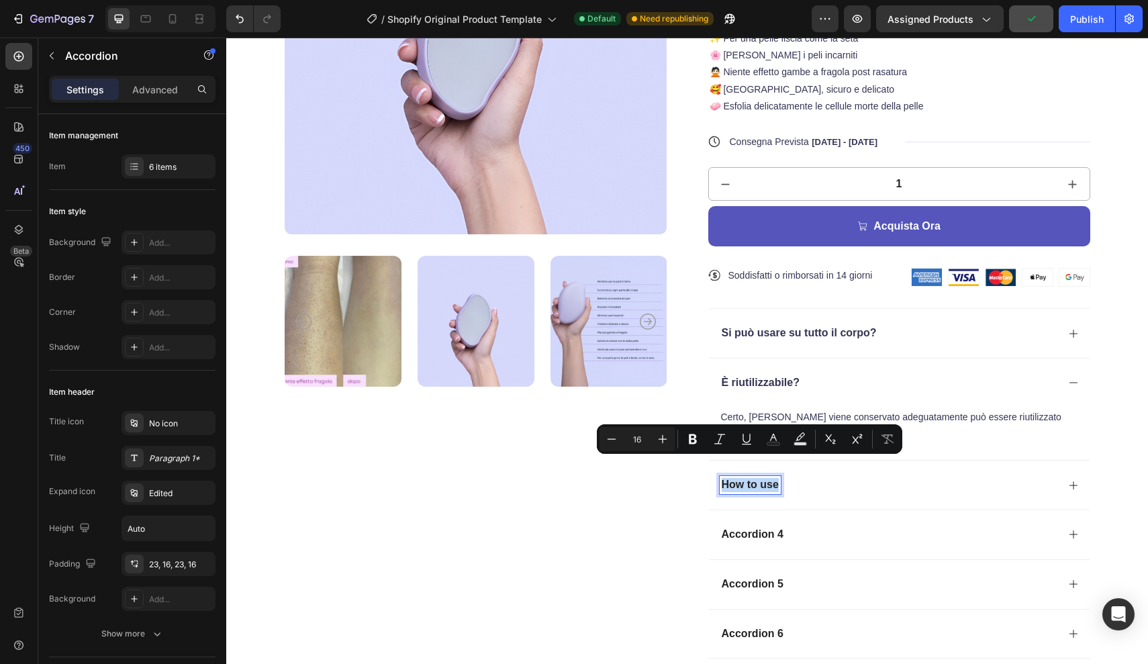
drag, startPoint x: 777, startPoint y: 465, endPoint x: 722, endPoint y: 465, distance: 55.1
click at [722, 478] on p "How to use" at bounding box center [750, 485] width 57 height 14
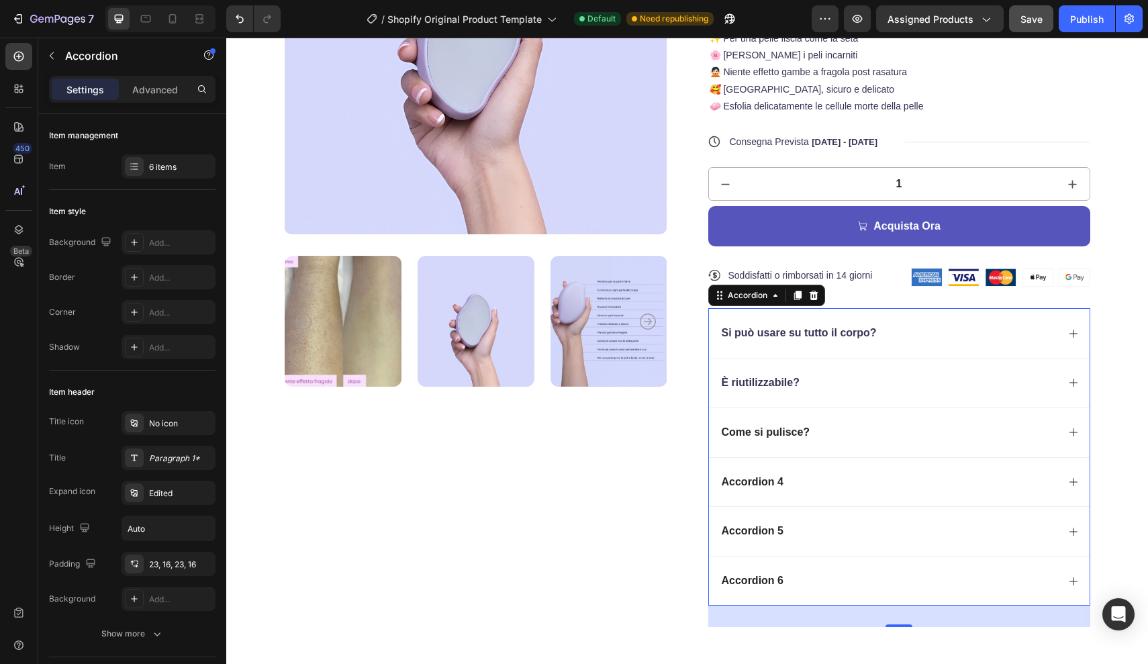
click at [1069, 430] on icon at bounding box center [1073, 432] width 8 height 8
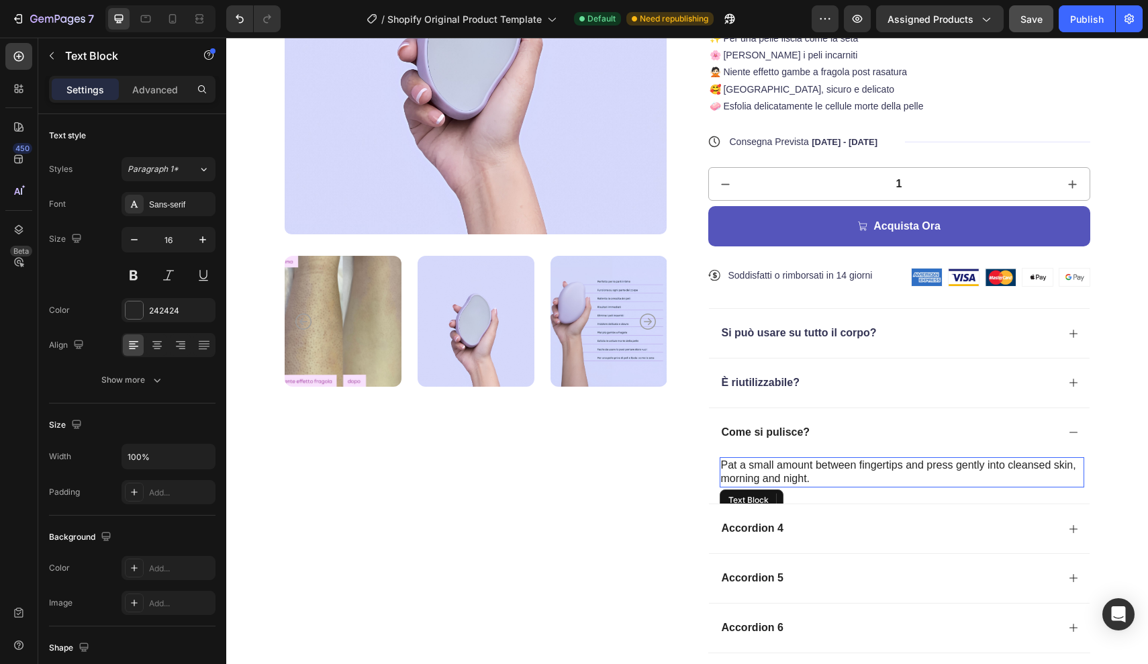
click at [811, 478] on p "Pat a small amount between fingertips and press gently into cleansed skin, morn…" at bounding box center [902, 473] width 362 height 28
click at [804, 476] on p "Pat a small amount between fingertips and press gently into cleansed skin, morn…" at bounding box center [902, 473] width 362 height 28
click at [804, 475] on p "Pat a small amount between fingertips and press gently into cleansed skin, morn…" at bounding box center [902, 473] width 362 height 28
click at [808, 475] on p "Pat a small amount between fingertips and press gently into cleansed skin, morn…" at bounding box center [902, 473] width 362 height 28
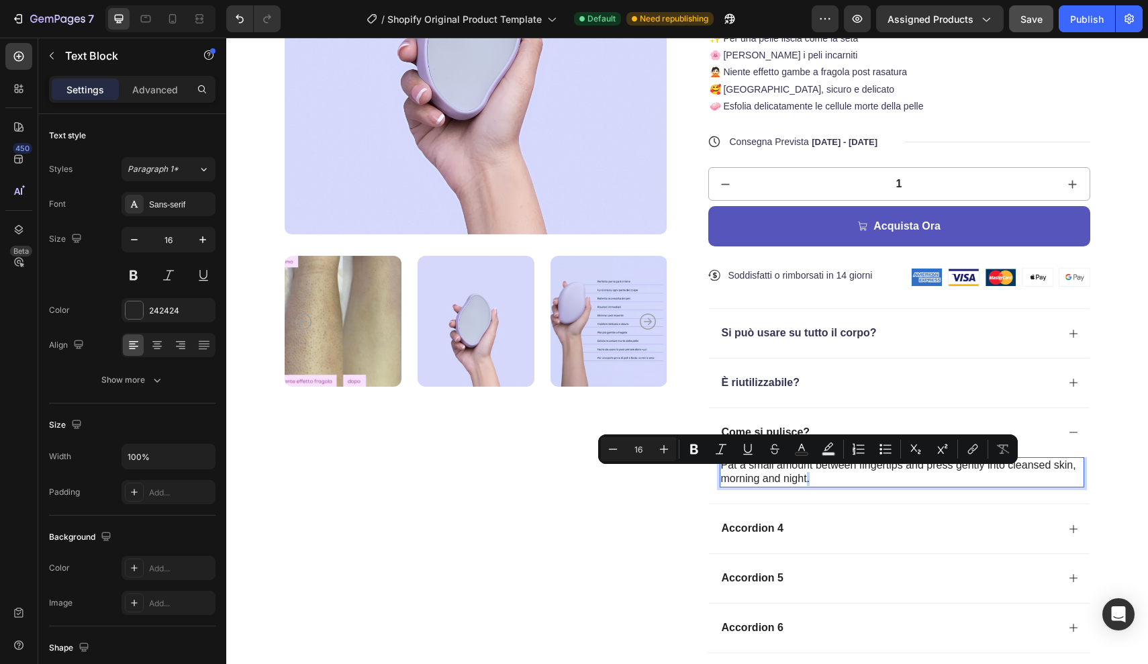
click at [806, 475] on p "Pat a small amount between fingertips and press gently into cleansed skin, morn…" at bounding box center [902, 473] width 362 height 28
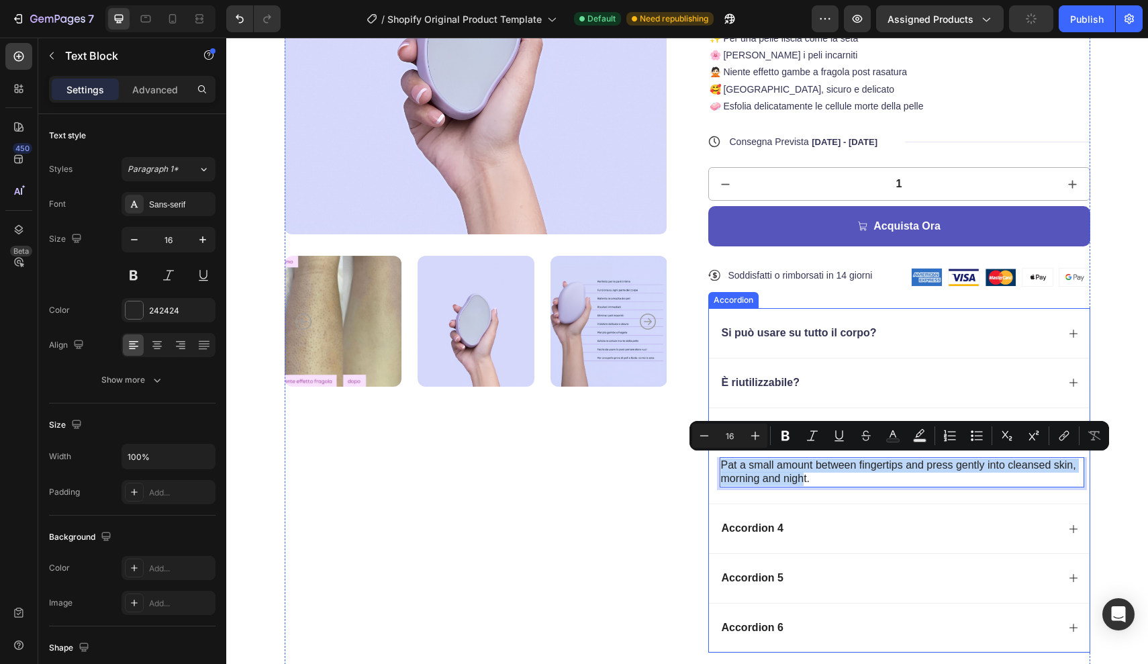
drag, startPoint x: 805, startPoint y: 475, endPoint x: 718, endPoint y: 460, distance: 87.9
click at [718, 460] on div "Pat a small amount between fingertips and press gently into cleansed skin, morn…" at bounding box center [899, 480] width 381 height 47
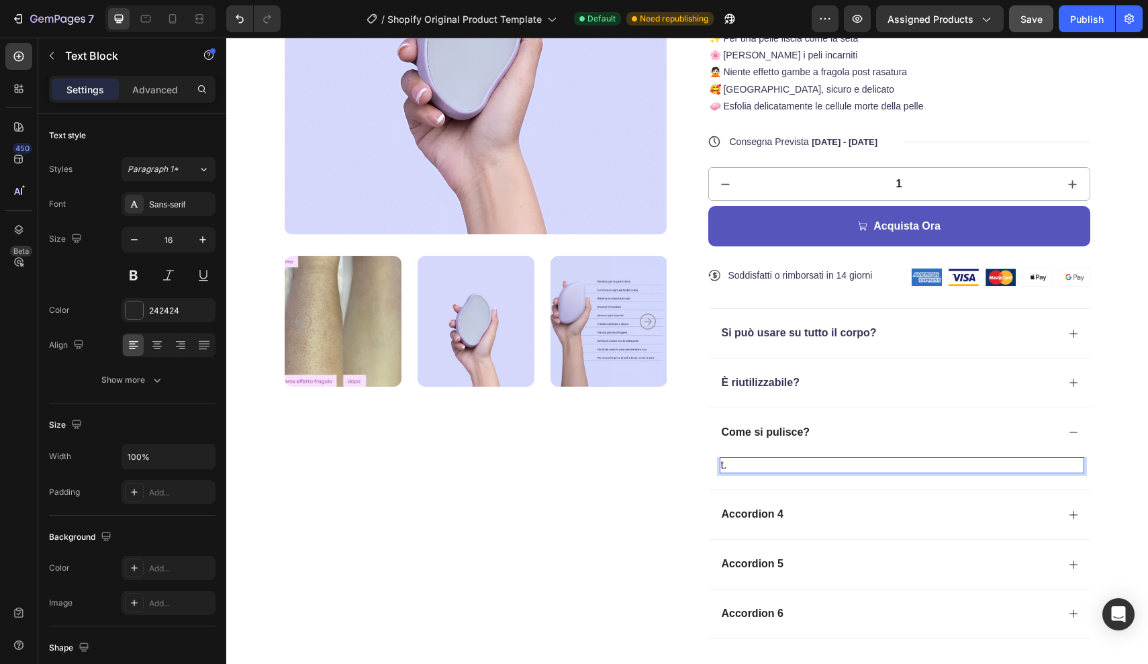
click at [724, 463] on p "t." at bounding box center [902, 466] width 362 height 14
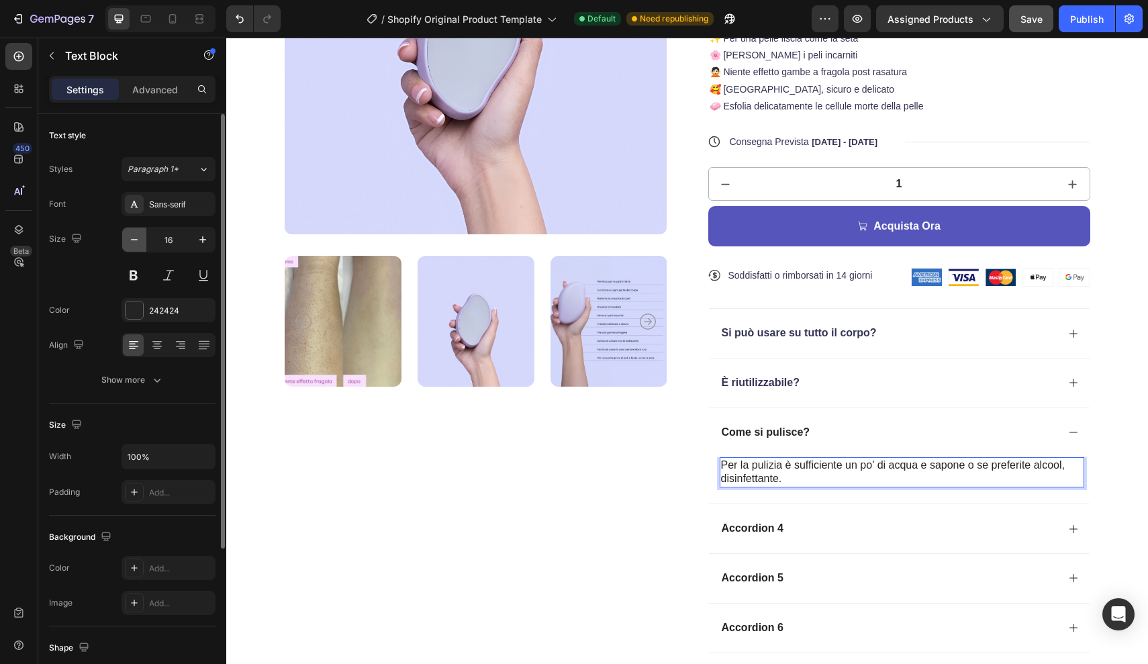
click at [140, 242] on icon "button" at bounding box center [134, 239] width 13 height 13
type input "14"
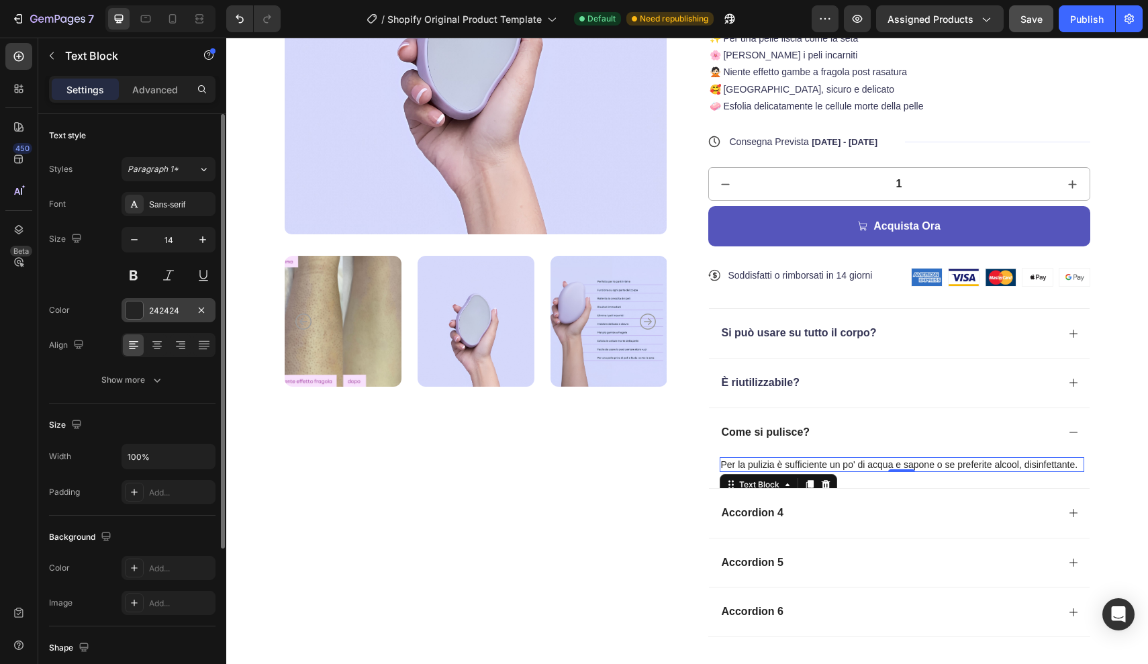
click at [157, 305] on div "242424" at bounding box center [168, 311] width 39 height 12
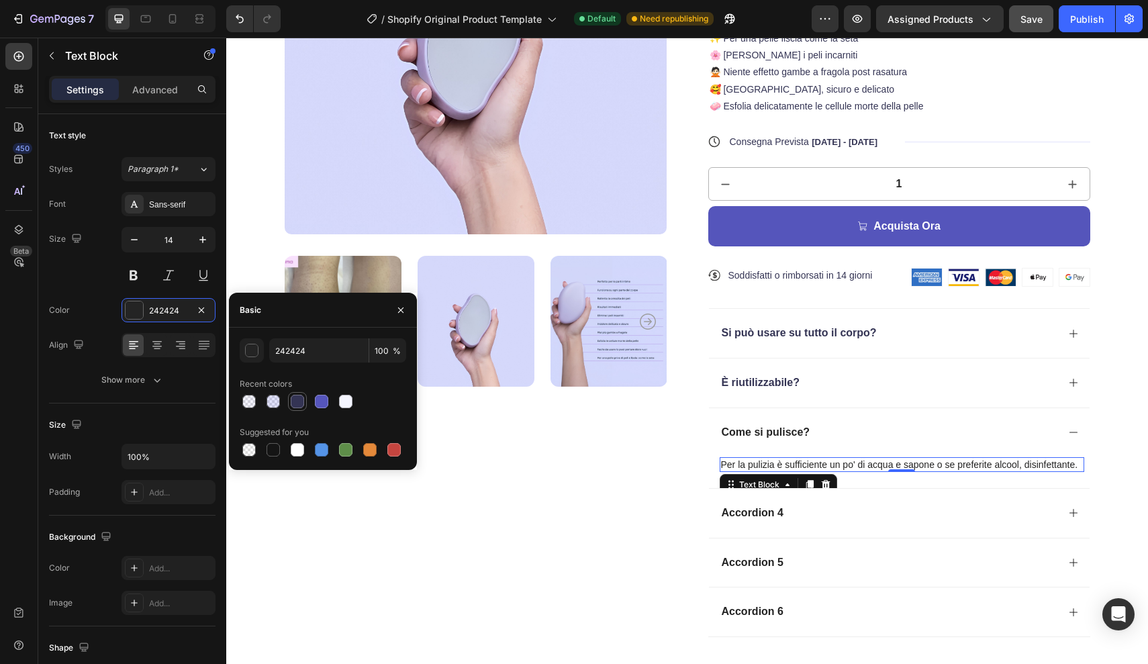
click at [294, 403] on div at bounding box center [297, 401] width 13 height 13
type input "343454"
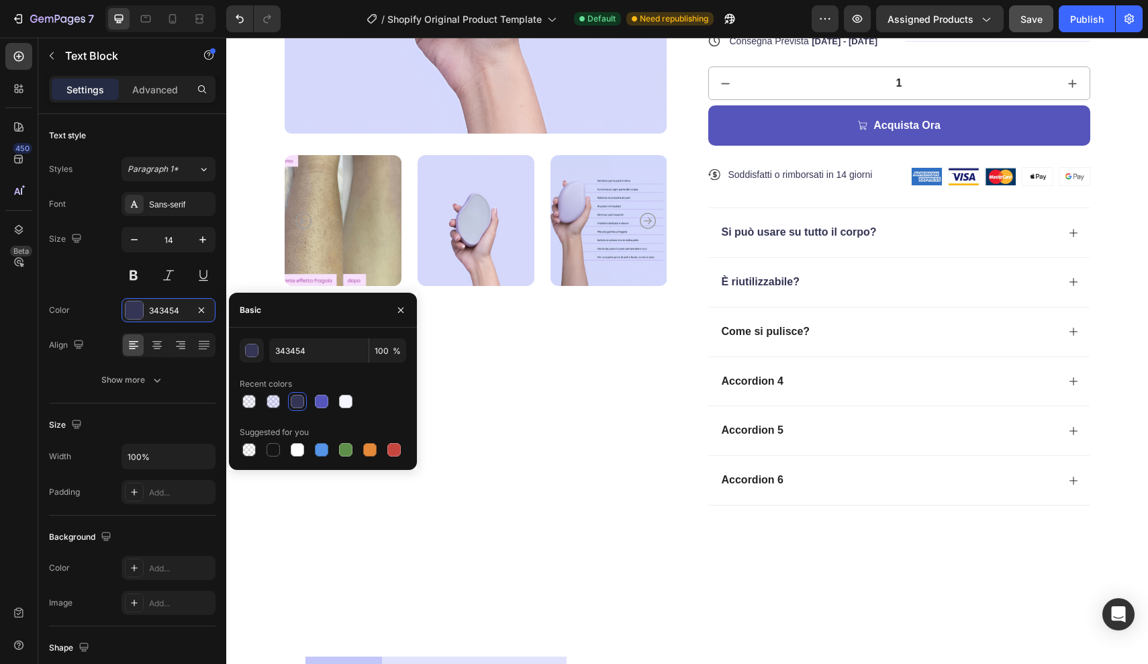
scroll to position [440, 0]
click at [780, 379] on p "Accordion 4" at bounding box center [753, 382] width 62 height 14
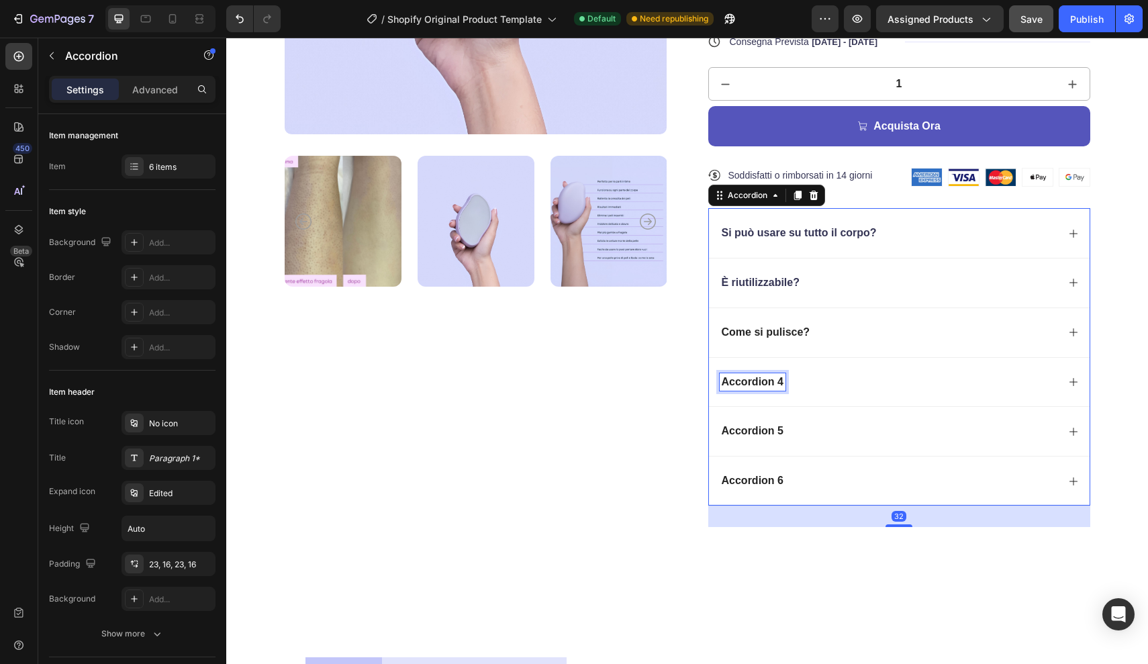
click at [783, 380] on p "Accordion 4" at bounding box center [753, 382] width 62 height 14
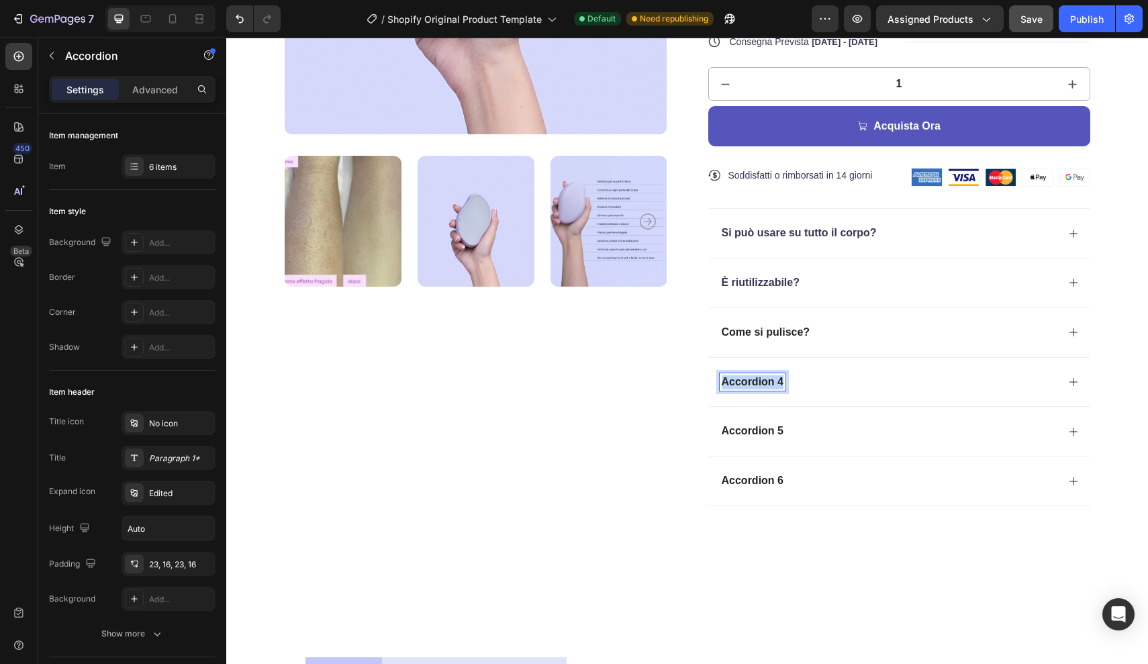
drag, startPoint x: 783, startPoint y: 380, endPoint x: 718, endPoint y: 381, distance: 65.1
click at [717, 381] on div "Accordion 4" at bounding box center [899, 382] width 381 height 50
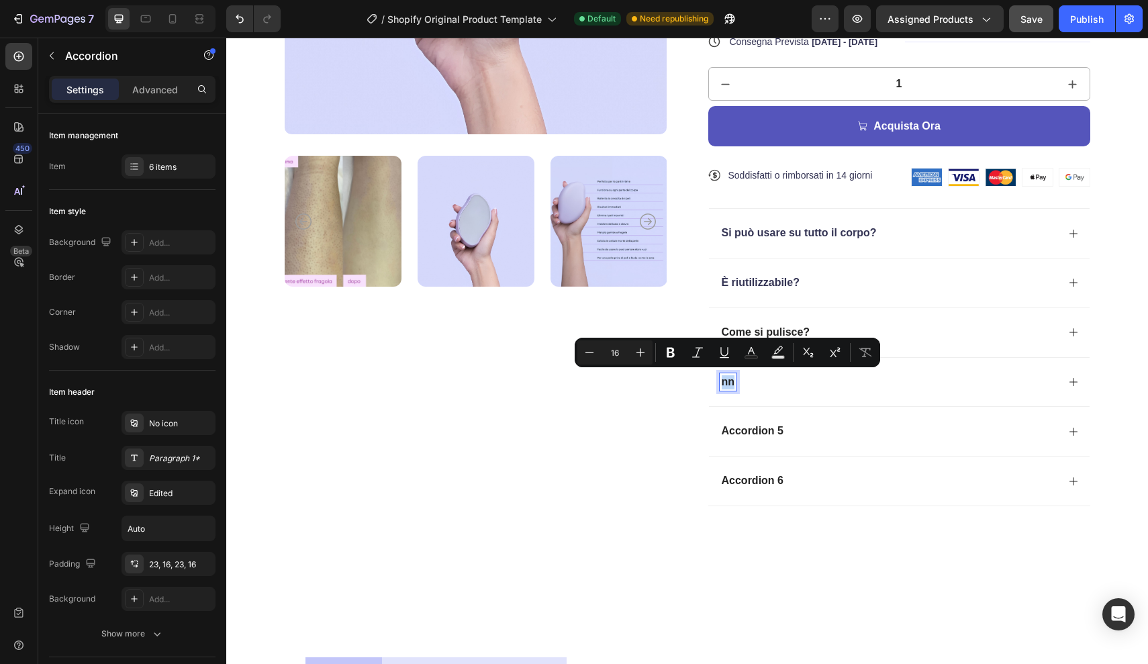
drag, startPoint x: 733, startPoint y: 379, endPoint x: 710, endPoint y: 379, distance: 22.8
click at [710, 379] on div "nn" at bounding box center [899, 382] width 381 height 50
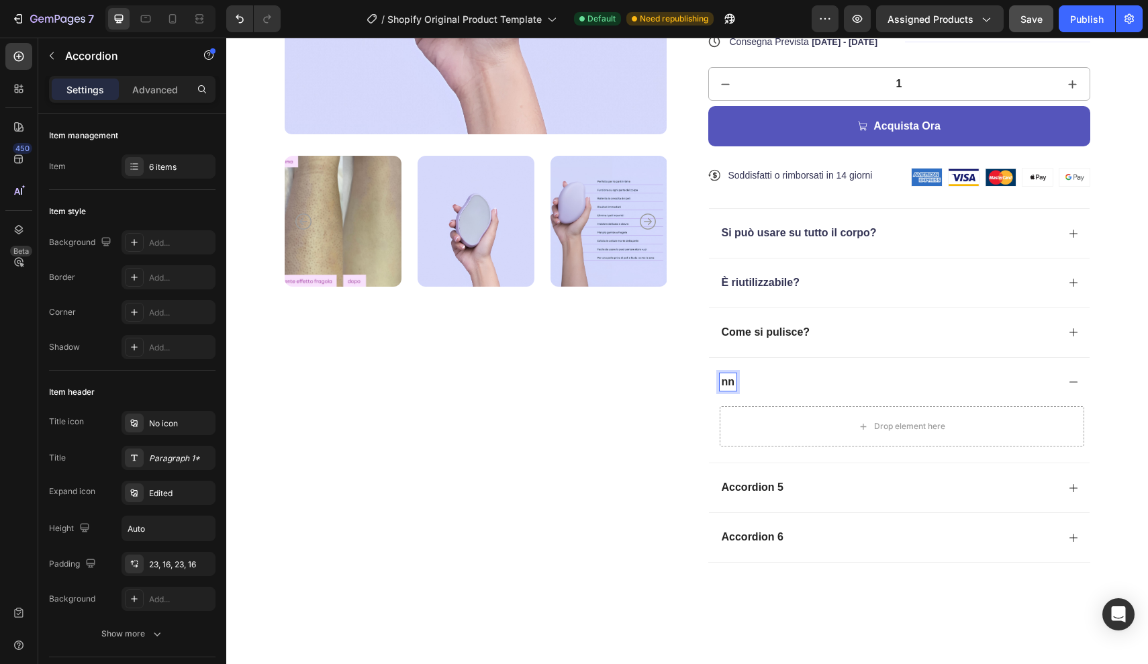
click at [730, 381] on p "nn" at bounding box center [728, 382] width 13 height 14
click at [732, 381] on p "nn" at bounding box center [728, 382] width 13 height 14
drag, startPoint x: 732, startPoint y: 381, endPoint x: 720, endPoint y: 381, distance: 12.8
click at [720, 381] on div "nn" at bounding box center [728, 382] width 17 height 18
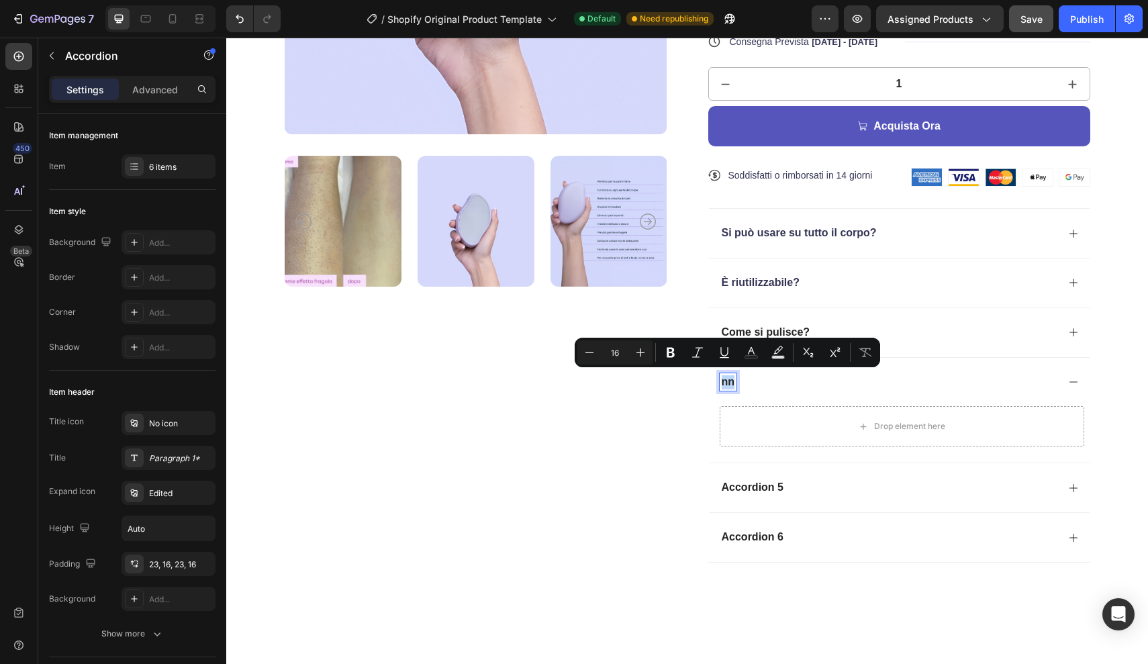
click at [732, 381] on p "nn" at bounding box center [728, 382] width 13 height 14
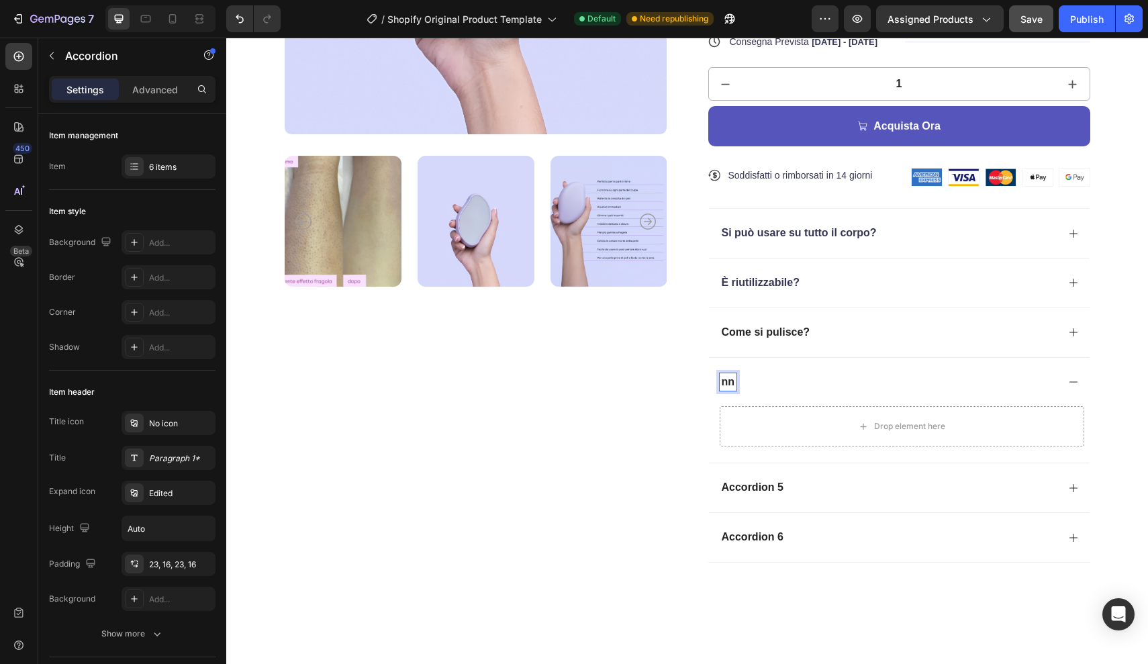
click at [732, 381] on p "nn" at bounding box center [728, 382] width 13 height 14
click at [1069, 381] on icon at bounding box center [1073, 382] width 11 height 11
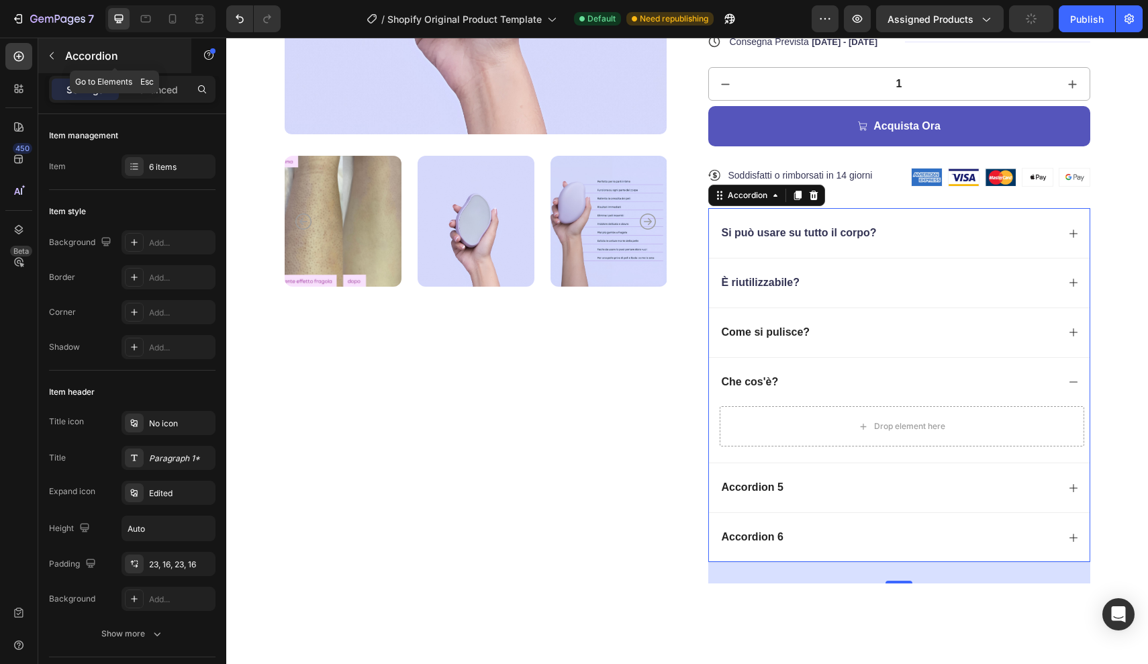
click at [54, 52] on icon "button" at bounding box center [52, 55] width 4 height 7
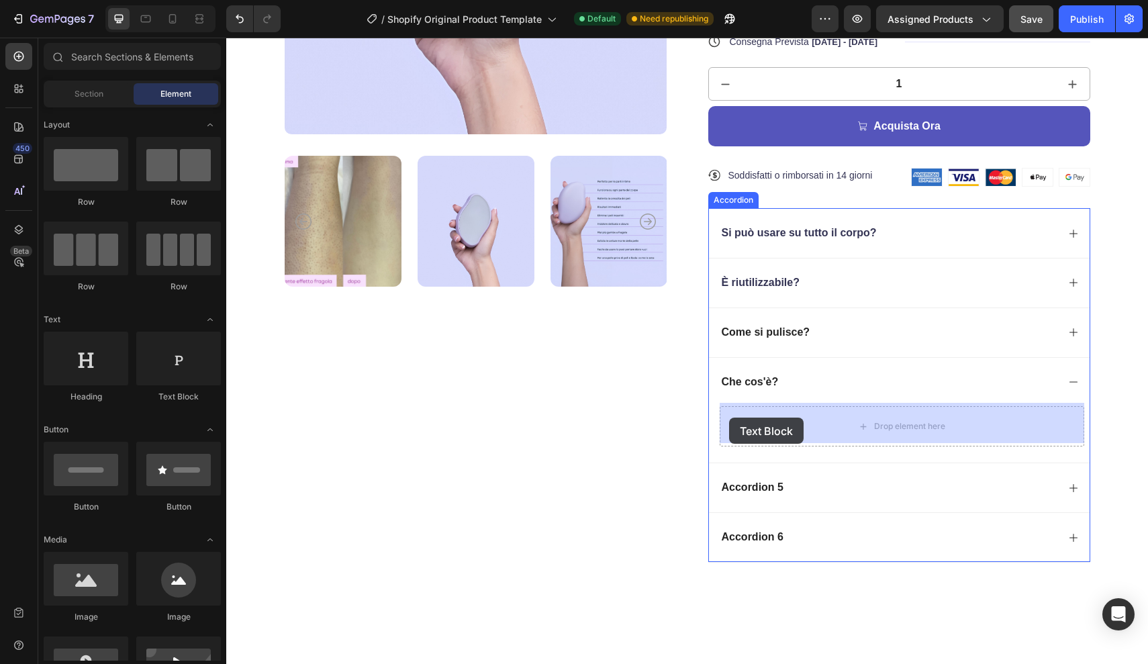
drag, startPoint x: 403, startPoint y: 412, endPoint x: 735, endPoint y: 416, distance: 331.7
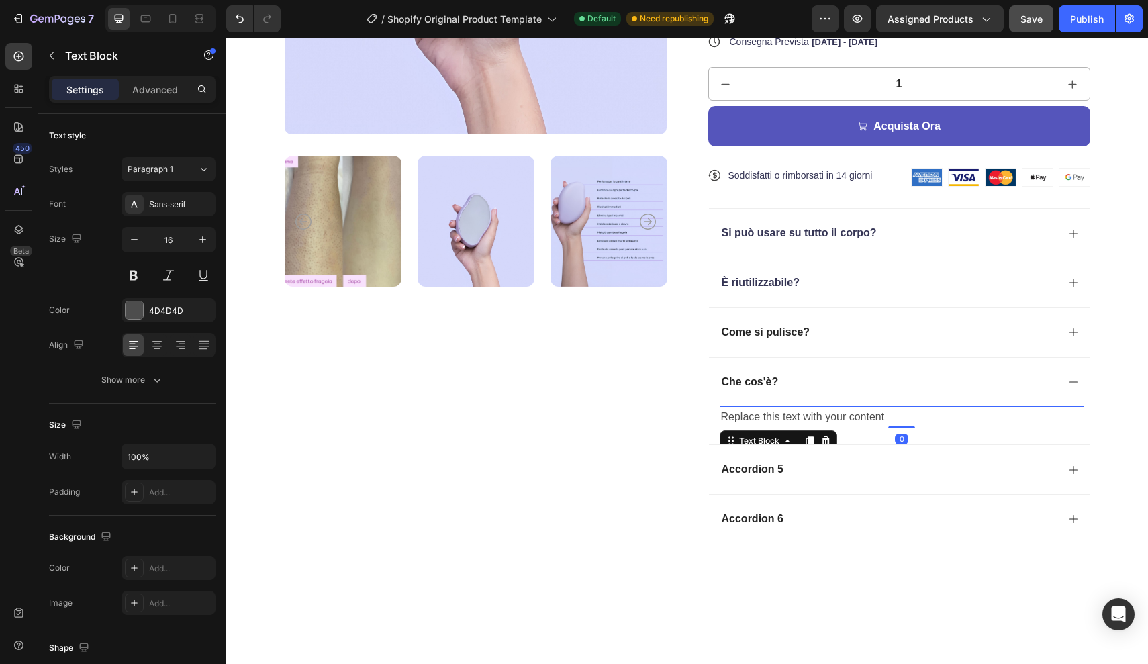
click at [888, 412] on div "Replace this text with your content" at bounding box center [902, 417] width 365 height 22
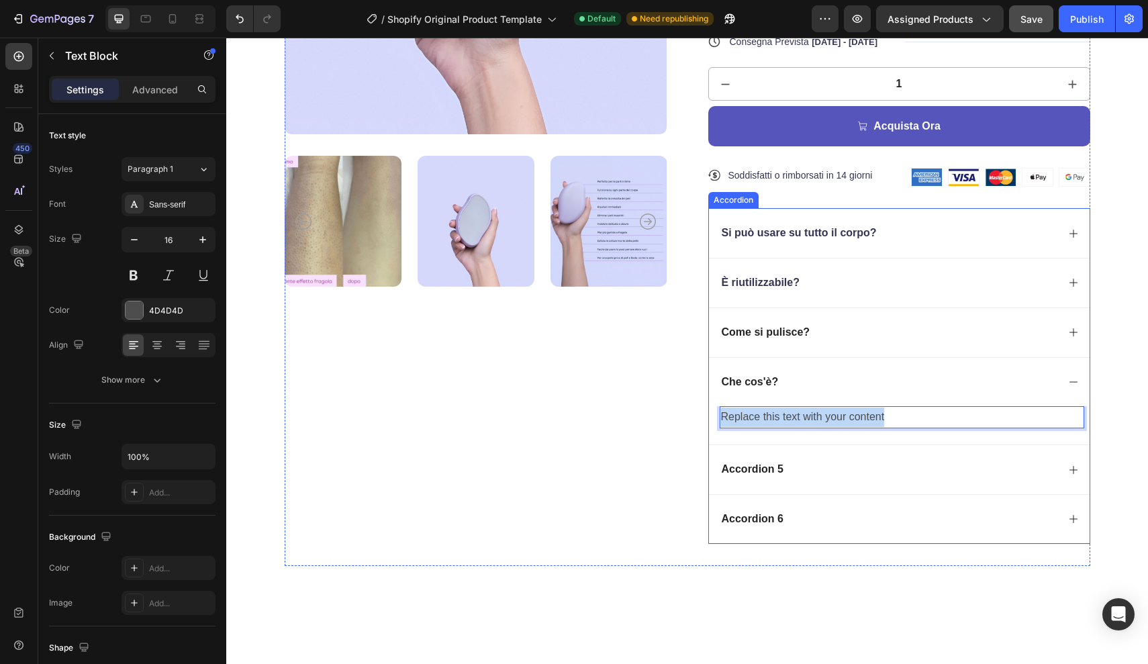
drag, startPoint x: 888, startPoint y: 412, endPoint x: 720, endPoint y: 412, distance: 167.8
click at [720, 412] on div "Replace this text with your content" at bounding box center [902, 417] width 365 height 22
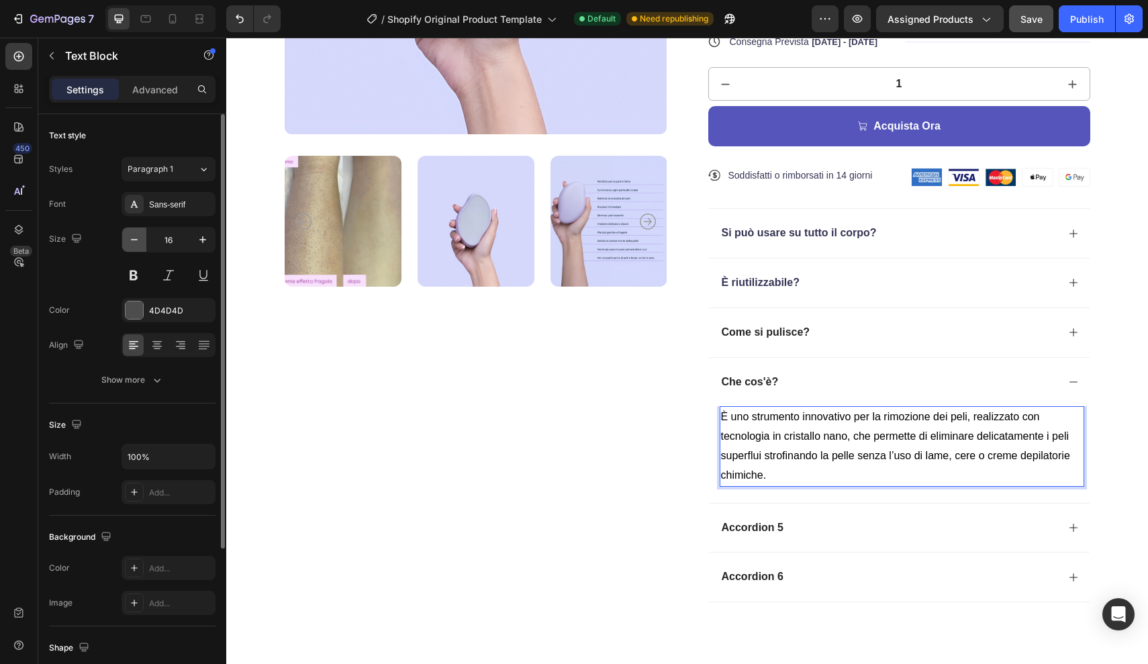
click at [133, 241] on icon "button" at bounding box center [134, 239] width 13 height 13
click at [134, 242] on icon "button" at bounding box center [134, 239] width 13 height 13
type input "14"
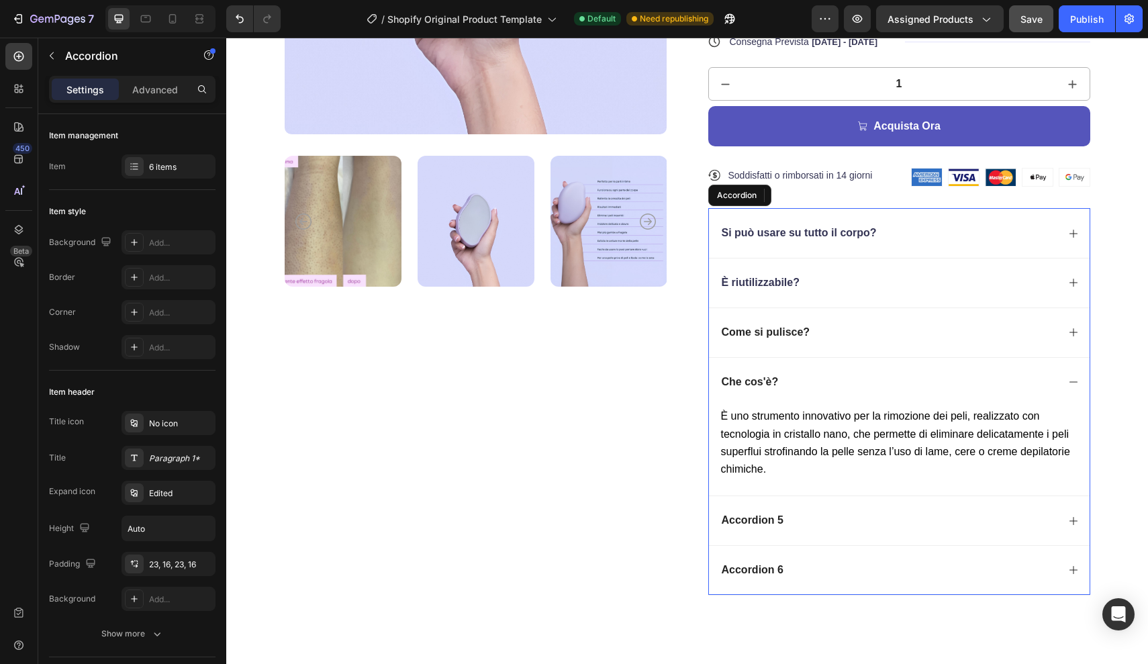
click at [1051, 328] on div "Come si pulisce?" at bounding box center [889, 333] width 338 height 18
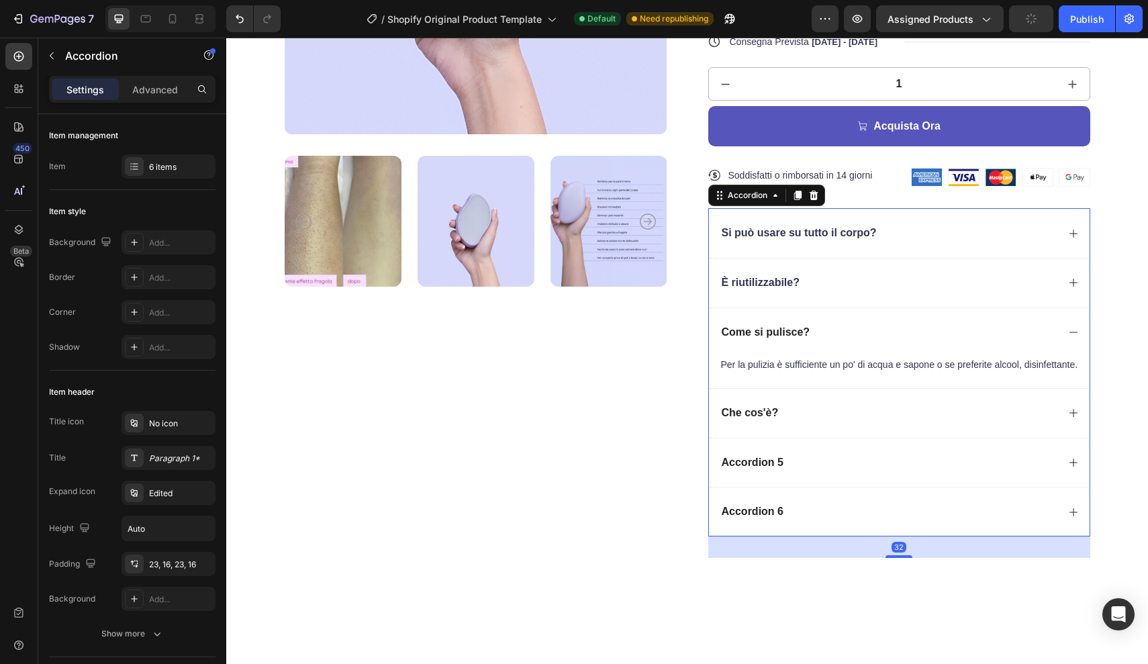
click at [1071, 408] on icon at bounding box center [1073, 413] width 11 height 11
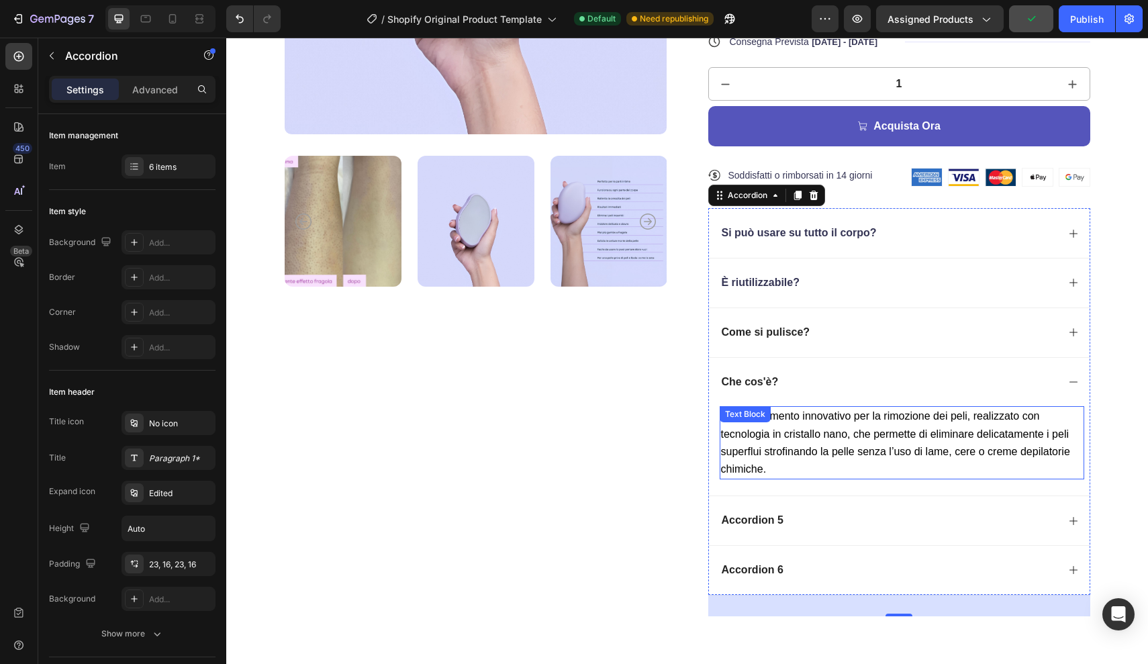
click at [765, 460] on span "È uno strumento innovativo per la rimozione dei peli, realizzato con tecnologia…" at bounding box center [895, 442] width 349 height 64
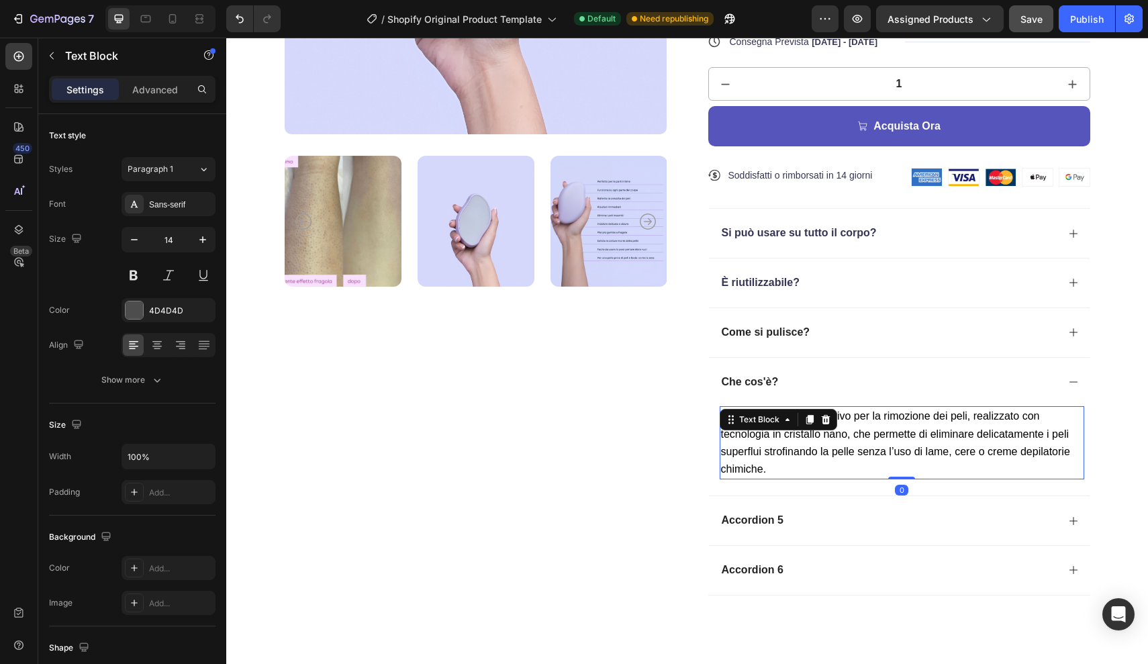
click at [770, 465] on p "È uno strumento innovativo per la rimozione dei peli, realizzato con tecnologia…" at bounding box center [902, 443] width 362 height 70
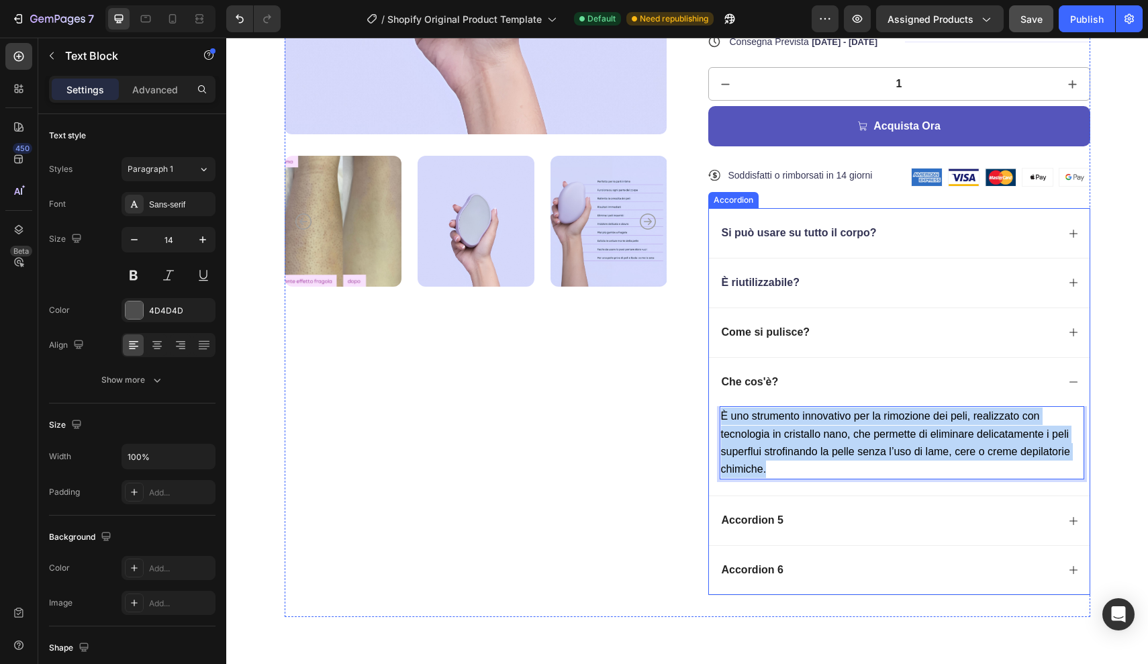
drag, startPoint x: 769, startPoint y: 463, endPoint x: 718, endPoint y: 403, distance: 78.1
click at [718, 406] on div "È uno strumento innovativo per la rimozione dei peli, realizzato con tecnologia…" at bounding box center [899, 450] width 381 height 89
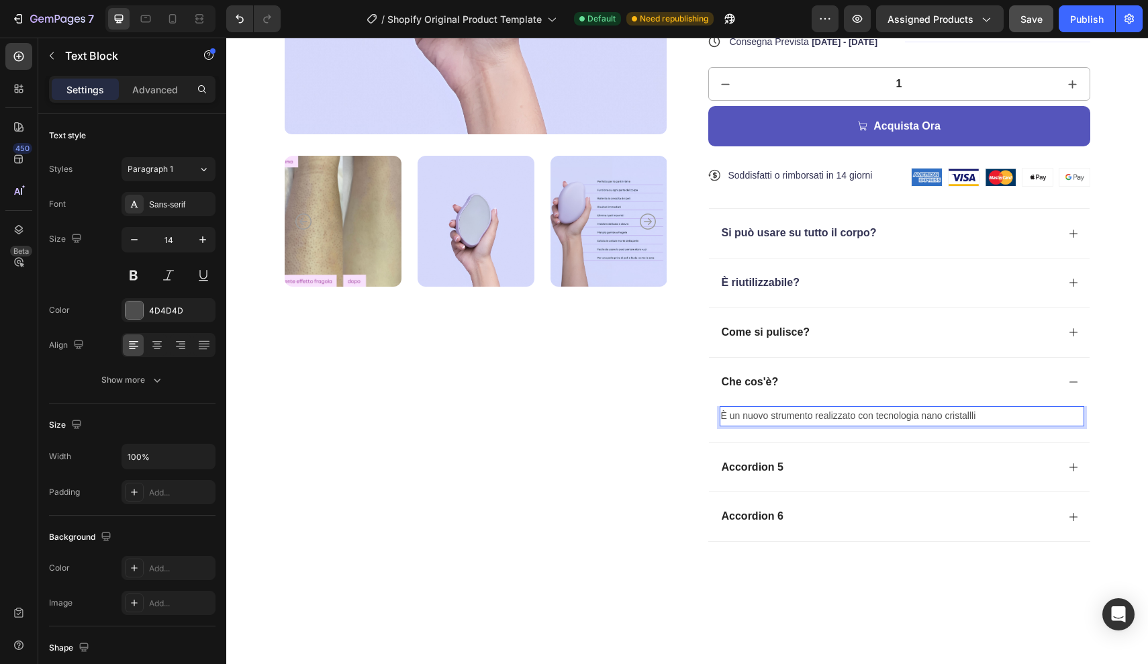
click at [920, 414] on p "È un nuovo strumento realizzato con tecnologia nano cristallli" at bounding box center [902, 416] width 362 height 17
click at [1018, 409] on p "È un nuovo strumento realizzato con tecnologia a nano cristallli" at bounding box center [902, 416] width 362 height 17
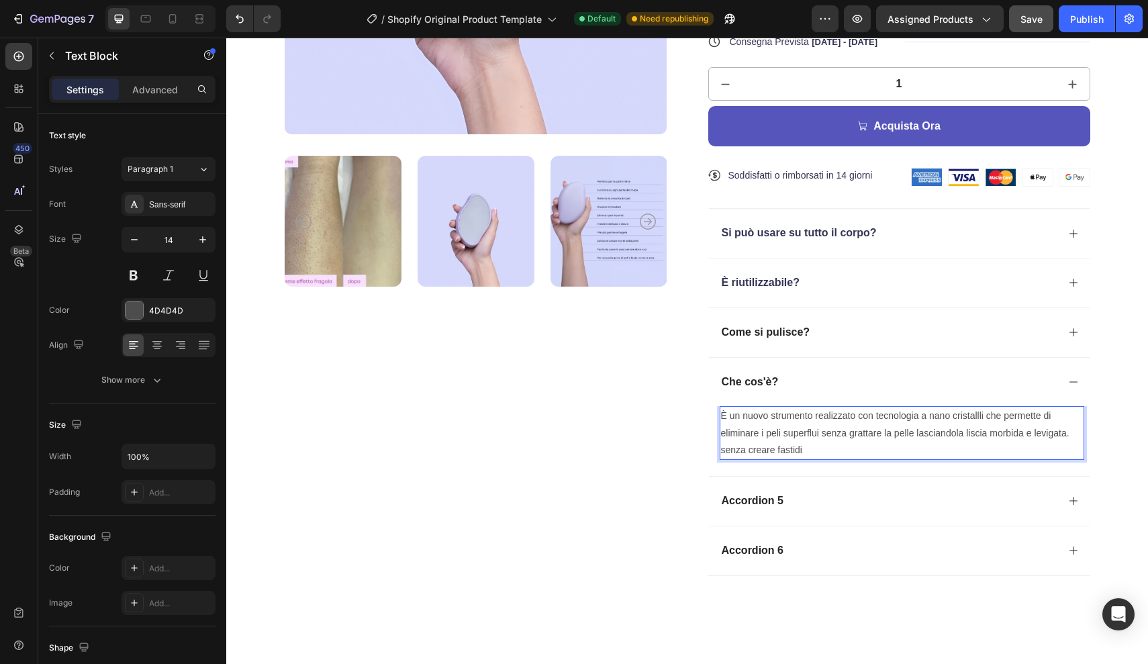
click at [1069, 431] on p "È un nuovo strumento realizzato con tecnologia a nano cristallli che permette d…" at bounding box center [902, 433] width 362 height 51
click at [830, 441] on p "È un nuovo strumento realizzato con tecnologia a nano cristallli che permette d…" at bounding box center [902, 433] width 362 height 51
click at [772, 446] on p "È un nuovo strumento realizzato con tecnologia a nano cristallli che permette d…" at bounding box center [902, 433] width 362 height 51
click at [776, 448] on p "È un nuovo strumento realizzato con tecnologia a nano cristallli che permette d…" at bounding box center [902, 433] width 362 height 51
click at [804, 446] on p "È un nuovo strumento realizzato con tecnologia a nano cristallli che permette d…" at bounding box center [902, 433] width 362 height 51
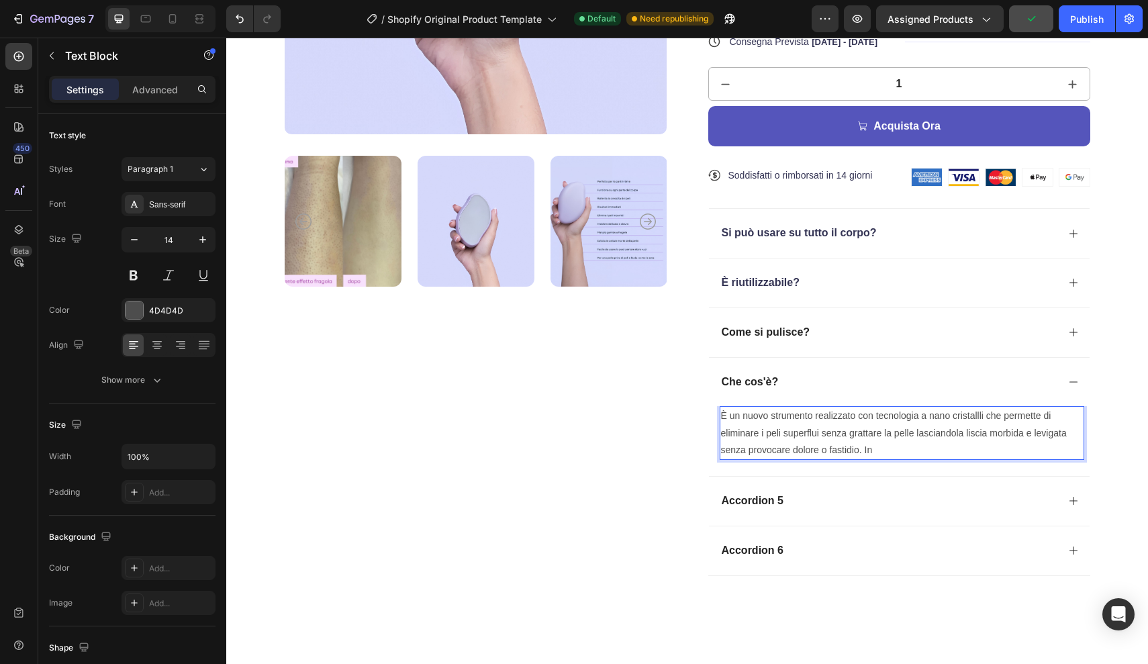
click at [812, 414] on p "È un nuovo strumento realizzato con tecnologia a nano cristallli che permette d…" at bounding box center [902, 433] width 362 height 51
click at [812, 413] on p "È un nuovo strumento realizzato con tecnologia a nano cristallli che permette d…" at bounding box center [902, 433] width 362 height 51
click at [873, 447] on p "È un nuovo strumento realizzato con tecnologia a nano cristallli che permette d…" at bounding box center [902, 433] width 362 height 51
click at [979, 412] on p "È un nuovo strumento realizzato con tecnologia a nano cristallli che permette d…" at bounding box center [902, 433] width 362 height 51
click at [883, 447] on p "È un nuovo strumento realizzato con tecnologia a nano cristalli che permette di…" at bounding box center [902, 433] width 362 height 51
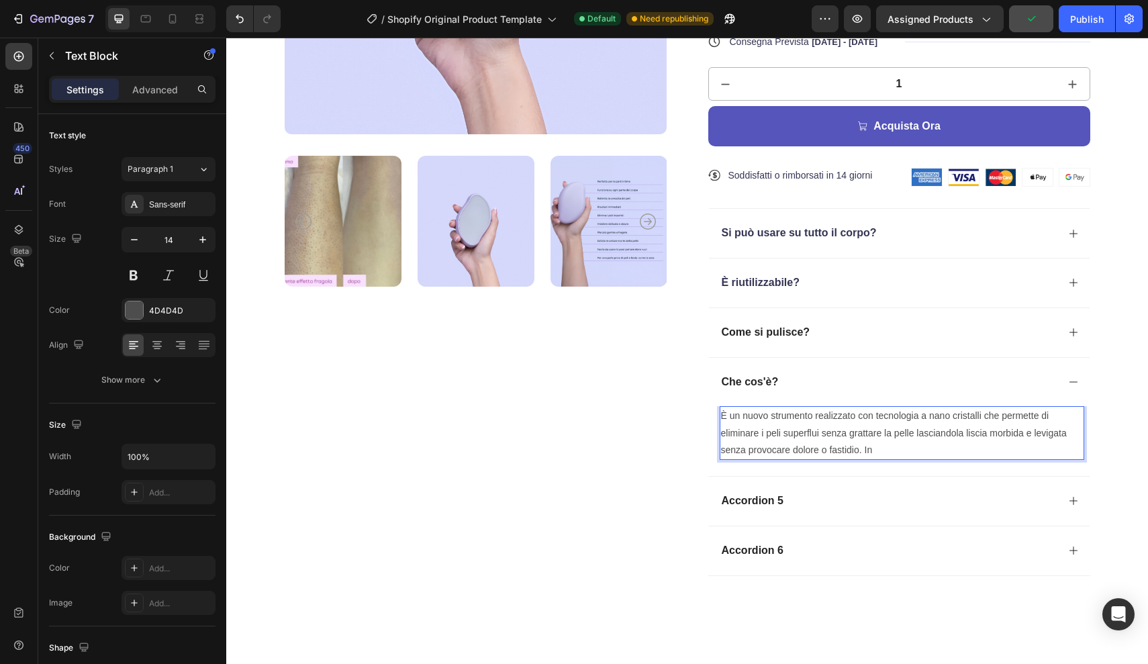
click at [928, 413] on p "È un nuovo strumento realizzato con tecnologia a nano cristalli che permette di…" at bounding box center [902, 433] width 362 height 51
click at [935, 448] on p "È un nuovo strumento realizzato con tecnologia in nano cristalli che permette d…" at bounding box center [902, 433] width 362 height 51
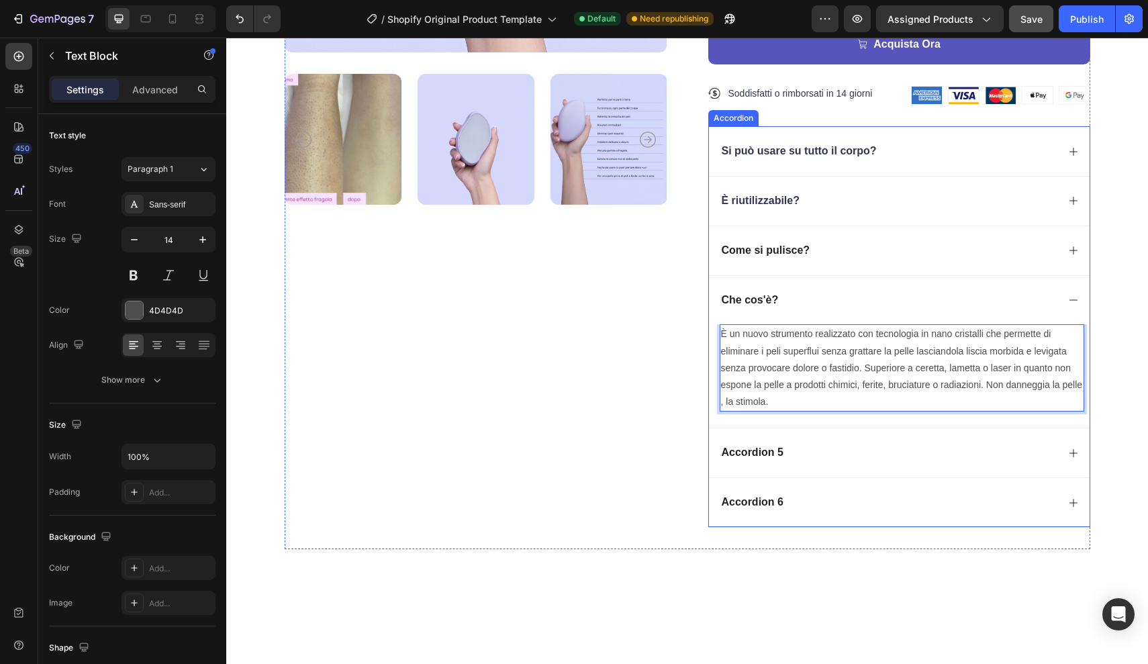
scroll to position [520, 0]
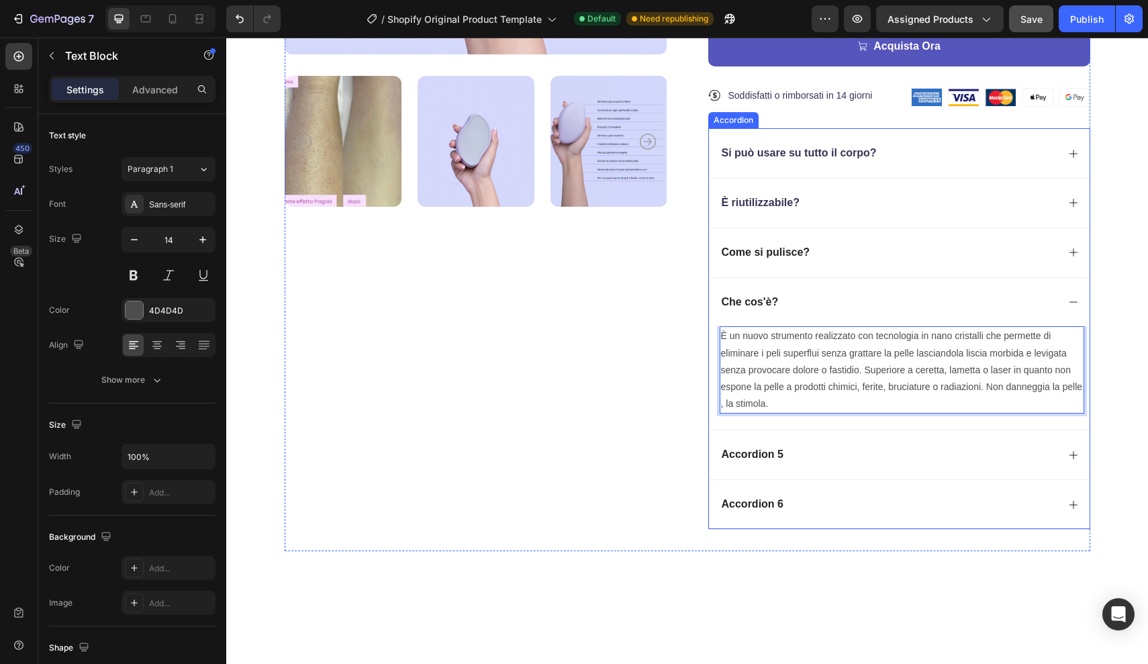
click at [791, 449] on div "Accordion 5" at bounding box center [889, 455] width 338 height 18
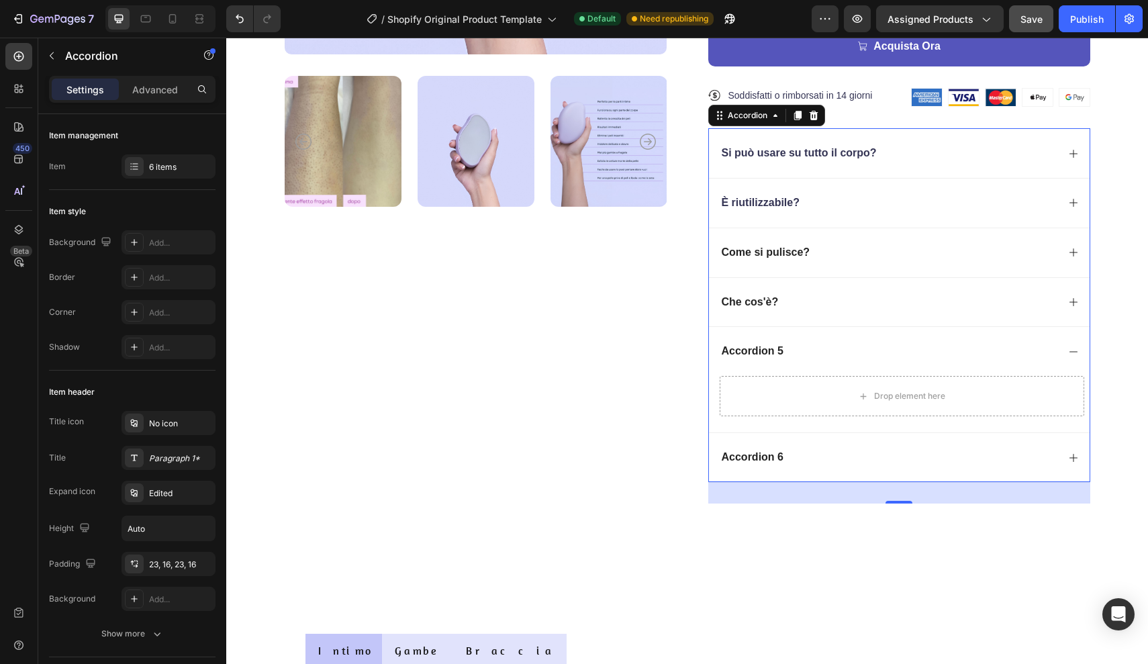
click at [811, 297] on div "Che cos'è?" at bounding box center [889, 302] width 338 height 18
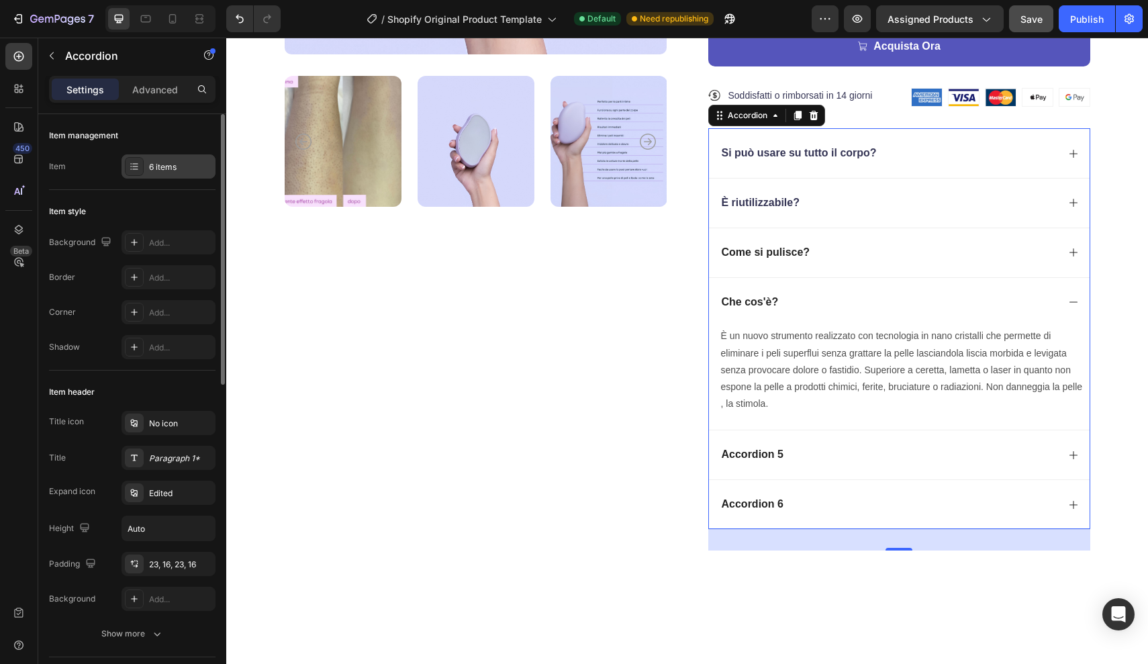
click at [145, 171] on div "6 items" at bounding box center [169, 166] width 94 height 24
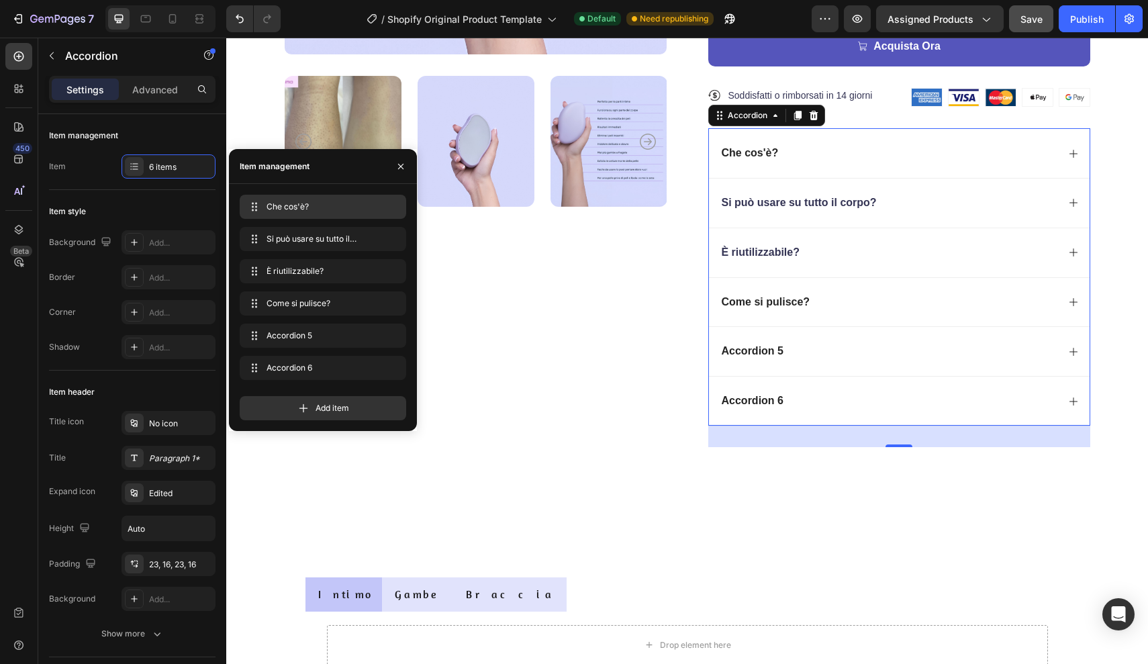
drag, startPoint x: 253, startPoint y: 307, endPoint x: 252, endPoint y: 195, distance: 112.1
click at [819, 248] on div "È riutilizzabile?" at bounding box center [889, 253] width 338 height 18
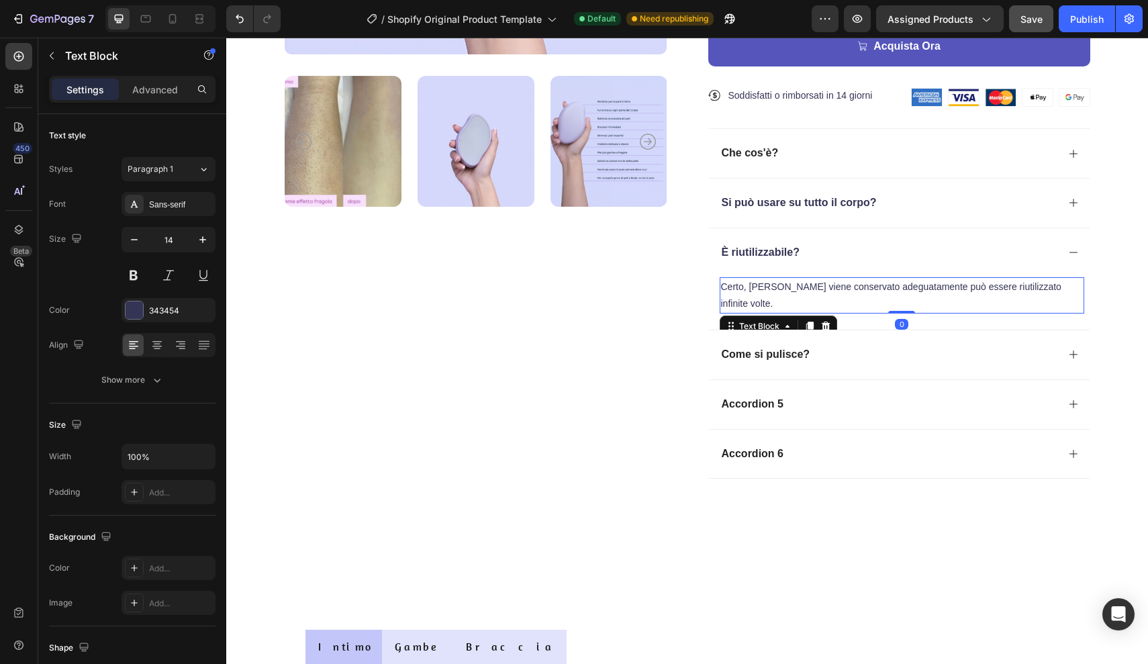
click at [849, 285] on p "Certo, finchè viene conservato adeguatamente può essere riutilizzato infinite v…" at bounding box center [902, 296] width 362 height 34
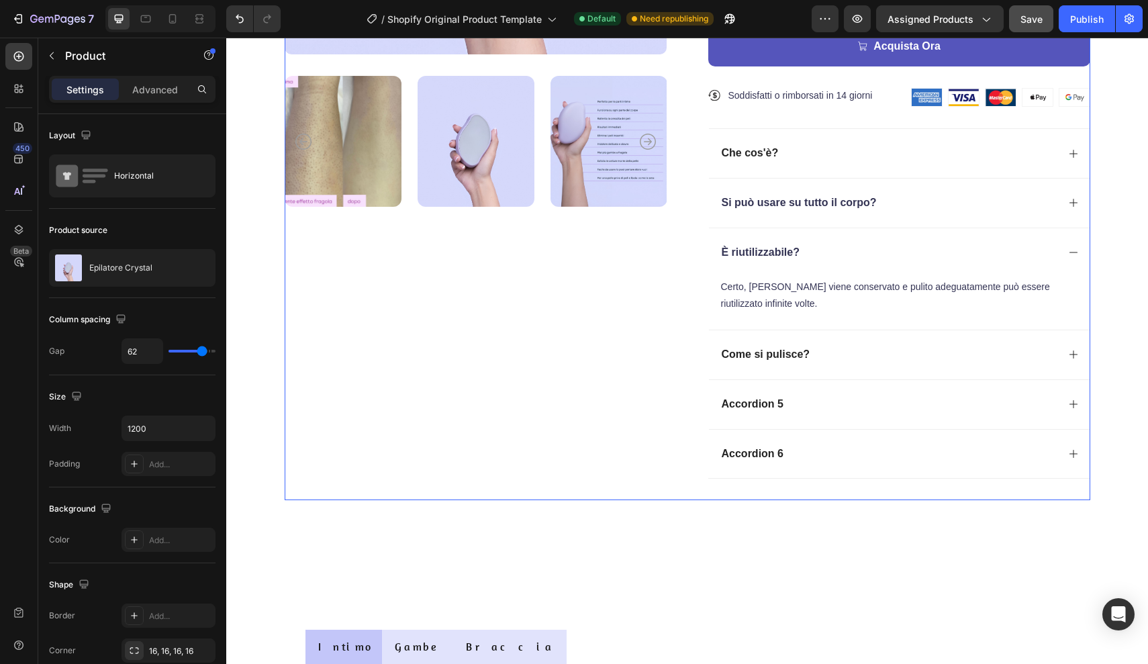
click at [642, 297] on div "Product Images" at bounding box center [476, 86] width 382 height 828
click at [795, 352] on p "Come si pulisce?" at bounding box center [766, 355] width 89 height 14
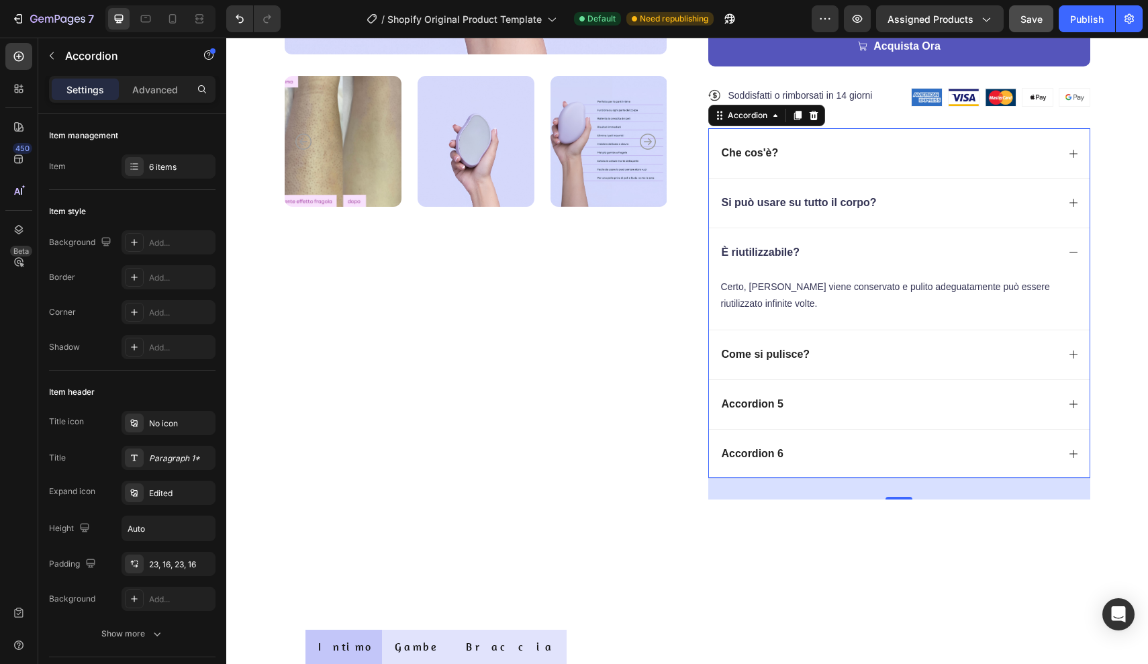
click at [1070, 355] on icon at bounding box center [1073, 354] width 11 height 11
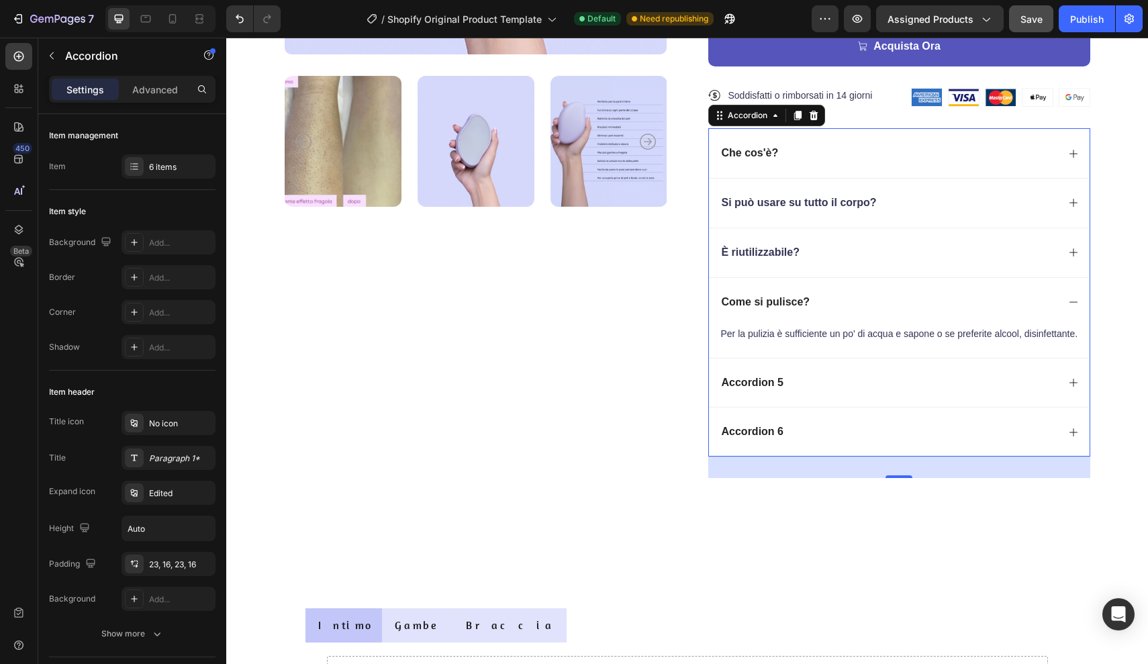
click at [787, 381] on div "Accordion 5" at bounding box center [889, 383] width 338 height 18
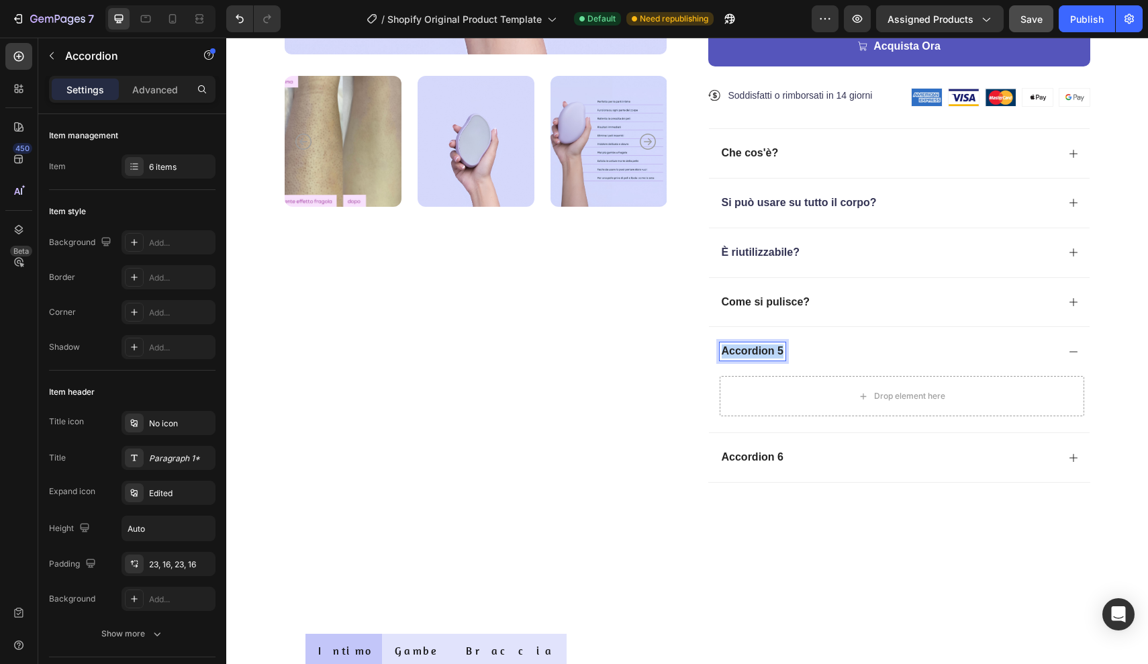
drag, startPoint x: 783, startPoint y: 348, endPoint x: 689, endPoint y: 352, distance: 94.1
click at [689, 351] on div "Product Images ★★★★★ Text Block 300+ Clienti Verificati Text Block Row Epilator…" at bounding box center [688, 88] width 806 height 832
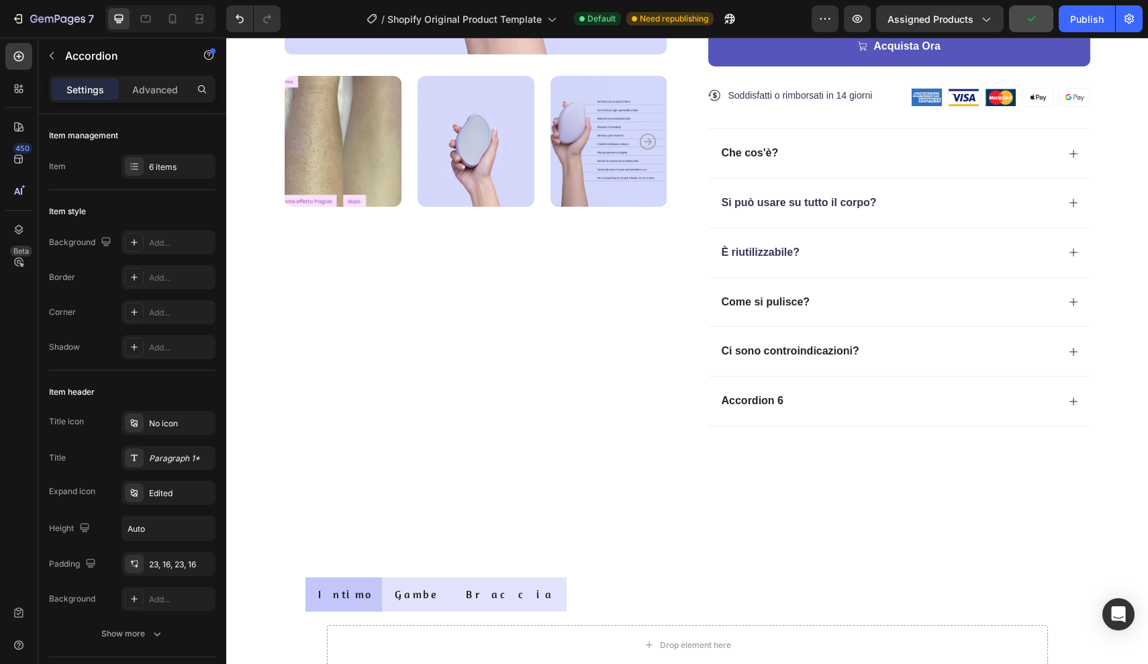
click at [1077, 348] on icon at bounding box center [1073, 352] width 8 height 8
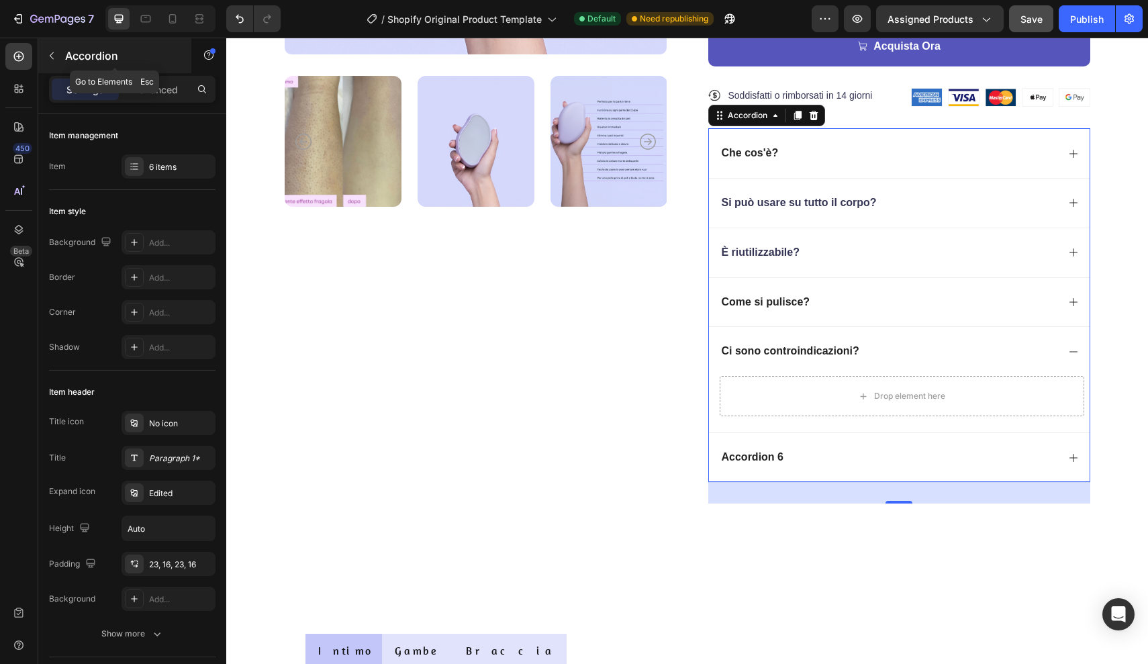
click at [57, 48] on button "button" at bounding box center [51, 55] width 21 height 21
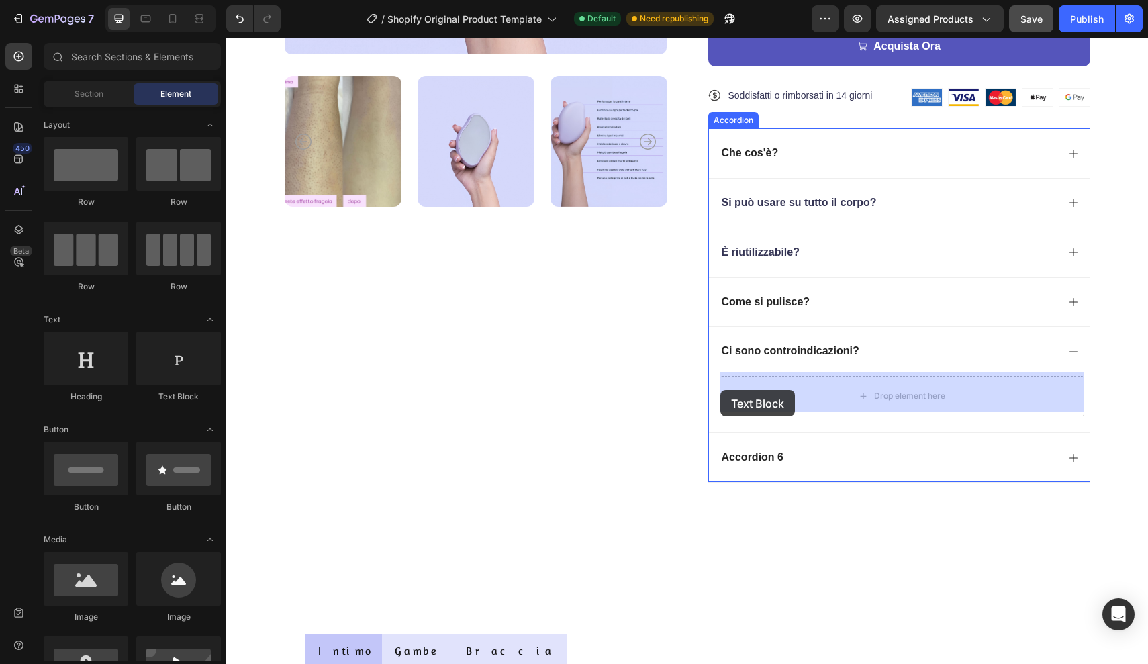
drag, startPoint x: 405, startPoint y: 405, endPoint x: 720, endPoint y: 390, distance: 315.9
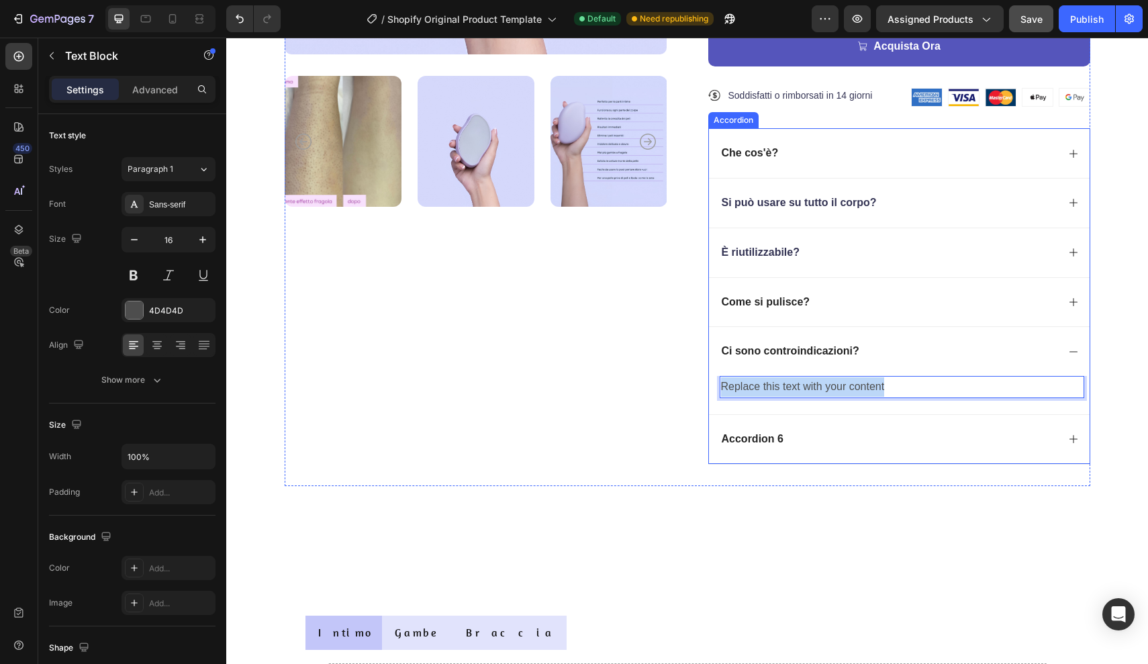
drag, startPoint x: 884, startPoint y: 381, endPoint x: 716, endPoint y: 387, distance: 168.6
click at [716, 387] on div "Replace this text with your content Text Block 0" at bounding box center [899, 395] width 381 height 38
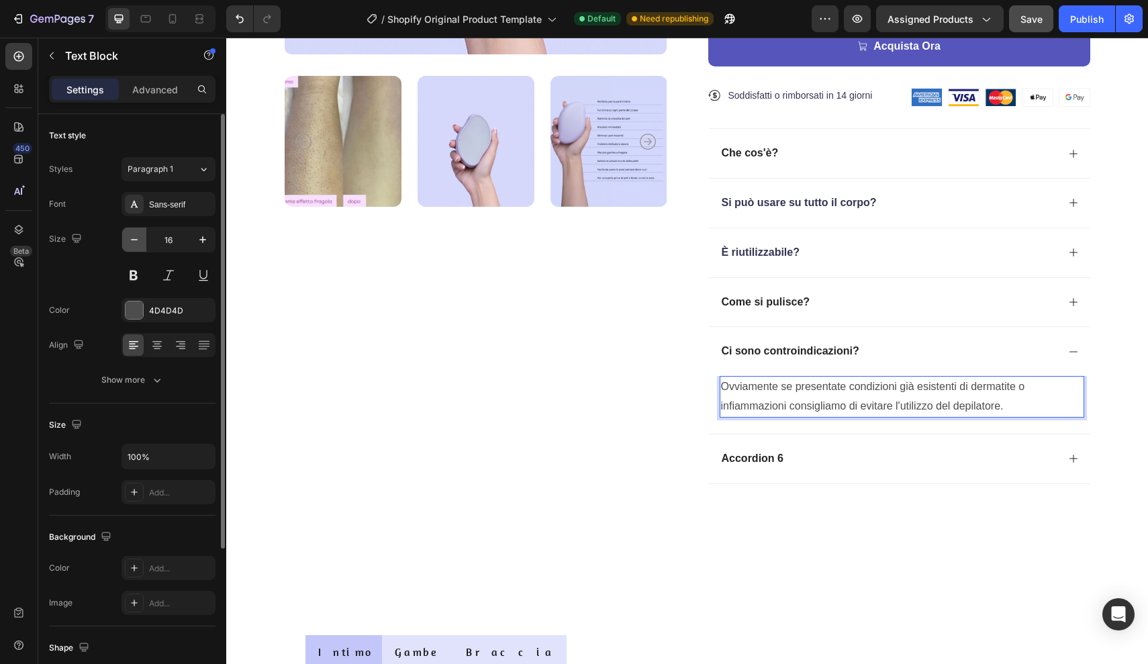
click at [131, 233] on icon "button" at bounding box center [134, 239] width 13 height 13
type input "14"
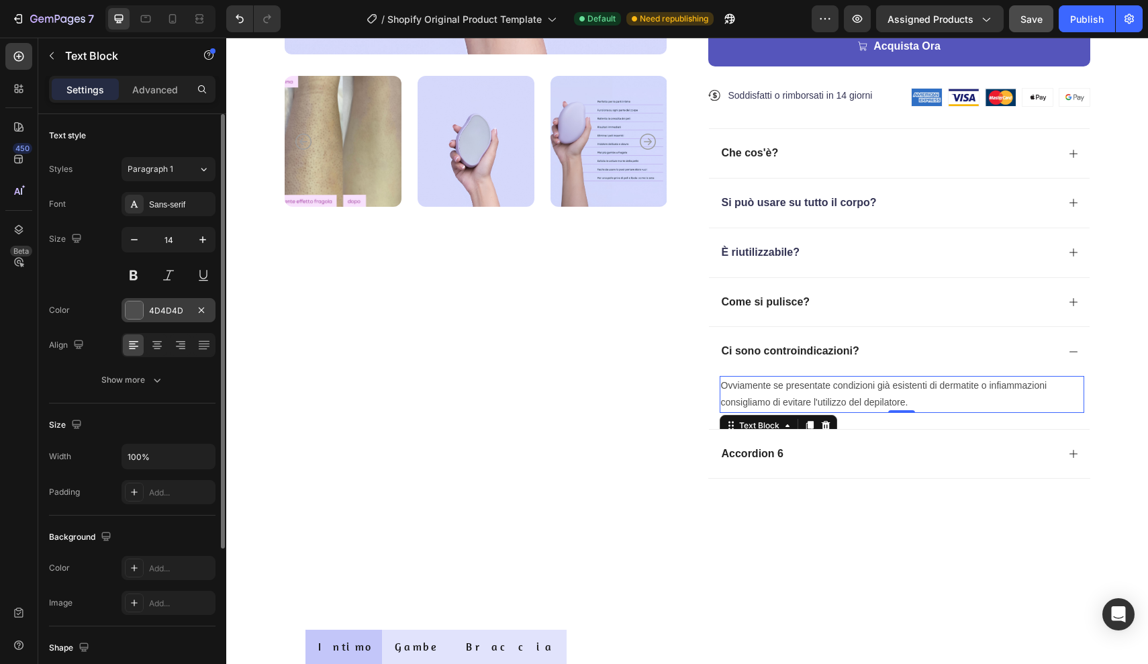
click at [166, 309] on div "4D4D4D" at bounding box center [168, 311] width 39 height 12
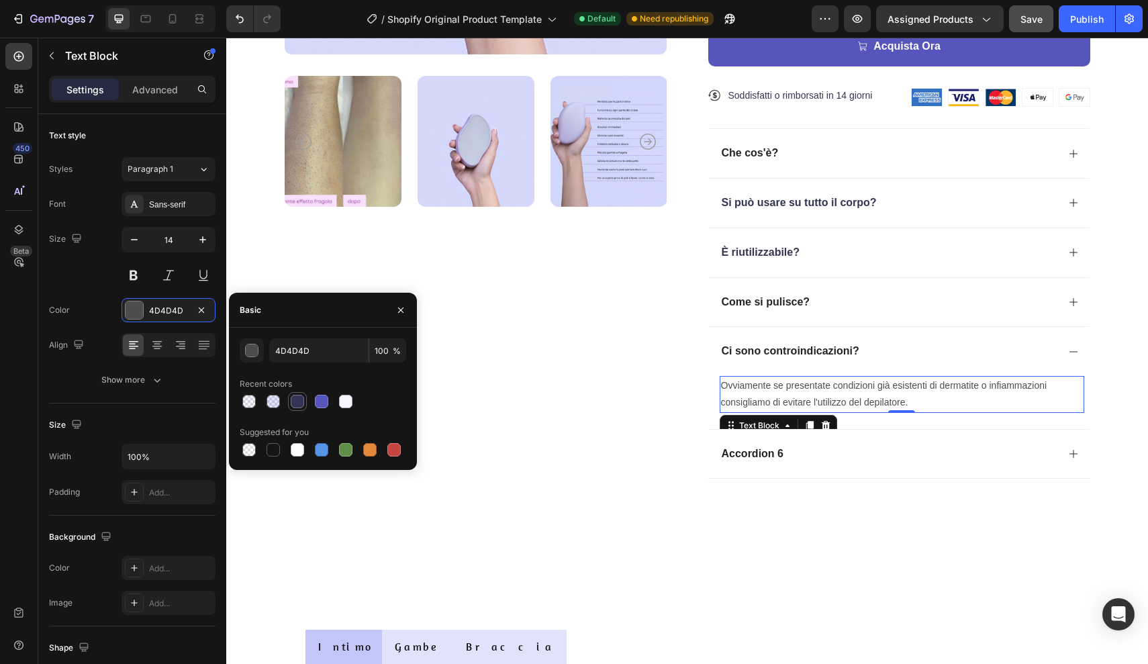
click at [303, 408] on div at bounding box center [297, 401] width 16 height 16
type input "343454"
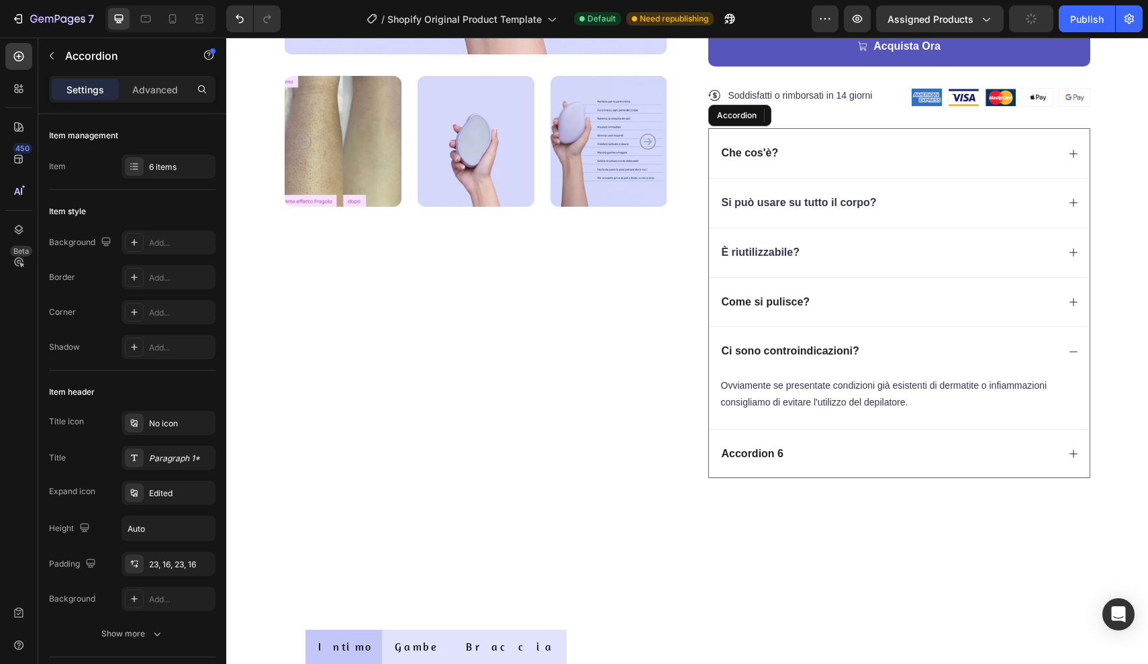
click at [775, 346] on p "Ci sono controindicazioni?" at bounding box center [791, 351] width 138 height 14
drag, startPoint x: 857, startPoint y: 348, endPoint x: 718, endPoint y: 346, distance: 139.0
click at [718, 346] on div "Ci sono controindicazioni?" at bounding box center [899, 351] width 381 height 50
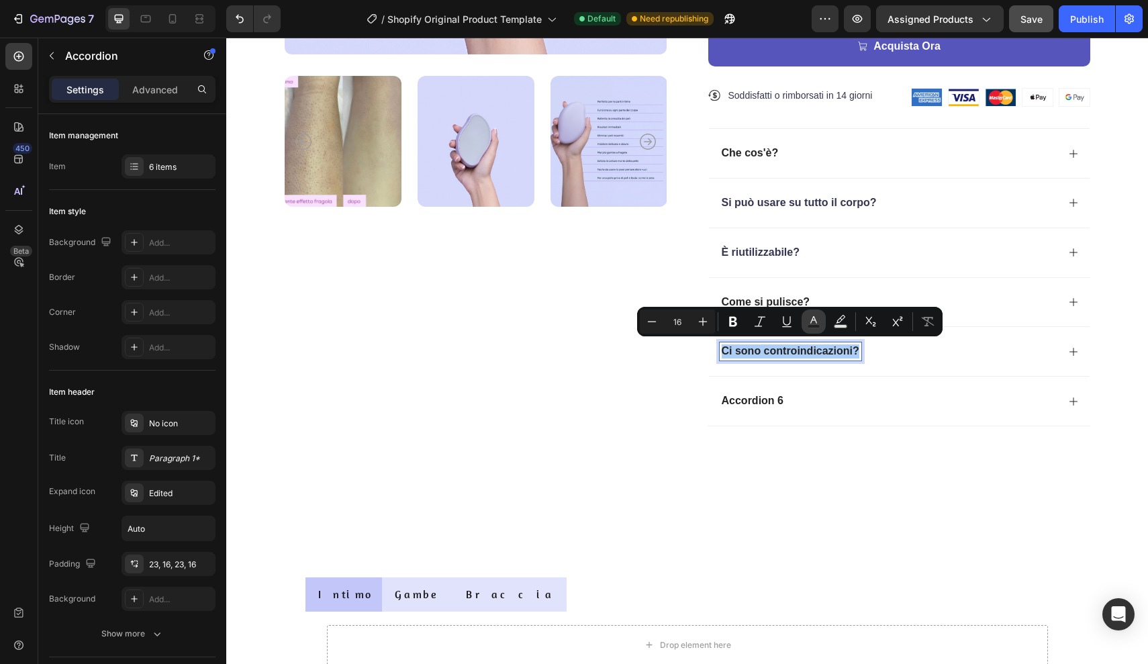
click at [818, 321] on icon "Editor contextual toolbar" at bounding box center [813, 321] width 13 height 13
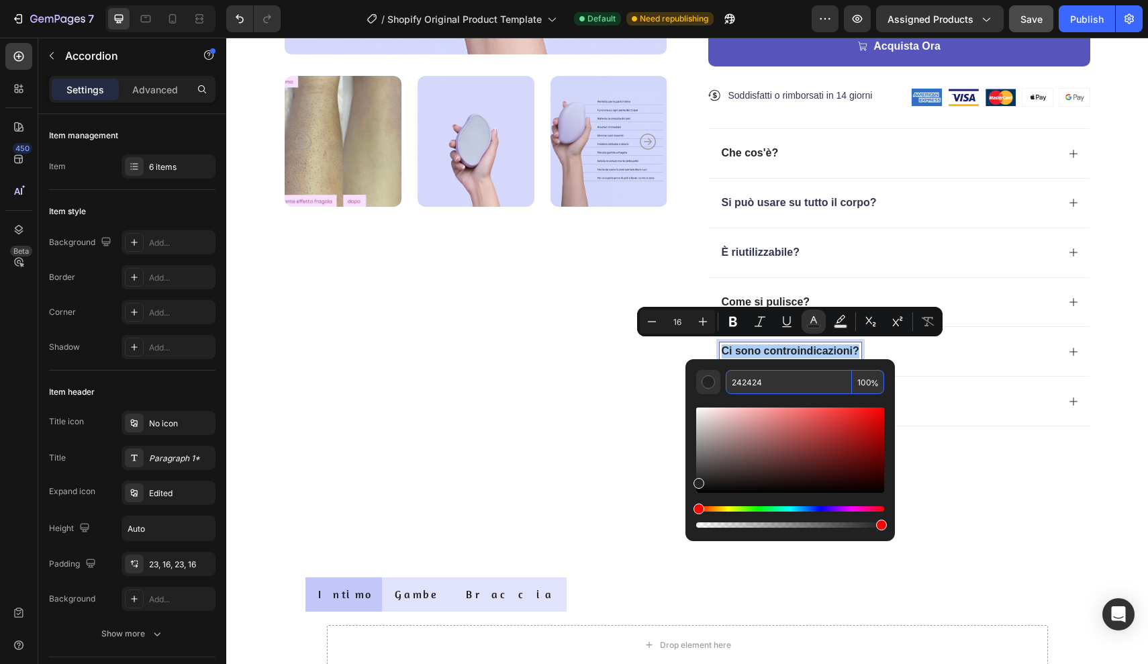
drag, startPoint x: 769, startPoint y: 382, endPoint x: 689, endPoint y: 388, distance: 80.1
click at [689, 388] on div "242424 100 %" at bounding box center [789, 444] width 209 height 171
type input "2"
type input "343454"
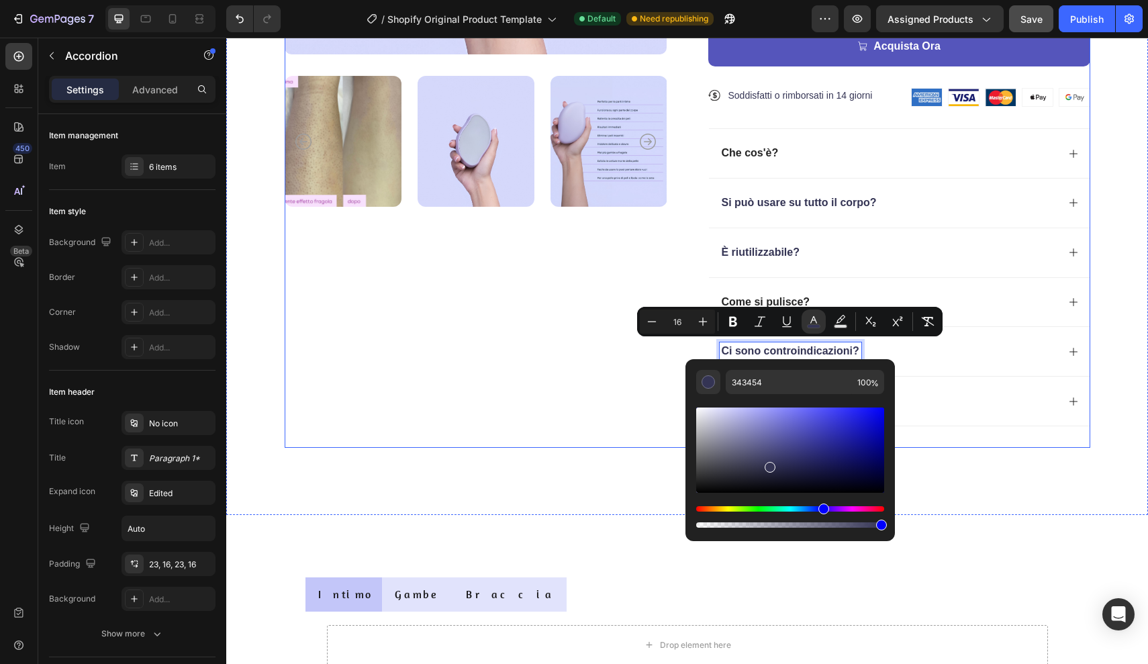
click at [581, 395] on div "Product Images" at bounding box center [476, 59] width 382 height 775
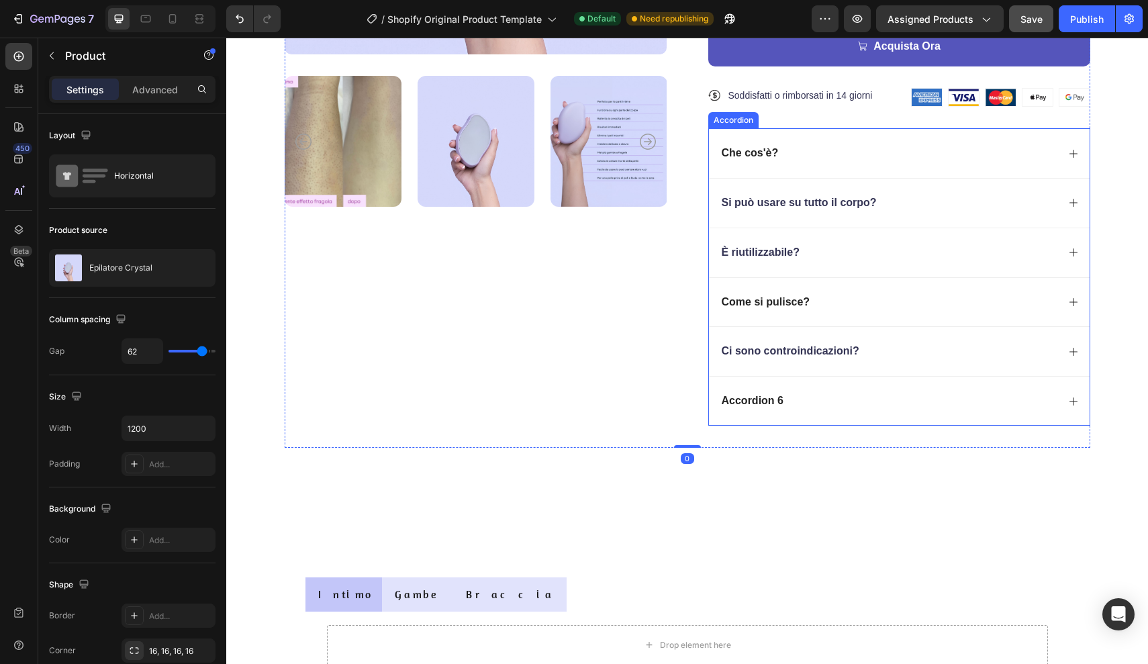
click at [1069, 346] on icon at bounding box center [1073, 351] width 11 height 11
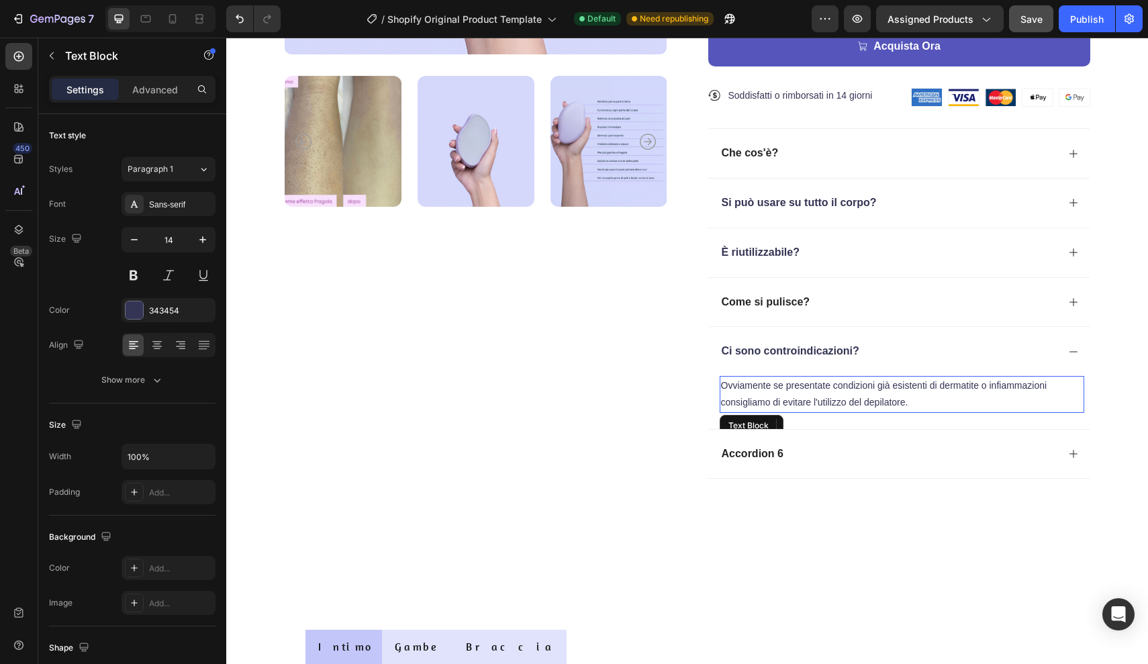
click at [1045, 385] on p "Ovviamente se presentate condizioni già esistenti di dermatite o infiammazioni …" at bounding box center [902, 394] width 362 height 34
click at [1048, 383] on p "Ovviamente se presentate condizioni già esistenti di dermatite o infiammazioni …" at bounding box center [902, 394] width 362 height 34
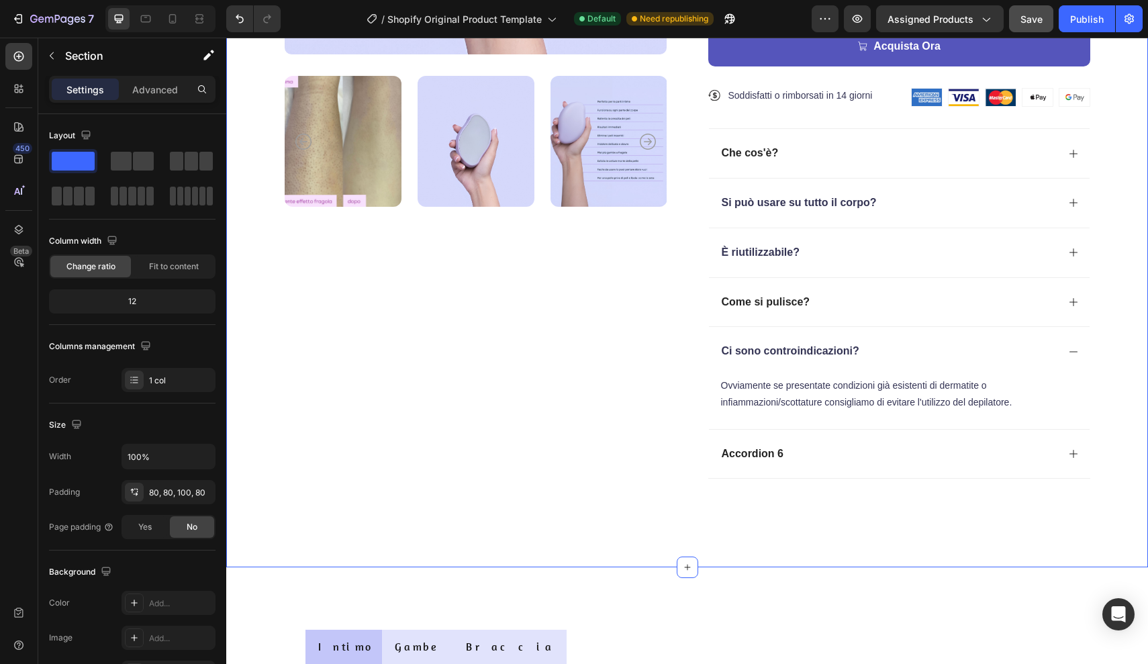
click at [1108, 399] on div "Product Images ★★★★★ Text Block 300+ Clienti Verificati Text Block Row Epilator…" at bounding box center [687, 93] width 922 height 949
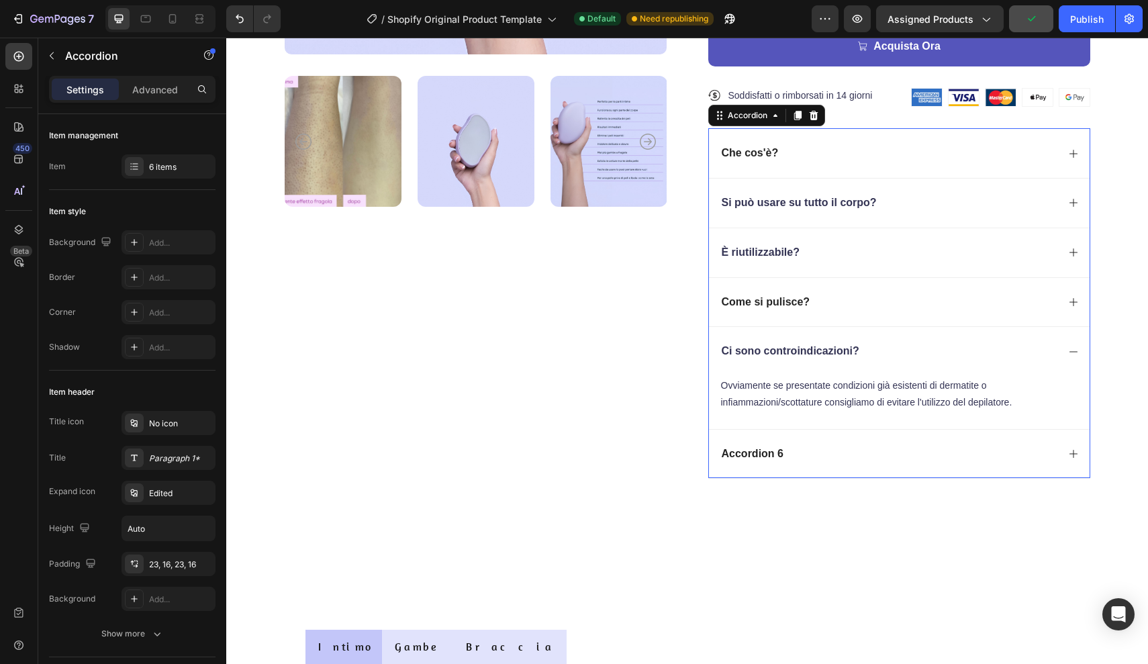
click at [785, 452] on div "Accordion 6" at bounding box center [753, 454] width 66 height 18
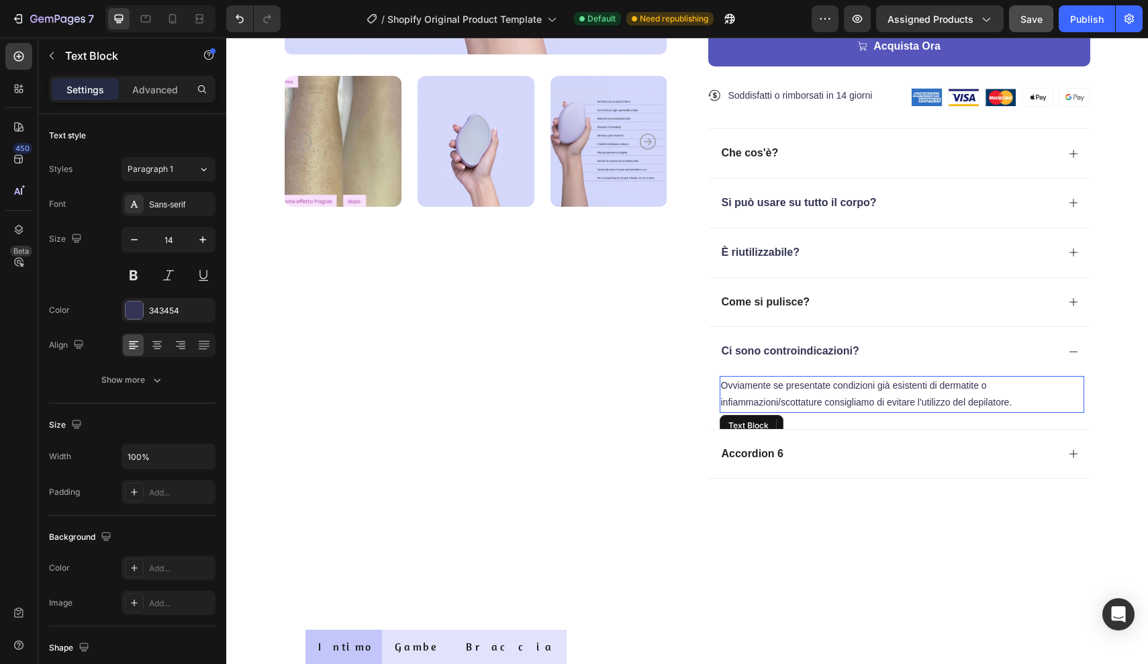
click at [722, 386] on p "Ovviamente se presentate condizioni già esistenti di dermatite o infiammazioni/…" at bounding box center [902, 394] width 362 height 34
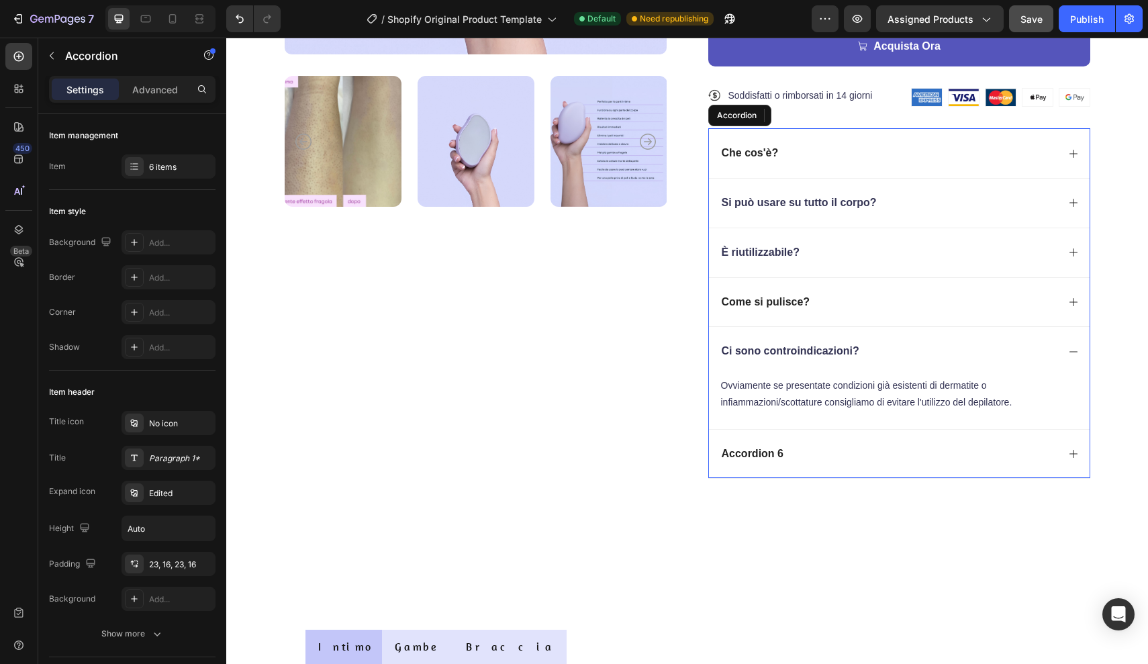
click at [781, 450] on p "Accordion 6" at bounding box center [753, 454] width 62 height 14
click at [782, 450] on p "Accordion 6" at bounding box center [753, 454] width 62 height 14
click at [782, 448] on p "Accordion 6" at bounding box center [753, 454] width 62 height 14
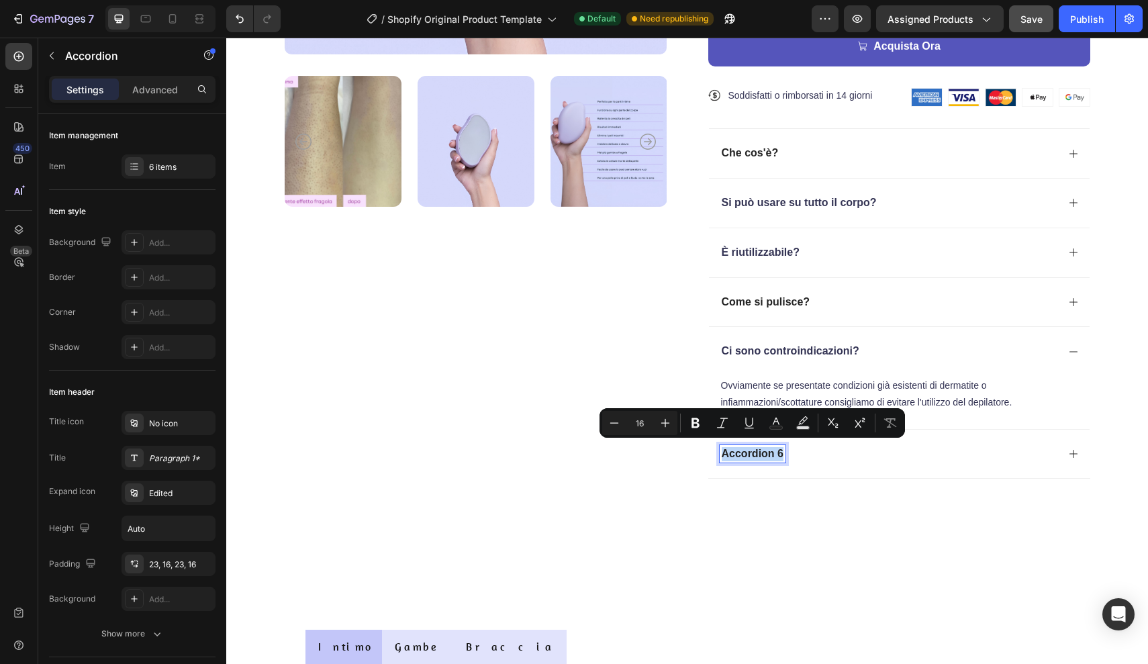
drag, startPoint x: 782, startPoint y: 448, endPoint x: 716, endPoint y: 450, distance: 65.8
click at [716, 450] on div "Accordion 6" at bounding box center [899, 454] width 381 height 50
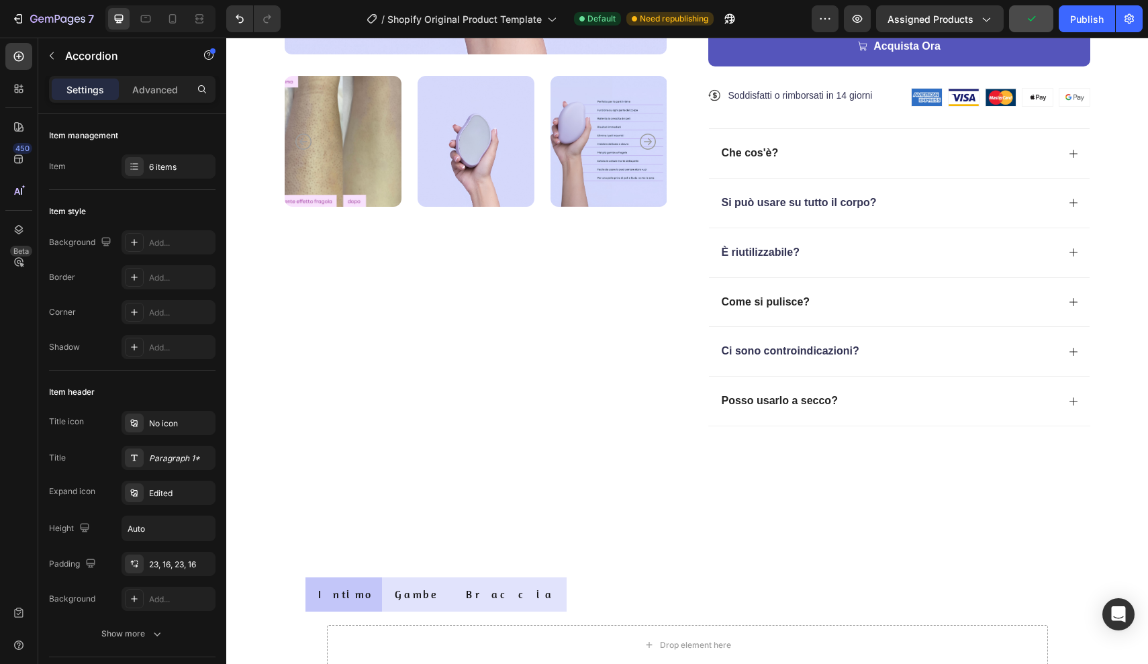
click at [1069, 396] on icon at bounding box center [1073, 401] width 11 height 11
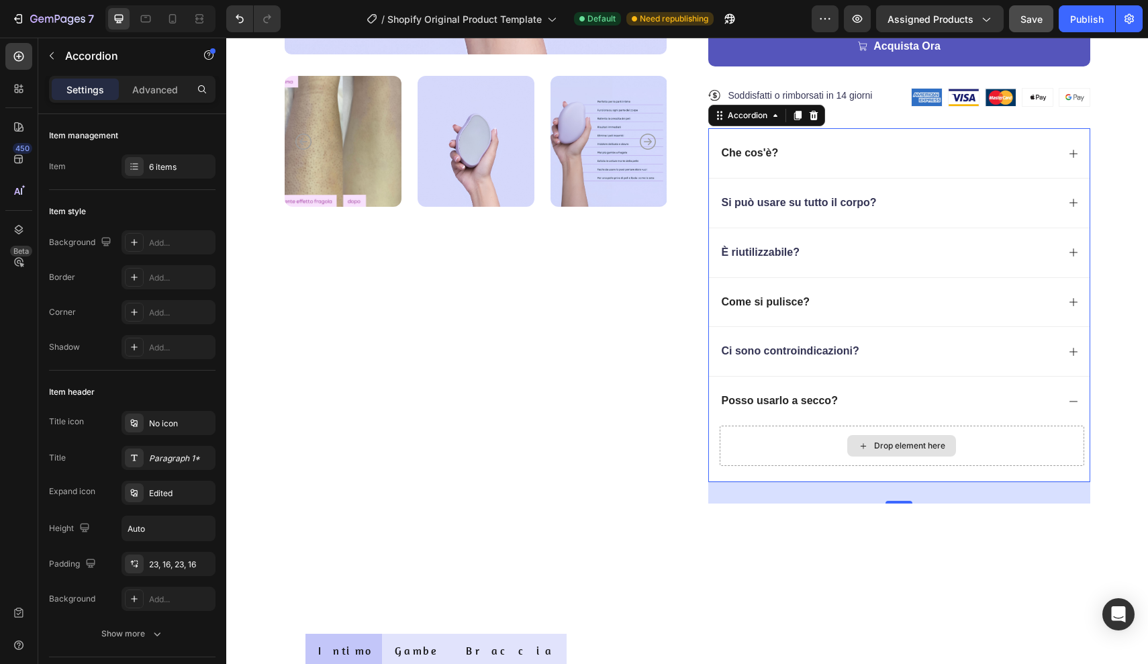
click at [797, 438] on div "Drop element here" at bounding box center [902, 446] width 365 height 40
click at [40, 54] on div "Accordion" at bounding box center [114, 55] width 153 height 35
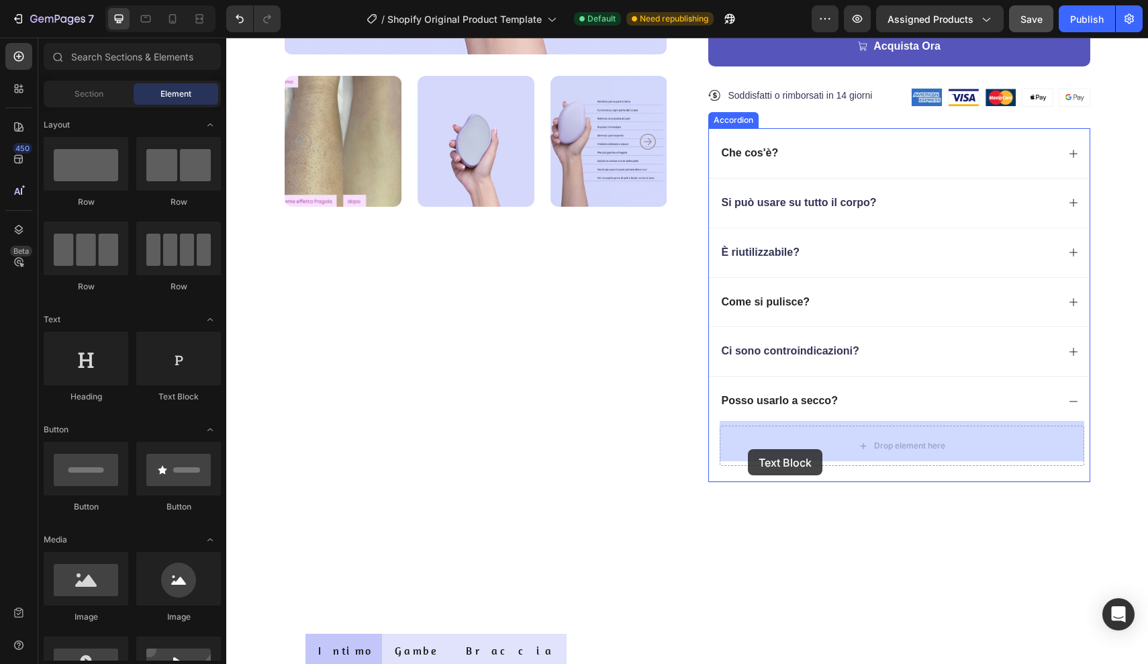
drag, startPoint x: 408, startPoint y: 412, endPoint x: 749, endPoint y: 448, distance: 342.4
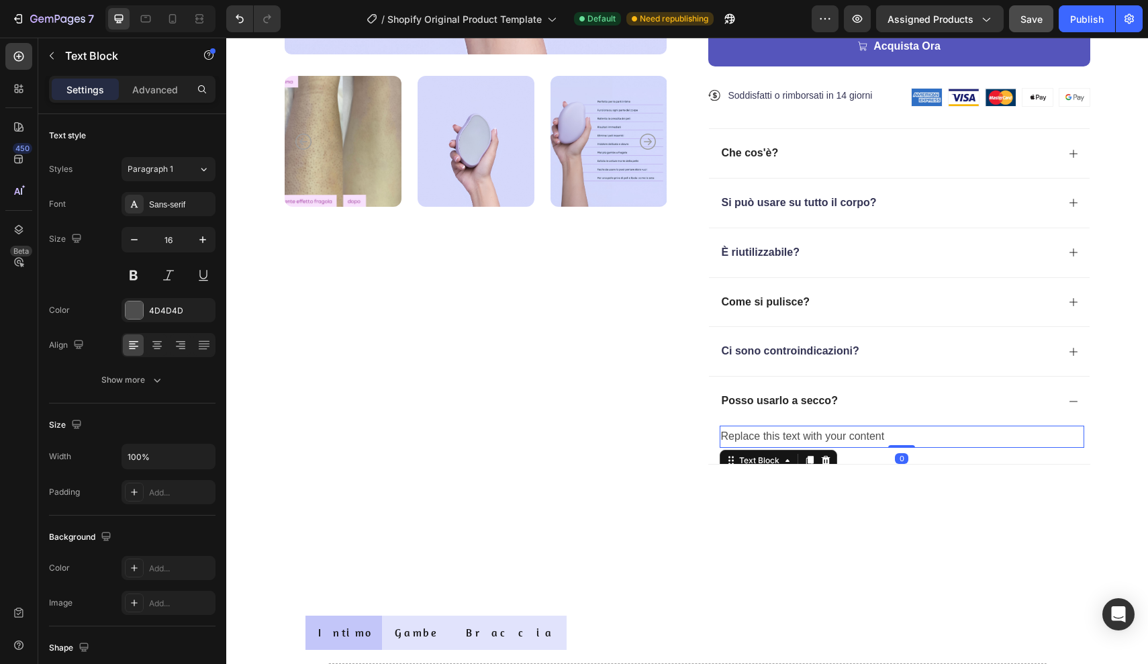
click at [893, 430] on div "Replace this text with your content" at bounding box center [902, 437] width 365 height 22
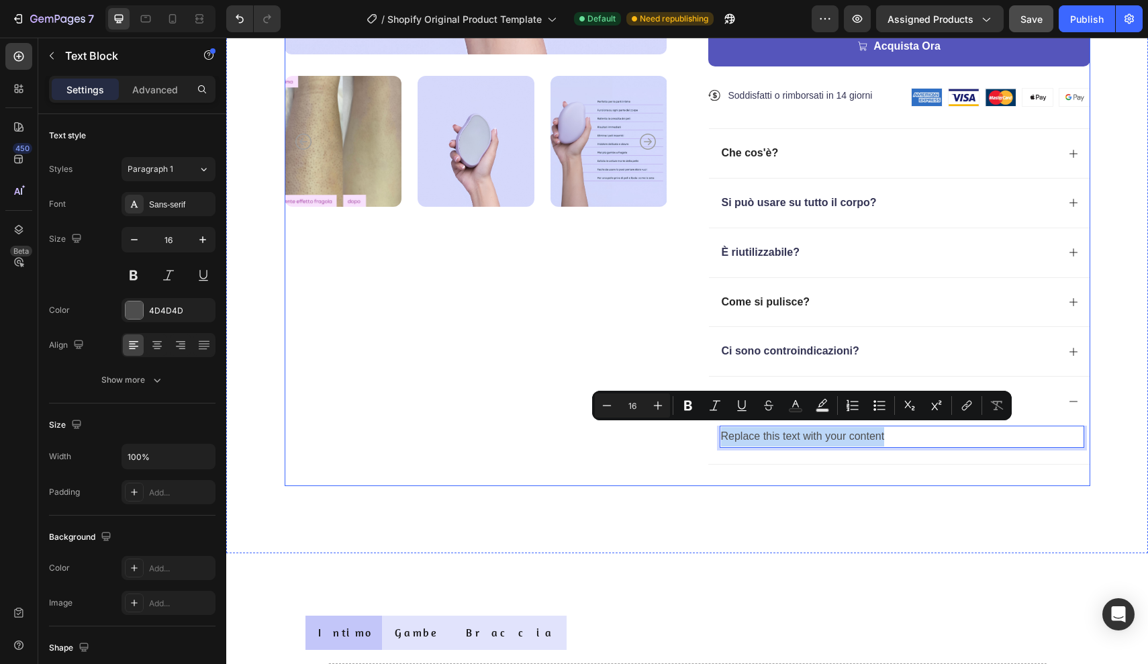
drag, startPoint x: 893, startPoint y: 430, endPoint x: 700, endPoint y: 431, distance: 192.7
click at [700, 431] on div "Product Images ★★★★★ Text Block 300+ Clienti Verificati Text Block Row Epilator…" at bounding box center [688, 79] width 806 height 814
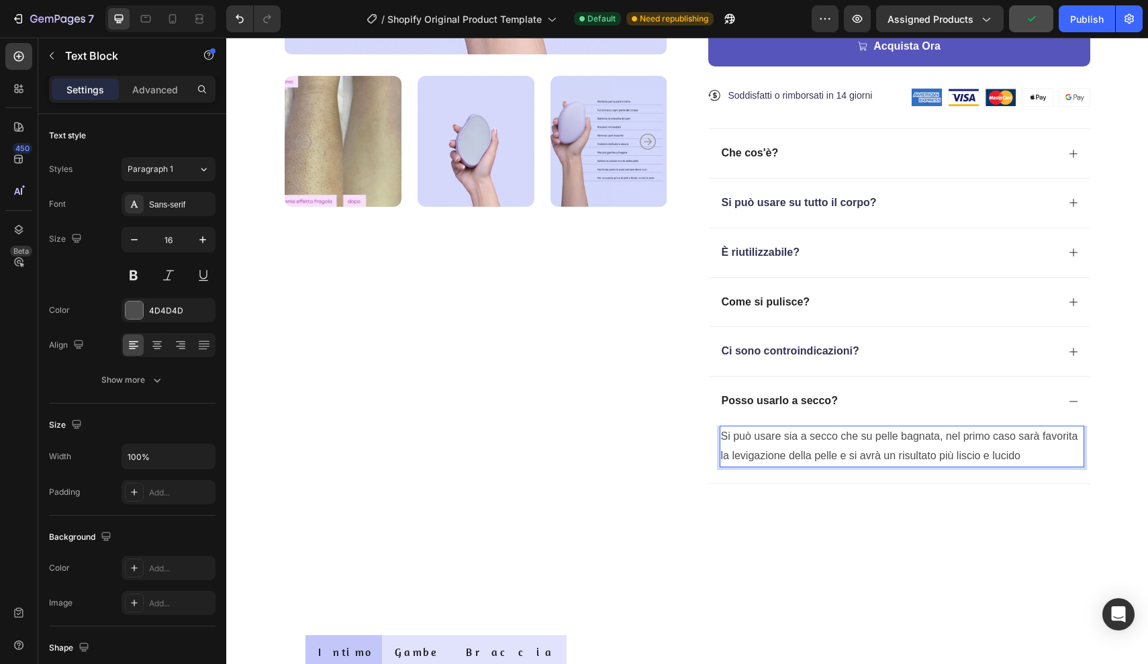
click at [993, 450] on p "Si può usare sia a secco che su pelle bagnata, nel primo caso sarà favorita la …" at bounding box center [902, 446] width 362 height 39
click at [986, 453] on p "Si può usare sia a secco che su pelle bagnata, nel primo caso sarà favorita la …" at bounding box center [902, 446] width 362 height 39
drag, startPoint x: 986, startPoint y: 453, endPoint x: 956, endPoint y: 457, distance: 29.7
click at [955, 457] on p "Si può usare sia a secco che su pelle bagnata, nel primo caso sarà favorita la …" at bounding box center [902, 446] width 362 height 39
click at [721, 450] on p "Si può usare sia a secco che su pelle bagnata, nel primo caso sarà favorita la …" at bounding box center [902, 446] width 362 height 39
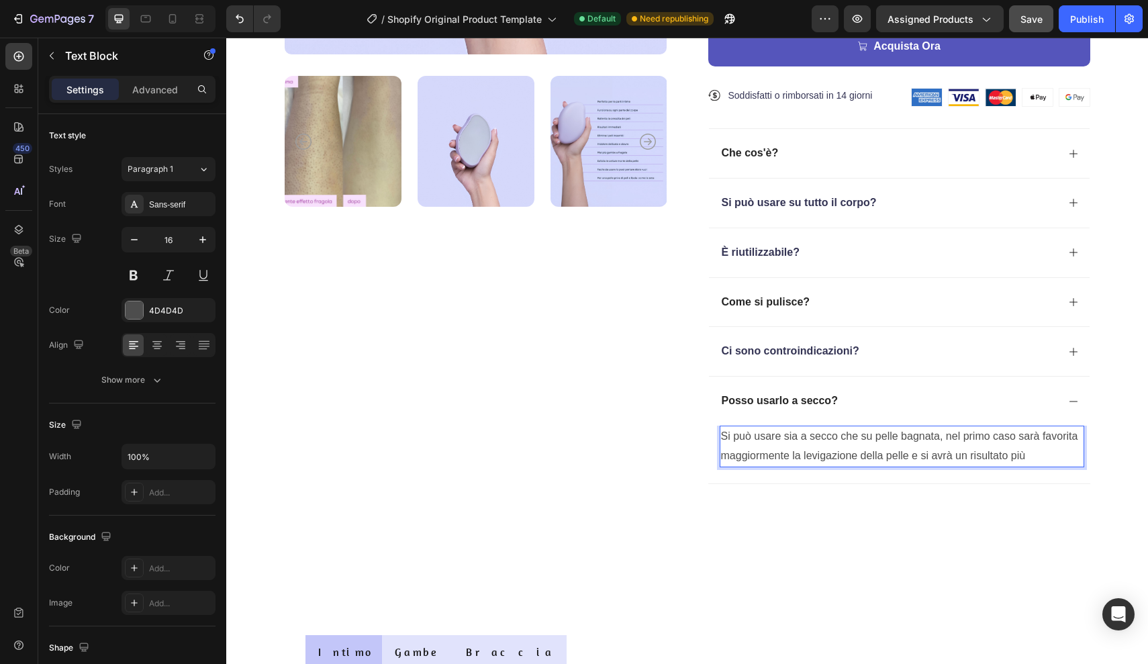
click at [1037, 446] on p "Si può usare sia a secco che su pelle bagnata, nel primo caso sarà favorita mag…" at bounding box center [902, 446] width 362 height 39
drag, startPoint x: 1037, startPoint y: 446, endPoint x: 921, endPoint y: 445, distance: 115.5
click at [921, 445] on p "Si può usare sia a secco che su pelle bagnata, nel primo caso sarà favorita mag…" at bounding box center [902, 446] width 362 height 39
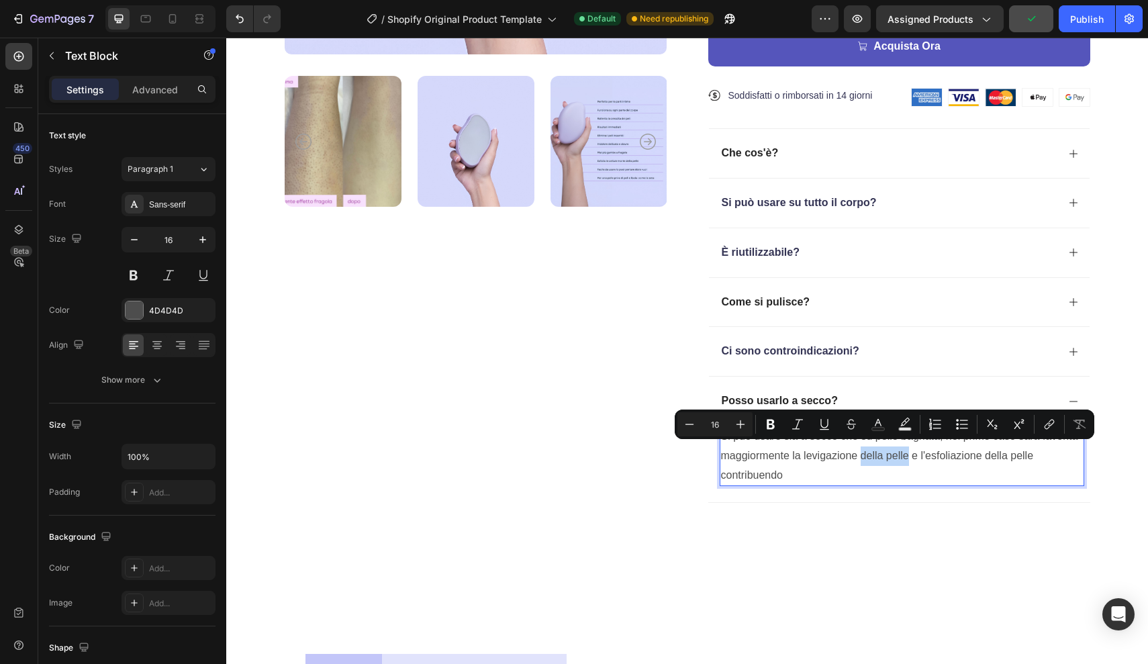
drag, startPoint x: 861, startPoint y: 452, endPoint x: 909, endPoint y: 452, distance: 48.3
click at [909, 452] on p "Si può usare sia a secco che su pelle bagnata, nel primo caso sarà favorita mag…" at bounding box center [902, 456] width 362 height 58
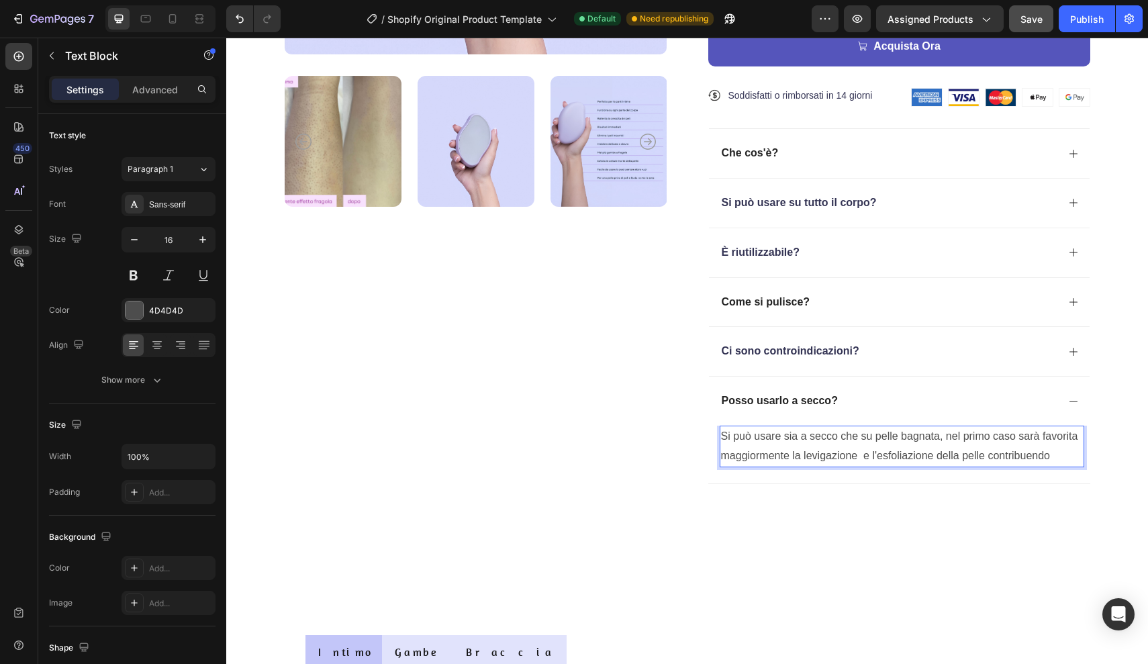
click at [865, 452] on p "Si può usare sia a secco che su pelle bagnata, nel primo caso sarà favorita mag…" at bounding box center [902, 446] width 362 height 39
click at [1055, 452] on p "Si può usare sia a secco che su pelle bagnata, nel primo caso sarà favorita mag…" at bounding box center [902, 446] width 362 height 39
drag, startPoint x: 1055, startPoint y: 452, endPoint x: 985, endPoint y: 452, distance: 69.8
click at [985, 452] on p "Si può usare sia a secco che su pelle bagnata, nel primo caso sarà favorita mag…" at bounding box center [902, 446] width 362 height 39
click at [173, 316] on div "4D4D4D" at bounding box center [168, 311] width 39 height 12
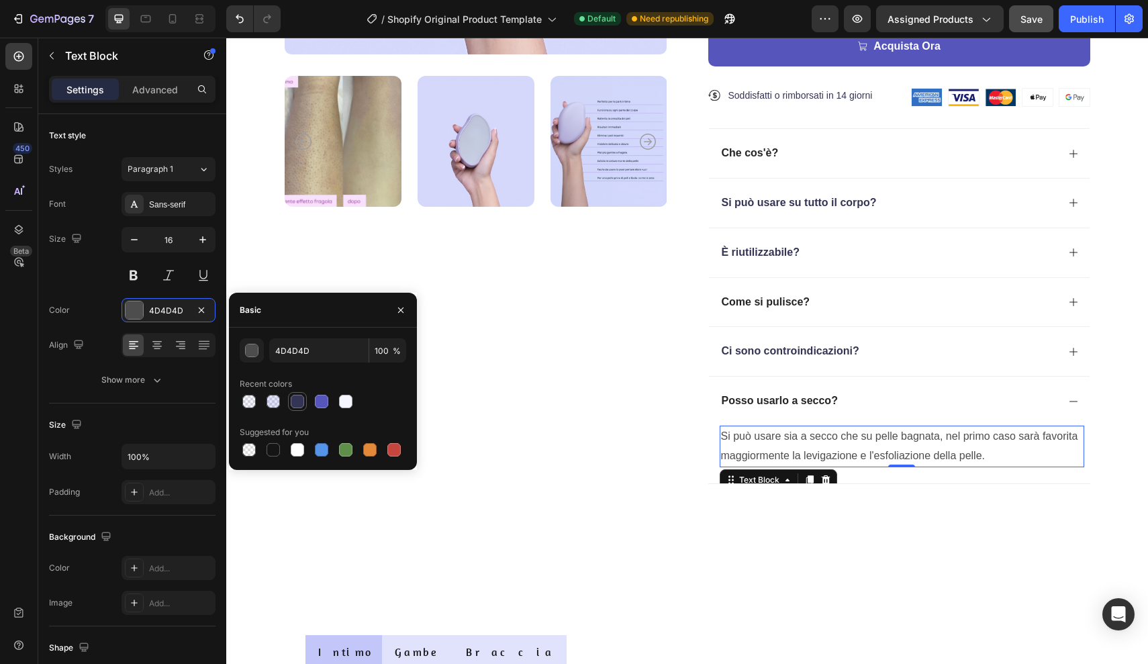
click at [300, 398] on div at bounding box center [297, 401] width 13 height 13
type input "343454"
click at [765, 394] on p "Posso usarlo a secco?" at bounding box center [780, 401] width 116 height 14
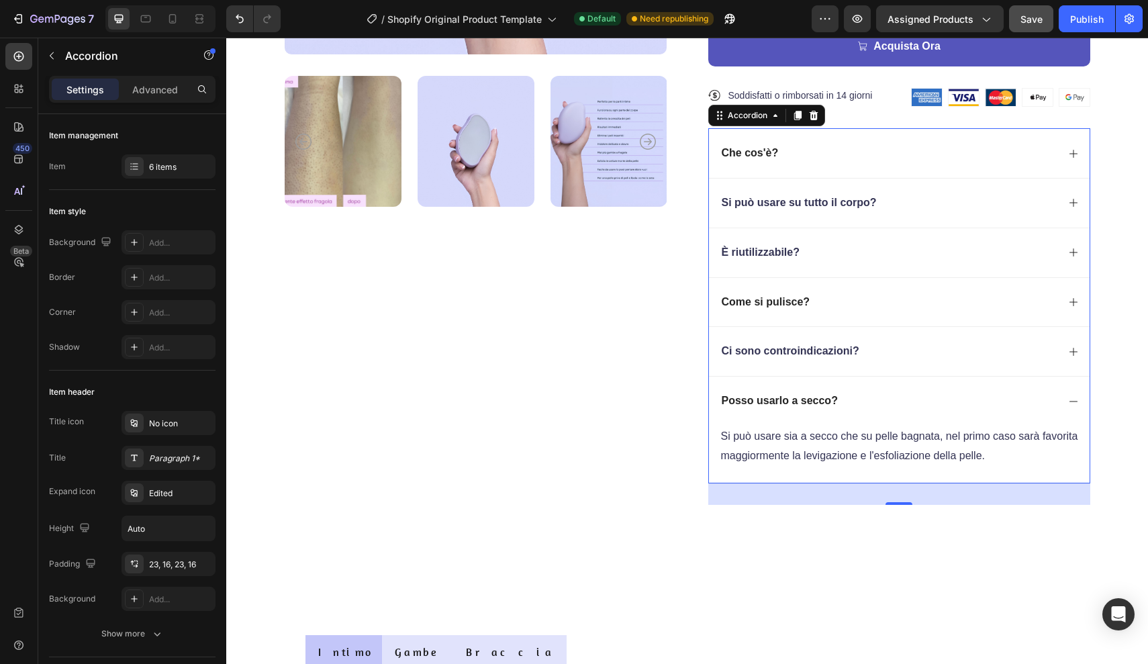
click at [841, 395] on div "Posso usarlo a secco?" at bounding box center [889, 401] width 338 height 18
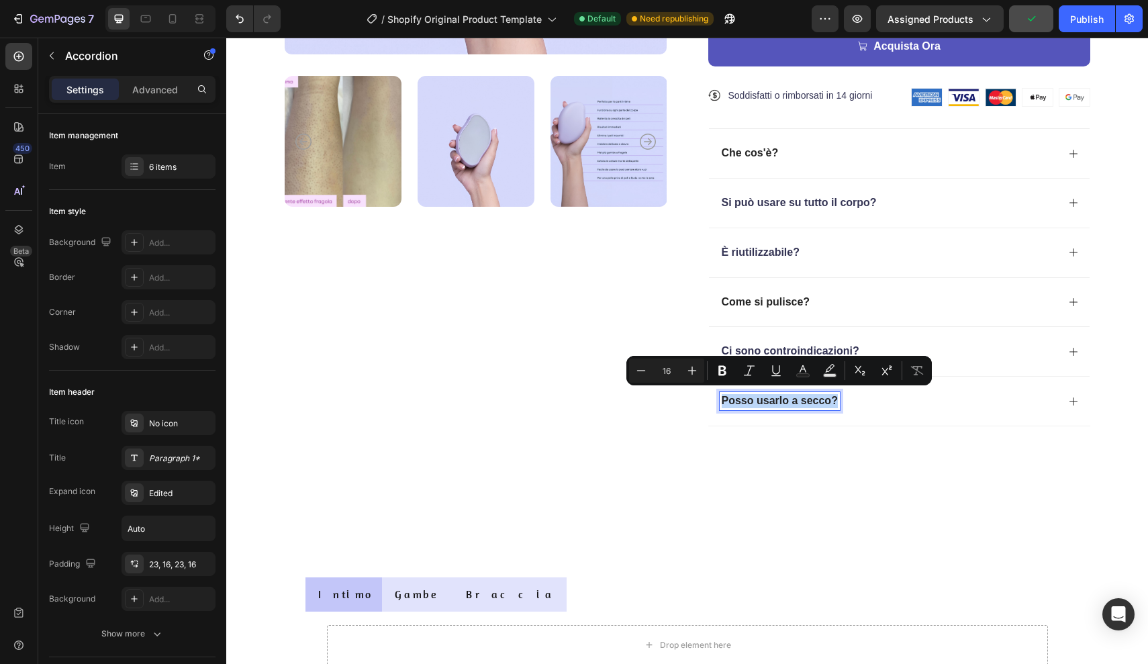
drag, startPoint x: 836, startPoint y: 396, endPoint x: 713, endPoint y: 396, distance: 123.5
click at [713, 396] on div "Posso usarlo a secco?" at bounding box center [899, 401] width 381 height 50
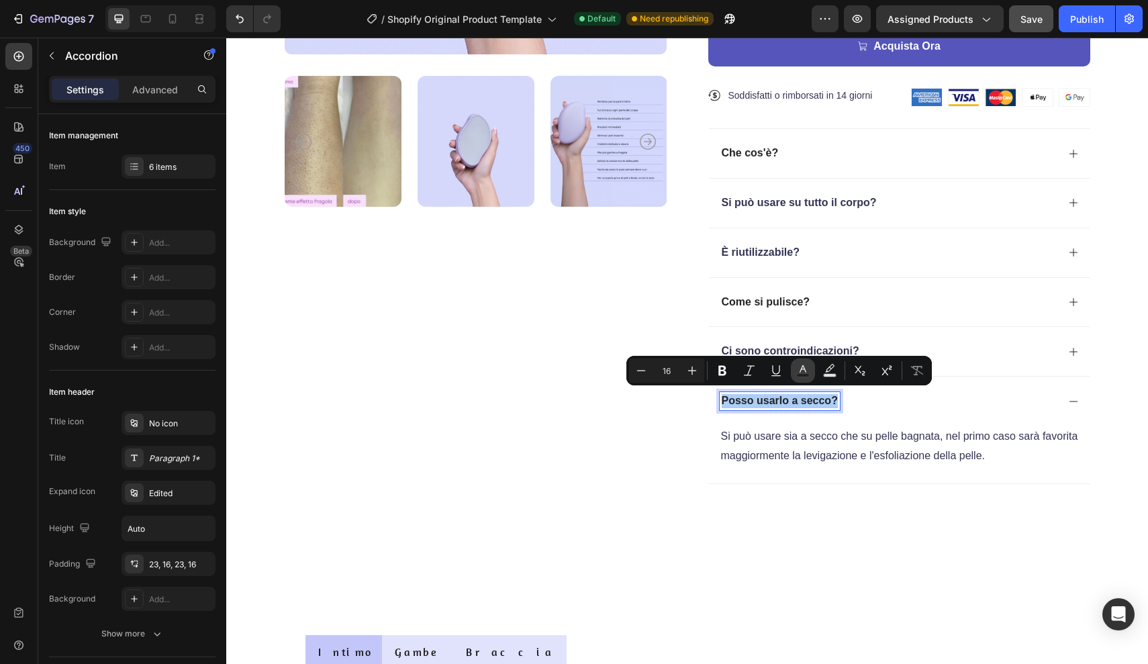
click at [802, 371] on icon "Editor contextual toolbar" at bounding box center [802, 370] width 13 height 13
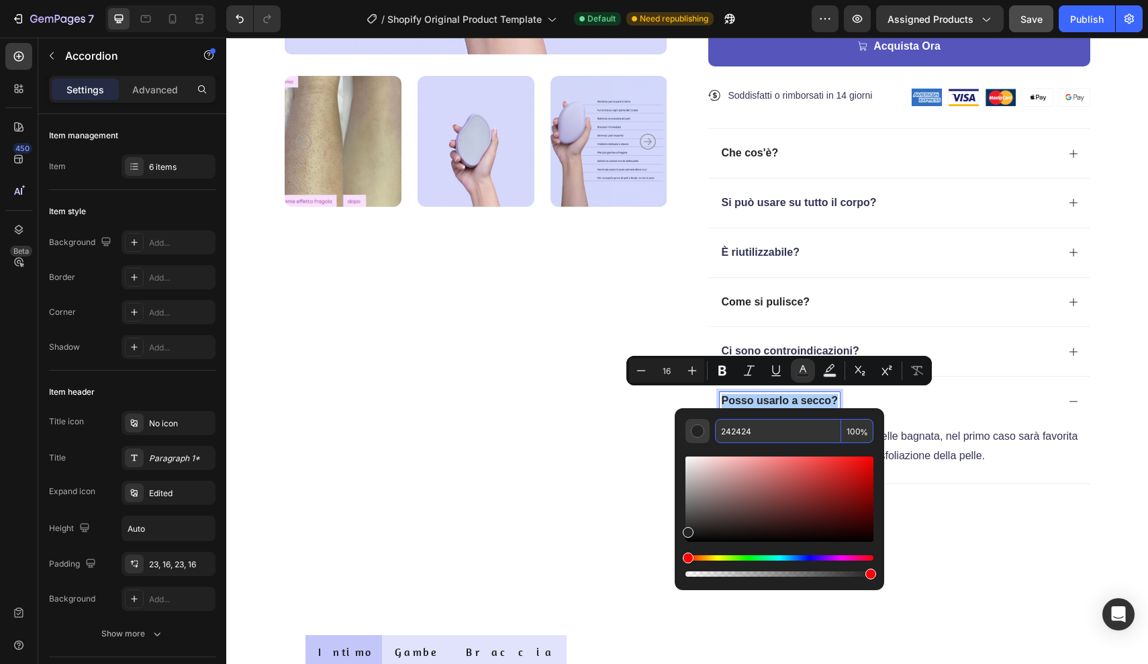
drag, startPoint x: 752, startPoint y: 428, endPoint x: 696, endPoint y: 428, distance: 56.4
click at [696, 428] on div "242424 100 %" at bounding box center [779, 431] width 188 height 24
type input "343454"
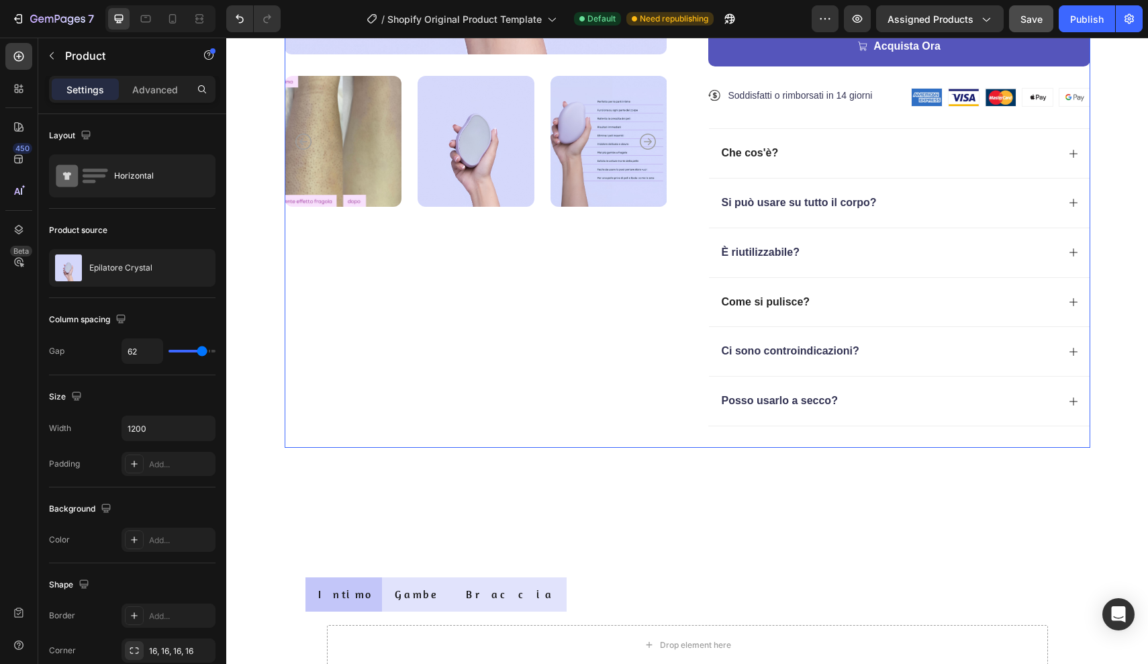
click at [598, 448] on div "Product Images" at bounding box center [476, 59] width 382 height 775
click at [839, 412] on div "Posso usarlo a secco?" at bounding box center [899, 401] width 381 height 50
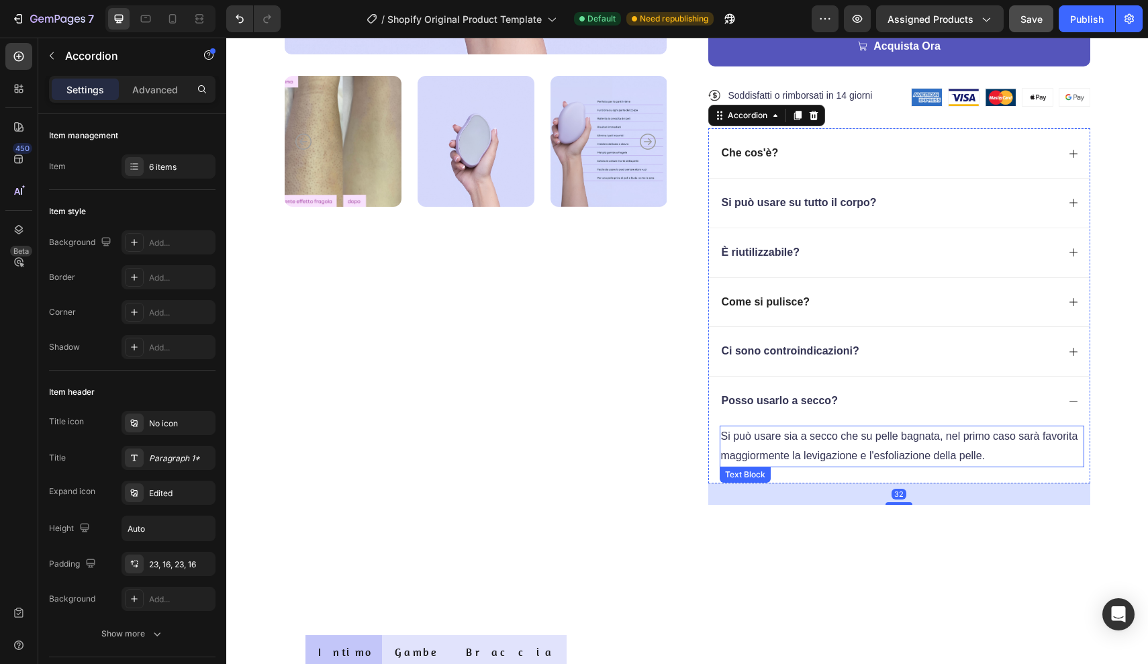
click at [772, 438] on p "Si può usare sia a secco che su pelle bagnata, nel primo caso sarà favorita mag…" at bounding box center [902, 446] width 362 height 39
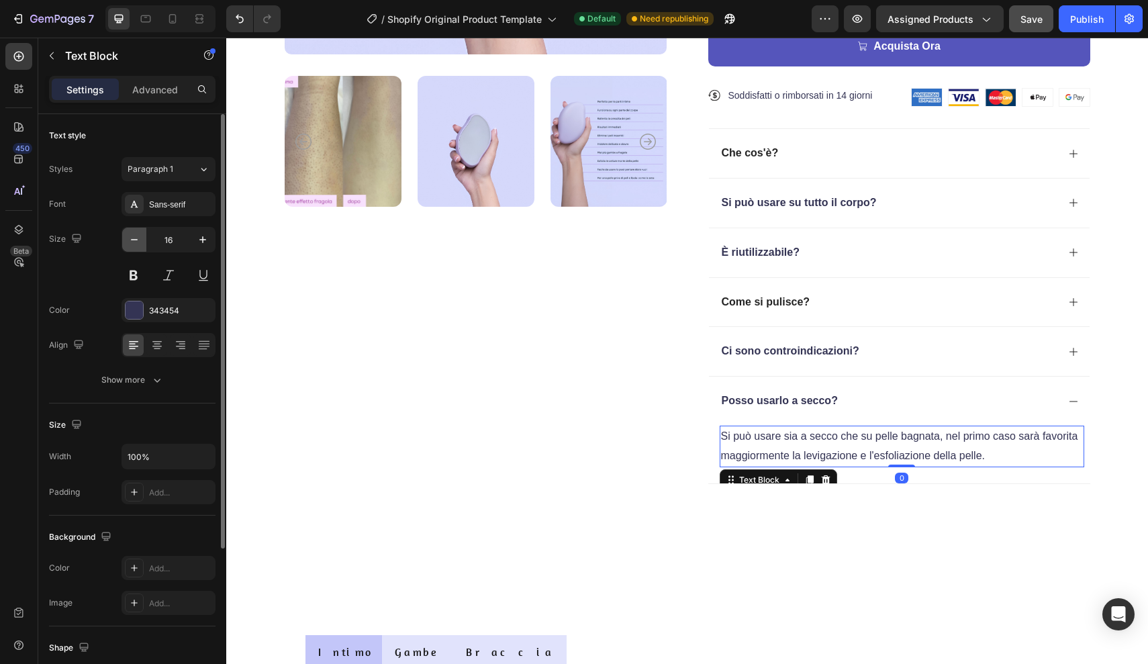
click at [132, 242] on icon "button" at bounding box center [134, 239] width 13 height 13
type input "14"
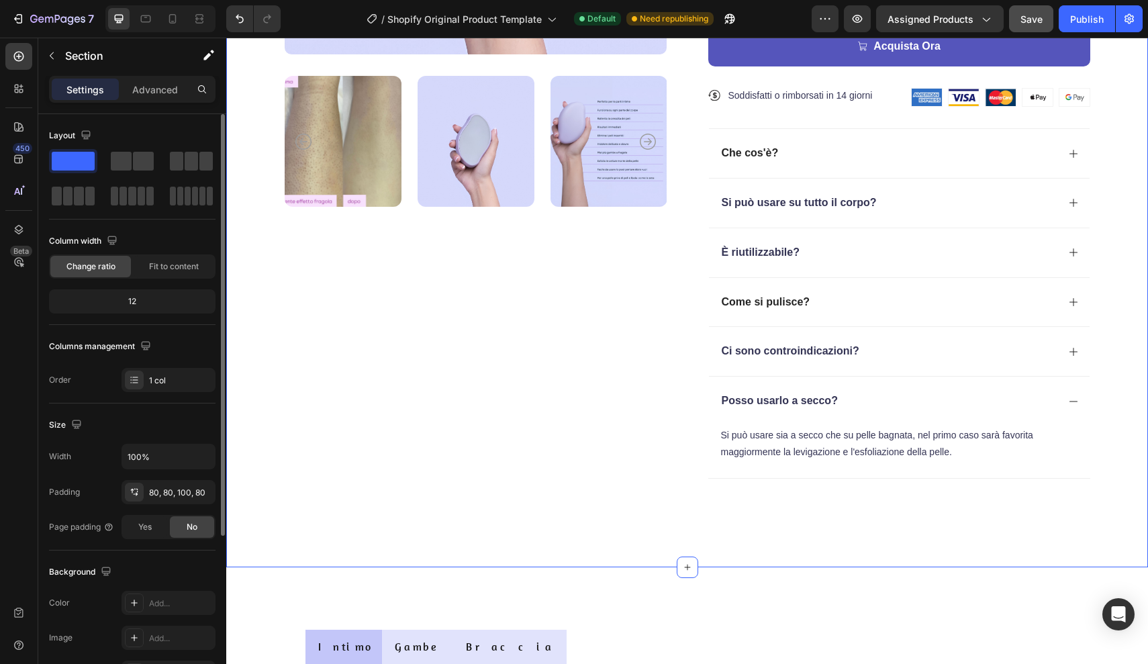
click at [685, 528] on div "Product Images ★★★★★ Text Block 300+ Clienti Verificati Text Block Row Epilator…" at bounding box center [687, 93] width 922 height 949
click at [949, 450] on p "Si può usare sia a secco che su pelle bagnata, nel primo caso sarà favorita mag…" at bounding box center [902, 444] width 362 height 34
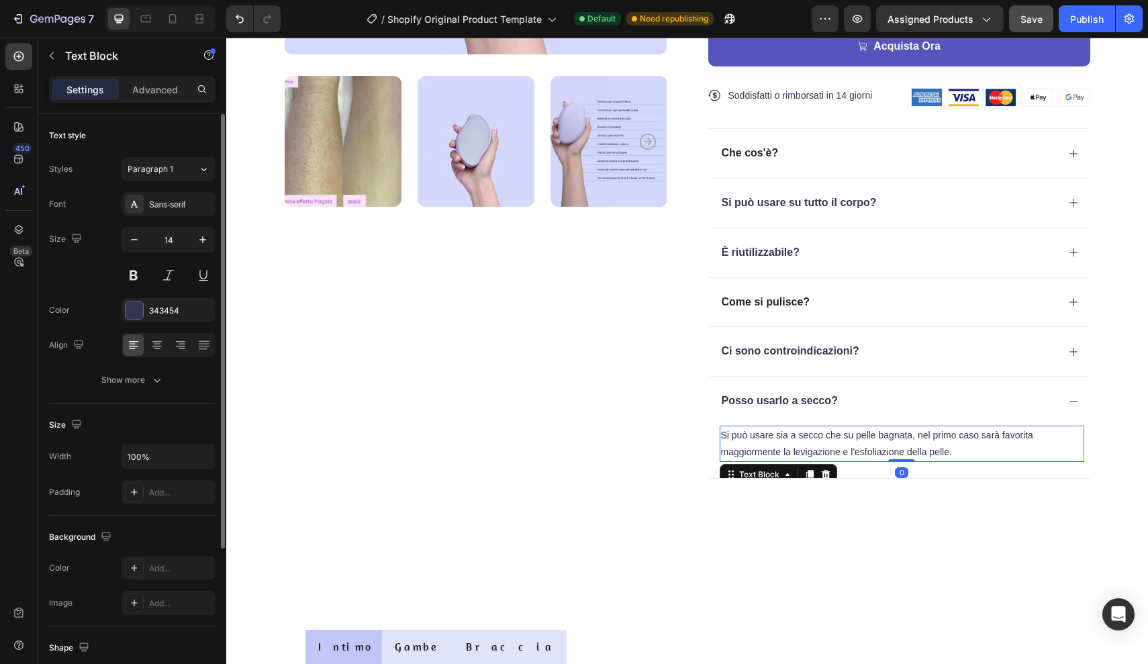
click at [949, 449] on p "Si può usare sia a secco che su pelle bagnata, nel primo caso sarà favorita mag…" at bounding box center [902, 444] width 362 height 34
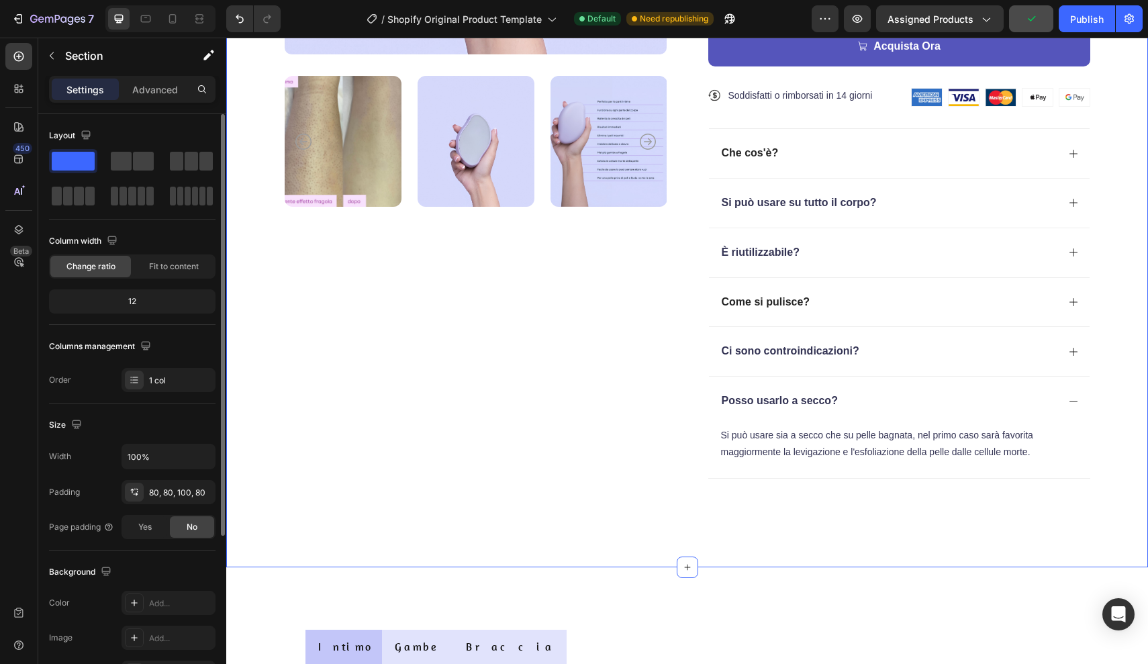
click at [1129, 440] on div "Product Images ★★★★★ Text Block 300+ Clienti Verificati Text Block Row Epilator…" at bounding box center [687, 93] width 922 height 949
click at [1112, 305] on div "Product Images ★★★★★ Text Block 300+ Clienti Verificati Text Block Row Epilator…" at bounding box center [687, 93] width 922 height 949
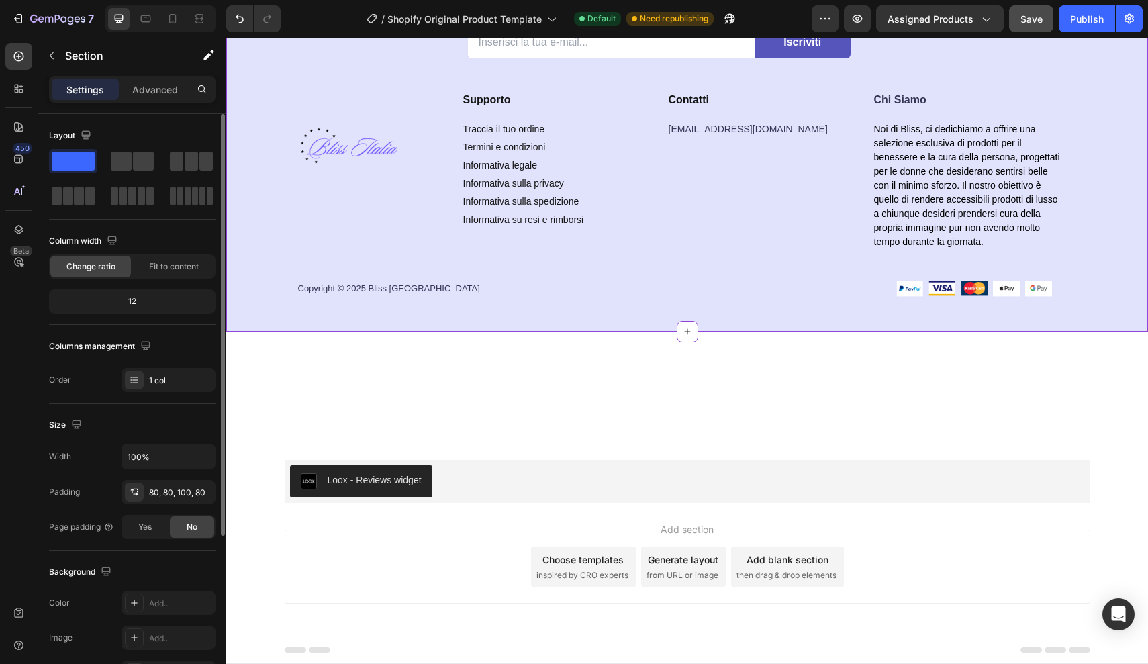
scroll to position [4587, 0]
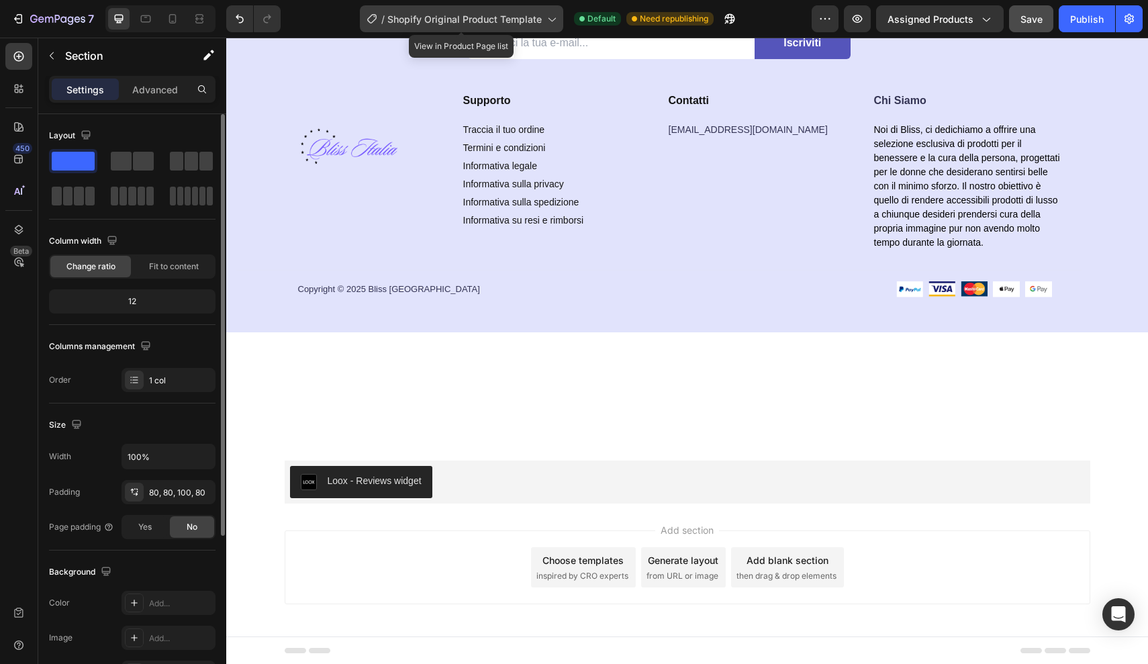
click at [526, 10] on div "/ Shopify Original Product Template" at bounding box center [461, 18] width 203 height 27
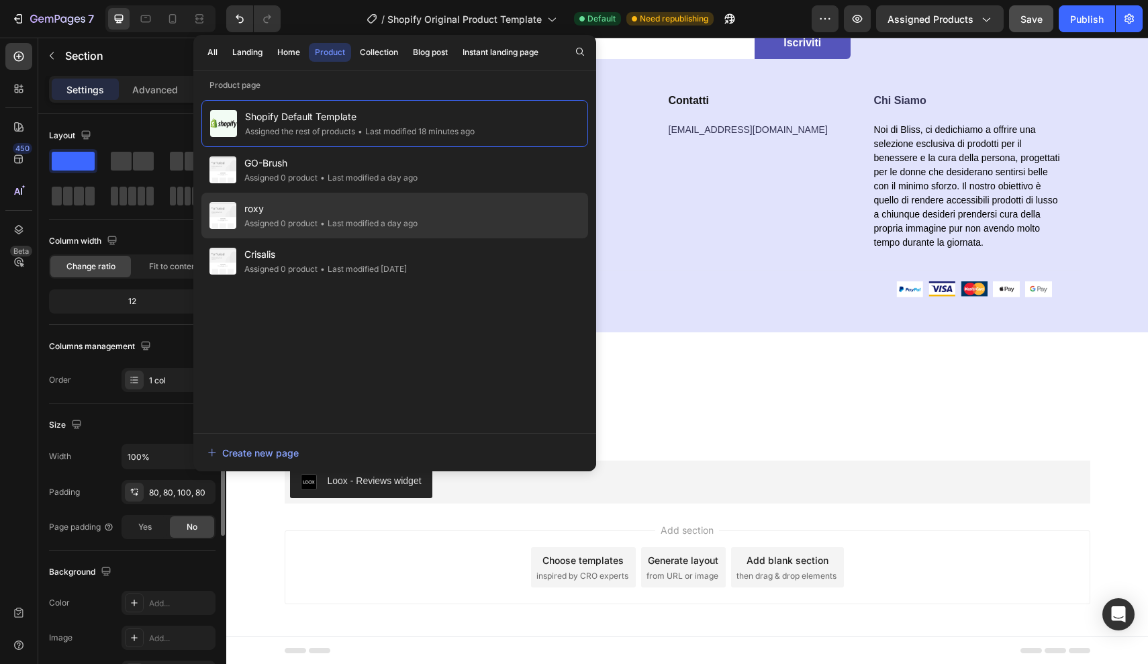
click at [348, 222] on div "• Last modified a day ago" at bounding box center [368, 223] width 100 height 13
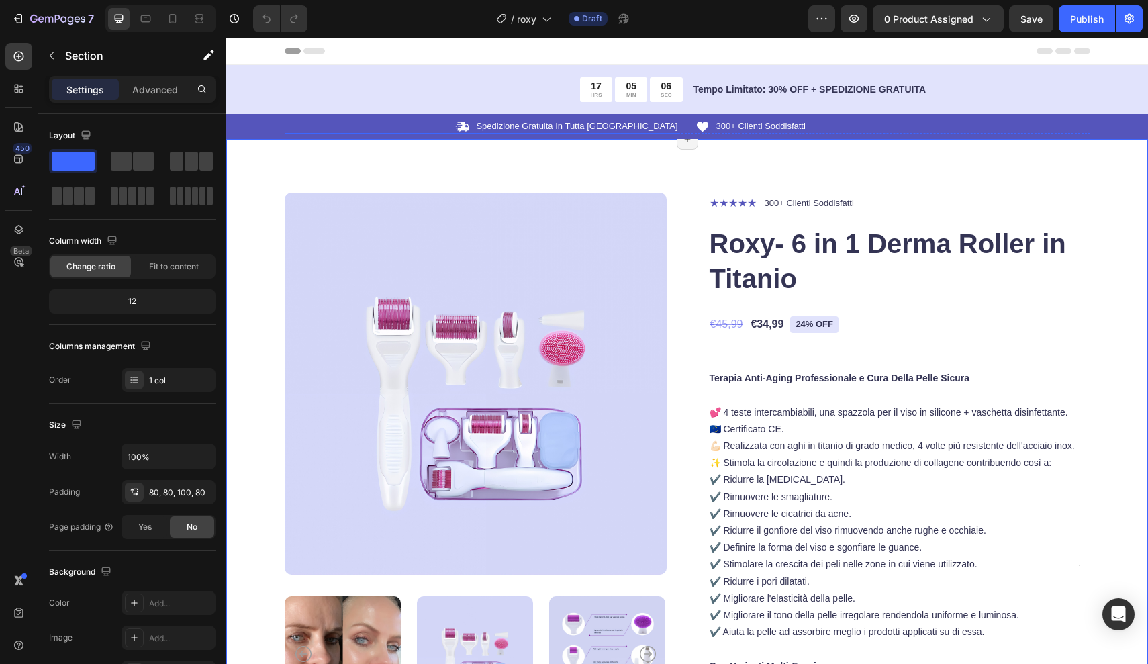
click at [522, 126] on div "Icon Spedizione Gratuita In Tutta Italia Text Block Row" at bounding box center [482, 126] width 395 height 14
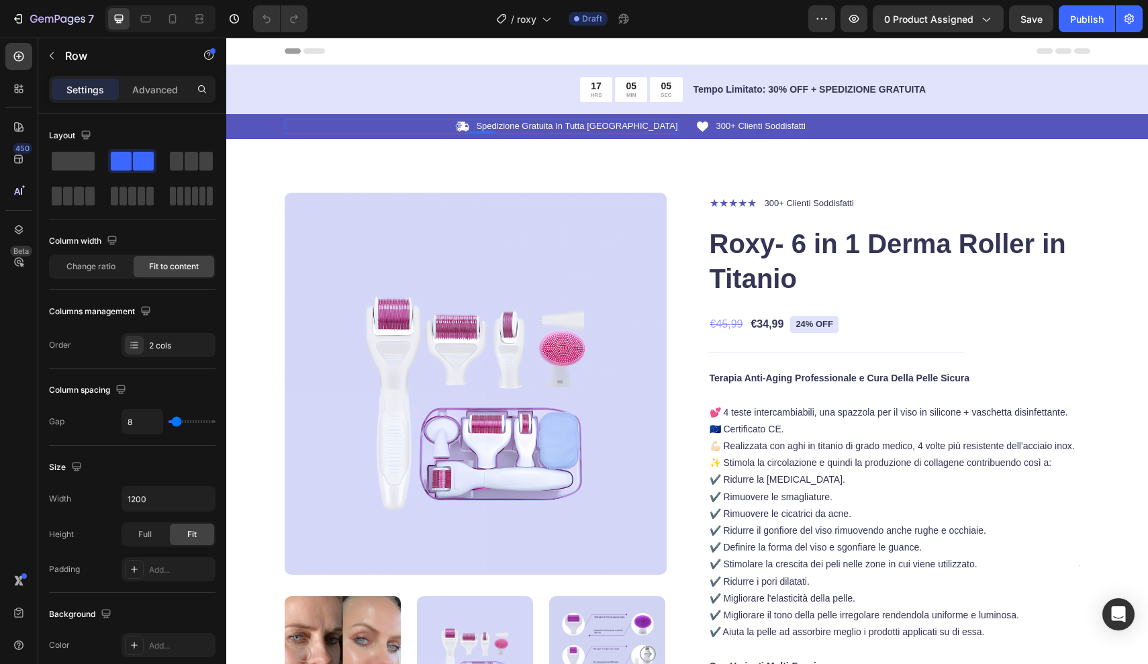
click at [526, 126] on div "Icon Spedizione Gratuita In Tutta Italia Text Block Row 0" at bounding box center [482, 126] width 395 height 14
click at [571, 89] on div "17 HRS 05 MIN 04 SEC" at bounding box center [484, 89] width 398 height 25
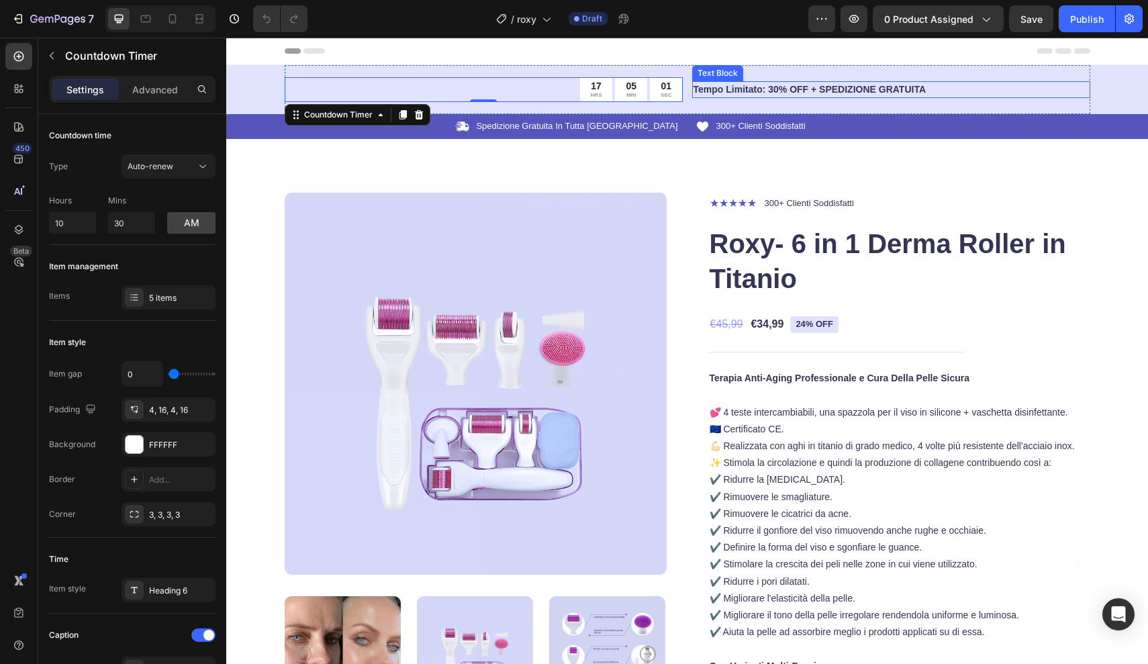
click at [949, 91] on p "Tempo Limitato: 30% OFF + SPEDIZIONE GRATUITA" at bounding box center [890, 90] width 395 height 14
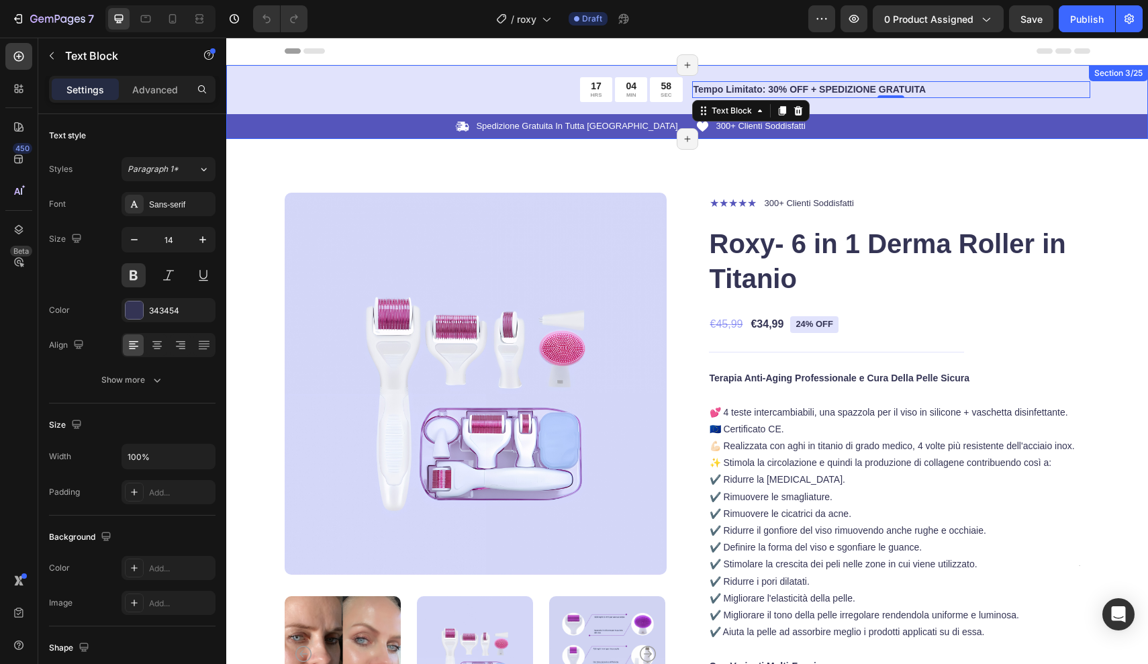
click at [1113, 90] on div "17 HRS 04 MIN 58 SEC Countdown Timer Tempo Limitato: 30% OFF + SPEDIZIONE GRATU…" at bounding box center [687, 102] width 922 height 74
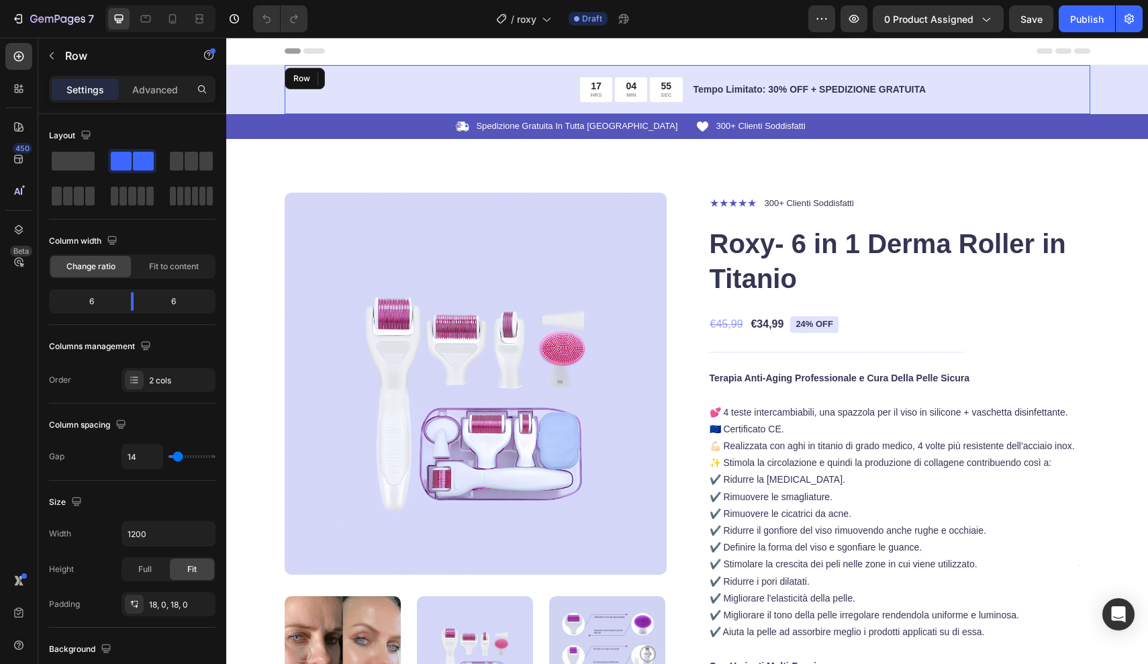
click at [1006, 103] on div "17 HRS 04 MIN 55 SEC Countdown Timer Tempo Limitato: 30% OFF + SPEDIZIONE GRATU…" at bounding box center [688, 89] width 806 height 49
click at [179, 607] on div "18, 0, 18, 0" at bounding box center [168, 605] width 39 height 12
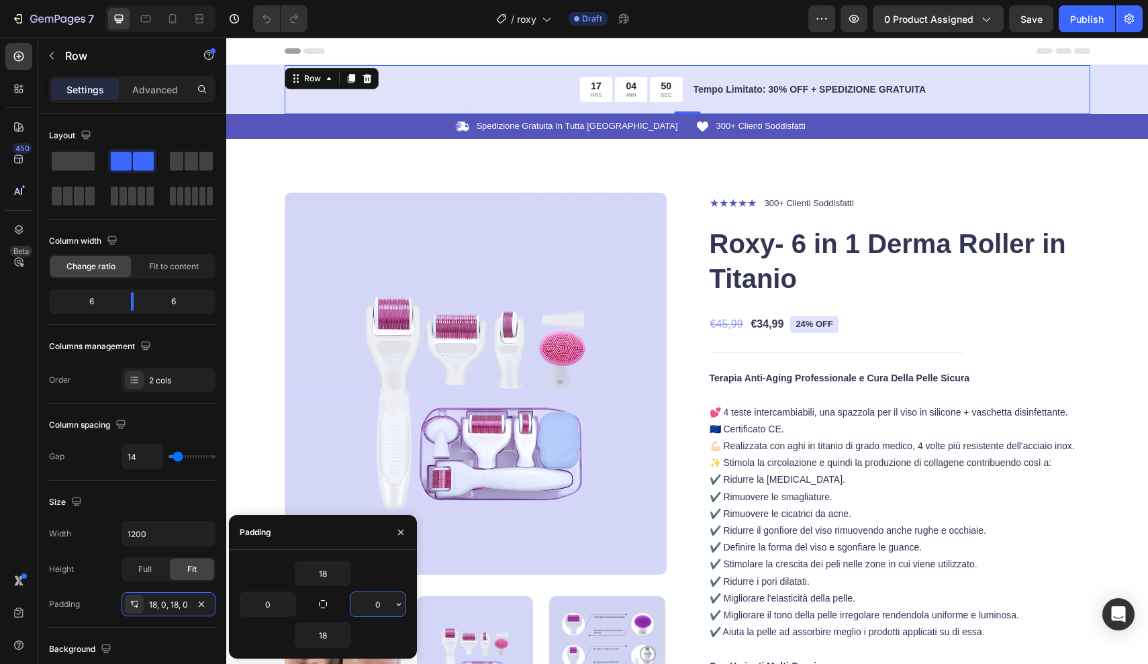
click at [386, 602] on input "0" at bounding box center [377, 604] width 55 height 24
type input "200"
click at [526, 124] on div "Icon Spedizione Gratuita In Tutta Italia Text Block Row" at bounding box center [482, 126] width 395 height 14
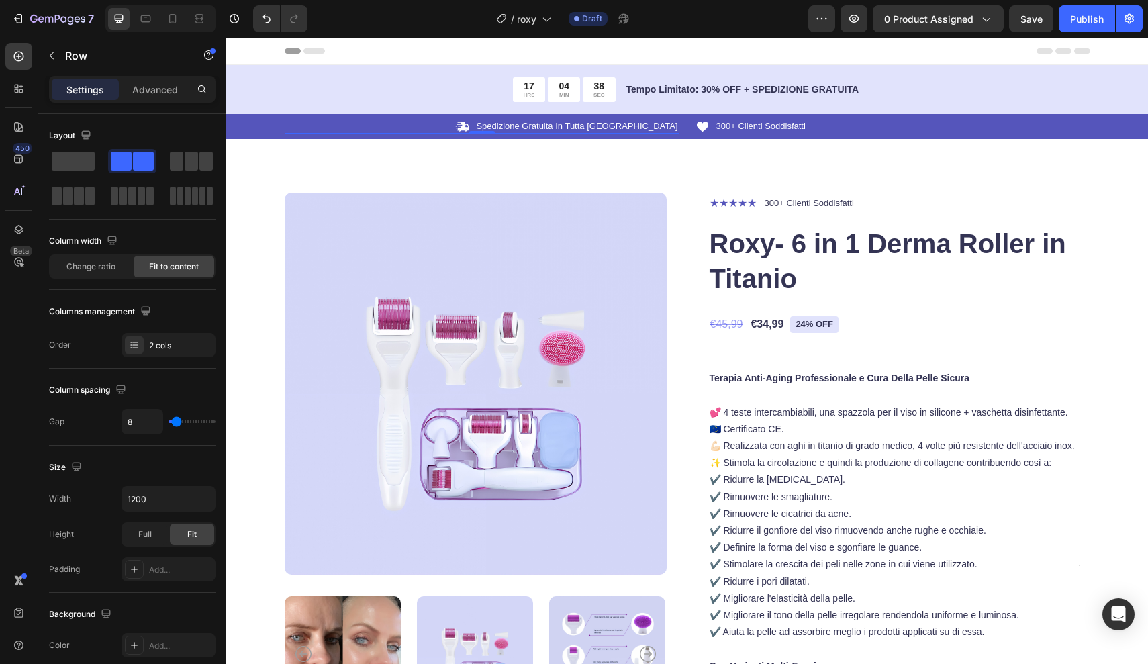
click at [526, 124] on div "Icon Spedizione Gratuita In Tutta Italia Text Block Row 0" at bounding box center [482, 126] width 395 height 14
click at [475, 136] on div "Icon Spedizione Gratuita In Tutta Italia Text Block Row 0 Icon 300+ Clienti Sod…" at bounding box center [687, 126] width 922 height 25
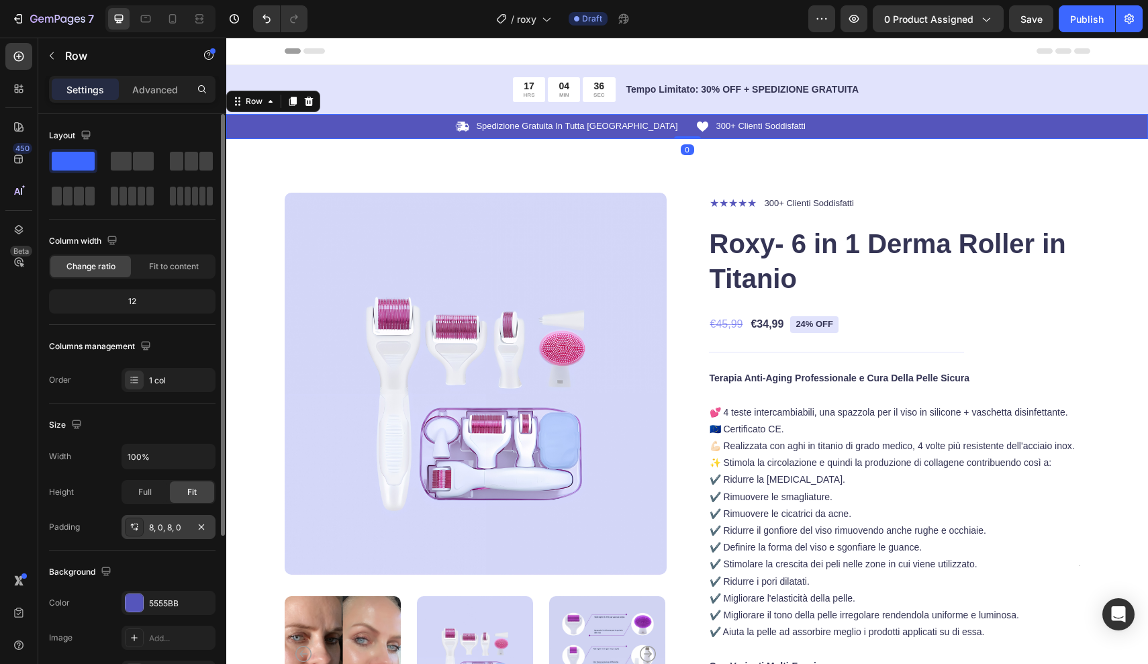
click at [171, 523] on div "8, 0, 8, 0" at bounding box center [168, 528] width 39 height 12
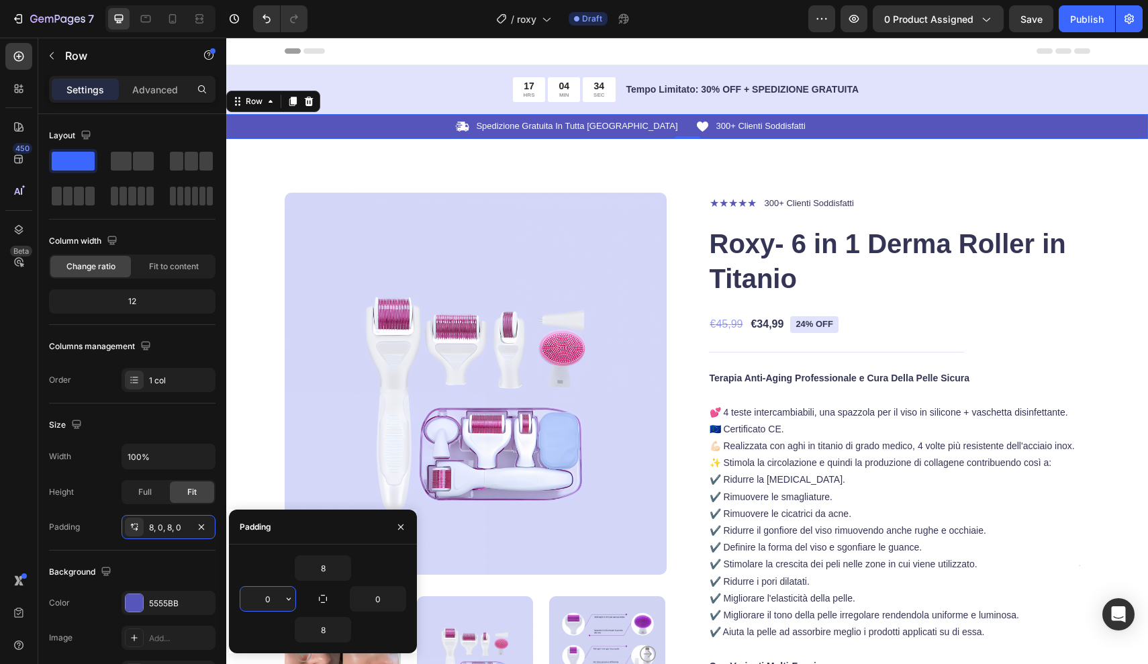
click at [274, 596] on input "0" at bounding box center [267, 599] width 55 height 24
type input "50"
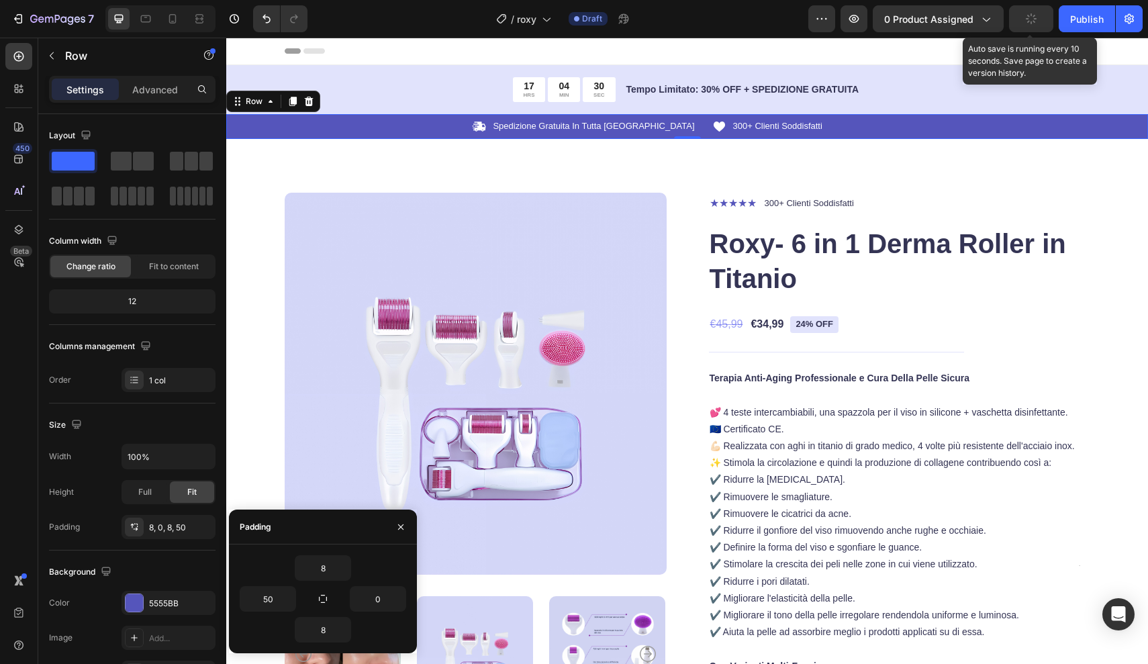
click at [1025, 27] on button "button" at bounding box center [1031, 18] width 44 height 27
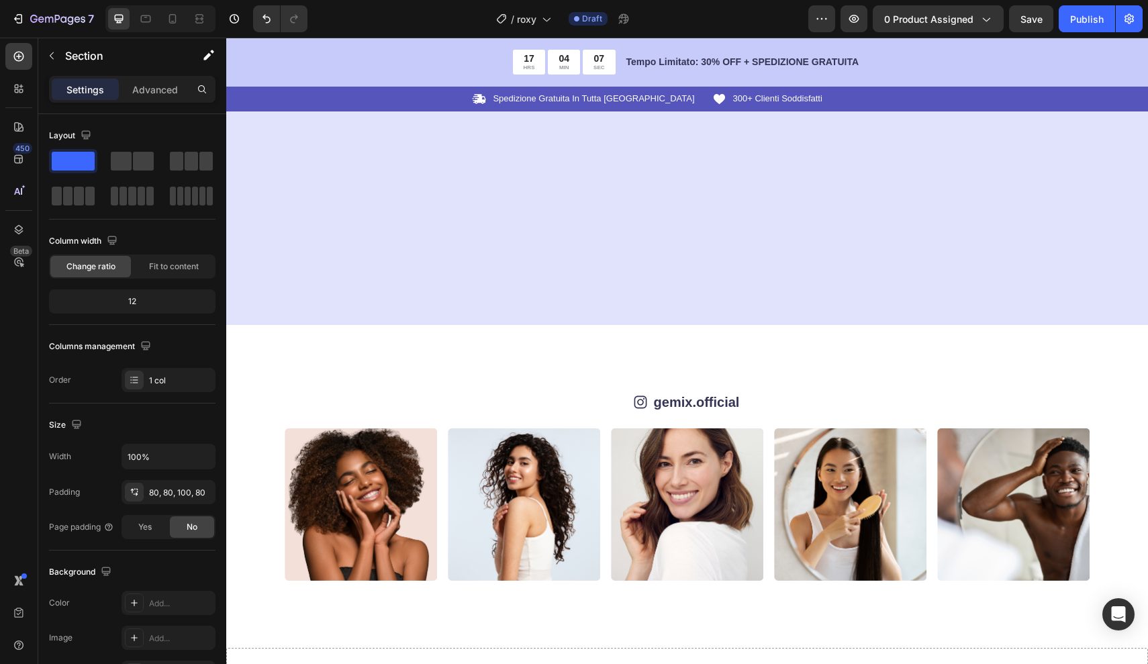
scroll to position [5169, 0]
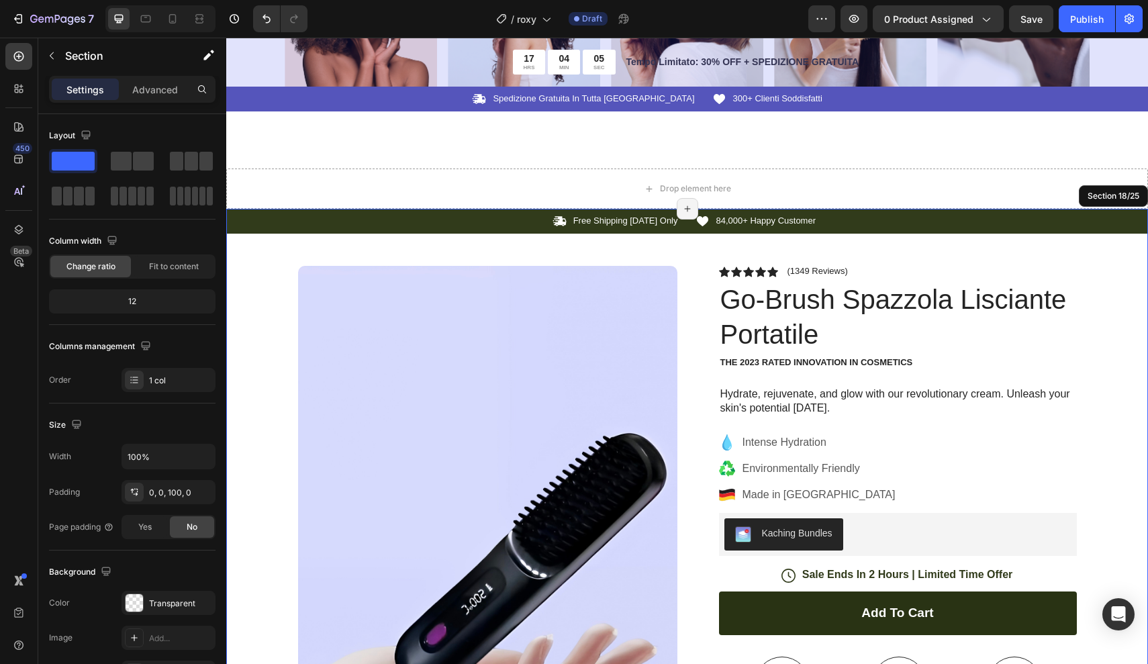
click at [1106, 243] on div "Icon Free Shipping Today Only Text Block Row Icon 84,000+ Happy Customer Text B…" at bounding box center [687, 664] width 922 height 910
click at [1137, 198] on icon at bounding box center [1137, 195] width 9 height 9
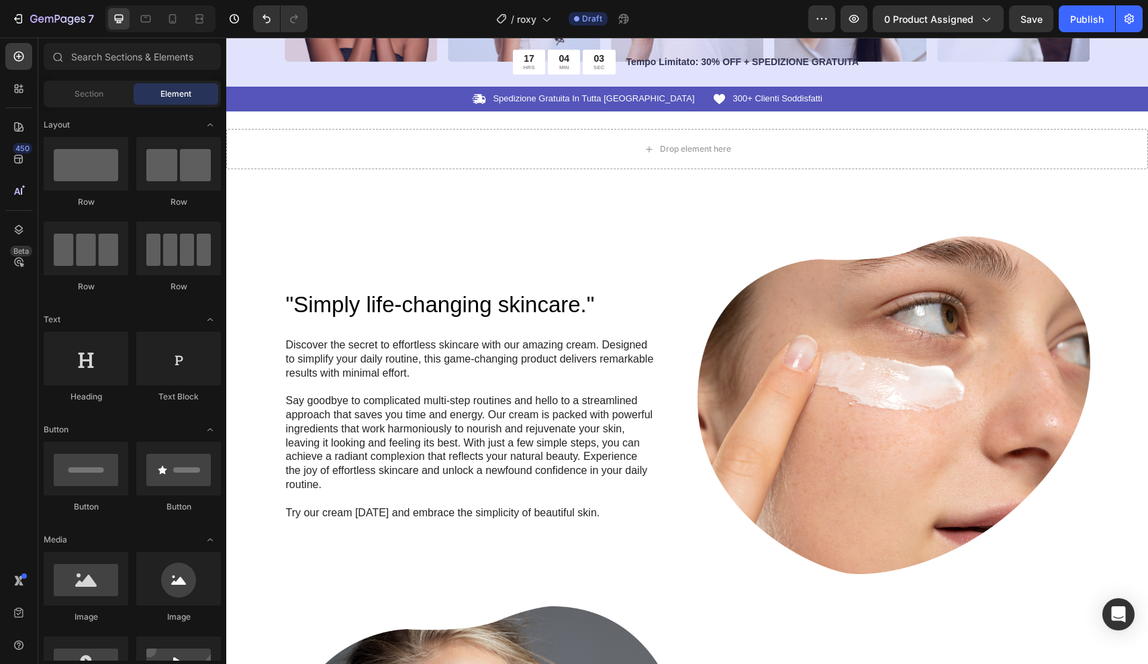
scroll to position [5208, 0]
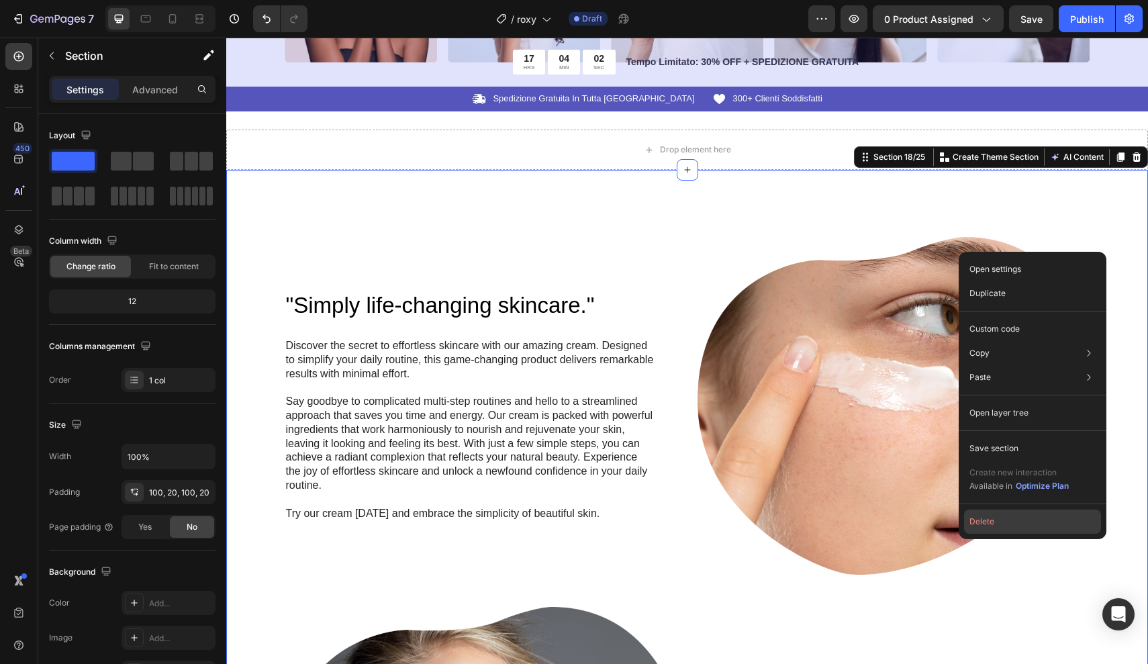
click at [1036, 521] on button "Delete" at bounding box center [1032, 522] width 137 height 24
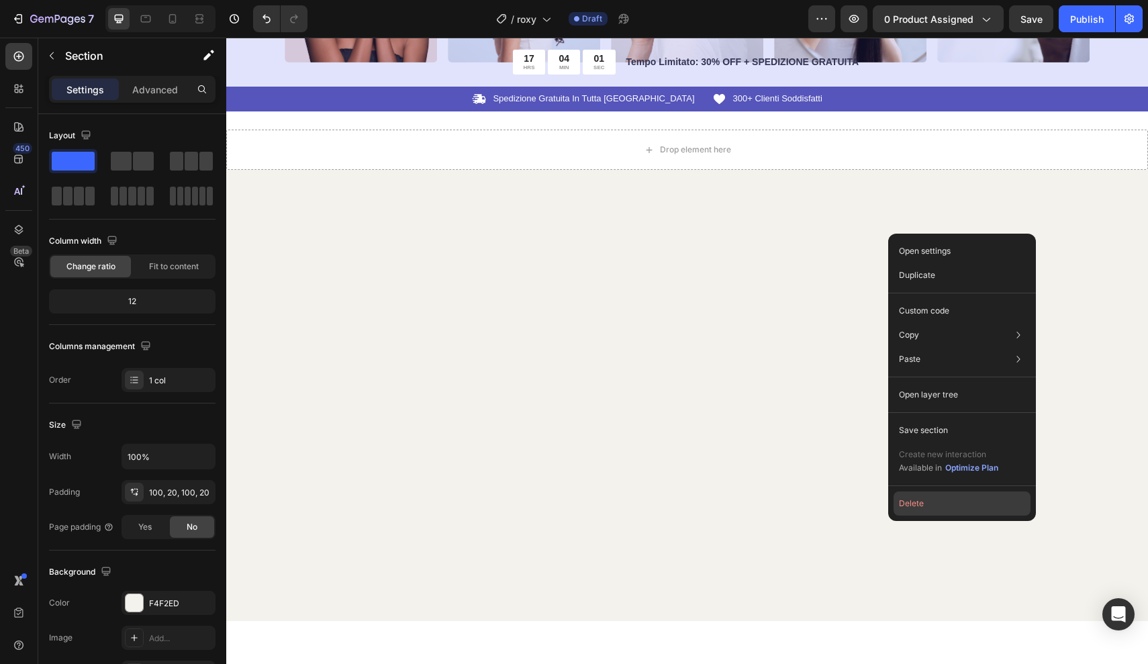
click at [1000, 506] on button "Delete" at bounding box center [962, 503] width 137 height 24
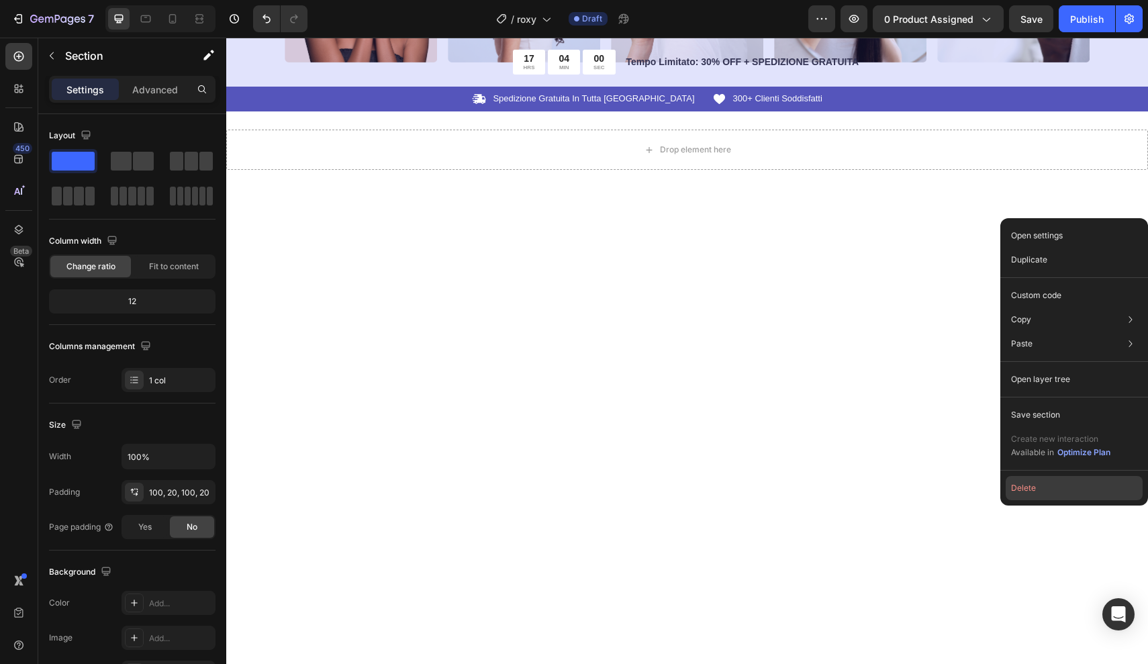
click at [1018, 489] on button "Delete" at bounding box center [1074, 488] width 137 height 24
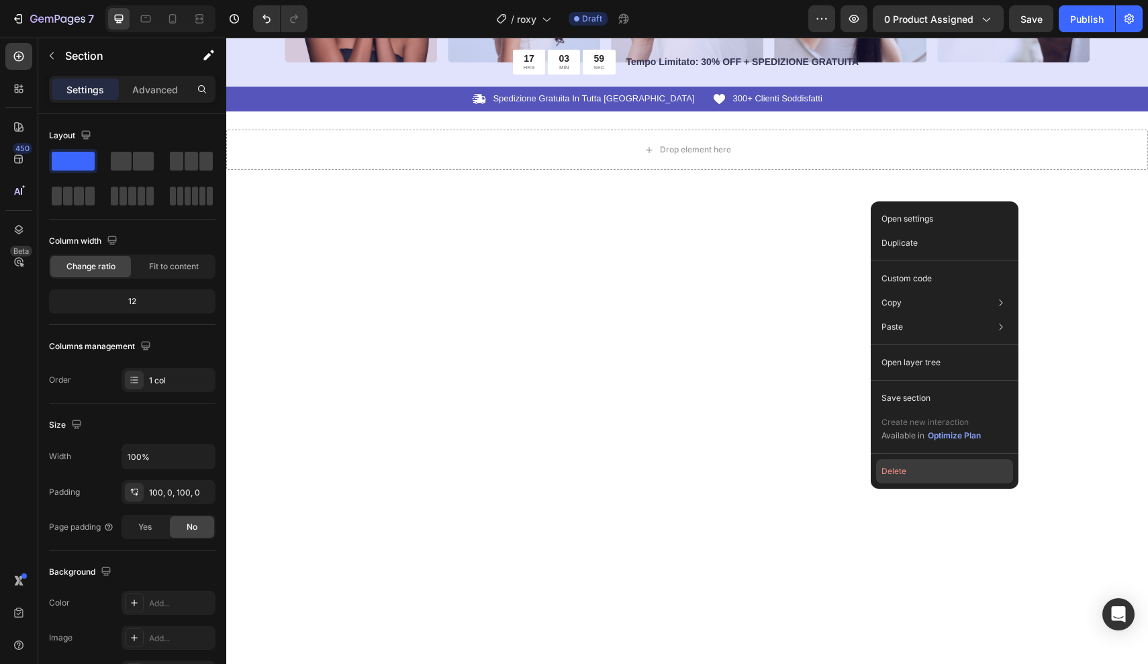
click at [979, 473] on button "Delete" at bounding box center [944, 471] width 137 height 24
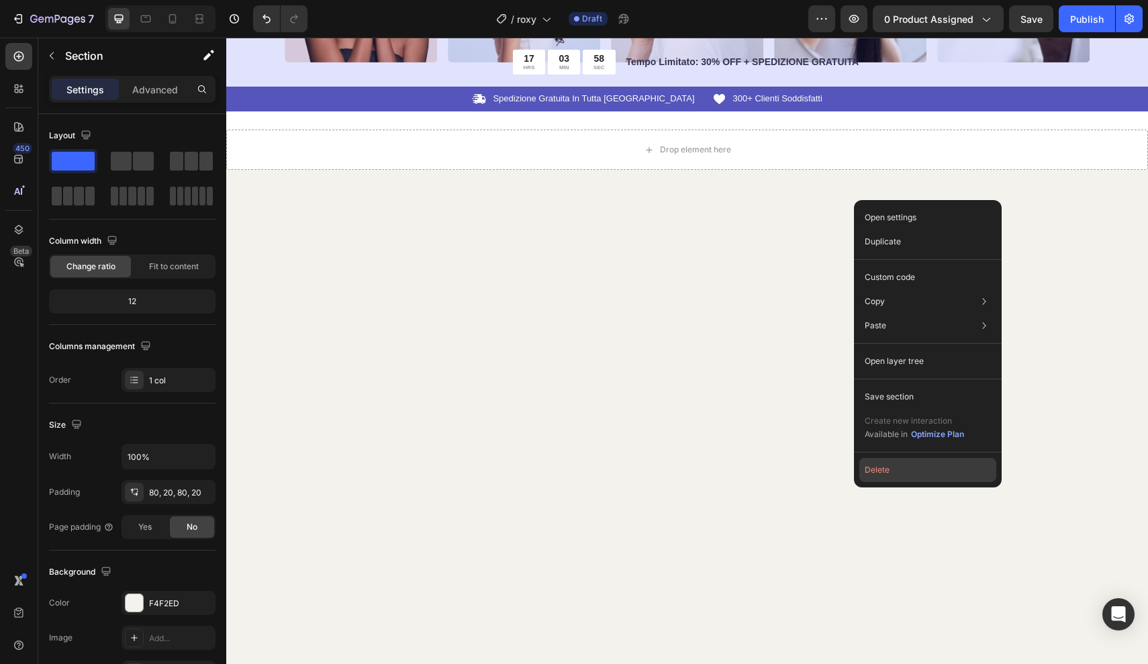
click at [970, 481] on button "Delete" at bounding box center [927, 470] width 137 height 24
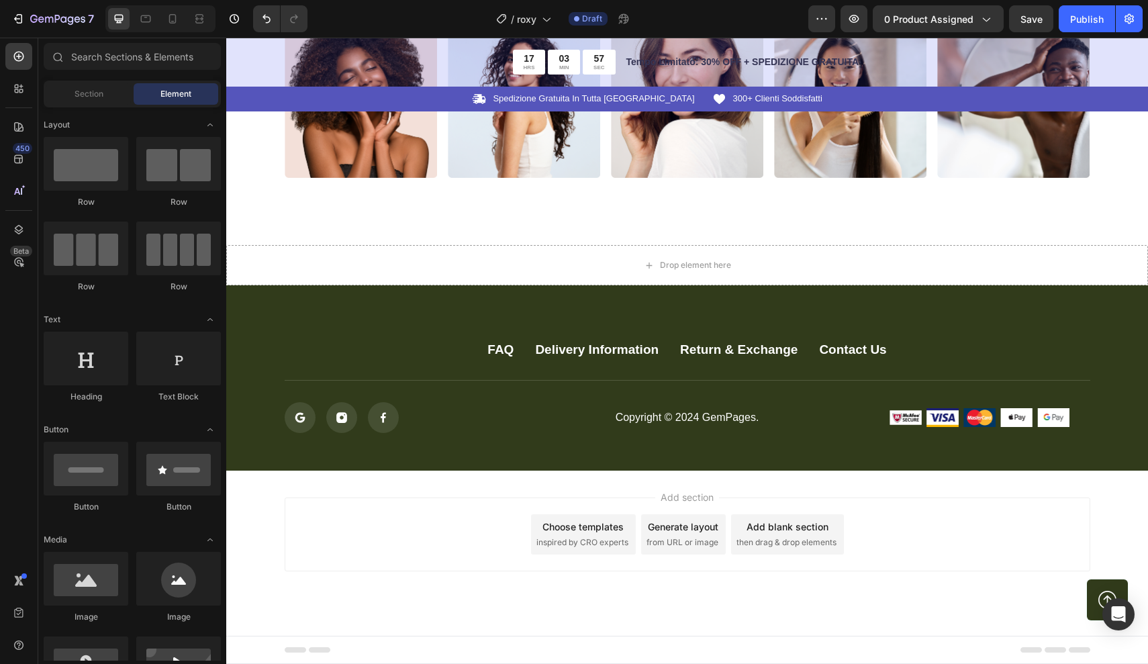
scroll to position [5092, 0]
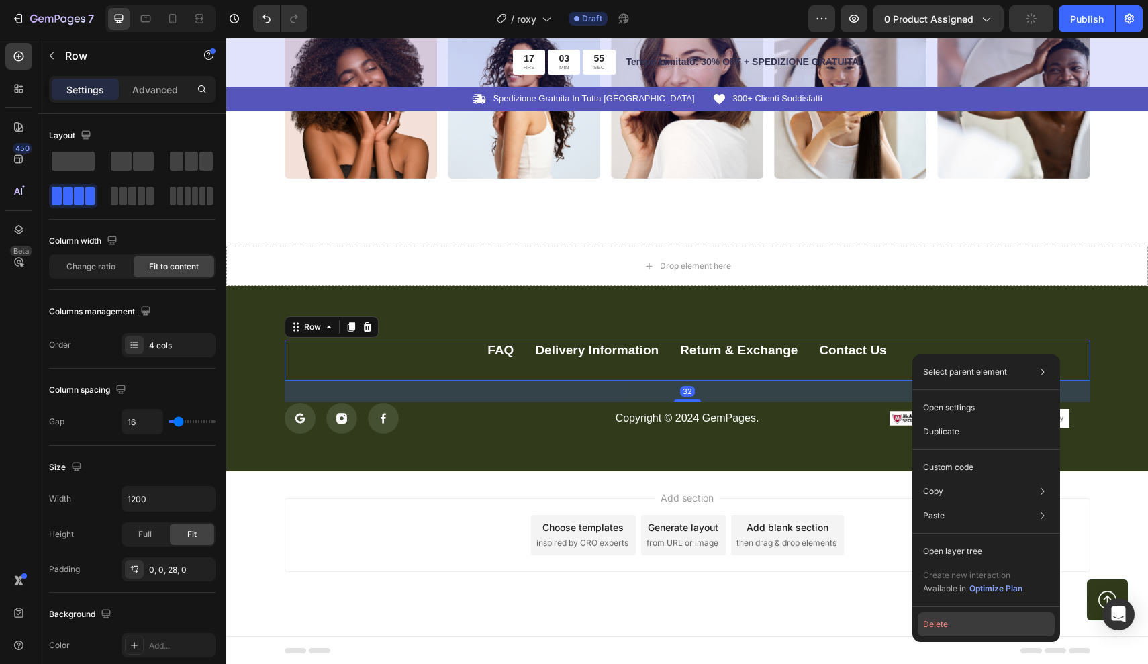
drag, startPoint x: 738, startPoint y: 592, endPoint x: 965, endPoint y: 630, distance: 229.3
click at [965, 630] on button "Delete" at bounding box center [986, 624] width 137 height 24
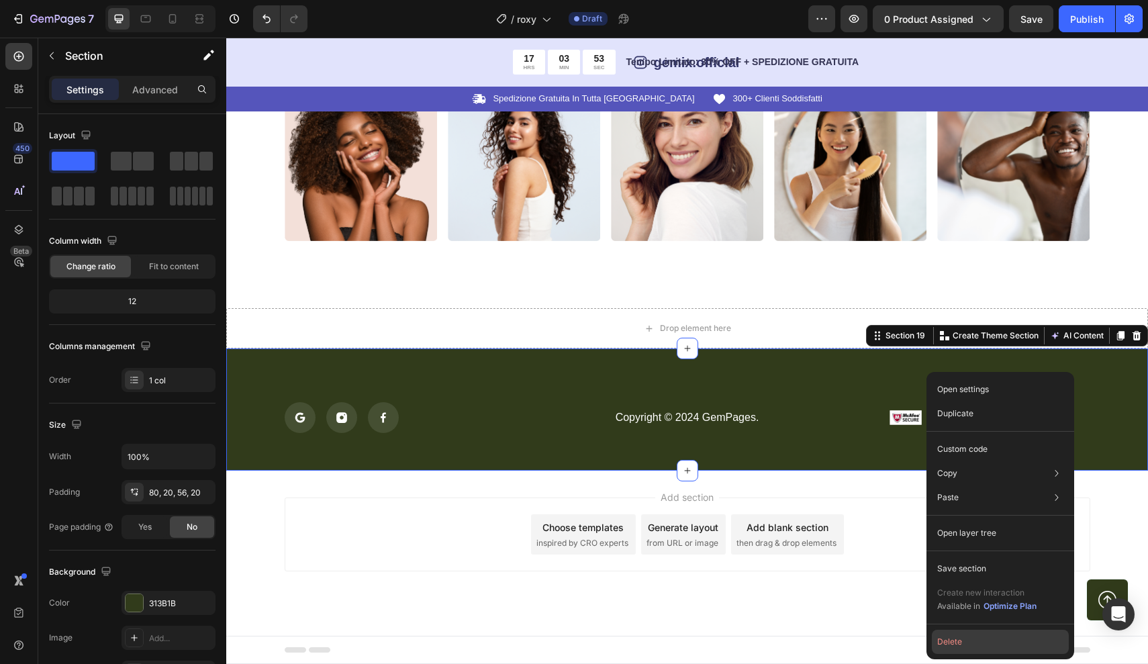
click at [969, 639] on button "Delete" at bounding box center [1000, 642] width 137 height 24
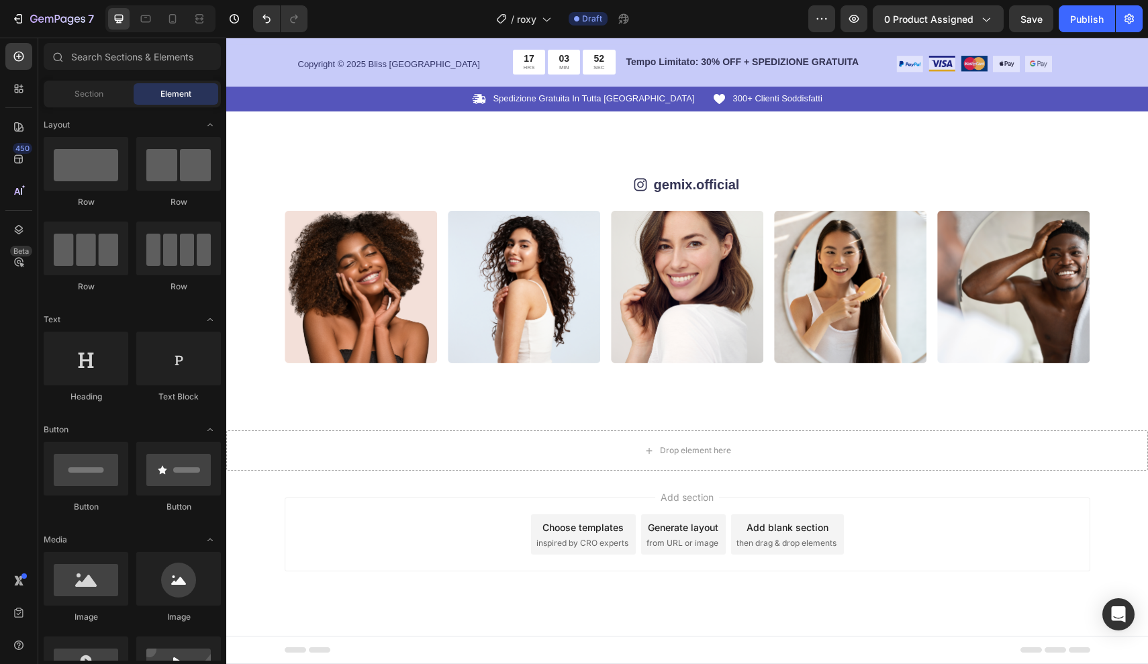
scroll to position [4906, 0]
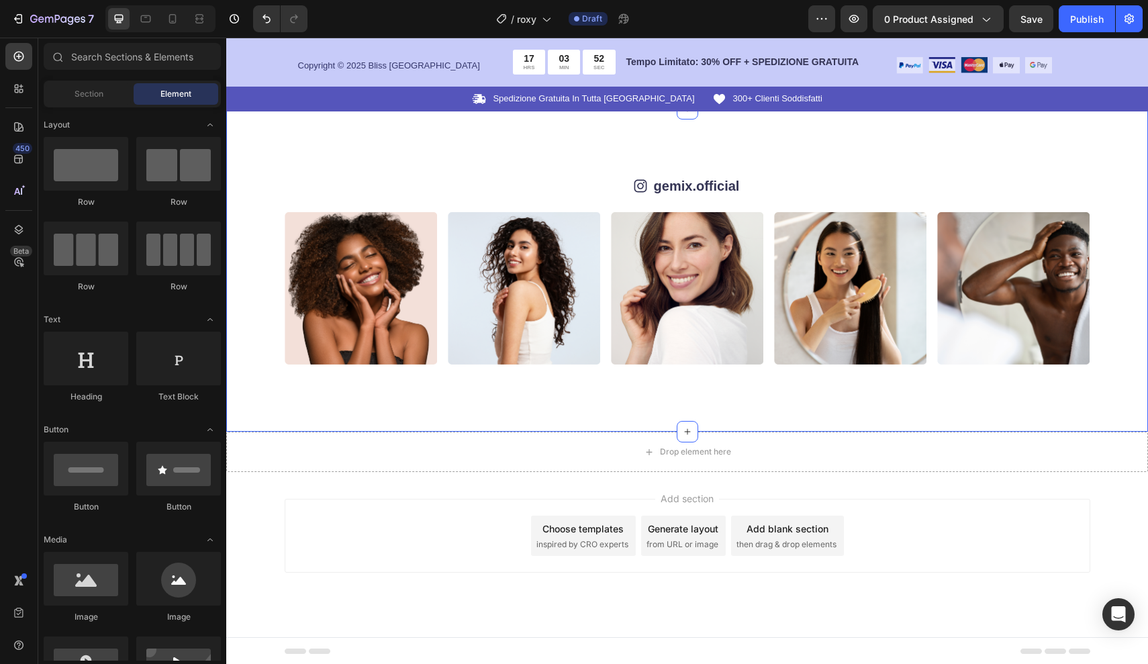
click at [1022, 428] on div "Icon gemix.official Text Block Row Image Image Image Image Image Image Image Im…" at bounding box center [687, 270] width 922 height 323
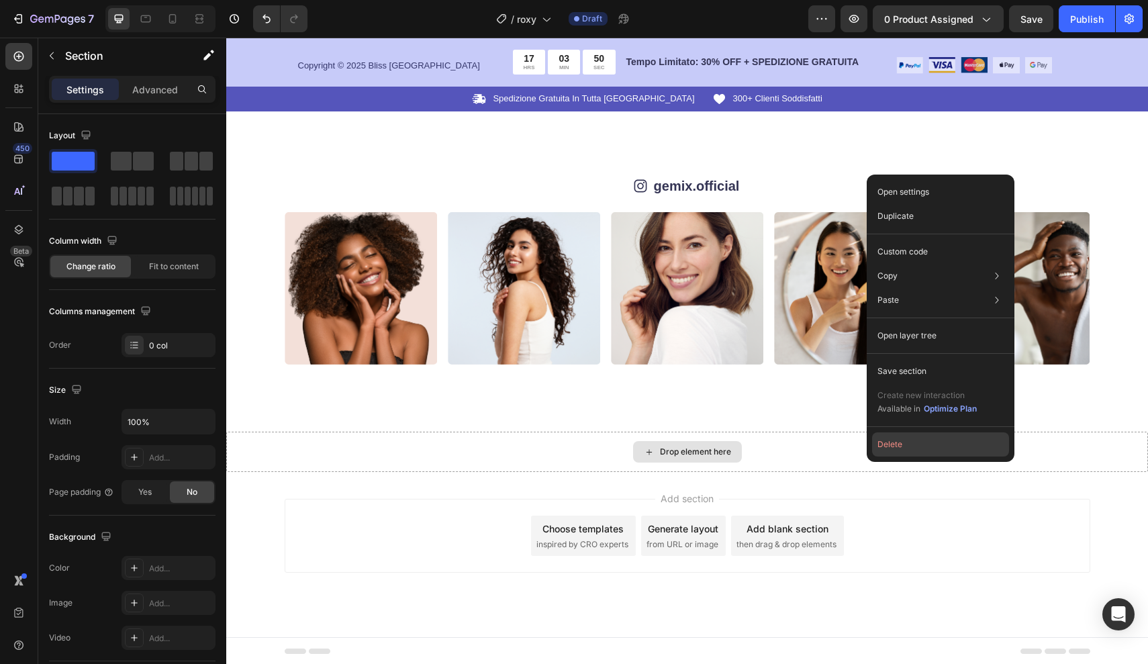
click at [971, 446] on button "Delete" at bounding box center [940, 444] width 137 height 24
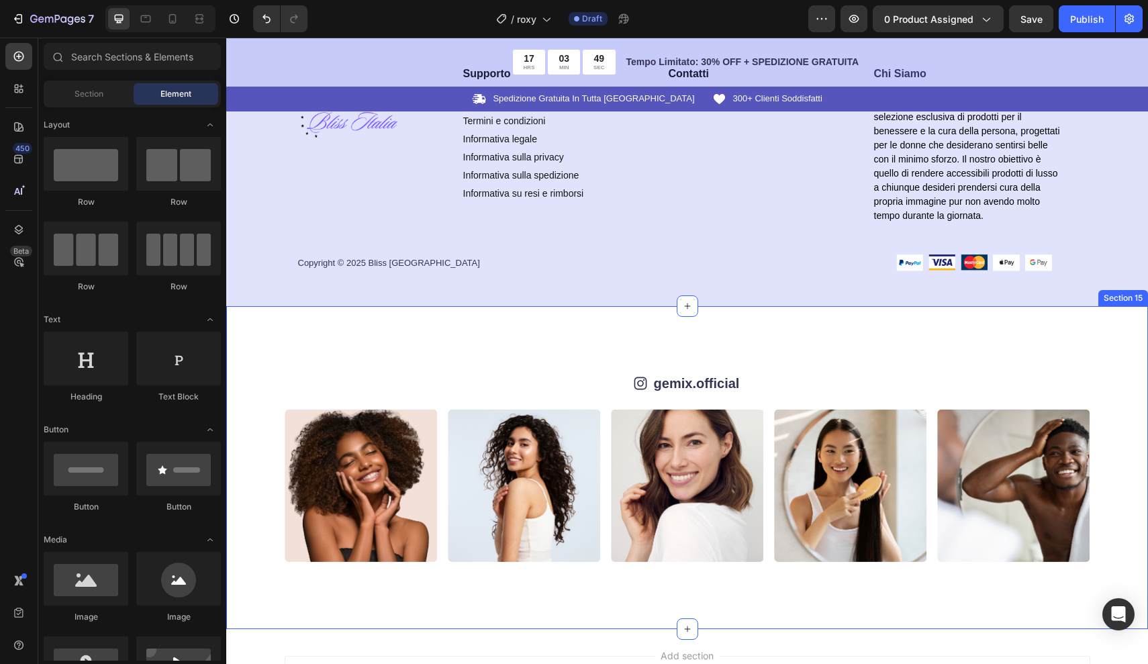
scroll to position [4701, 0]
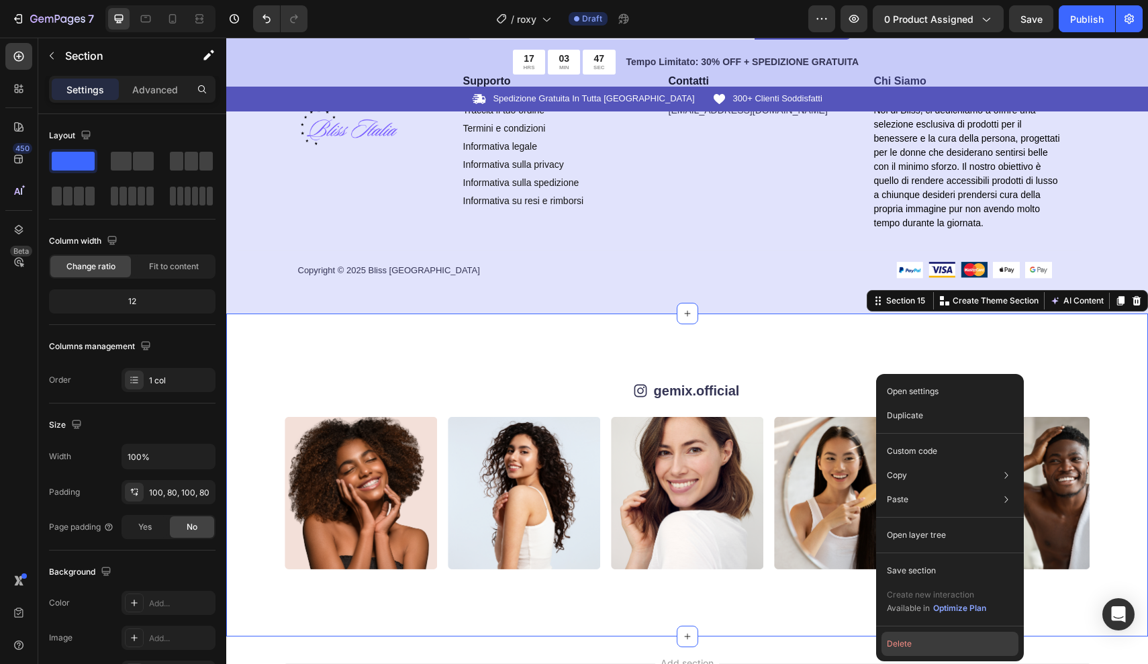
click at [926, 650] on button "Delete" at bounding box center [949, 644] width 137 height 24
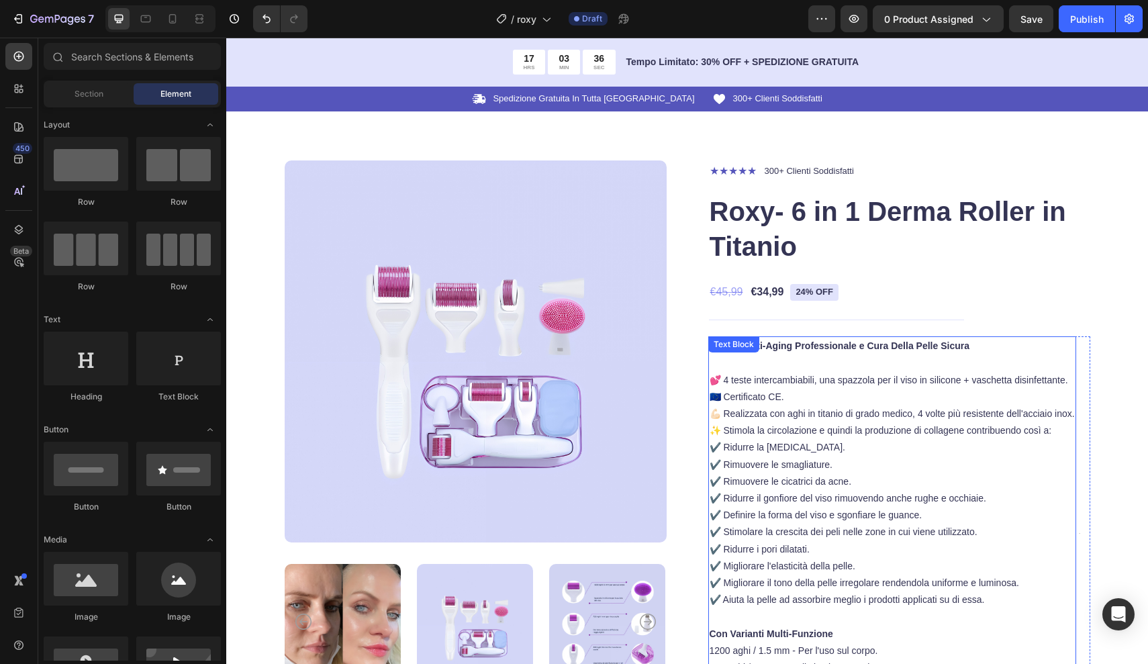
scroll to position [0, 0]
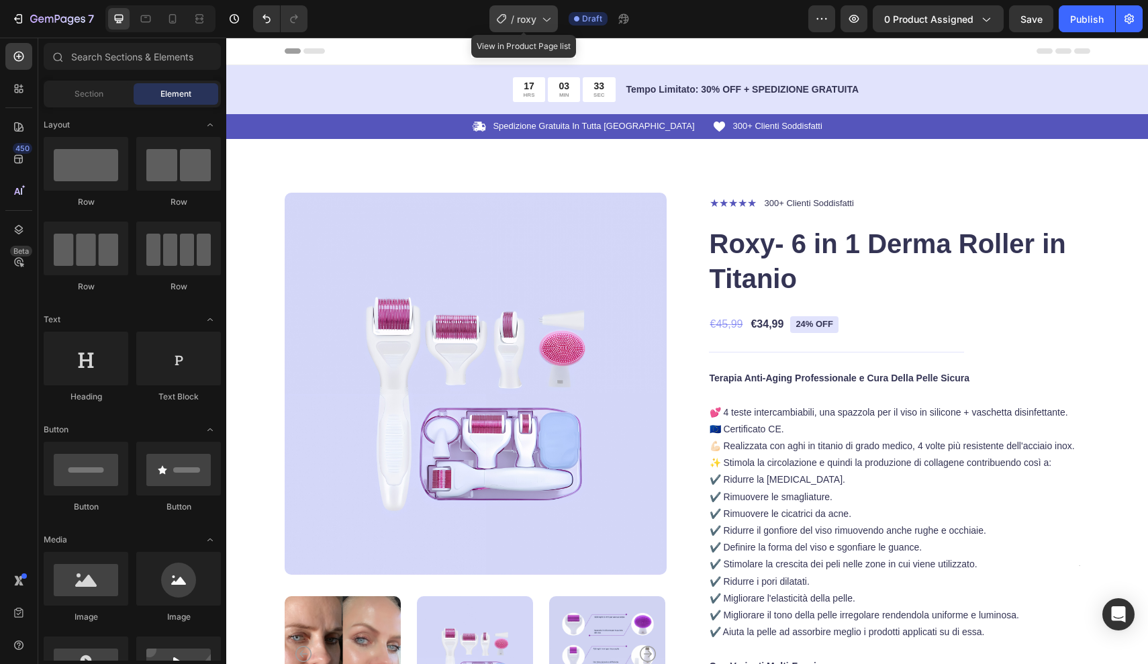
click at [536, 19] on span "roxy" at bounding box center [526, 19] width 19 height 14
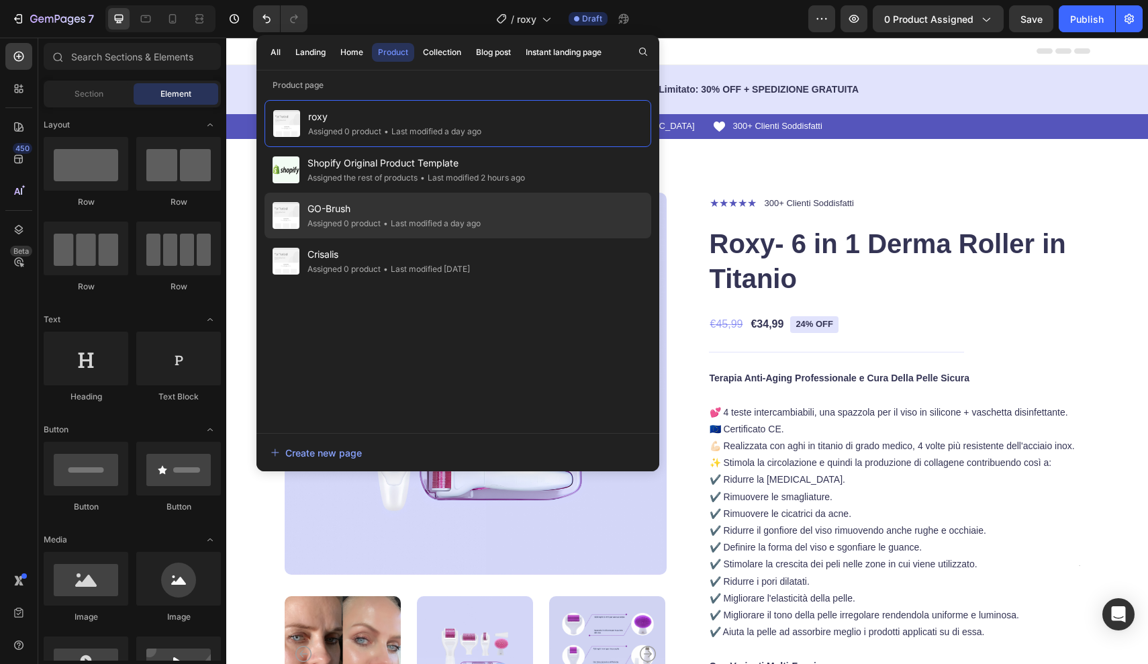
click at [406, 219] on div "• Last modified a day ago" at bounding box center [431, 223] width 100 height 13
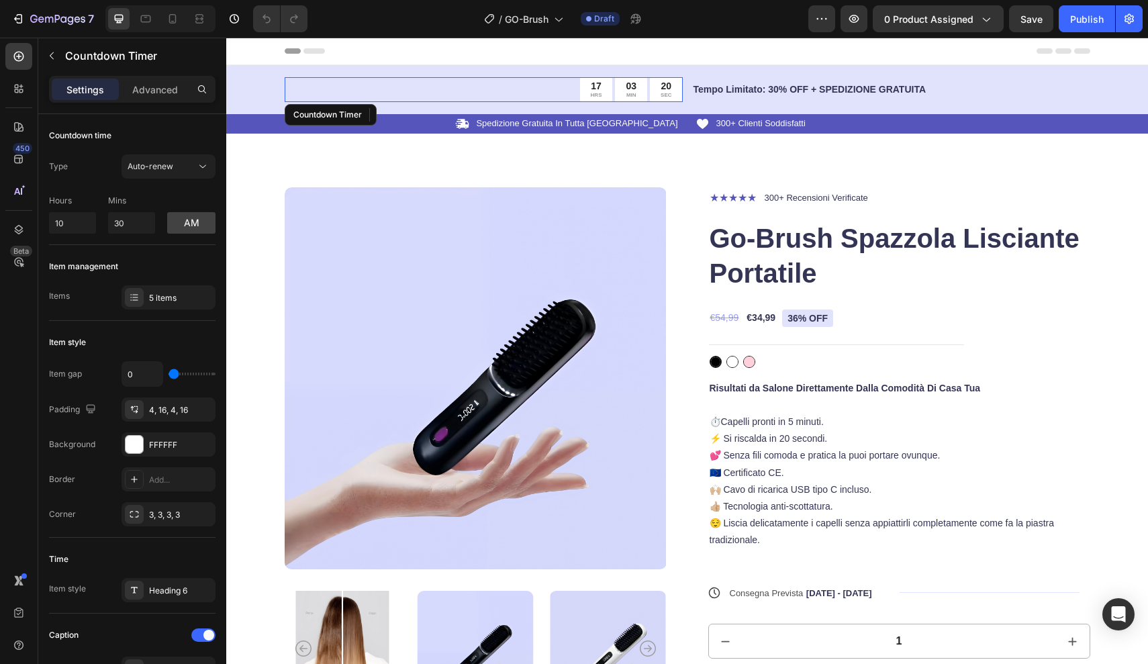
click at [569, 90] on div "17 HRS 03 MIN 20 SEC" at bounding box center [484, 89] width 398 height 25
click at [1095, 87] on div "17 HRS 03 MIN 18 SEC Countdown Timer 0 Tempo Limitato: 30% OFF + SPEDIZIONE GRA…" at bounding box center [687, 99] width 922 height 68
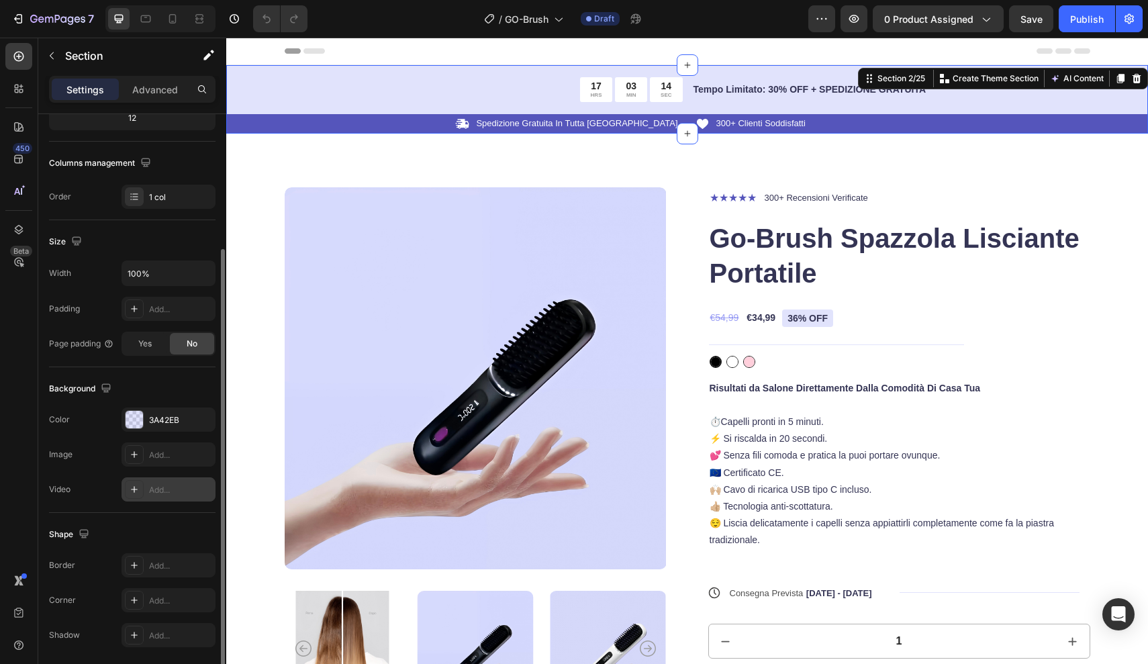
scroll to position [185, 0]
click at [1028, 101] on div "17 HRS 03 MIN 12 SEC Countdown Timer Tempo Limitato: 30% OFF + SPEDIZIONE GRATU…" at bounding box center [688, 89] width 806 height 49
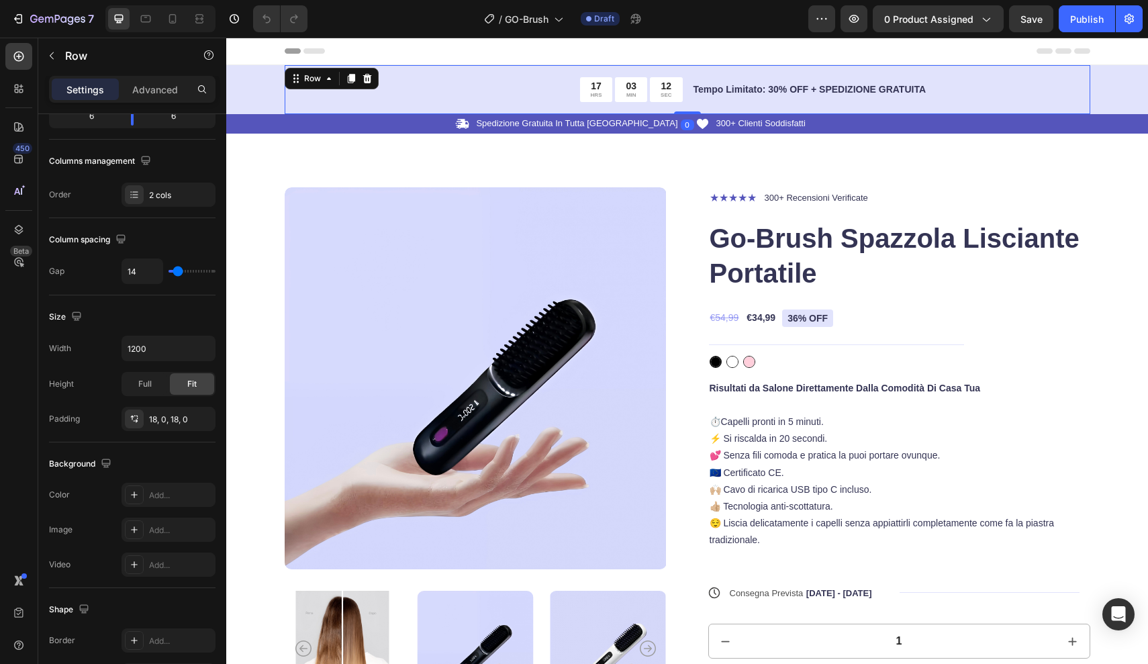
scroll to position [0, 0]
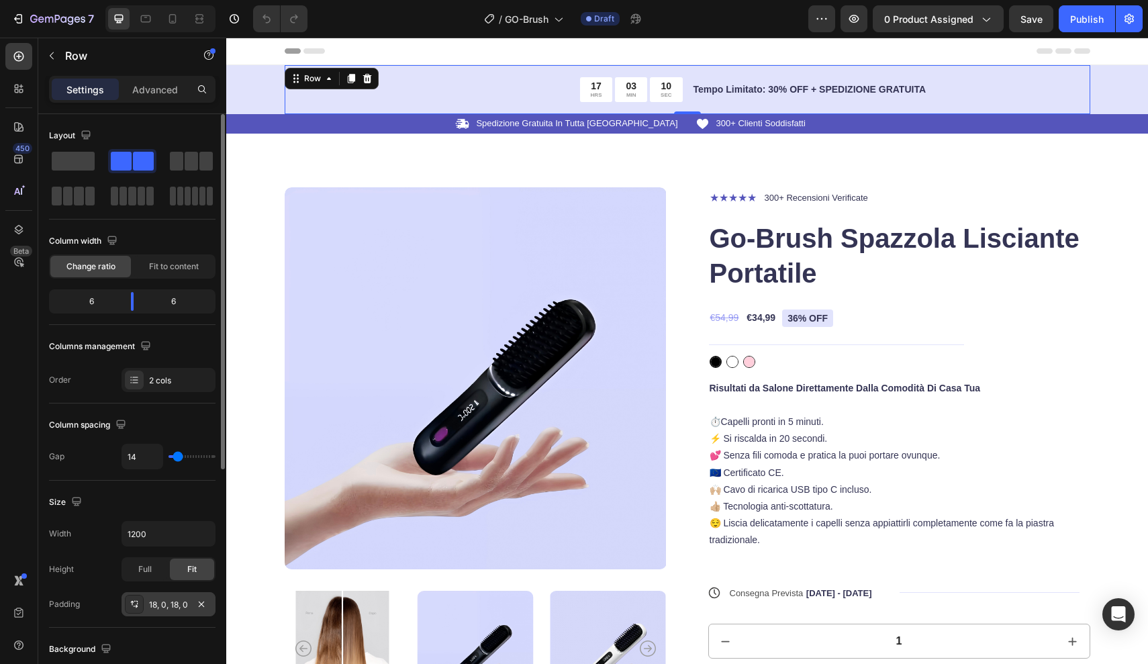
click at [175, 603] on div "18, 0, 18, 0" at bounding box center [168, 605] width 39 height 12
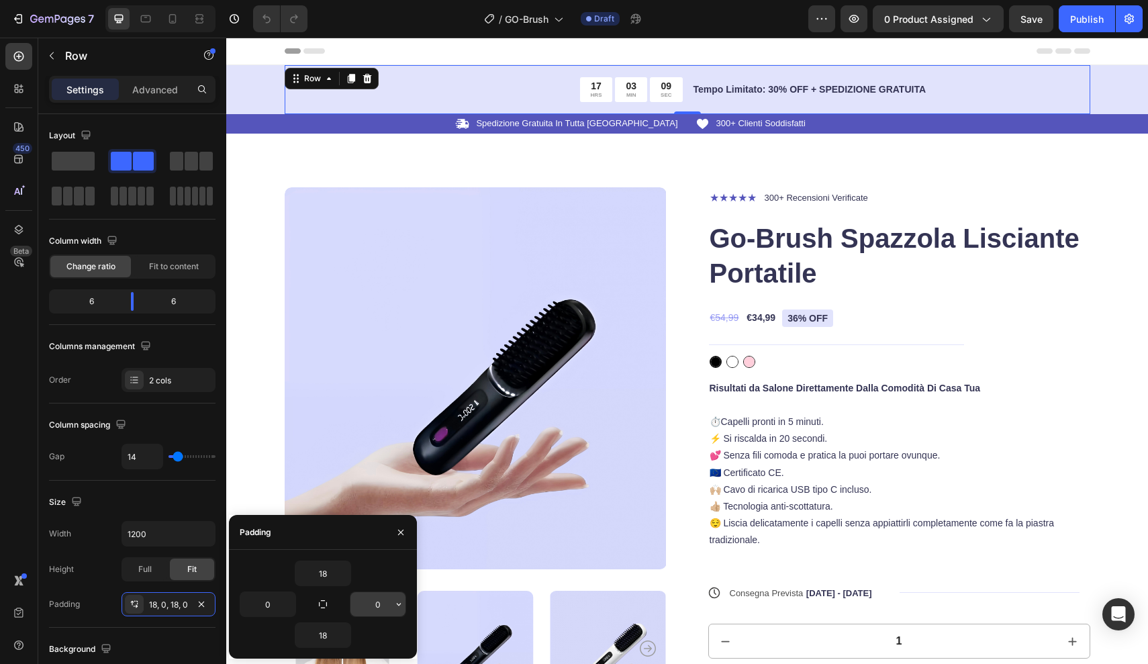
click at [375, 606] on input "0" at bounding box center [377, 604] width 55 height 24
type input "200"
click at [518, 126] on div "Icon Spedizione Gratuita In Tutta Italia Text Block Row" at bounding box center [482, 124] width 395 height 14
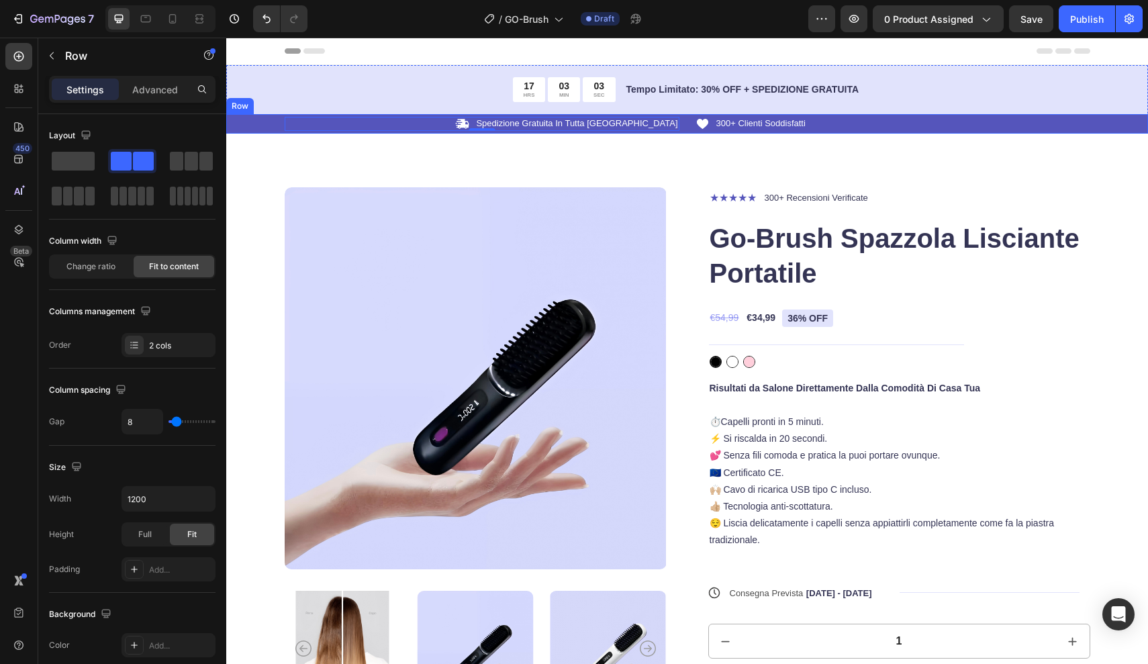
click at [506, 132] on div "Icon Spedizione Gratuita In Tutta Italia Text Block Row 0 Icon 300+ Clienti Sod…" at bounding box center [687, 123] width 922 height 19
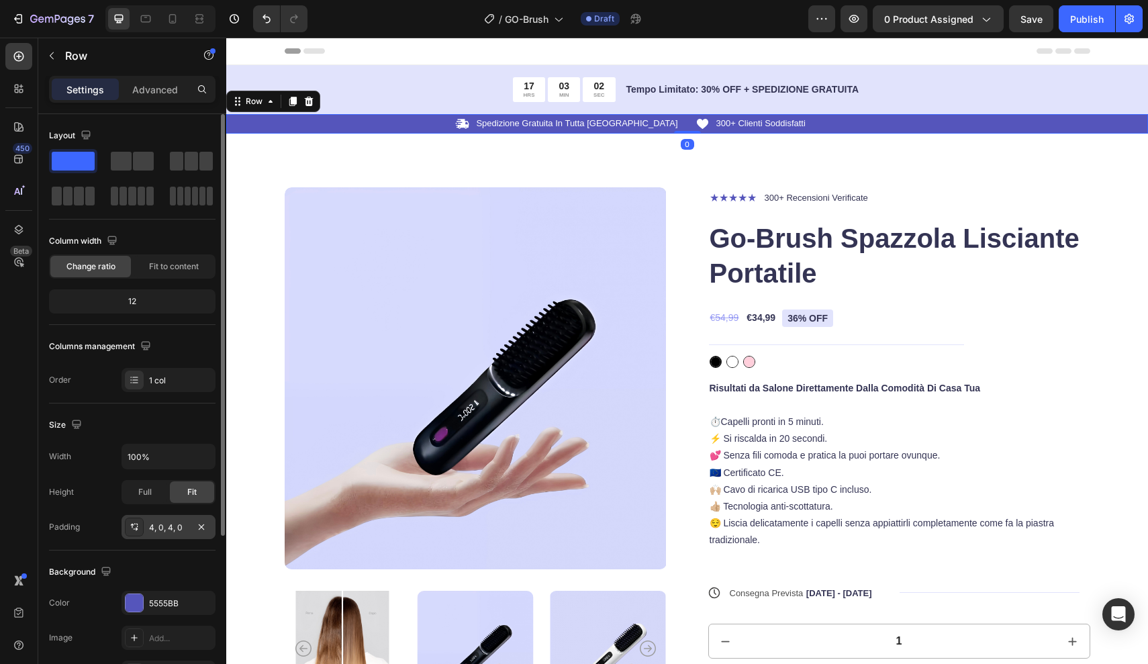
click at [162, 522] on div "4, 0, 4, 0" at bounding box center [168, 528] width 39 height 12
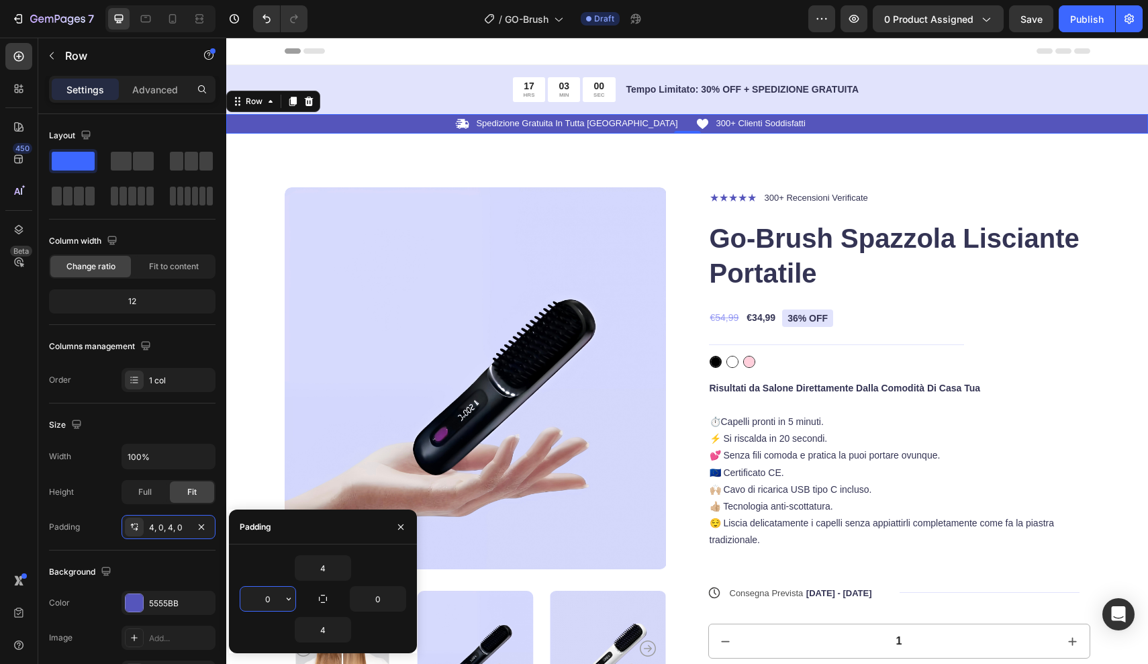
click at [275, 596] on input "0" at bounding box center [267, 599] width 55 height 24
type input "50"
click at [1014, 158] on div "Product Images ★★★★★ Text Block 300+ Recensioni Verificate Text Block Row Go-Br…" at bounding box center [687, 641] width 922 height 1015
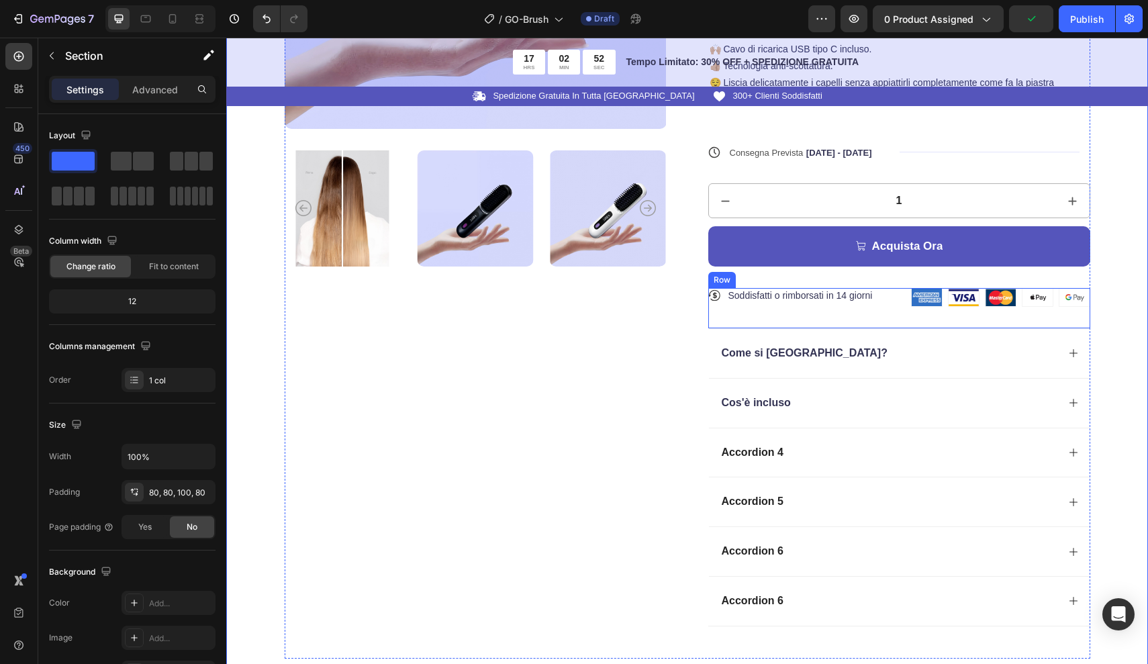
scroll to position [448, 0]
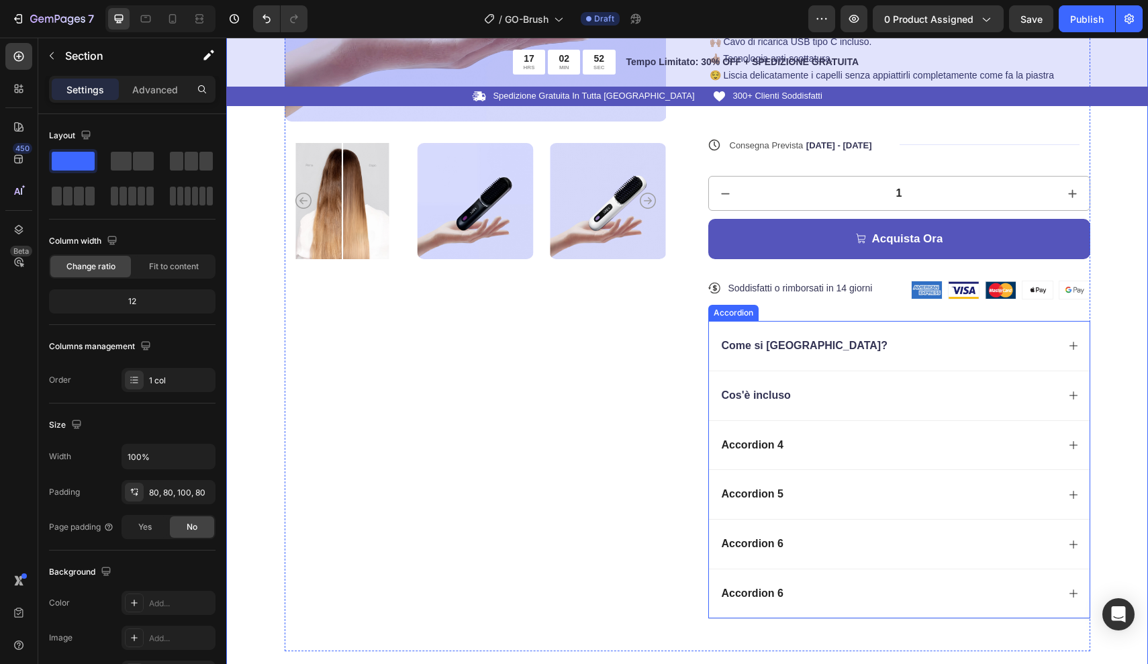
click at [1053, 337] on div "Come si [GEOGRAPHIC_DATA]?" at bounding box center [889, 346] width 338 height 18
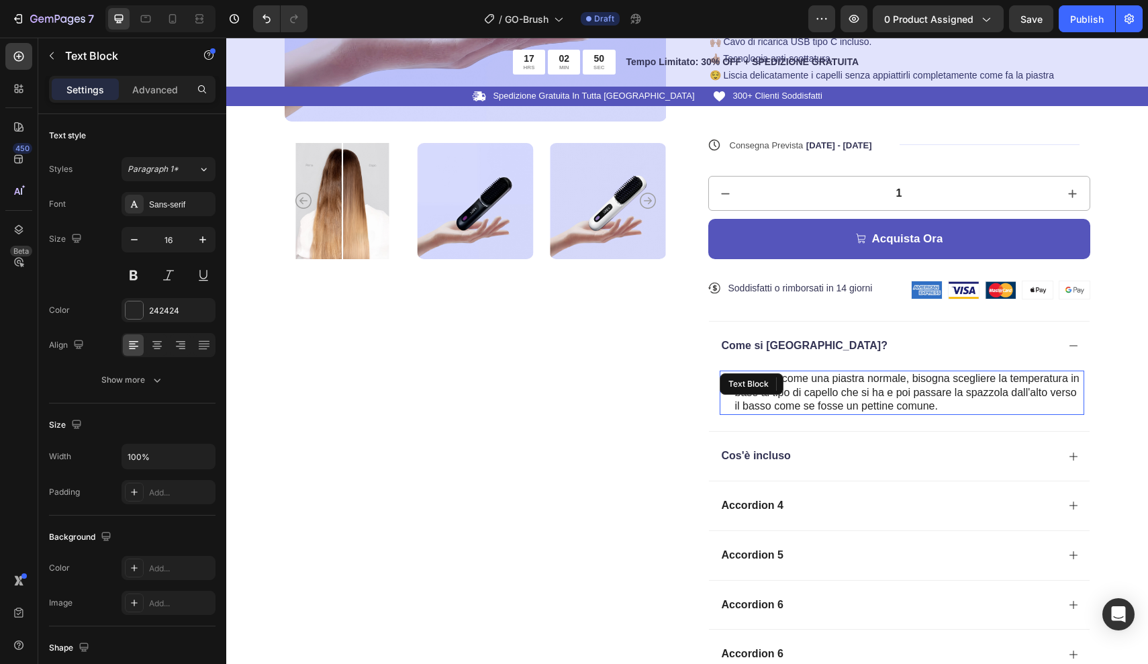
click at [795, 406] on p "Funziona come una piastra normale, bisogna scegliere la temperatura in base al …" at bounding box center [909, 393] width 348 height 42
click at [135, 240] on icon "button" at bounding box center [134, 239] width 13 height 13
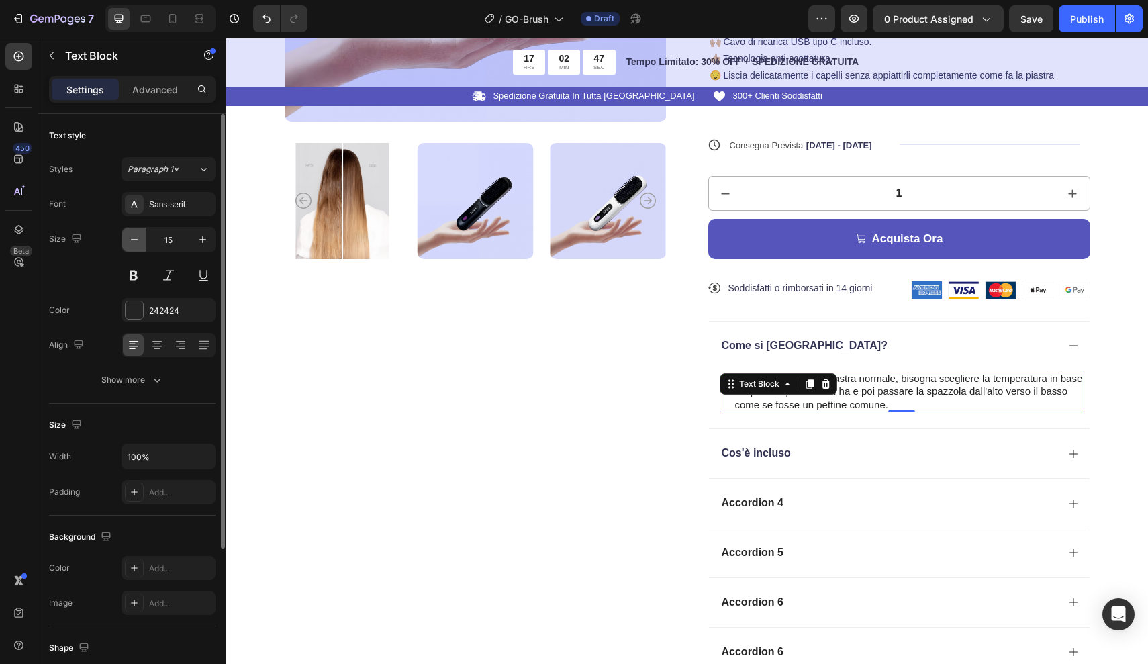
click at [135, 240] on icon "button" at bounding box center [134, 239] width 13 height 13
type input "14"
click at [152, 312] on div "242424" at bounding box center [168, 311] width 39 height 12
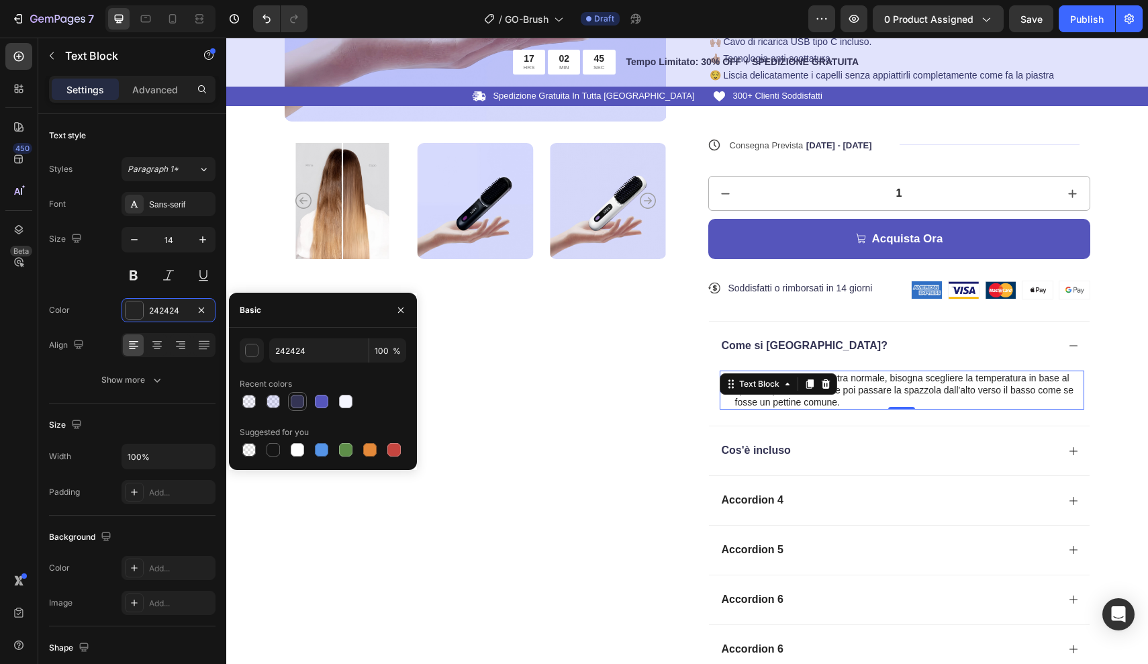
click at [293, 403] on div at bounding box center [297, 401] width 13 height 13
type input "343454"
click at [771, 342] on span "Come si [GEOGRAPHIC_DATA]?" at bounding box center [805, 345] width 166 height 11
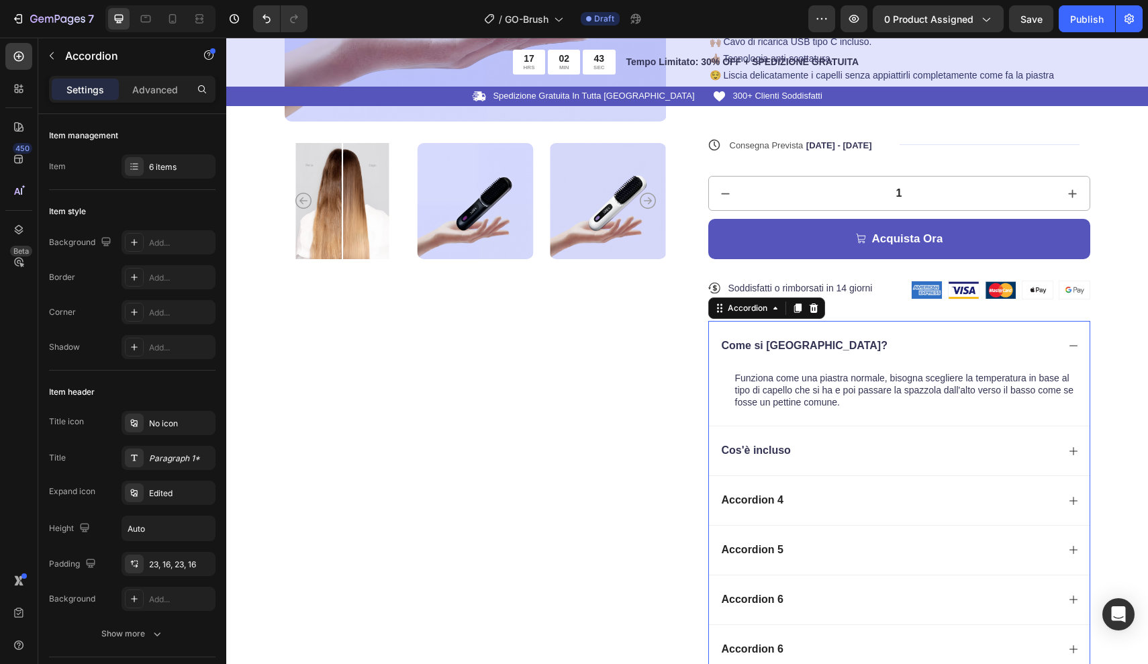
click at [790, 342] on span "Come si [GEOGRAPHIC_DATA]?" at bounding box center [805, 345] width 166 height 11
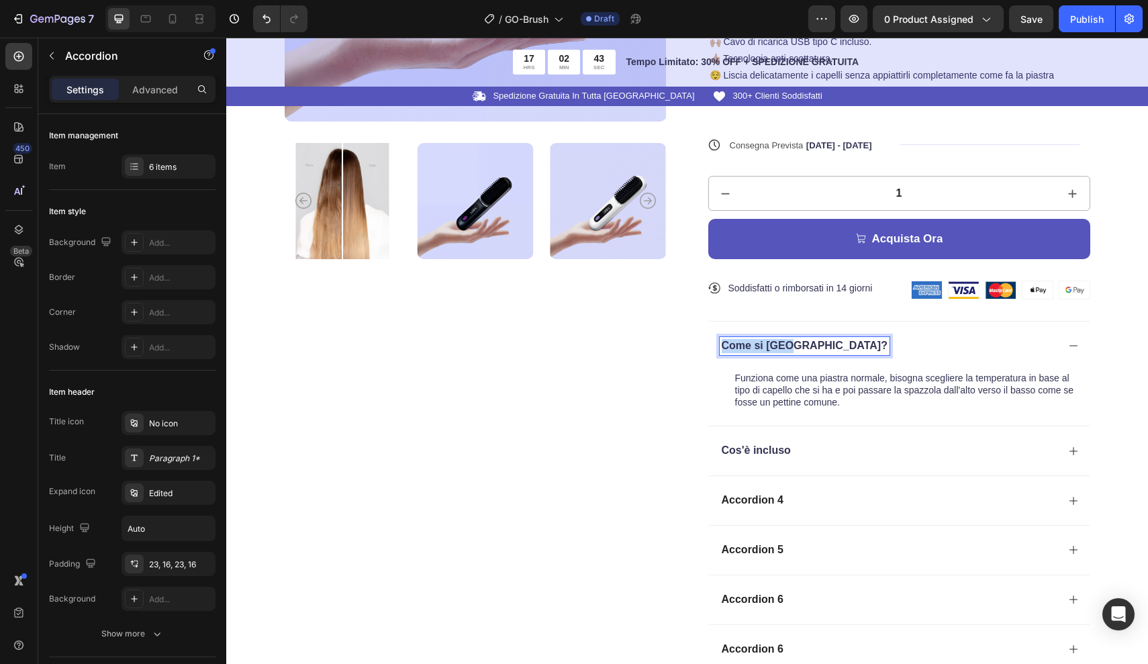
drag, startPoint x: 790, startPoint y: 342, endPoint x: 719, endPoint y: 342, distance: 70.5
click at [720, 342] on div "Come si [GEOGRAPHIC_DATA]?" at bounding box center [805, 346] width 170 height 18
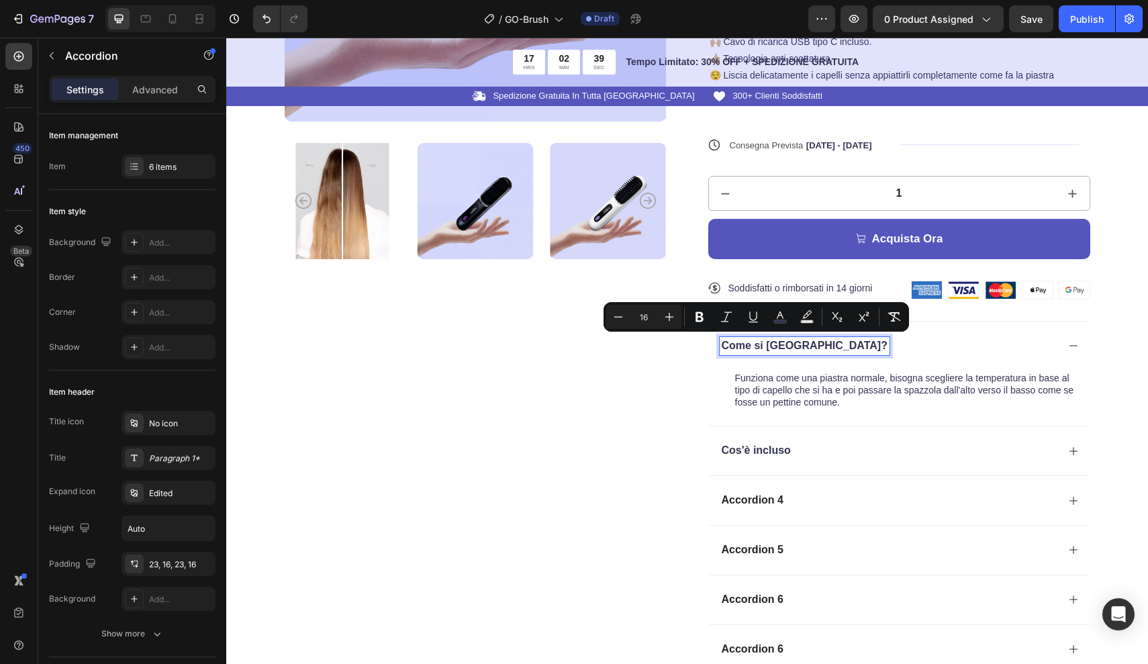
click at [1065, 447] on div "Cos'è incluso" at bounding box center [899, 451] width 381 height 50
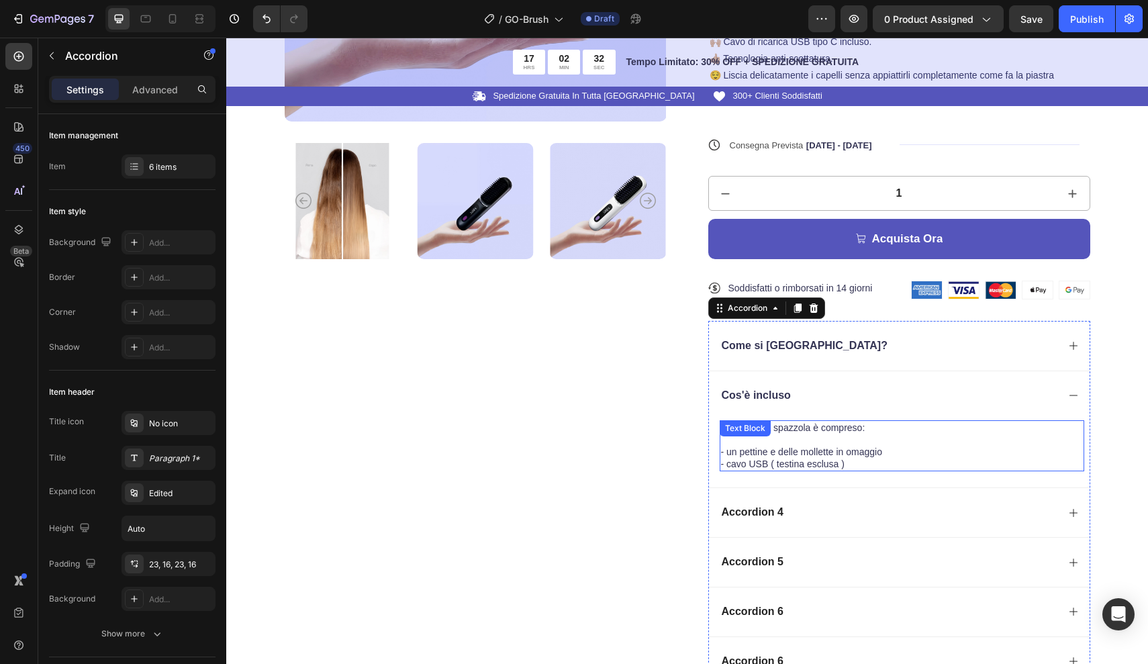
click at [804, 462] on p "- cavo USB ( testina esclusa )" at bounding box center [902, 464] width 362 height 12
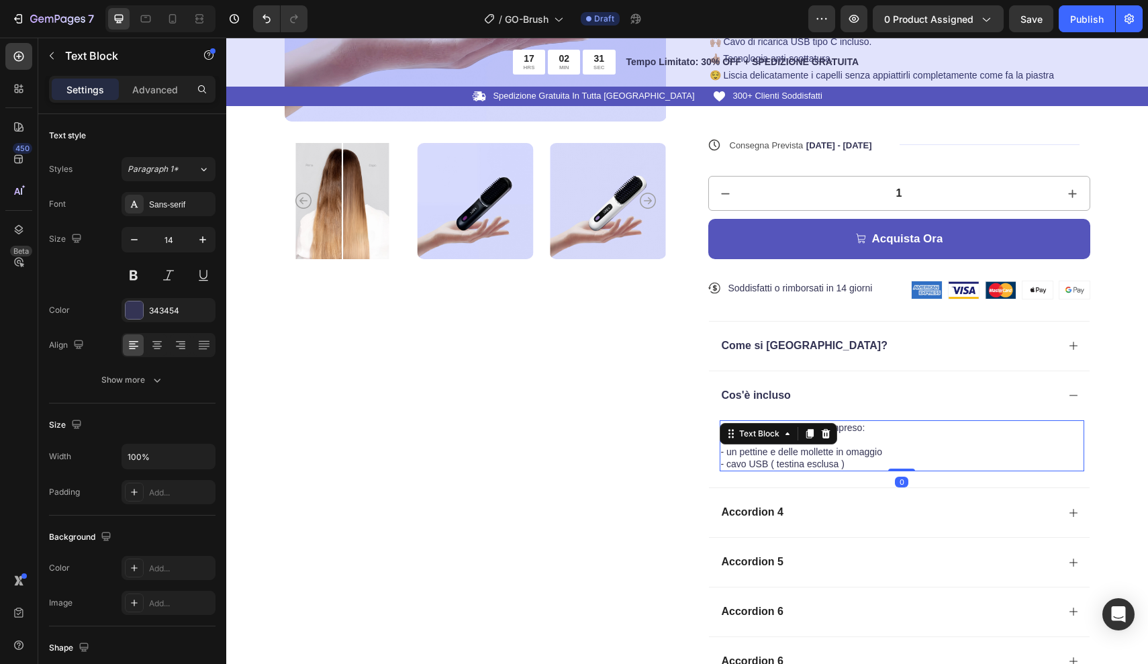
click at [804, 462] on p "- cavo USB ( testina esclusa )" at bounding box center [902, 464] width 362 height 12
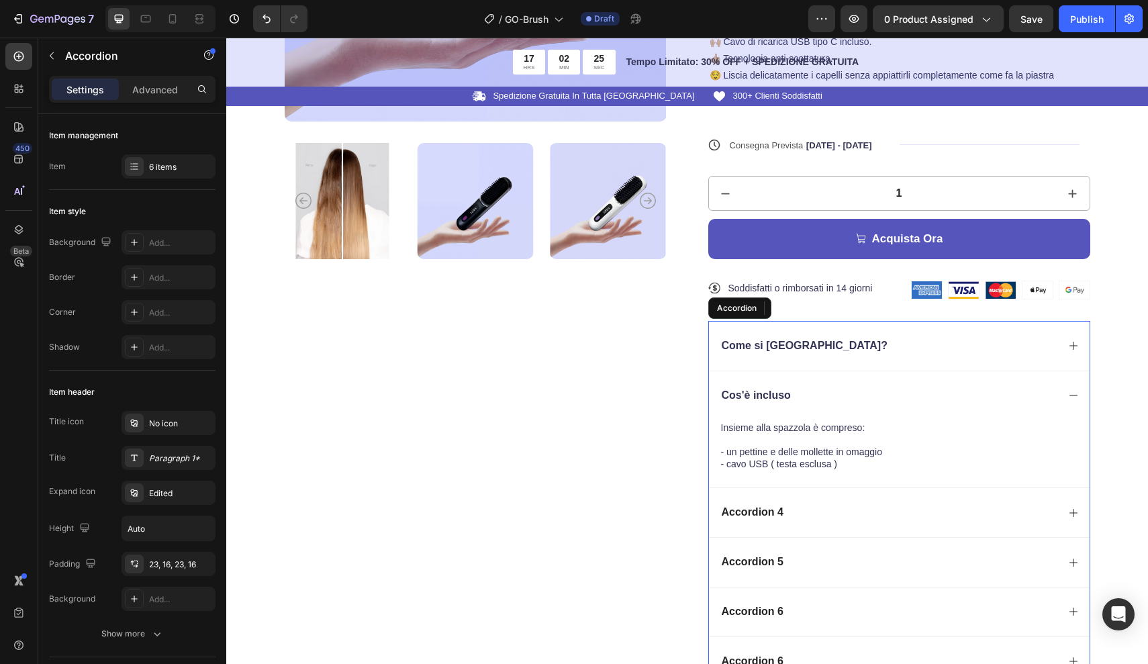
click at [736, 508] on p "Accordion 4" at bounding box center [753, 513] width 62 height 14
click at [804, 508] on div "Accordion 4" at bounding box center [889, 513] width 338 height 18
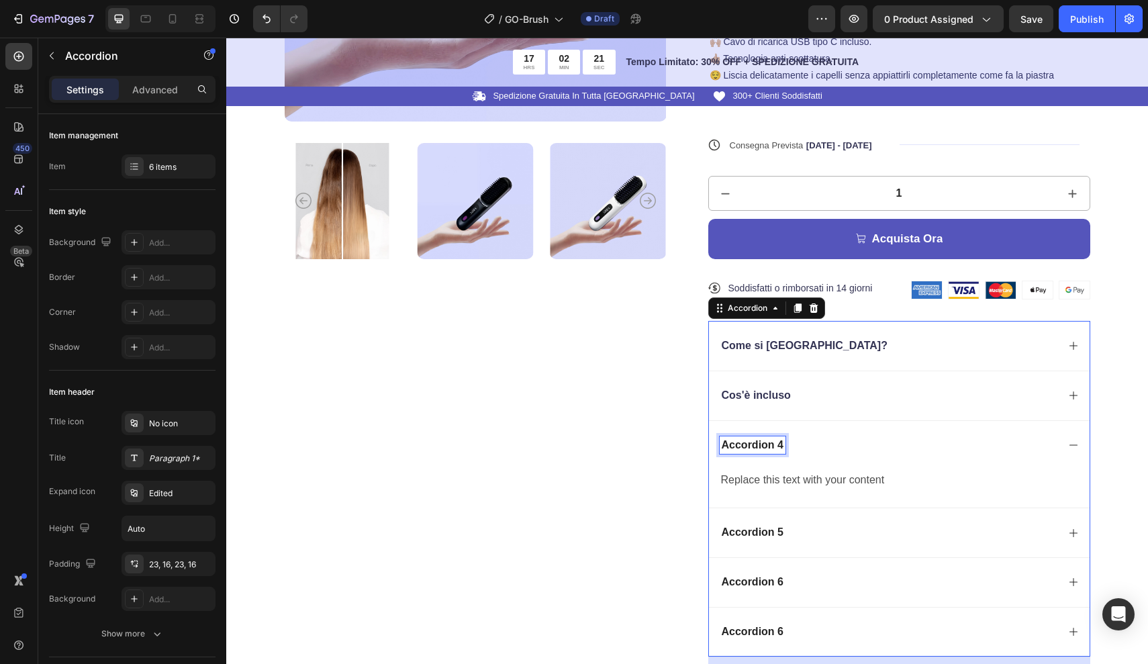
click at [783, 440] on div "Accordion 4" at bounding box center [753, 445] width 66 height 18
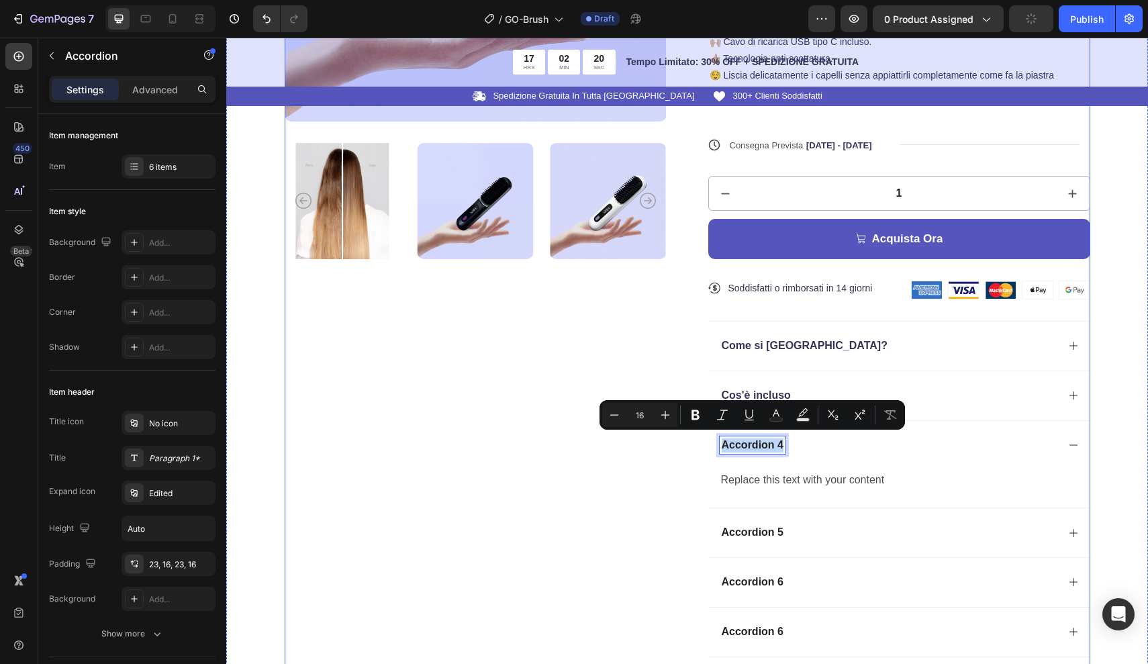
drag, startPoint x: 783, startPoint y: 440, endPoint x: 702, endPoint y: 440, distance: 81.2
click at [702, 440] on div "Product Images ★★★★★ Text Block 300+ Recensioni Verificate Text Block Row Go-Br…" at bounding box center [688, 215] width 806 height 950
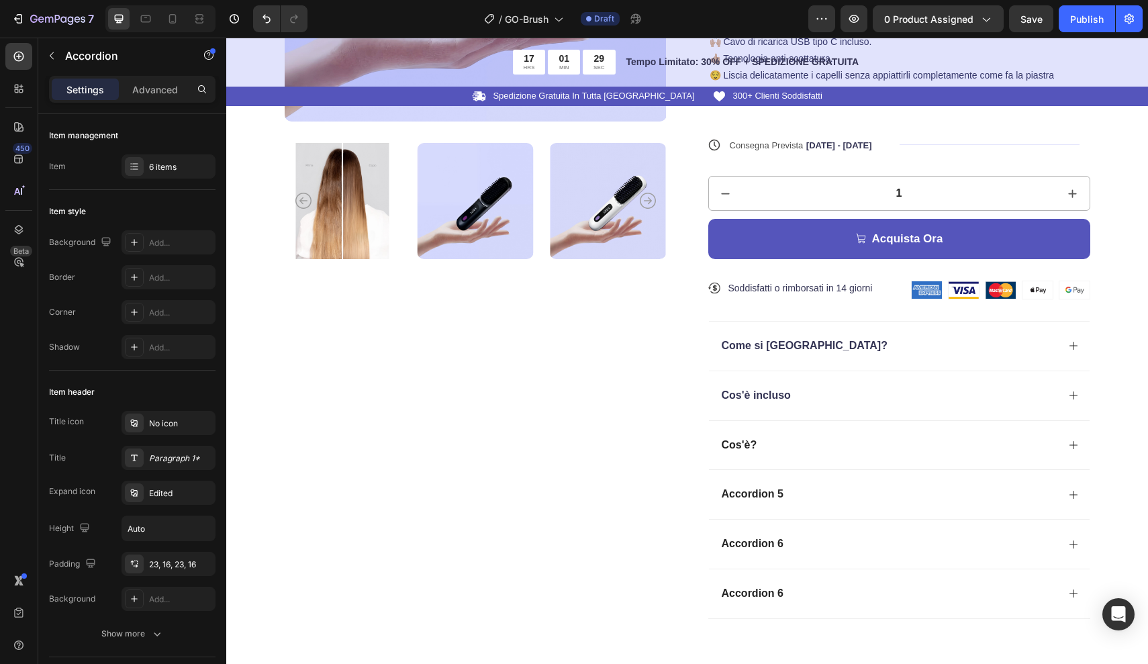
click at [1073, 441] on icon at bounding box center [1073, 445] width 8 height 8
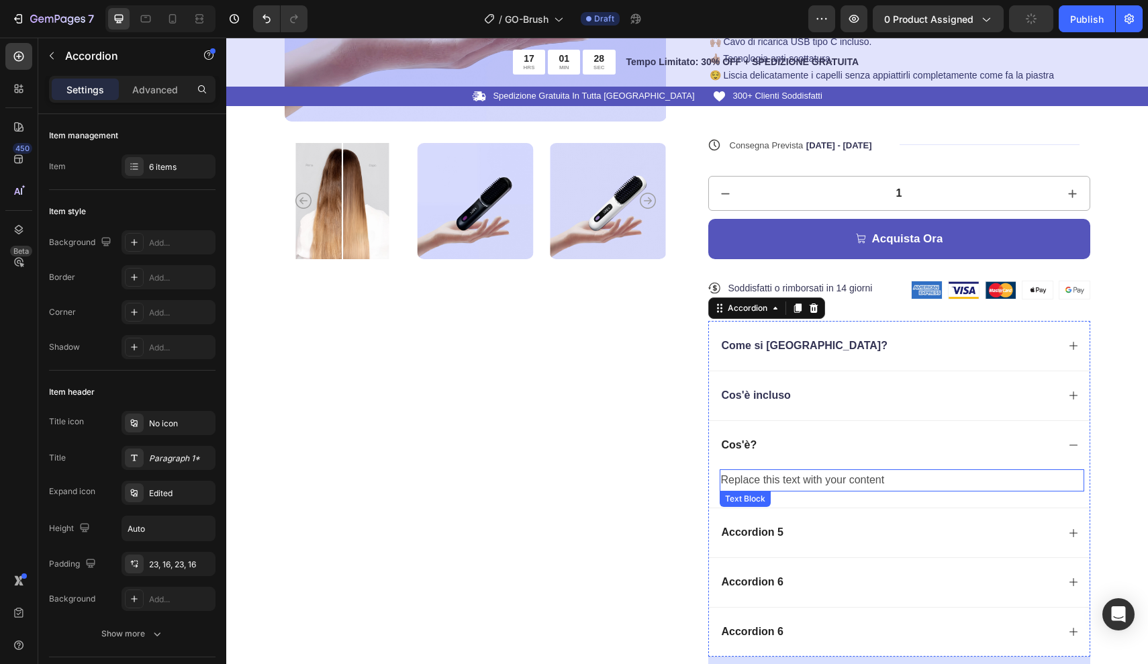
click at [878, 474] on div "Replace this text with your content" at bounding box center [902, 480] width 365 height 22
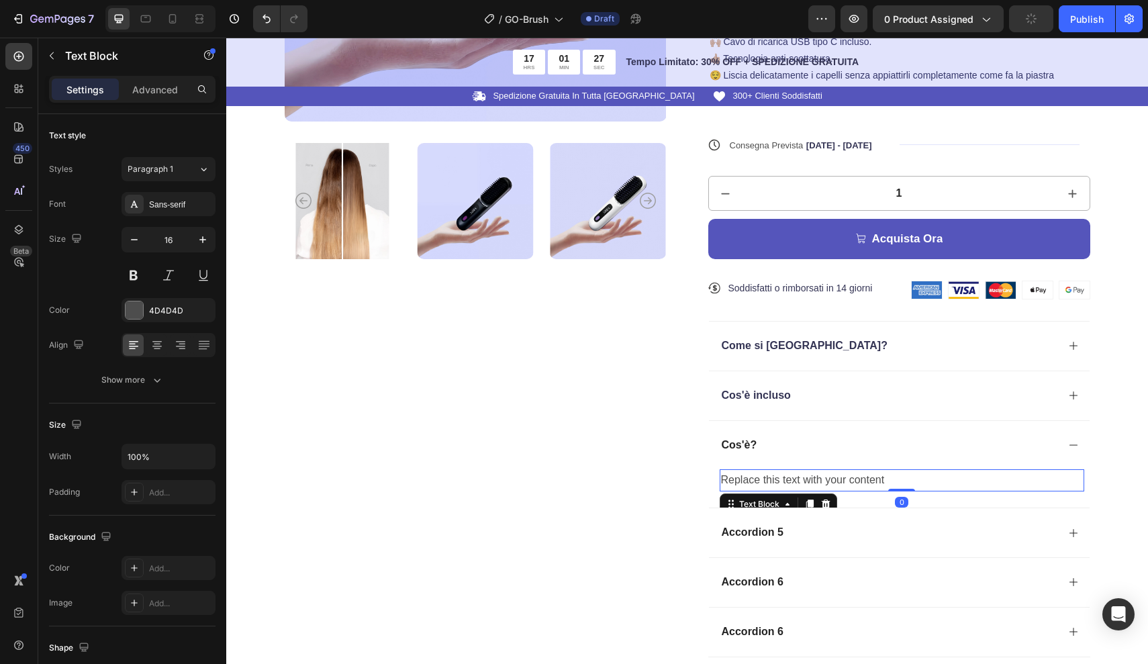
click at [890, 474] on div "Replace this text with your content" at bounding box center [902, 480] width 365 height 22
drag, startPoint x: 890, startPoint y: 474, endPoint x: 648, endPoint y: 483, distance: 241.8
click at [647, 483] on div "Product Images ★★★★★ Text Block 300+ Recensioni Verificate Text Block Row Go-Br…" at bounding box center [688, 215] width 806 height 950
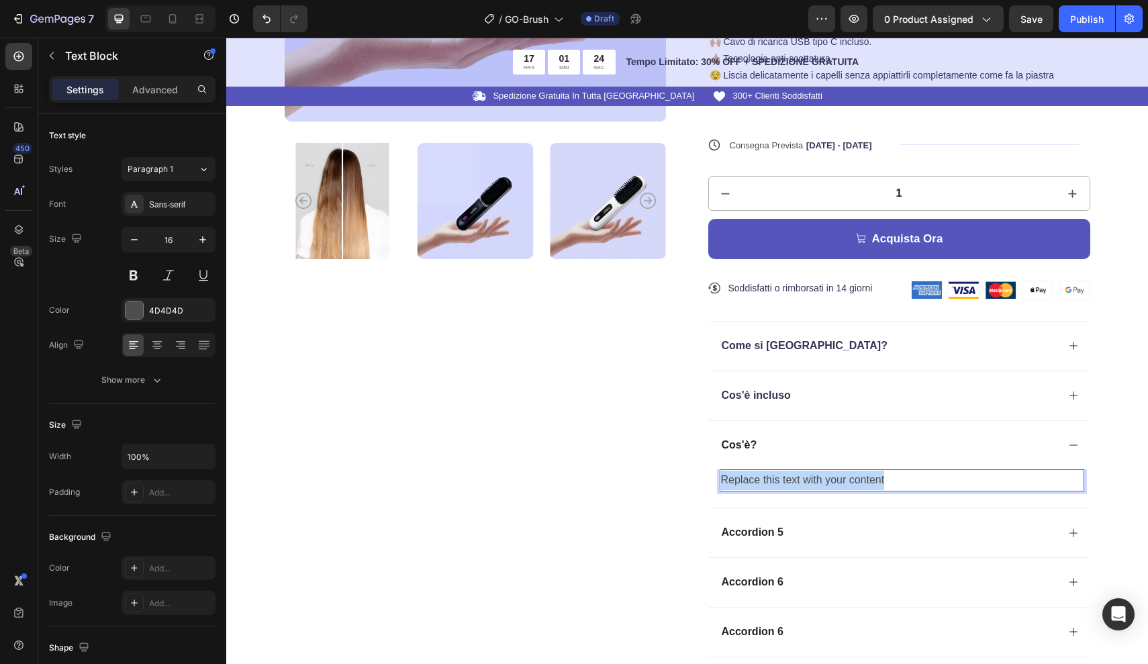
drag, startPoint x: 884, startPoint y: 477, endPoint x: 721, endPoint y: 475, distance: 163.1
click at [721, 475] on p "Replace this text with your content" at bounding box center [902, 480] width 362 height 19
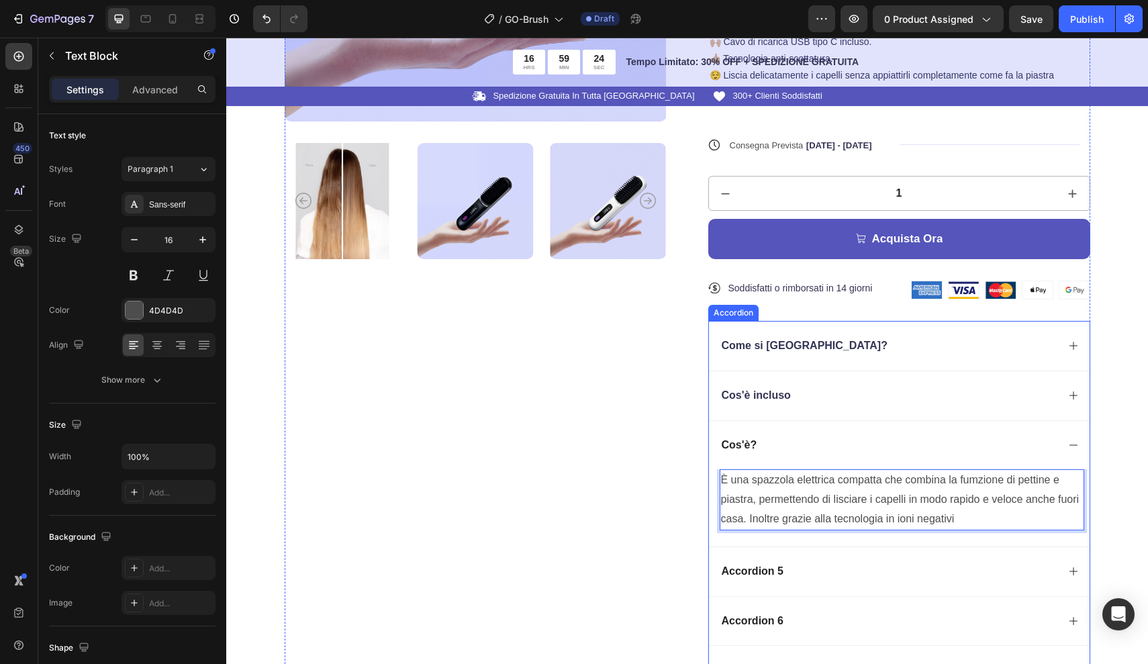
click at [782, 566] on p "Accordion 5" at bounding box center [753, 572] width 62 height 14
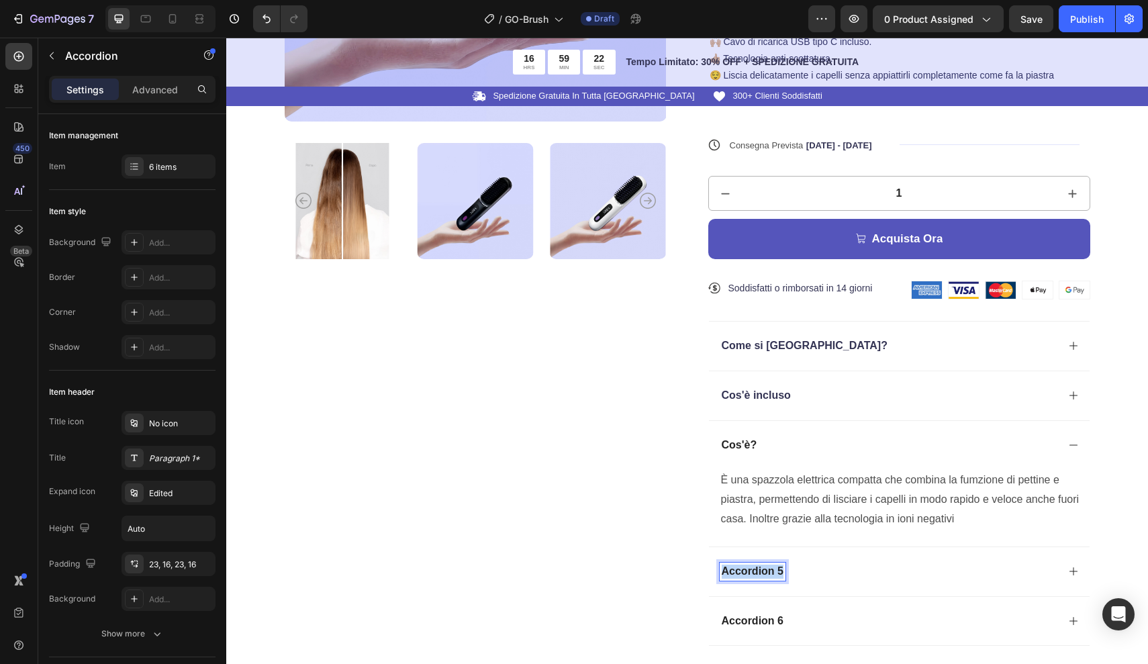
drag, startPoint x: 782, startPoint y: 566, endPoint x: 719, endPoint y: 565, distance: 63.1
click at [718, 565] on div "Accordion 5" at bounding box center [899, 571] width 381 height 50
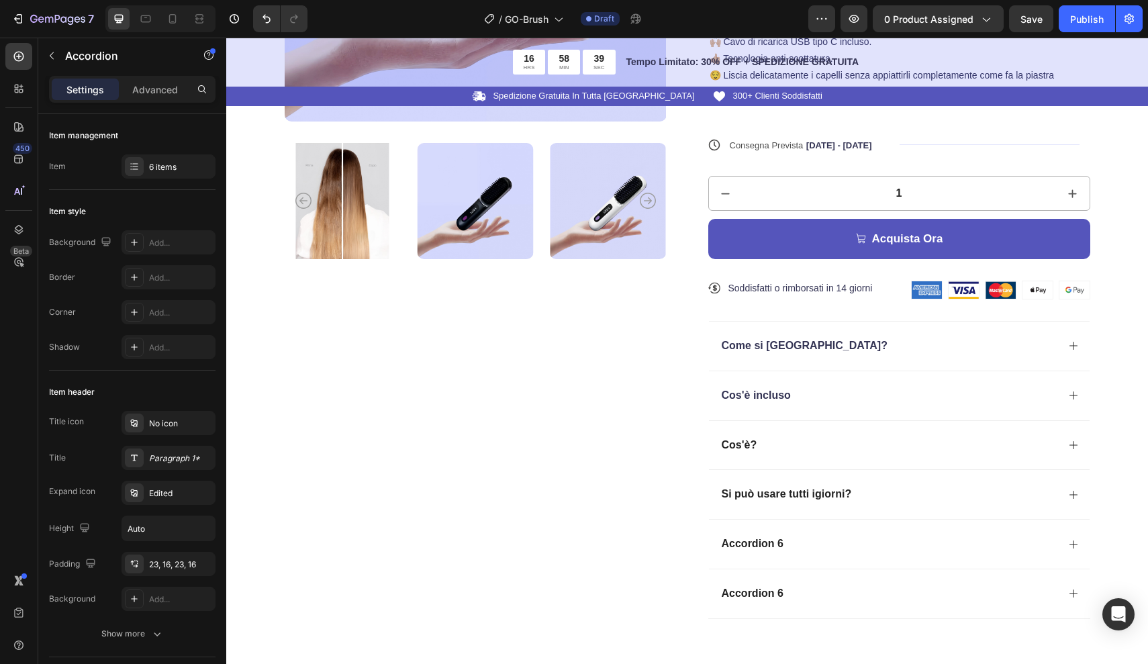
click at [817, 491] on p "Si può usare tutti igiorni?" at bounding box center [787, 494] width 130 height 14
click at [1072, 489] on icon at bounding box center [1073, 494] width 11 height 11
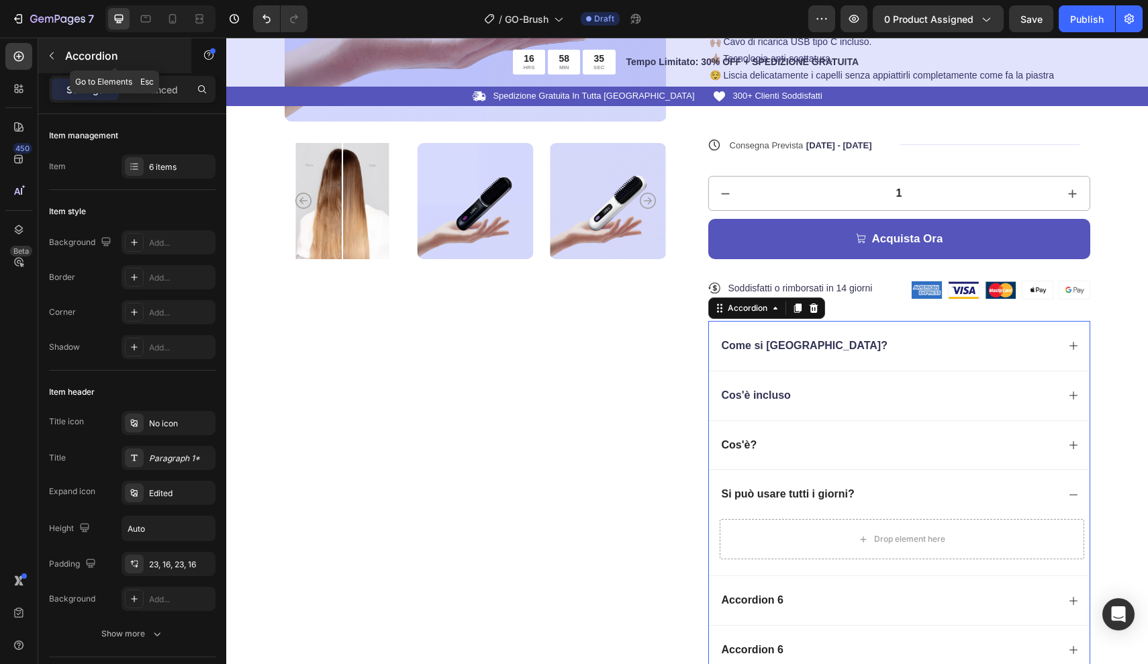
click at [59, 56] on button "button" at bounding box center [51, 55] width 21 height 21
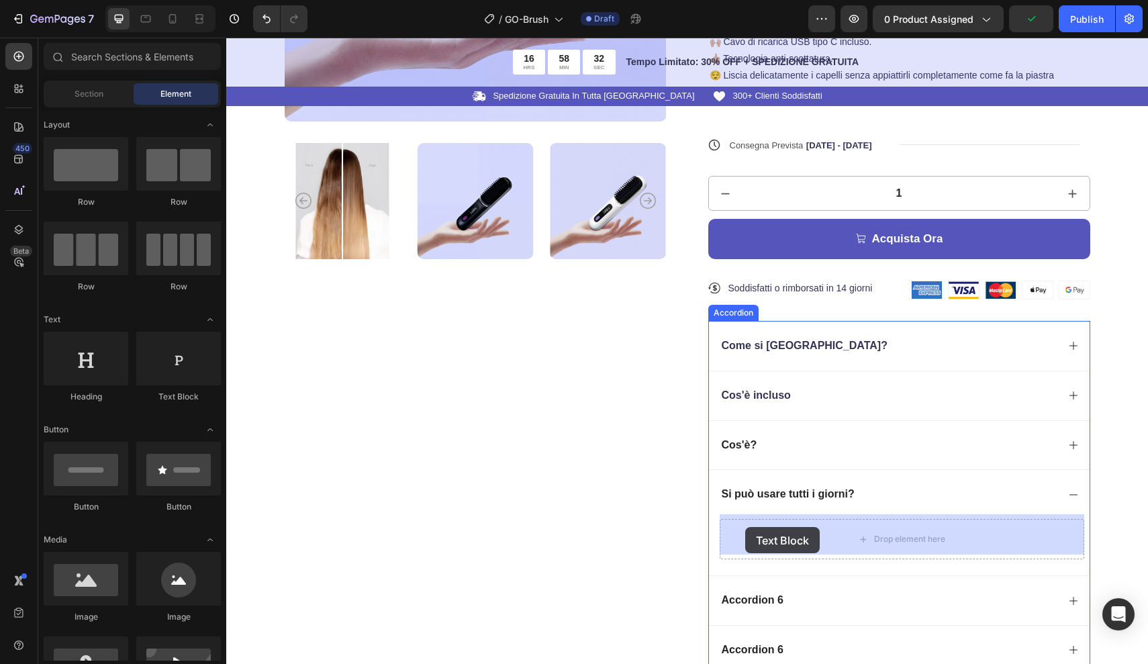
drag, startPoint x: 410, startPoint y: 399, endPoint x: 744, endPoint y: 527, distance: 357.2
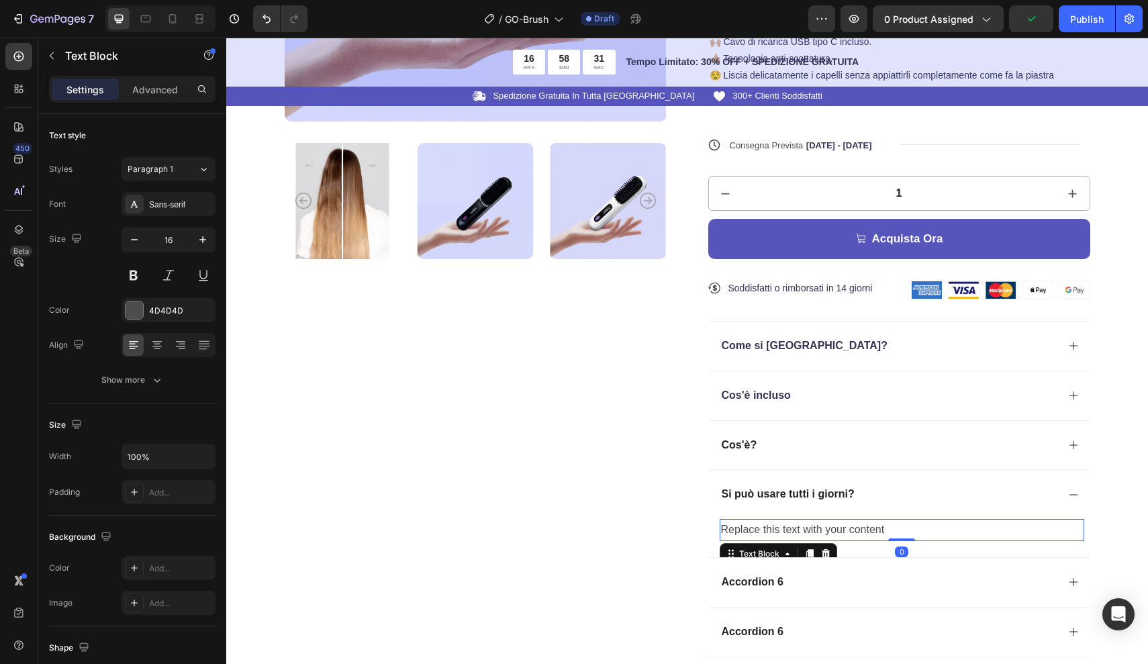
click at [894, 524] on div "Replace this text with your content" at bounding box center [902, 530] width 365 height 22
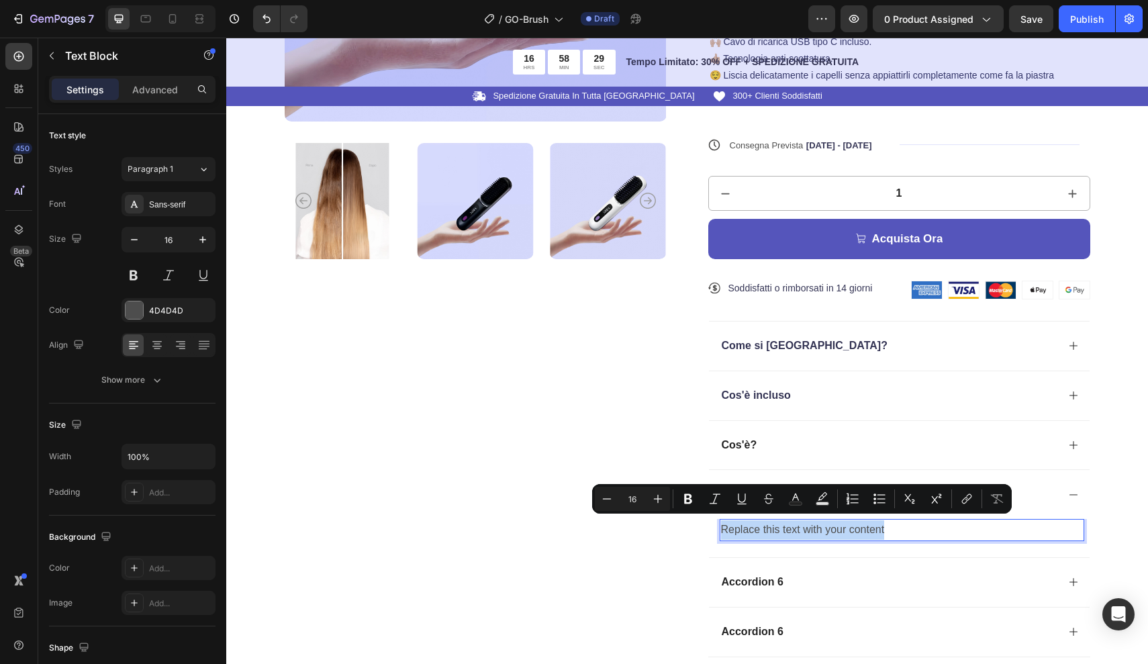
drag, startPoint x: 894, startPoint y: 524, endPoint x: 724, endPoint y: 522, distance: 170.5
click at [724, 522] on p "Replace this text with your content" at bounding box center [902, 529] width 362 height 19
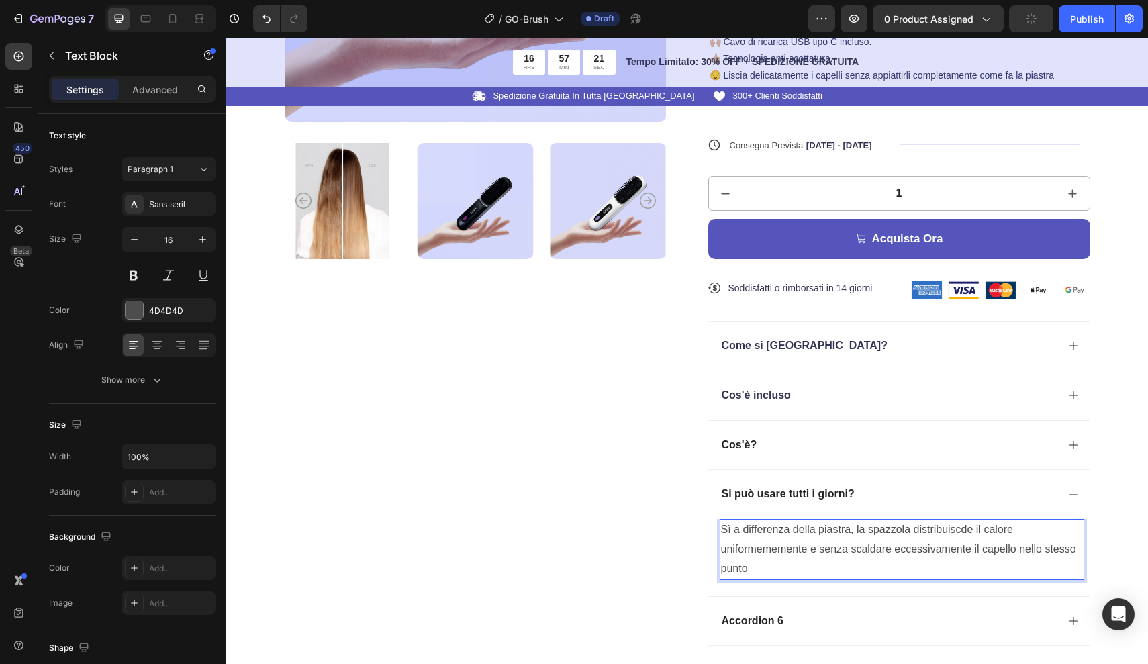
click at [816, 542] on p "Sì a differenza della piastra, la spazzola distribuiscde il calore uniformememe…" at bounding box center [902, 549] width 362 height 58
click at [754, 565] on p "Sì a differenza della piastra, la spazzola distribuiscde il calore uniformememe…" at bounding box center [902, 549] width 362 height 58
click at [967, 527] on p "Sì a differenza della piastra, la spazzola distribuiscde il calore uniformememe…" at bounding box center [902, 549] width 362 height 58
click at [814, 543] on p "Sì a differenza della piastra, la spazzola distribuisce il calore uniformememen…" at bounding box center [902, 549] width 362 height 58
click at [889, 560] on p "Sì a differenza della piastra, la spazzola distribuisce il calore uniformememen…" at bounding box center [902, 549] width 362 height 58
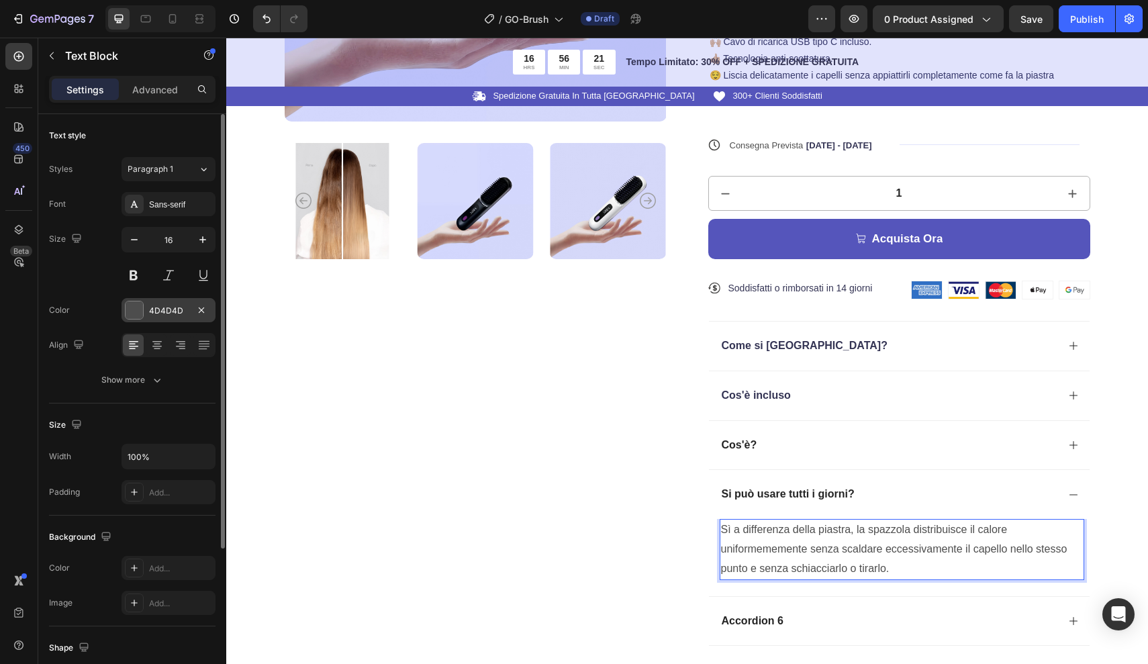
click at [153, 306] on div "4D4D4D" at bounding box center [168, 311] width 39 height 12
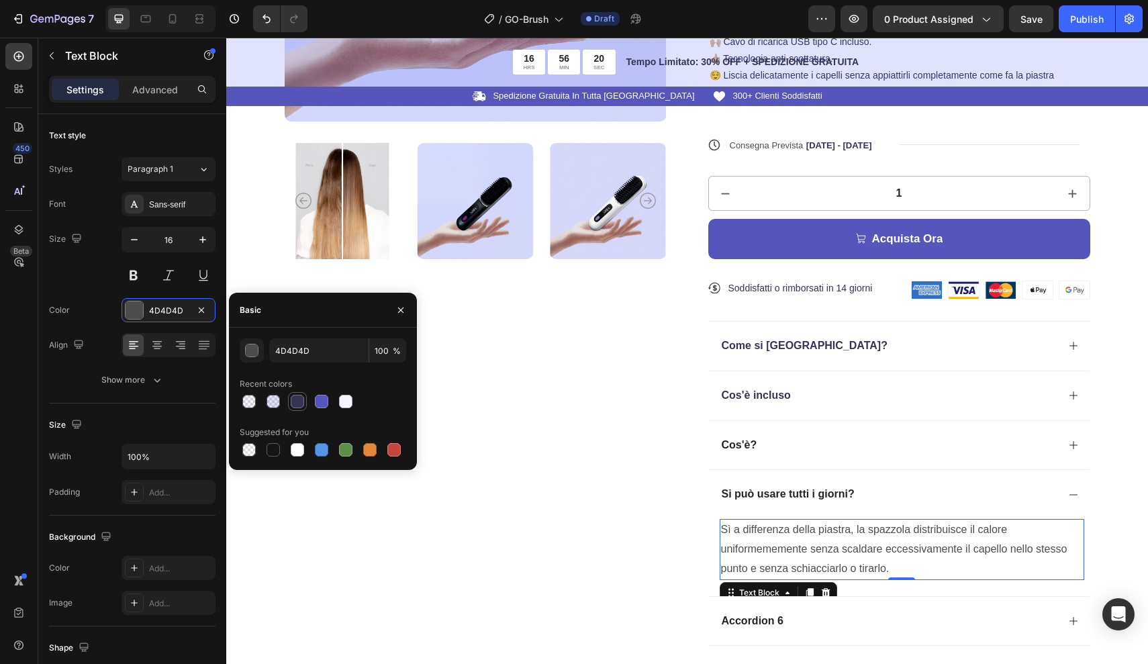
click at [301, 400] on div at bounding box center [297, 401] width 13 height 13
type input "343454"
click at [144, 246] on button "button" at bounding box center [134, 240] width 24 height 24
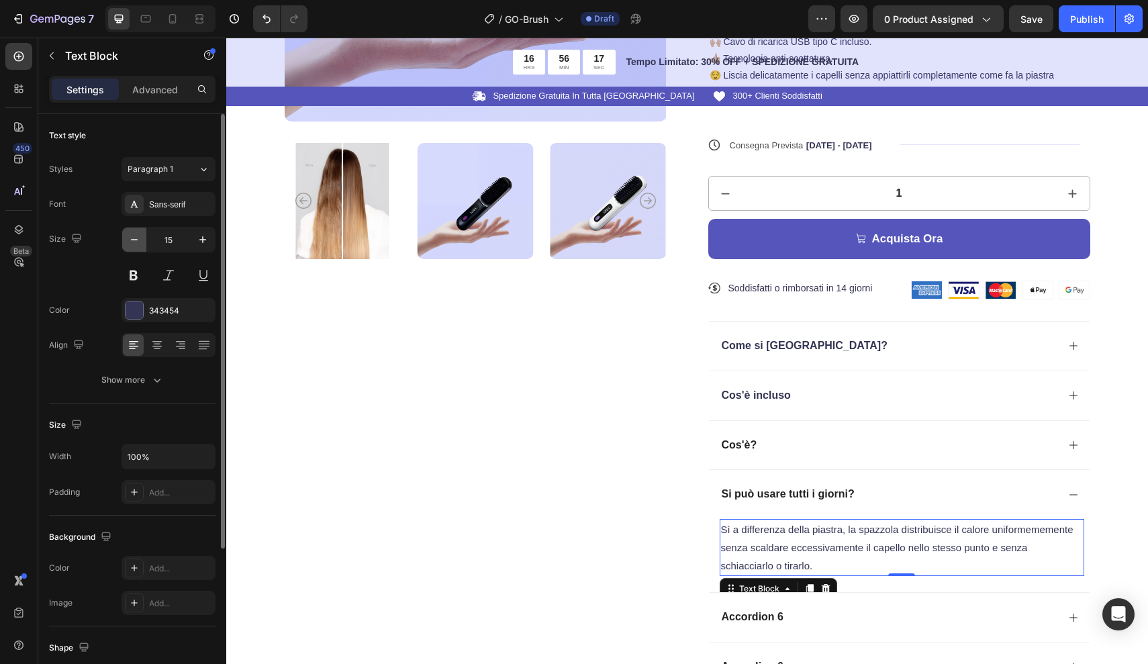
click at [143, 246] on button "button" at bounding box center [134, 240] width 24 height 24
type input "14"
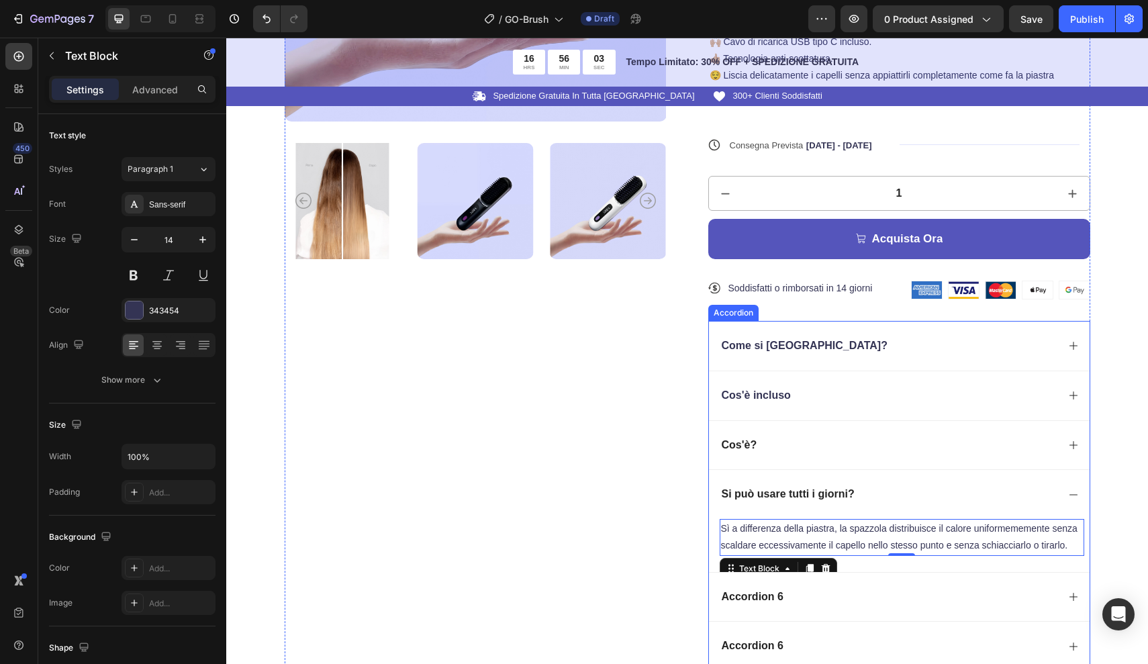
click at [775, 447] on div "Cos'è?" at bounding box center [889, 445] width 338 height 18
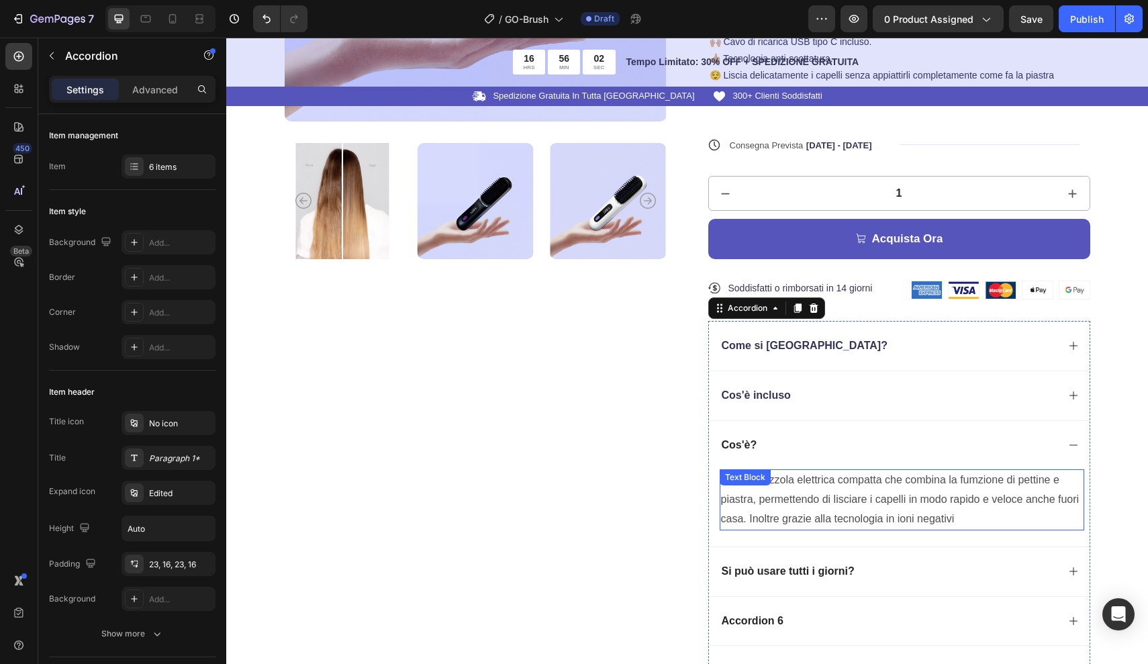
click at [747, 473] on div "Text Block" at bounding box center [745, 477] width 46 height 12
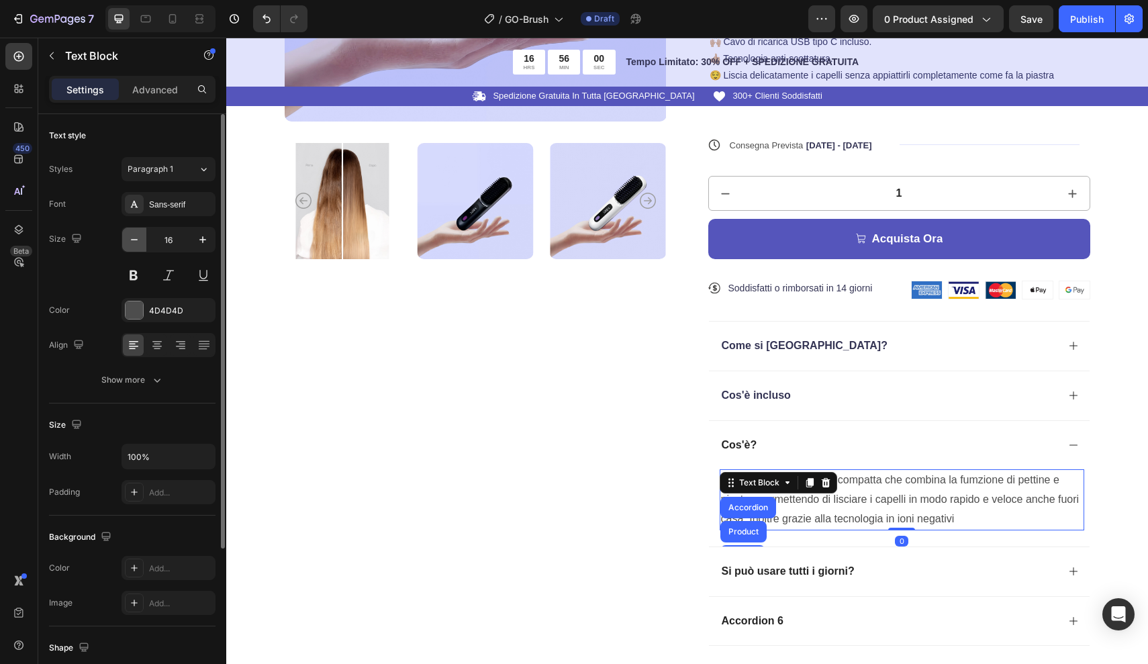
click at [140, 238] on icon "button" at bounding box center [134, 239] width 13 height 13
click at [140, 237] on icon "button" at bounding box center [134, 239] width 13 height 13
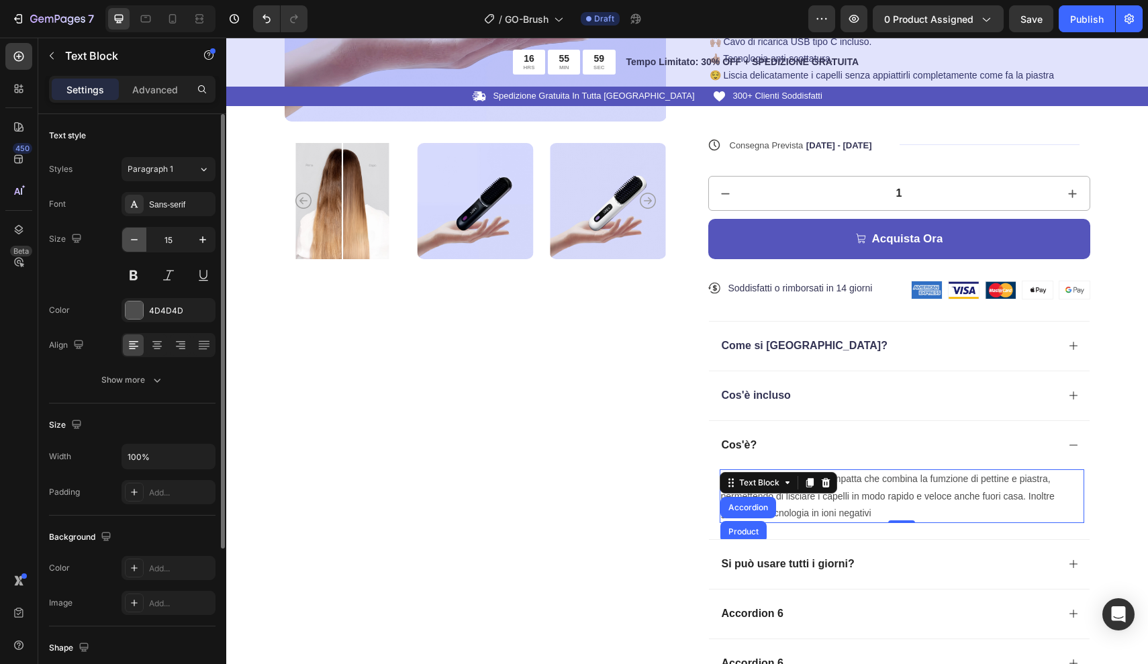
type input "14"
click at [165, 314] on div "4D4D4D" at bounding box center [168, 311] width 39 height 12
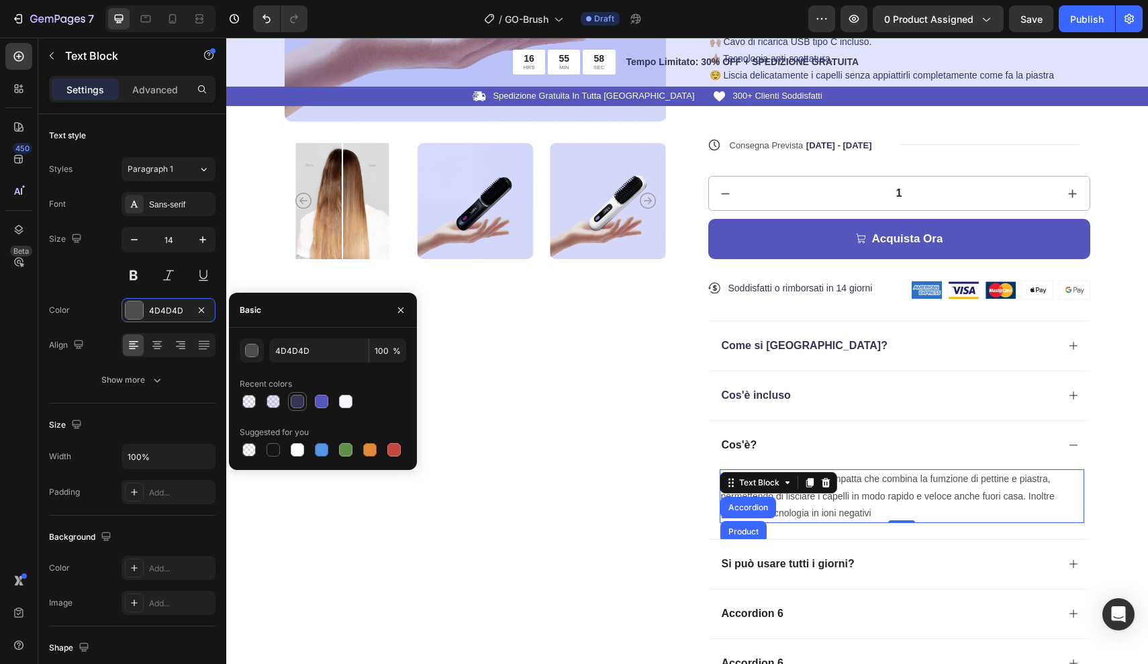
click at [294, 398] on div at bounding box center [297, 401] width 13 height 13
type input "343454"
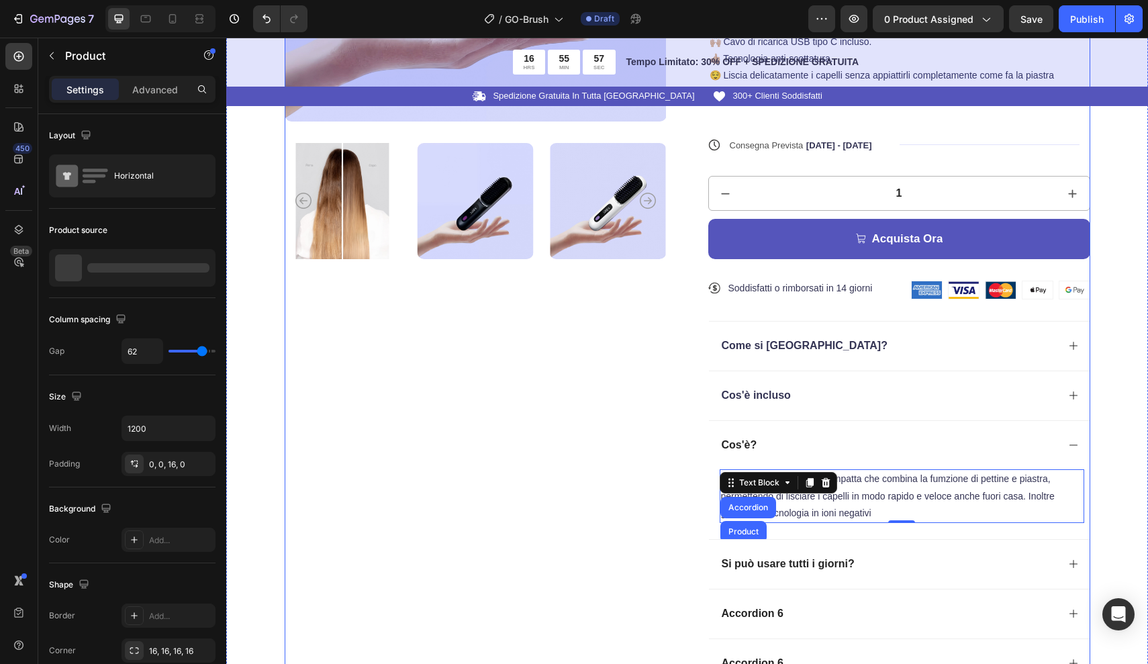
click at [559, 465] on div "Product Images" at bounding box center [476, 225] width 382 height 971
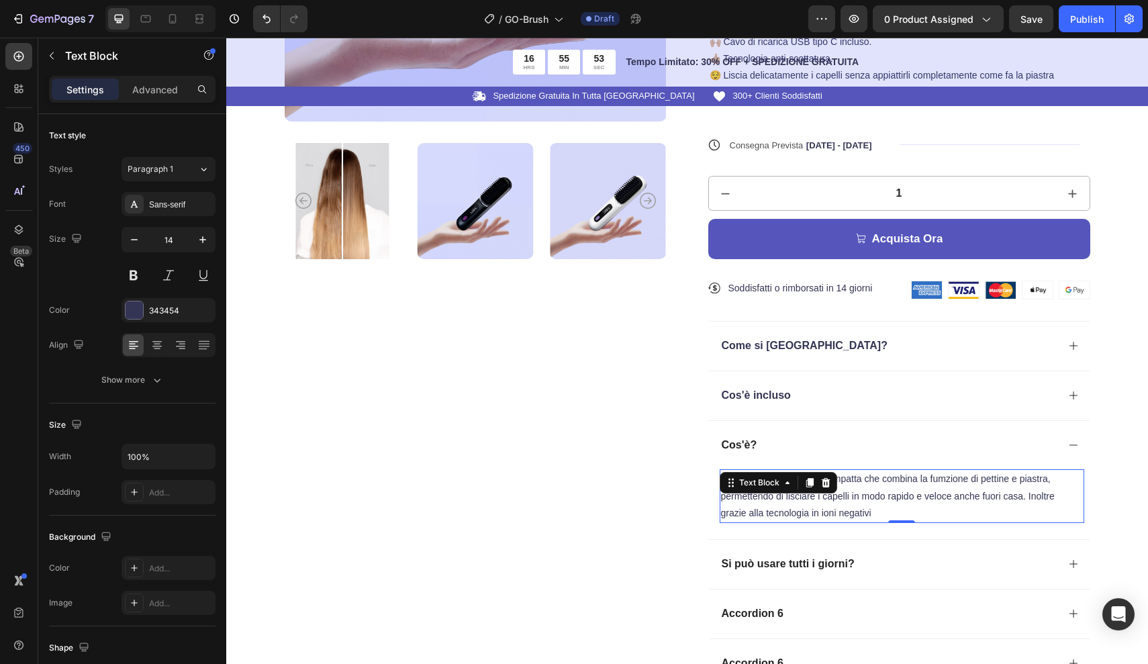
click at [943, 478] on p "È una spazzola elettrica compatta che combina la fumzione di pettine e piastra,…" at bounding box center [902, 496] width 362 height 51
click at [943, 477] on p "È una spazzola elettrica compatta che combina la fumzione di pettine e piastra,…" at bounding box center [902, 496] width 362 height 51
click at [1014, 476] on p "È una spazzola elettrica compatta che combina la funzione di pettine e piastra,…" at bounding box center [902, 496] width 362 height 51
click at [929, 507] on p "È una spazzola elettrica compatta che combina la funzione di pettine e piastra,…" at bounding box center [902, 496] width 362 height 51
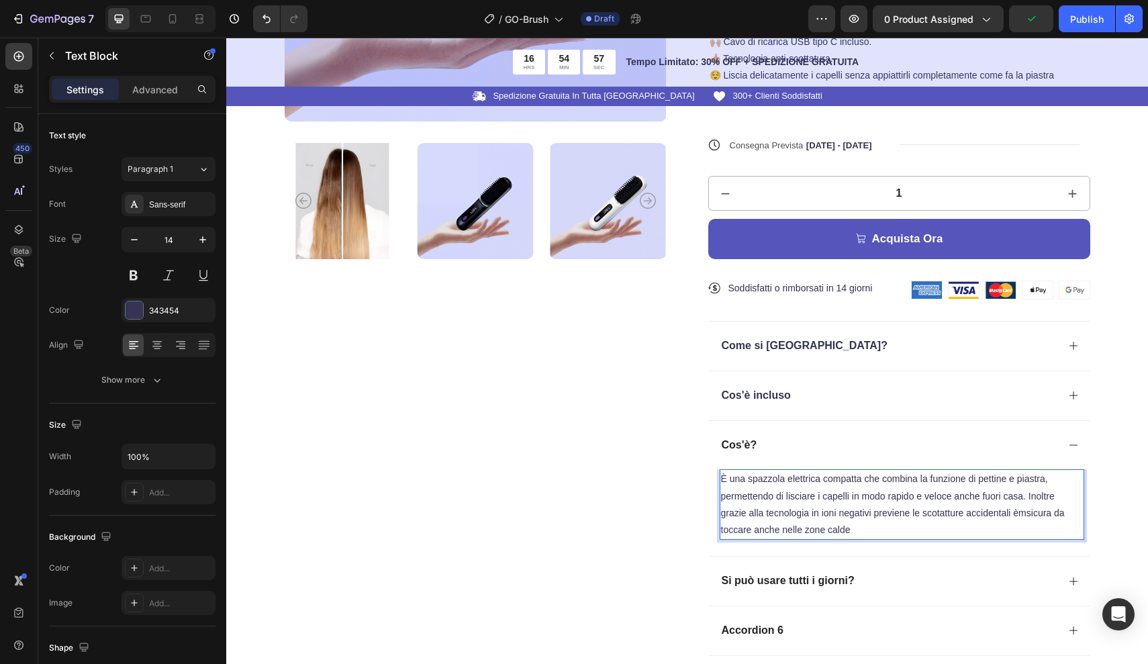
click at [1016, 510] on p "È una spazzola elettrica compatta che combina la funzione di pettine e piastra,…" at bounding box center [902, 505] width 362 height 68
click at [1028, 506] on p "È una spazzola elettrica compatta che combina la funzione di pettine e piastra,…" at bounding box center [902, 505] width 362 height 68
click at [827, 528] on p "È una spazzola elettrica compatta che combina la funzione di pettine e piastra,…" at bounding box center [902, 505] width 362 height 68
click at [863, 526] on p "È una spazzola elettrica compatta che combina la funzione di pettine e piastra,…" at bounding box center [902, 505] width 362 height 68
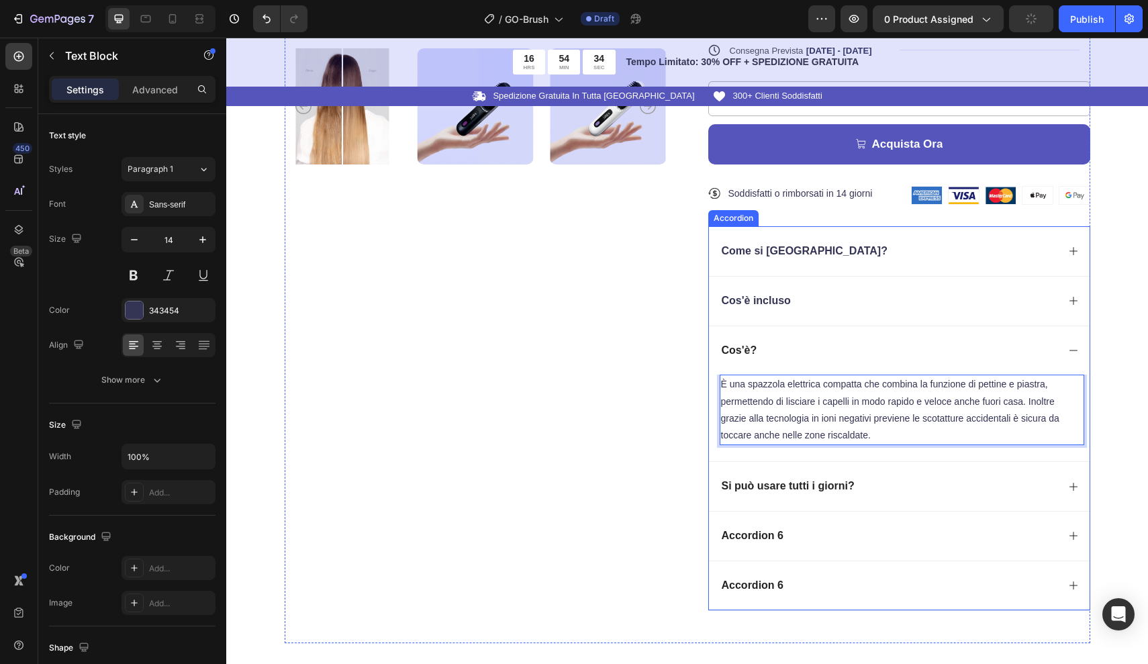
scroll to position [553, 0]
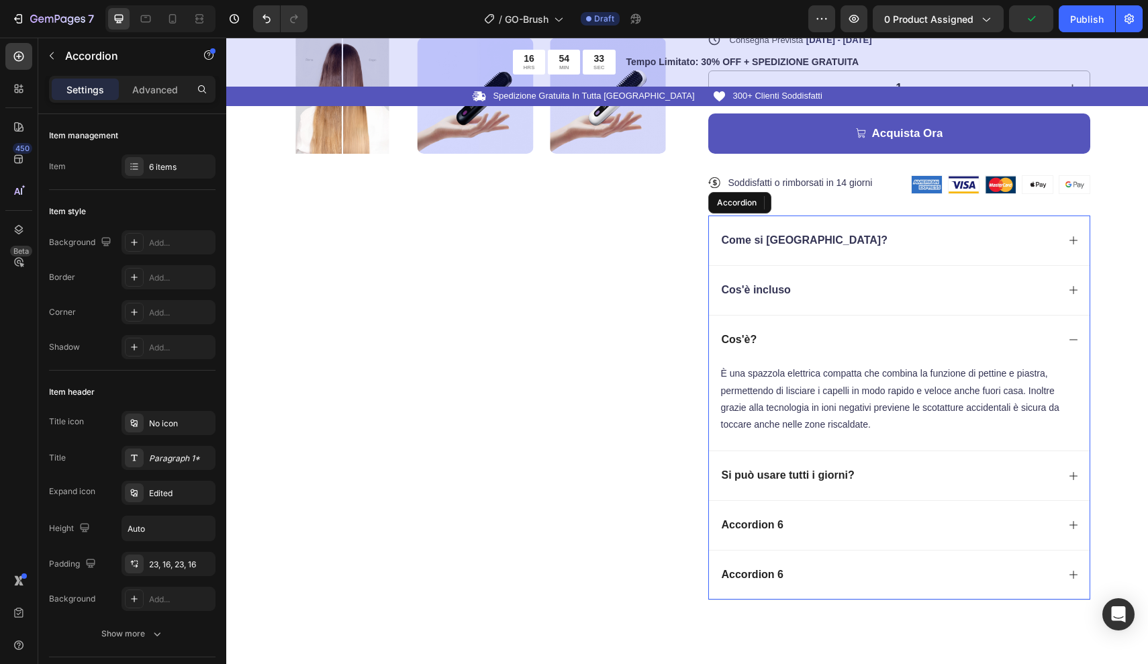
click at [848, 475] on p "Si può usare tutti i giorni?" at bounding box center [788, 476] width 133 height 14
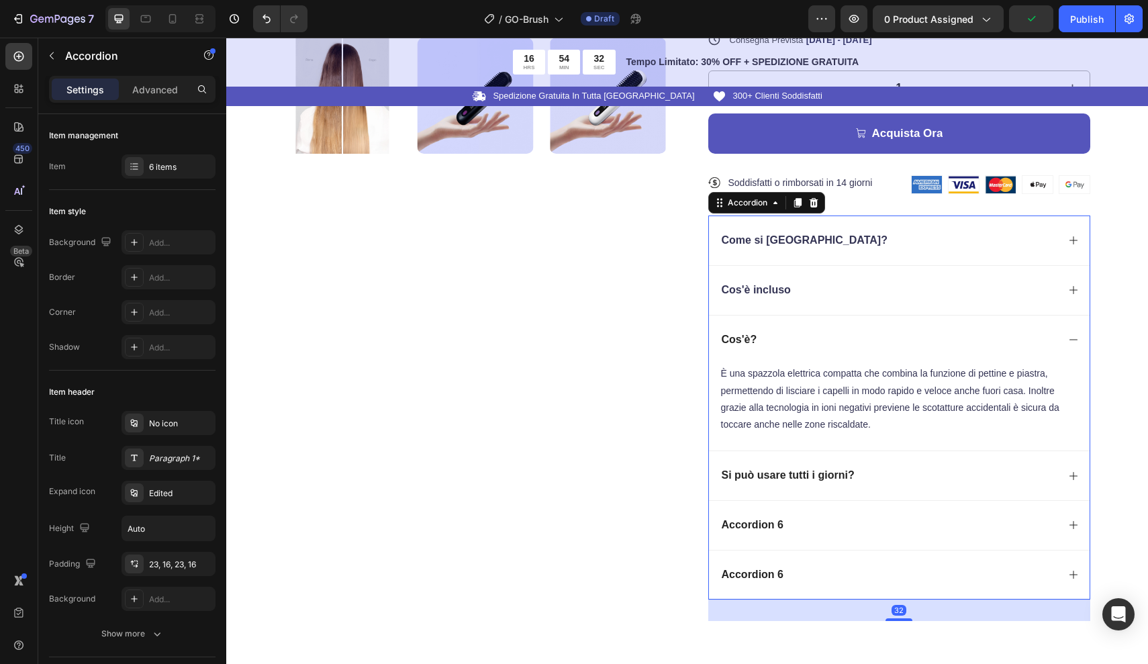
click at [787, 525] on div "Accordion 6" at bounding box center [889, 525] width 338 height 18
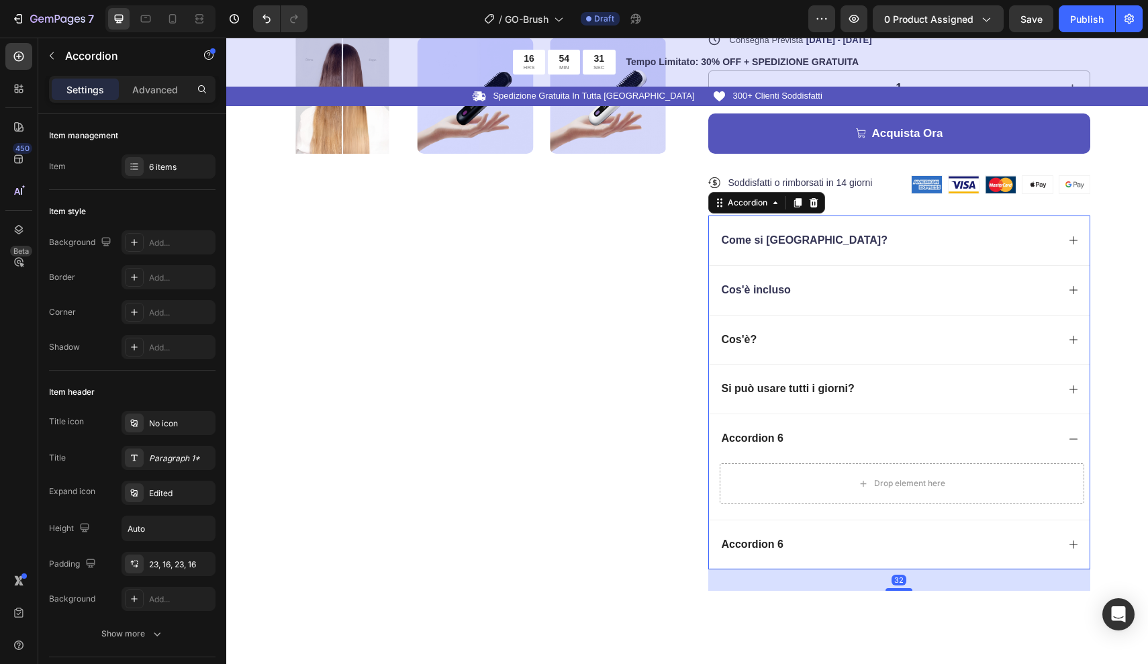
click at [785, 432] on div "Accordion 6" at bounding box center [889, 439] width 338 height 18
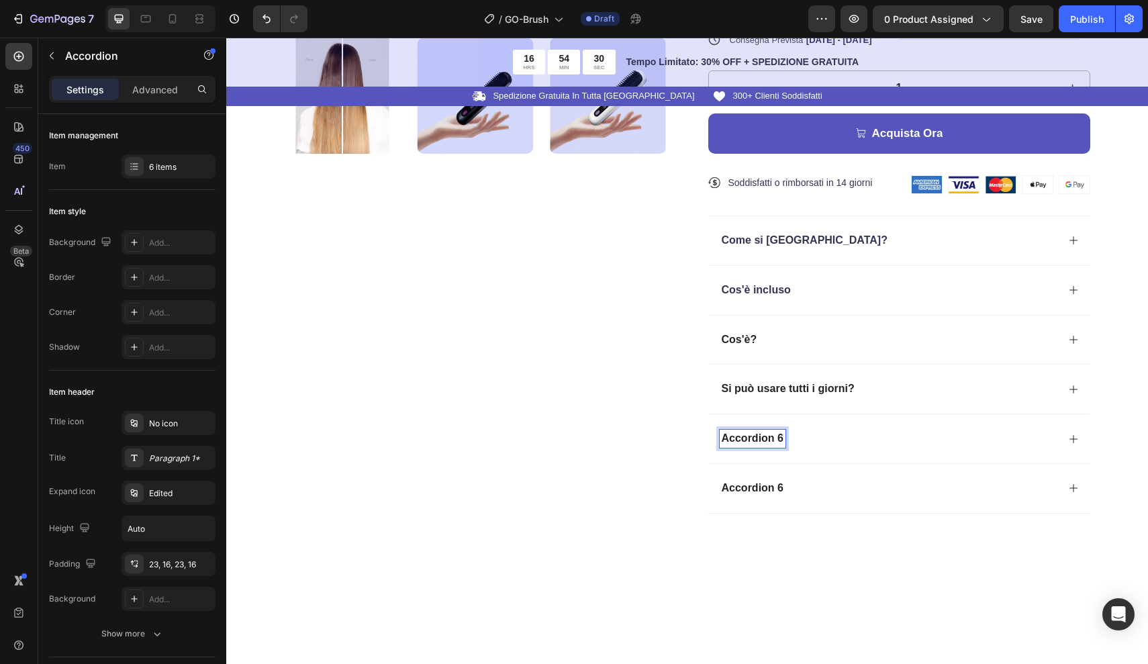
click at [783, 432] on p "Accordion 6" at bounding box center [753, 439] width 62 height 14
drag, startPoint x: 783, startPoint y: 430, endPoint x: 705, endPoint y: 430, distance: 77.9
click at [705, 430] on div "Product Images ★★★★★ Text Block 300+ Recensioni Verificate Text Block Row Go-Br…" at bounding box center [688, 90] width 806 height 912
click at [1071, 436] on icon at bounding box center [1073, 439] width 11 height 11
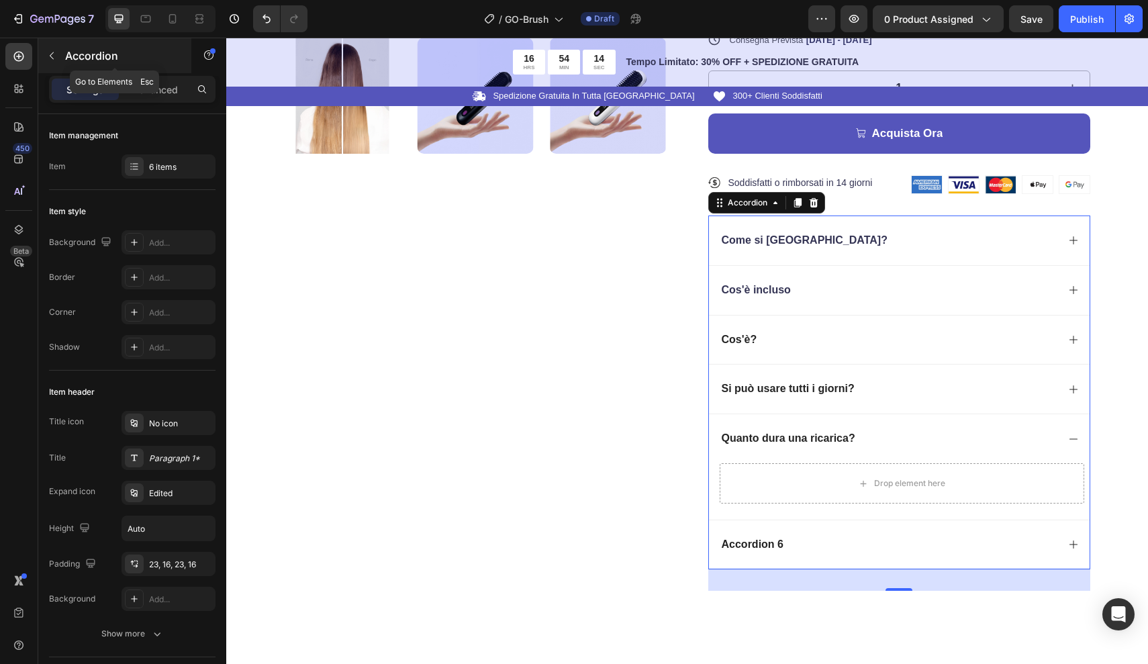
click at [57, 52] on button "button" at bounding box center [51, 55] width 21 height 21
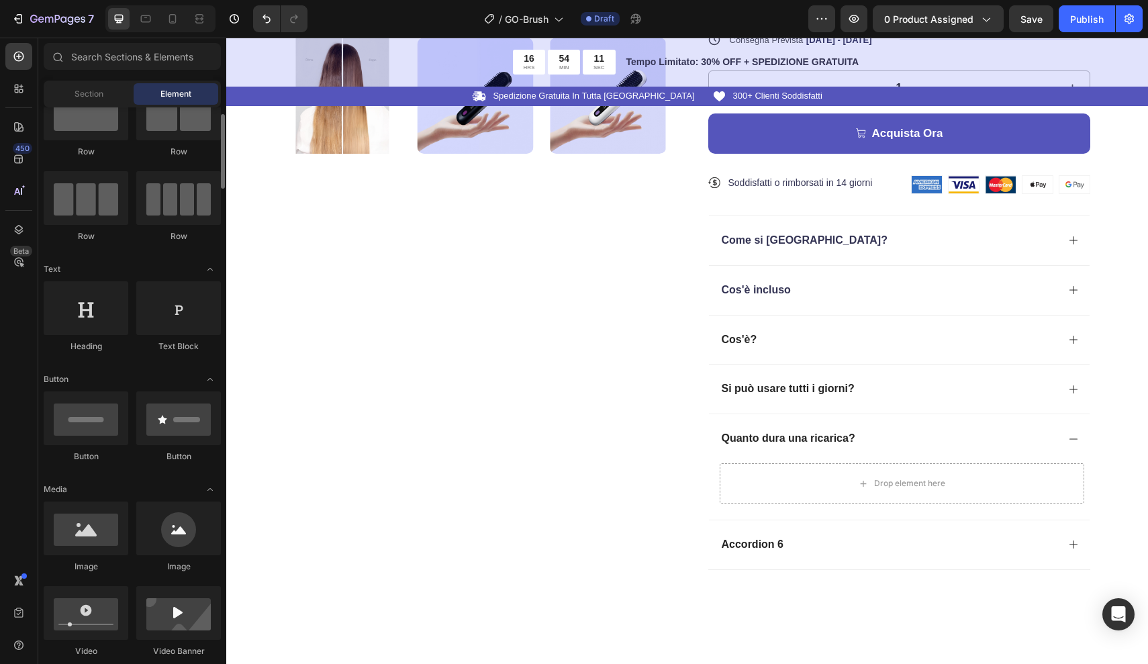
scroll to position [49, 0]
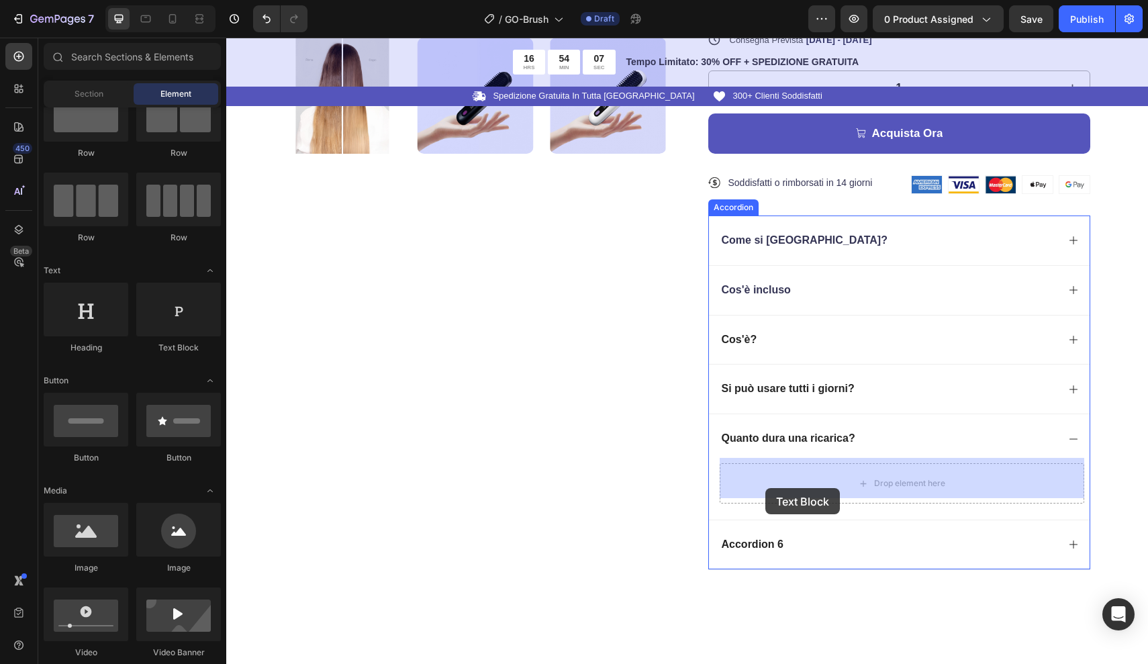
drag, startPoint x: 414, startPoint y: 371, endPoint x: 765, endPoint y: 487, distance: 369.2
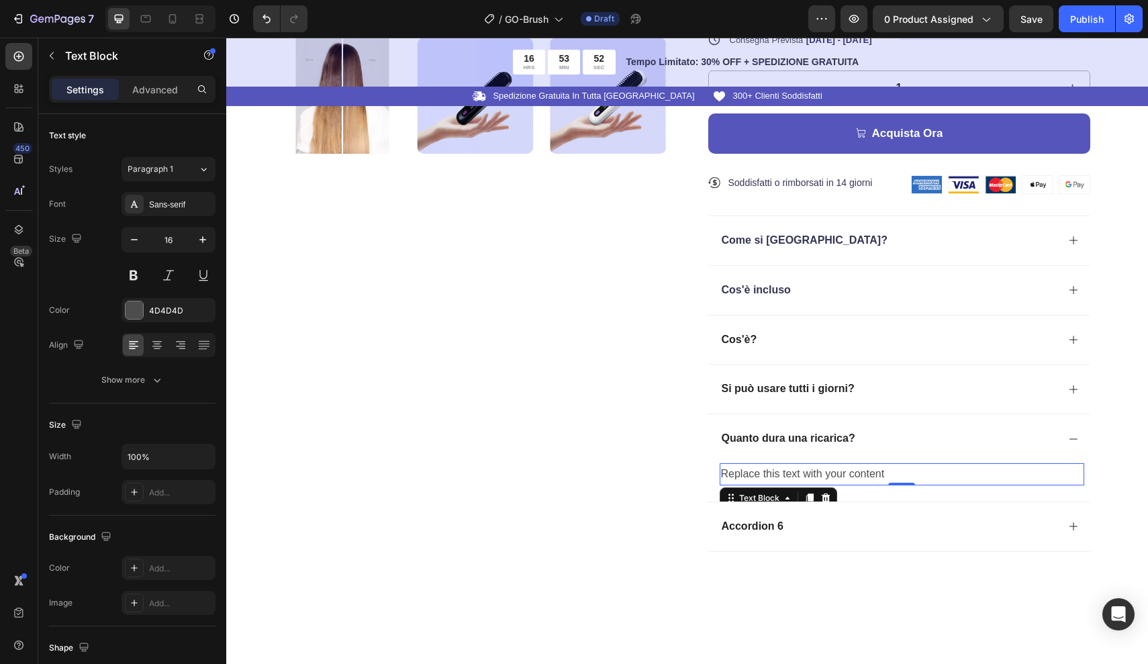
click at [887, 464] on div "Replace this text with your content" at bounding box center [902, 474] width 365 height 22
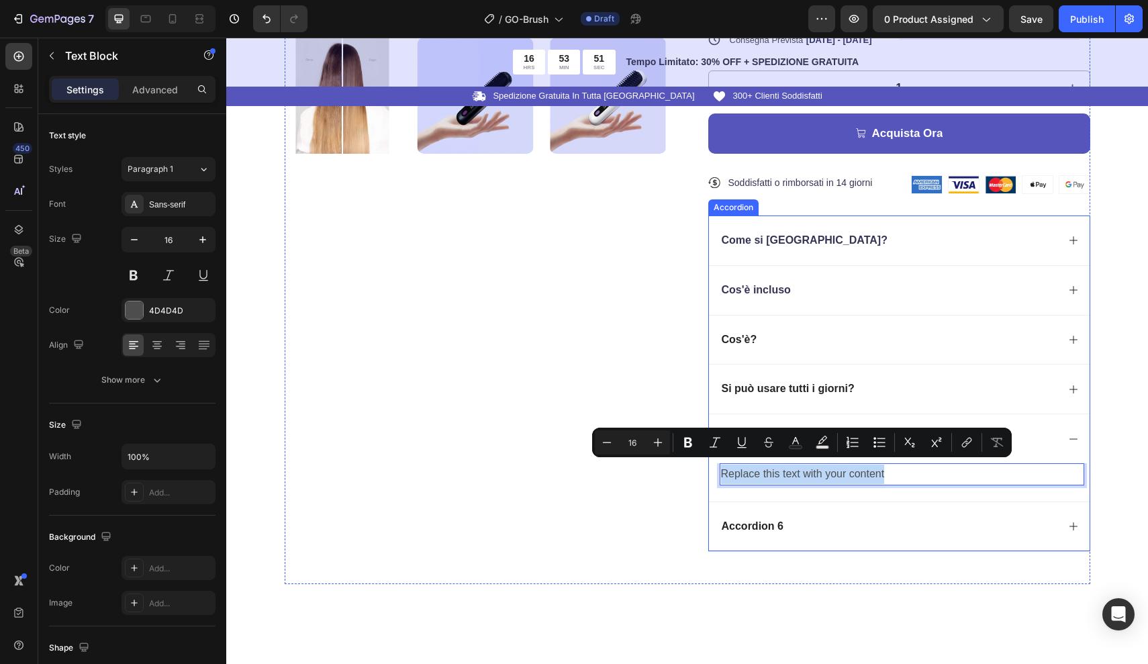
drag, startPoint x: 887, startPoint y: 466, endPoint x: 718, endPoint y: 470, distance: 169.2
click at [717, 470] on div "Replace this text with your content Text Block 0" at bounding box center [899, 482] width 381 height 38
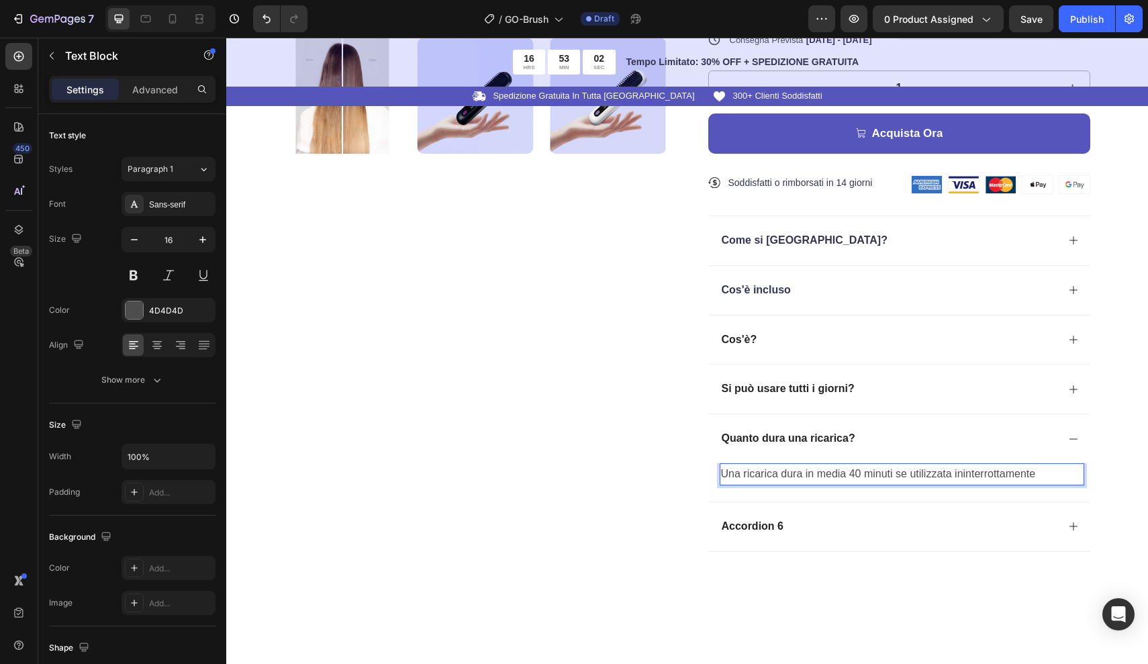
click at [1036, 470] on p "Una ricarica dura in media 40 minuti se utilizzata ininterrottamente" at bounding box center [902, 474] width 362 height 19
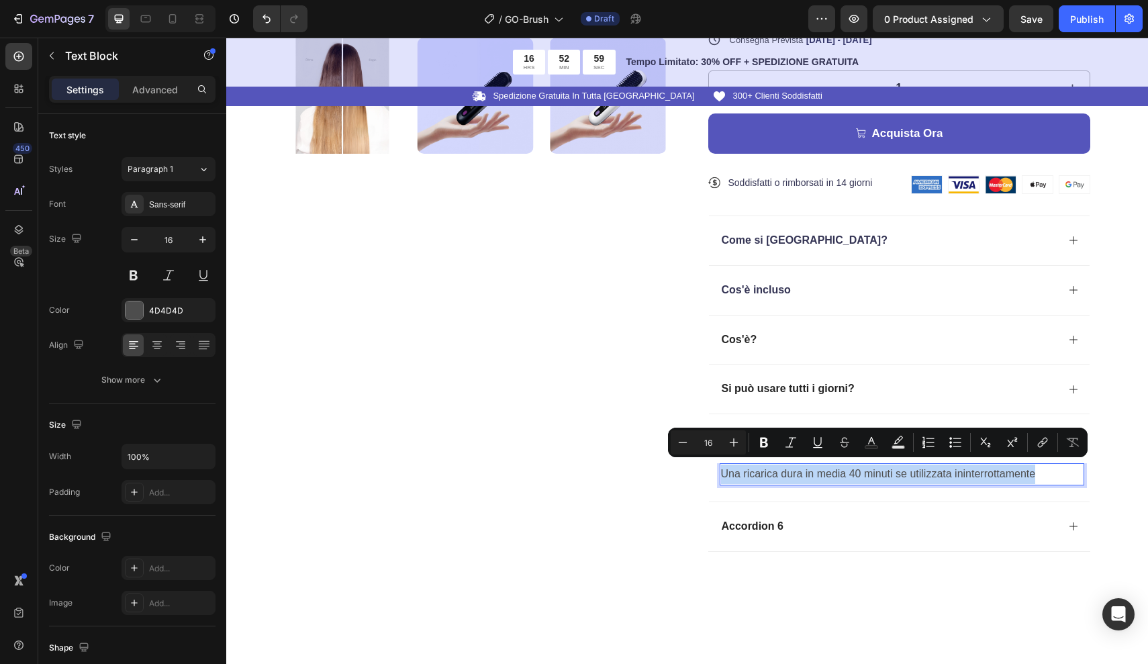
drag, startPoint x: 1037, startPoint y: 470, endPoint x: 722, endPoint y: 463, distance: 314.3
click at [722, 465] on p "Una ricarica dura in media 40 minuti se utilizzata ininterrottamente" at bounding box center [902, 474] width 362 height 19
click at [867, 448] on rect "Editor contextual toolbar" at bounding box center [871, 447] width 13 height 3
type input "4D4D4D"
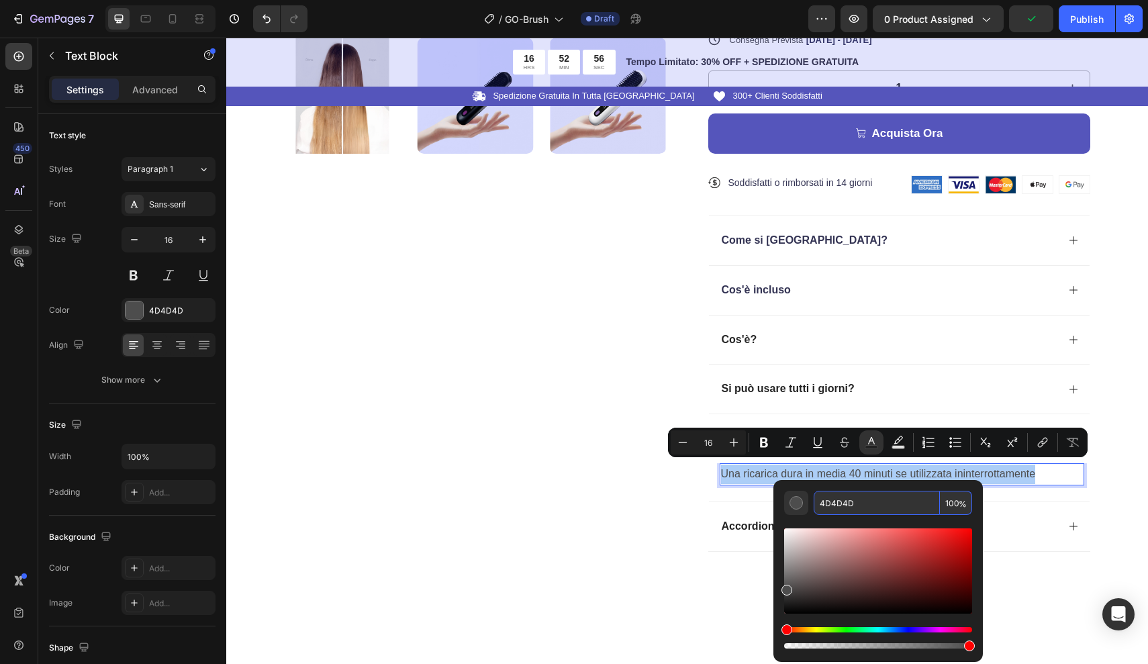
drag, startPoint x: 859, startPoint y: 500, endPoint x: 809, endPoint y: 500, distance: 50.4
click at [808, 500] on div "4D4D4D 100 %" at bounding box center [878, 503] width 188 height 24
type input "343454"
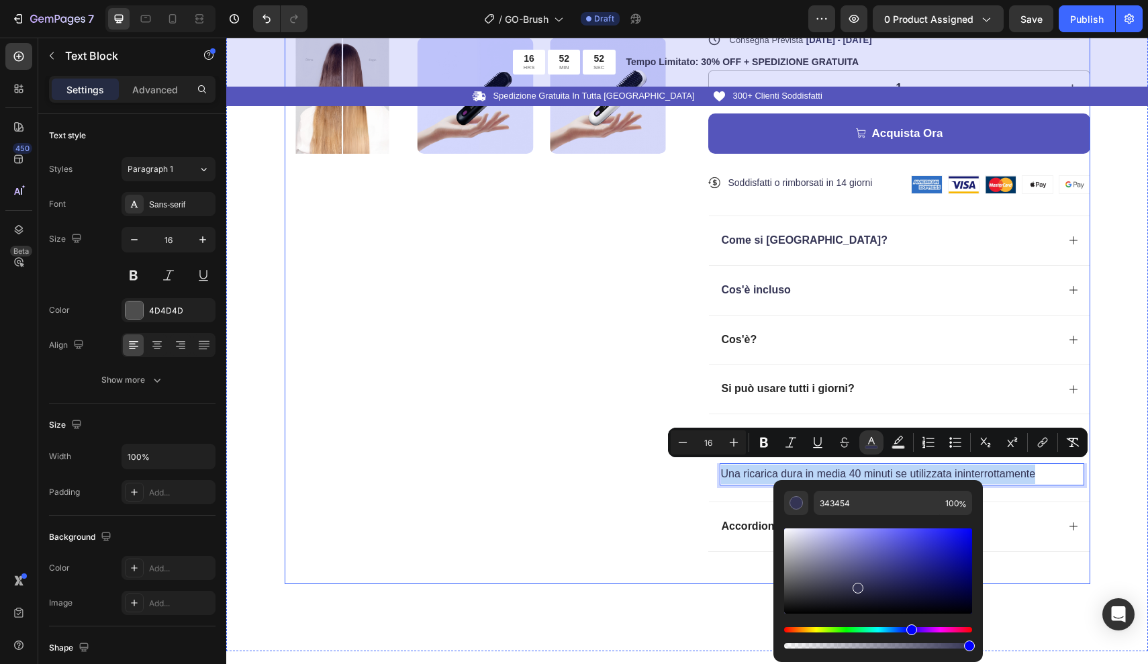
click at [573, 503] on div "Product Images" at bounding box center [476, 103] width 382 height 939
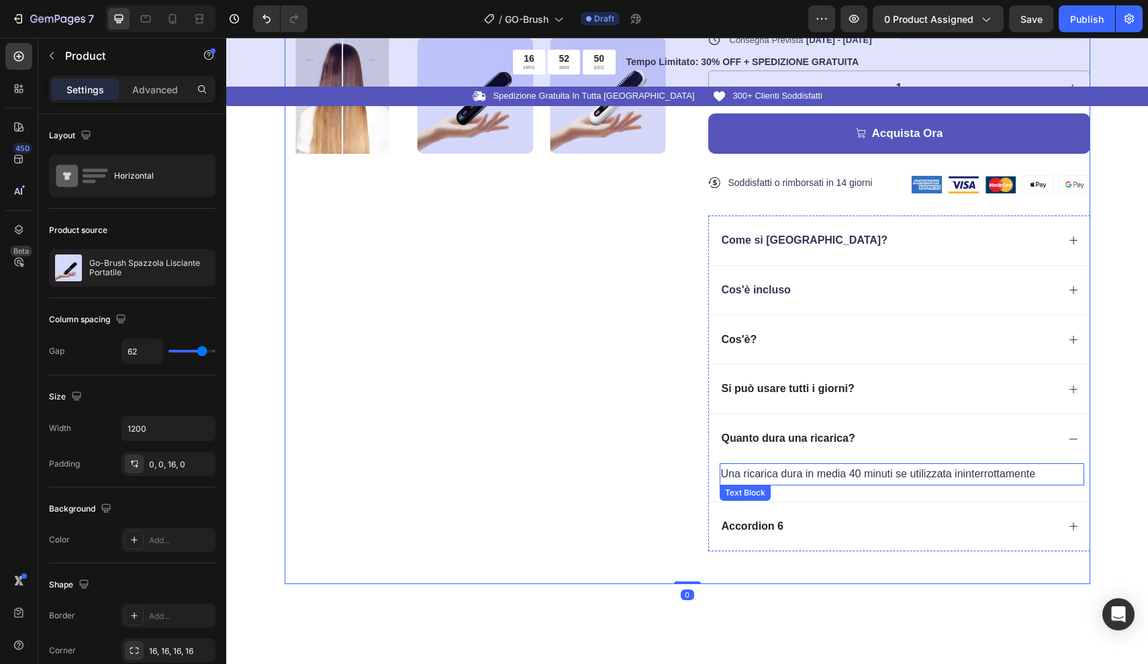
click at [762, 472] on span "Una ricarica dura in media 40 minuti se utilizzata ininterrottamente" at bounding box center [878, 473] width 315 height 11
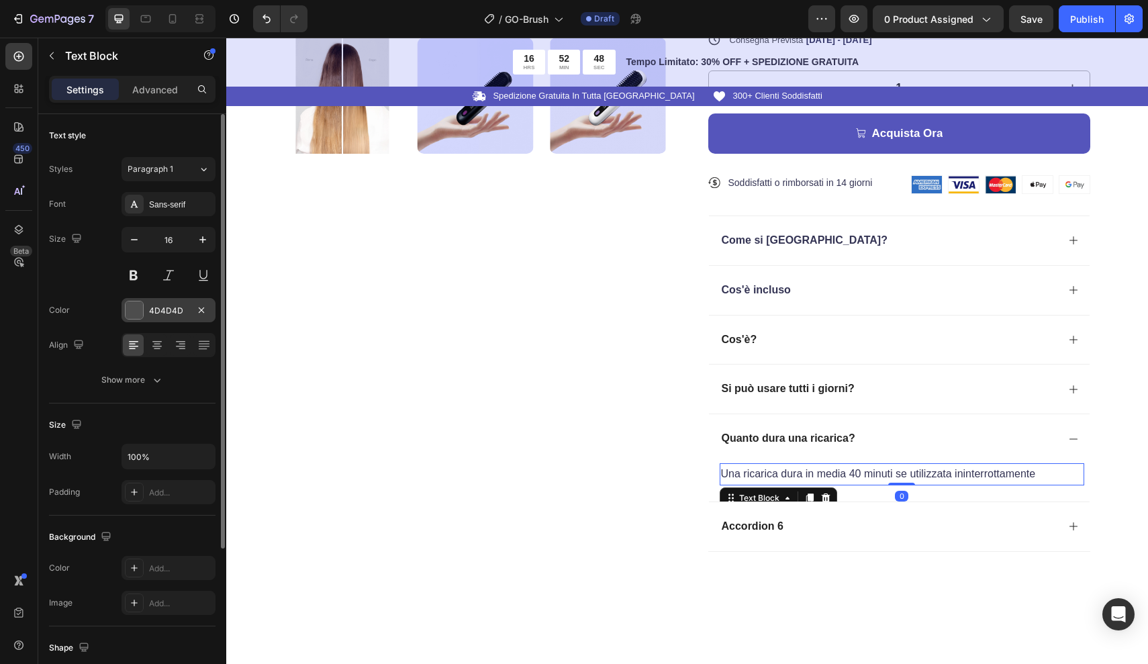
click at [150, 315] on div "4D4D4D" at bounding box center [168, 311] width 39 height 12
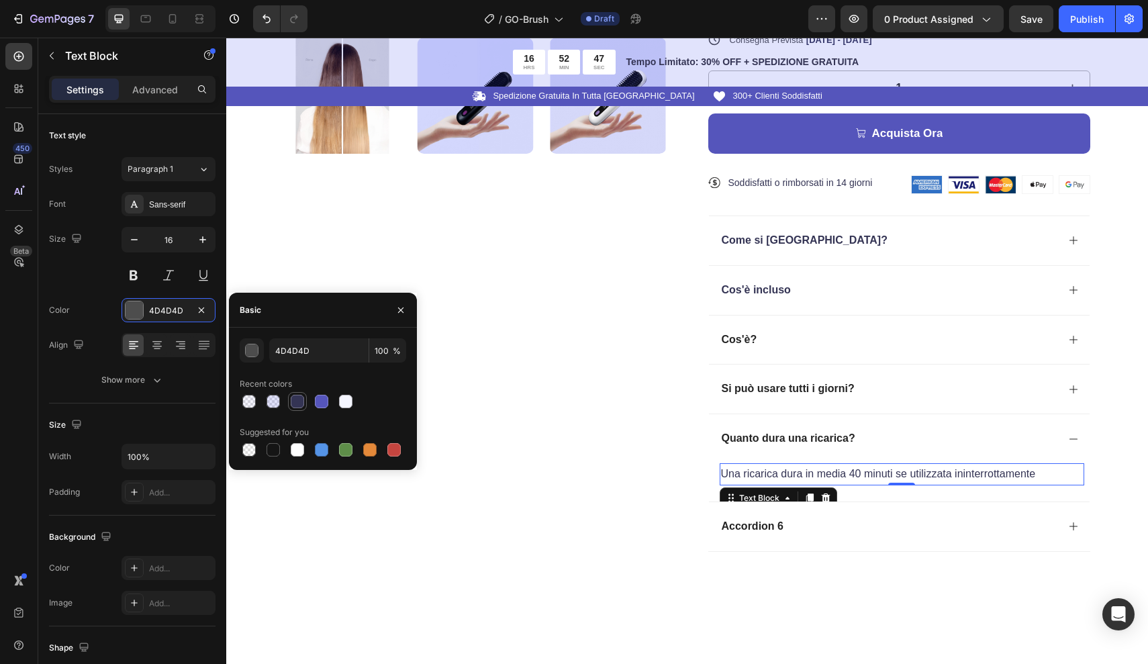
click at [300, 403] on div at bounding box center [297, 401] width 13 height 13
type input "343454"
click at [136, 235] on icon "button" at bounding box center [134, 239] width 13 height 13
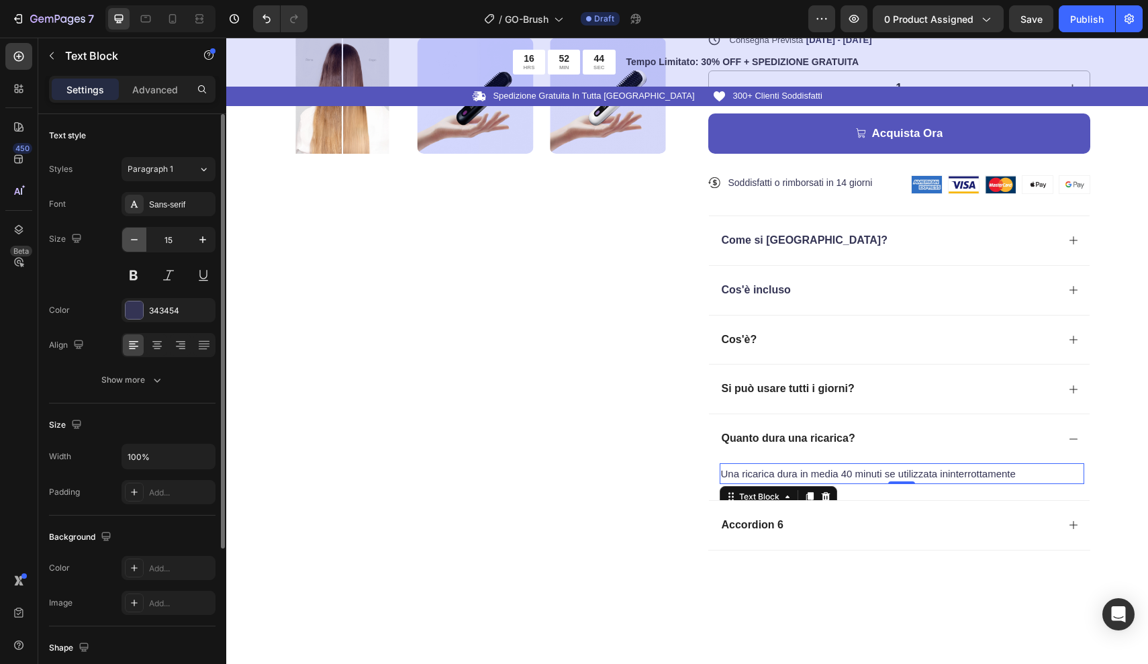
click at [136, 235] on icon "button" at bounding box center [134, 239] width 13 height 13
type input "14"
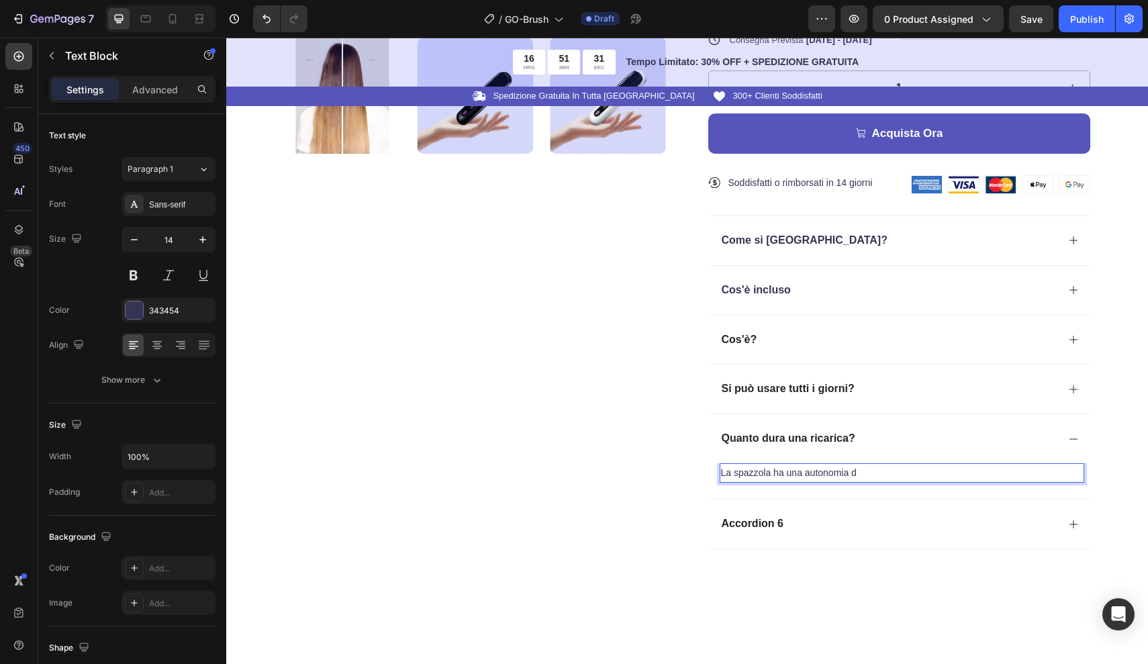
click at [783, 470] on p "La spazzola ha una autonomia d" at bounding box center [902, 473] width 362 height 17
click at [836, 467] on p "La spazzola ha in media una autonomia d" at bounding box center [902, 473] width 362 height 17
click at [841, 467] on p "La spazzola ha in media una autonomia d" at bounding box center [902, 473] width 362 height 17
click at [917, 469] on p "La spazzola ha in media un' autonomia d" at bounding box center [902, 473] width 362 height 17
click at [830, 468] on p "La spazzola ha in media un' autonomia di 40 minuti di utilizzo ininterrotto." at bounding box center [902, 473] width 362 height 17
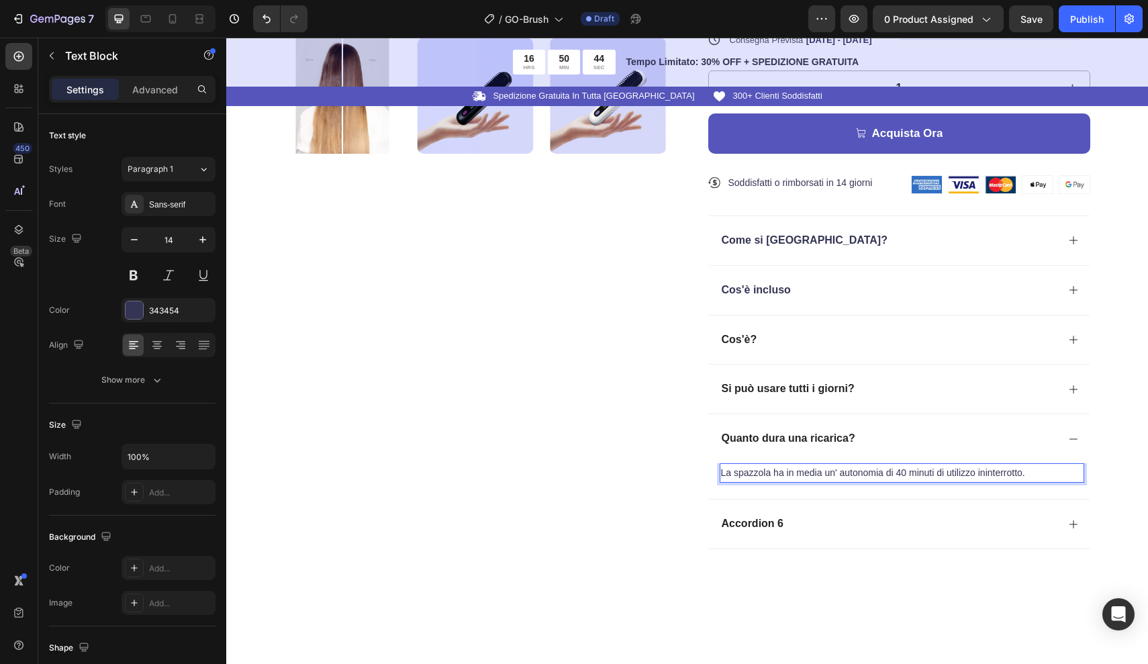
click at [840, 469] on p "La spazzola ha in media un' autonomia di 40 minuti di utilizzo ininterrotto." at bounding box center [902, 473] width 362 height 17
click at [1030, 466] on p "La spazzola ha in media un'autonomia di 40 minuti di utilizzo ininterrotto." at bounding box center [902, 473] width 362 height 17
click at [974, 468] on p "La spazzola ha in media un'autonomia di 40 minuti di utilizzo ininterrotto." at bounding box center [902, 473] width 362 height 17
click at [1020, 471] on p "La spazzola ha in media un'autonomia di 40 minuti di utilizzo ininterrotto." at bounding box center [902, 473] width 362 height 17
click at [1026, 469] on p "La spazzola ha in media un'autonomia di 40 minuti di utilizzo ininterrotto." at bounding box center [902, 473] width 362 height 17
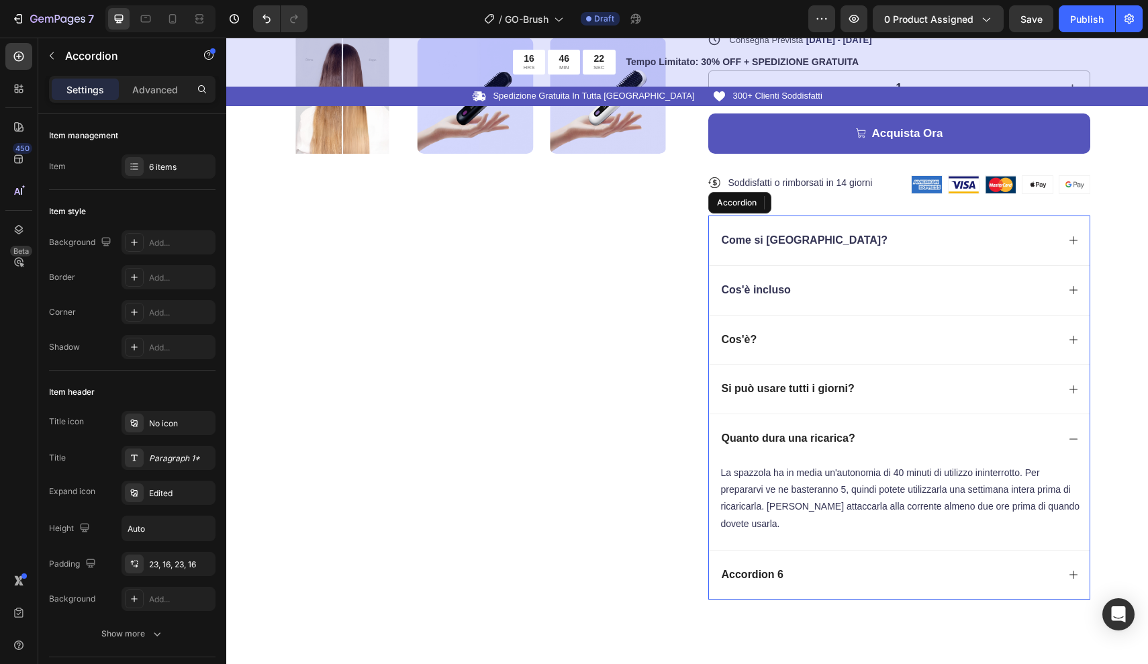
click at [785, 569] on div "Accordion 6" at bounding box center [753, 575] width 66 height 18
click at [781, 568] on p "Accordion 6" at bounding box center [753, 575] width 62 height 14
drag, startPoint x: 781, startPoint y: 566, endPoint x: 687, endPoint y: 567, distance: 94.7
click at [686, 566] on div "Product Images ★★★★★ Text Block 300+ Recensioni Verificate Text Block Row Go-Br…" at bounding box center [688, 133] width 806 height 998
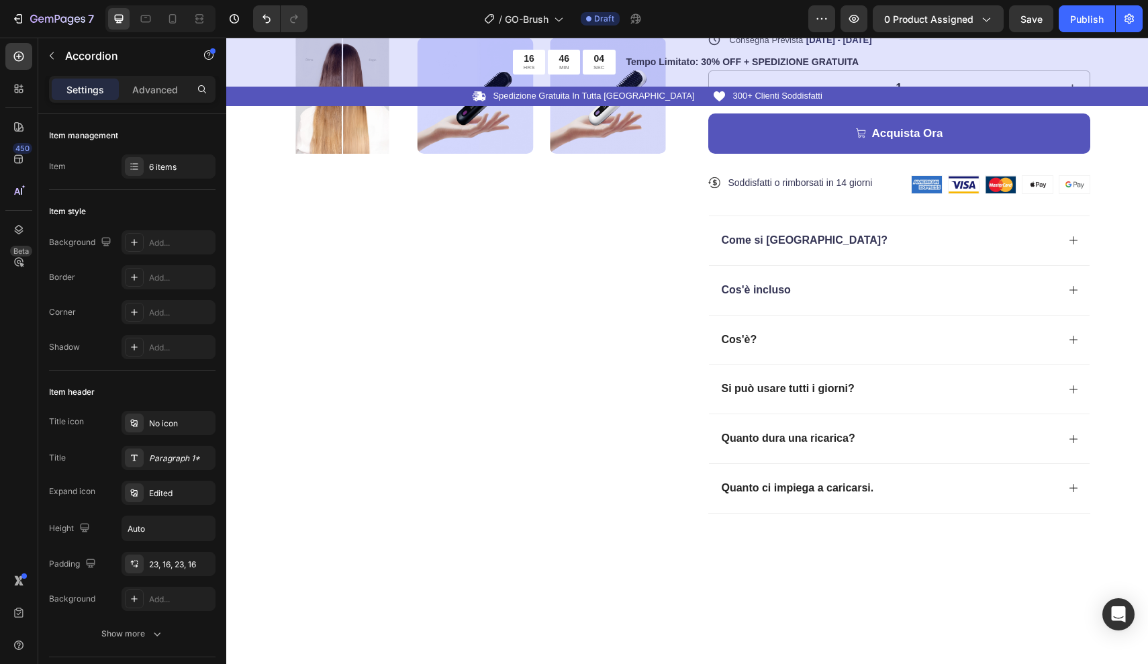
click at [1075, 485] on icon at bounding box center [1073, 488] width 11 height 11
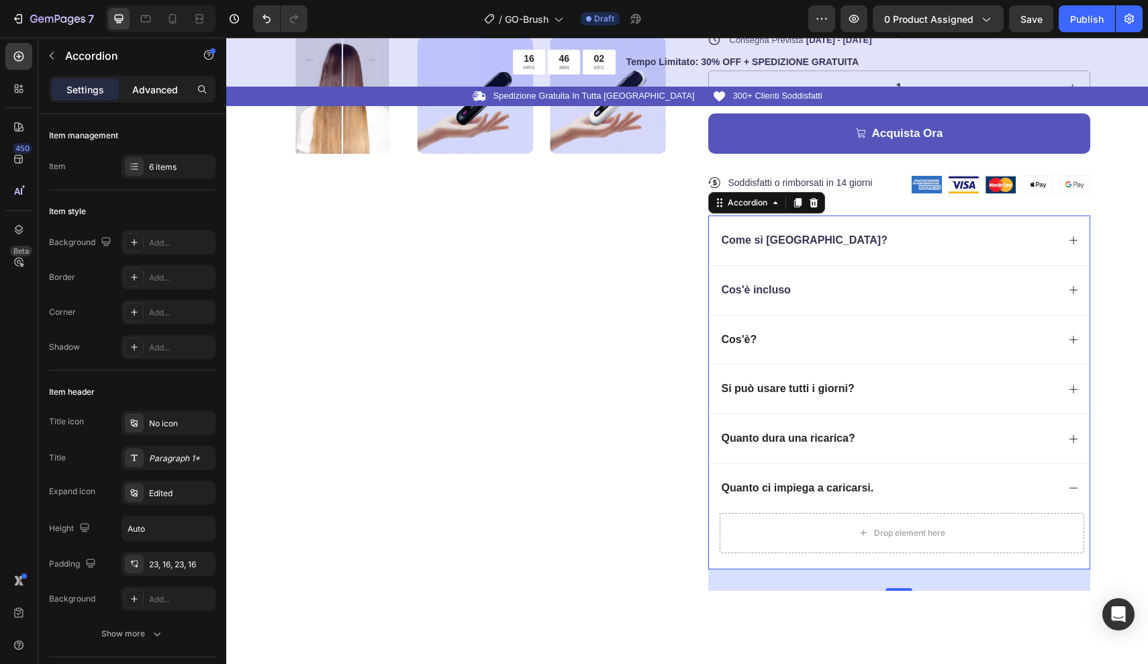
click at [155, 94] on p "Advanced" at bounding box center [155, 90] width 46 height 14
type input "100%"
type input "100"
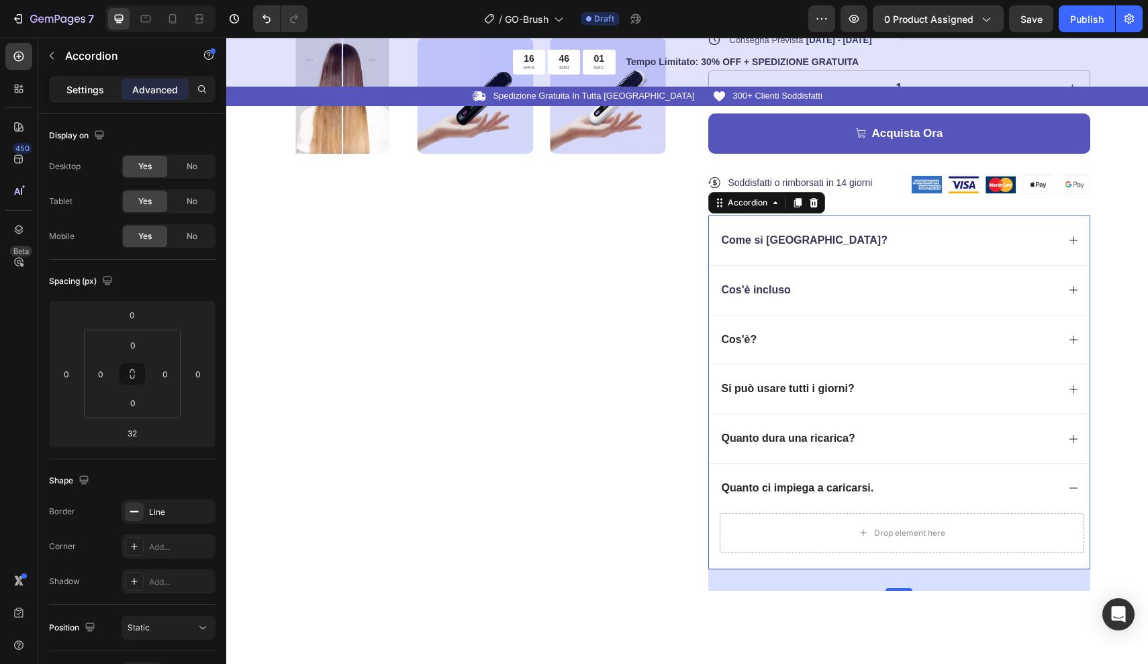
click at [100, 95] on p "Settings" at bounding box center [85, 90] width 38 height 14
type input "0"
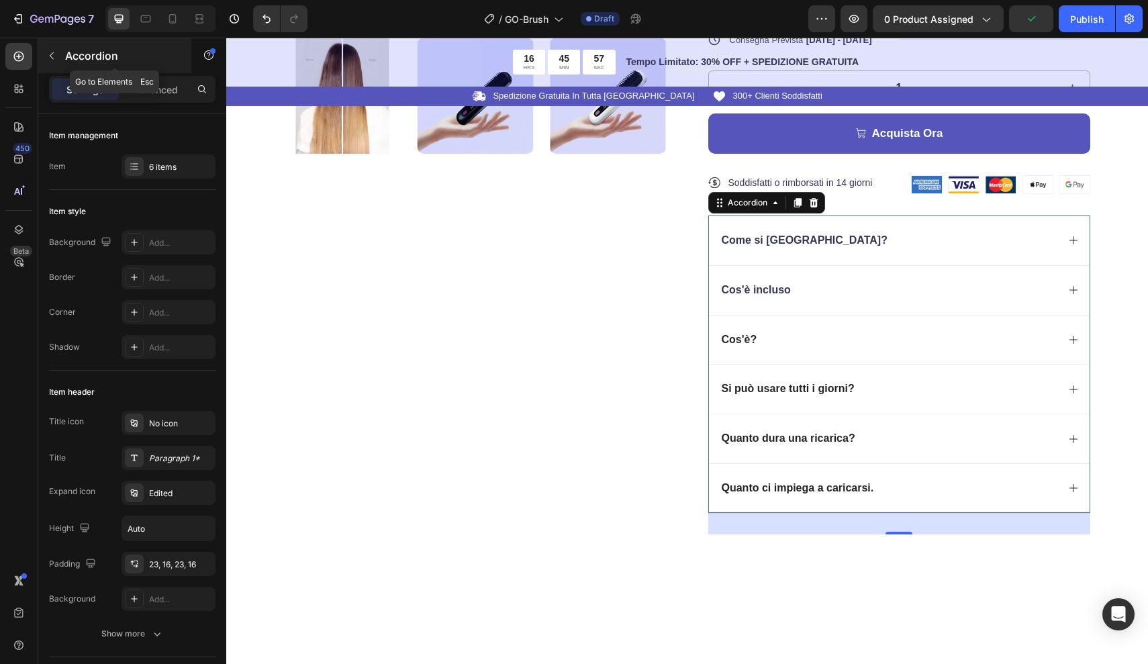
click at [60, 58] on button "button" at bounding box center [51, 55] width 21 height 21
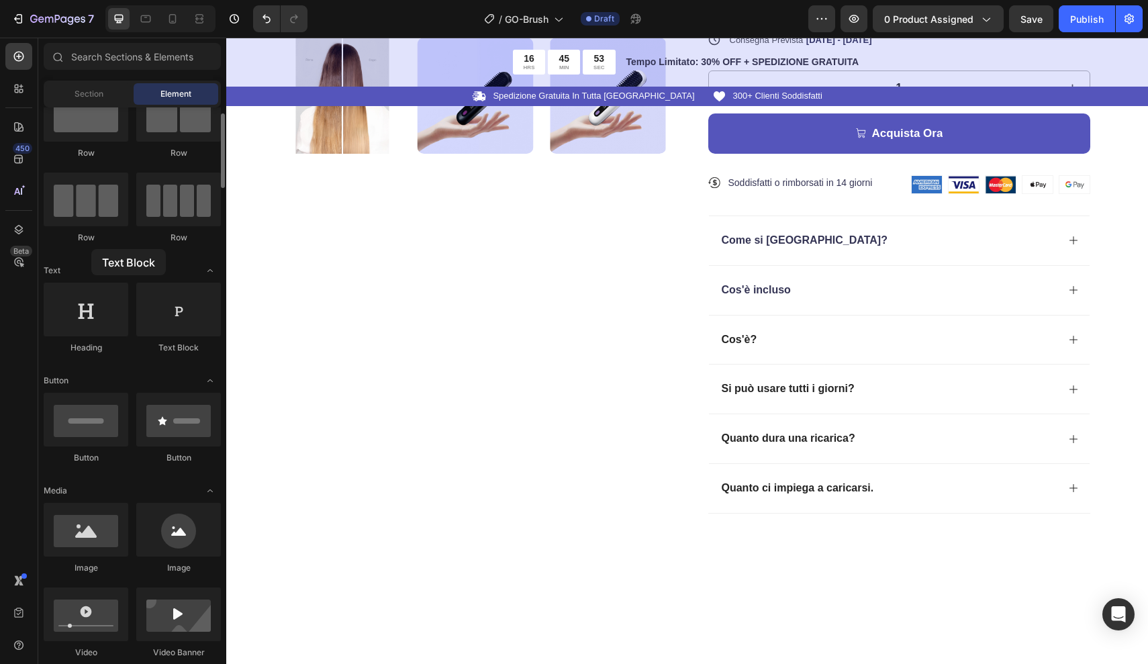
drag, startPoint x: 178, startPoint y: 330, endPoint x: 88, endPoint y: 243, distance: 124.9
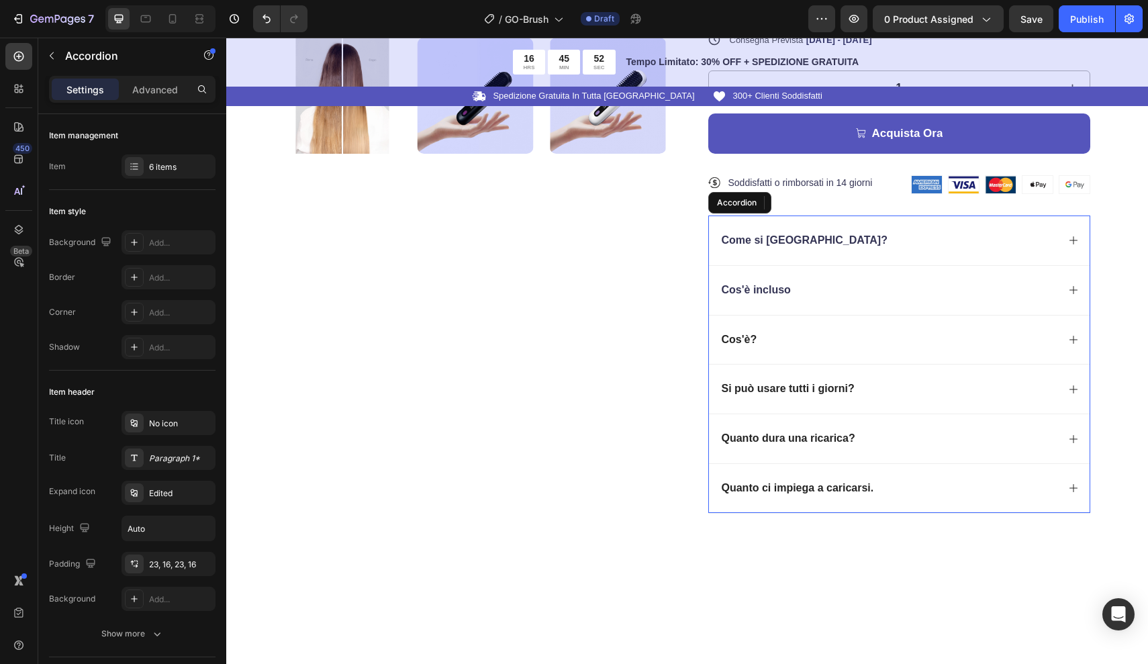
click at [961, 481] on div "Quanto ci impiega a caricarsi." at bounding box center [889, 488] width 338 height 18
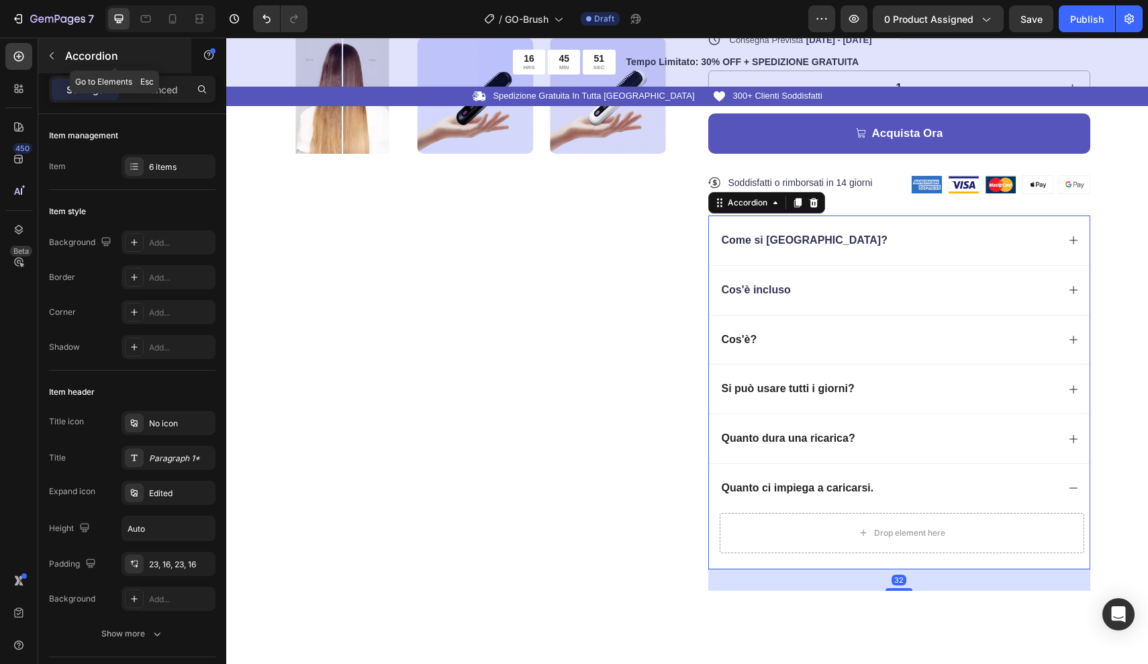
click at [58, 57] on button "button" at bounding box center [51, 55] width 21 height 21
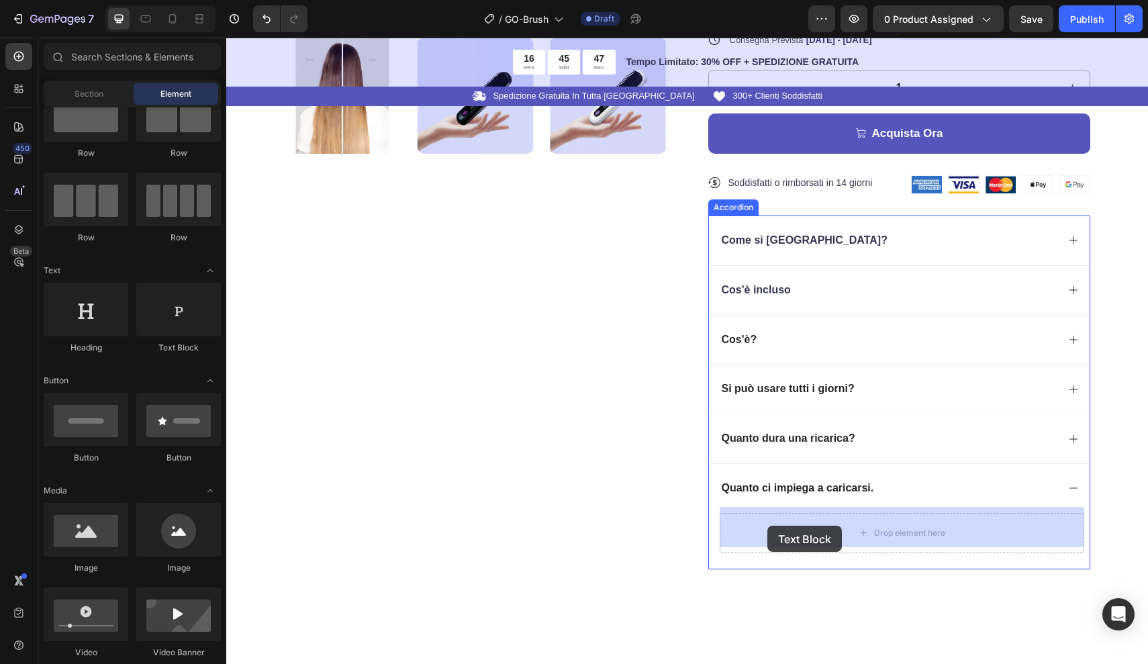
drag, startPoint x: 406, startPoint y: 353, endPoint x: 767, endPoint y: 526, distance: 400.3
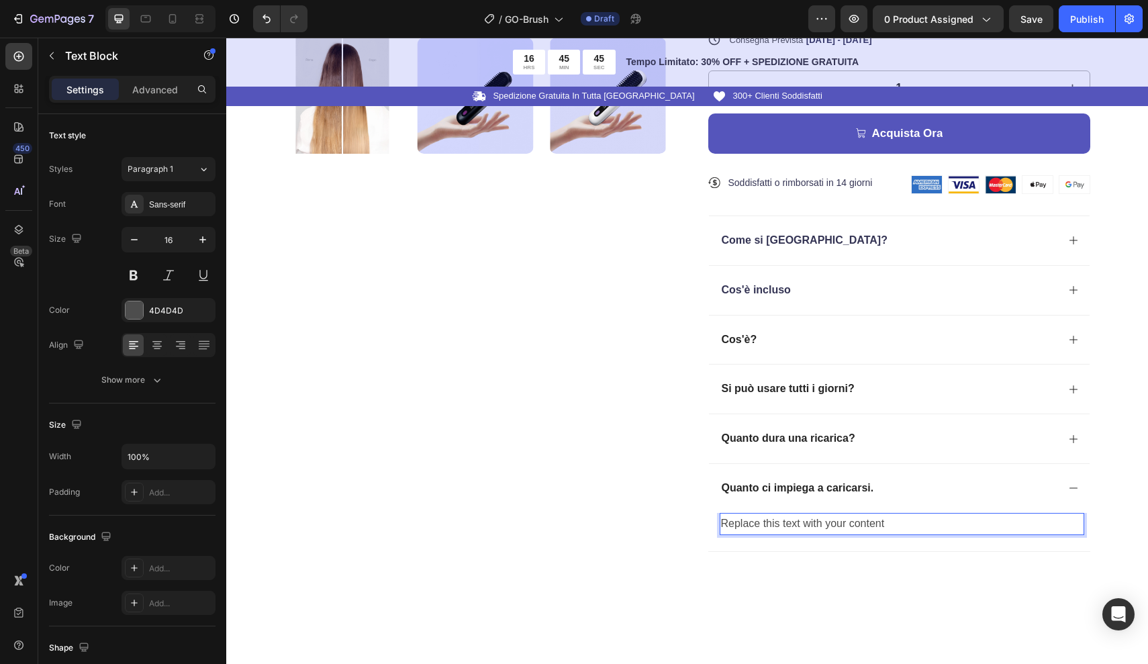
click at [886, 516] on p "Replace this text with your content" at bounding box center [902, 523] width 362 height 19
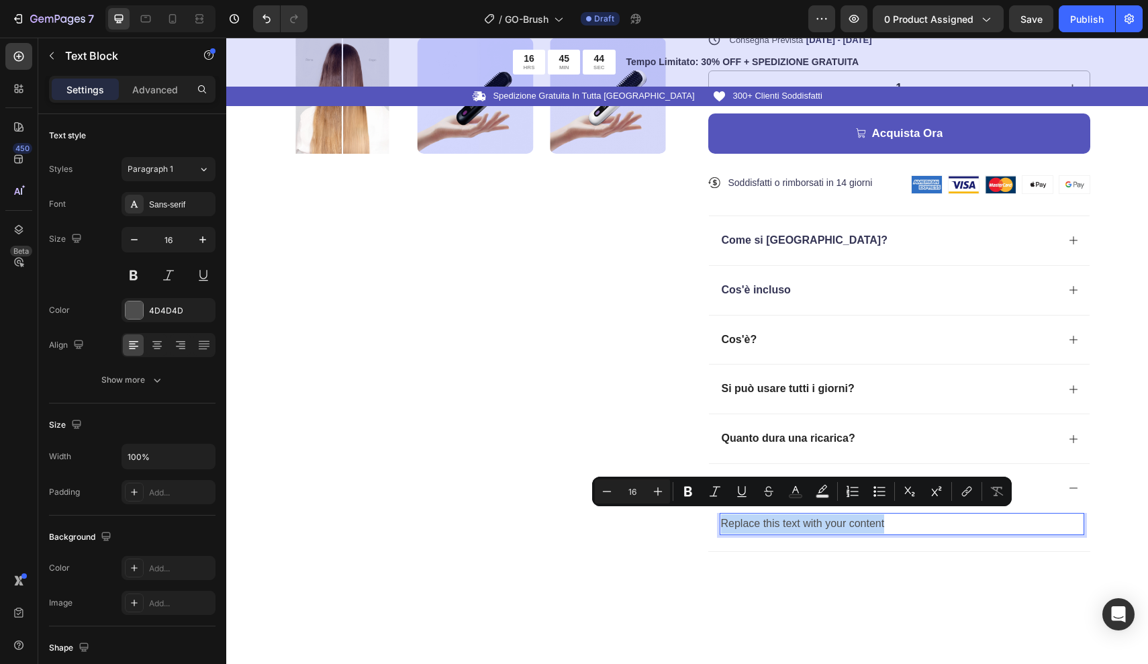
drag, startPoint x: 886, startPoint y: 516, endPoint x: 721, endPoint y: 517, distance: 164.5
click at [721, 517] on p "Replace this text with your content" at bounding box center [902, 523] width 362 height 19
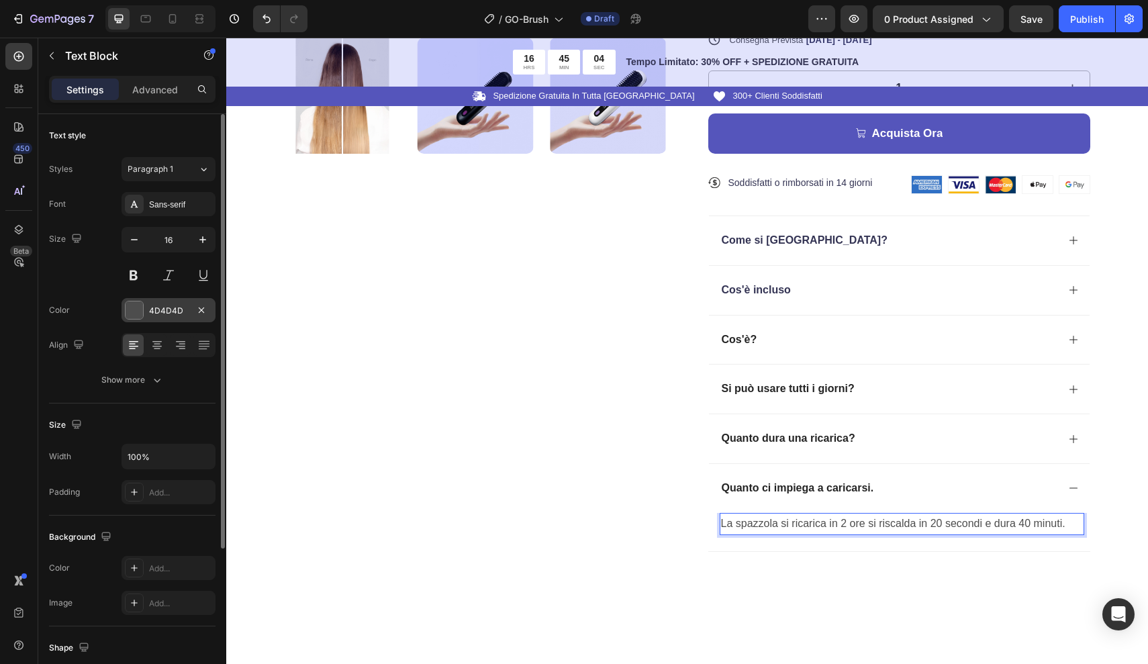
click at [148, 304] on div "4D4D4D" at bounding box center [169, 310] width 94 height 24
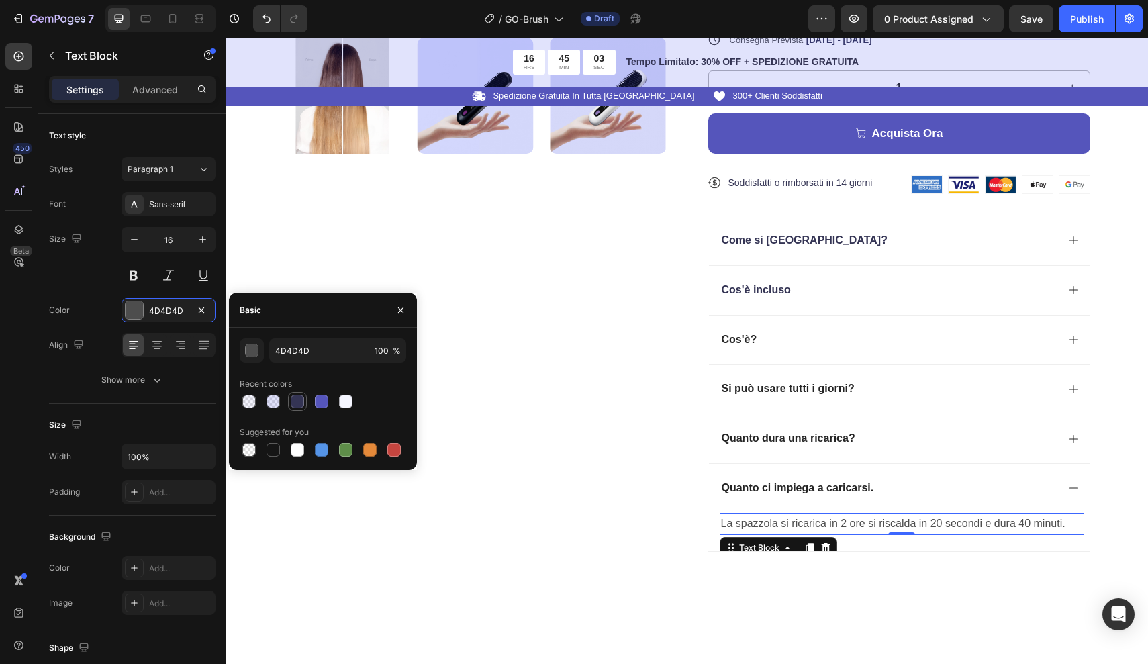
click at [296, 401] on div at bounding box center [297, 401] width 13 height 13
type input "343454"
click at [135, 238] on icon "button" at bounding box center [134, 239] width 13 height 13
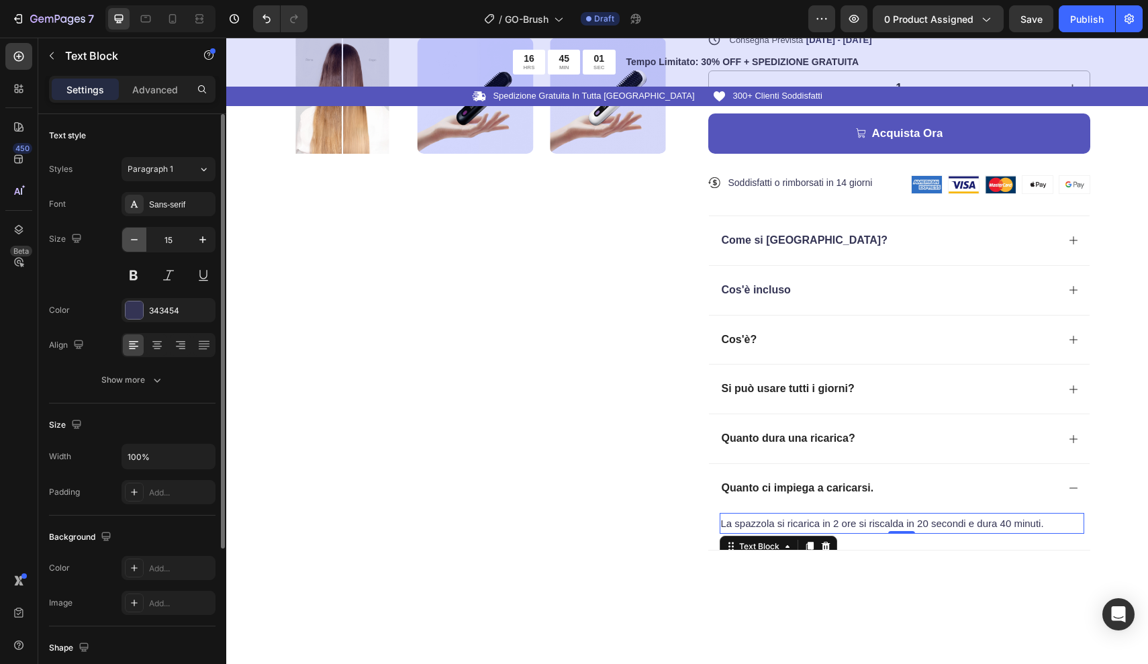
click at [134, 238] on icon "button" at bounding box center [134, 239] width 13 height 13
type input "14"
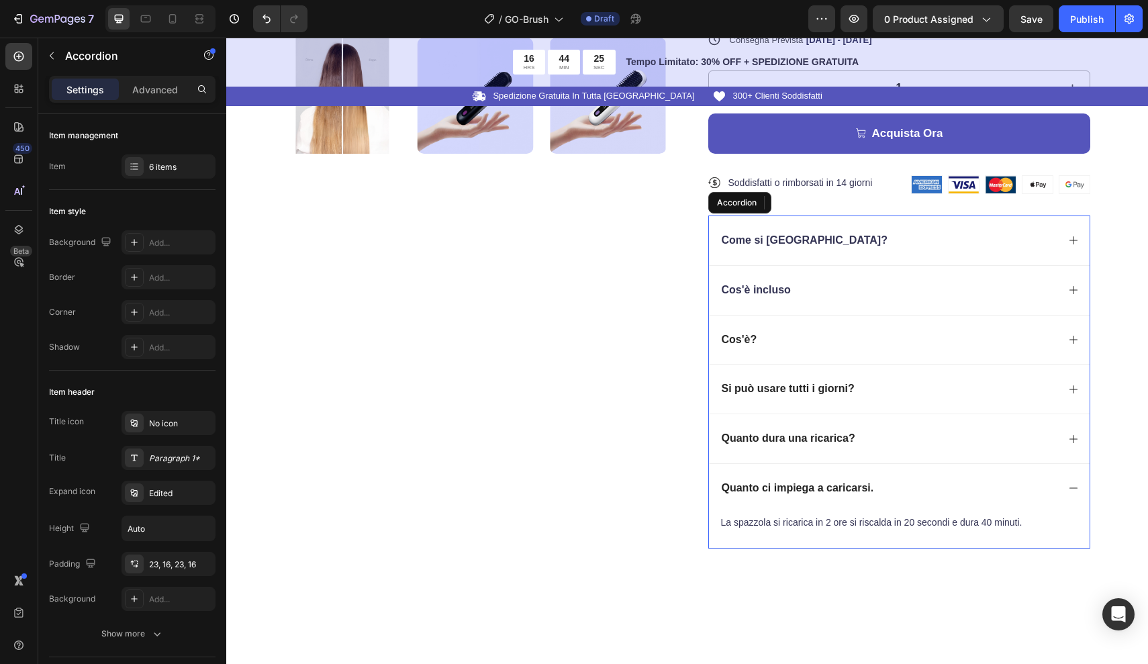
click at [998, 434] on div "Quanto dura una ricarica?" at bounding box center [889, 439] width 338 height 18
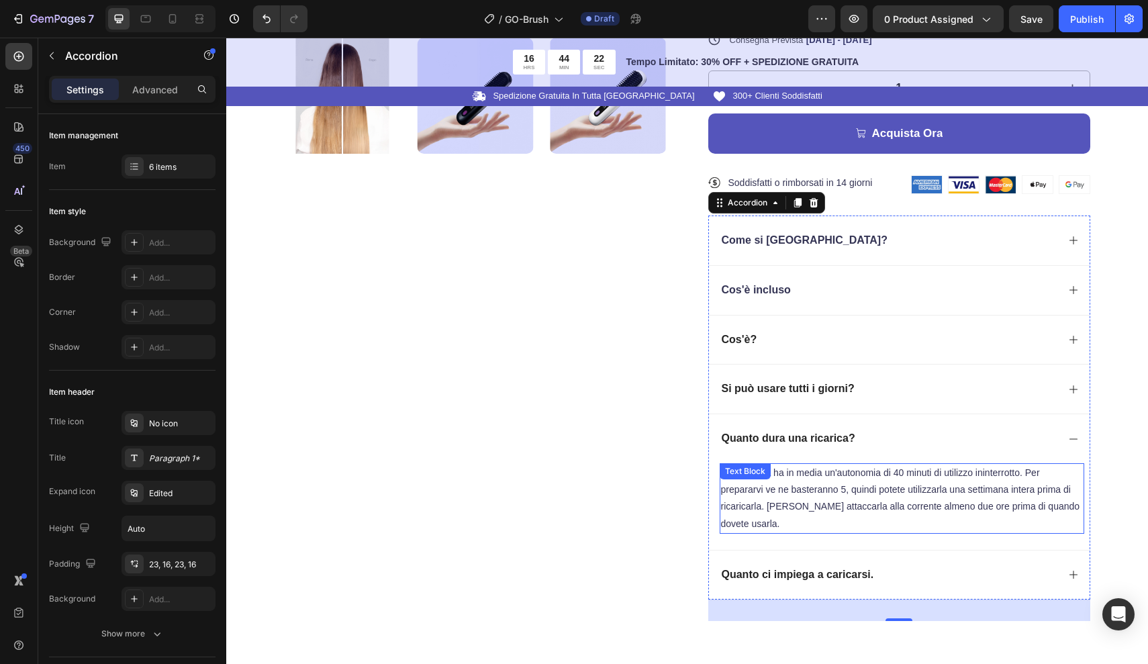
click at [895, 468] on p "La spazzola ha in media un'autonomia di 40 minuti di utilizzo ininterrotto. Per…" at bounding box center [902, 499] width 362 height 68
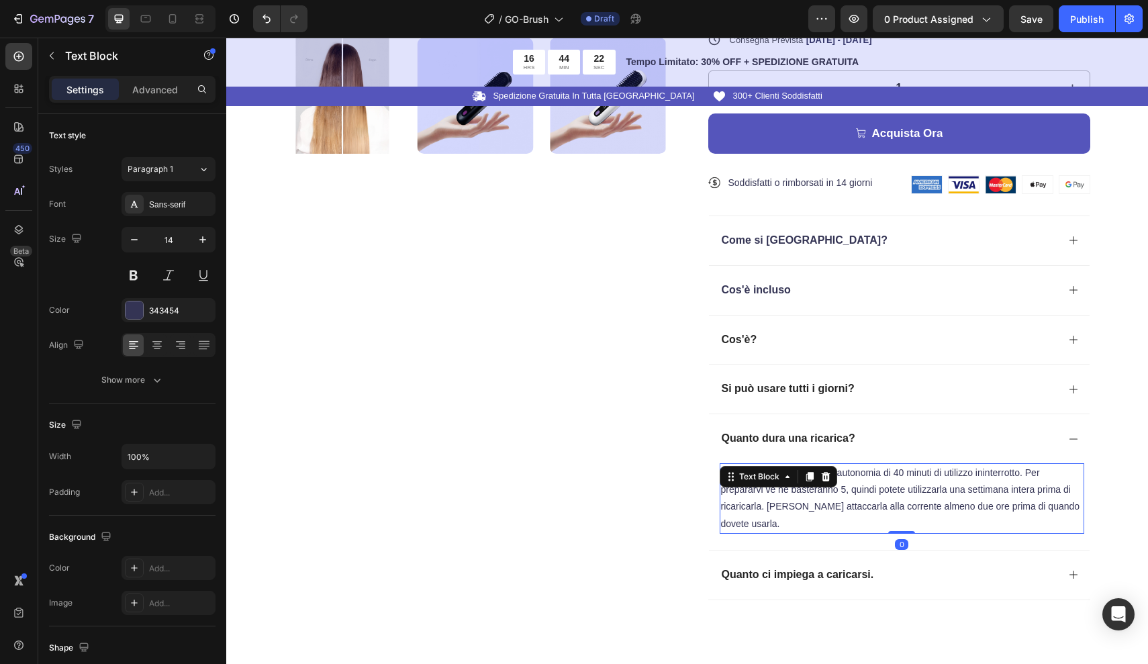
click at [894, 468] on p "La spazzola ha in media un'autonomia di 40 minuti di utilizzo ininterrotto. Per…" at bounding box center [902, 499] width 362 height 68
click at [902, 516] on p "La spazzola ha in media un'autonomia di 30-40 minuti di utilizzo ininterrotto. …" at bounding box center [902, 499] width 362 height 68
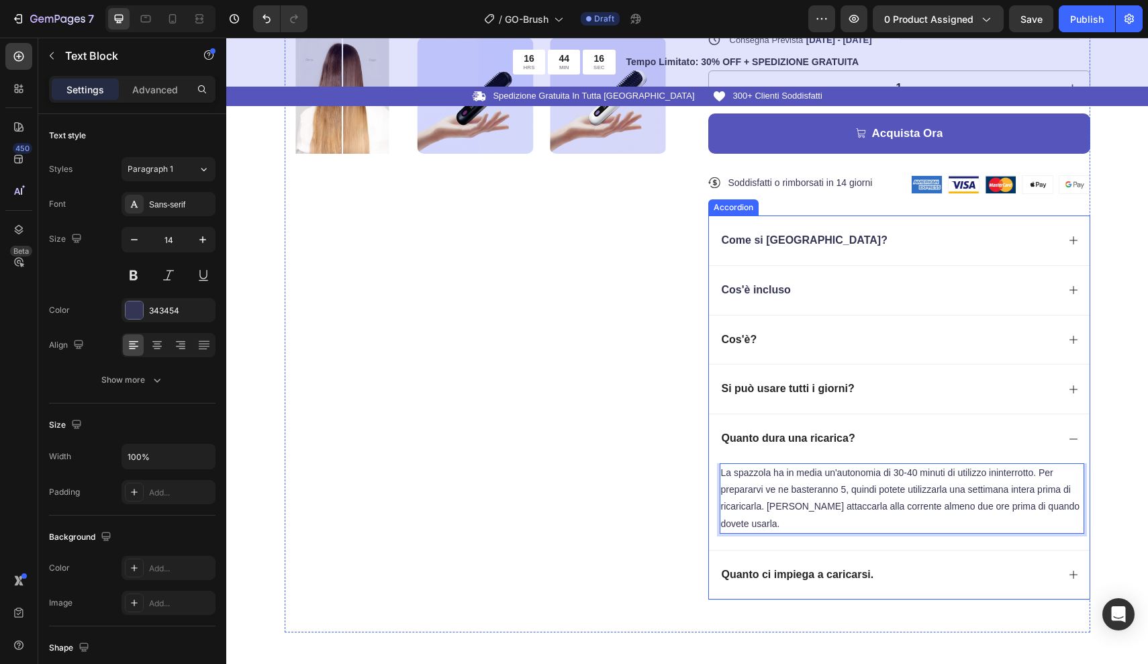
click at [905, 571] on div "Quanto ci impiega a caricarsi." at bounding box center [889, 575] width 338 height 18
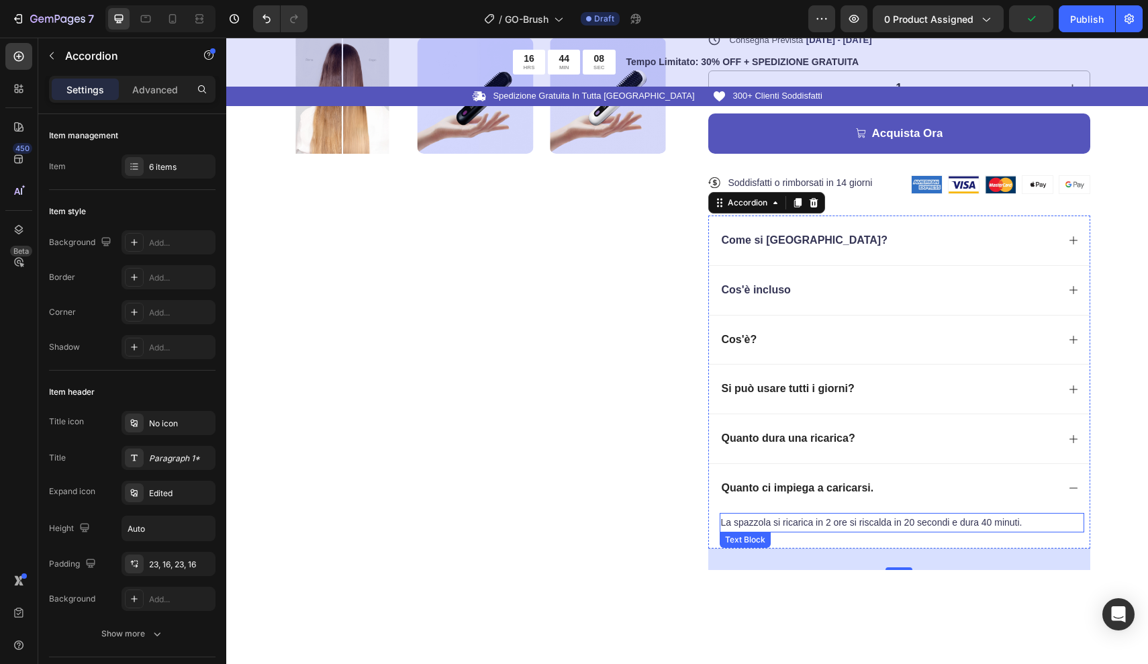
click at [989, 516] on p "La spazzola si ricarica in 2 ore si riscalda in 20 secondi e dura 40 minuti." at bounding box center [902, 522] width 362 height 17
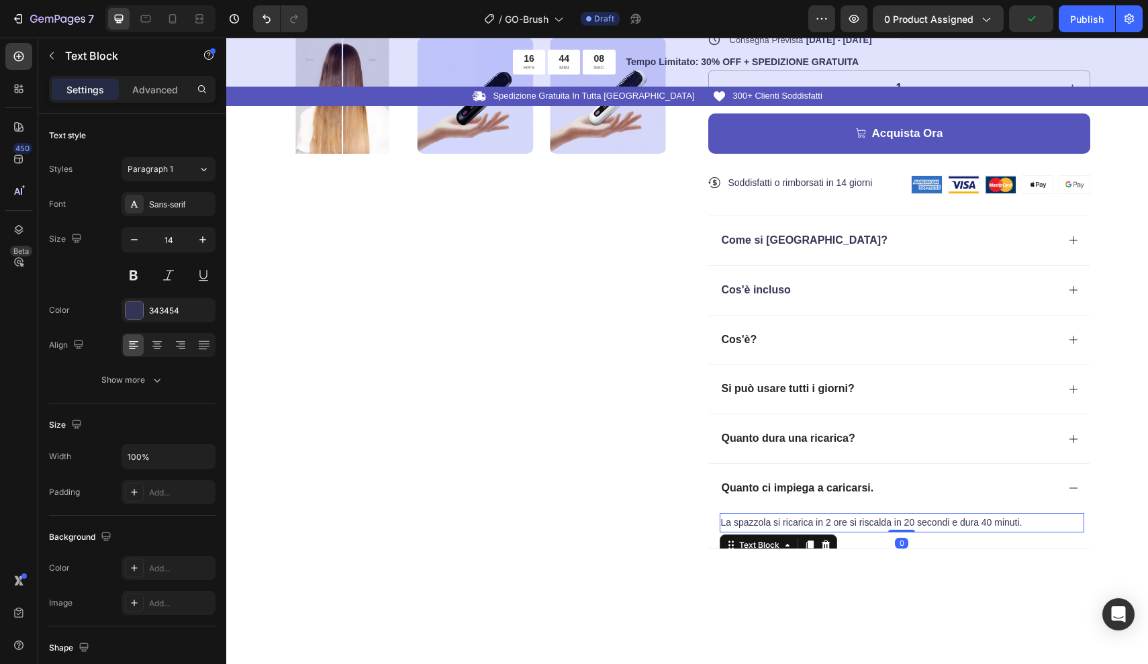
click at [991, 515] on p "La spazzola si ricarica in 2 ore si riscalda in 20 secondi e dura 40 minuti." at bounding box center [902, 522] width 362 height 17
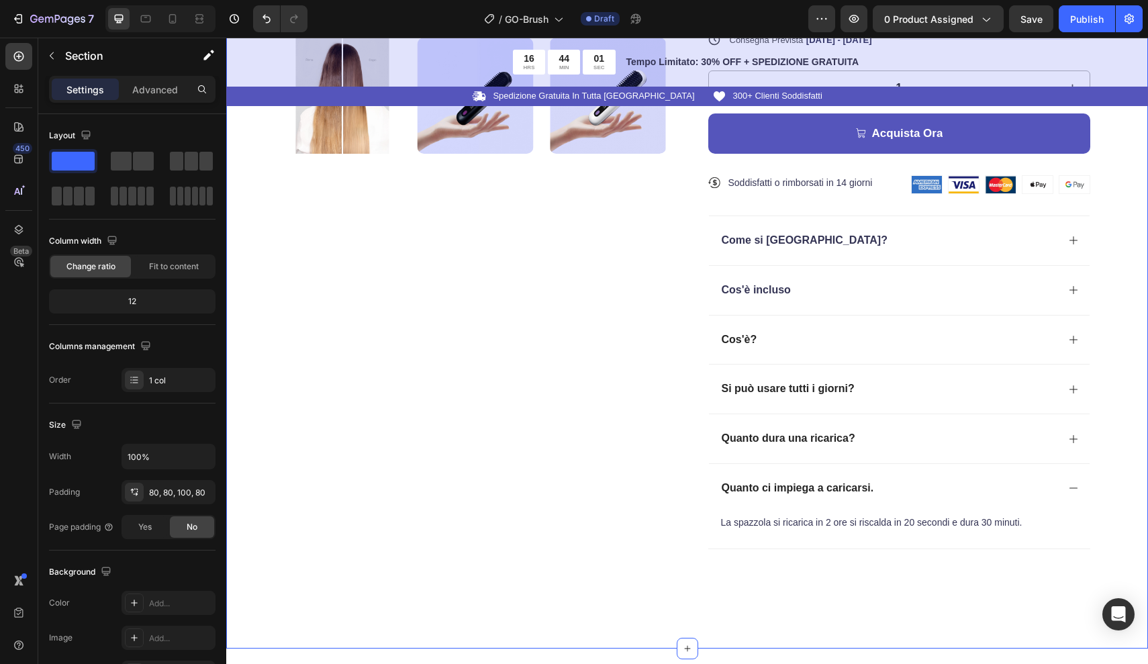
click at [1110, 483] on div "Product Images ★★★★★ Text Block 300+ Recensioni Verificate Text Block Row Go-Br…" at bounding box center [687, 114] width 922 height 1068
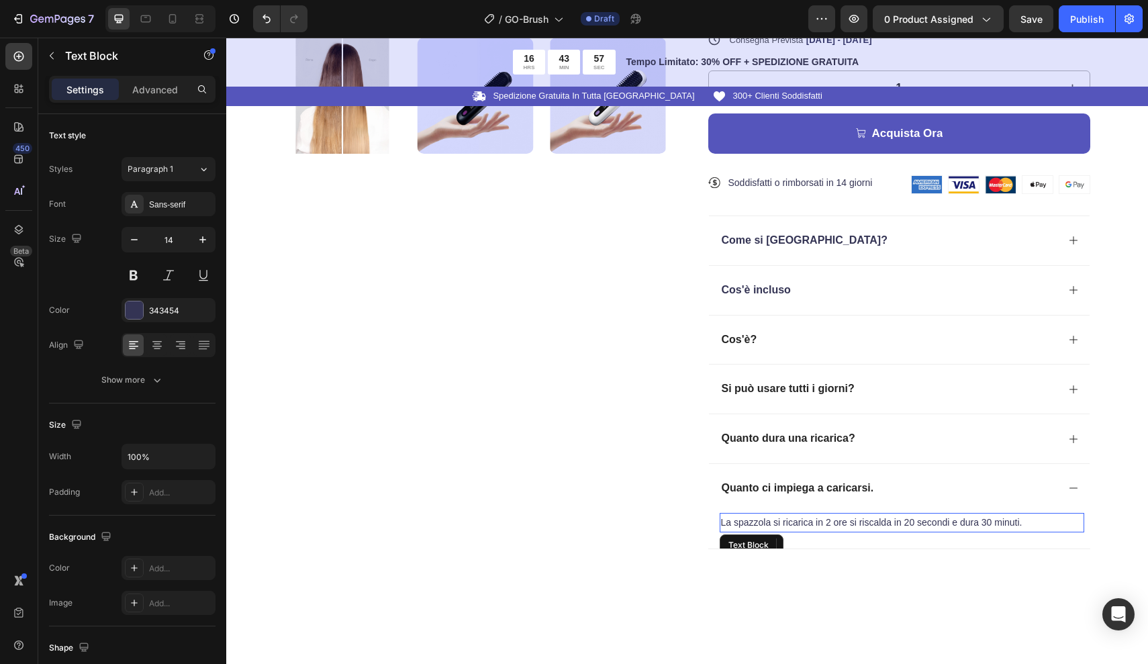
click at [750, 514] on p "La spazzola si ricarica in 2 ore si riscalda in 20 secondi e dura 30 minuti." at bounding box center [902, 522] width 362 height 17
click at [144, 247] on button "button" at bounding box center [134, 240] width 24 height 24
click at [197, 244] on icon "button" at bounding box center [202, 239] width 13 height 13
type input "14"
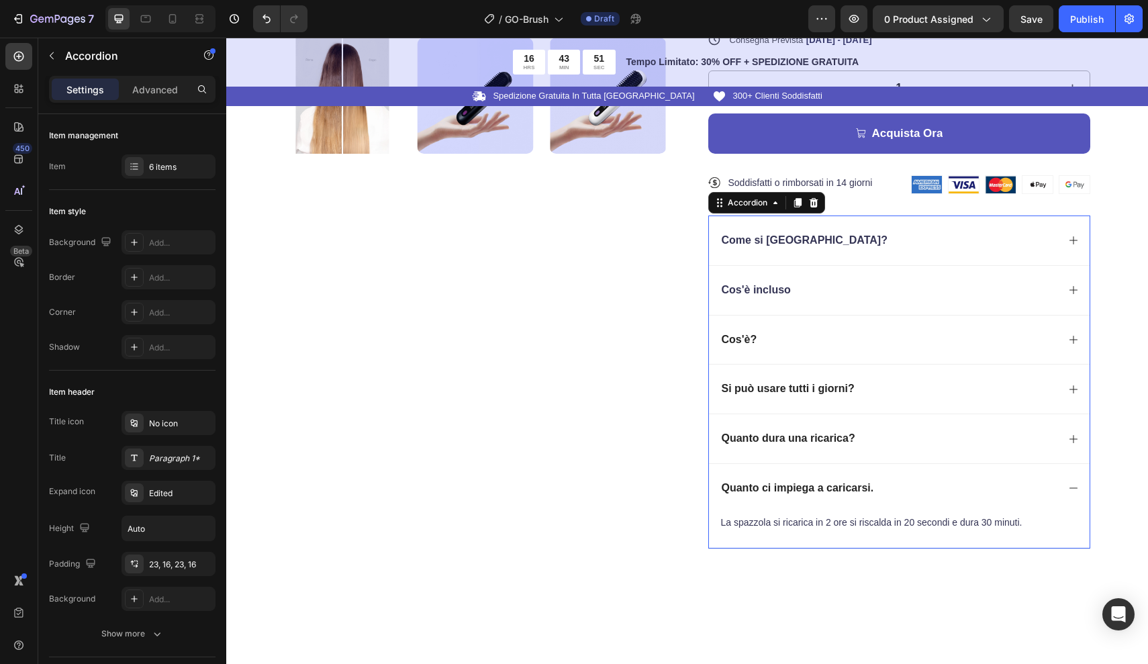
click at [795, 490] on div "Quanto ci impiega a caricarsi." at bounding box center [798, 488] width 156 height 18
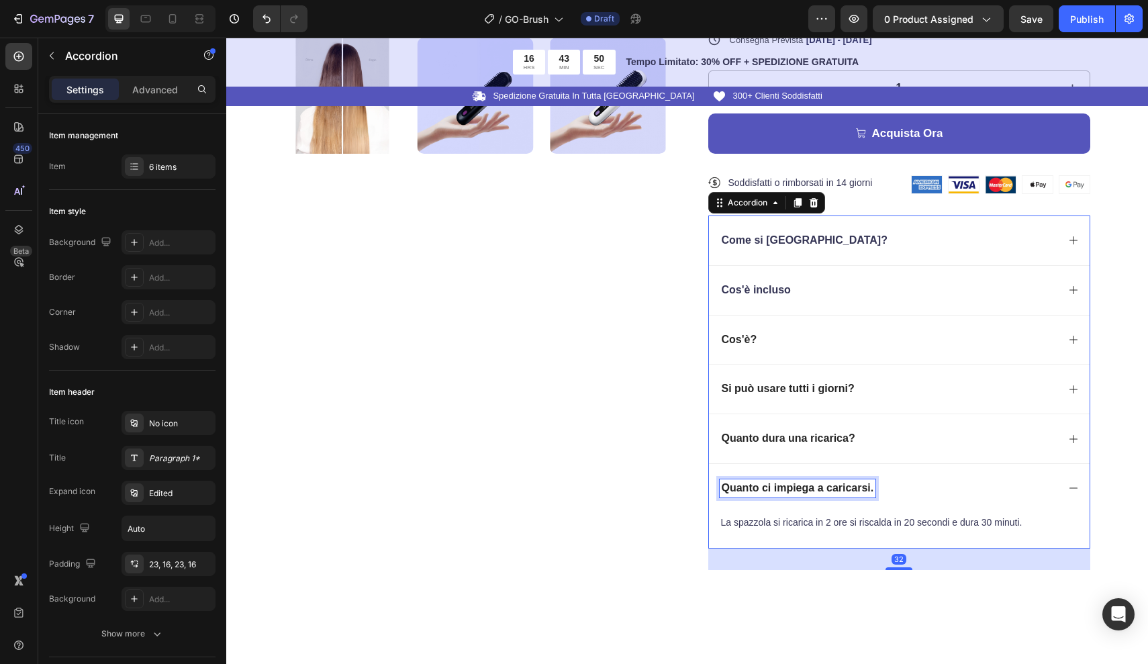
click at [875, 483] on div "Quanto ci impiega a caricarsi." at bounding box center [798, 488] width 156 height 18
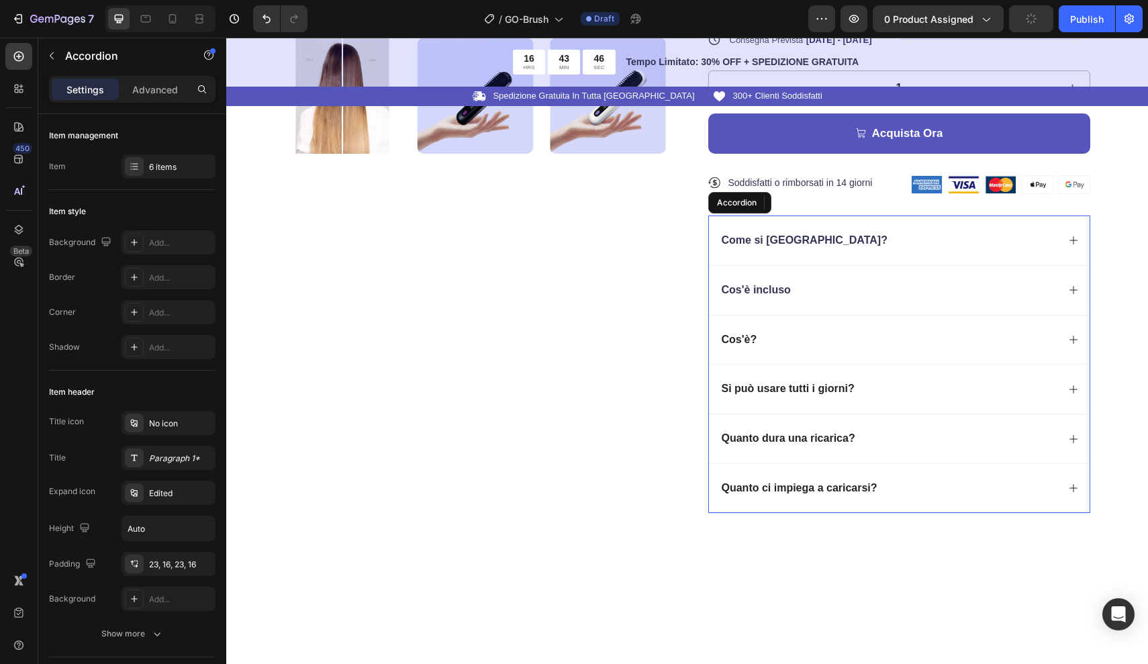
click at [810, 348] on div "Cos'è?" at bounding box center [899, 340] width 381 height 50
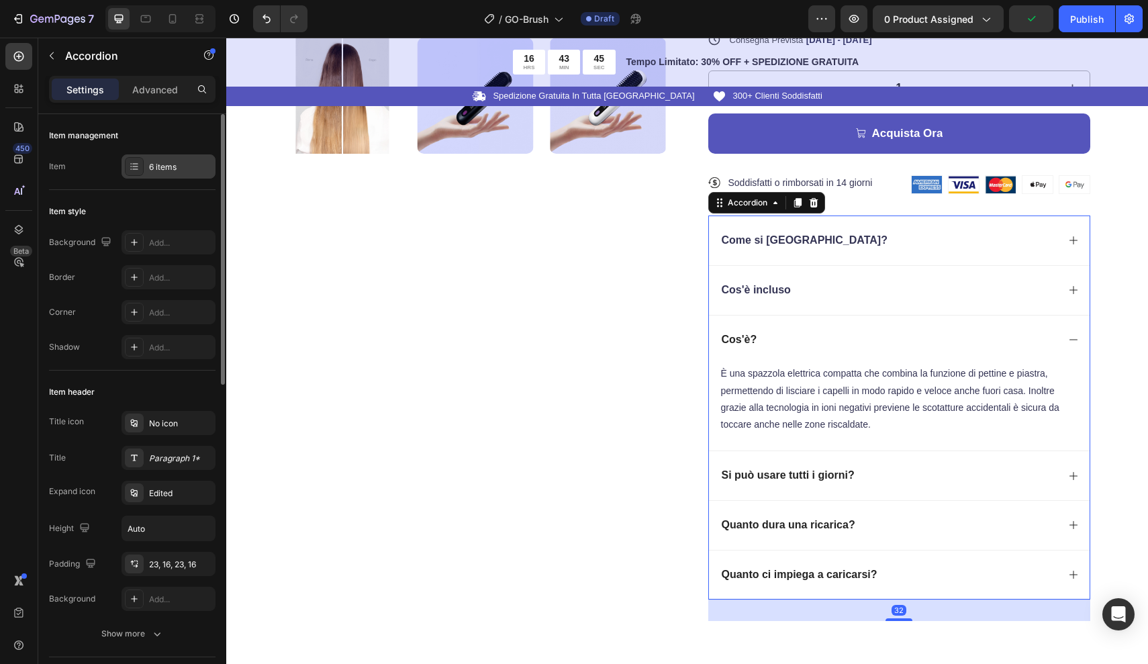
click at [160, 162] on div "6 items" at bounding box center [180, 167] width 63 height 12
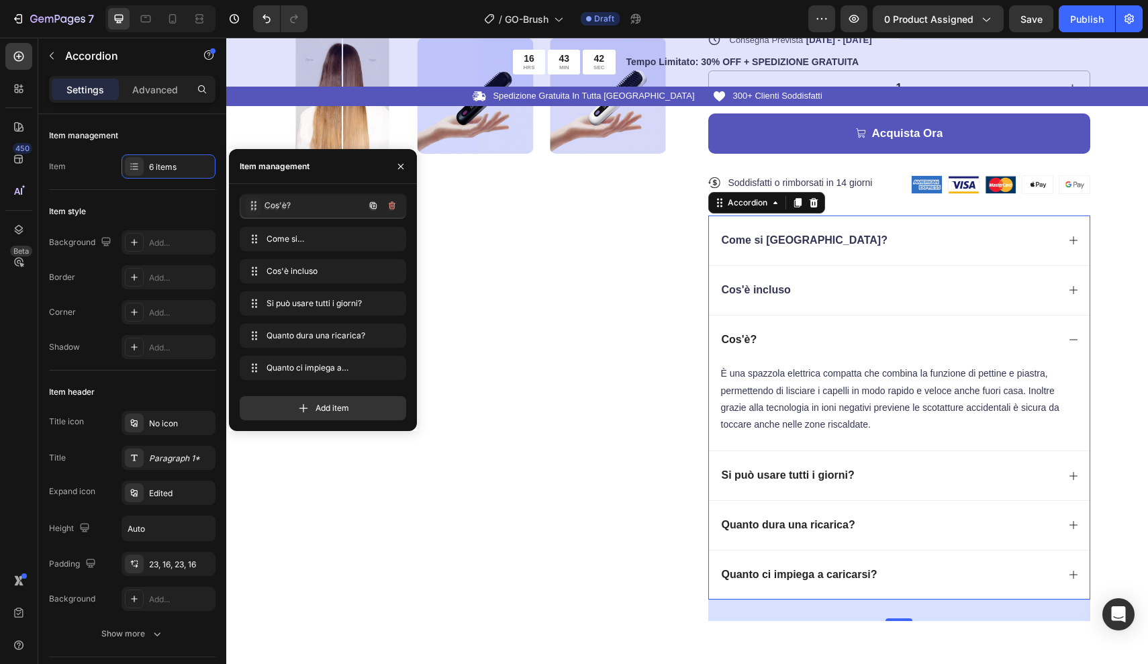
drag, startPoint x: 255, startPoint y: 270, endPoint x: 256, endPoint y: 204, distance: 65.8
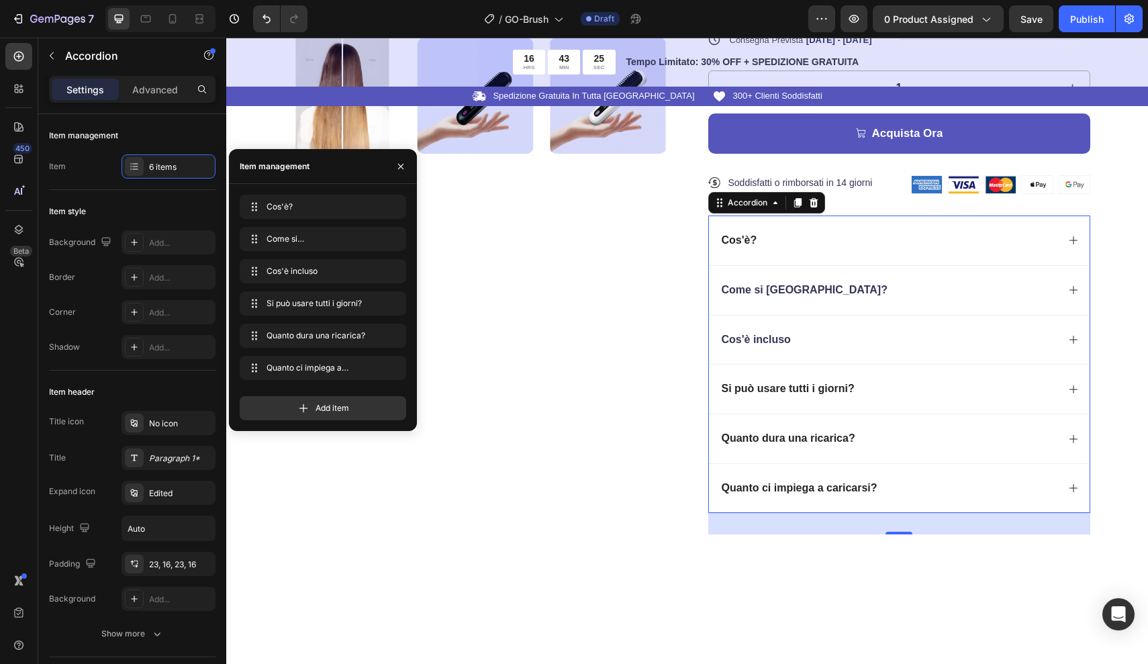
click at [1026, 443] on div "Quanto dura una ricarica?" at bounding box center [899, 439] width 381 height 50
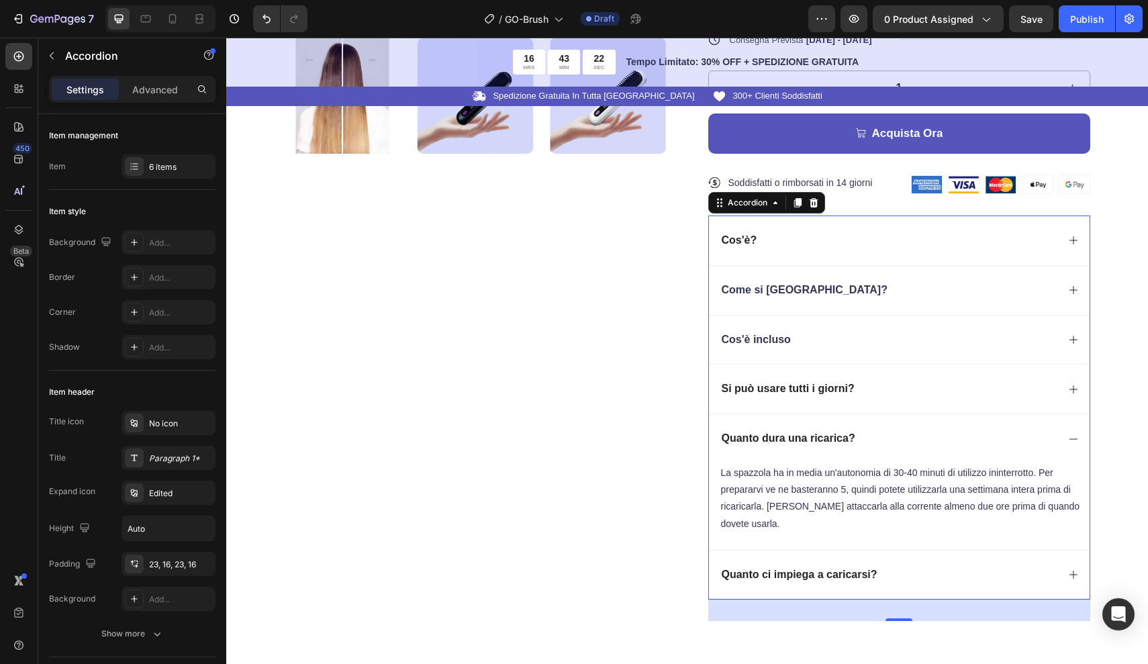
click at [1026, 442] on div "Quanto dura una ricarica?" at bounding box center [889, 439] width 338 height 18
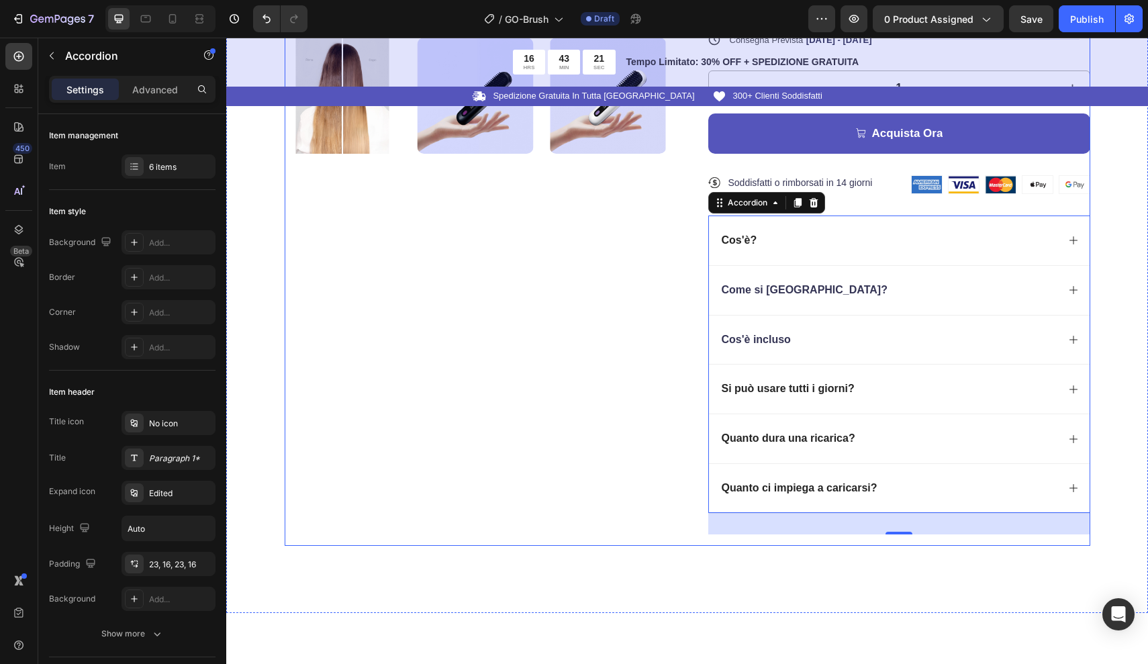
click at [553, 469] on div "Product Images" at bounding box center [476, 84] width 382 height 901
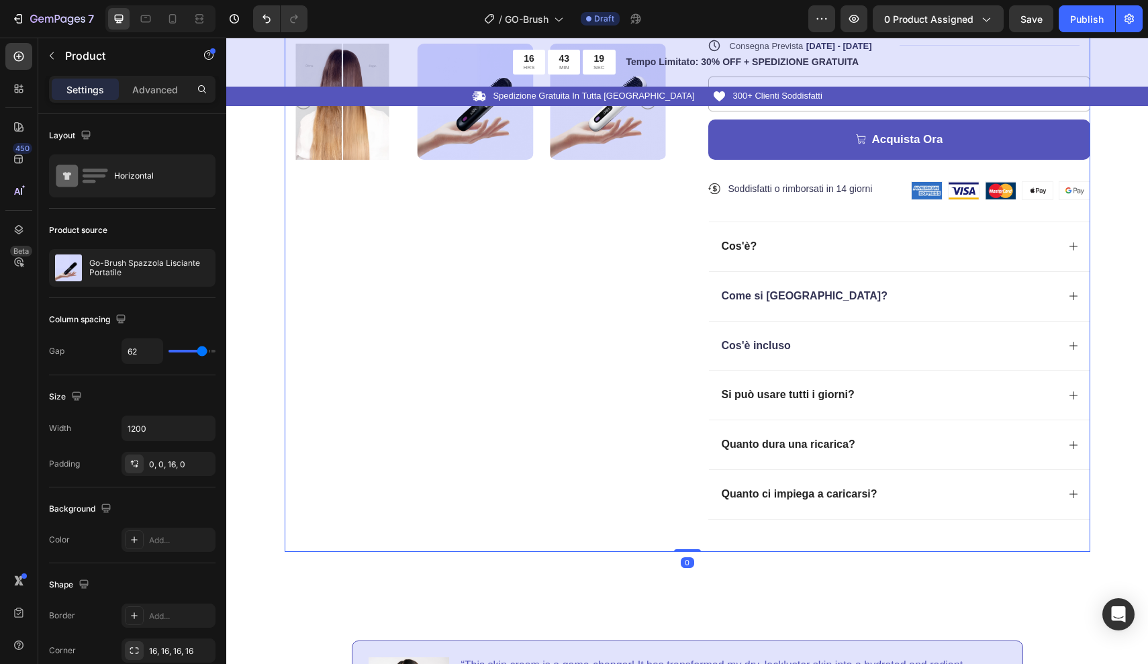
scroll to position [544, 0]
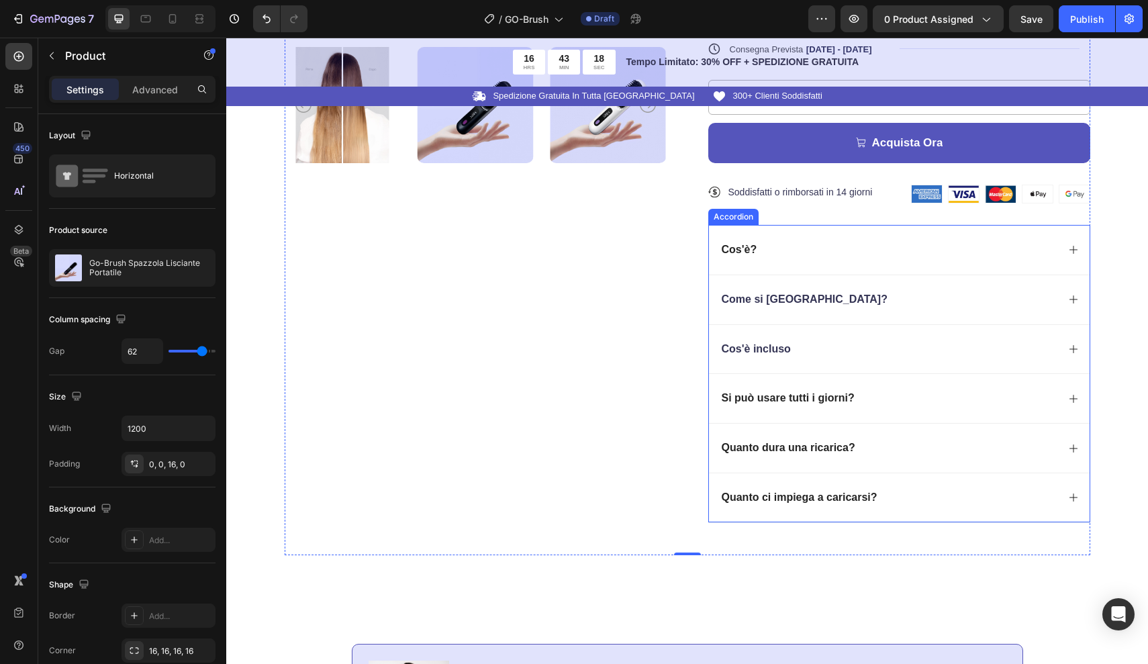
click at [861, 260] on div "Cos'è?" at bounding box center [899, 250] width 381 height 50
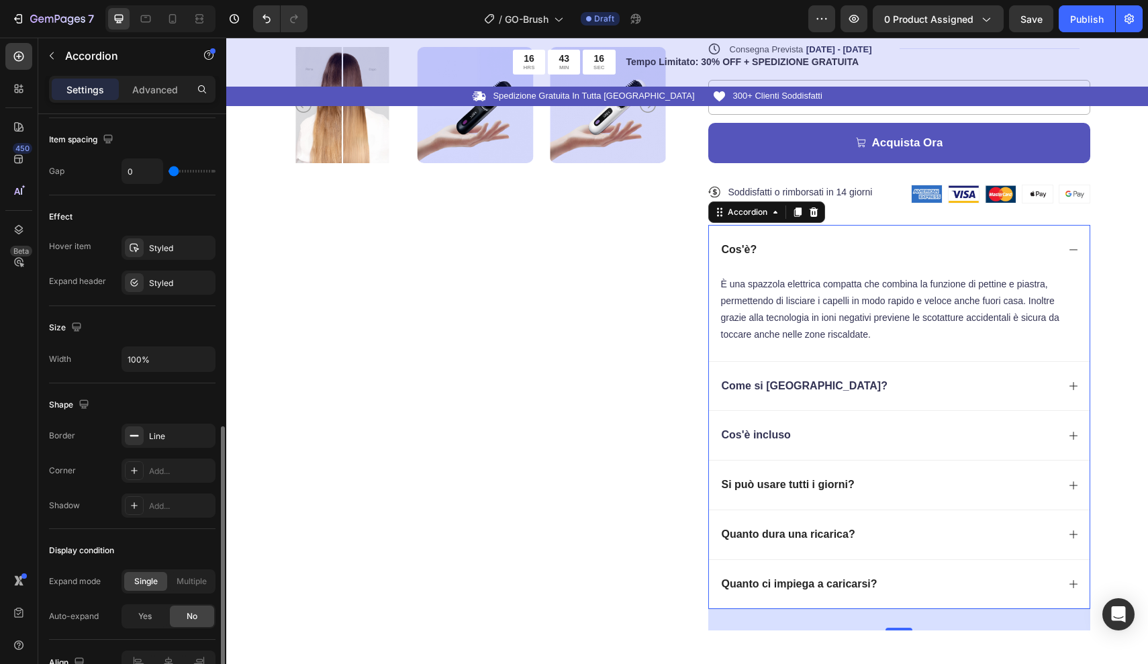
scroll to position [635, 0]
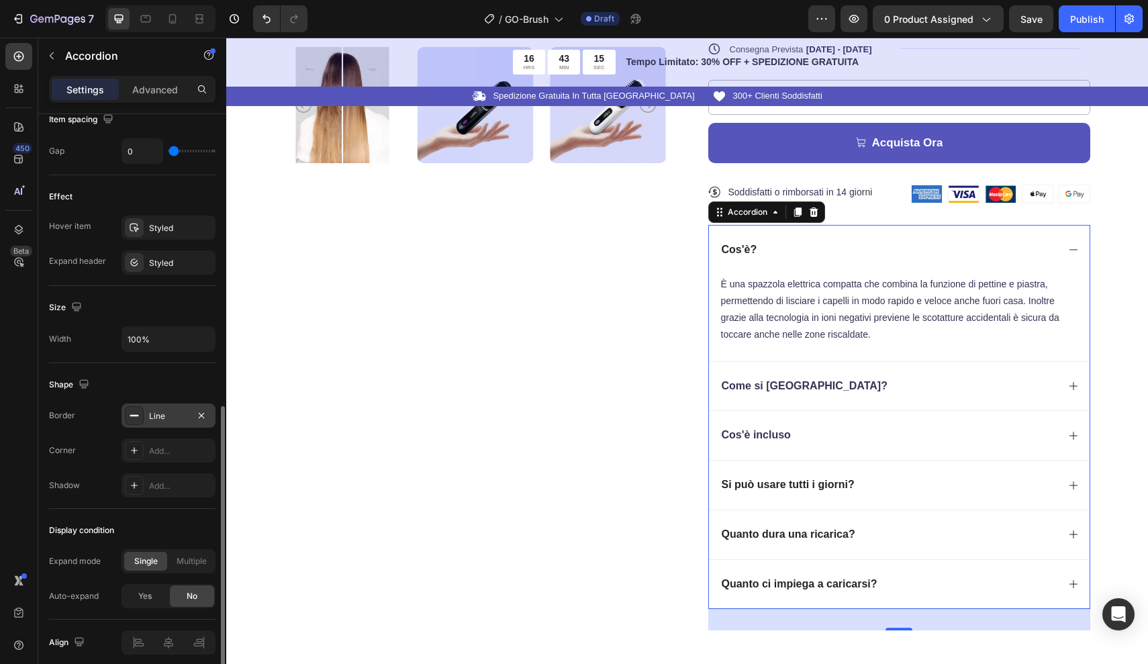
click at [163, 411] on div "Line" at bounding box center [168, 416] width 39 height 12
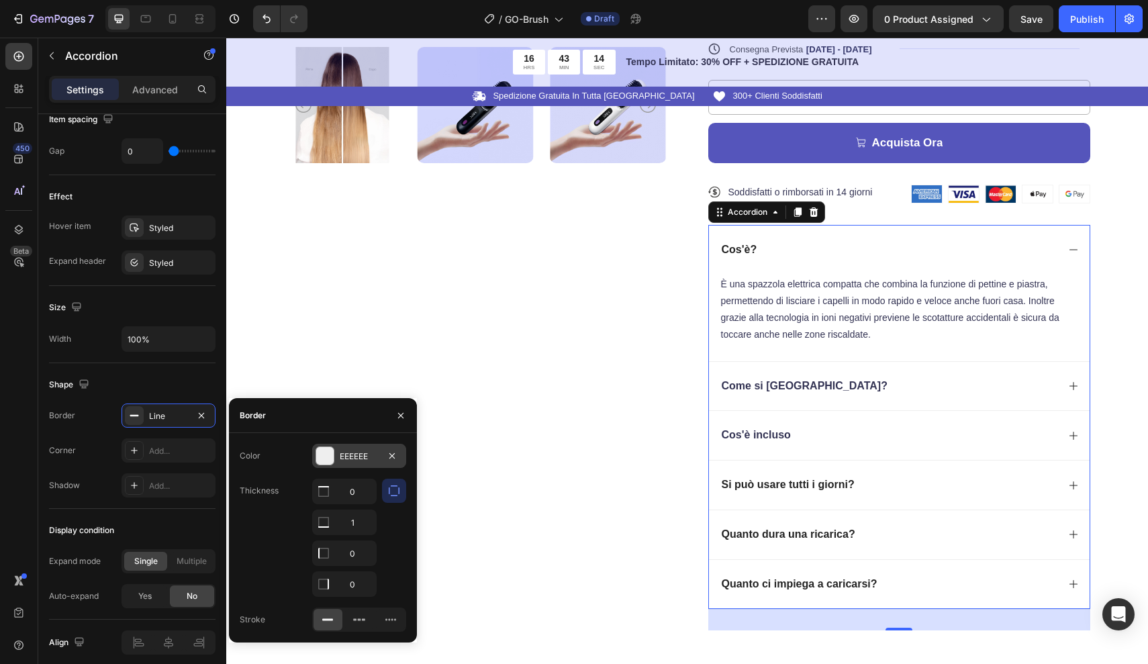
click at [364, 451] on div "EEEEEE" at bounding box center [359, 456] width 39 height 12
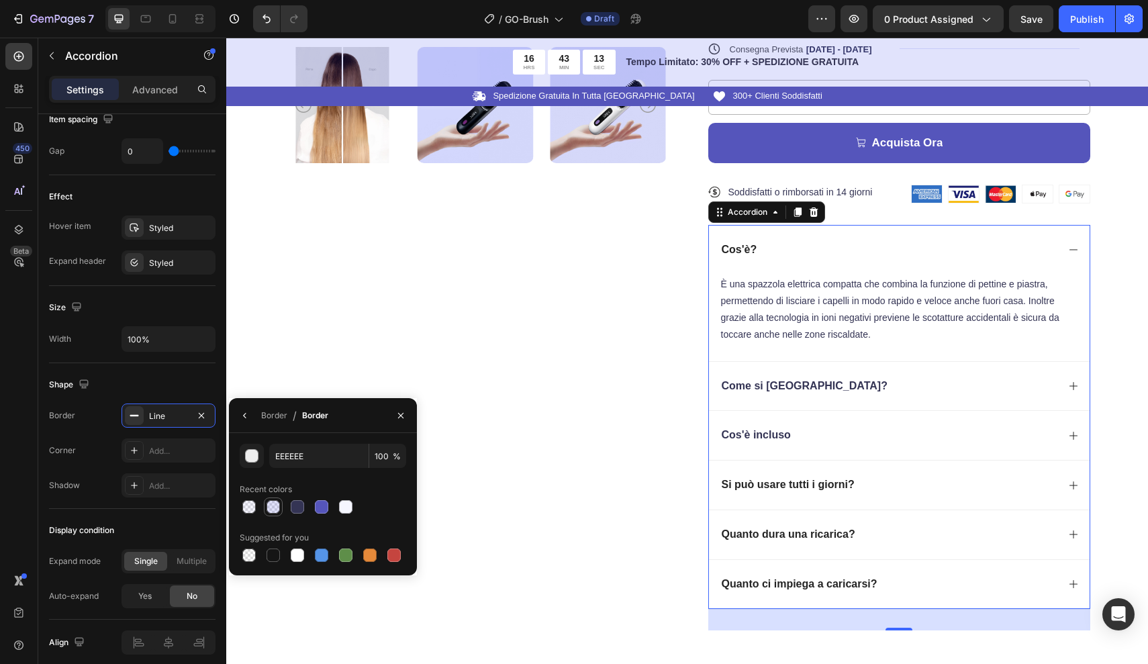
click at [273, 511] on div at bounding box center [273, 506] width 13 height 13
type input "3A42EB"
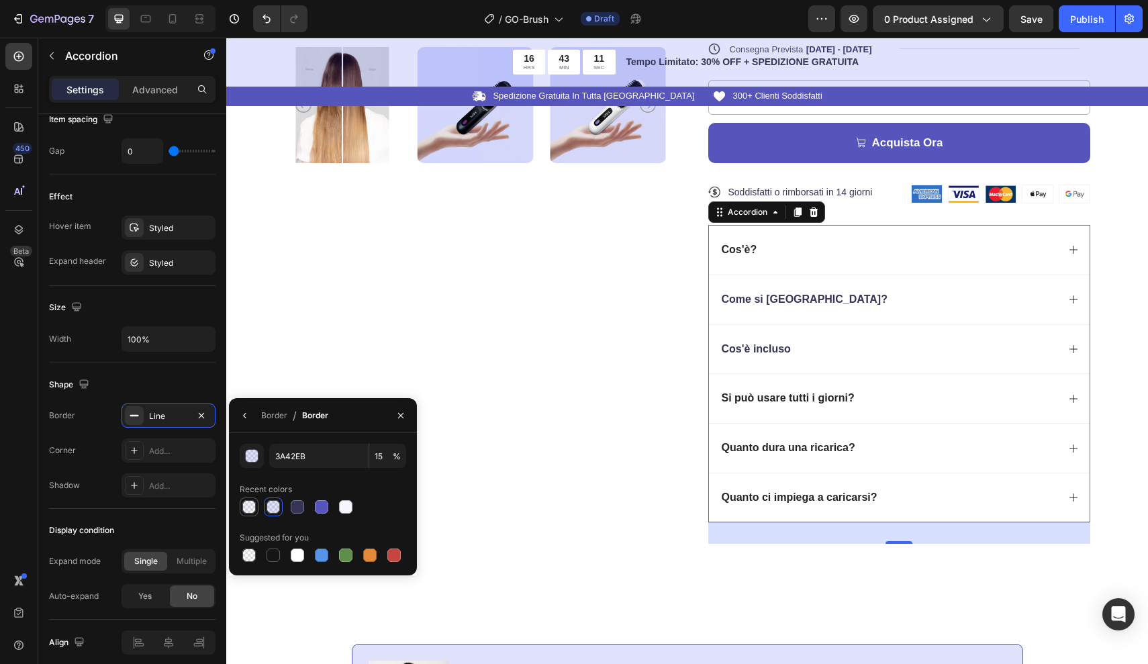
click at [255, 507] on div at bounding box center [248, 506] width 13 height 13
click at [266, 506] on div at bounding box center [273, 507] width 16 height 16
type input "15"
click at [351, 334] on div "Product Images" at bounding box center [476, 94] width 382 height 901
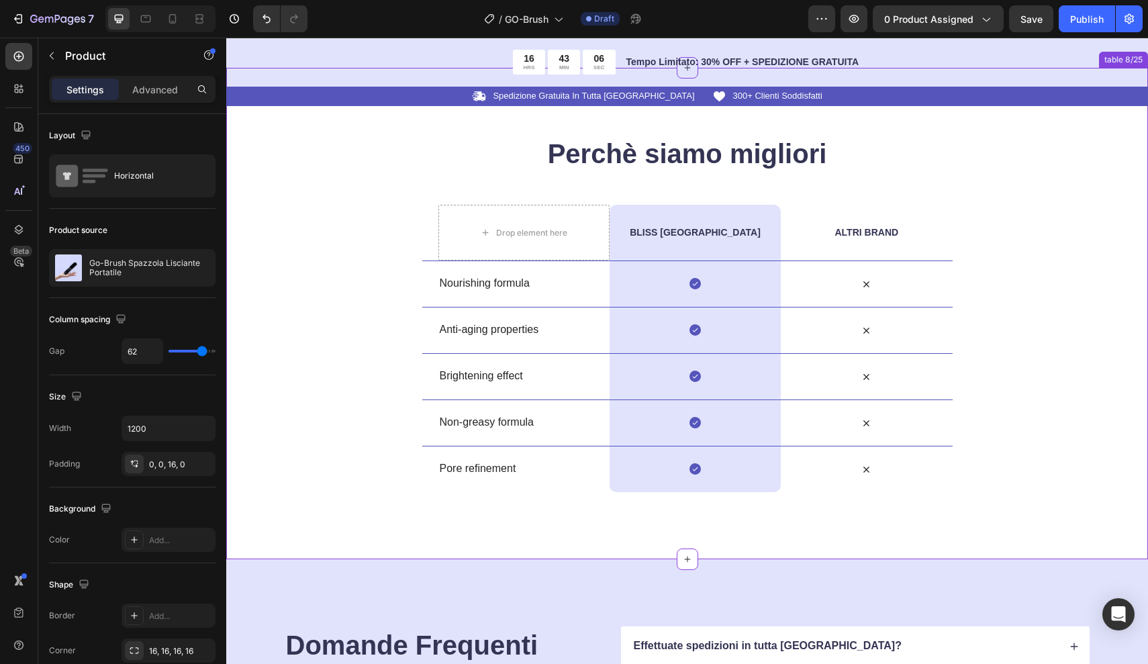
scroll to position [2692, 0]
